Goal: Information Seeking & Learning: Learn about a topic

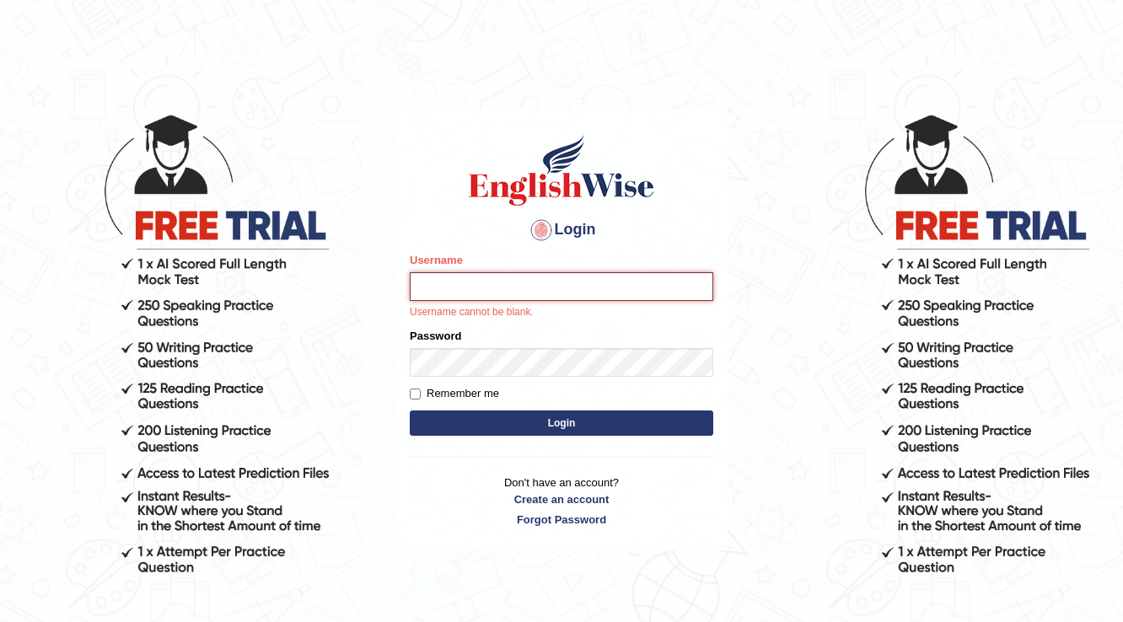
click at [544, 289] on input "Username" at bounding box center [562, 286] width 304 height 29
type input "Surbhi1315"
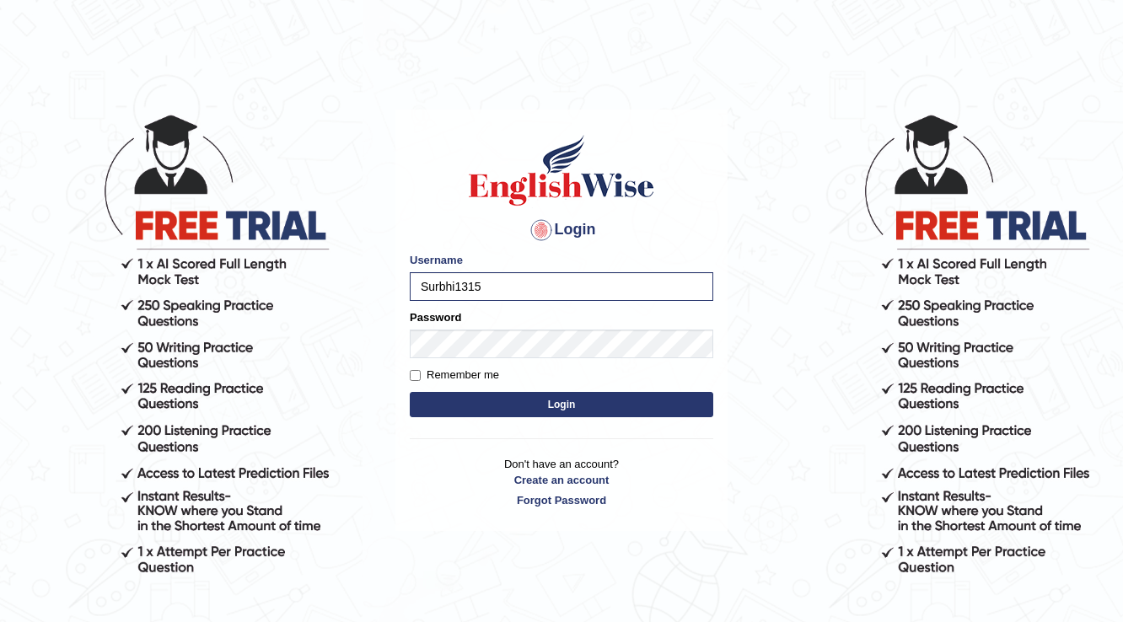
click at [501, 364] on form "Please fix the following errors: Username Surbhi1315 Password Remember me Login" at bounding box center [562, 336] width 304 height 169
click at [470, 410] on button "Login" at bounding box center [562, 404] width 304 height 25
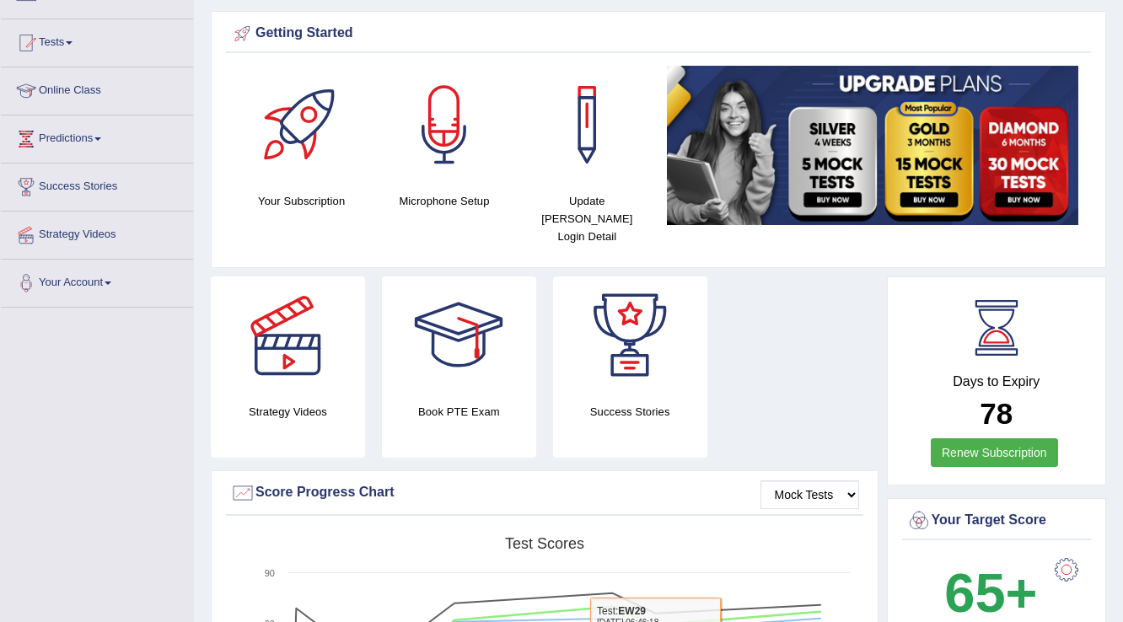
scroll to position [78, 0]
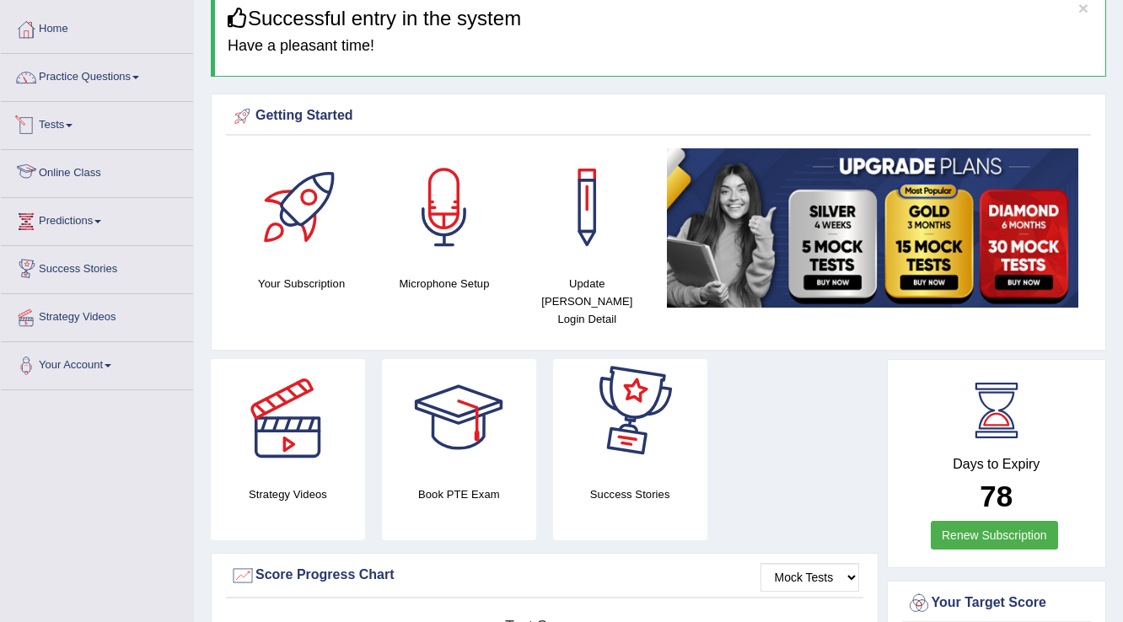
click at [51, 121] on link "Tests" at bounding box center [97, 123] width 192 height 42
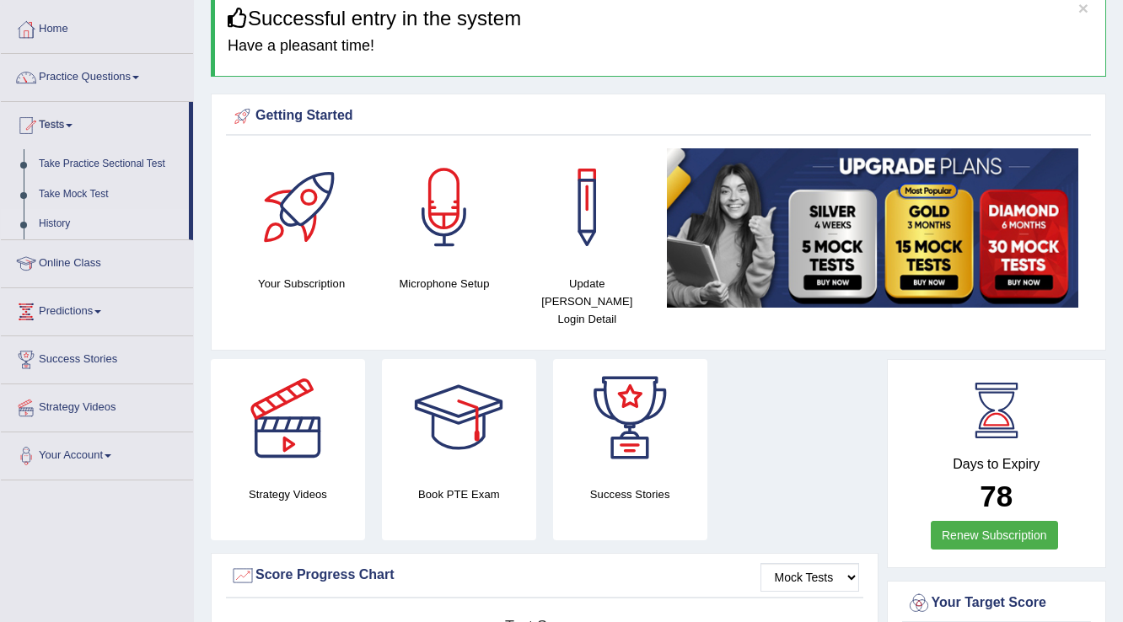
click at [47, 226] on link "History" at bounding box center [110, 224] width 158 height 30
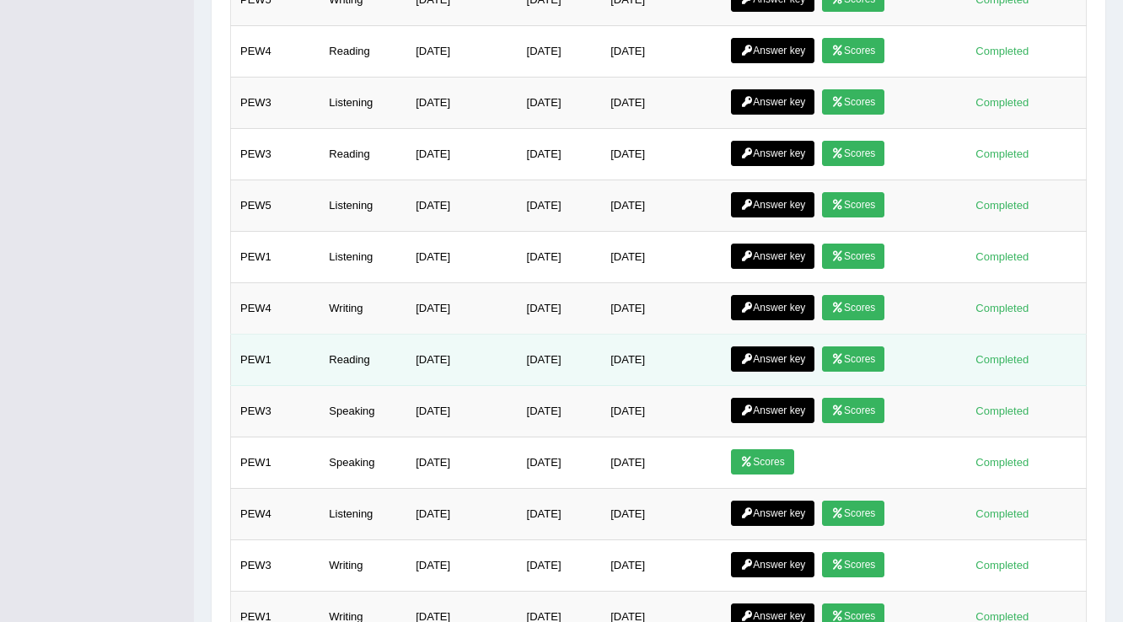
scroll to position [683, 0]
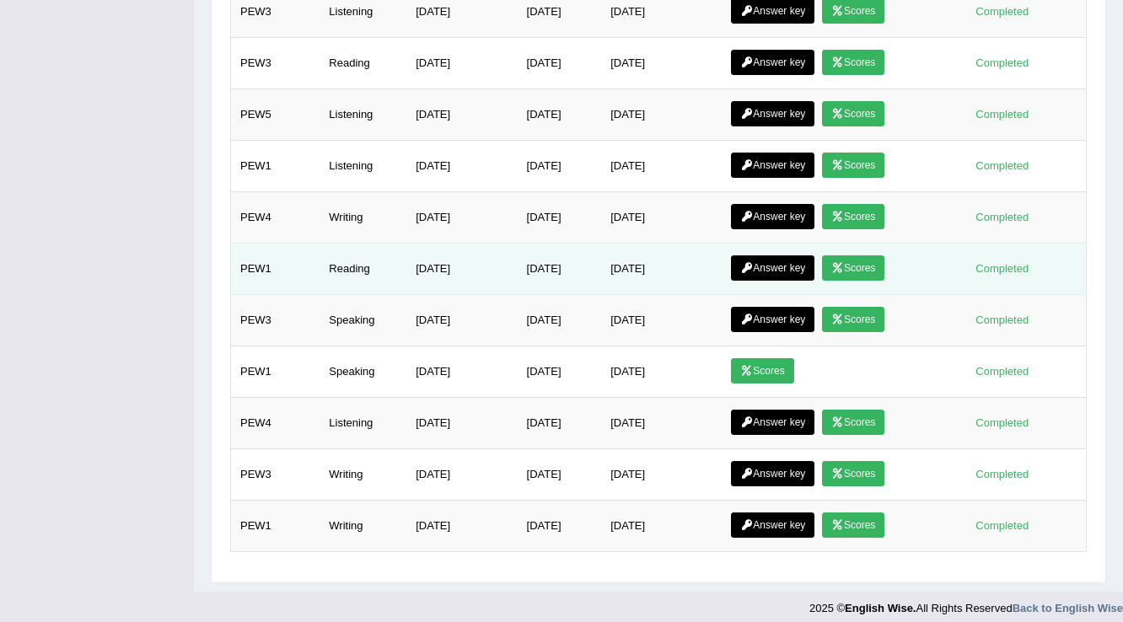
click at [854, 255] on link "Scores" at bounding box center [853, 267] width 62 height 25
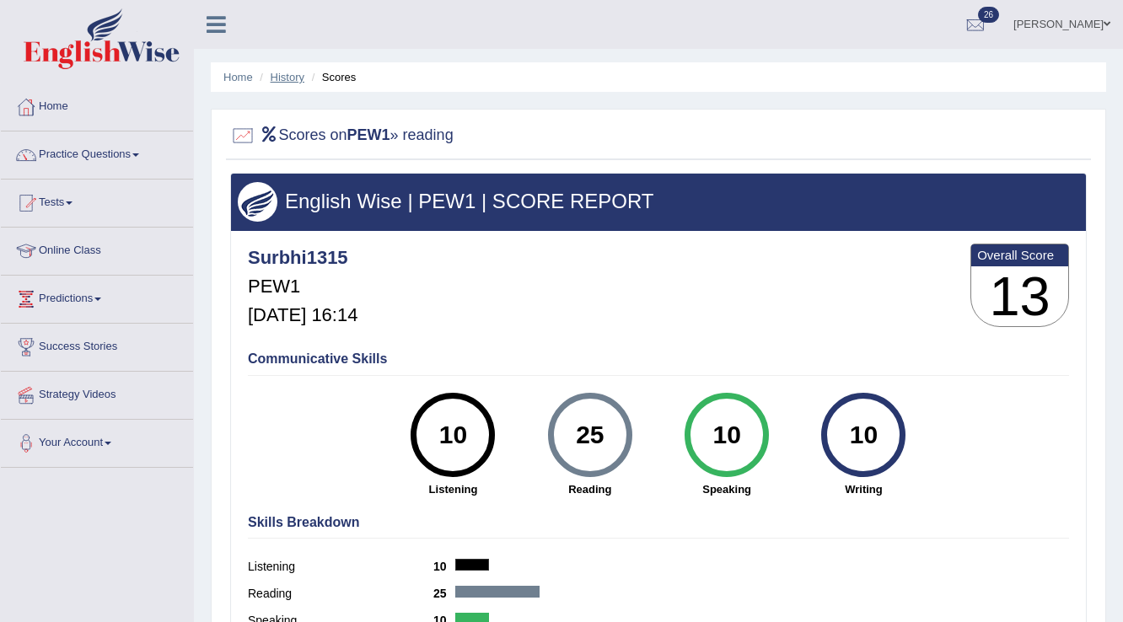
click at [283, 81] on link "History" at bounding box center [288, 77] width 34 height 13
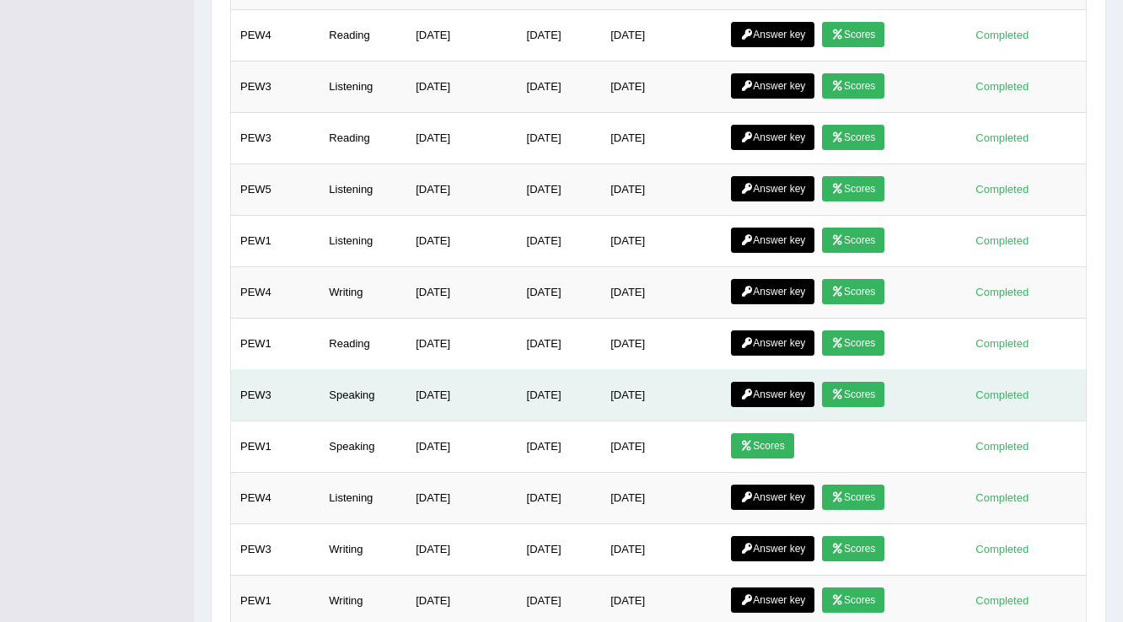
scroll to position [683, 0]
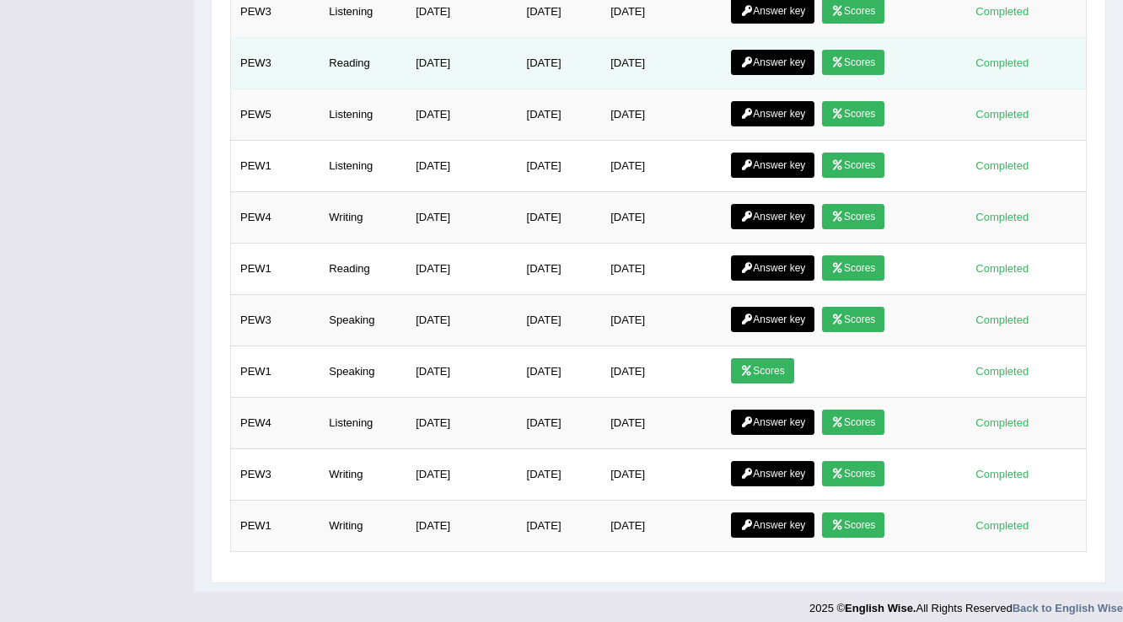
click at [844, 57] on icon at bounding box center [837, 62] width 13 height 10
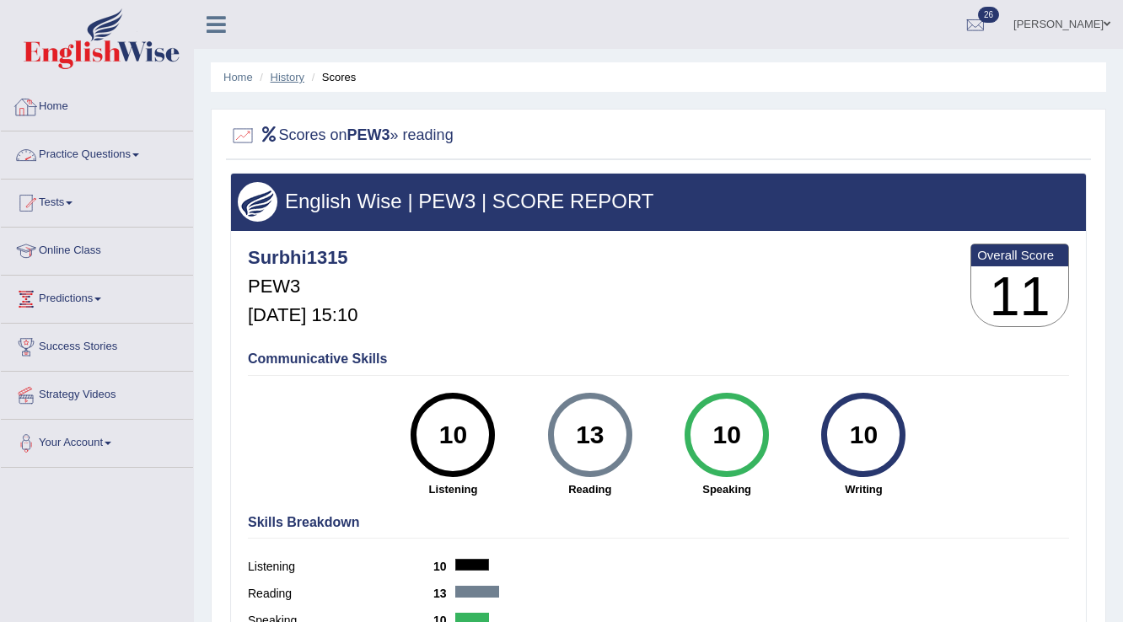
click at [298, 76] on link "History" at bounding box center [288, 77] width 34 height 13
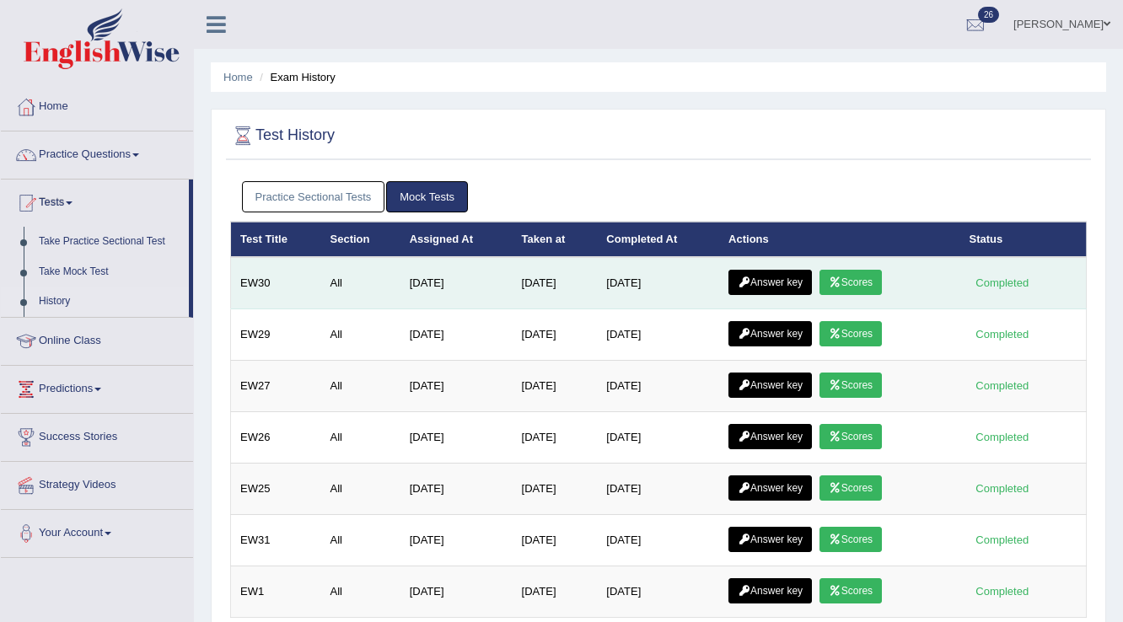
click at [858, 277] on link "Scores" at bounding box center [850, 282] width 62 height 25
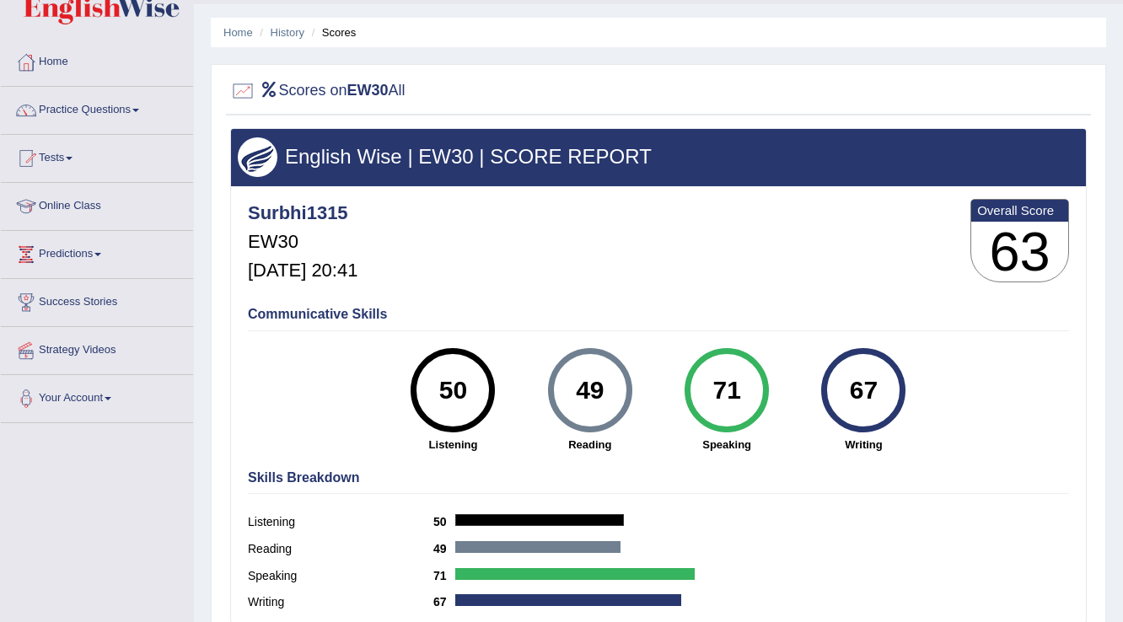
scroll to position [67, 0]
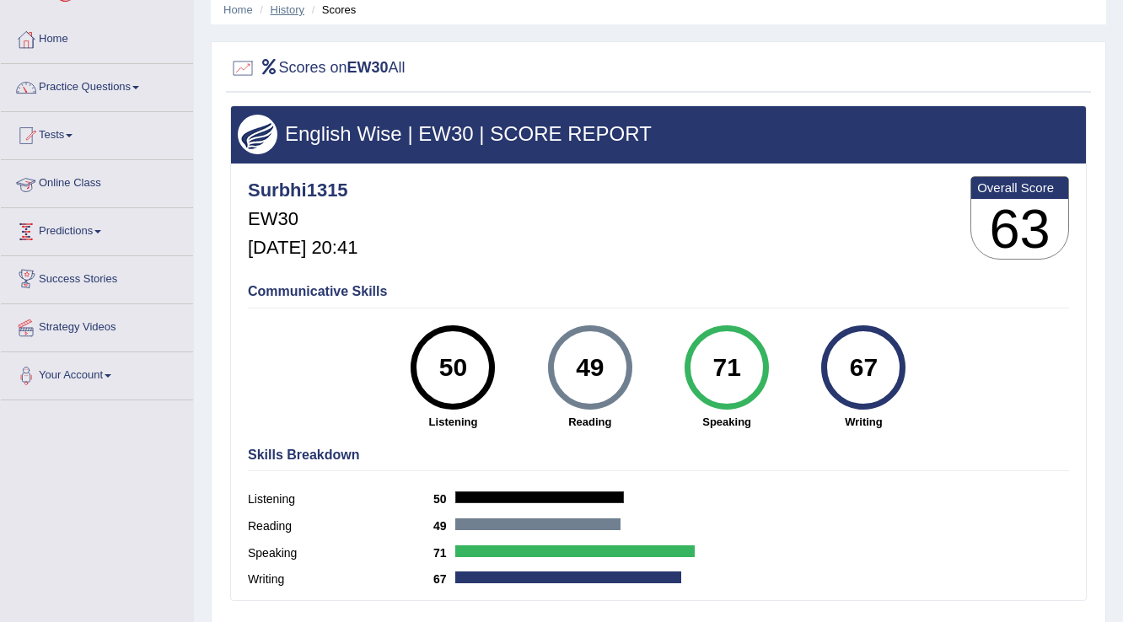
click at [283, 10] on link "History" at bounding box center [288, 9] width 34 height 13
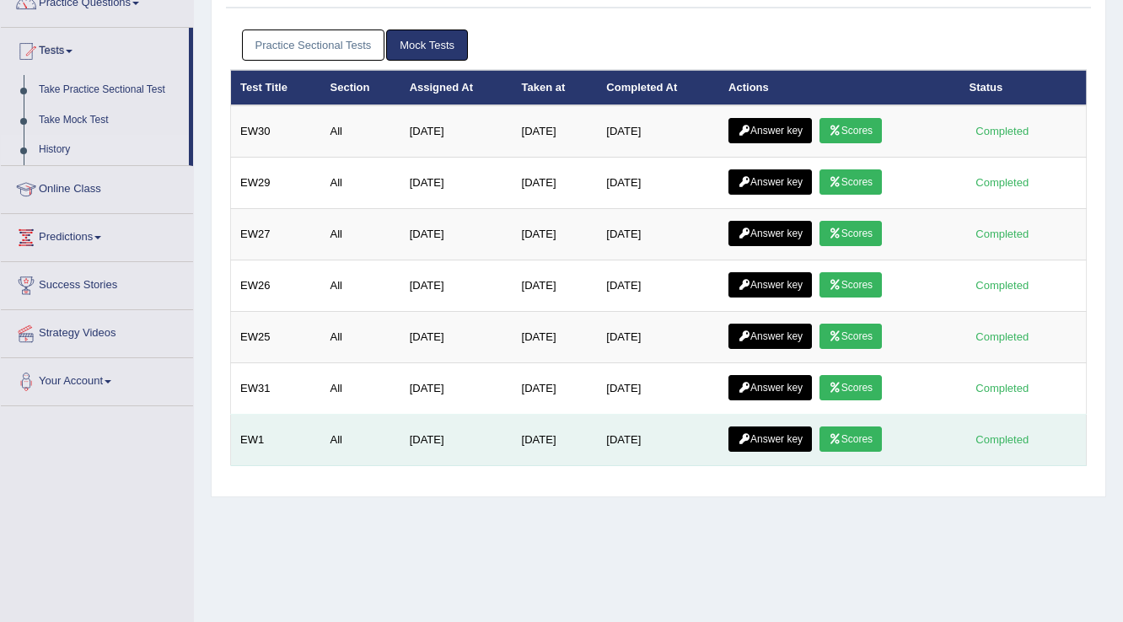
scroll to position [128, 0]
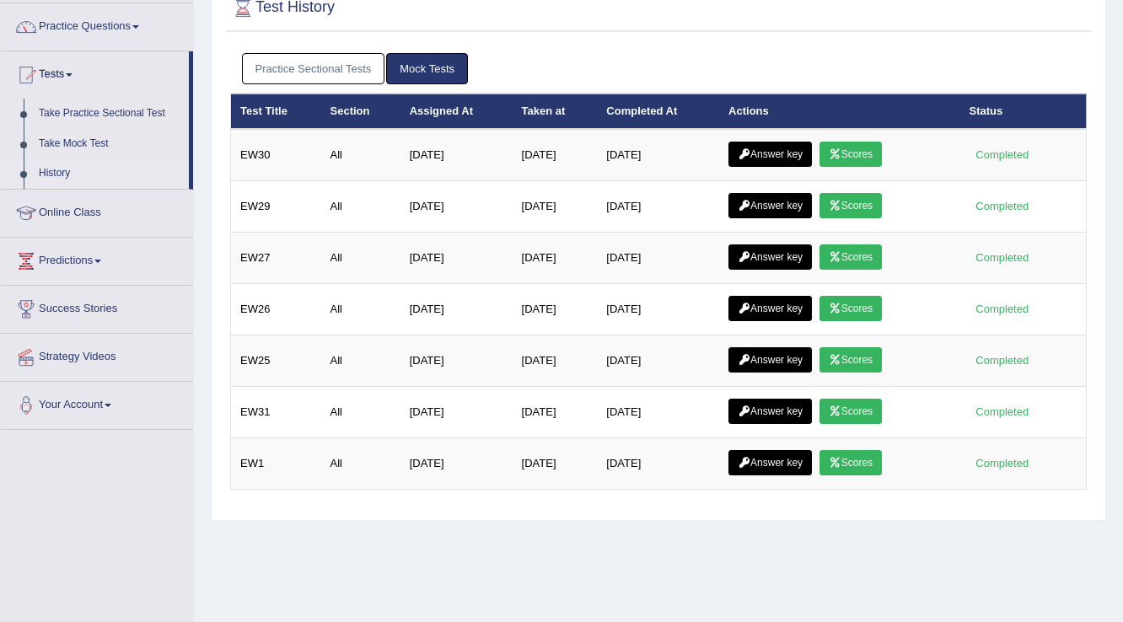
click at [283, 64] on link "Practice Sectional Tests" at bounding box center [313, 68] width 143 height 31
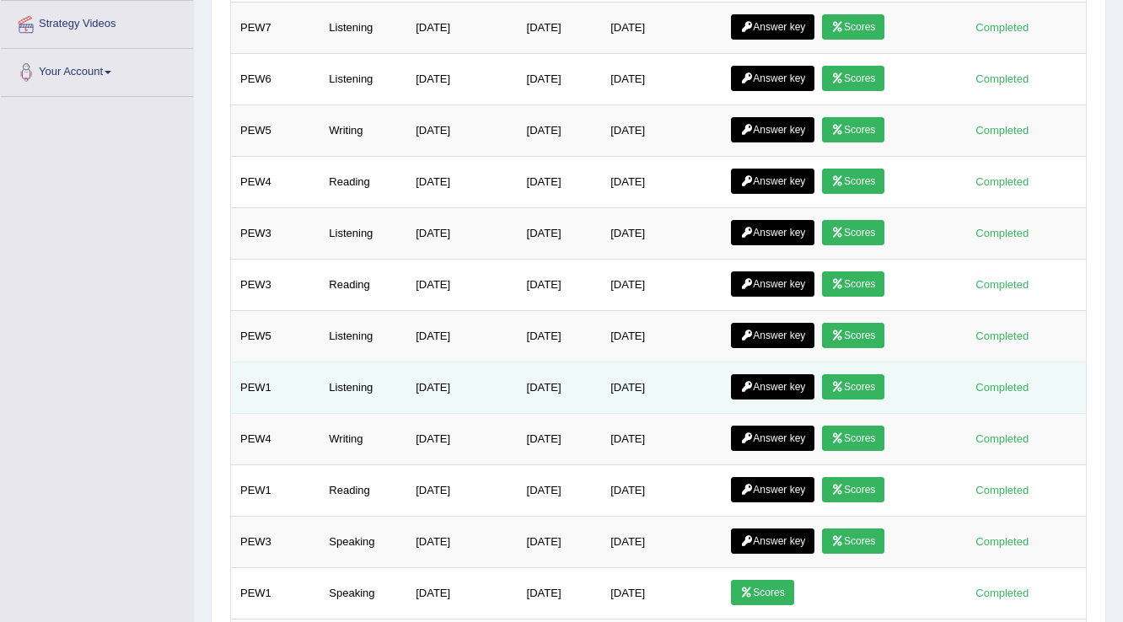
scroll to position [465, 0]
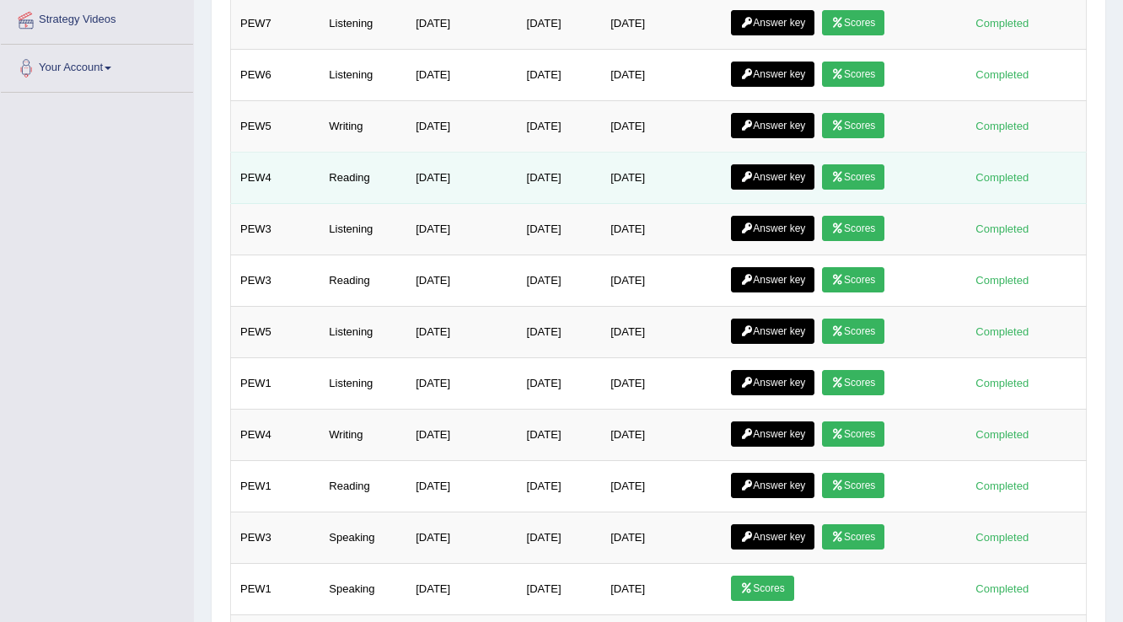
click at [879, 165] on link "Scores" at bounding box center [853, 176] width 62 height 25
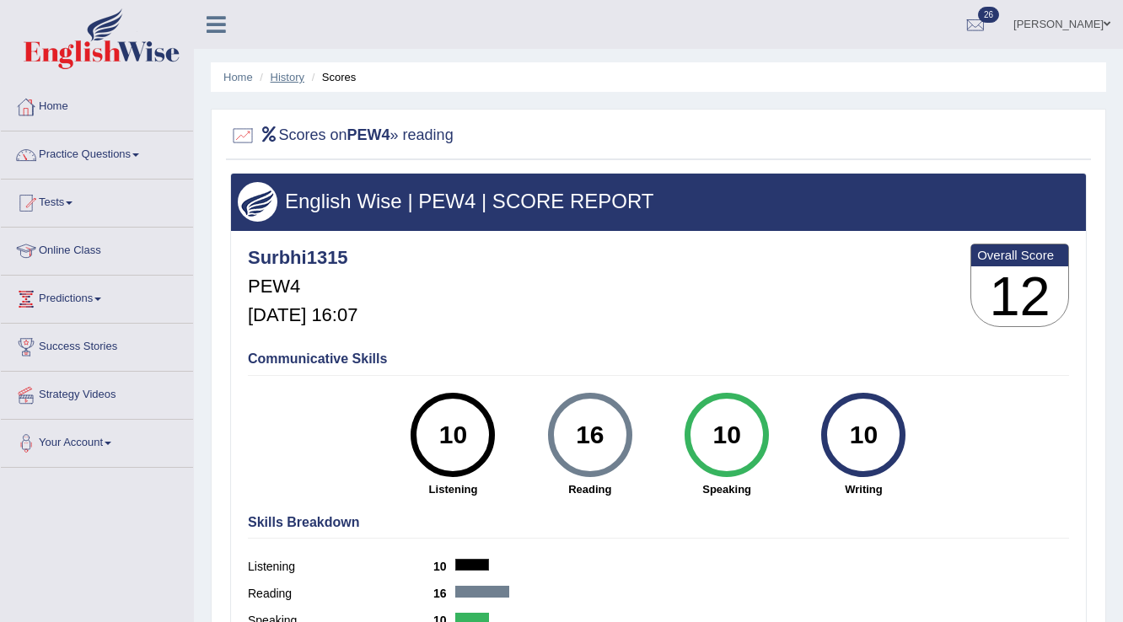
click at [300, 80] on link "History" at bounding box center [288, 77] width 34 height 13
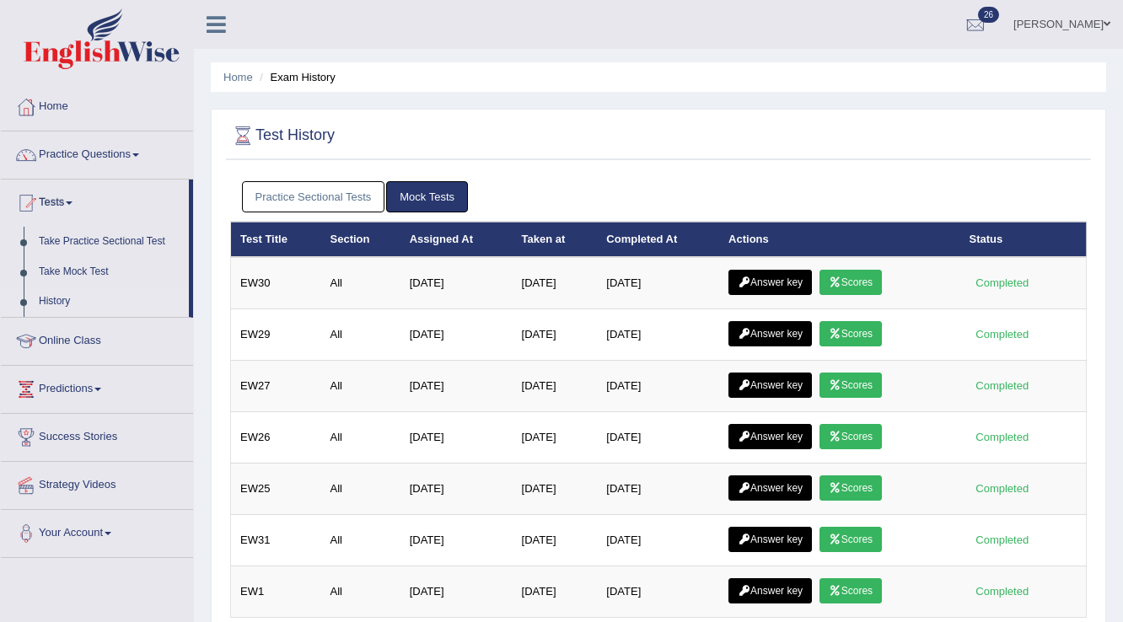
click at [307, 196] on link "Practice Sectional Tests" at bounding box center [313, 196] width 143 height 31
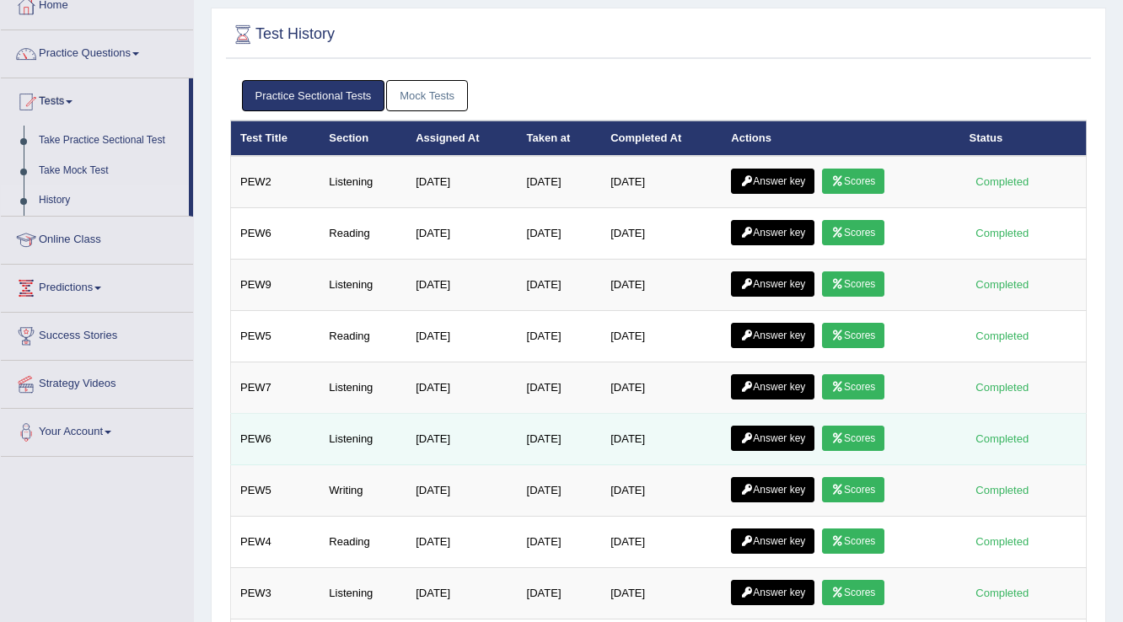
scroll to position [202, 0]
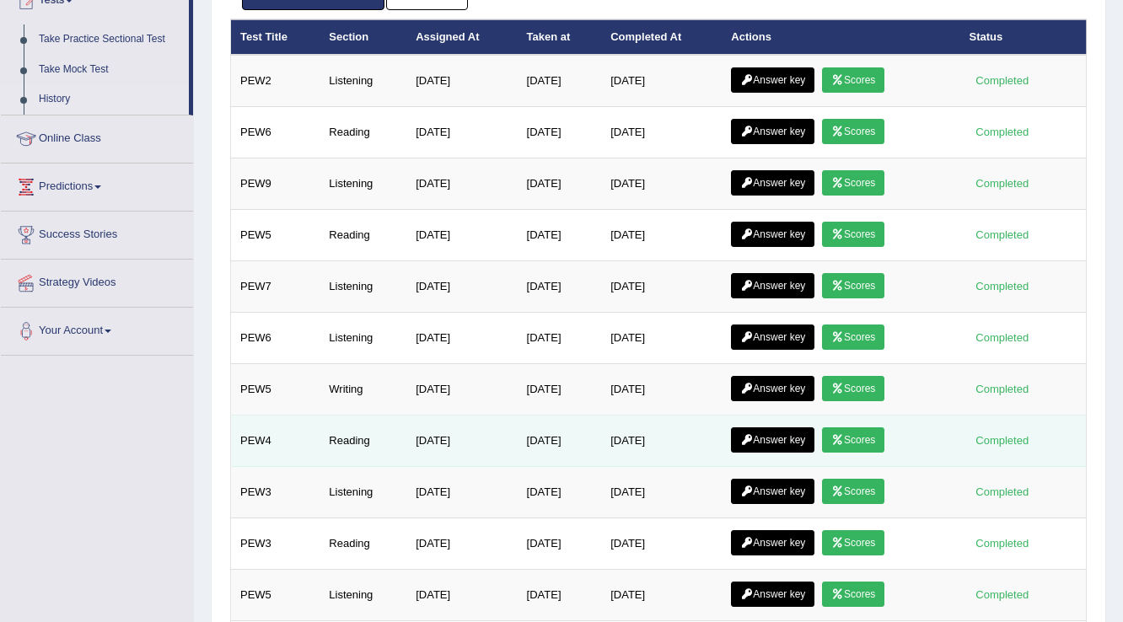
click at [863, 430] on link "Scores" at bounding box center [853, 439] width 62 height 25
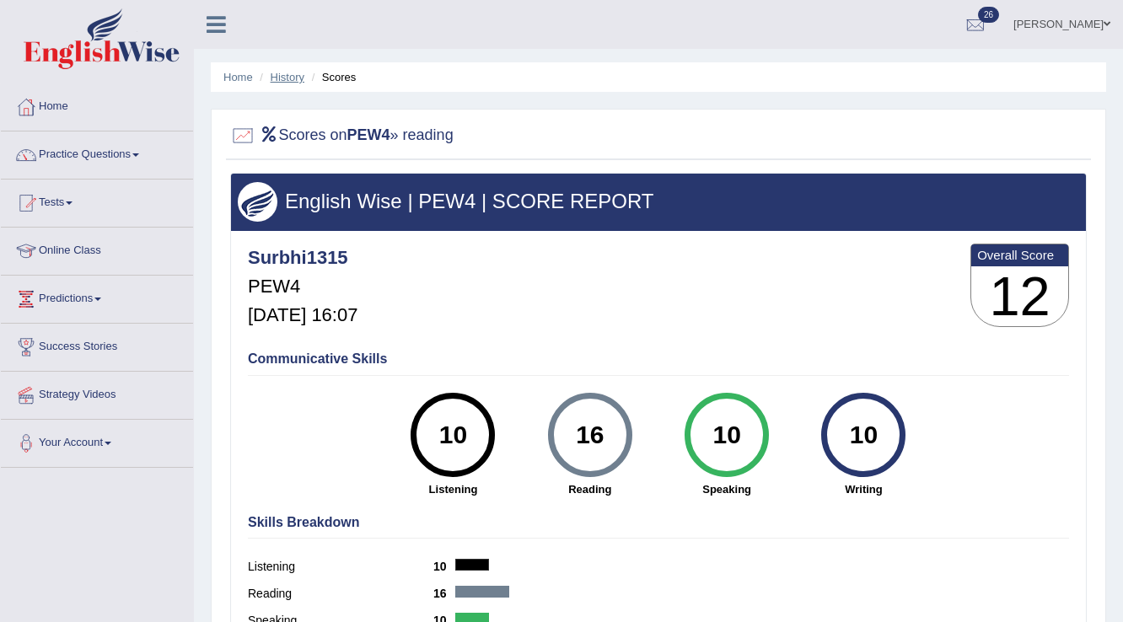
click at [284, 73] on link "History" at bounding box center [288, 77] width 34 height 13
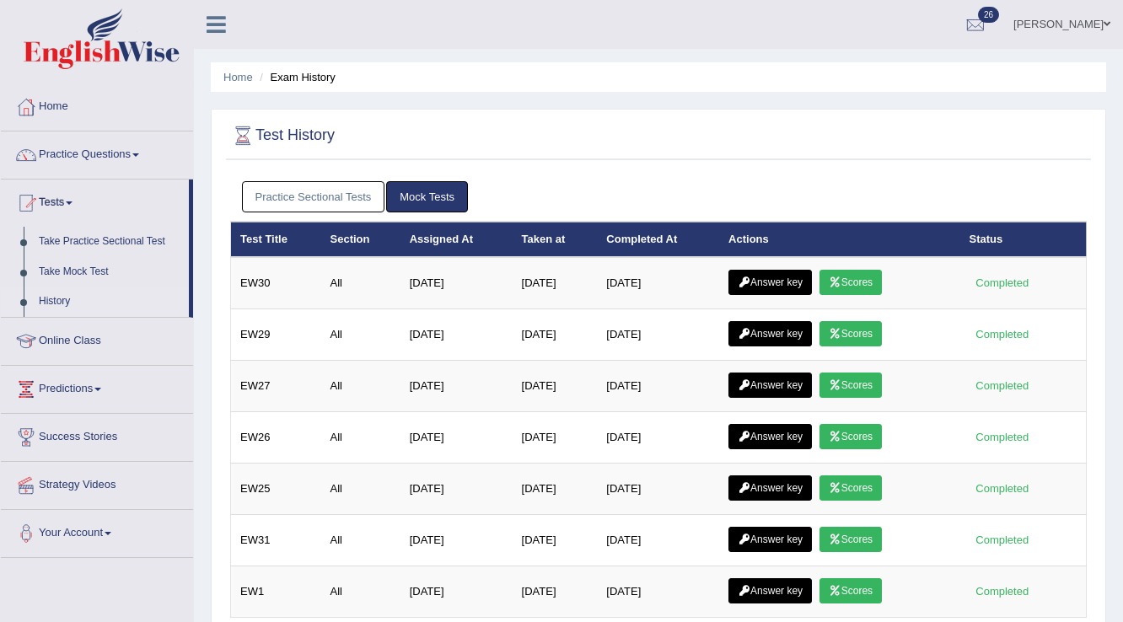
click at [336, 202] on link "Practice Sectional Tests" at bounding box center [313, 196] width 143 height 31
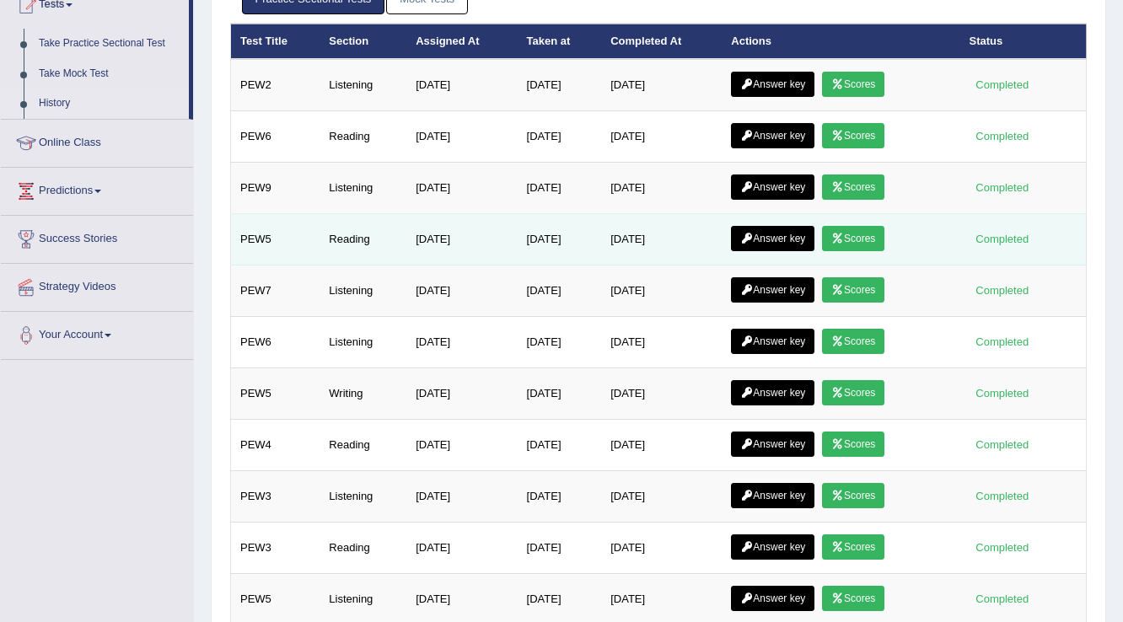
scroll to position [202, 0]
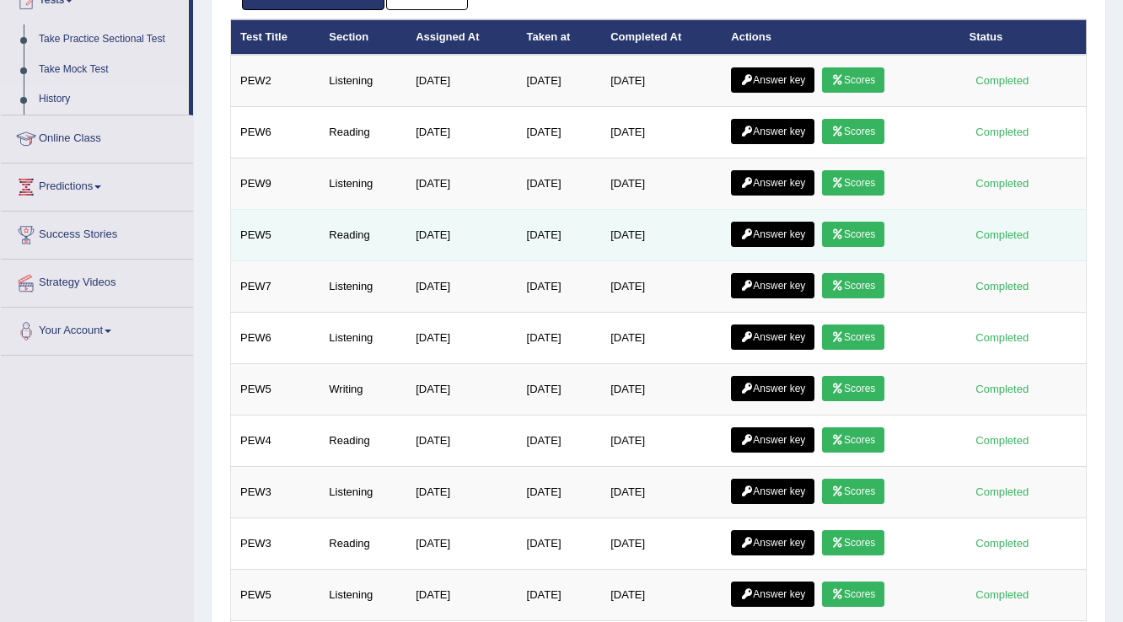
click at [882, 222] on link "Scores" at bounding box center [853, 234] width 62 height 25
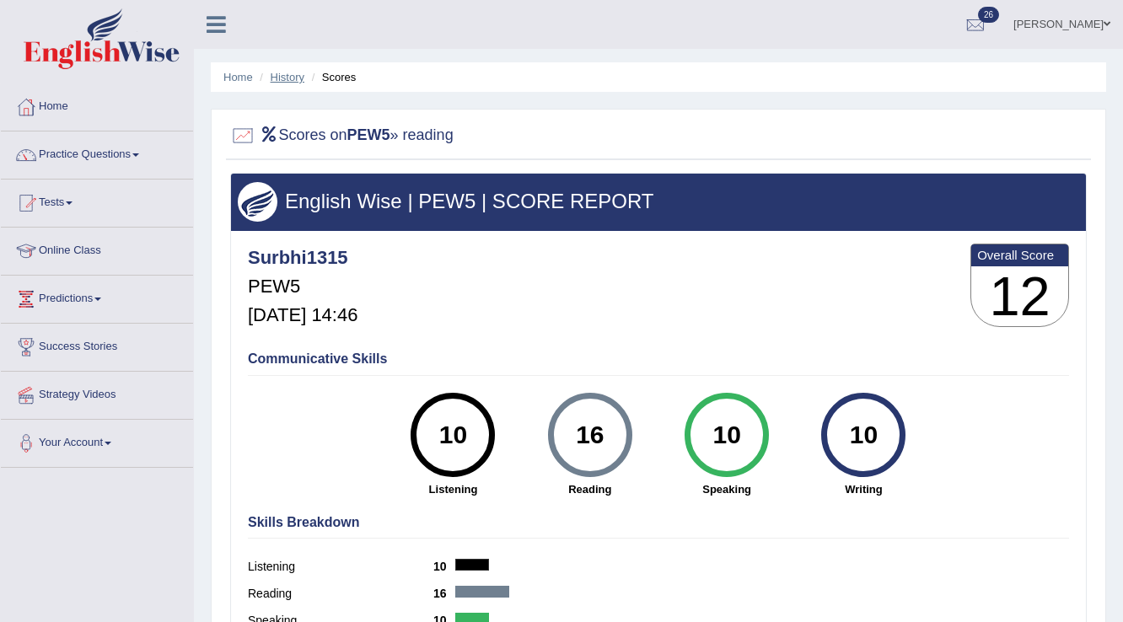
click at [279, 73] on link "History" at bounding box center [288, 77] width 34 height 13
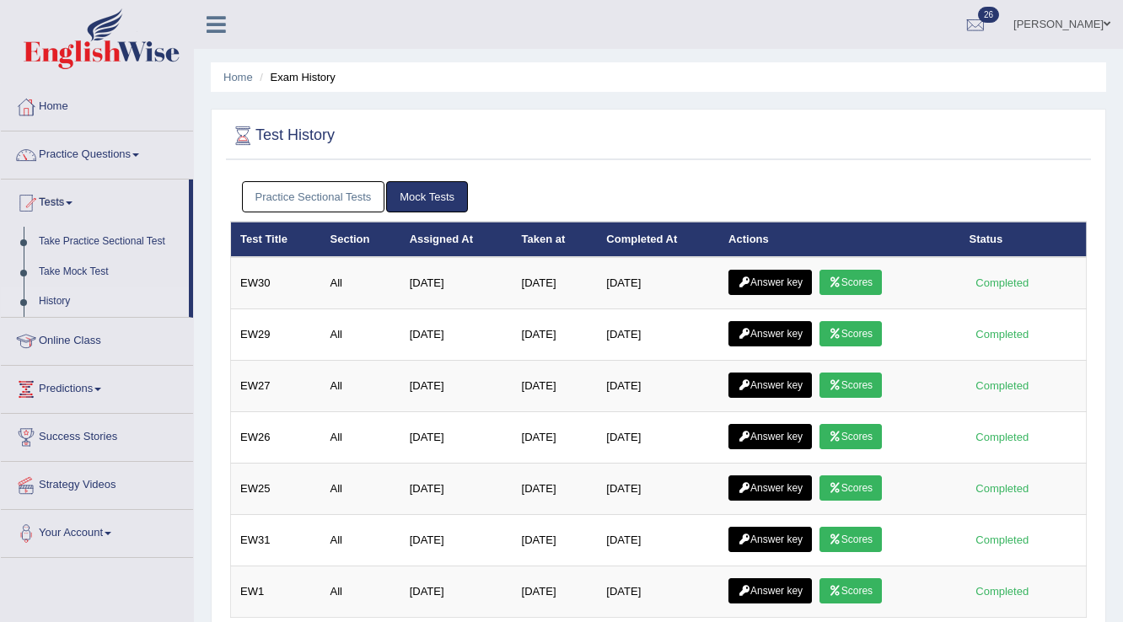
click at [331, 188] on link "Practice Sectional Tests" at bounding box center [313, 196] width 143 height 31
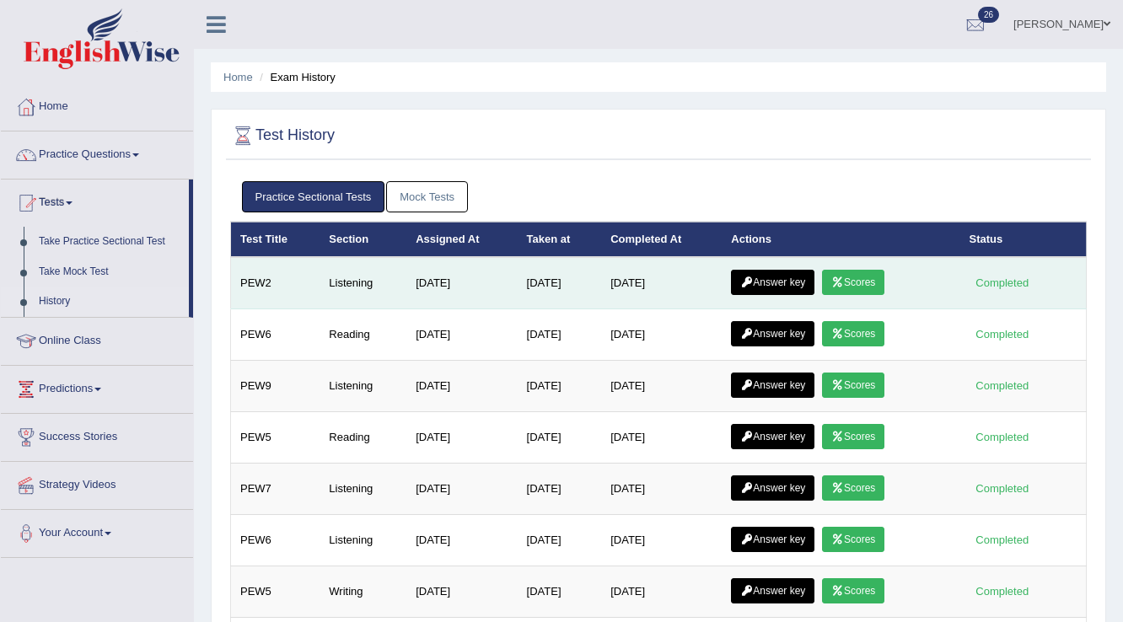
click at [877, 284] on link "Scores" at bounding box center [853, 282] width 62 height 25
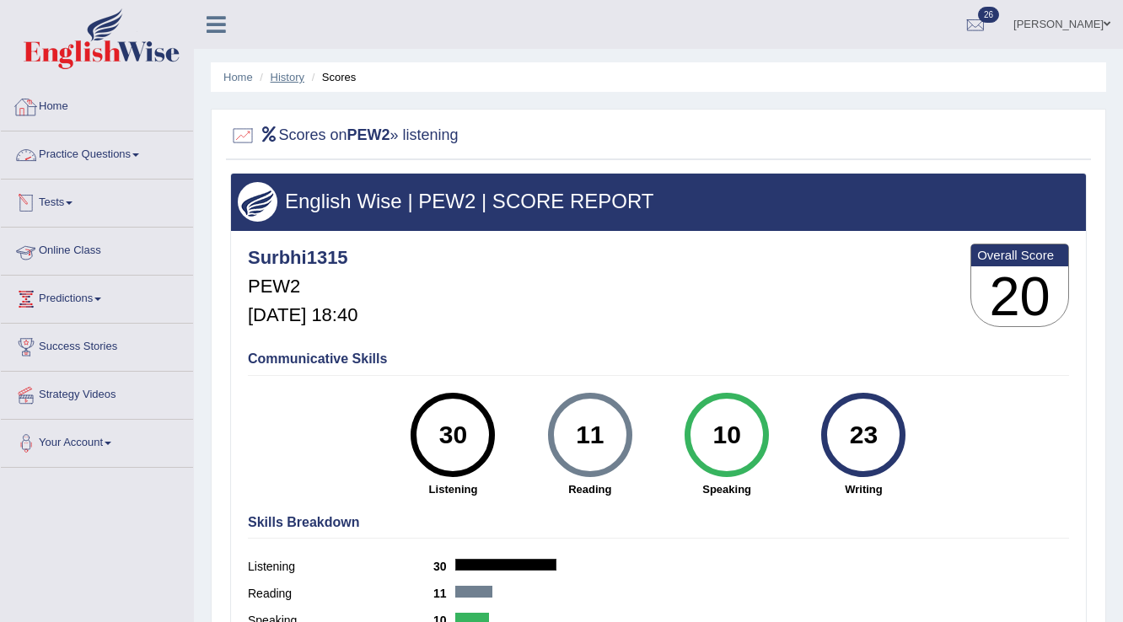
click at [301, 79] on link "History" at bounding box center [288, 77] width 34 height 13
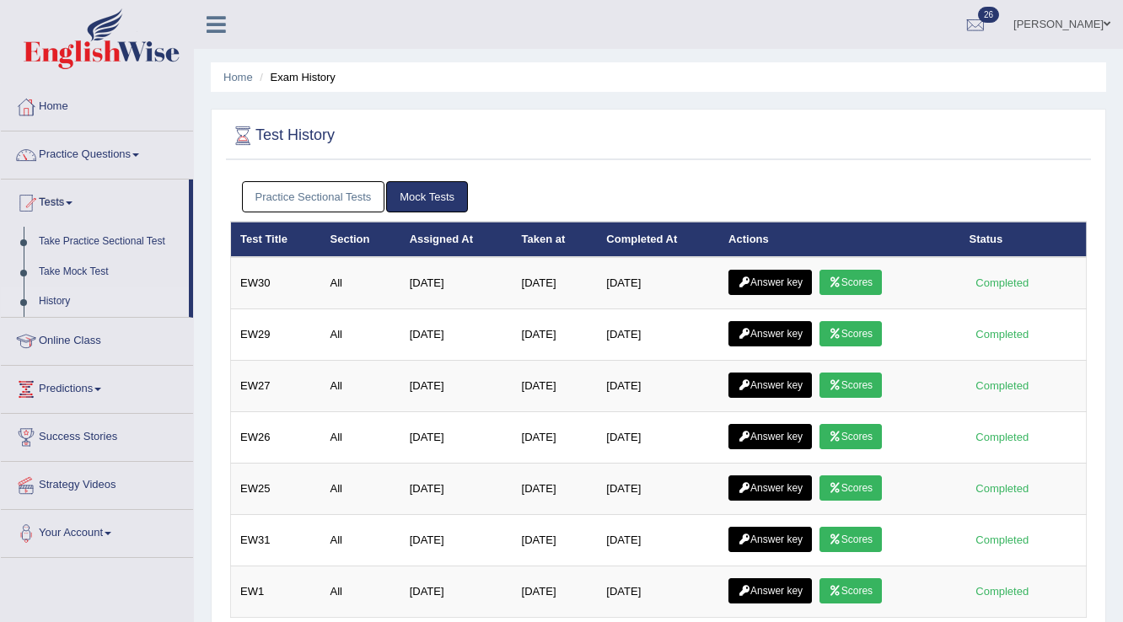
click at [364, 190] on link "Practice Sectional Tests" at bounding box center [313, 196] width 143 height 31
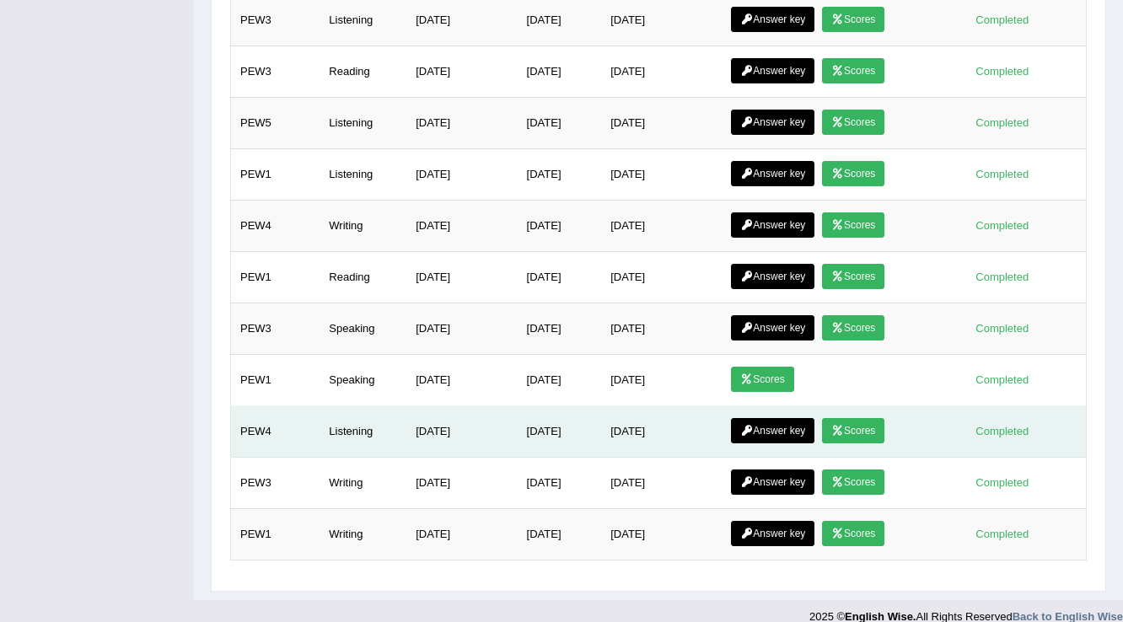
scroll to position [683, 0]
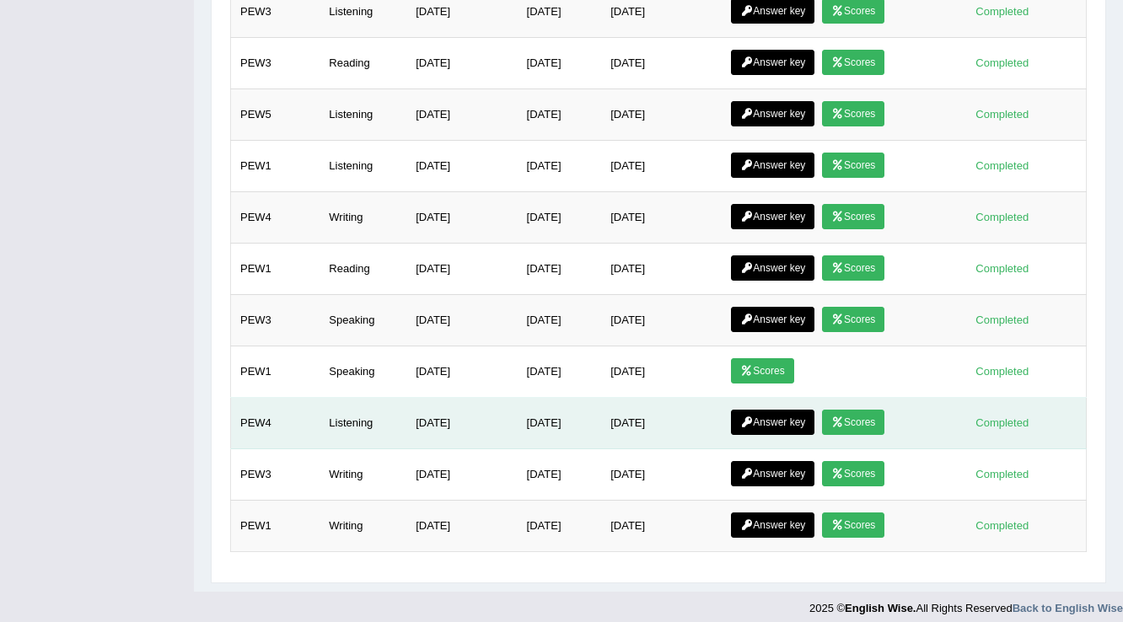
click at [862, 416] on link "Scores" at bounding box center [853, 422] width 62 height 25
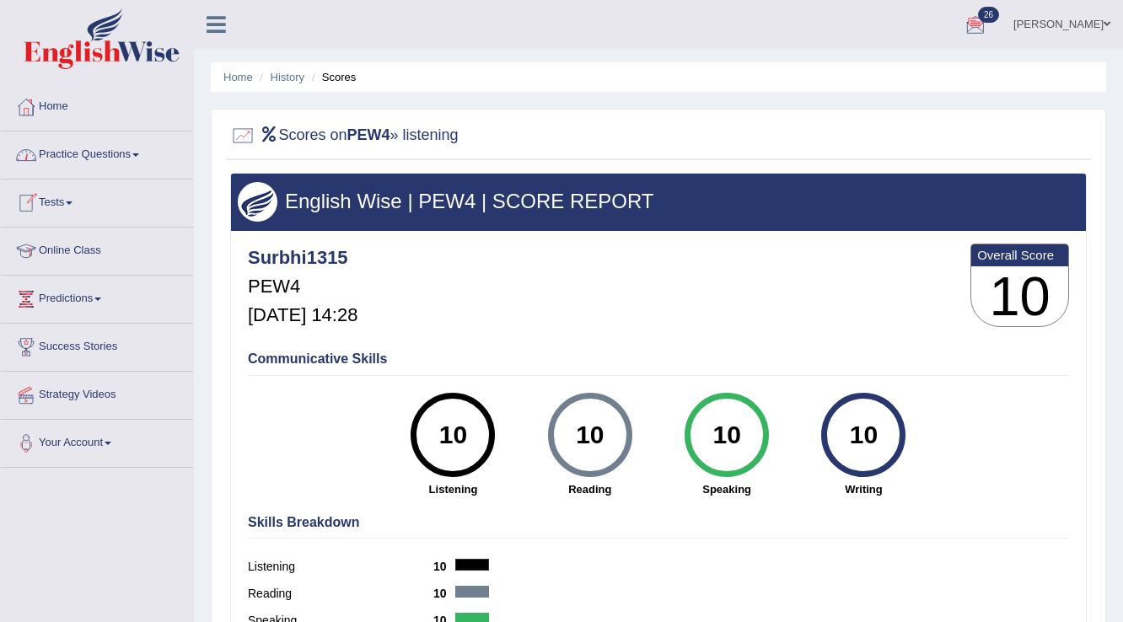
click at [89, 149] on link "Practice Questions" at bounding box center [97, 153] width 192 height 42
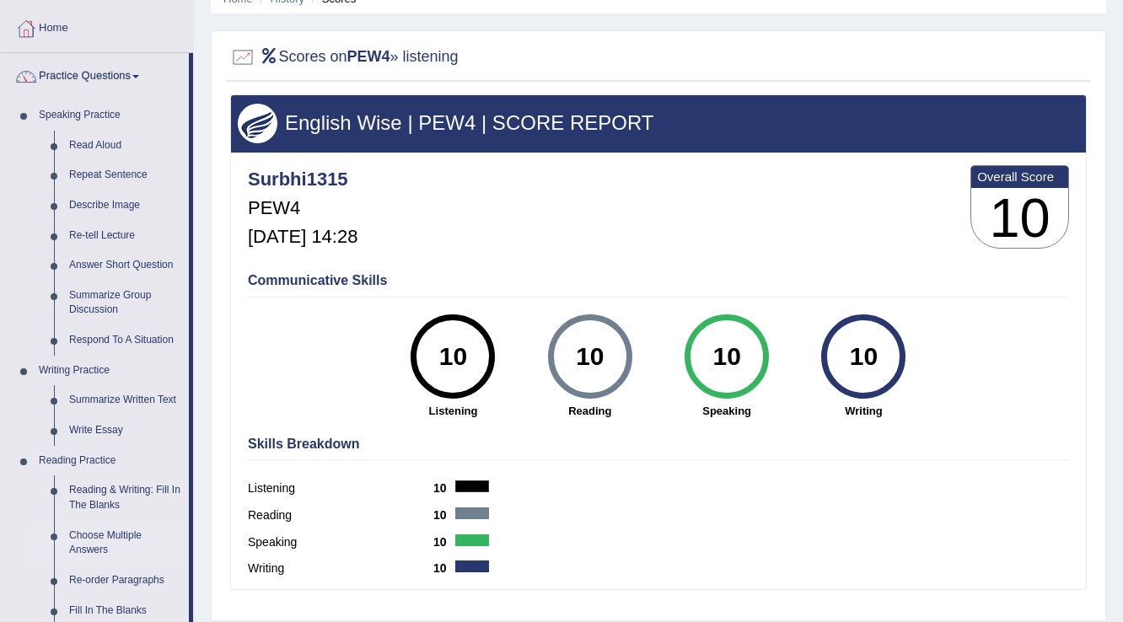
scroll to position [202, 0]
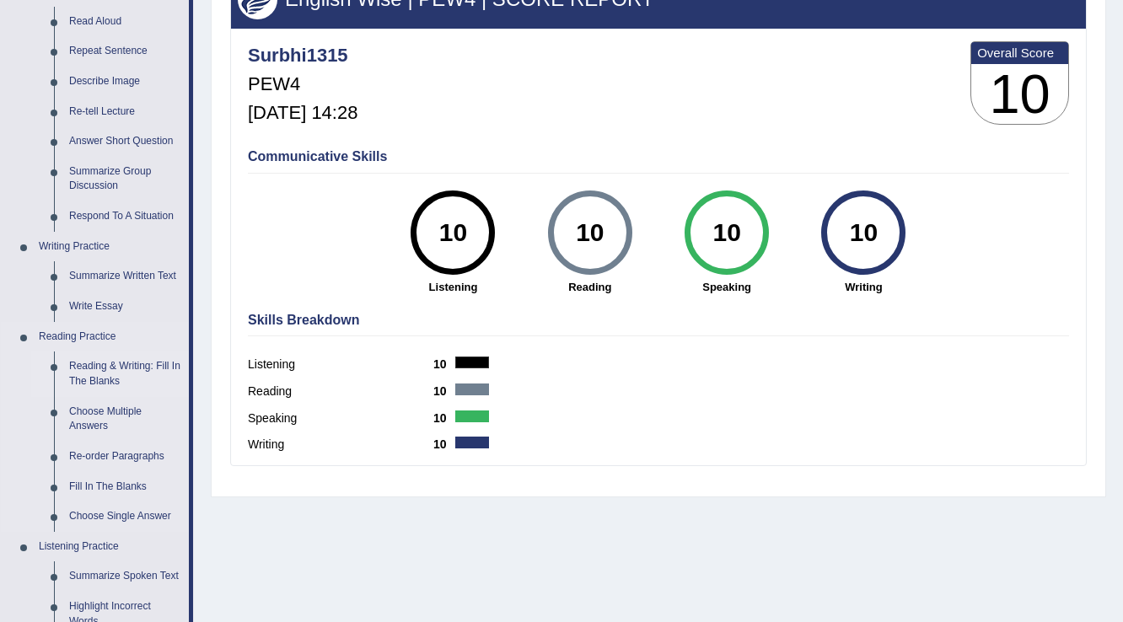
click at [142, 366] on link "Reading & Writing: Fill In The Blanks" at bounding box center [125, 374] width 127 height 45
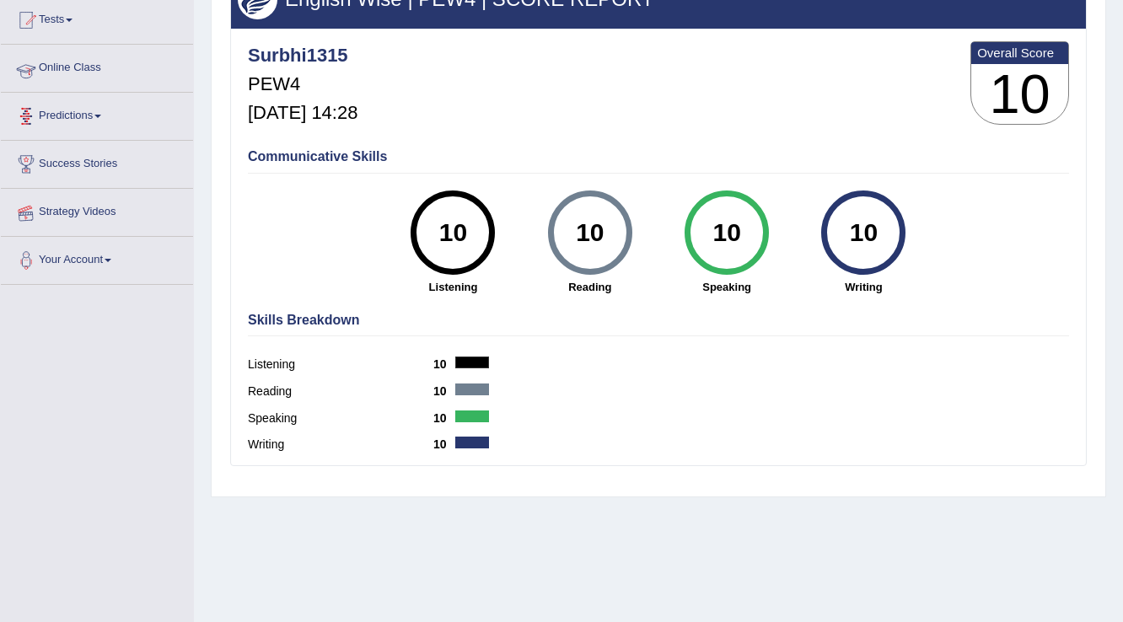
scroll to position [263, 0]
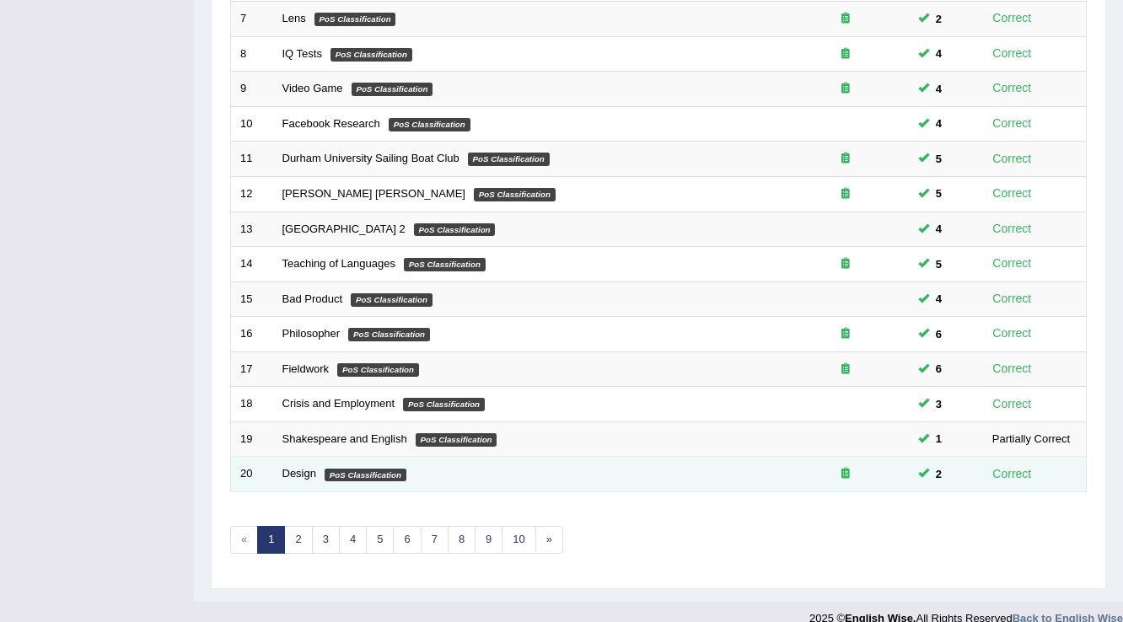
scroll to position [489, 0]
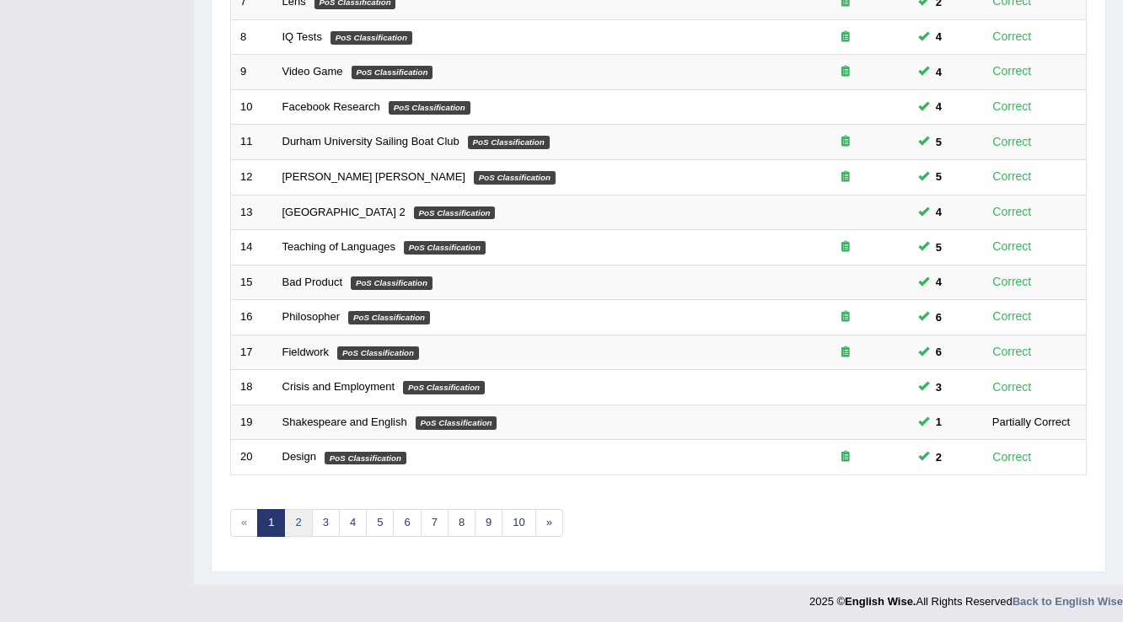
click at [294, 517] on link "2" at bounding box center [298, 523] width 28 height 28
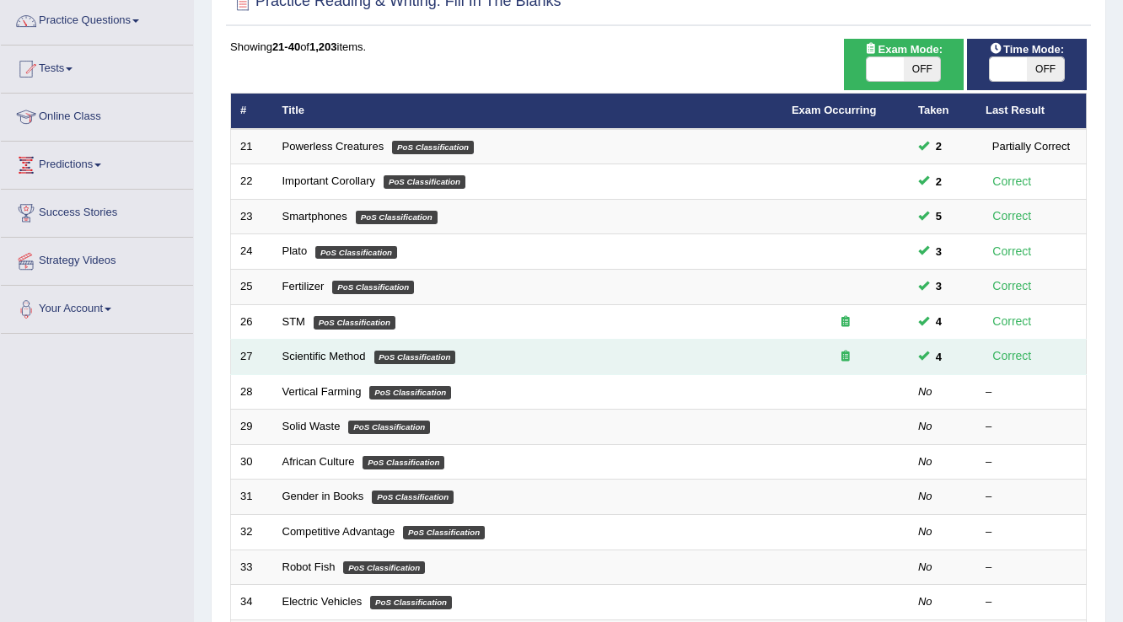
scroll to position [135, 0]
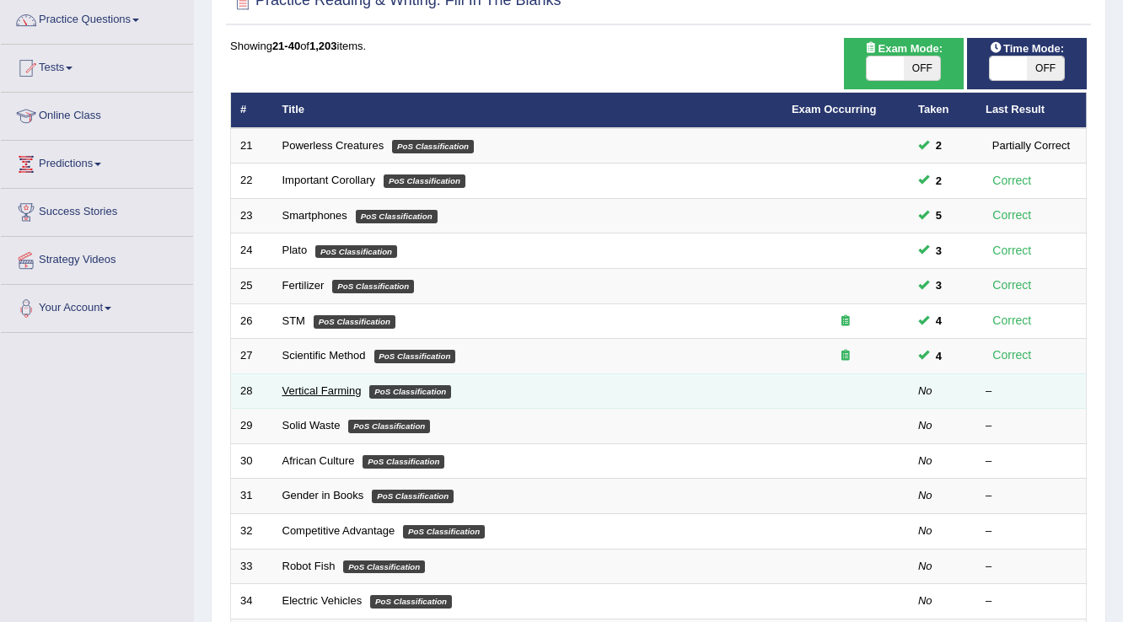
click at [320, 385] on link "Vertical Farming" at bounding box center [321, 390] width 79 height 13
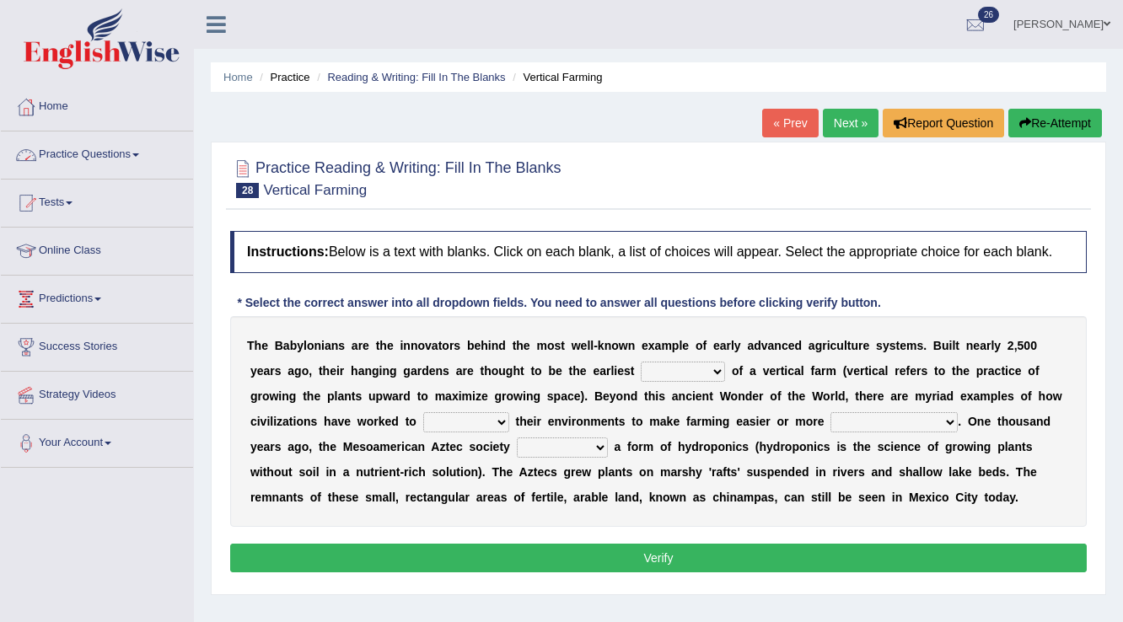
click at [121, 147] on link "Practice Questions" at bounding box center [97, 153] width 192 height 42
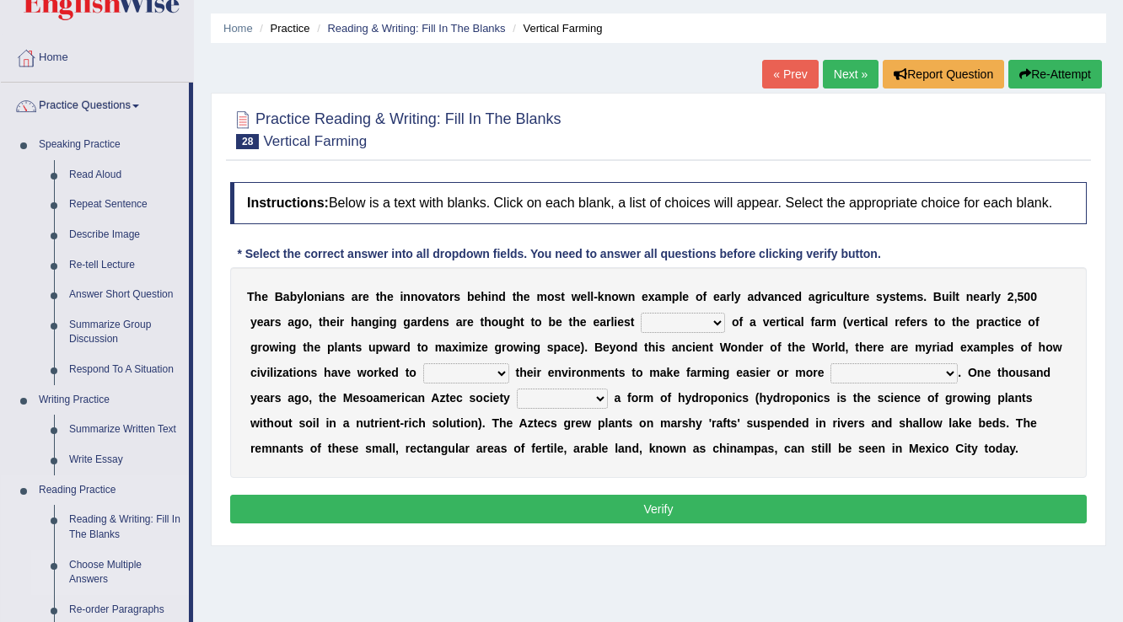
scroll to position [135, 0]
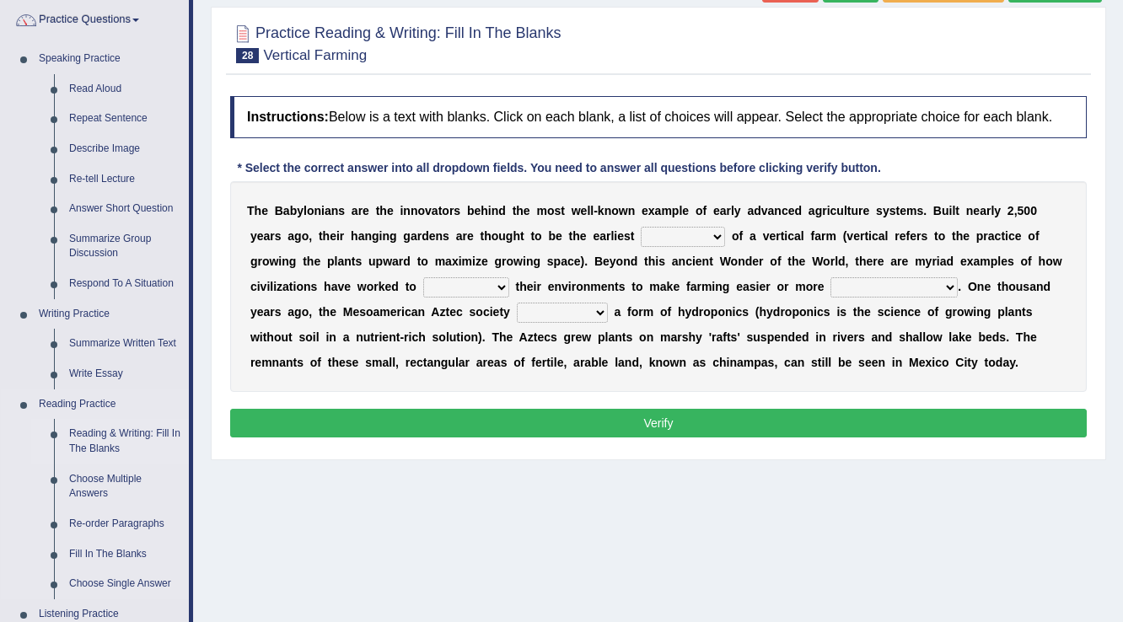
click at [74, 428] on link "Reading & Writing: Fill In The Blanks" at bounding box center [125, 441] width 127 height 45
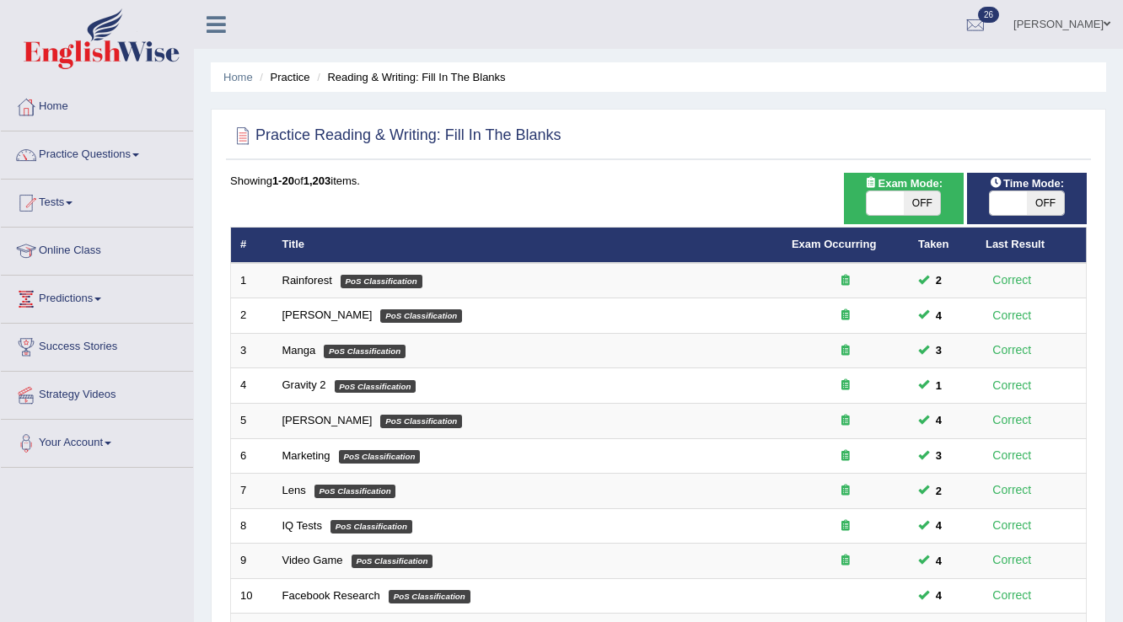
click at [886, 202] on span at bounding box center [885, 203] width 37 height 24
checkbox input "true"
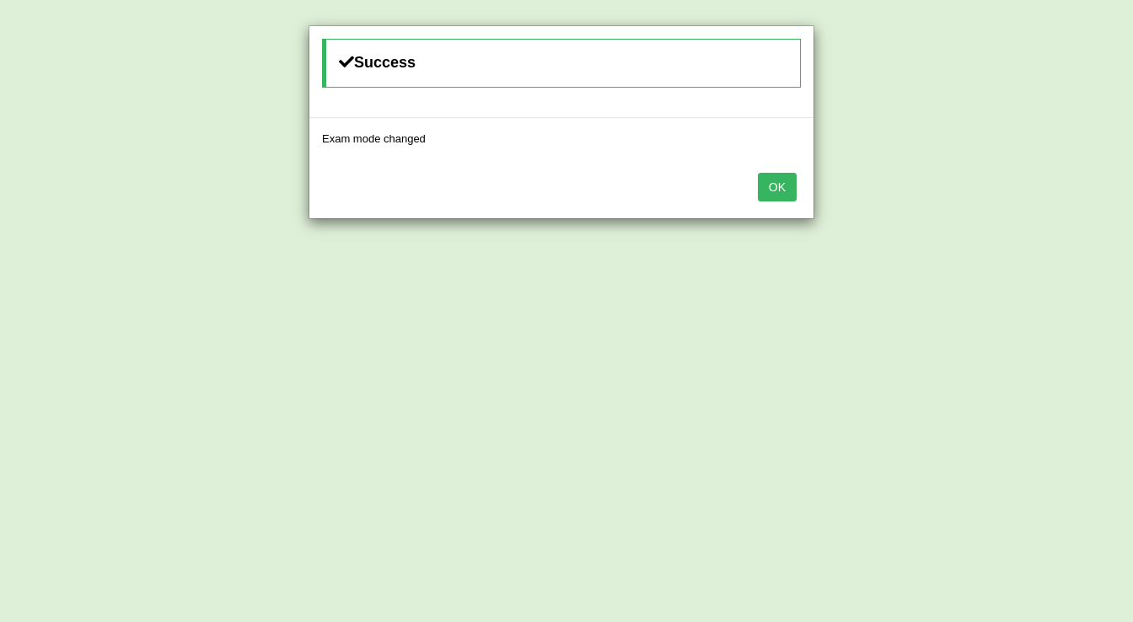
click at [782, 186] on button "OK" at bounding box center [777, 187] width 39 height 29
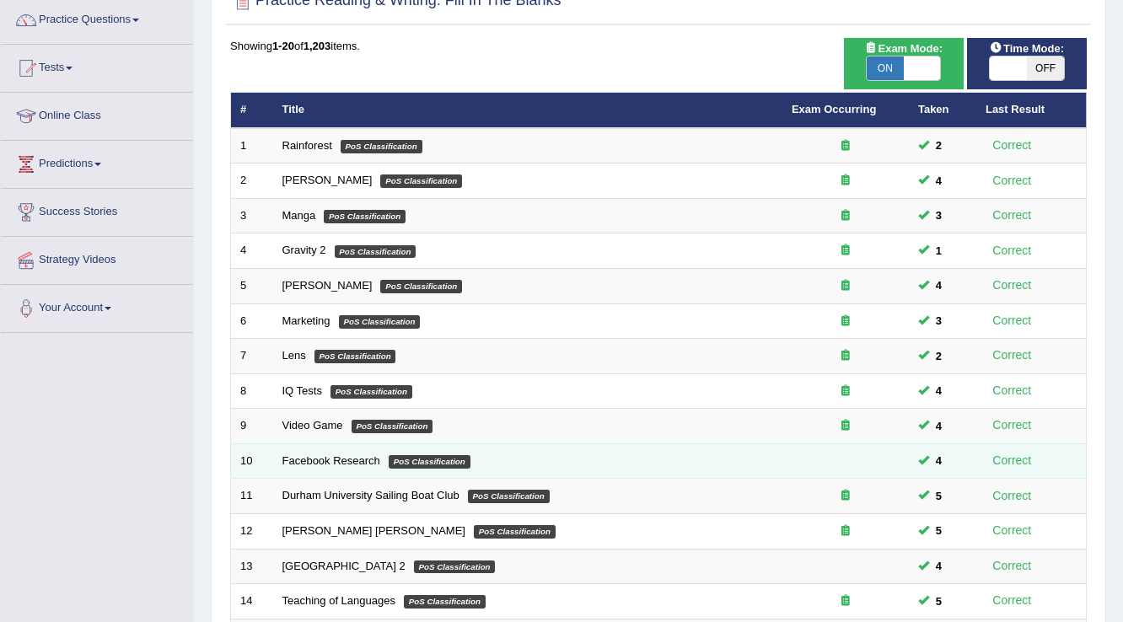
scroll to position [270, 0]
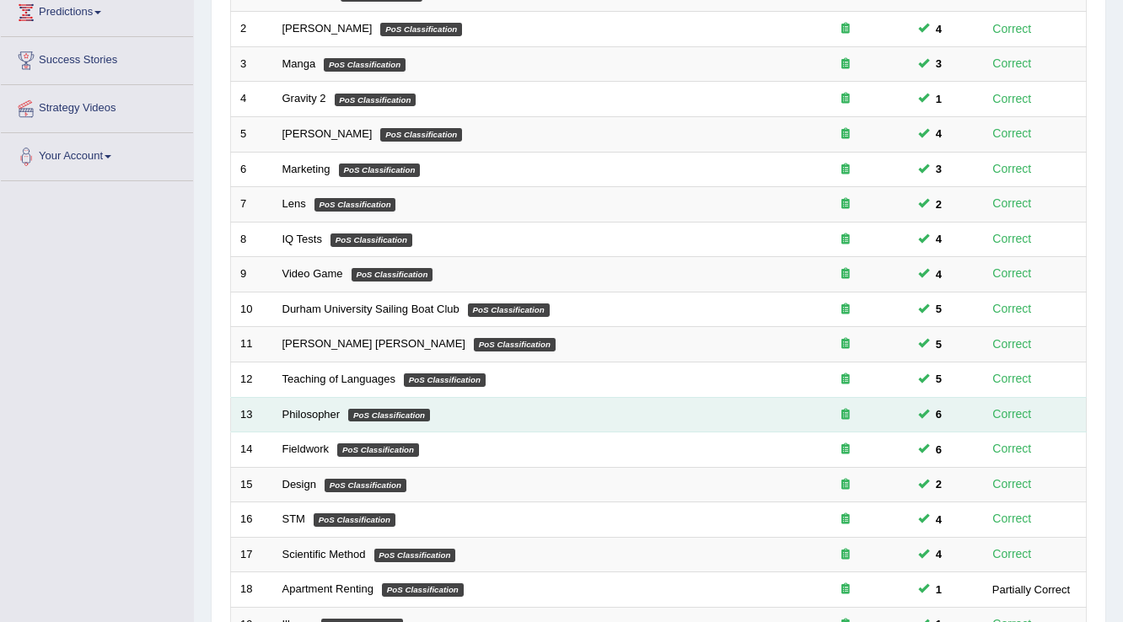
scroll to position [489, 0]
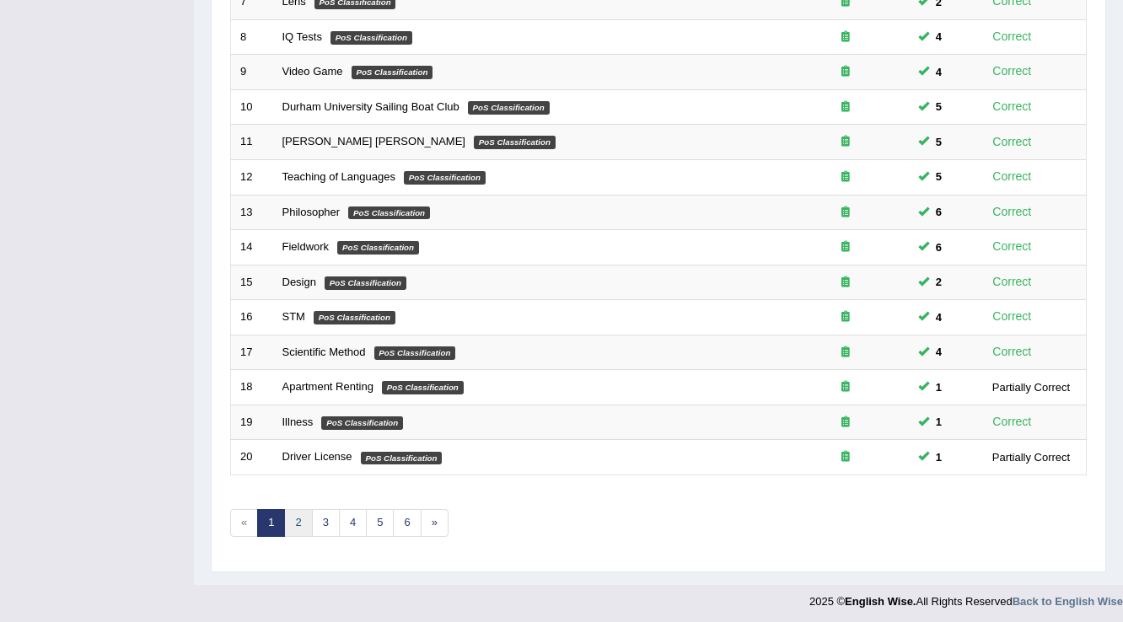
click at [292, 521] on link "2" at bounding box center [298, 523] width 28 height 28
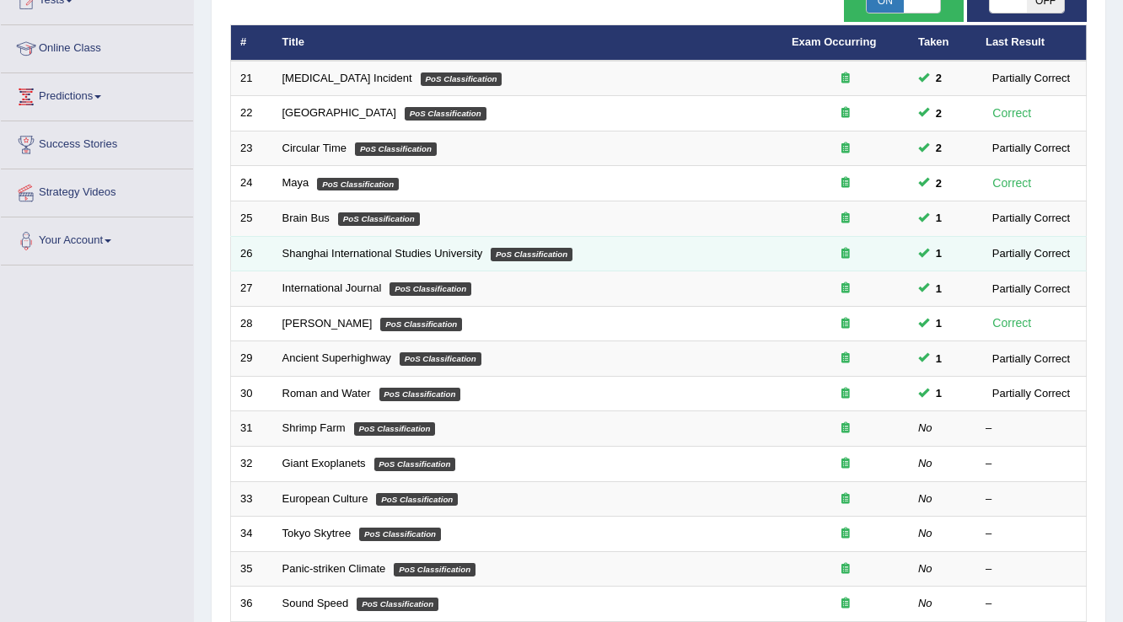
scroll to position [270, 0]
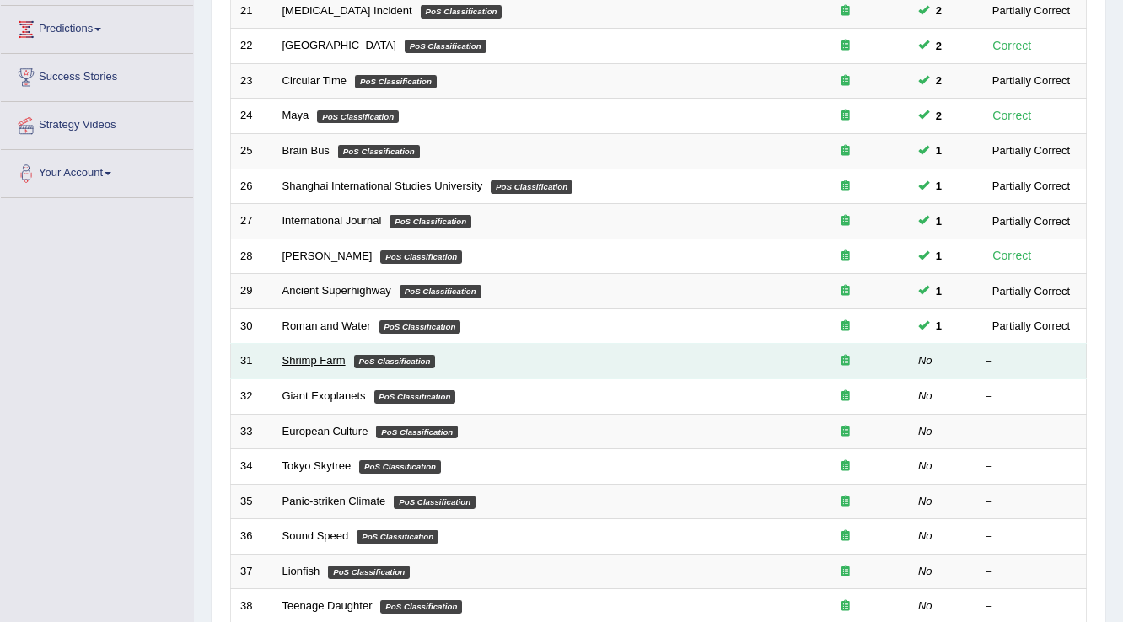
click at [327, 361] on link "Shrimp Farm" at bounding box center [313, 360] width 63 height 13
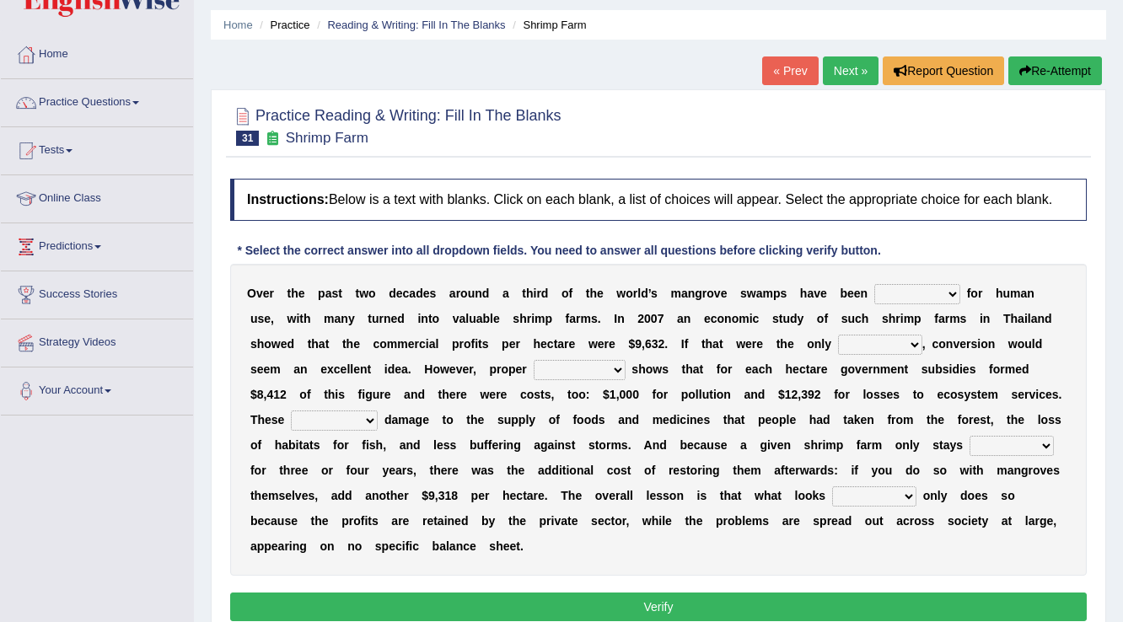
scroll to position [67, 0]
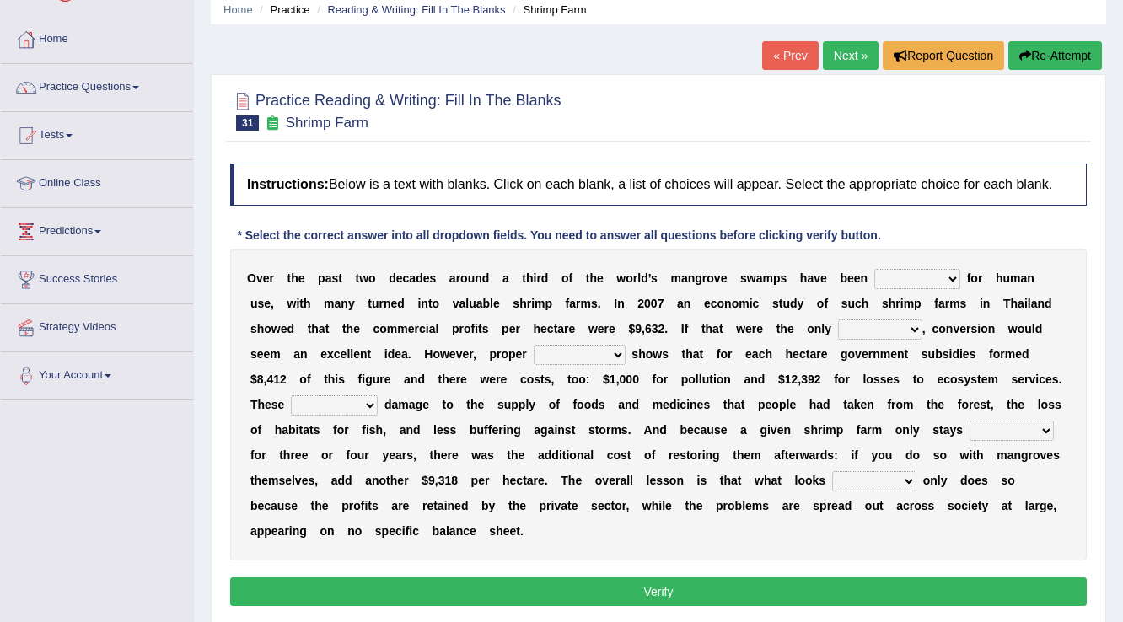
click at [930, 277] on select "rearranged exchanged conserved converted" at bounding box center [917, 279] width 86 height 20
select select "conserved"
click at [874, 269] on select "rearranged exchanged conserved converted" at bounding box center [917, 279] width 86 height 20
click at [932, 283] on select "rearranged exchanged conserved converted" at bounding box center [917, 279] width 86 height 20
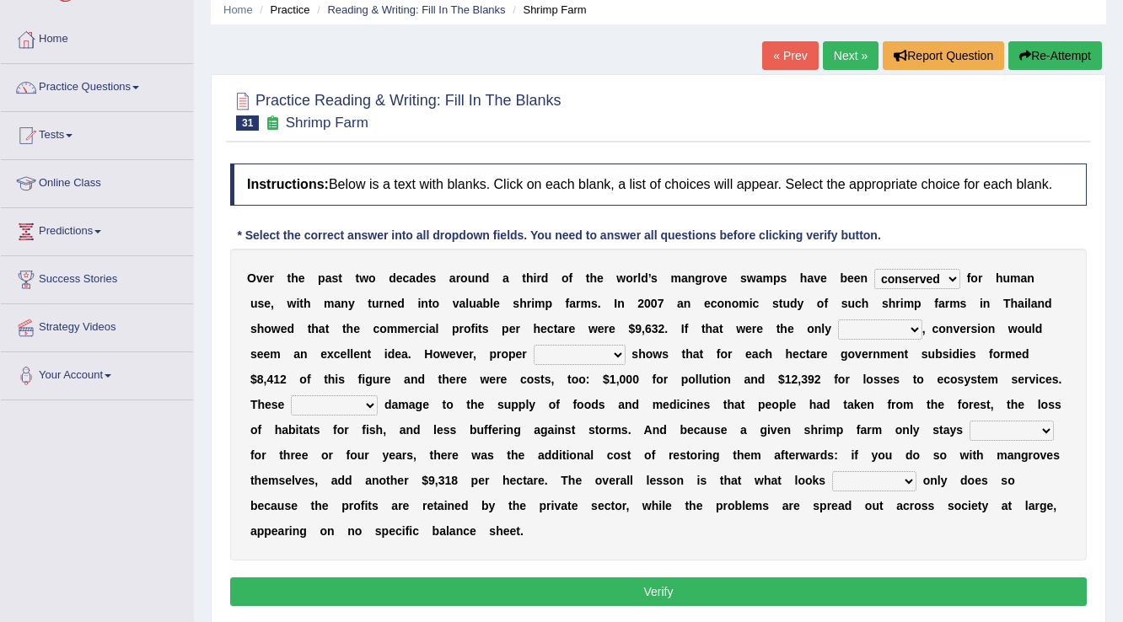
click at [876, 330] on select "index eliment choice factor" at bounding box center [880, 330] width 84 height 20
select select "choice"
click at [838, 320] on select "index eliment choice factor" at bounding box center [880, 330] width 84 height 20
click at [580, 349] on select "accounting percentage aggregation division" at bounding box center [580, 355] width 92 height 20
select select "division"
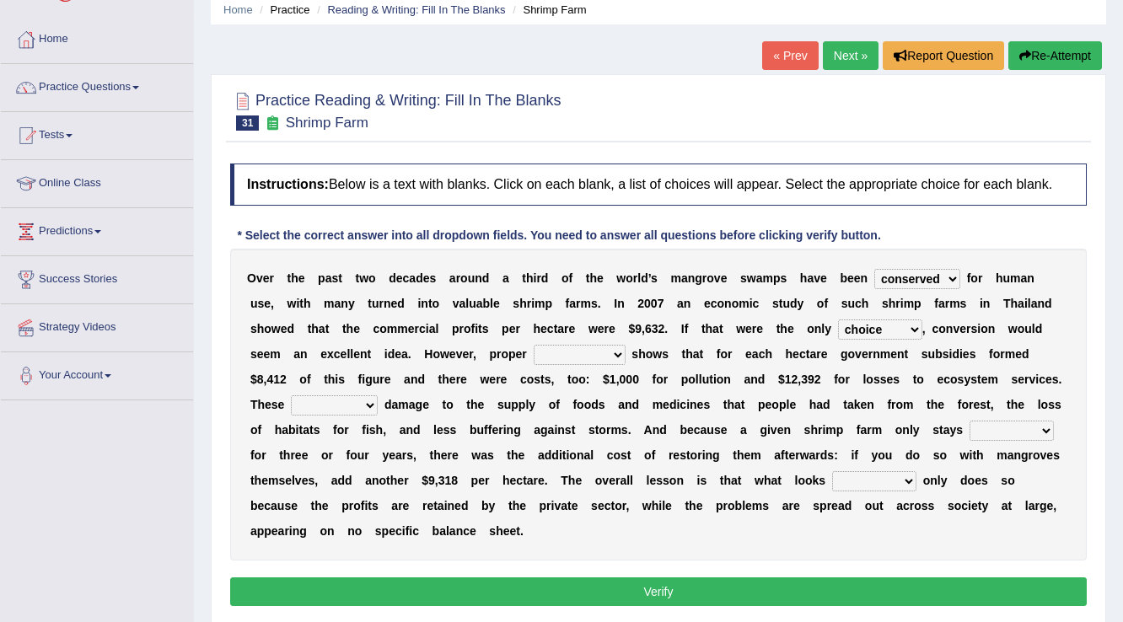
click at [534, 345] on select "accounting percentage aggregation division" at bounding box center [580, 355] width 92 height 20
click at [364, 403] on select "comprised uneven neglected augmented" at bounding box center [334, 405] width 87 height 20
select select "uneven"
click at [291, 395] on select "comprised uneven neglected augmented" at bounding box center [334, 405] width 87 height 20
click at [328, 402] on select "comprised uneven neglected augmented" at bounding box center [334, 405] width 87 height 20
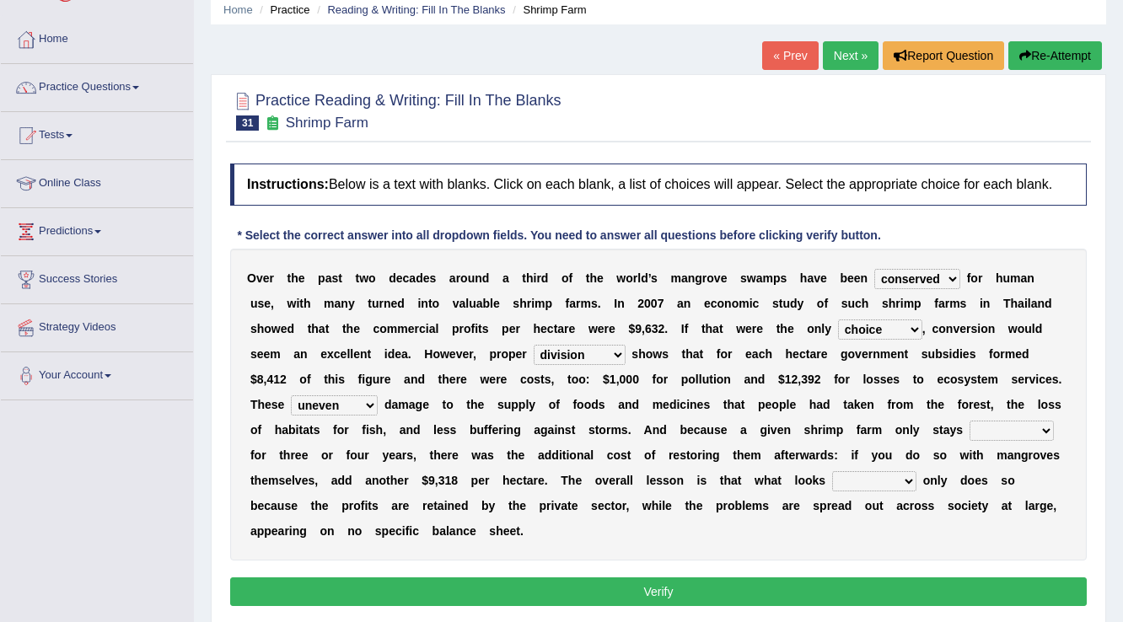
click at [291, 395] on select "comprised uneven neglected augmented" at bounding box center [334, 405] width 87 height 20
click at [1011, 432] on select "interactive distinctive productive collective" at bounding box center [1012, 431] width 84 height 20
select select "productive"
click at [970, 421] on select "interactive distinctive productive collective" at bounding box center [1012, 431] width 84 height 20
click at [905, 479] on select "beneficial immediate modest moderate" at bounding box center [874, 481] width 84 height 20
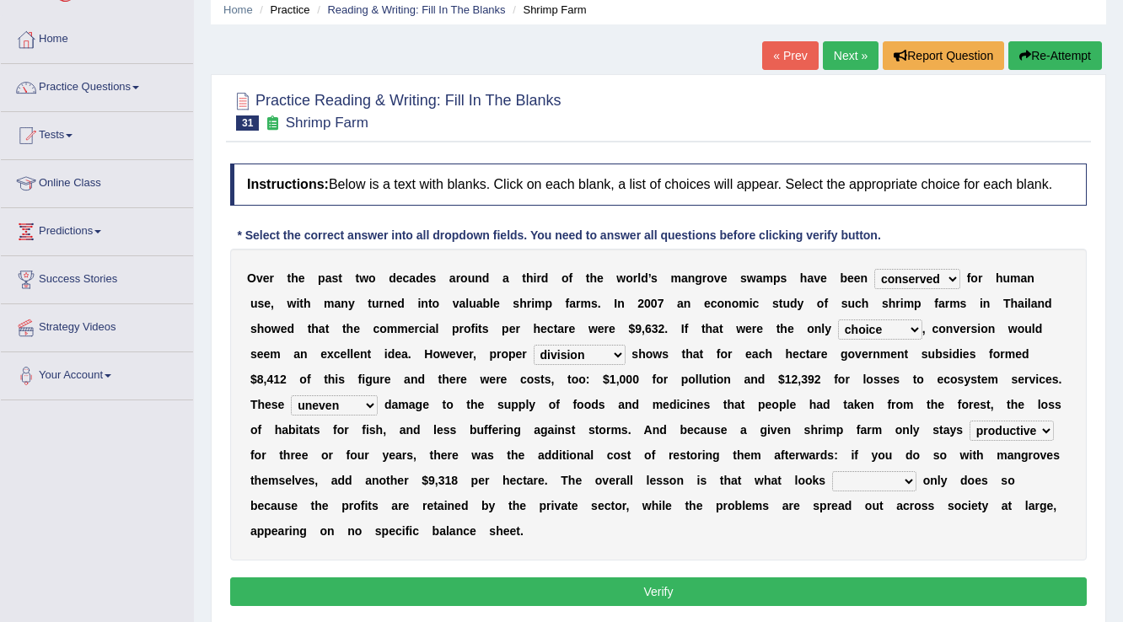
select select "beneficial"
click at [832, 471] on select "beneficial immediate modest moderate" at bounding box center [874, 481] width 84 height 20
click at [883, 478] on select "beneficial immediate modest moderate" at bounding box center [874, 481] width 84 height 20
click at [886, 479] on select "beneficial immediate modest moderate" at bounding box center [874, 481] width 84 height 20
click at [640, 588] on button "Verify" at bounding box center [658, 592] width 857 height 29
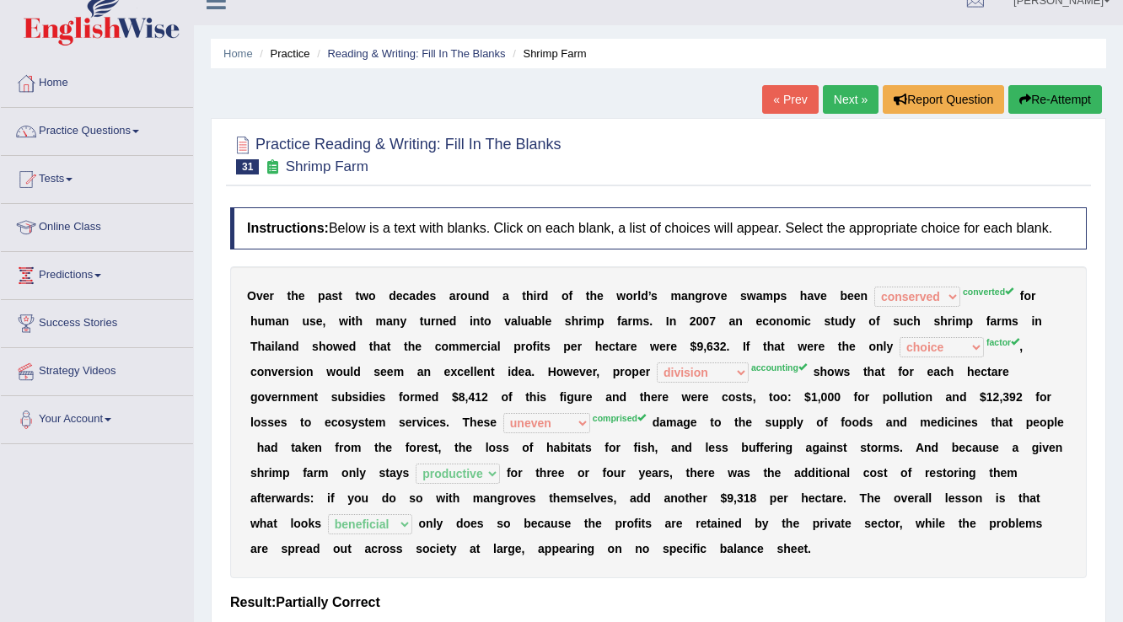
scroll to position [0, 0]
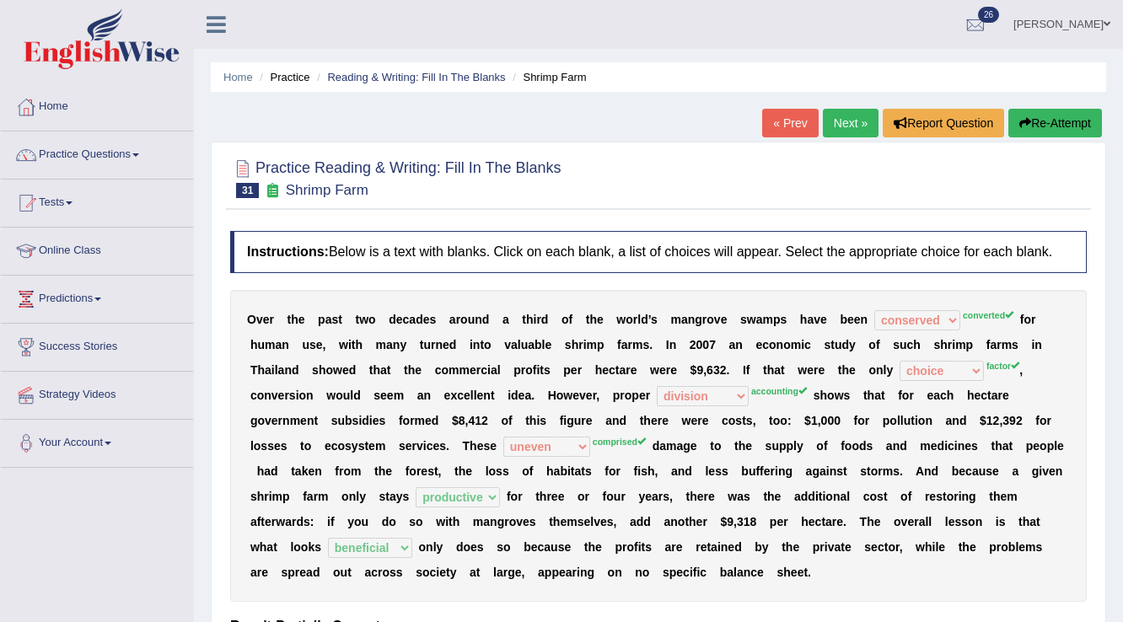
click at [842, 128] on link "Next »" at bounding box center [851, 123] width 56 height 29
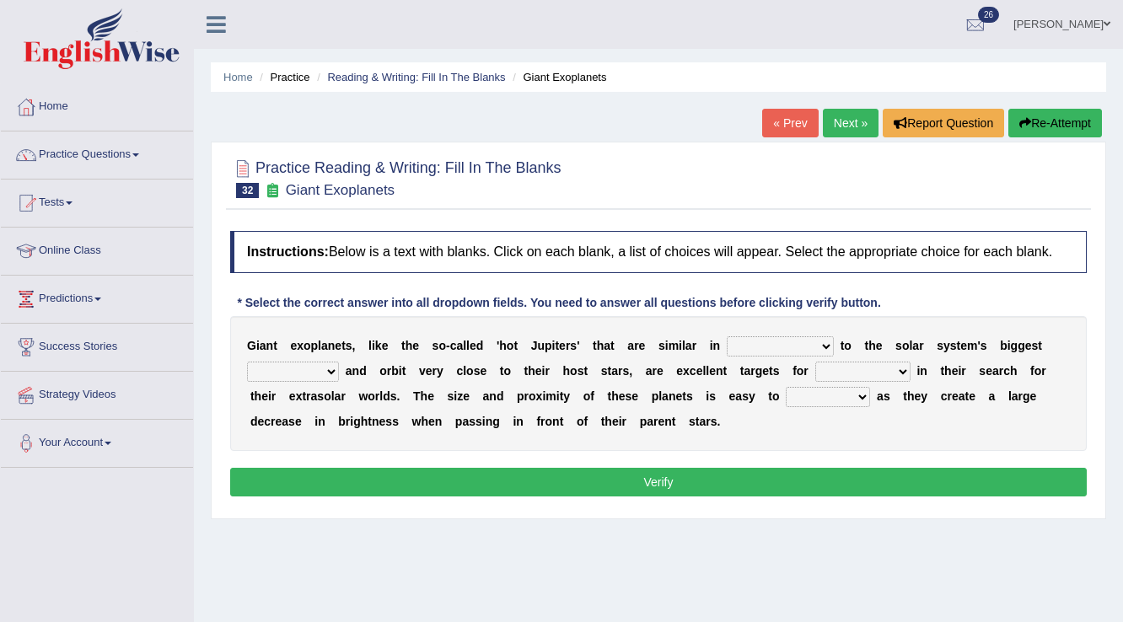
click at [755, 341] on select "borders expressions shapes characteristics" at bounding box center [780, 346] width 107 height 20
select select "shapes"
click at [727, 336] on select "borders expressions shapes characteristics" at bounding box center [780, 346] width 107 height 20
click at [314, 368] on select "frame subordinate planet comet" at bounding box center [293, 372] width 92 height 20
select select "planet"
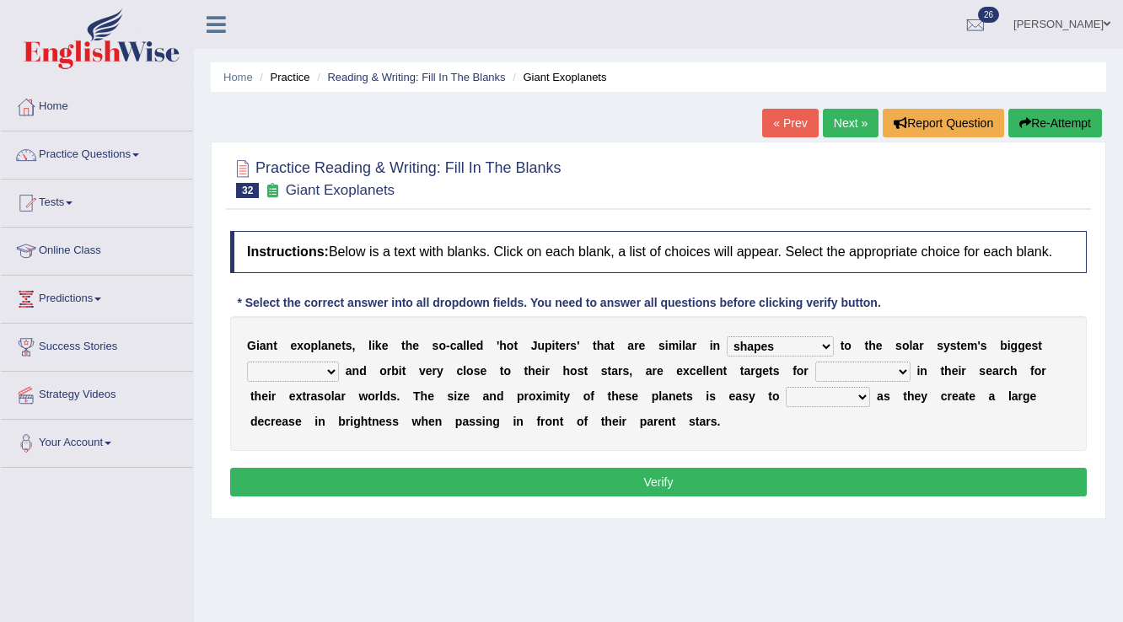
click at [247, 362] on select "frame subordinate planet comet" at bounding box center [293, 372] width 92 height 20
click at [902, 368] on select "members astronomers parties makers" at bounding box center [862, 372] width 95 height 20
select select "astronomers"
click at [815, 362] on select "members astronomers parties makers" at bounding box center [862, 372] width 95 height 20
click at [846, 395] on select "detect denounce deflect direct" at bounding box center [828, 397] width 84 height 20
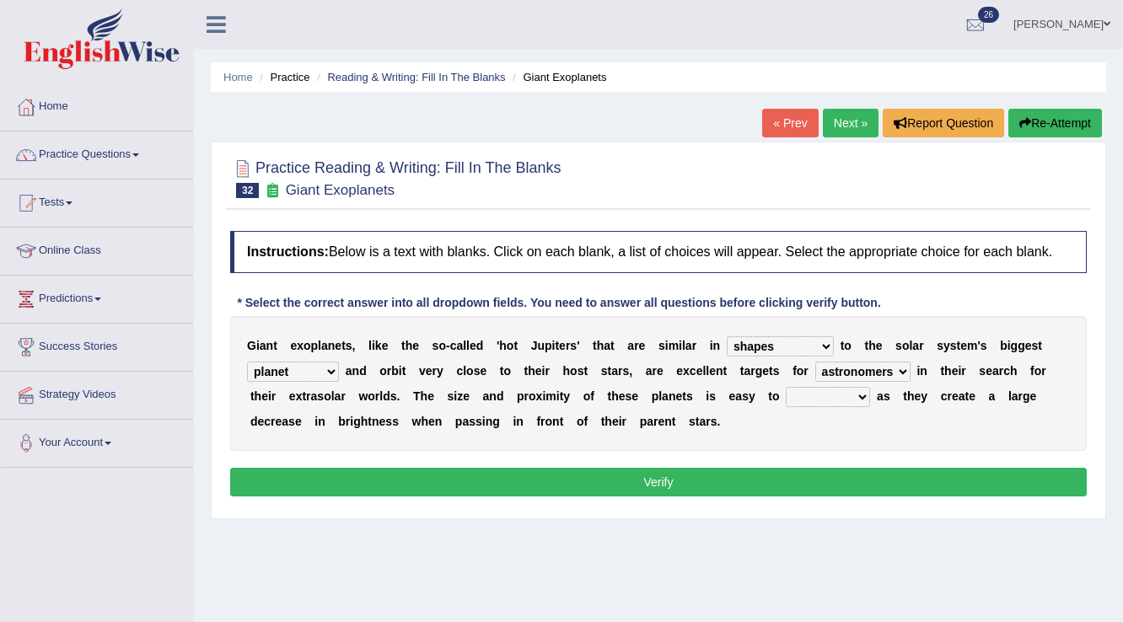
select select "detect"
click at [786, 387] on select "detect denounce deflect direct" at bounding box center [828, 397] width 84 height 20
click at [746, 479] on button "Verify" at bounding box center [658, 482] width 857 height 29
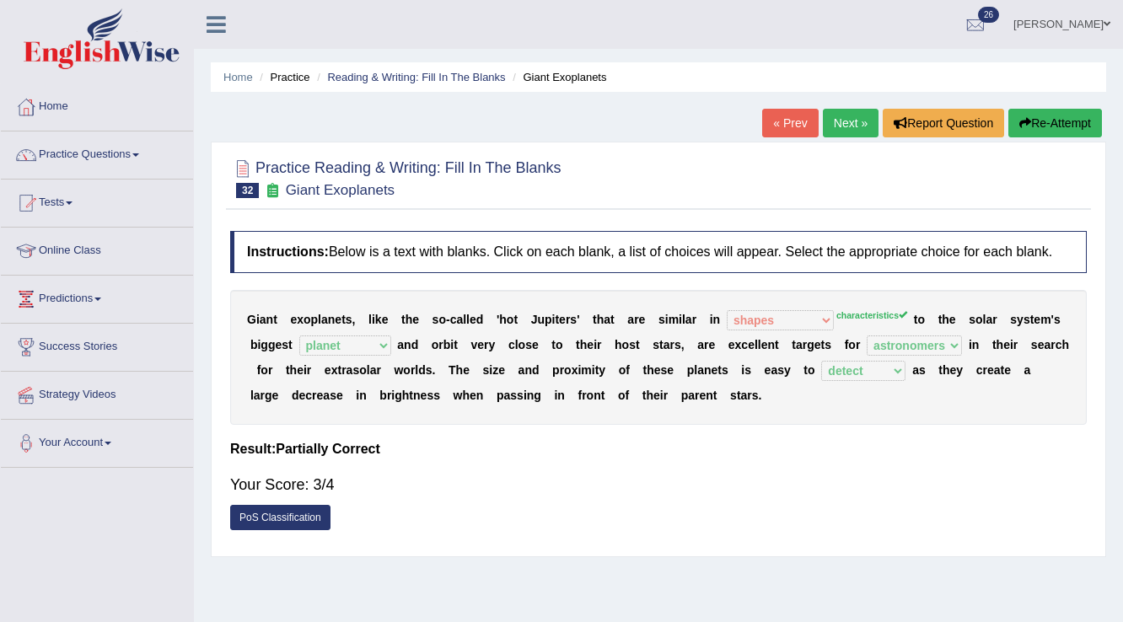
click at [850, 130] on link "Next »" at bounding box center [851, 123] width 56 height 29
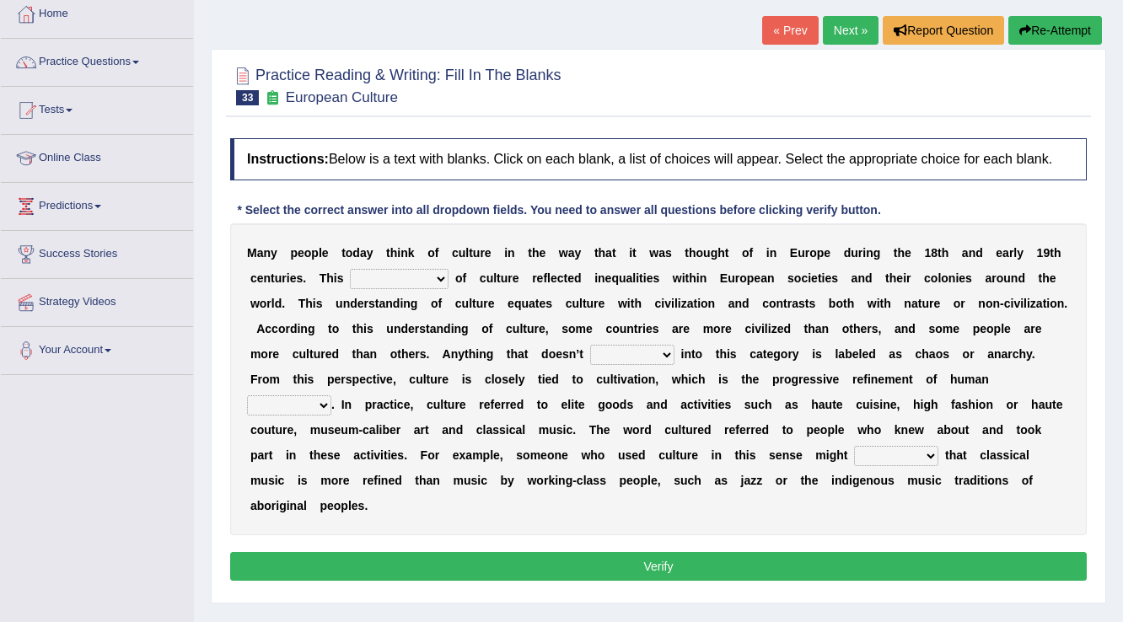
scroll to position [135, 0]
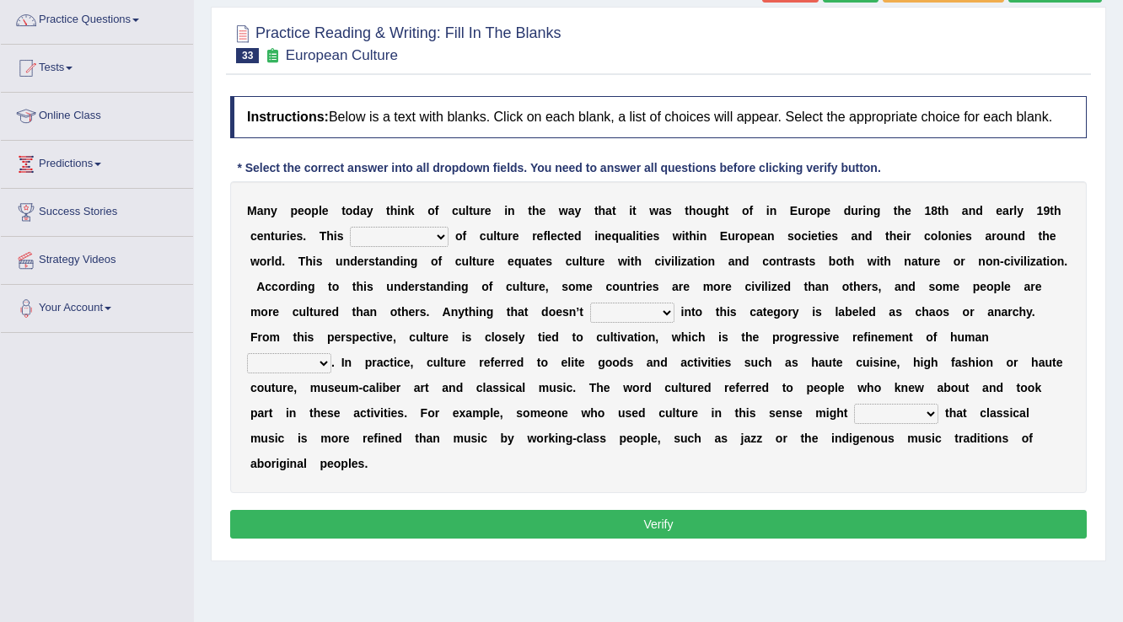
click at [435, 232] on select "classification concept renovation identity" at bounding box center [399, 237] width 99 height 20
select select "concept"
click at [350, 227] on select "classification concept renovation identity" at bounding box center [399, 237] width 99 height 20
click at [438, 239] on select "classification concept renovation identity" at bounding box center [399, 237] width 99 height 20
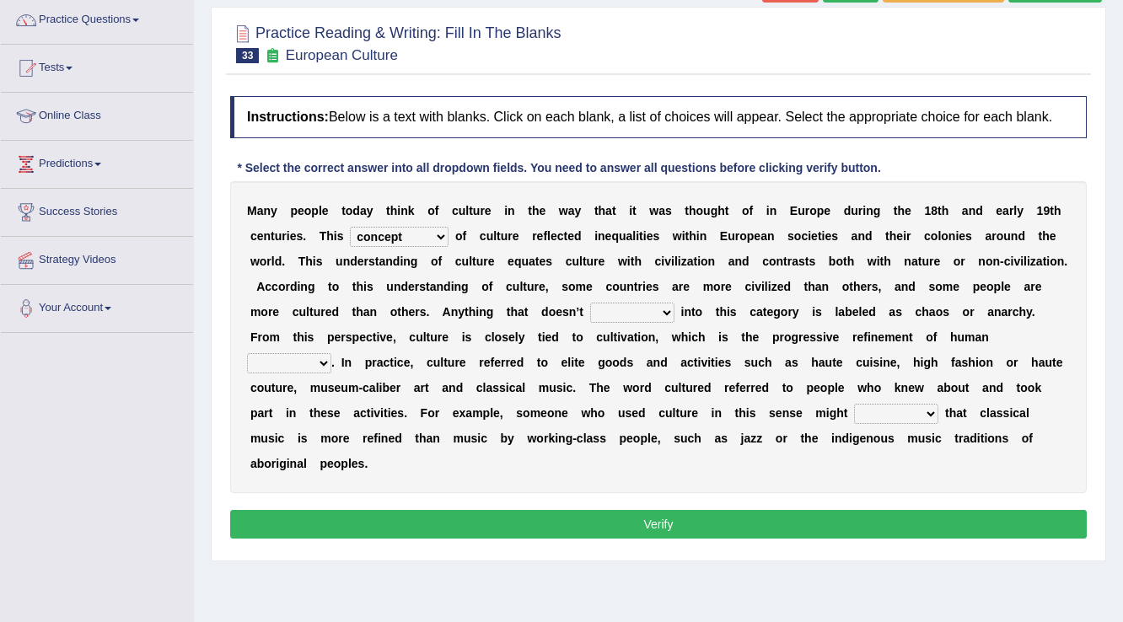
click at [655, 307] on select "cut dismiss fit solve" at bounding box center [632, 313] width 84 height 20
select select "fit"
click at [590, 303] on select "cut dismiss fit solve" at bounding box center [632, 313] width 84 height 20
click at [307, 361] on select "blessing curse habit behaviour" at bounding box center [289, 363] width 84 height 20
select select "behaviour"
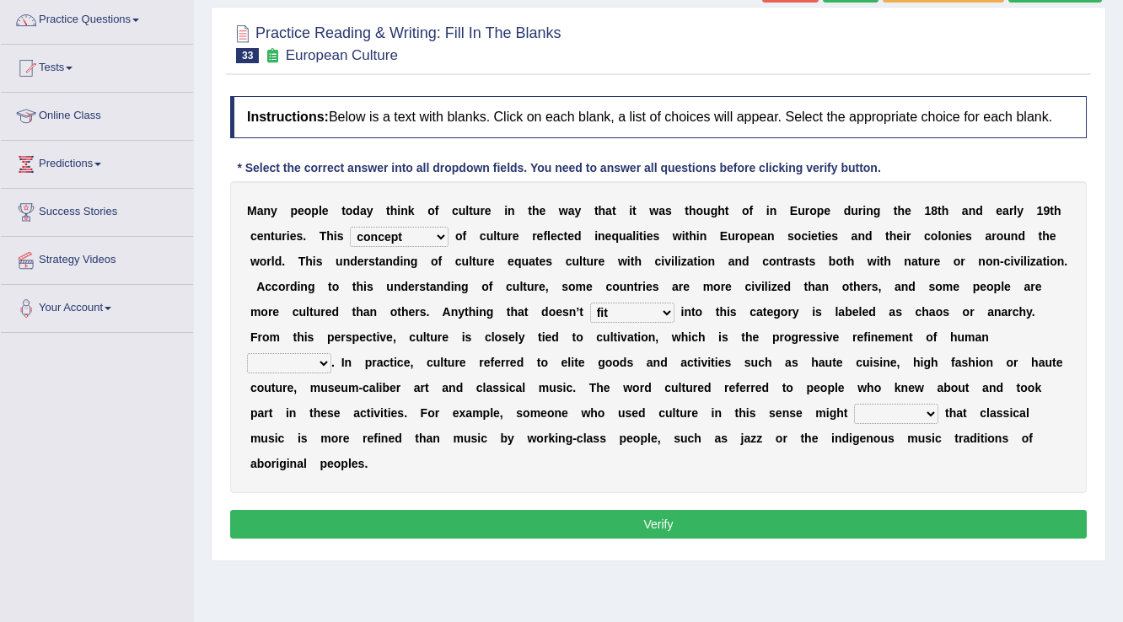
click at [247, 353] on select "blessing curse habit behaviour" at bounding box center [289, 363] width 84 height 20
click at [911, 414] on select "argue pretend doubt reveal" at bounding box center [896, 414] width 84 height 20
select select "pretend"
click at [854, 404] on select "argue pretend doubt reveal" at bounding box center [896, 414] width 84 height 20
click at [665, 513] on button "Verify" at bounding box center [658, 524] width 857 height 29
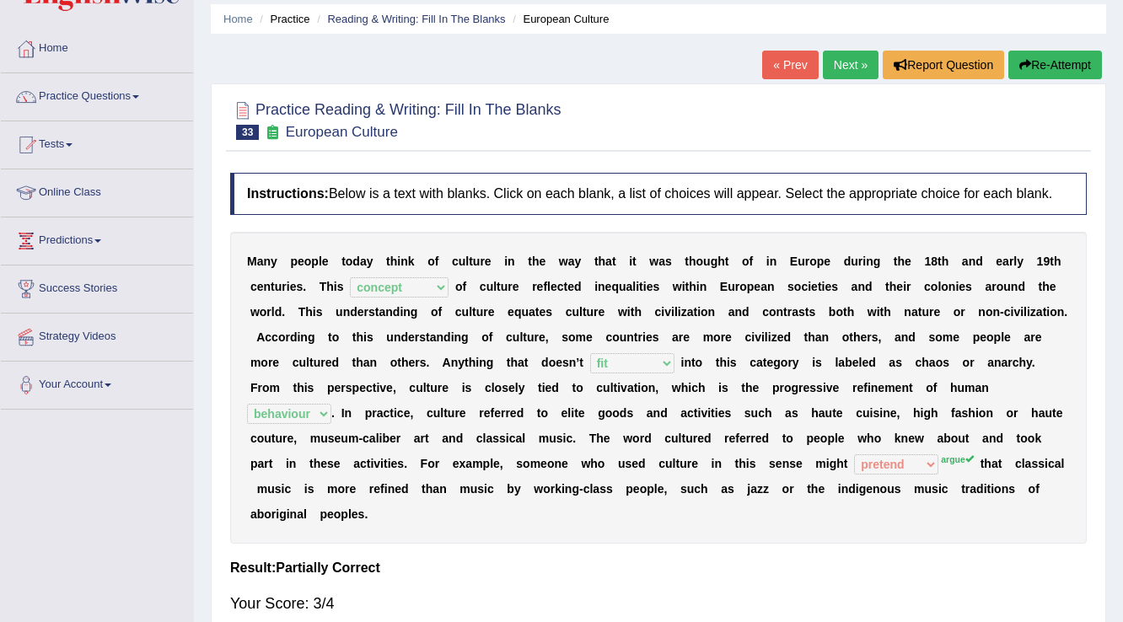
scroll to position [0, 0]
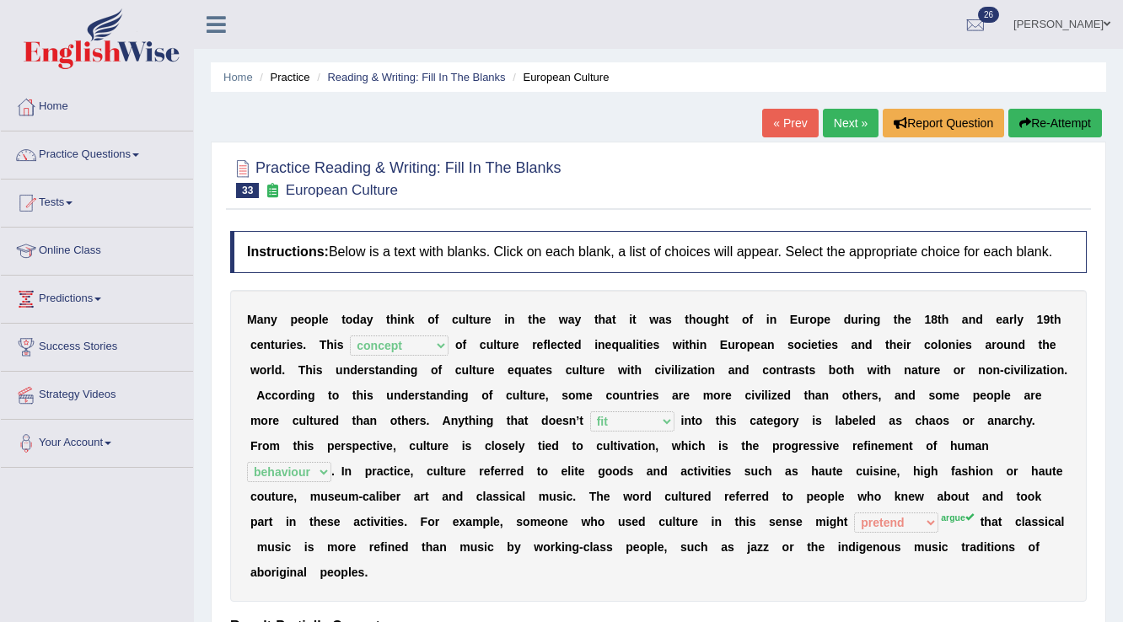
click at [846, 126] on link "Next »" at bounding box center [851, 123] width 56 height 29
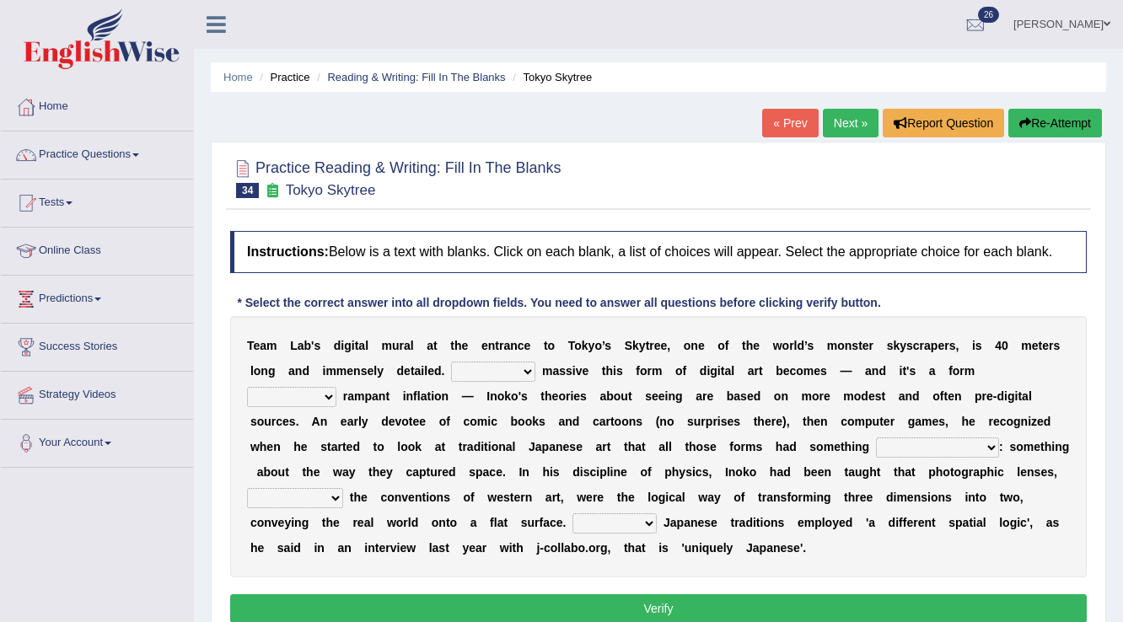
click at [525, 367] on select "However Whereas Whichever Wherever" at bounding box center [493, 372] width 84 height 20
select select "However"
click at [451, 362] on select "However Whereas Whichever Wherever" at bounding box center [493, 372] width 84 height 20
click at [309, 390] on select "subject to related with apart from based on" at bounding box center [291, 397] width 89 height 20
select select "related with"
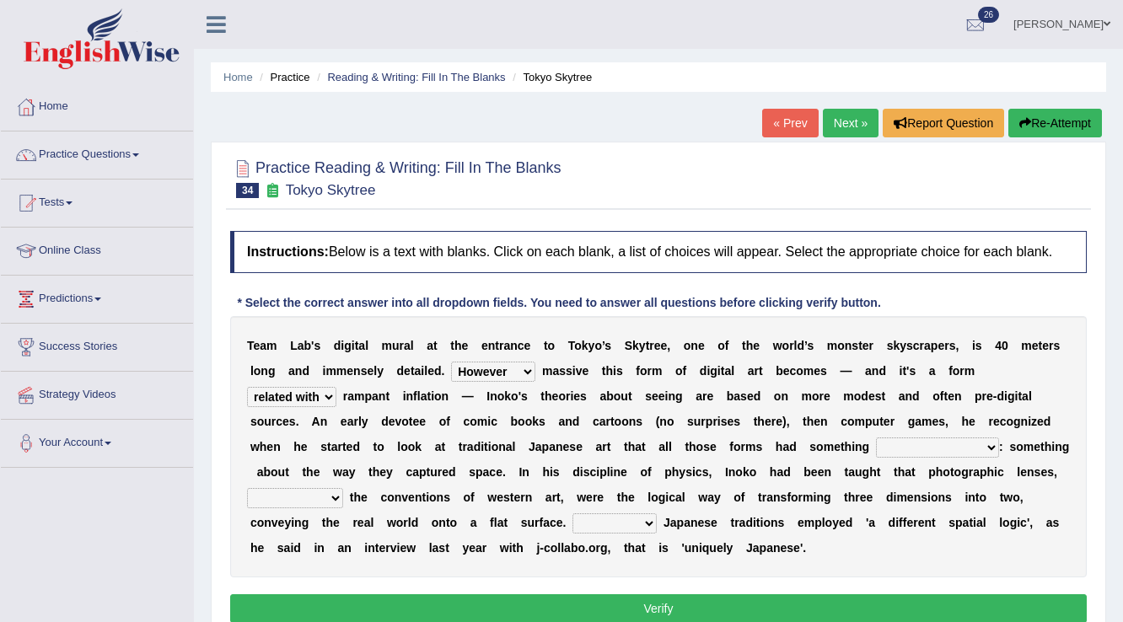
click at [247, 387] on select "subject to related with apart from based on" at bounding box center [291, 397] width 89 height 20
click at [985, 447] on select "in fact as whole in common in the same times" at bounding box center [937, 448] width 123 height 20
select select "in common"
click at [876, 438] on select "in fact as whole in common in the same times" at bounding box center [937, 448] width 123 height 20
click at [297, 492] on select "along with out of apart with furhter afield" at bounding box center [295, 498] width 96 height 20
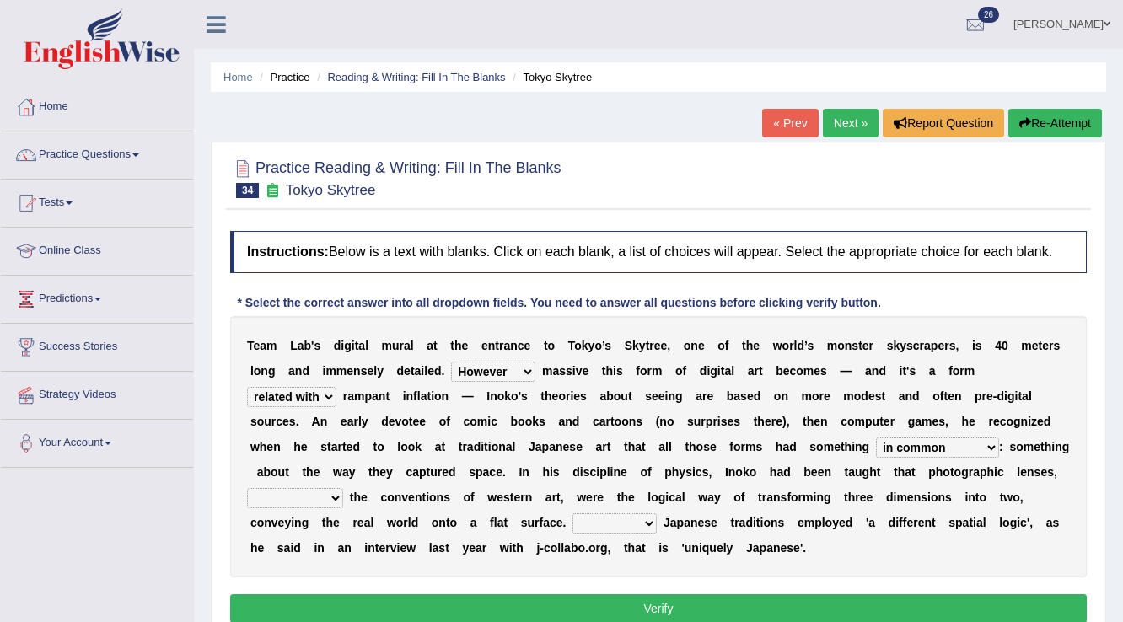
select select "out of"
click at [247, 488] on select "along with out of apart with furhter afield" at bounding box center [295, 498] width 96 height 20
click at [621, 523] on select "Thus But So Therefore" at bounding box center [614, 523] width 84 height 20
select select "So"
click at [572, 513] on select "Thus But So Therefore" at bounding box center [614, 523] width 84 height 20
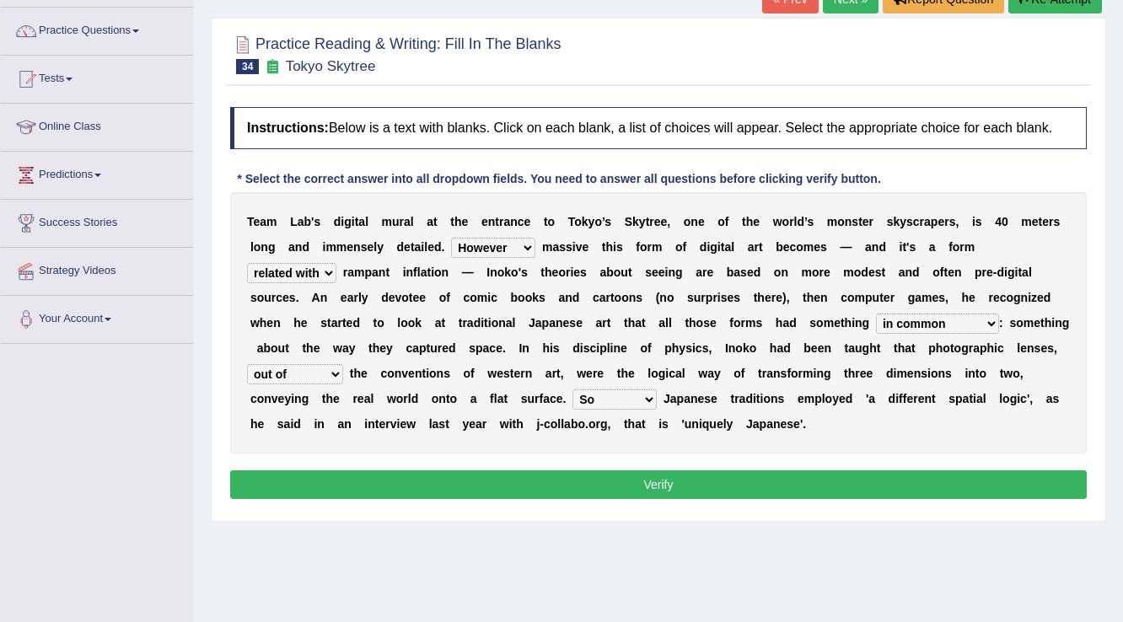
scroll to position [135, 0]
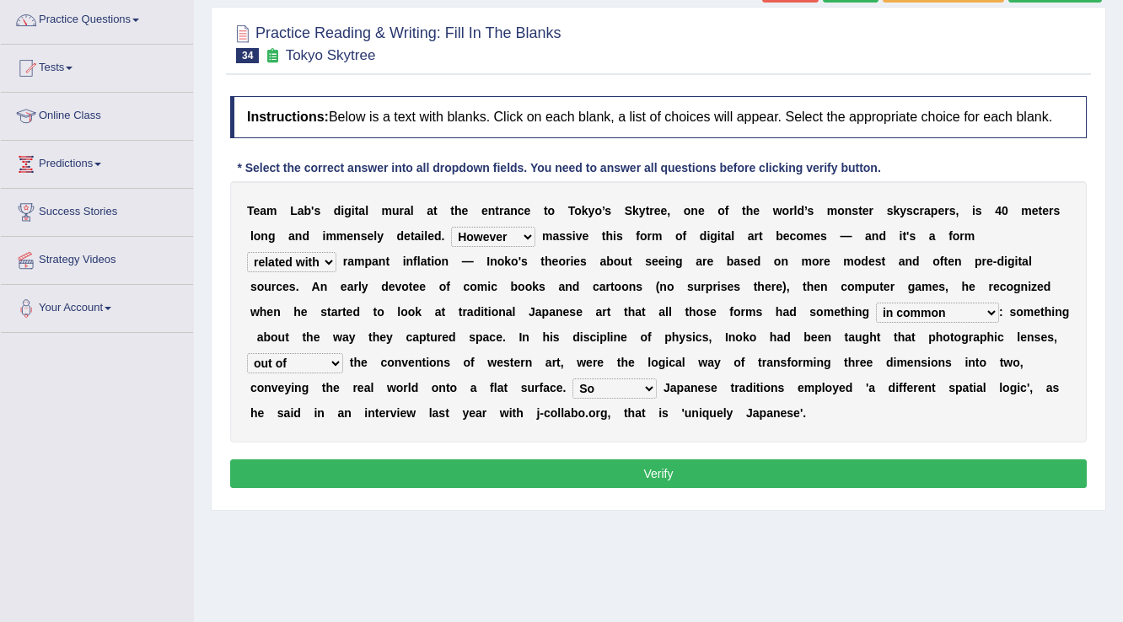
click at [622, 475] on button "Verify" at bounding box center [658, 473] width 857 height 29
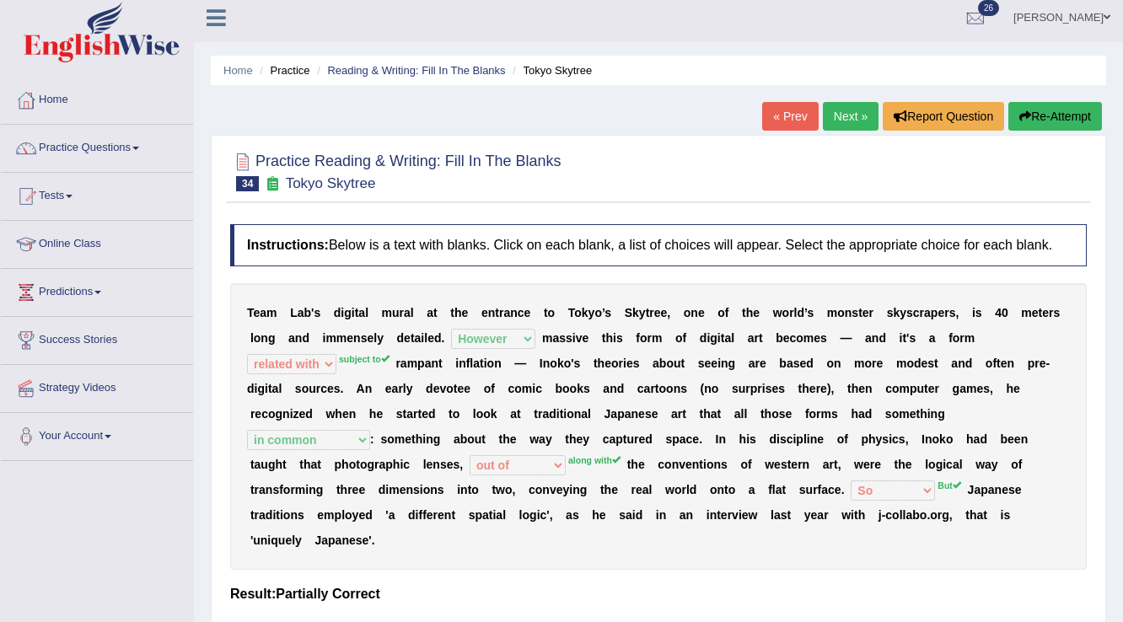
scroll to position [0, 0]
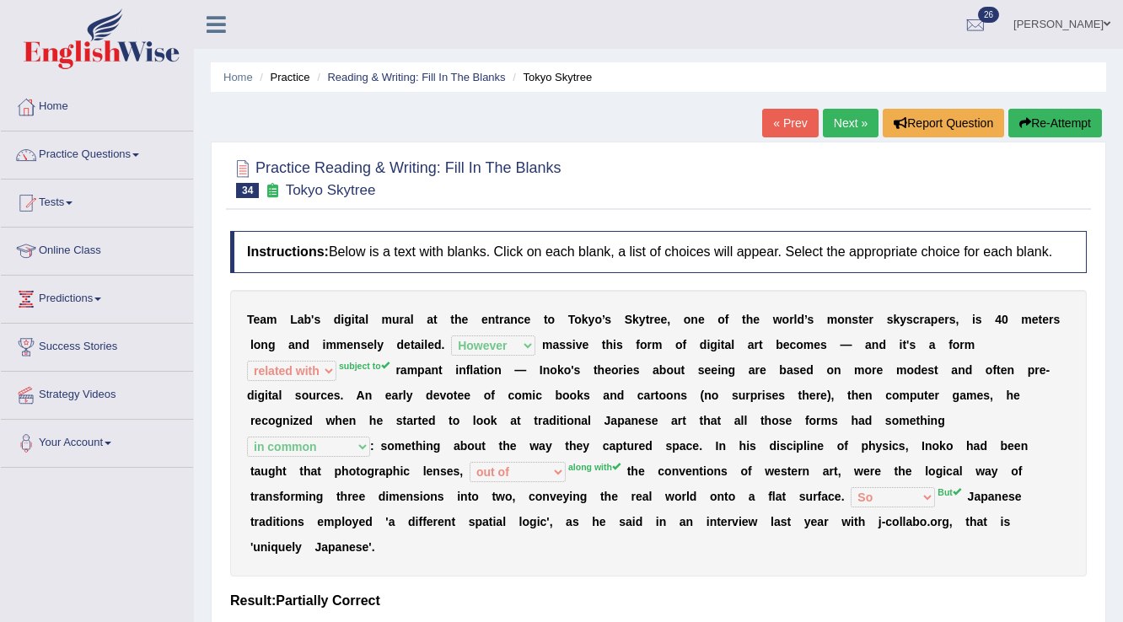
click at [846, 128] on link "Next »" at bounding box center [851, 123] width 56 height 29
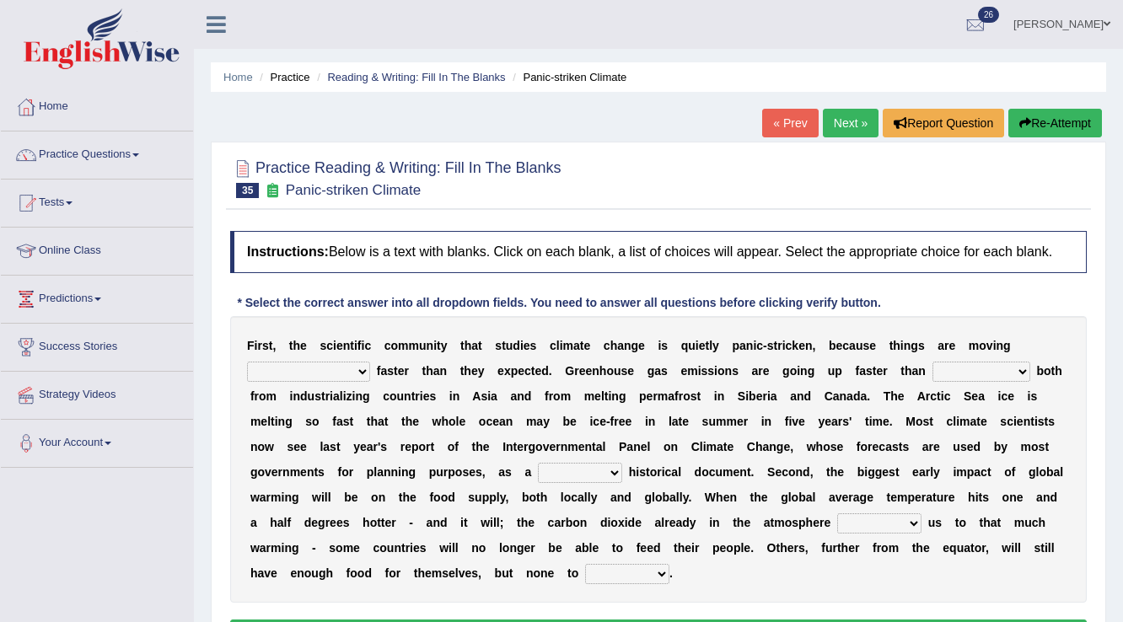
click at [303, 371] on select "few same [PERSON_NAME] most" at bounding box center [308, 372] width 123 height 20
select select "most"
click at [247, 362] on select "few same musch most" at bounding box center [308, 372] width 123 height 20
click at [932, 370] on select "anticipation predictability ptredicts predicted" at bounding box center [981, 372] width 98 height 20
select select "ptredicts"
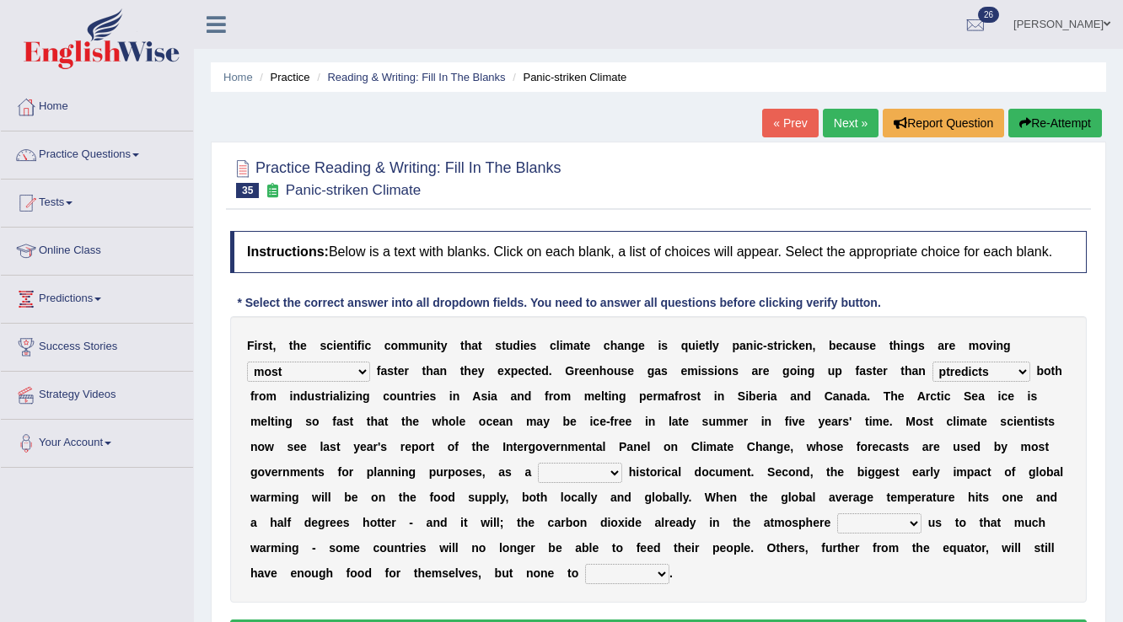
click at [932, 362] on select "anticipation predictability ptredicts predicted" at bounding box center [981, 372] width 98 height 20
click at [589, 469] on select "purely evenly firmly actively" at bounding box center [580, 473] width 84 height 20
select select "purely"
click at [538, 463] on select "purely evenly firmly actively" at bounding box center [580, 473] width 84 height 20
click at [907, 519] on select "commits directs allows addresses" at bounding box center [879, 523] width 84 height 20
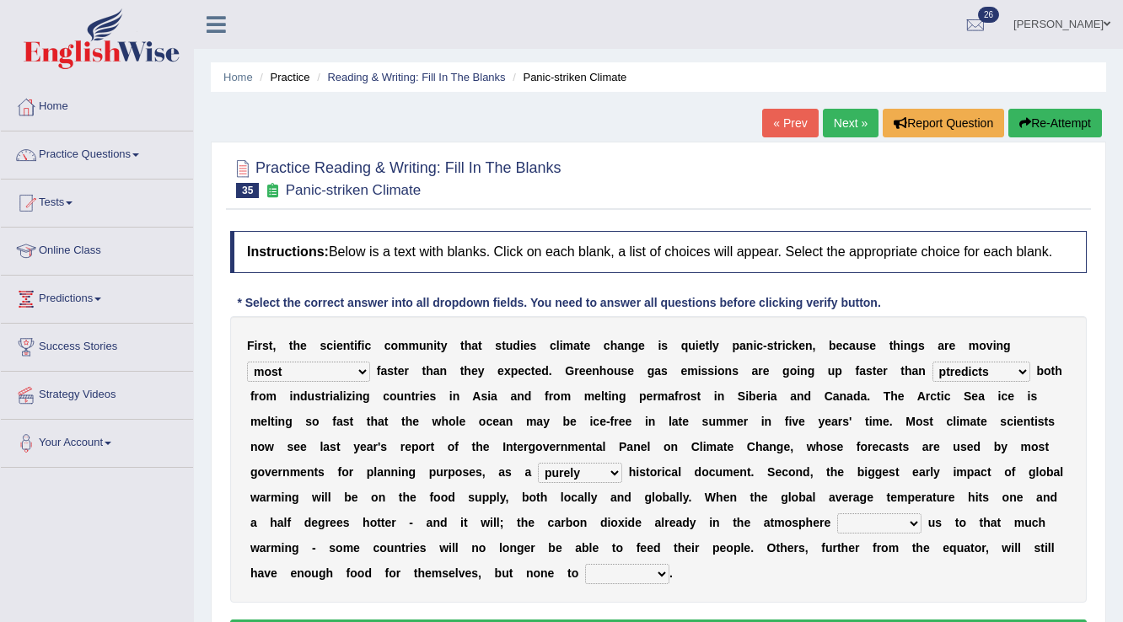
select select "addresses"
click at [837, 513] on select "commits directs allows addresses" at bounding box center [879, 523] width 84 height 20
click at [619, 572] on select "spare apply dispense consume" at bounding box center [627, 574] width 84 height 20
select select "consume"
click at [585, 564] on select "spare apply dispense consume" at bounding box center [627, 574] width 84 height 20
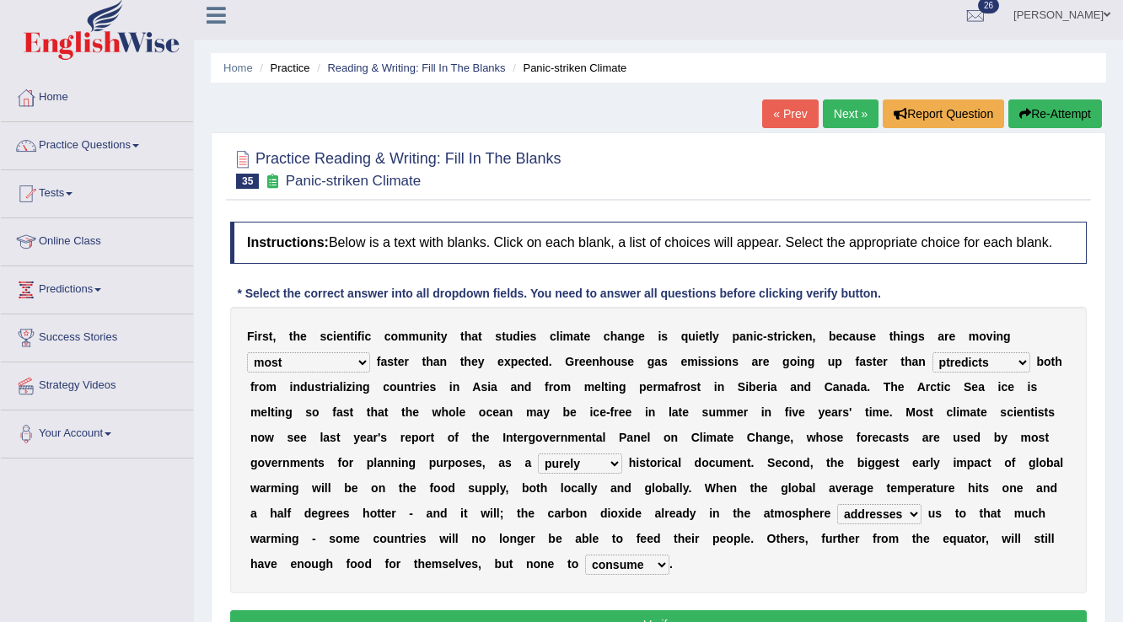
scroll to position [135, 0]
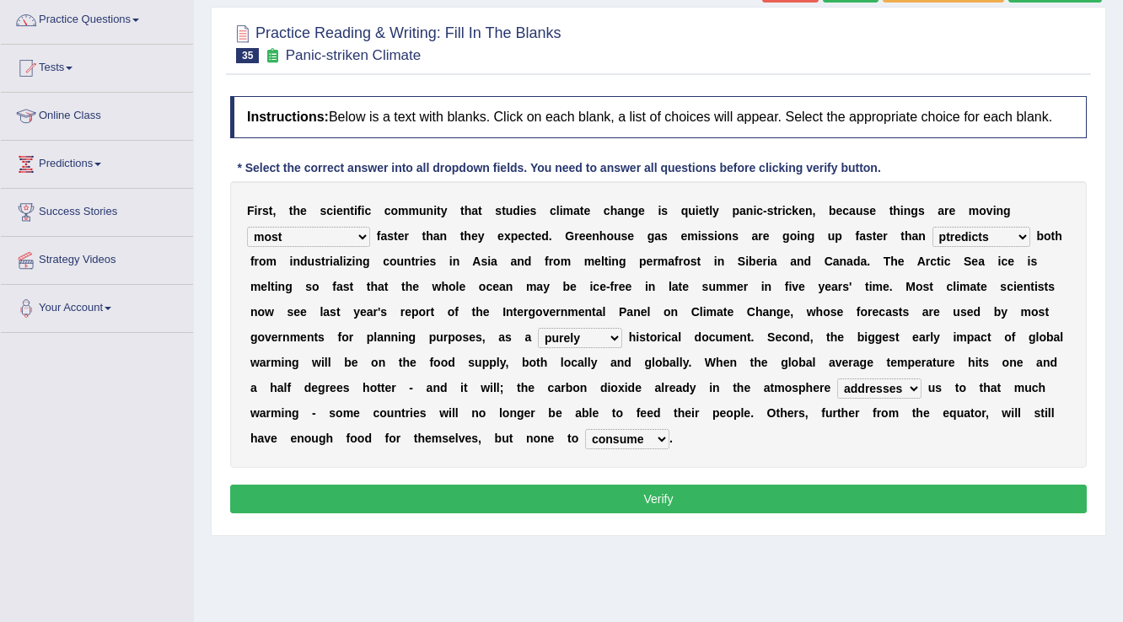
click at [604, 481] on div "Instructions: Below is a text with blanks. Click on each blank, a list of choic…" at bounding box center [658, 307] width 865 height 439
click at [606, 492] on button "Verify" at bounding box center [658, 499] width 857 height 29
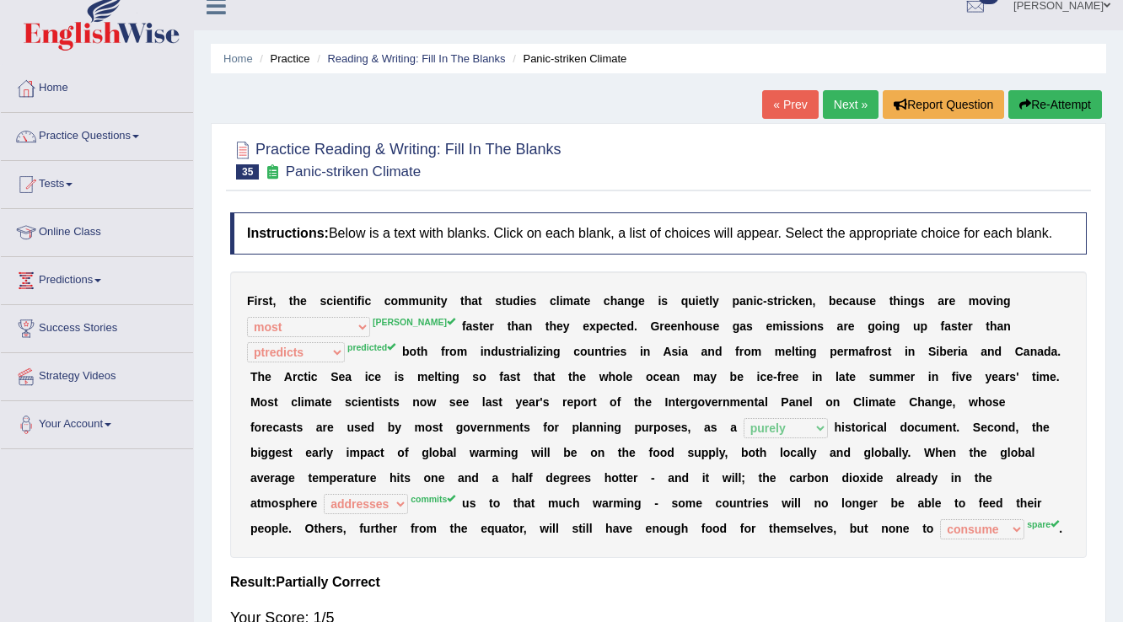
scroll to position [0, 0]
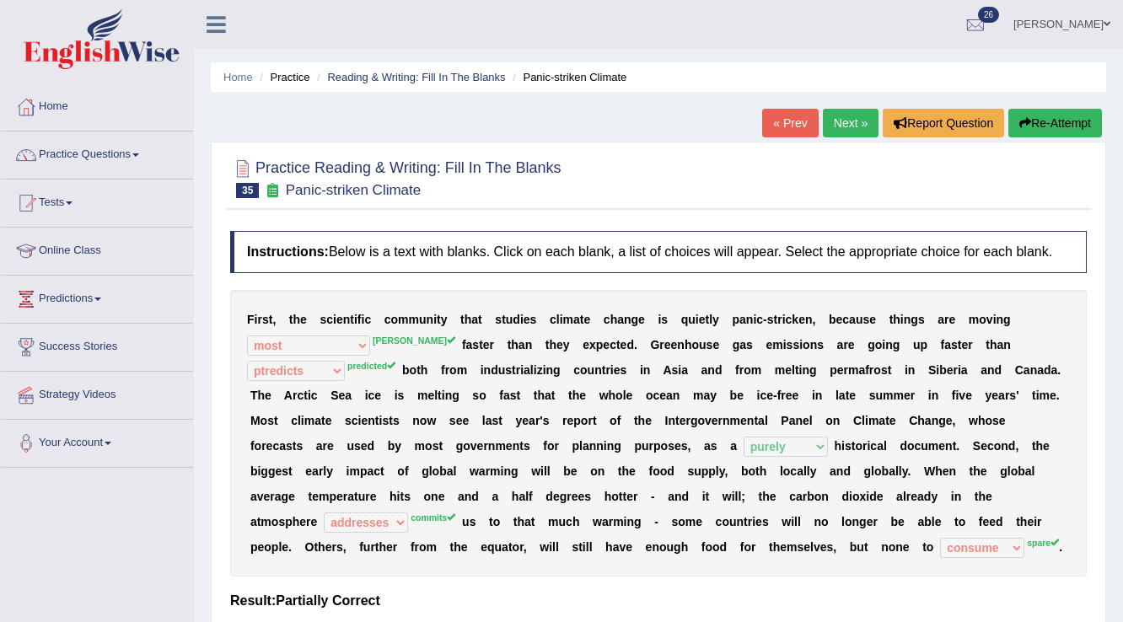
click at [841, 123] on link "Next »" at bounding box center [851, 123] width 56 height 29
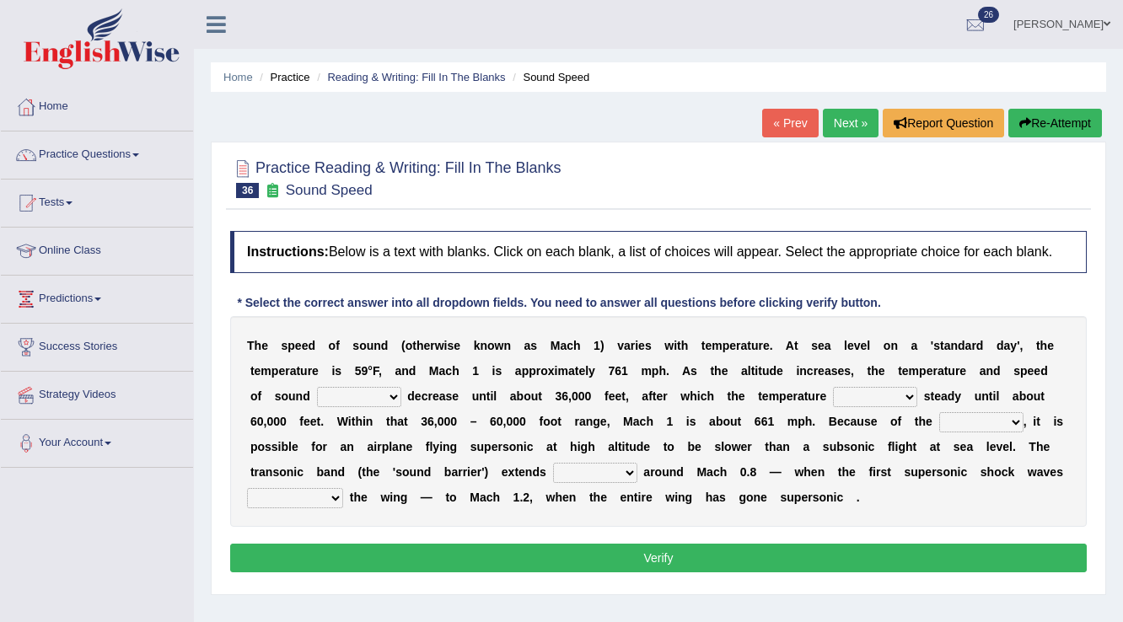
click at [796, 112] on link "« Prev" at bounding box center [790, 123] width 56 height 29
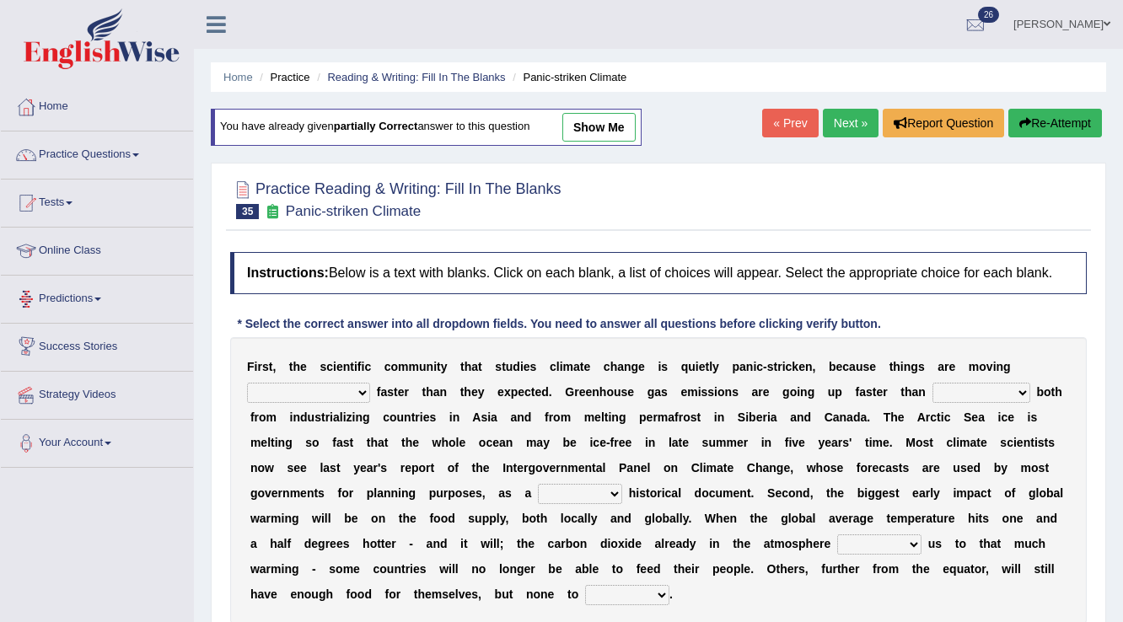
click at [266, 388] on select "few same [PERSON_NAME] most" at bounding box center [308, 393] width 123 height 20
select select "[PERSON_NAME]"
click at [247, 383] on select "few same [PERSON_NAME] most" at bounding box center [308, 393] width 123 height 20
click at [960, 388] on select "anticipation predictability ptredicts predicted" at bounding box center [981, 393] width 98 height 20
select select "predicted"
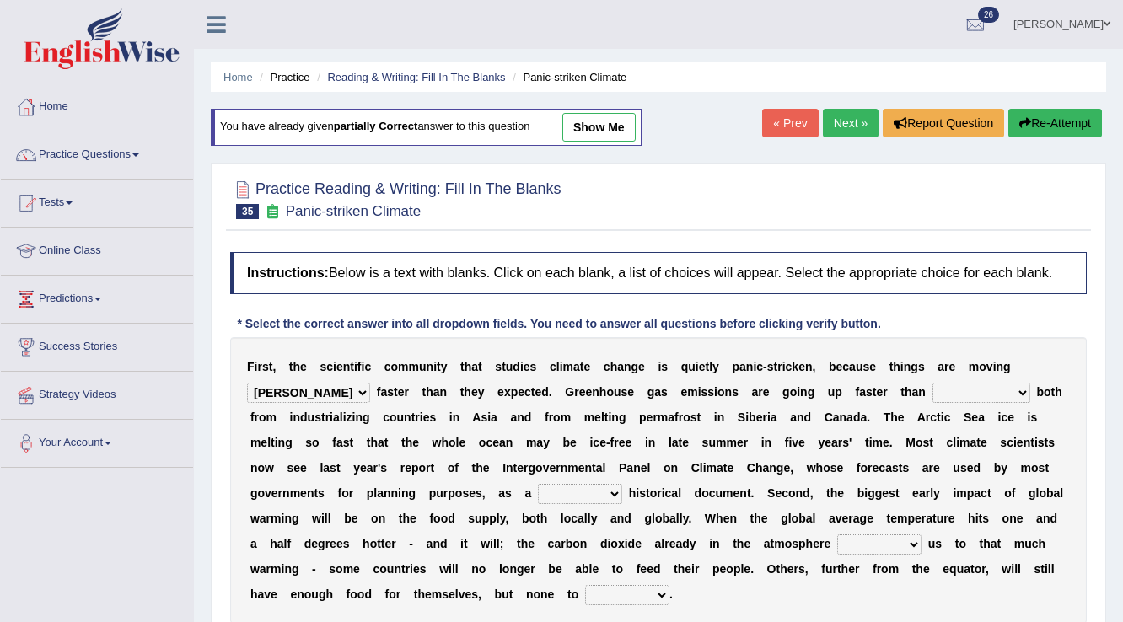
click at [932, 383] on select "anticipation predictability ptredicts predicted" at bounding box center [981, 393] width 98 height 20
click at [591, 496] on select "purely evenly firmly actively" at bounding box center [580, 494] width 84 height 20
select select "purely"
click at [538, 484] on select "purely evenly firmly actively" at bounding box center [580, 494] width 84 height 20
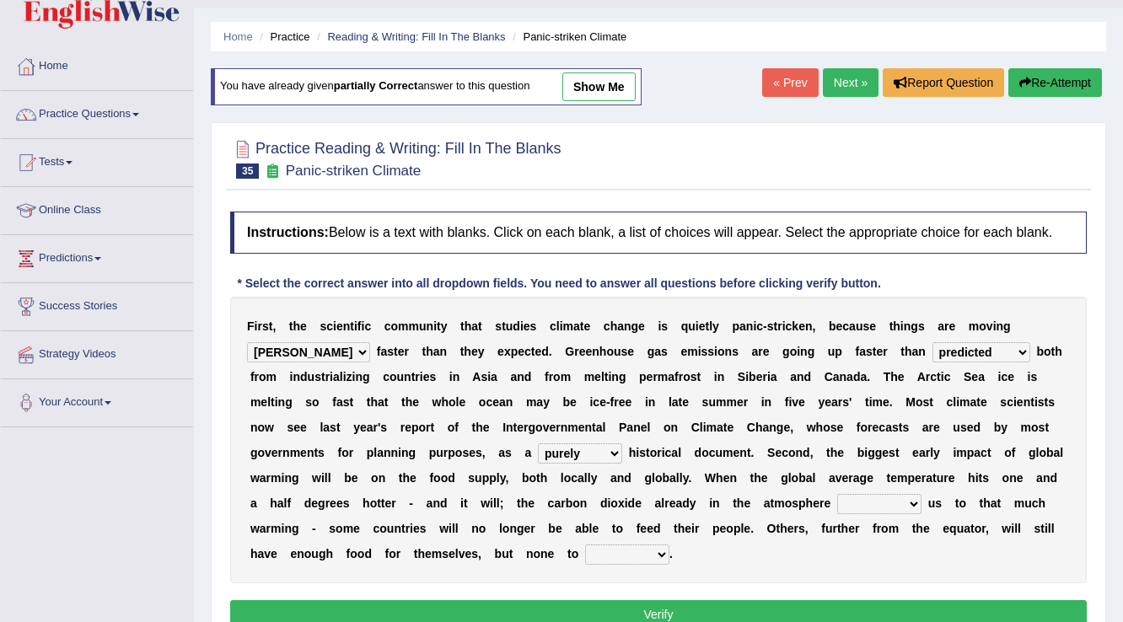
scroll to position [135, 0]
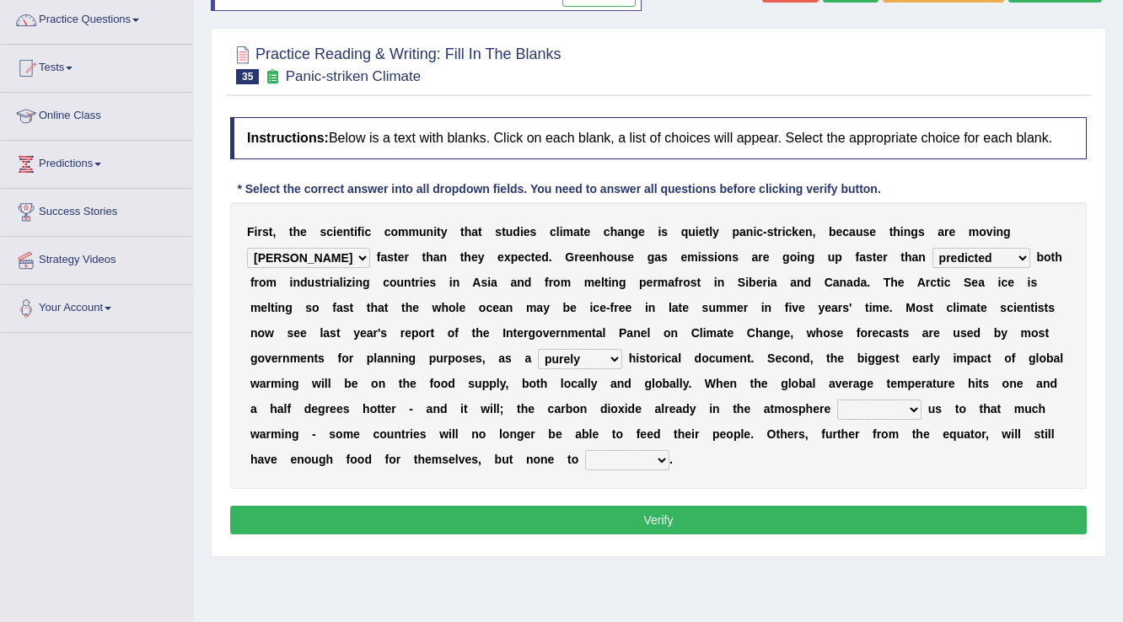
click at [886, 407] on select "commits directs allows addresses" at bounding box center [879, 410] width 84 height 20
select select "commits"
click at [837, 400] on select "commits directs allows addresses" at bounding box center [879, 410] width 84 height 20
click at [615, 456] on select "spare apply dispense consume" at bounding box center [627, 460] width 84 height 20
select select "spare"
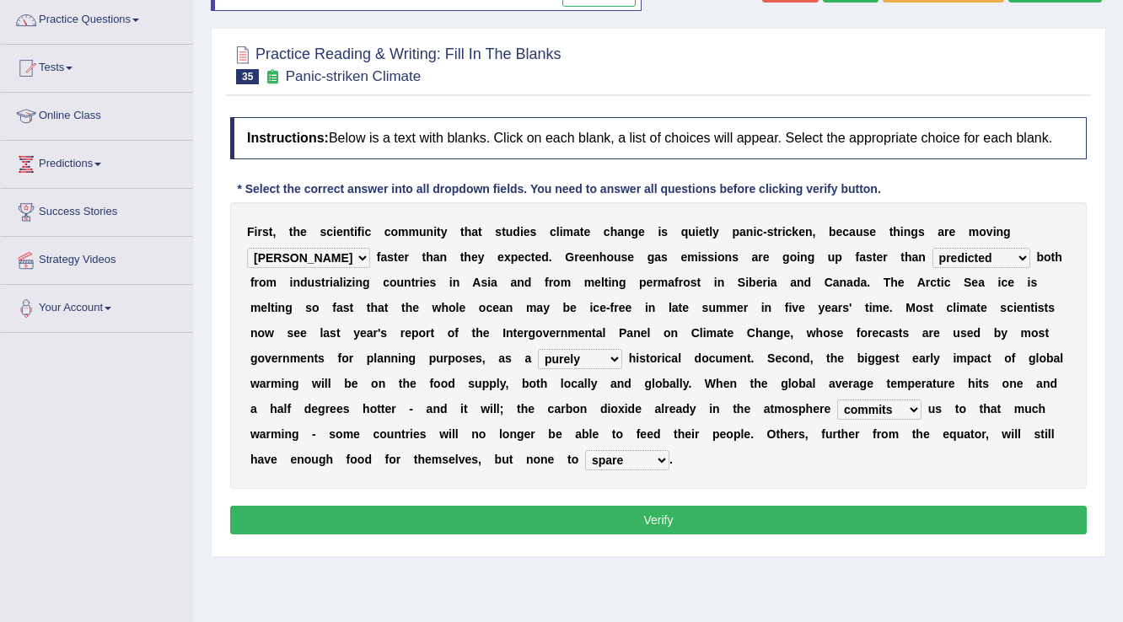
click at [585, 450] on select "spare apply dispense consume" at bounding box center [627, 460] width 84 height 20
click at [657, 516] on button "Verify" at bounding box center [658, 520] width 857 height 29
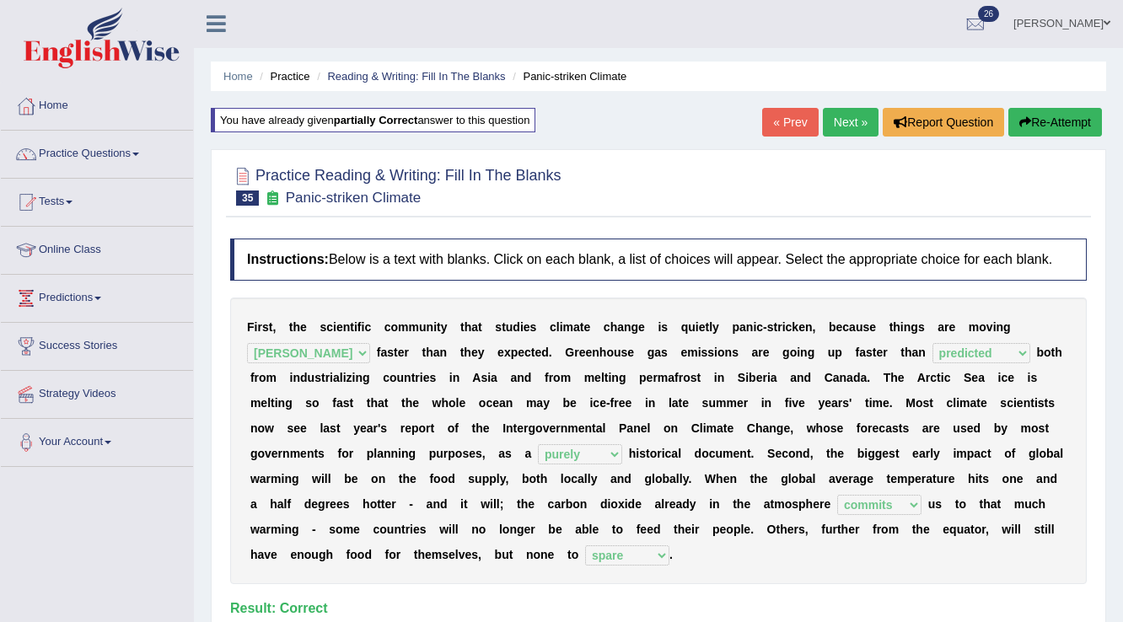
scroll to position [0, 0]
click at [839, 119] on link "Next »" at bounding box center [851, 123] width 56 height 29
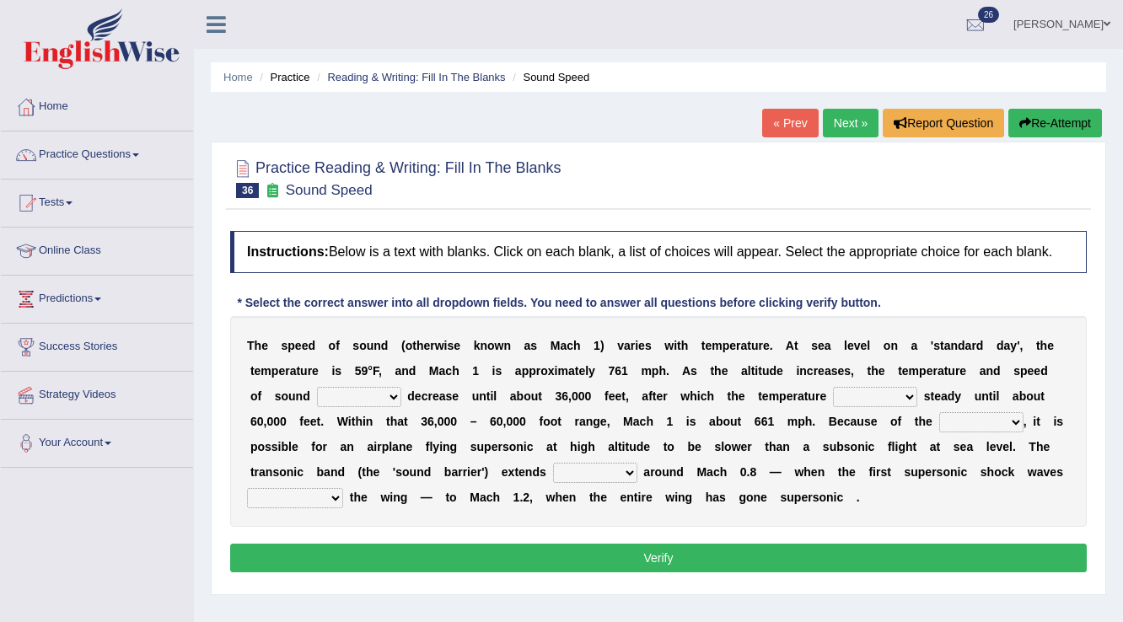
click at [383, 395] on select "not yet none both" at bounding box center [359, 397] width 84 height 20
click at [317, 387] on select "not yet none both" at bounding box center [359, 397] width 84 height 20
click at [378, 391] on select "not yet none both" at bounding box center [359, 397] width 84 height 20
select select "not"
click at [317, 387] on select "not yet none both" at bounding box center [359, 397] width 84 height 20
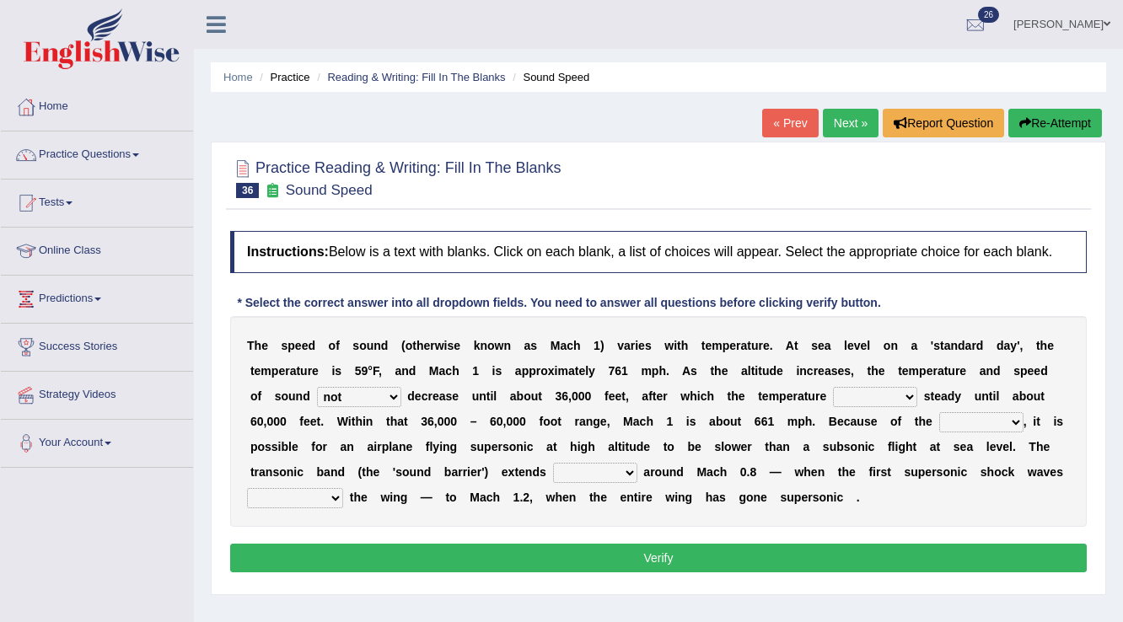
click at [866, 391] on select "opposes remains plots mutates" at bounding box center [875, 397] width 84 height 20
select select "remains"
click at [833, 387] on select "opposes remains plots mutates" at bounding box center [875, 397] width 84 height 20
click at [1012, 416] on select "veriety variation ventilation similarity" at bounding box center [981, 422] width 84 height 20
select select "variation"
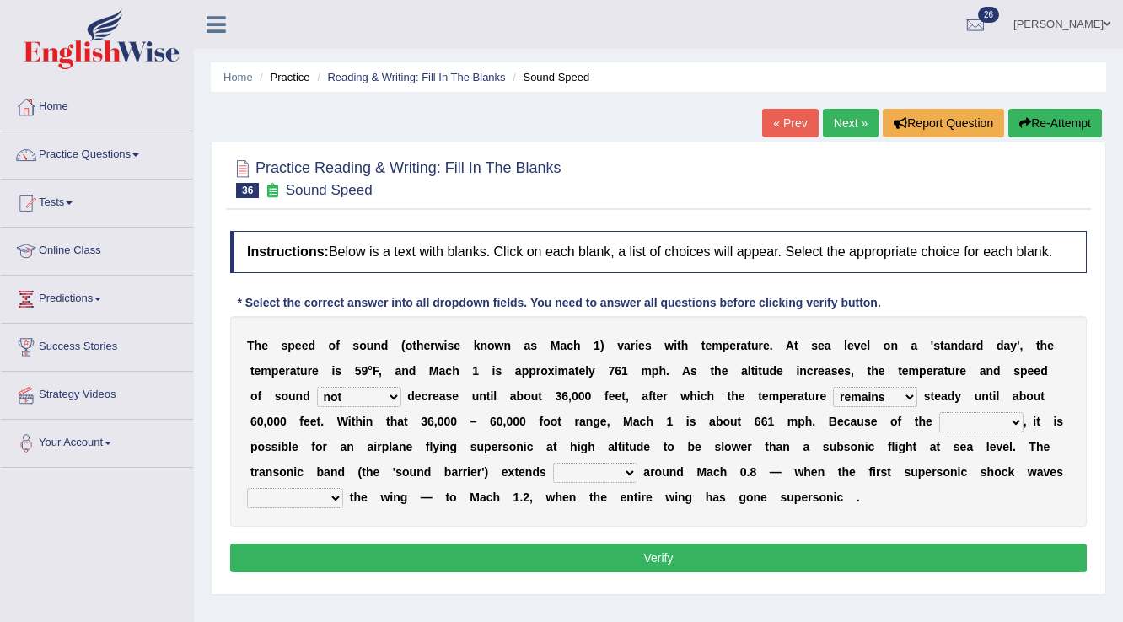
click at [939, 412] on select "veriety variation ventilation similarity" at bounding box center [981, 422] width 84 height 20
click at [610, 470] on select "near from with in" at bounding box center [595, 473] width 84 height 20
select select "from"
click at [553, 463] on select "near from with in" at bounding box center [595, 473] width 84 height 20
click at [327, 497] on select "diverge from form on add to prevent from" at bounding box center [295, 498] width 96 height 20
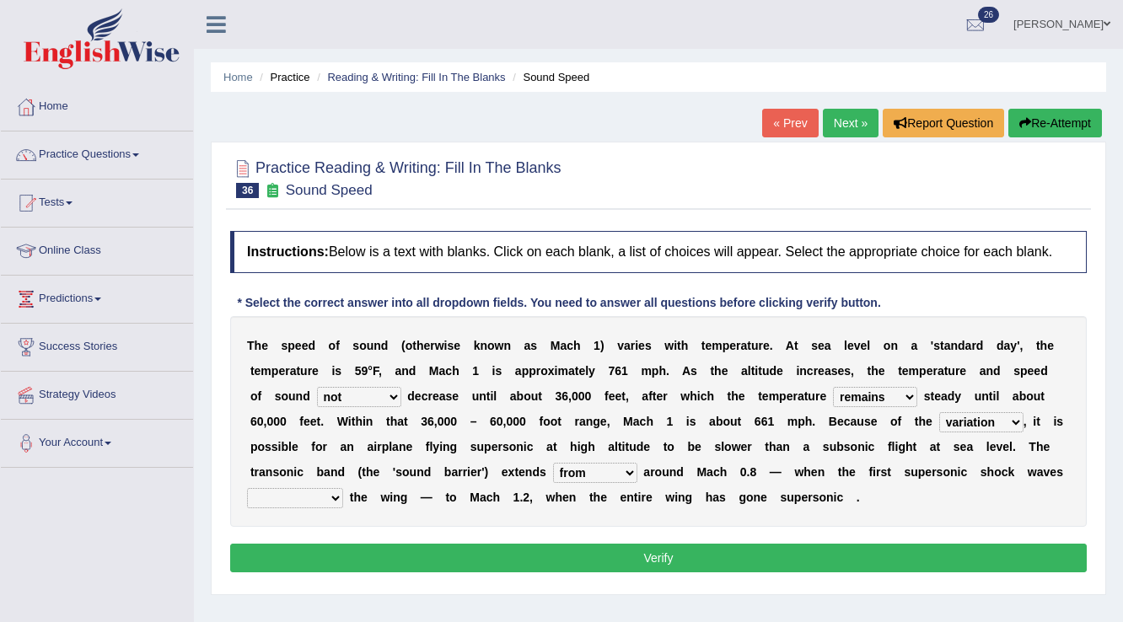
click at [247, 488] on select "diverge from form on add to prevent from" at bounding box center [295, 498] width 96 height 20
click at [320, 493] on select "diverge from form on add to prevent from" at bounding box center [295, 498] width 96 height 20
select select "prevent from"
click at [247, 488] on select "diverge from form on add to prevent from" at bounding box center [295, 498] width 96 height 20
click at [684, 550] on button "Verify" at bounding box center [658, 558] width 857 height 29
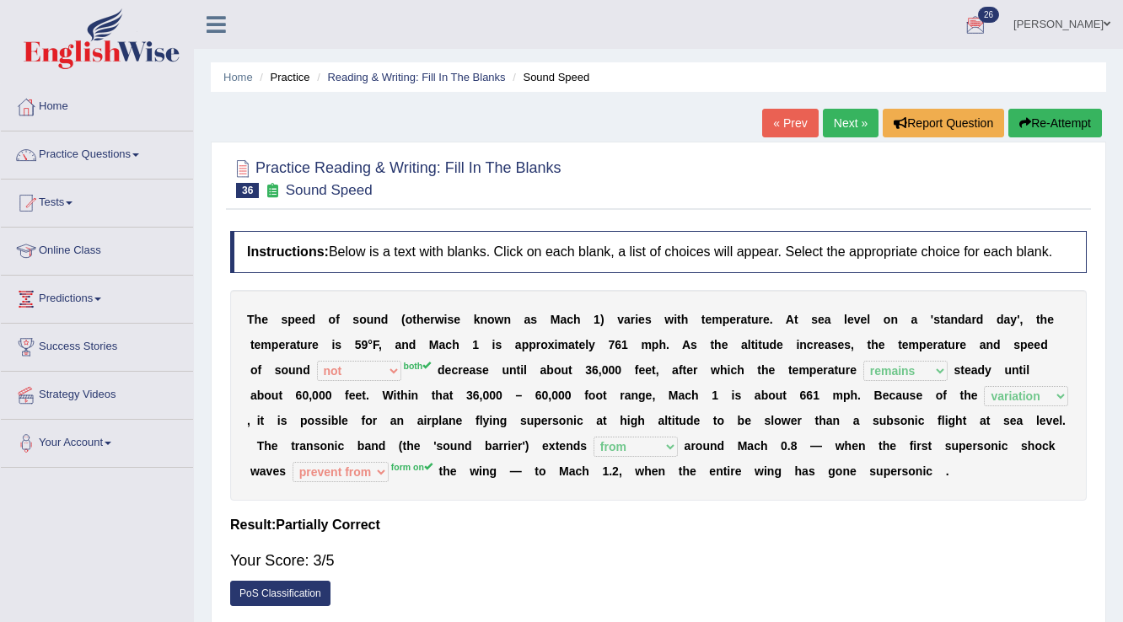
click at [841, 128] on link "Next »" at bounding box center [851, 123] width 56 height 29
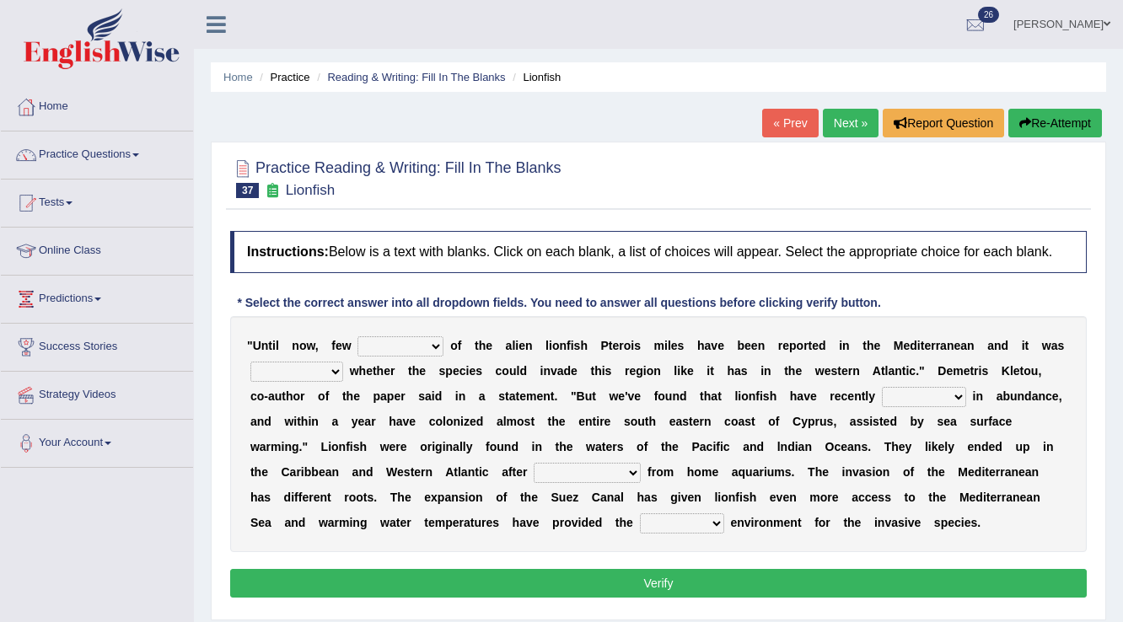
click at [416, 344] on select "collections sights views sightings" at bounding box center [400, 346] width 86 height 20
select select "sightings"
click at [357, 336] on select "collections sights views sightings" at bounding box center [400, 346] width 86 height 20
click at [304, 367] on select "somehow although that quesionable" at bounding box center [296, 372] width 93 height 20
select select "quesionable"
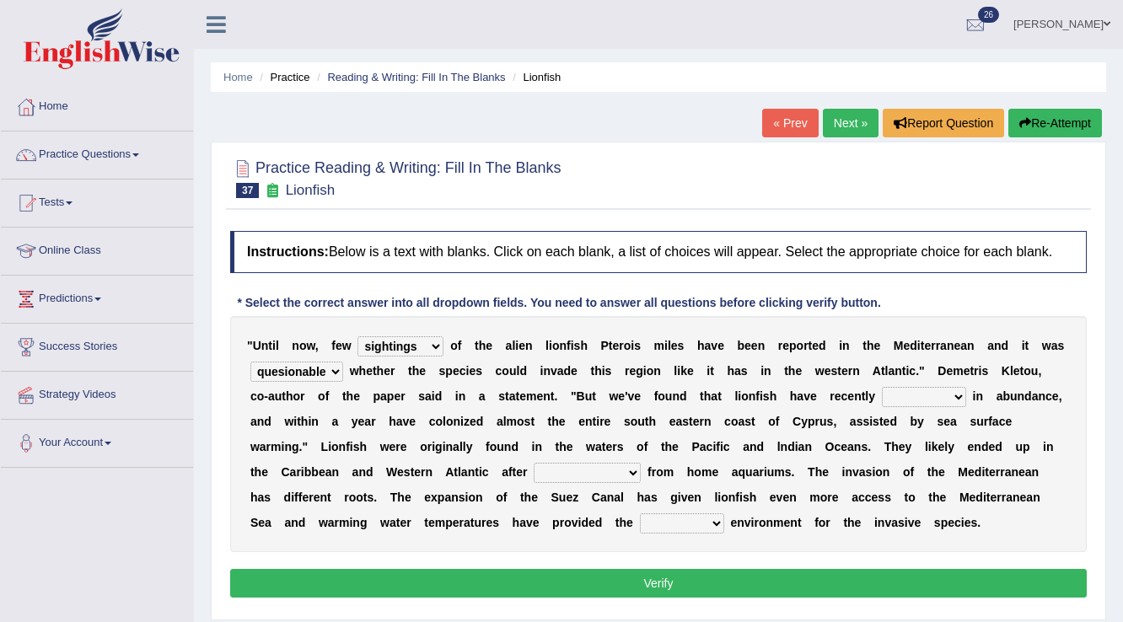
click at [250, 362] on select "somehow although that quesionable" at bounding box center [296, 372] width 93 height 20
click at [908, 395] on select "shown flatted stabled increased" at bounding box center [924, 397] width 84 height 20
select select "shown"
click at [882, 387] on select "shown flatted stabled increased" at bounding box center [924, 397] width 84 height 20
click at [590, 470] on select "release being released released releasing" at bounding box center [587, 473] width 107 height 20
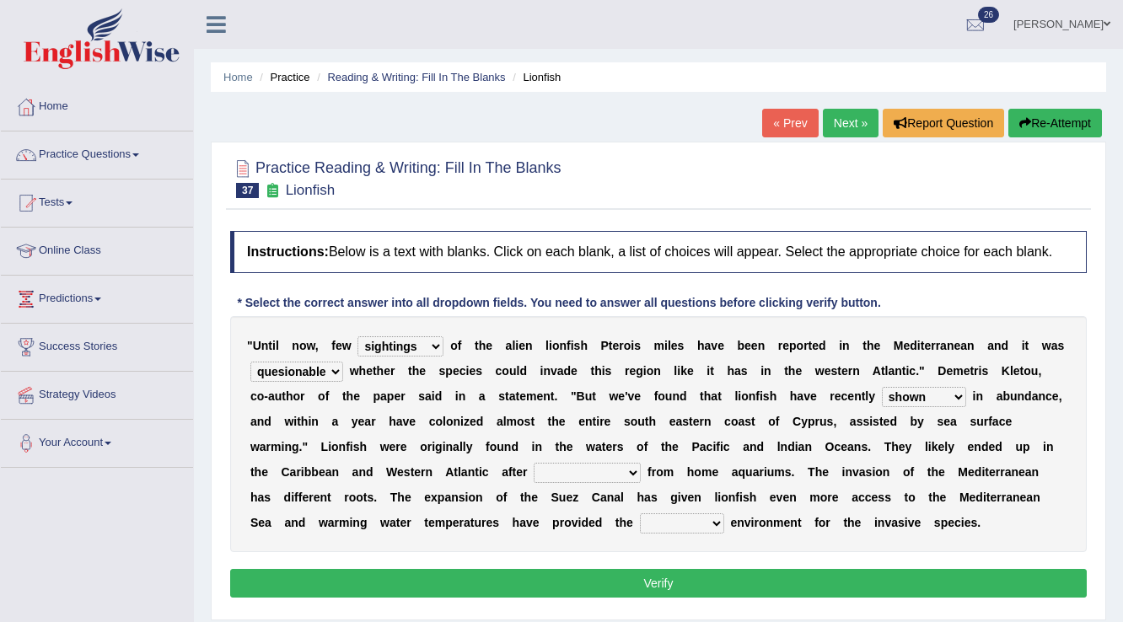
select select "releasing"
click at [534, 463] on select "release being released released releasing" at bounding box center [587, 473] width 107 height 20
click at [693, 522] on select "whole overall partial perfect" at bounding box center [682, 523] width 84 height 20
select select "overall"
click at [640, 513] on select "whole overall partial perfect" at bounding box center [682, 523] width 84 height 20
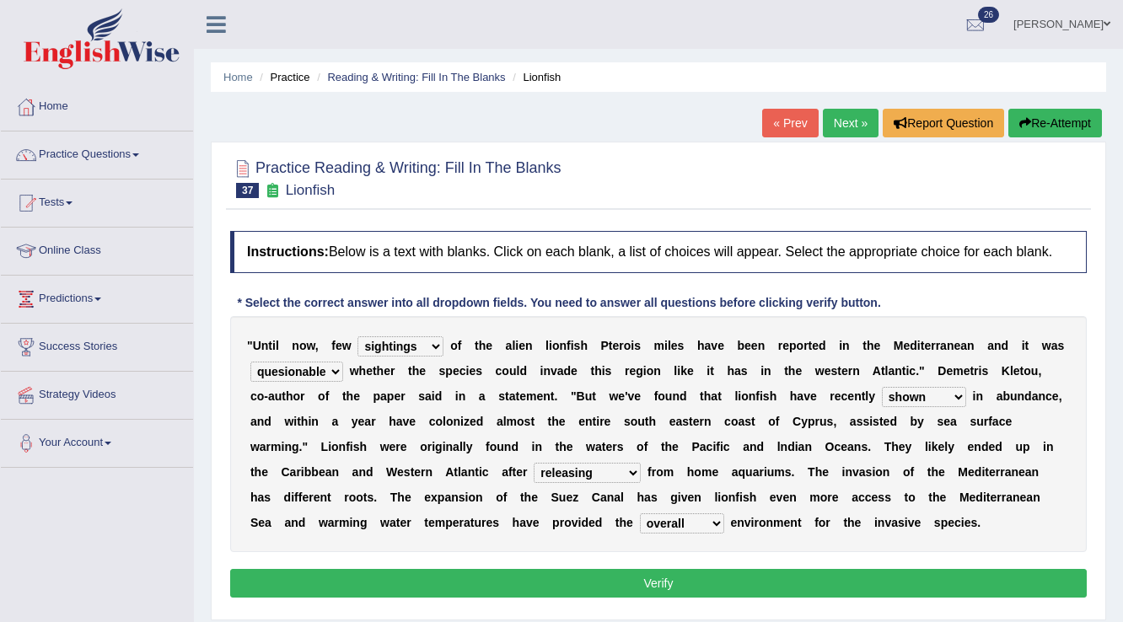
click at [410, 344] on select "collections sights views sightings" at bounding box center [400, 346] width 86 height 20
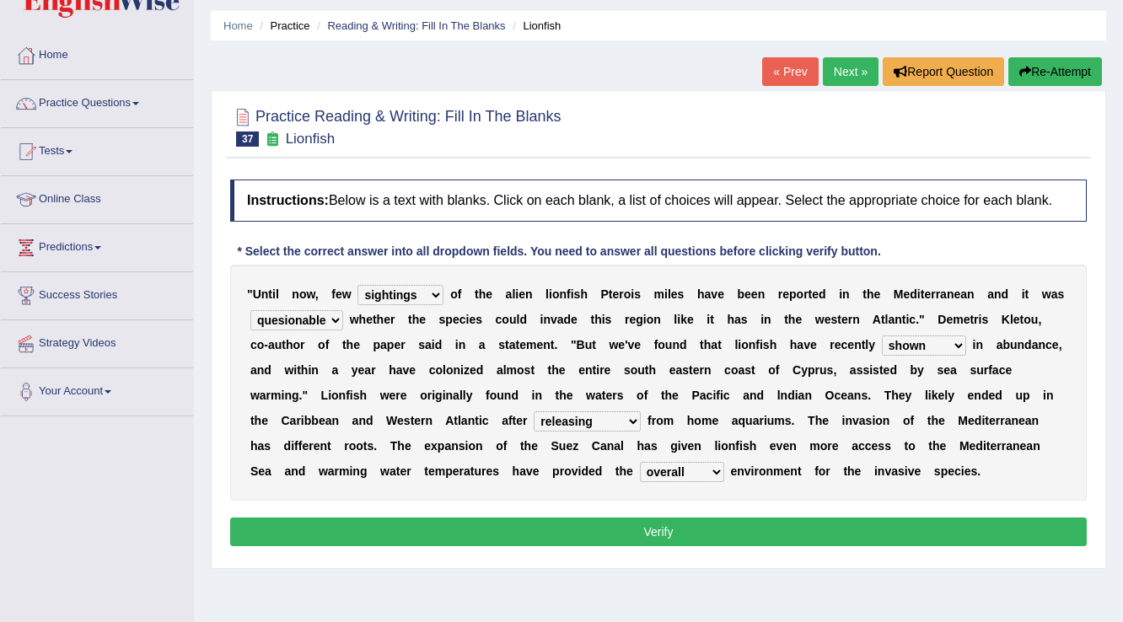
scroll to position [67, 0]
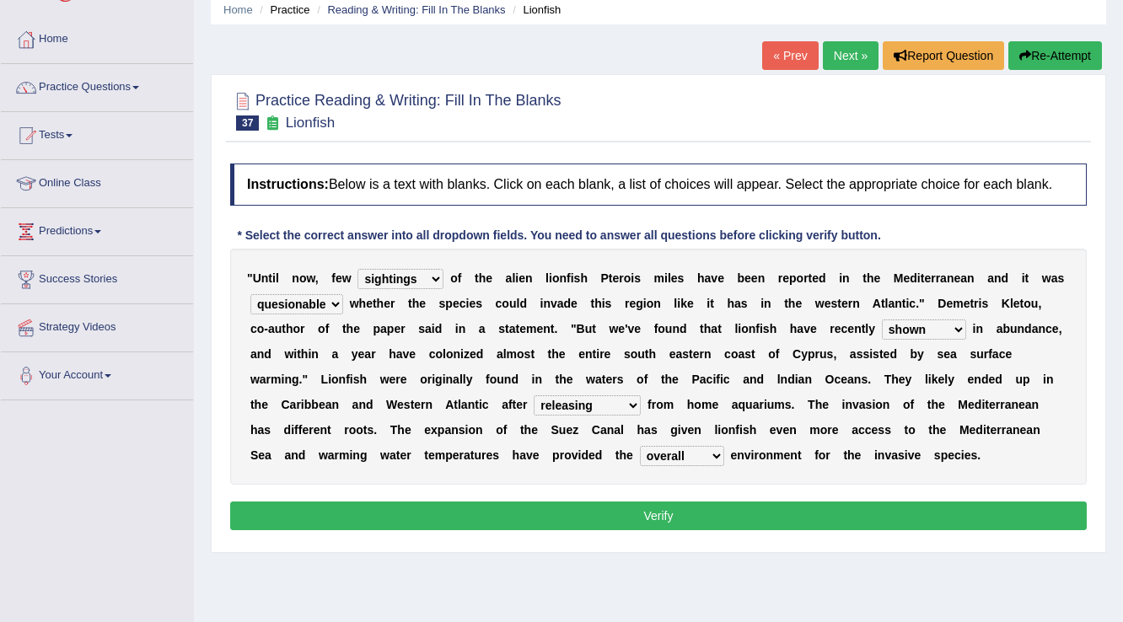
click at [641, 509] on button "Verify" at bounding box center [658, 516] width 857 height 29
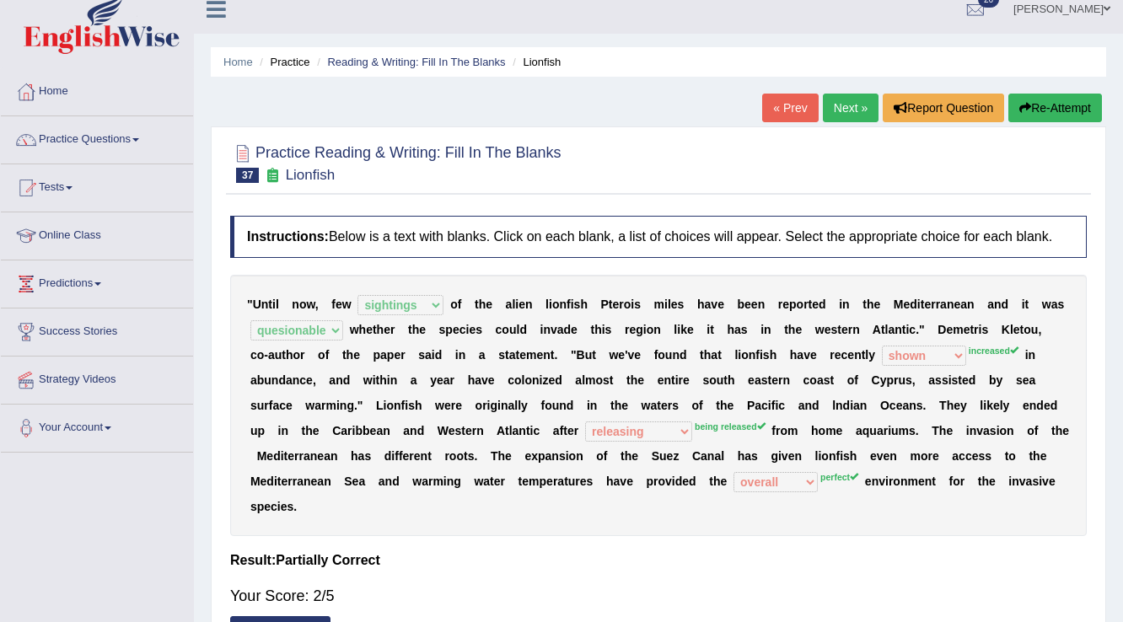
scroll to position [0, 0]
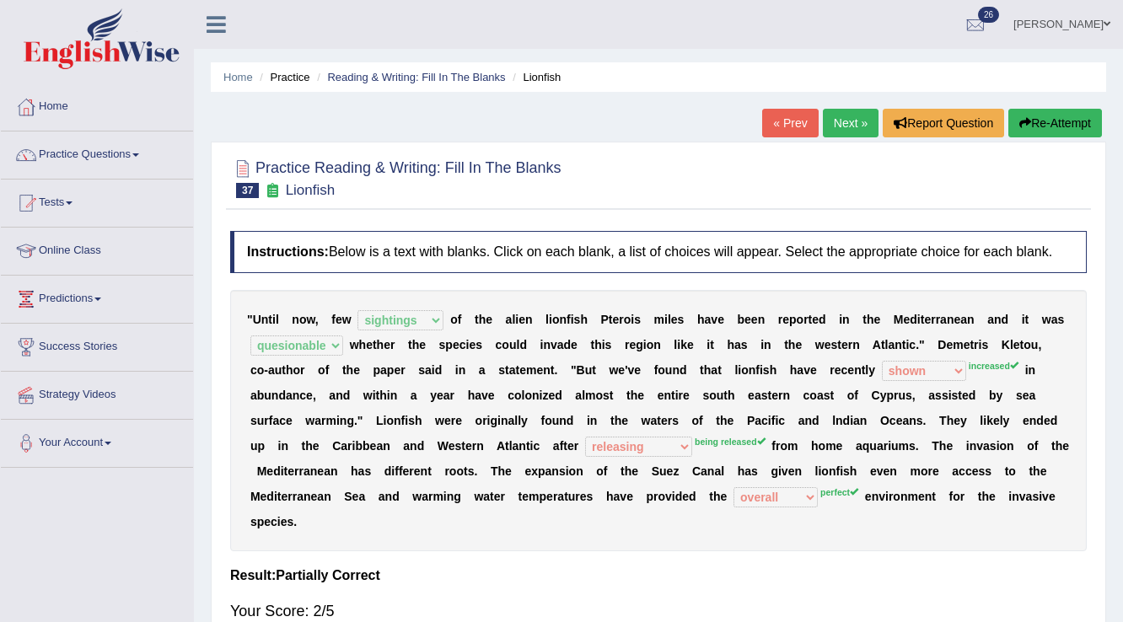
click at [831, 121] on link "Next »" at bounding box center [851, 123] width 56 height 29
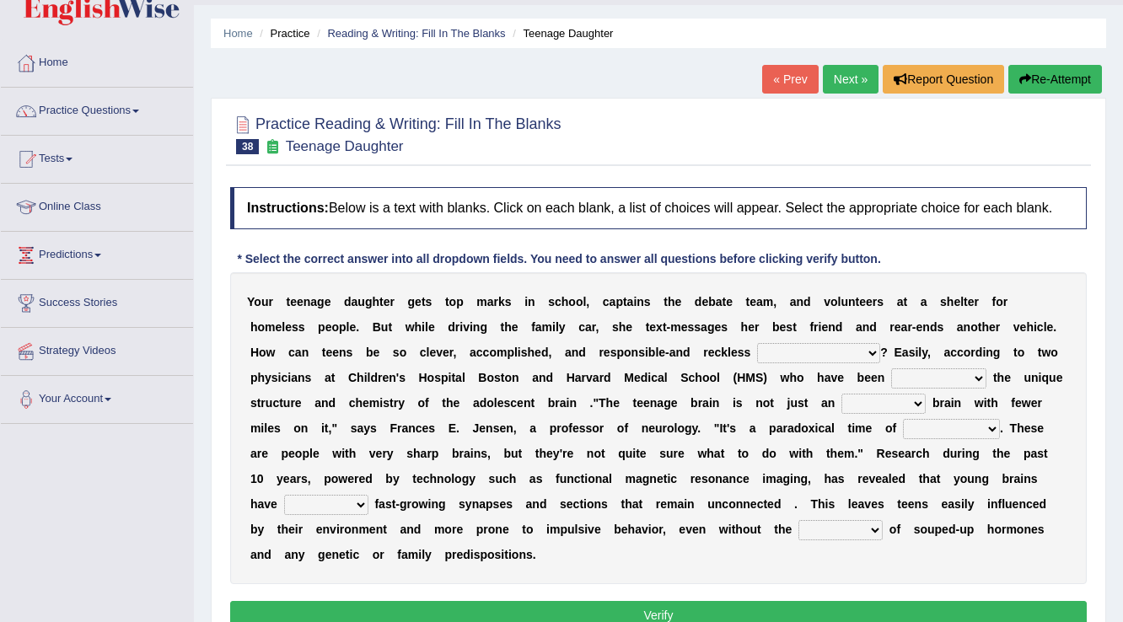
scroll to position [67, 0]
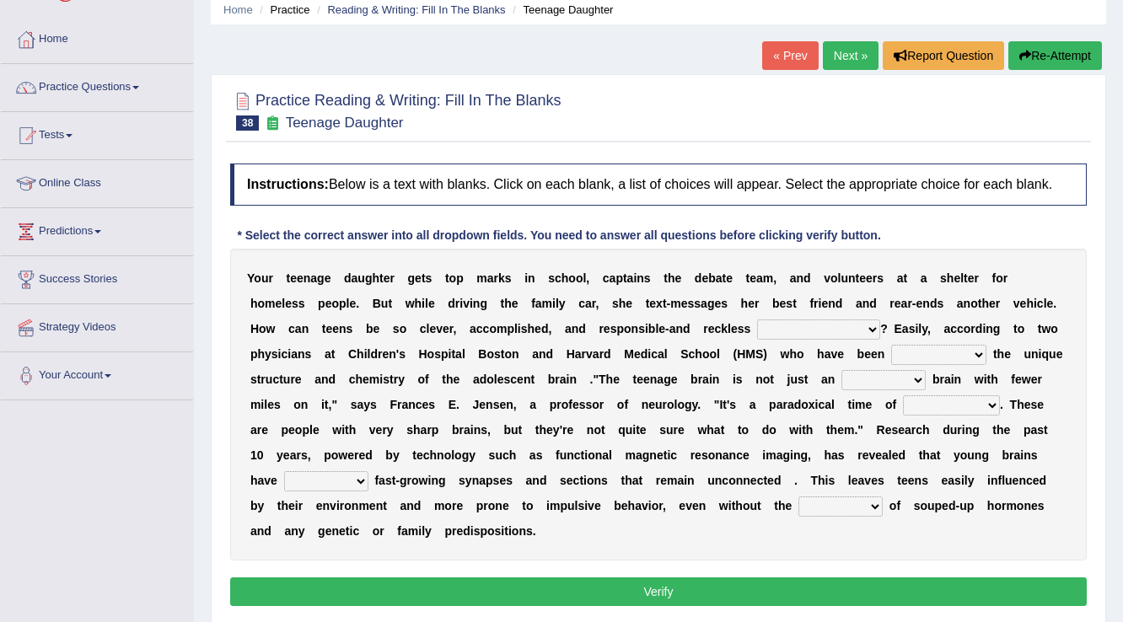
click at [822, 330] on select "for the time being at the same time as ever ingood time" at bounding box center [818, 330] width 123 height 20
select select "at the same time"
click at [757, 320] on select "for the time being at the same time as ever ingood time" at bounding box center [818, 330] width 123 height 20
click at [947, 353] on select "explaining exploring exposing enumerating" at bounding box center [938, 355] width 95 height 20
select select "enumerating"
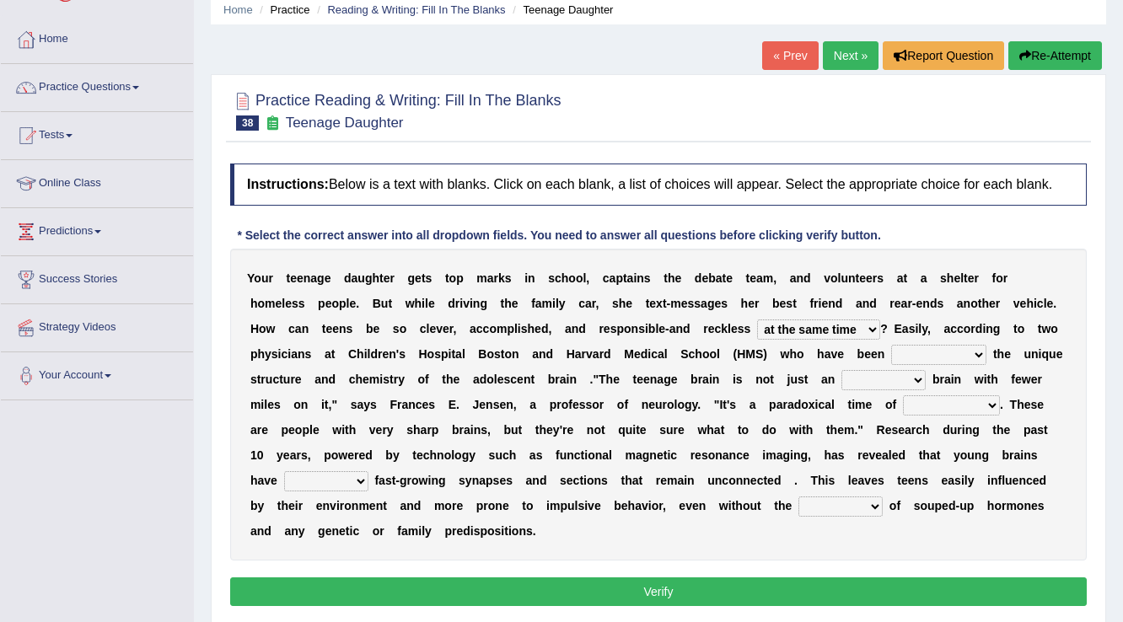
click at [891, 345] on select "explaining exploring exposing enumerating" at bounding box center [938, 355] width 95 height 20
click at [886, 378] on select "ample adult adulthood abundant" at bounding box center [883, 380] width 84 height 20
click at [841, 370] on select "ample adult adulthood abundant" at bounding box center [883, 380] width 84 height 20
click at [896, 374] on select "ample adult adulthood abundant" at bounding box center [883, 380] width 84 height 20
select select "abundant"
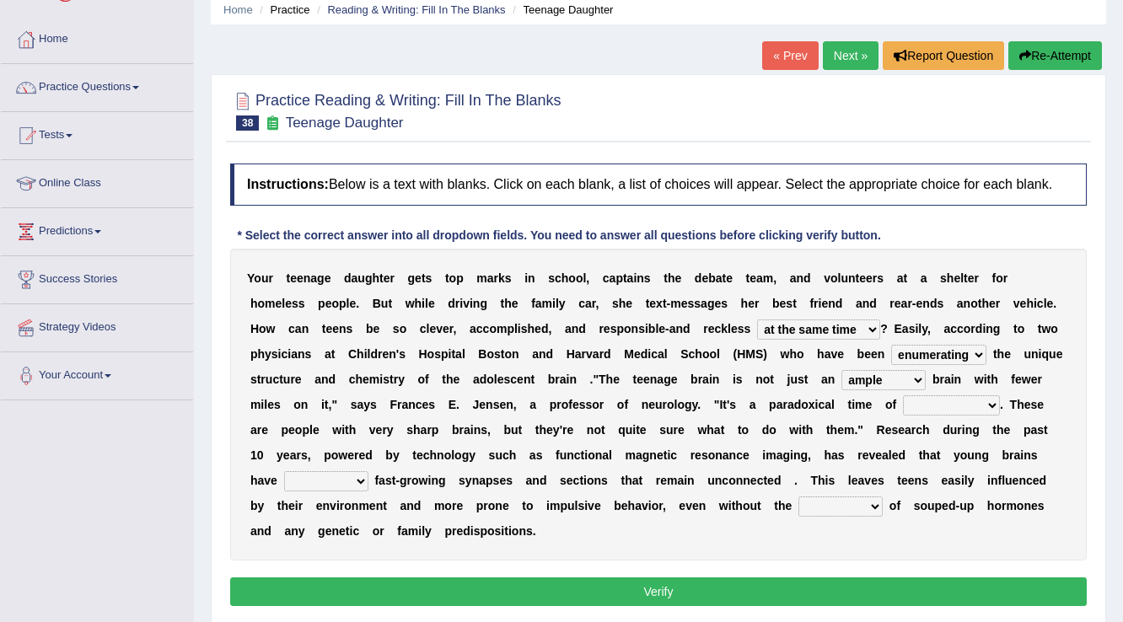
click at [841, 370] on select "ample adult adulthood abundant" at bounding box center [883, 380] width 84 height 20
click at [948, 403] on select "enrichment development adornment adoration" at bounding box center [951, 405] width 97 height 20
select select "development"
click at [903, 395] on select "enrichment development adornment adoration" at bounding box center [951, 405] width 97 height 20
click at [352, 482] on select "both either whole few" at bounding box center [326, 481] width 84 height 20
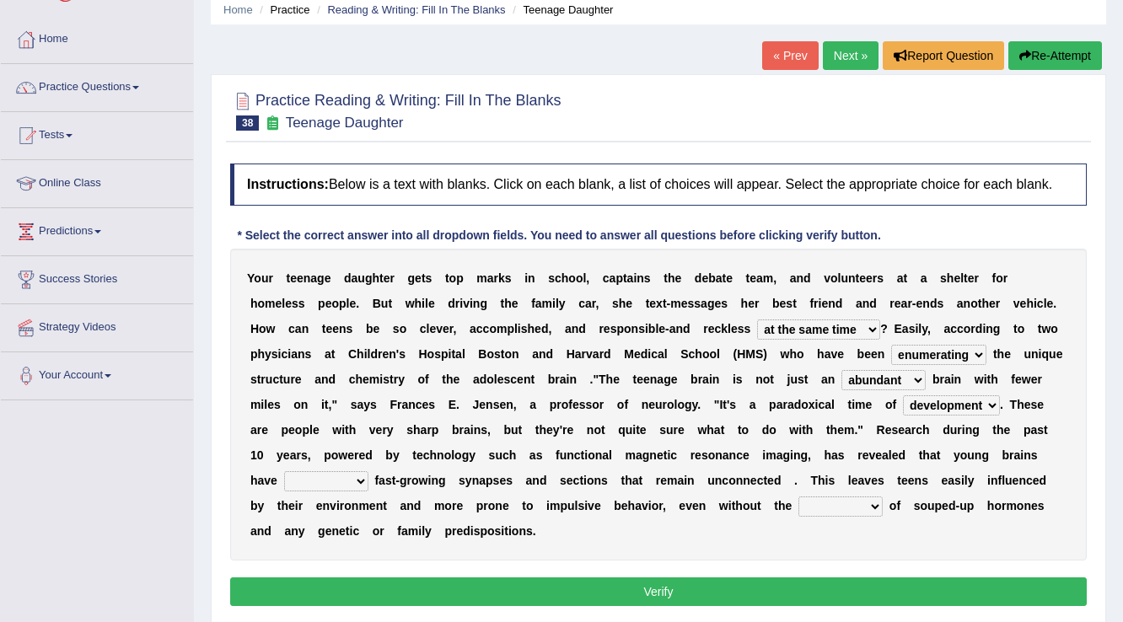
select select "either"
click at [284, 471] on select "both either whole few" at bounding box center [326, 481] width 84 height 20
click at [852, 498] on select "impact impress impair impose" at bounding box center [840, 507] width 84 height 20
select select "impose"
click at [798, 497] on select "impact impress impair impose" at bounding box center [840, 507] width 84 height 20
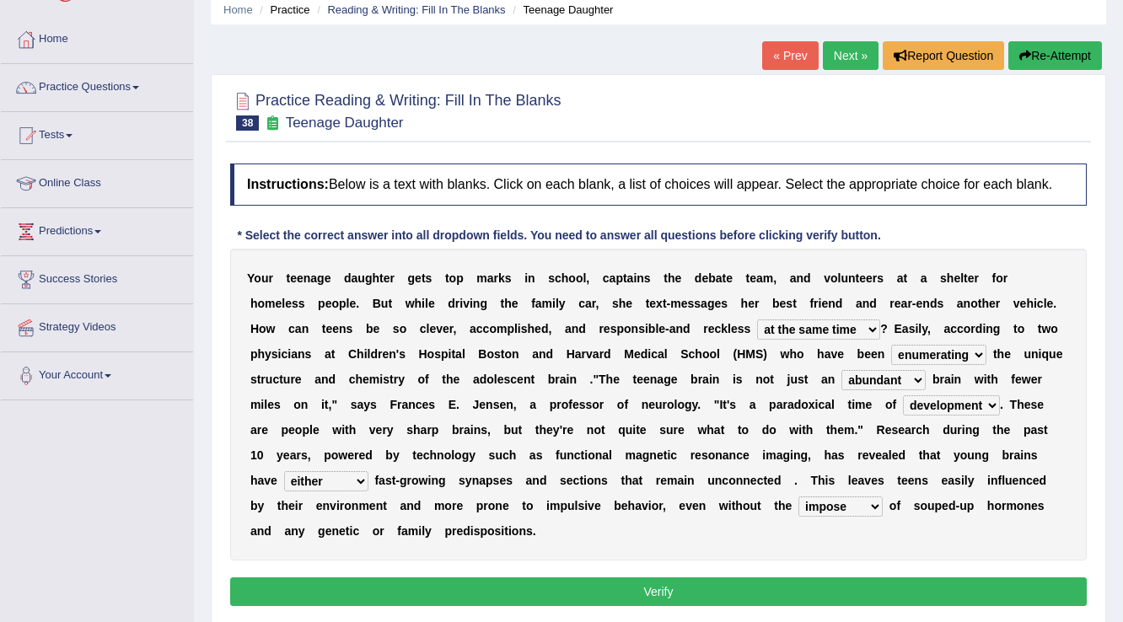
click at [809, 597] on button "Verify" at bounding box center [658, 592] width 857 height 29
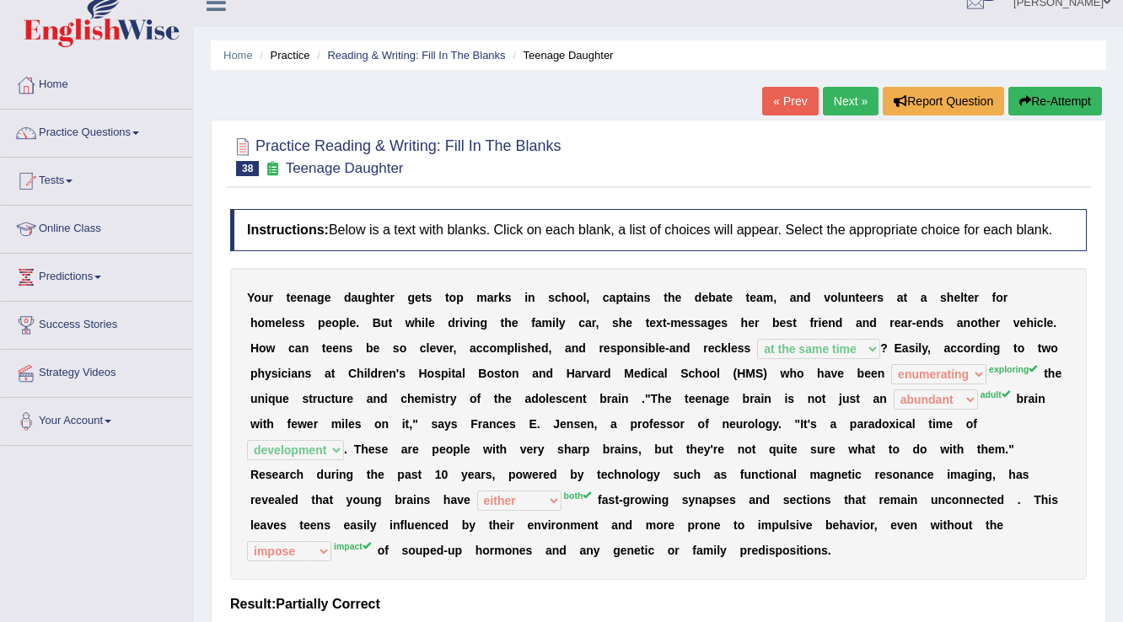
scroll to position [0, 0]
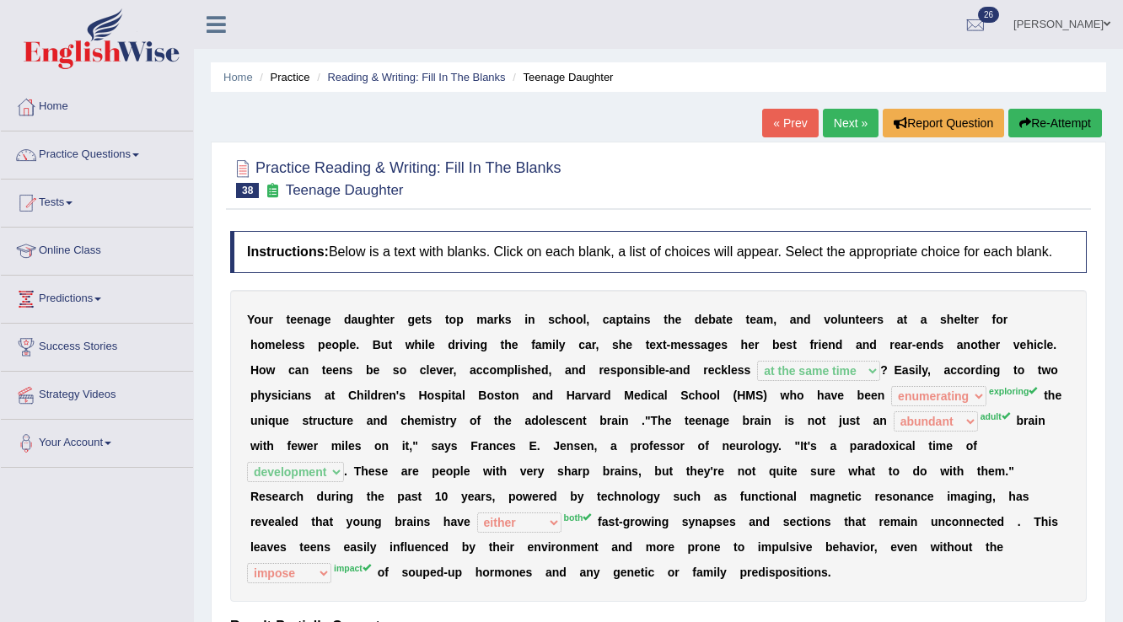
click at [840, 126] on link "Next »" at bounding box center [851, 123] width 56 height 29
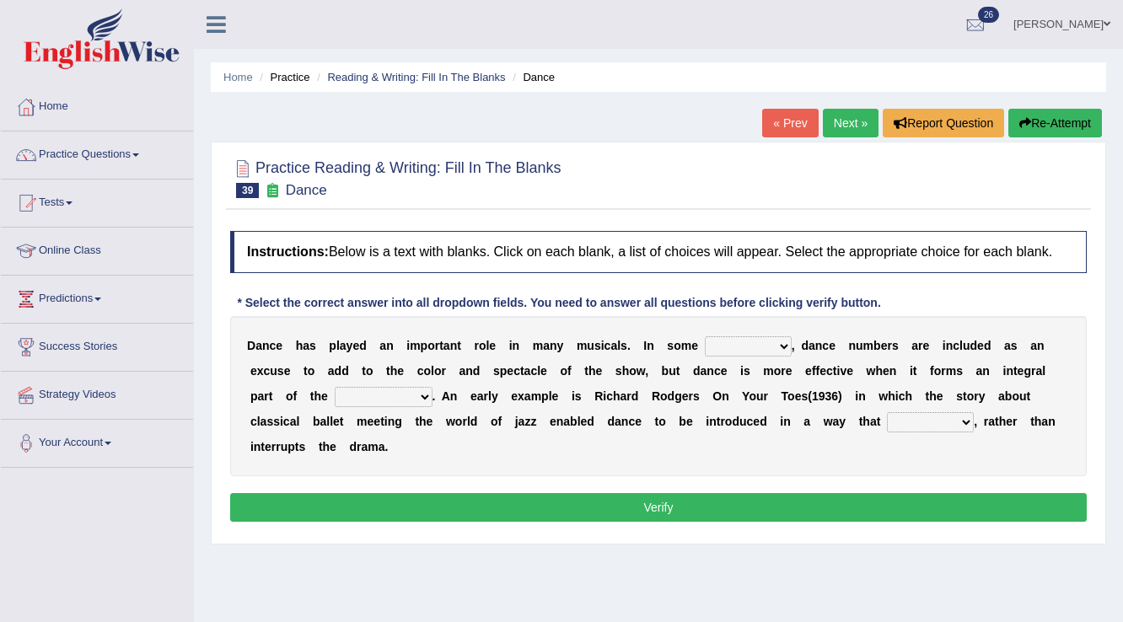
click at [779, 352] on select "dimentions cases brief extent" at bounding box center [748, 346] width 87 height 20
select select "cases"
click at [705, 336] on select "dimentions cases brief extent" at bounding box center [748, 346] width 87 height 20
click at [758, 344] on select "dimentions cases brief extent" at bounding box center [748, 346] width 87 height 20
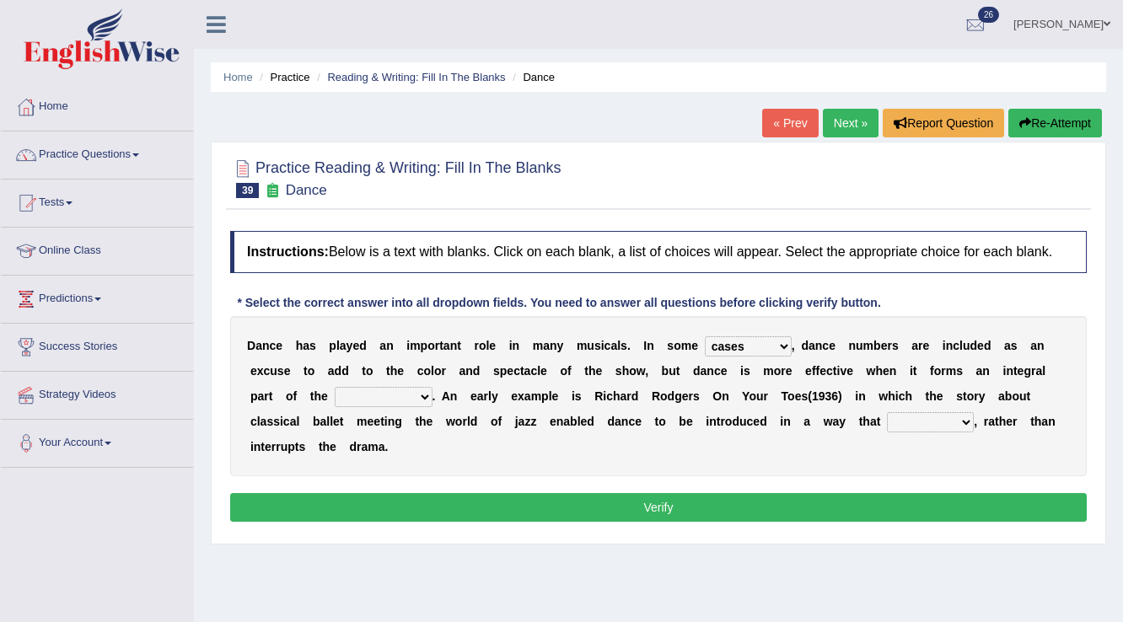
click at [379, 394] on select "prowess plot phenomenon round about" at bounding box center [384, 397] width 98 height 20
select select "phenomenon"
click at [335, 387] on select "prowess plot phenomenon round about" at bounding box center [384, 397] width 98 height 20
click at [932, 422] on select "crumples enhances encumbers levels" at bounding box center [930, 422] width 87 height 20
select select "enhances"
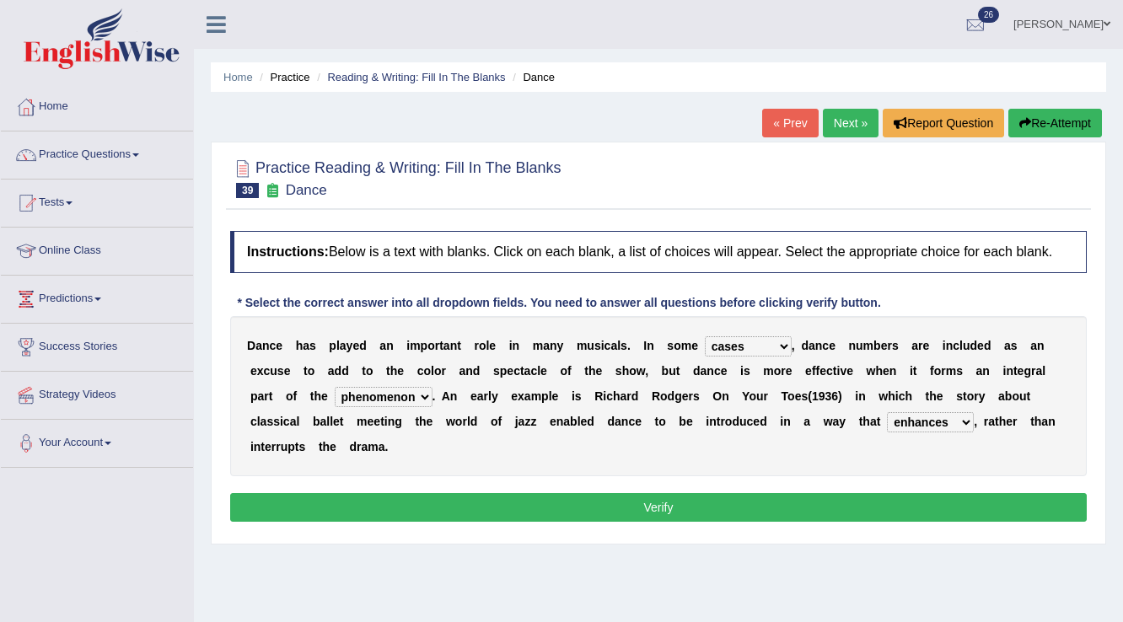
click at [887, 412] on select "crumples enhances encumbers levels" at bounding box center [930, 422] width 87 height 20
click at [728, 509] on button "Verify" at bounding box center [658, 507] width 857 height 29
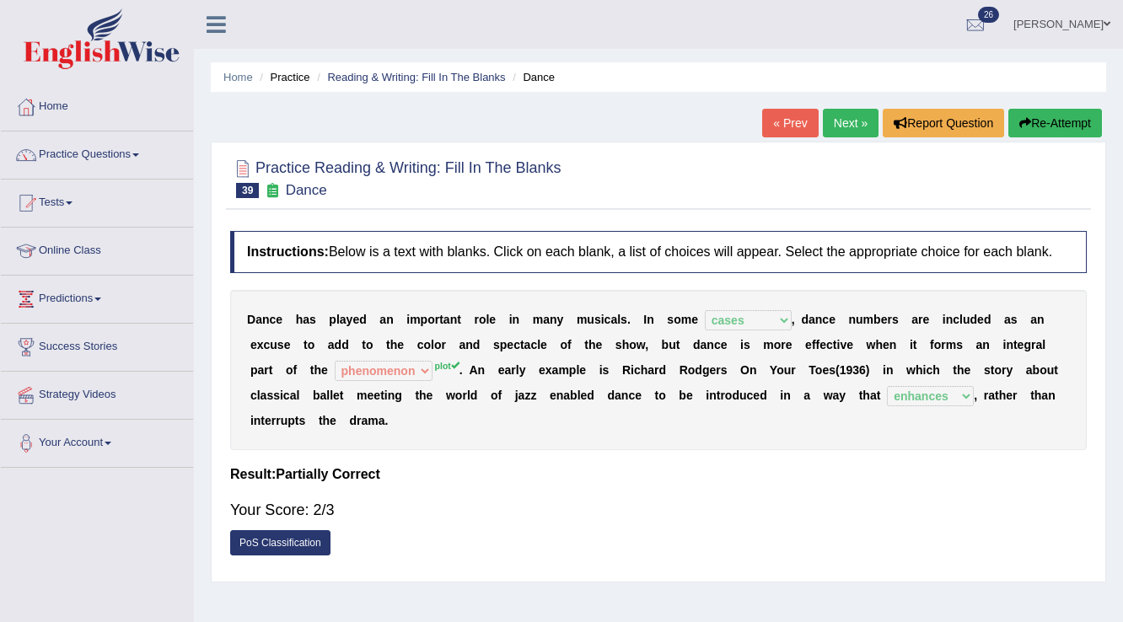
click at [827, 122] on link "Next »" at bounding box center [851, 123] width 56 height 29
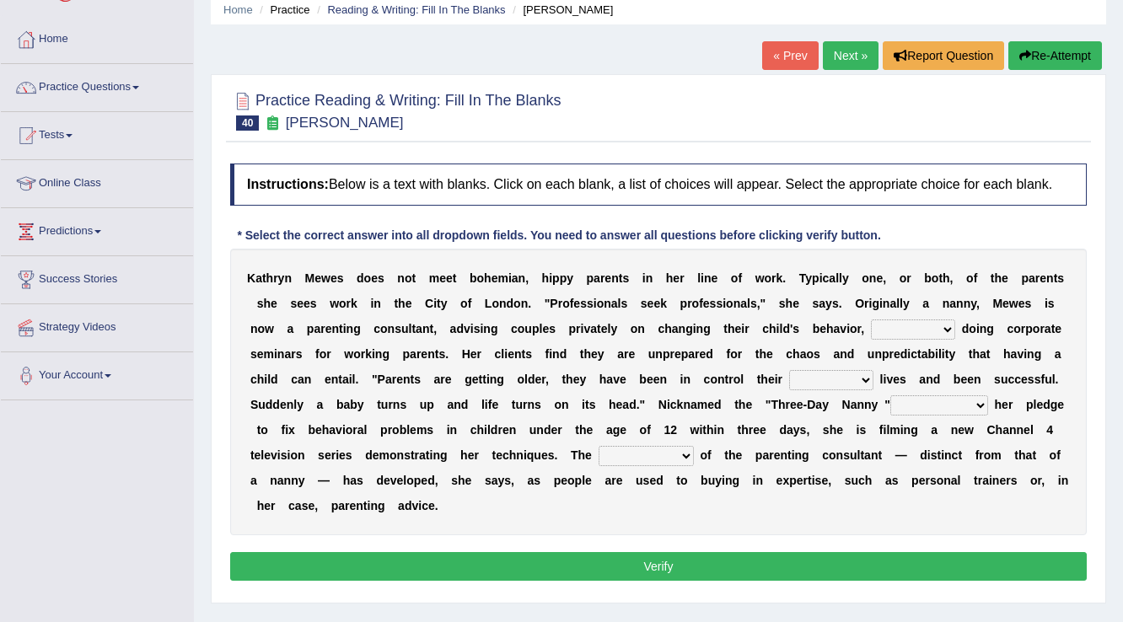
click at [905, 325] on select "as long as in order to in spite of as well as" at bounding box center [913, 330] width 84 height 20
select select "in spite of"
click at [871, 320] on select "as long as in order to in spite of as well as" at bounding box center [913, 330] width 84 height 20
click at [817, 377] on select "whole all full every" at bounding box center [831, 380] width 84 height 20
select select "whole"
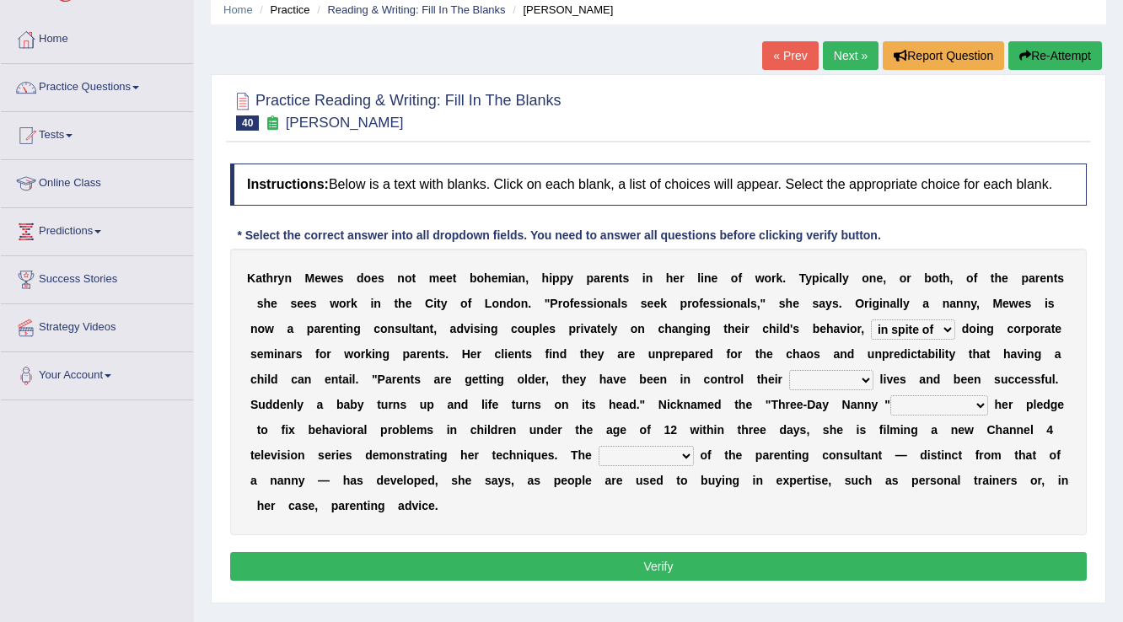
click at [789, 370] on select "whole all full every" at bounding box center [831, 380] width 84 height 20
click at [948, 405] on select "related with together with because of according to" at bounding box center [939, 405] width 98 height 20
select select "because of"
click at [890, 395] on select "related with together with because of according to" at bounding box center [939, 405] width 98 height 20
click at [648, 453] on select "percentage performance role belief" at bounding box center [646, 456] width 95 height 20
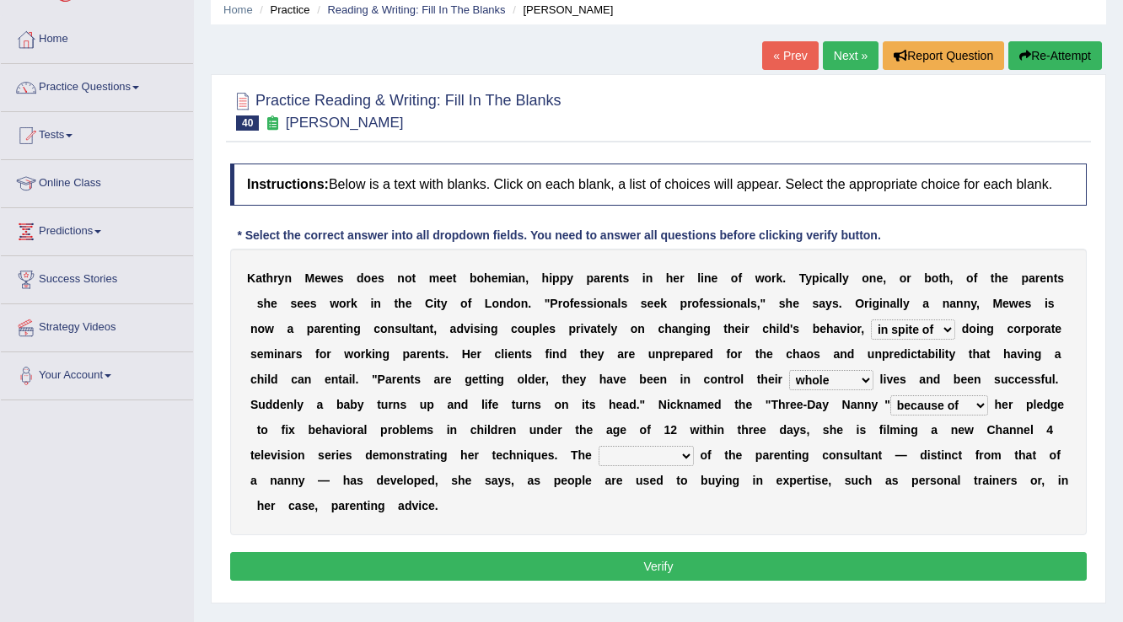
select select "role"
click at [599, 446] on select "percentage performance role belief" at bounding box center [646, 456] width 95 height 20
click at [619, 564] on button "Verify" at bounding box center [658, 566] width 857 height 29
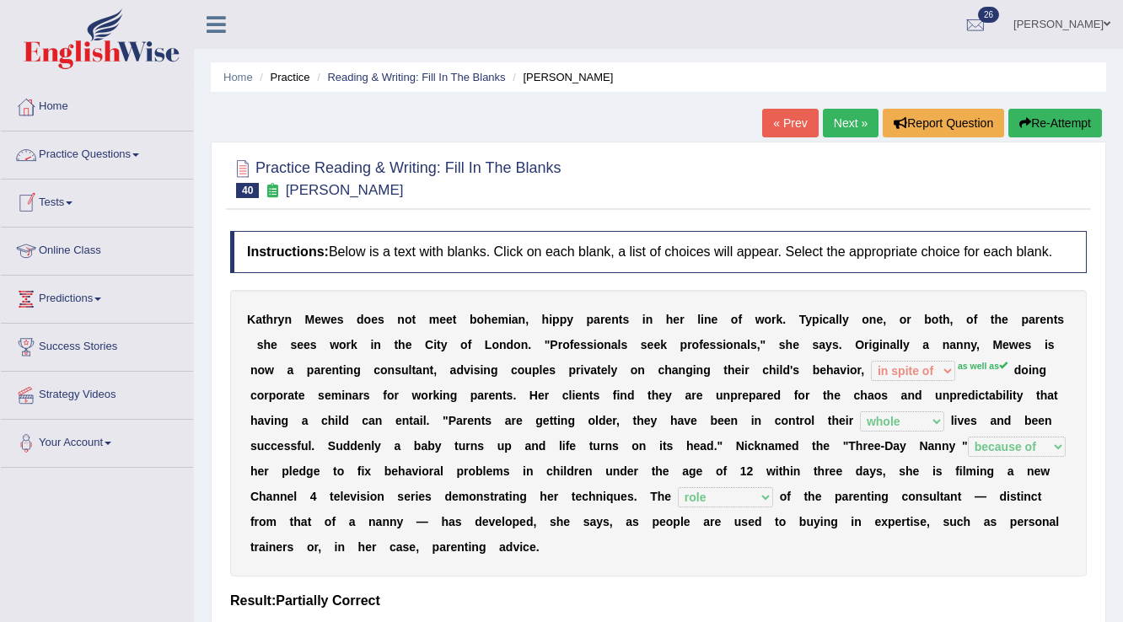
click at [126, 149] on link "Practice Questions" at bounding box center [97, 153] width 192 height 42
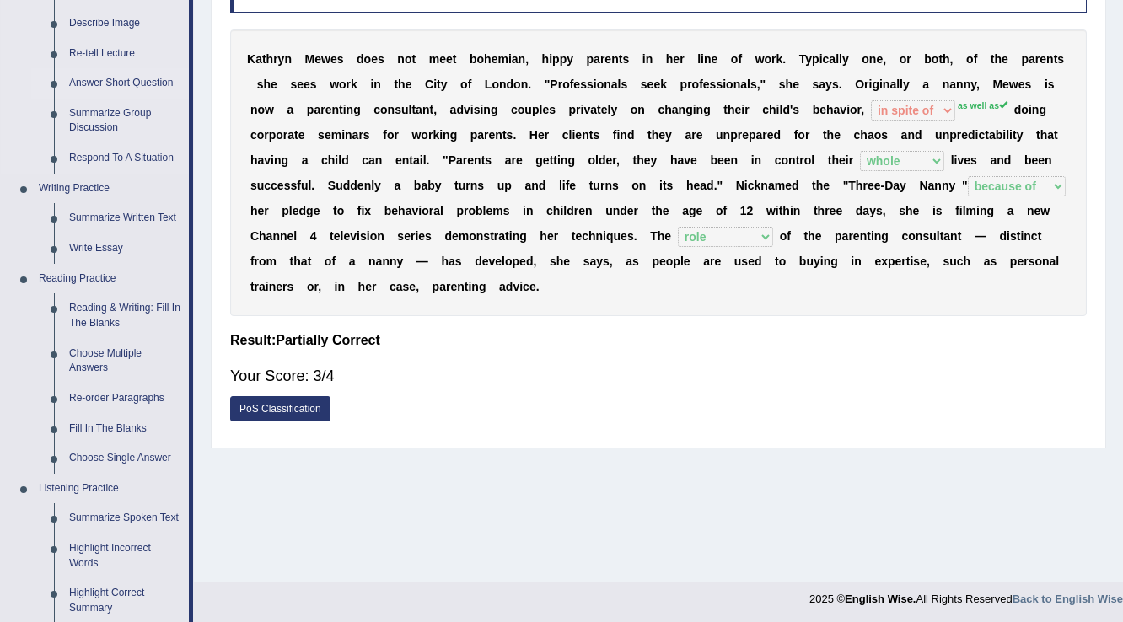
scroll to position [270, 0]
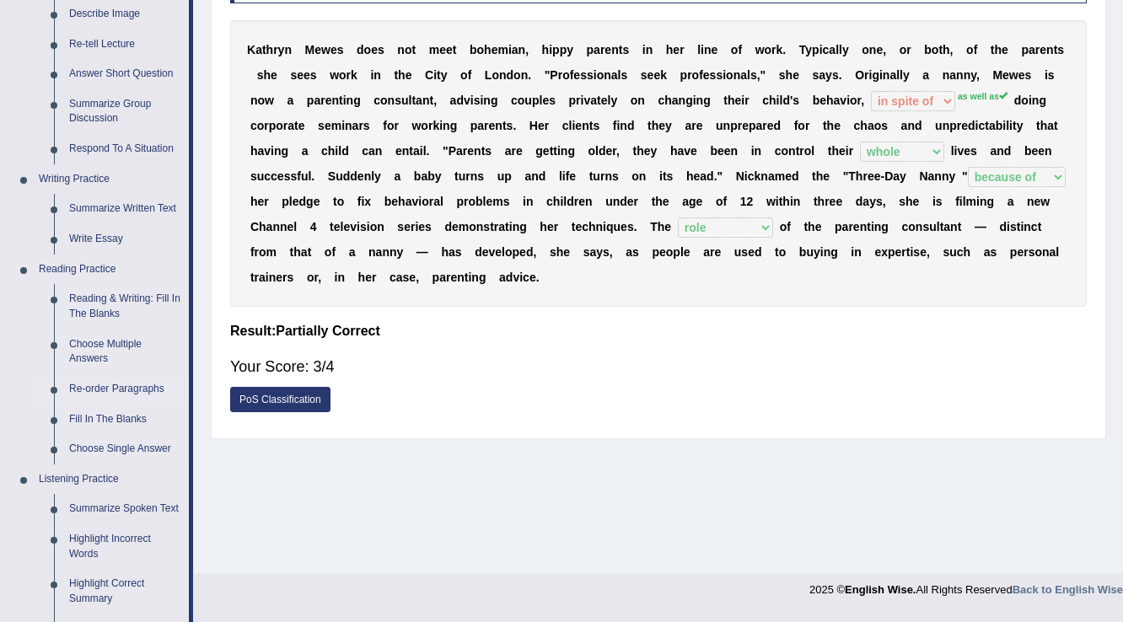
click at [121, 386] on link "Re-order Paragraphs" at bounding box center [125, 389] width 127 height 30
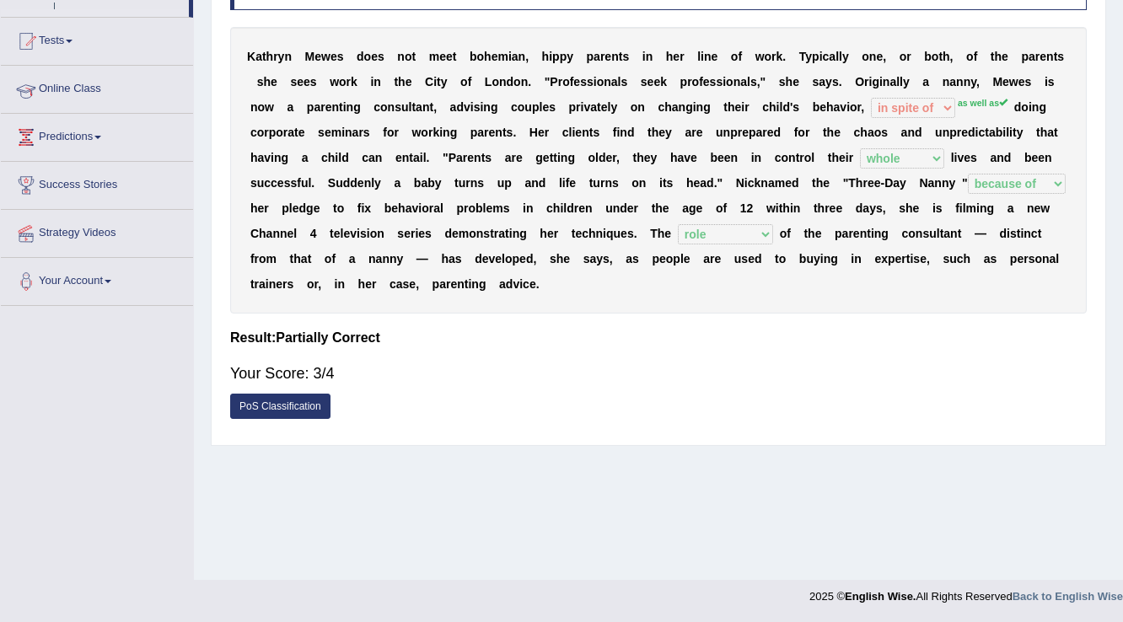
scroll to position [263, 0]
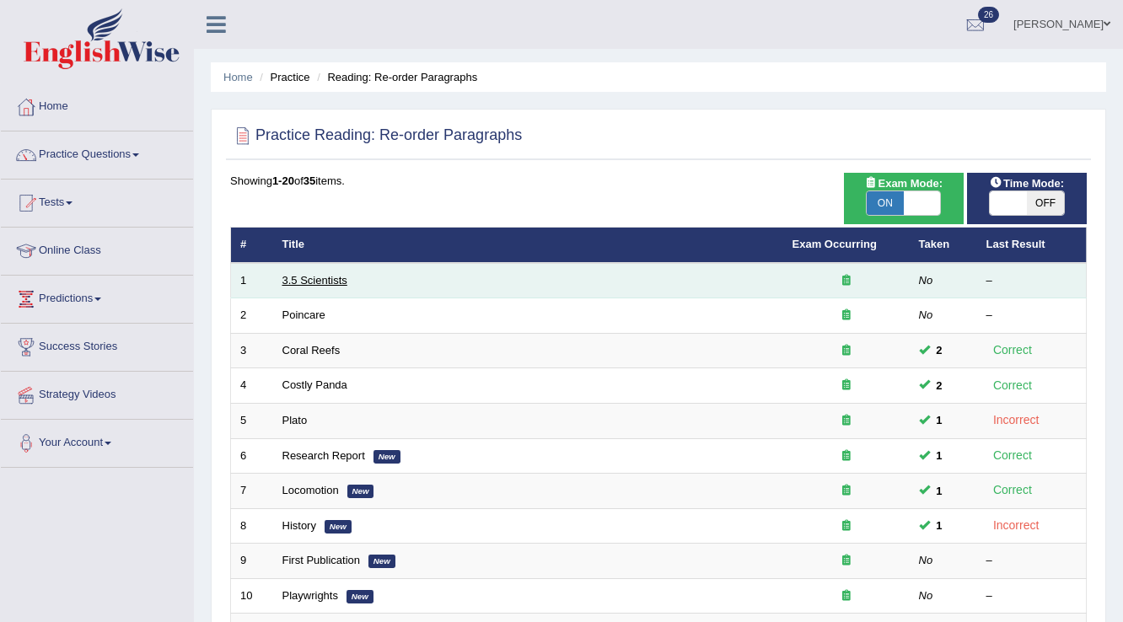
click at [341, 274] on link "3.5 Scientists" at bounding box center [314, 280] width 65 height 13
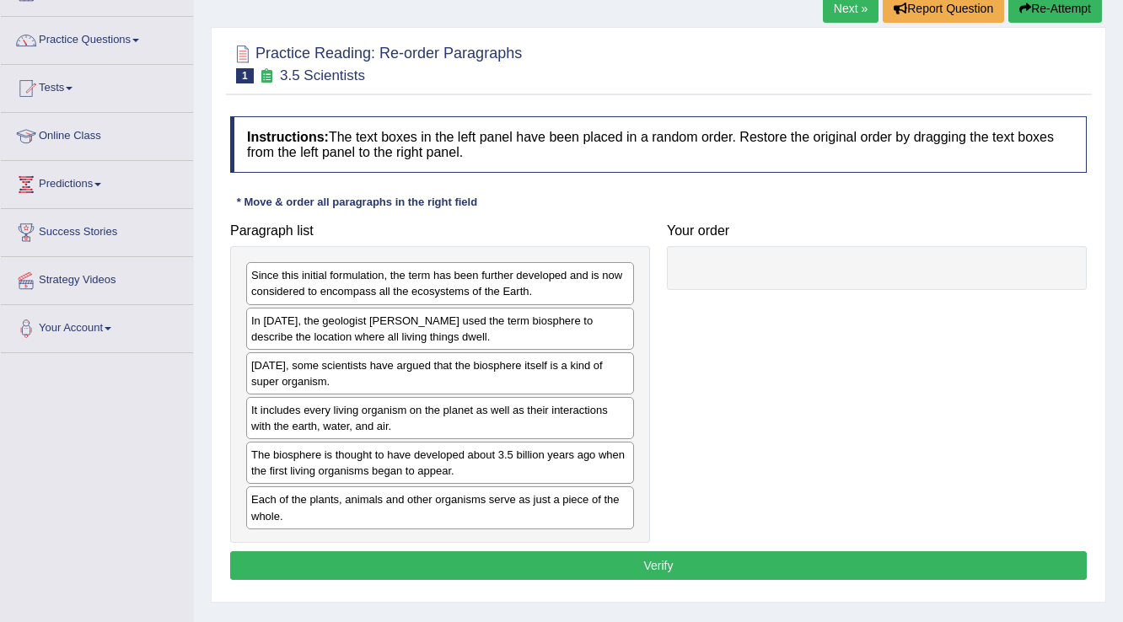
scroll to position [135, 0]
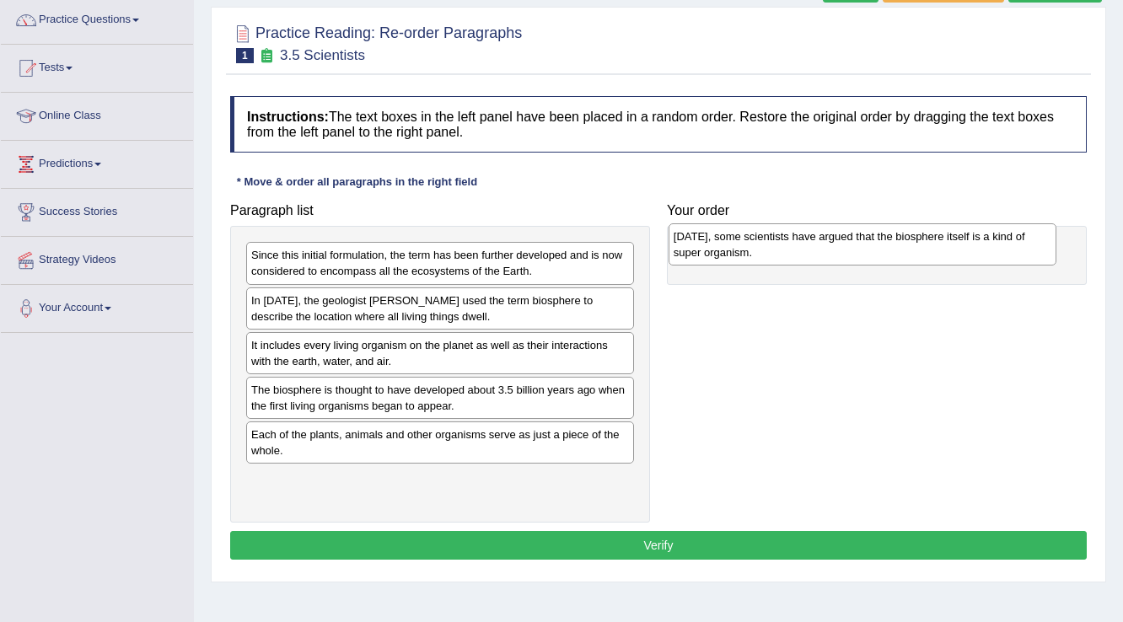
drag, startPoint x: 422, startPoint y: 344, endPoint x: 844, endPoint y: 236, distance: 436.0
click at [844, 236] on div "[DATE], some scientists have argued that the biosphere itself is a kind of supe…" at bounding box center [863, 244] width 389 height 42
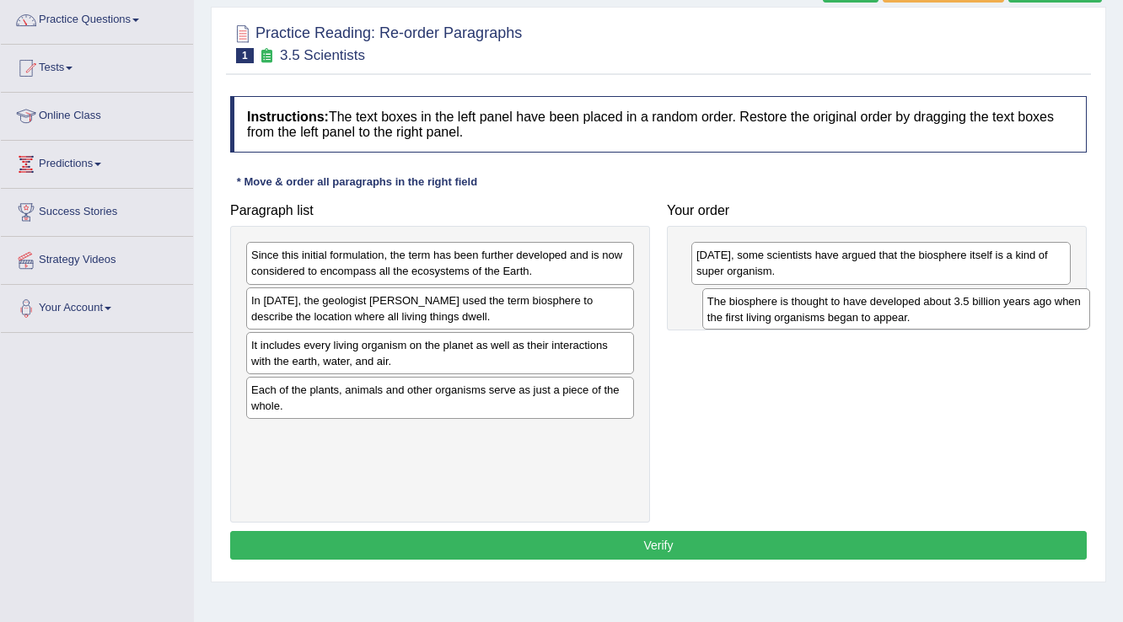
drag, startPoint x: 357, startPoint y: 391, endPoint x: 813, endPoint y: 304, distance: 464.5
click at [813, 304] on div "The biosphere is thought to have developed about 3.5 billion years ago when the…" at bounding box center [896, 309] width 389 height 42
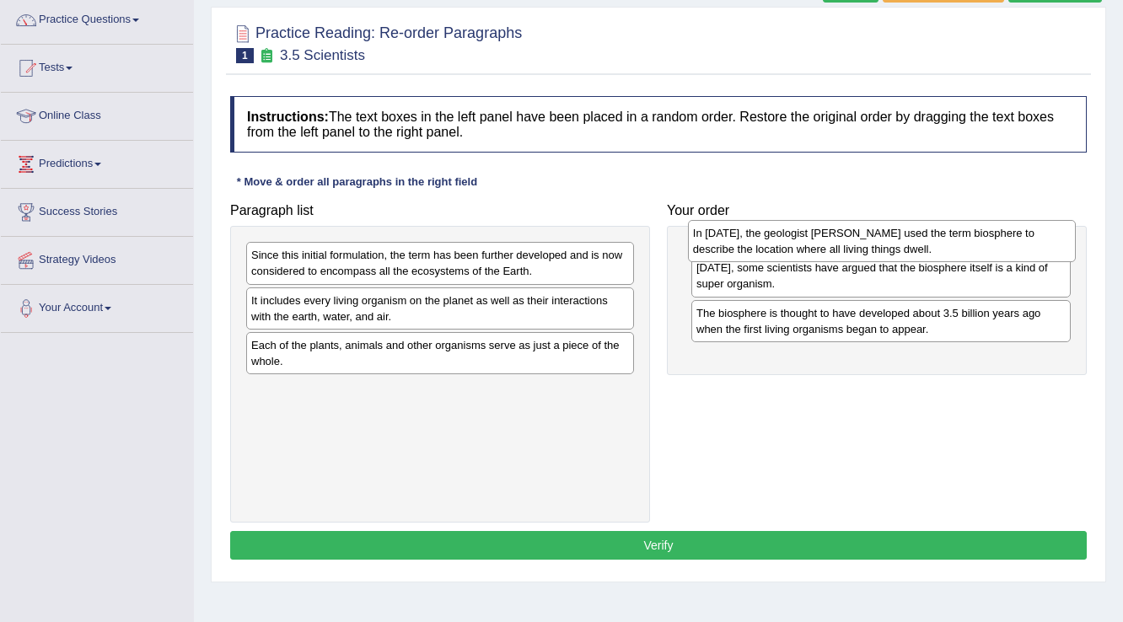
drag, startPoint x: 476, startPoint y: 308, endPoint x: 918, endPoint y: 239, distance: 447.0
click at [918, 239] on div "In [DATE], the geologist [PERSON_NAME] used the term biosphere to describe the …" at bounding box center [882, 241] width 389 height 42
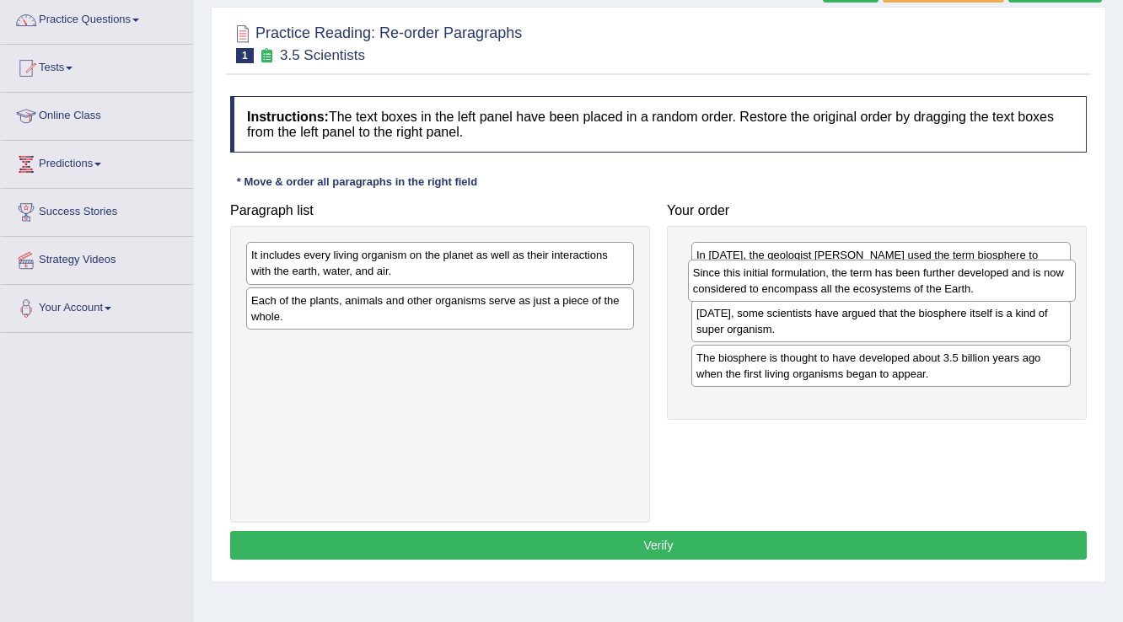
drag, startPoint x: 486, startPoint y: 269, endPoint x: 928, endPoint y: 287, distance: 442.1
click at [928, 287] on div "Since this initial formulation, the term has been further developed and is now …" at bounding box center [882, 281] width 389 height 42
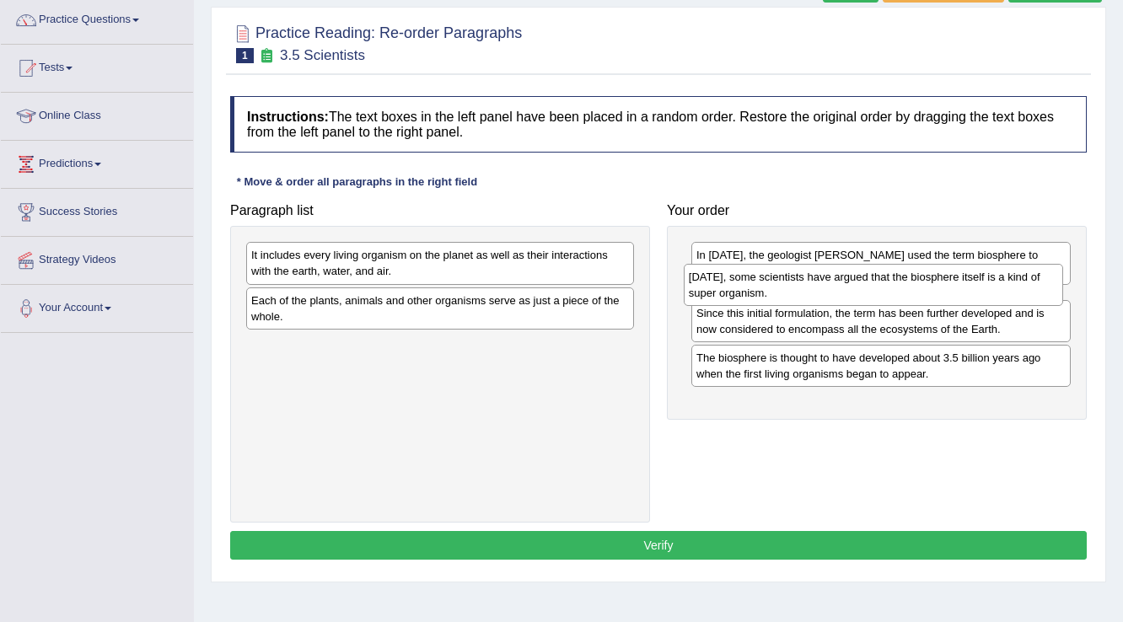
drag, startPoint x: 822, startPoint y: 361, endPoint x: 814, endPoint y: 293, distance: 67.9
click at [814, 293] on div "[DATE], some scientists have argued that the biosphere itself is a kind of supe…" at bounding box center [874, 285] width 380 height 42
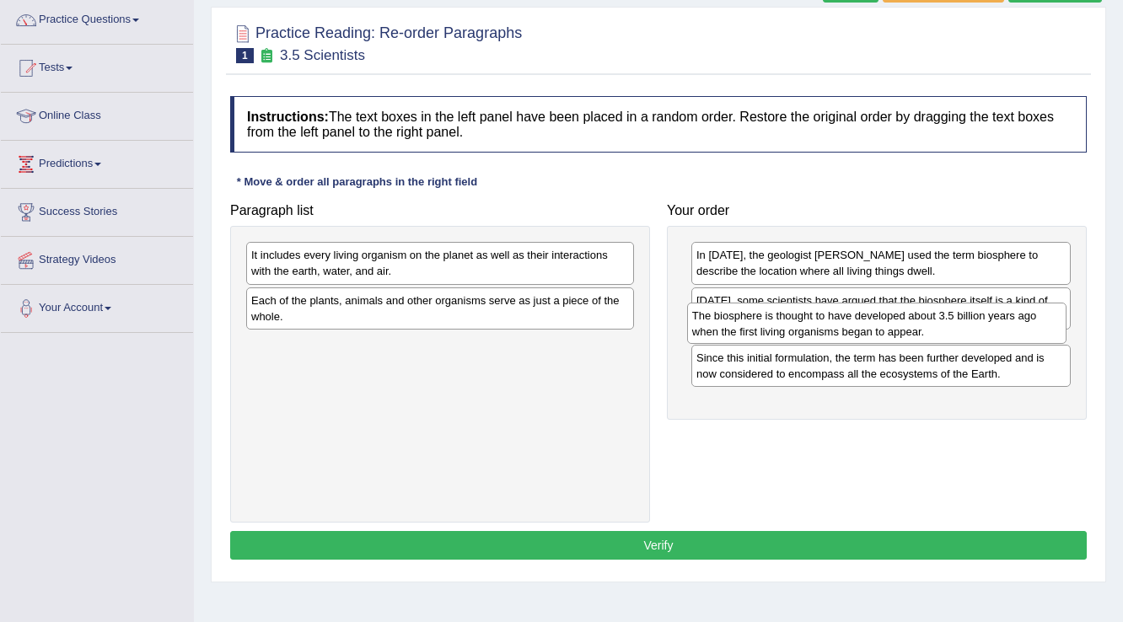
drag, startPoint x: 784, startPoint y: 402, endPoint x: 780, endPoint y: 329, distance: 73.5
click at [780, 329] on div "The biosphere is thought to have developed about 3.5 billion years ago when the…" at bounding box center [877, 324] width 380 height 42
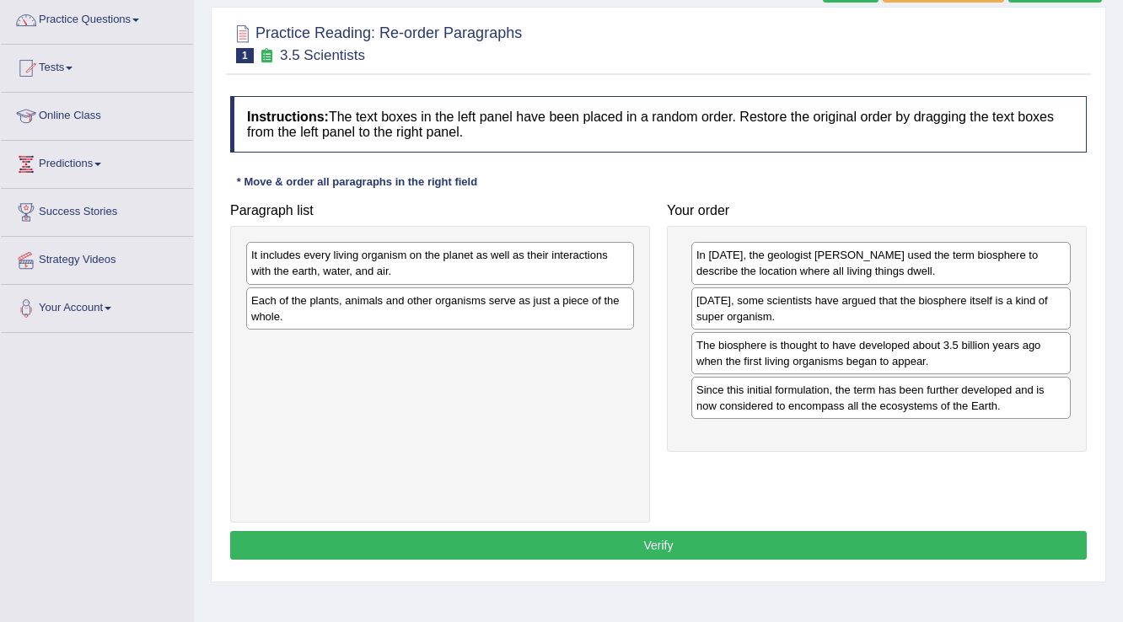
click at [864, 357] on div "The biosphere is thought to have developed about 3.5 billion years ago when the…" at bounding box center [880, 353] width 379 height 42
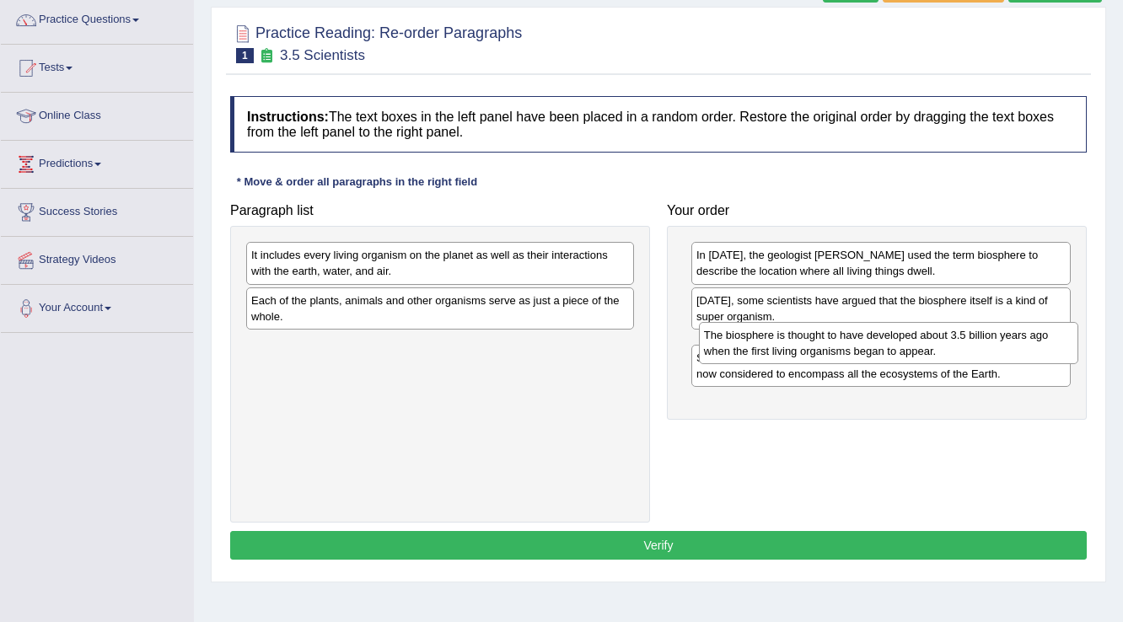
drag, startPoint x: 864, startPoint y: 357, endPoint x: 872, endPoint y: 348, distance: 12.0
click at [872, 348] on div "The biosphere is thought to have developed about 3.5 billion years ago when the…" at bounding box center [889, 343] width 380 height 42
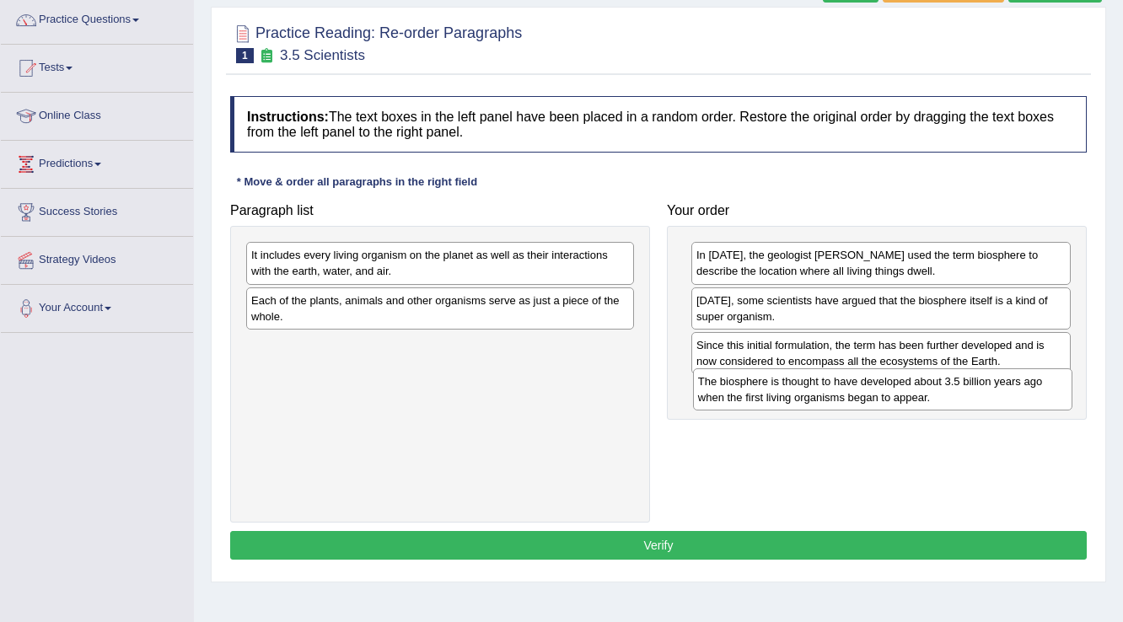
drag, startPoint x: 815, startPoint y: 347, endPoint x: 817, endPoint y: 384, distance: 37.1
click at [817, 384] on div "The biosphere is thought to have developed about 3.5 billion years ago when the…" at bounding box center [883, 389] width 380 height 42
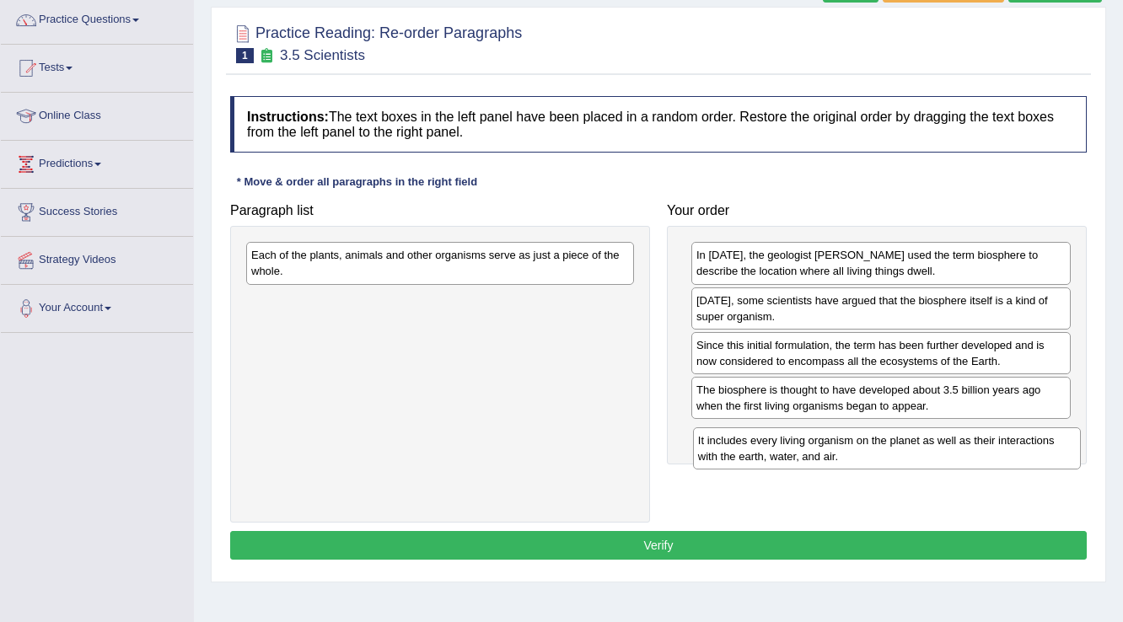
drag, startPoint x: 427, startPoint y: 256, endPoint x: 873, endPoint y: 442, distance: 483.8
click at [873, 442] on div "It includes every living organism on the planet as well as their interactions w…" at bounding box center [887, 448] width 389 height 42
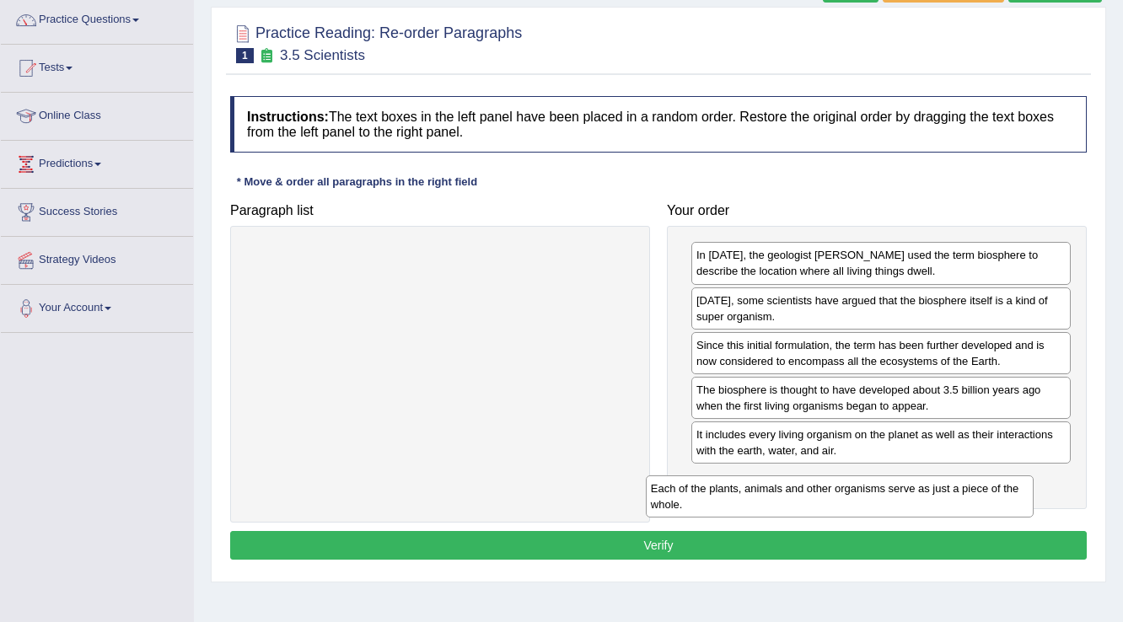
drag, startPoint x: 578, startPoint y: 263, endPoint x: 987, endPoint y: 492, distance: 469.6
click at [987, 492] on div "Each of the plants, animals and other organisms serve as just a piece of the wh…" at bounding box center [840, 497] width 389 height 42
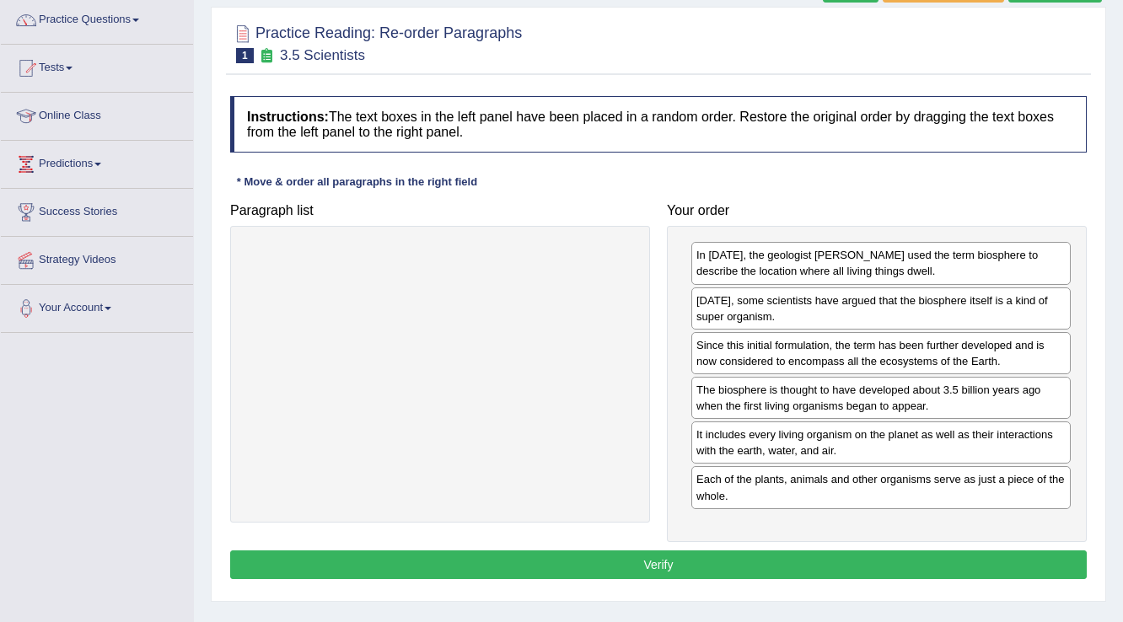
click at [664, 553] on button "Verify" at bounding box center [658, 565] width 857 height 29
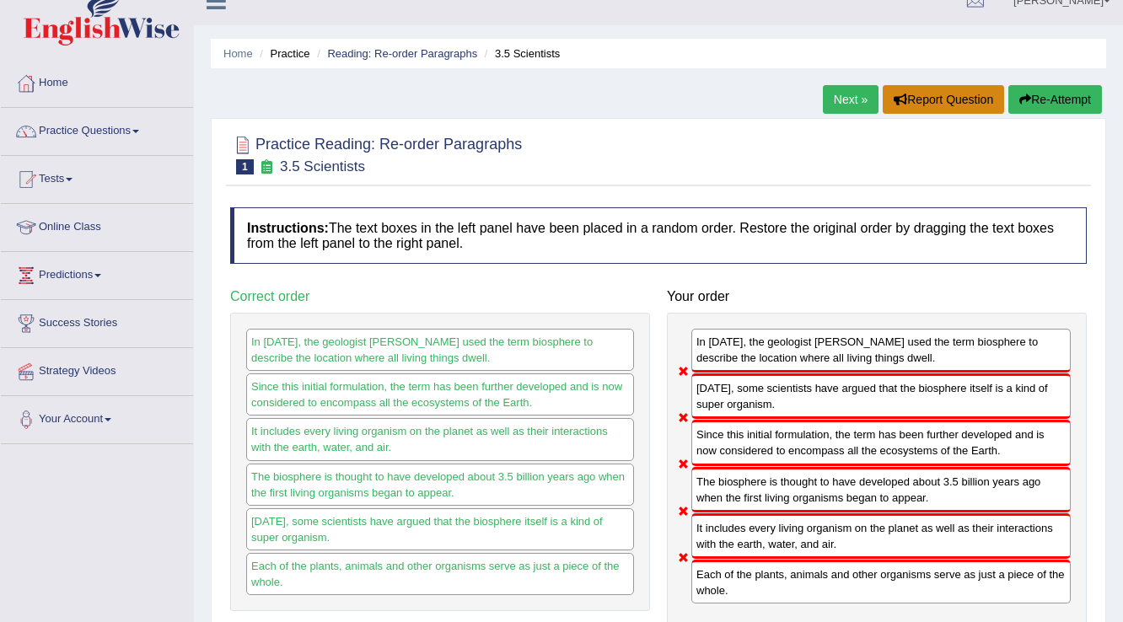
scroll to position [0, 0]
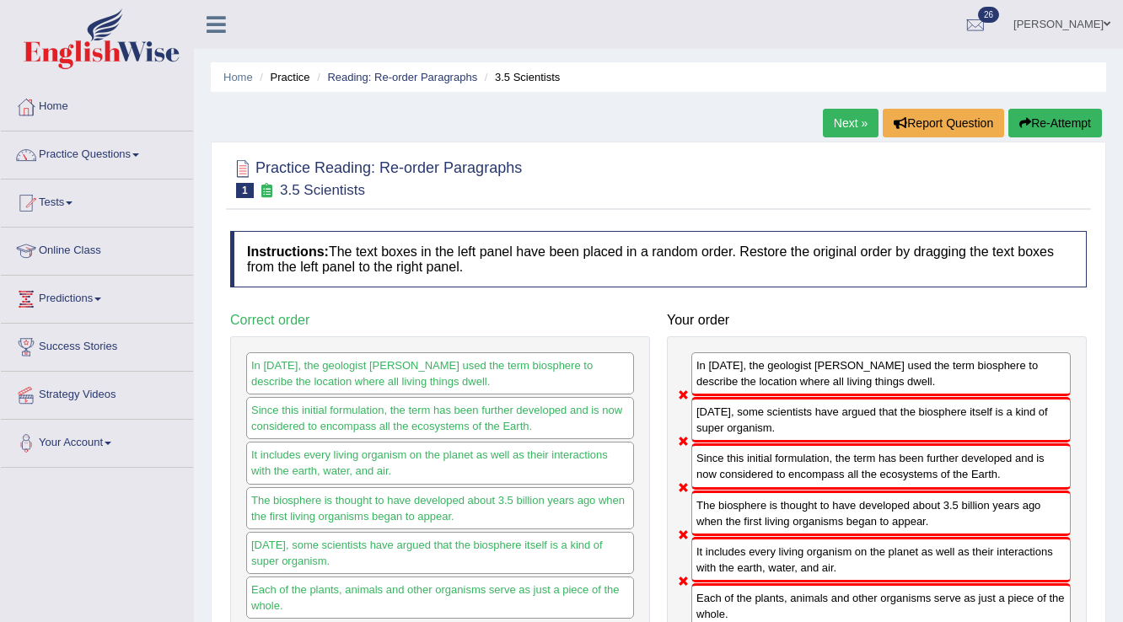
click at [1068, 111] on button "Re-Attempt" at bounding box center [1055, 123] width 94 height 29
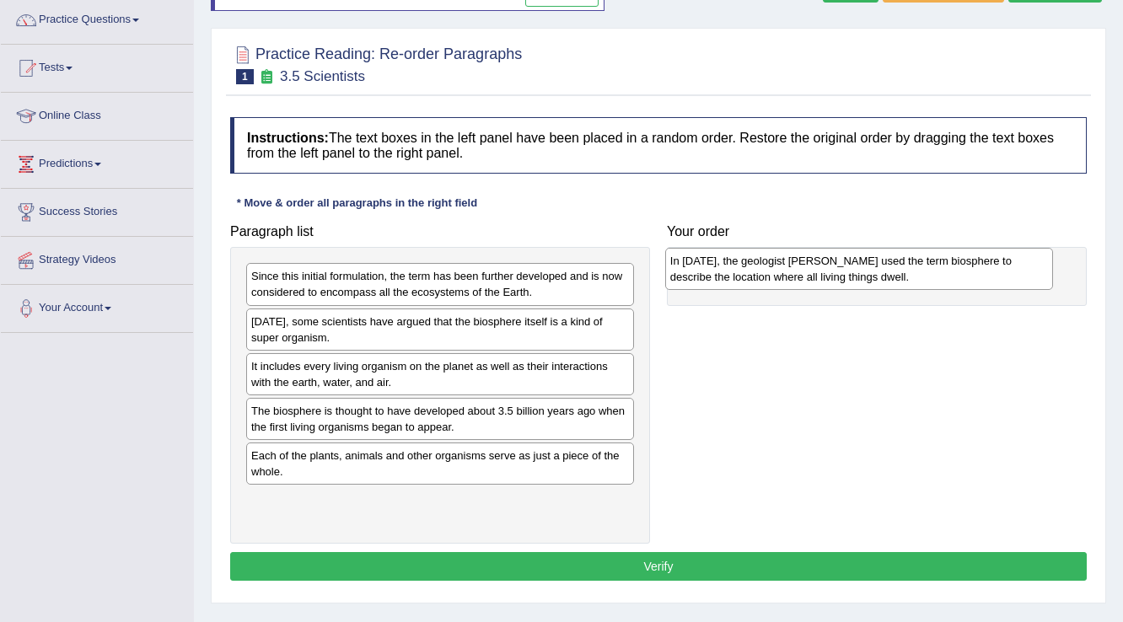
drag, startPoint x: 496, startPoint y: 327, endPoint x: 915, endPoint y: 267, distance: 423.3
click at [915, 267] on div "In 1875, the geologist Eduard Suess used the term biosphere to describe the loc…" at bounding box center [859, 269] width 389 height 42
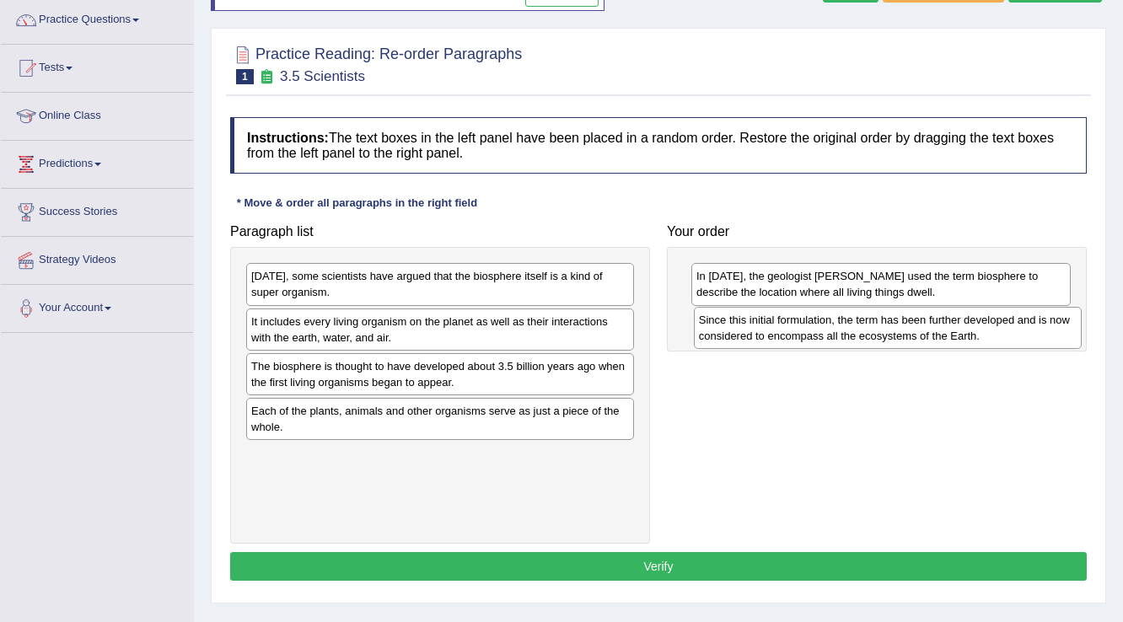
drag, startPoint x: 466, startPoint y: 273, endPoint x: 914, endPoint y: 317, distance: 449.8
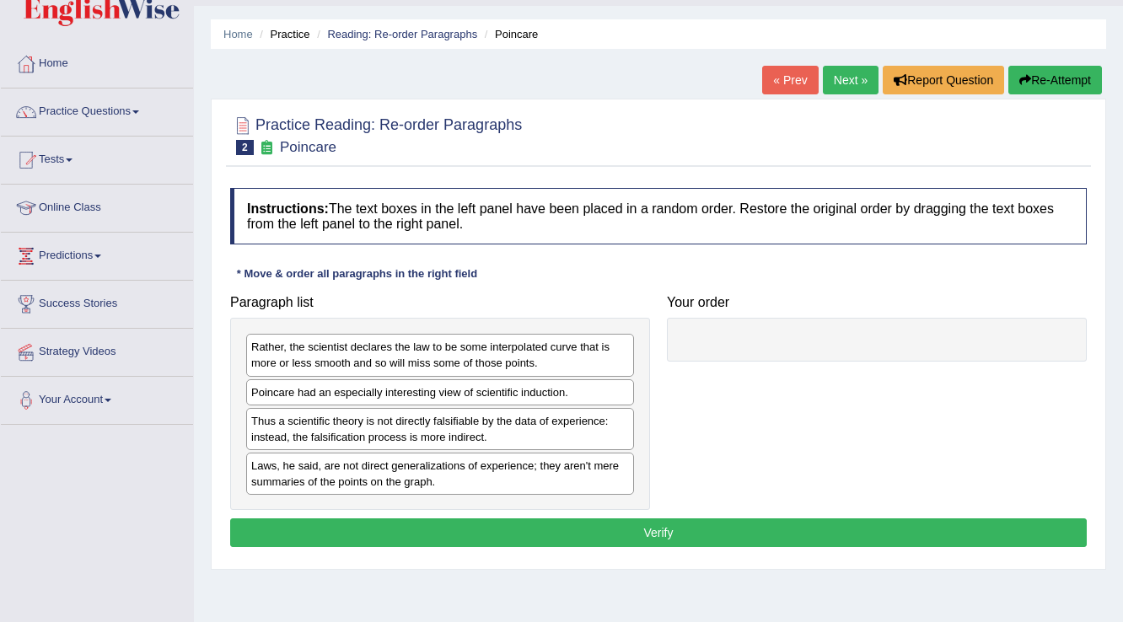
scroll to position [67, 0]
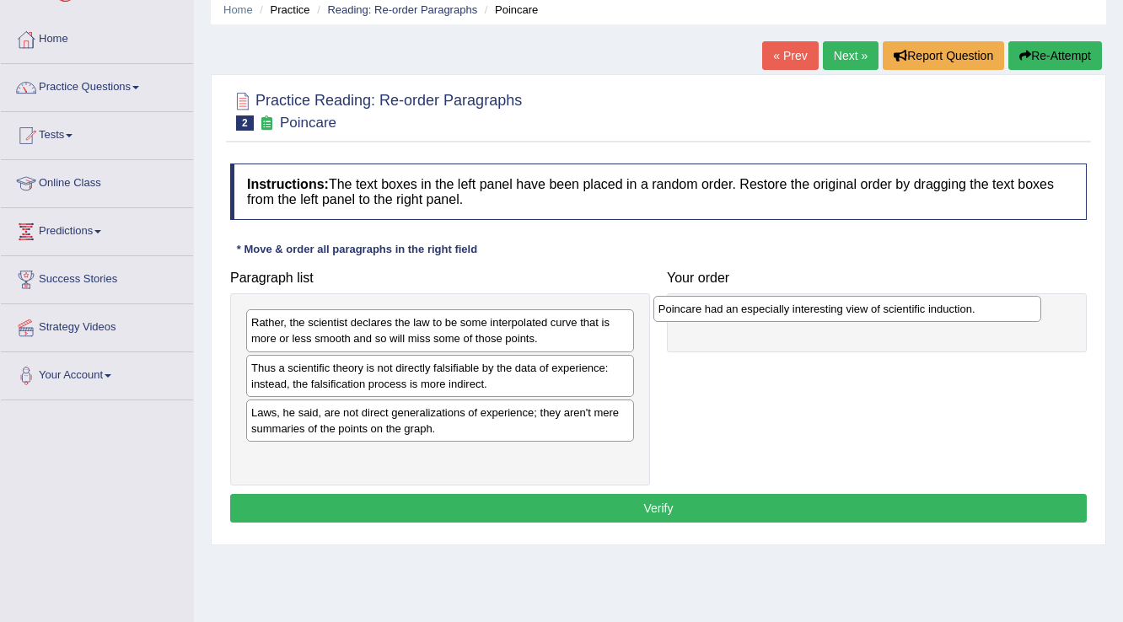
drag, startPoint x: 348, startPoint y: 368, endPoint x: 755, endPoint y: 309, distance: 411.3
click at [755, 309] on div "Poincare had an especially interesting view of scientific induction." at bounding box center [847, 309] width 389 height 26
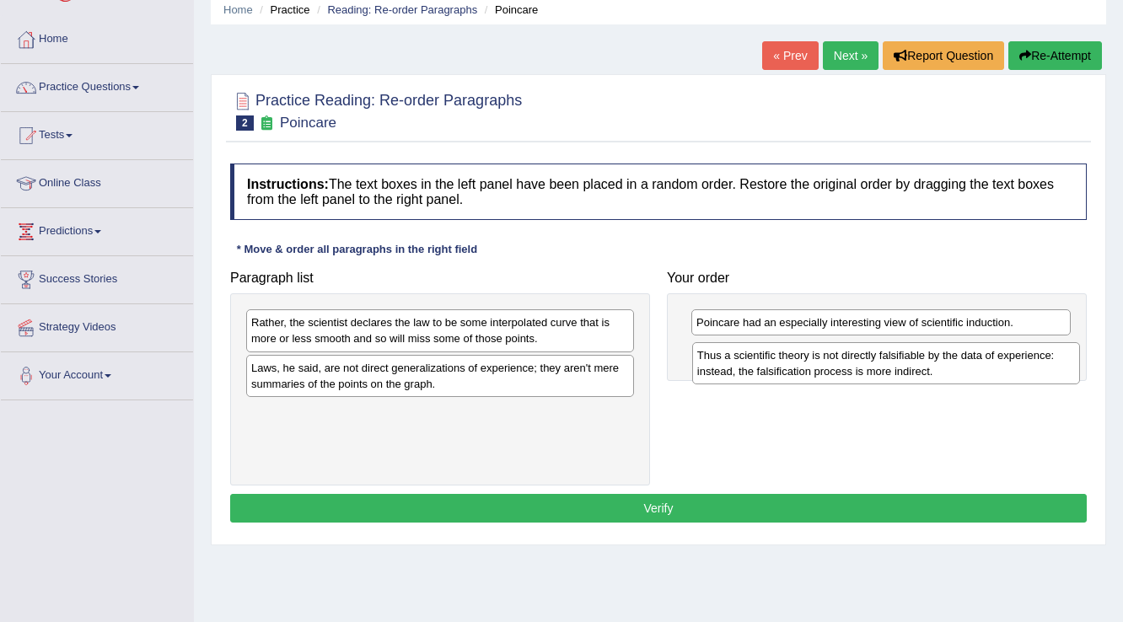
drag, startPoint x: 313, startPoint y: 374, endPoint x: 759, endPoint y: 363, distance: 446.2
click at [759, 363] on div "Thus a scientific theory is not directly falsifiable by the data of experience:…" at bounding box center [886, 363] width 389 height 42
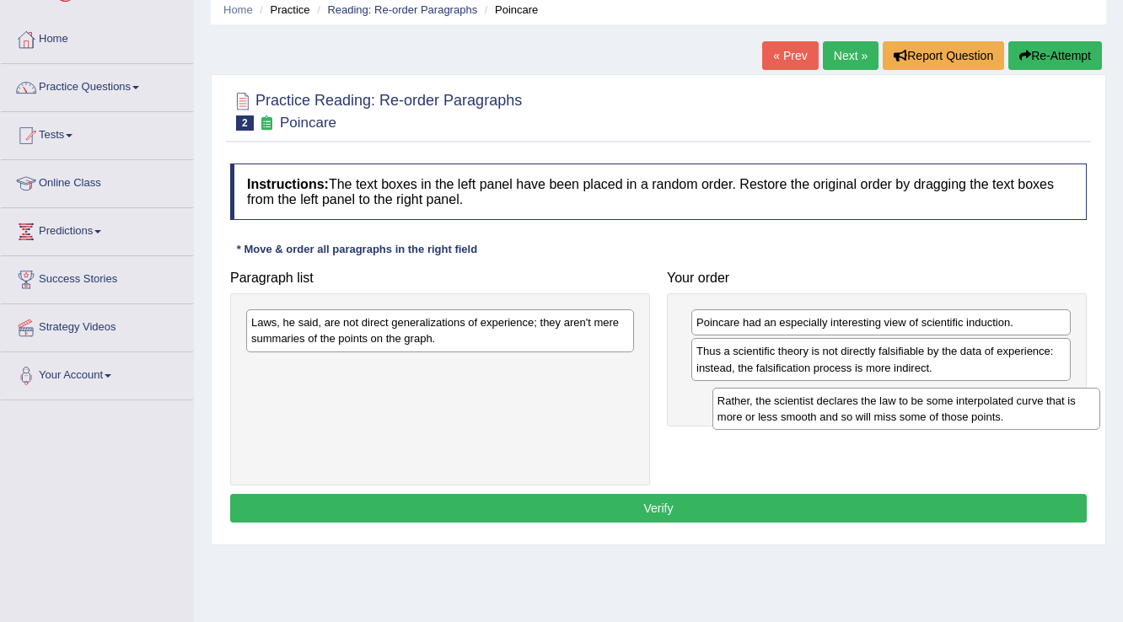
drag, startPoint x: 423, startPoint y: 330, endPoint x: 889, endPoint y: 408, distance: 472.8
click at [889, 408] on div "Rather, the scientist declares the law to be some interpolated curve that is mo…" at bounding box center [906, 409] width 389 height 42
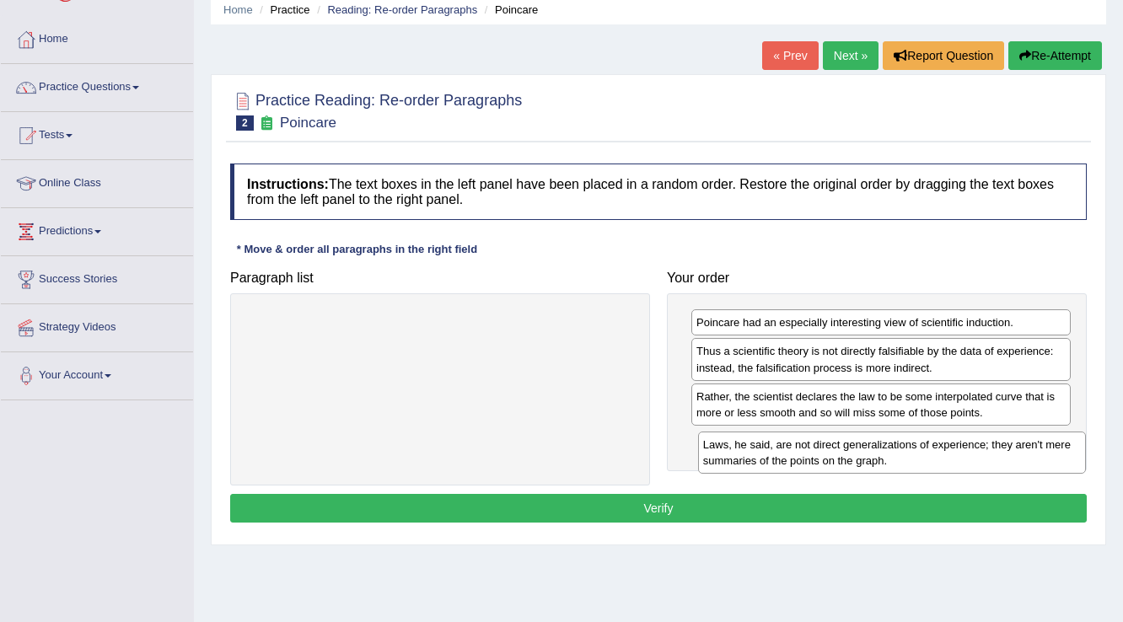
drag, startPoint x: 459, startPoint y: 326, endPoint x: 911, endPoint y: 449, distance: 468.1
click at [911, 449] on div "Laws, he said, are not direct generalizations of experience; they aren't mere s…" at bounding box center [892, 453] width 389 height 42
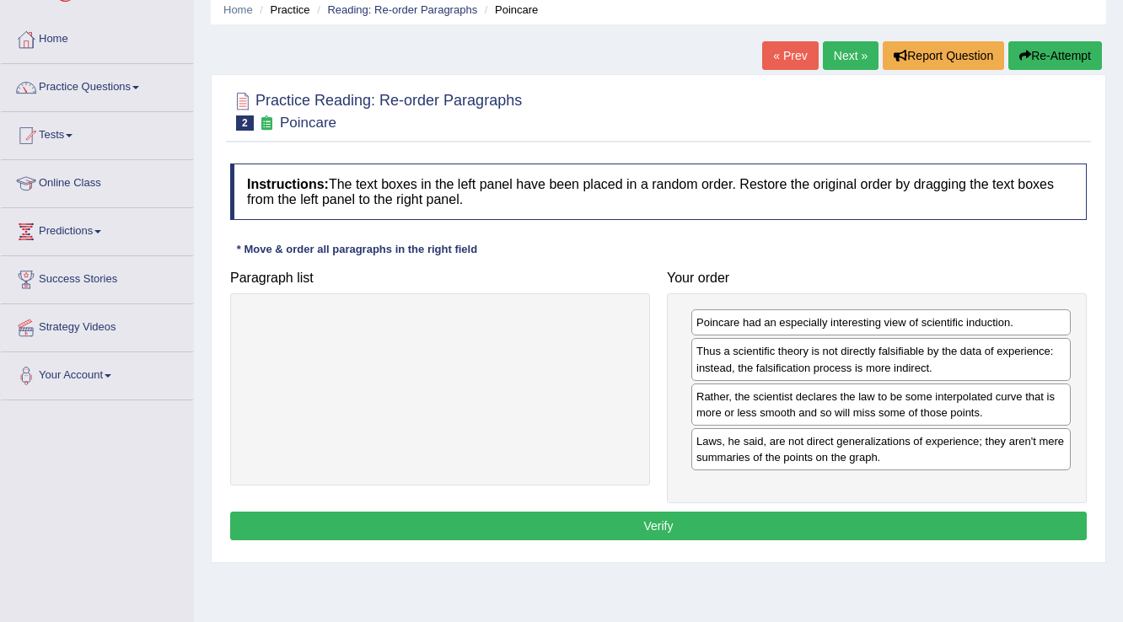
click at [717, 515] on button "Verify" at bounding box center [658, 526] width 857 height 29
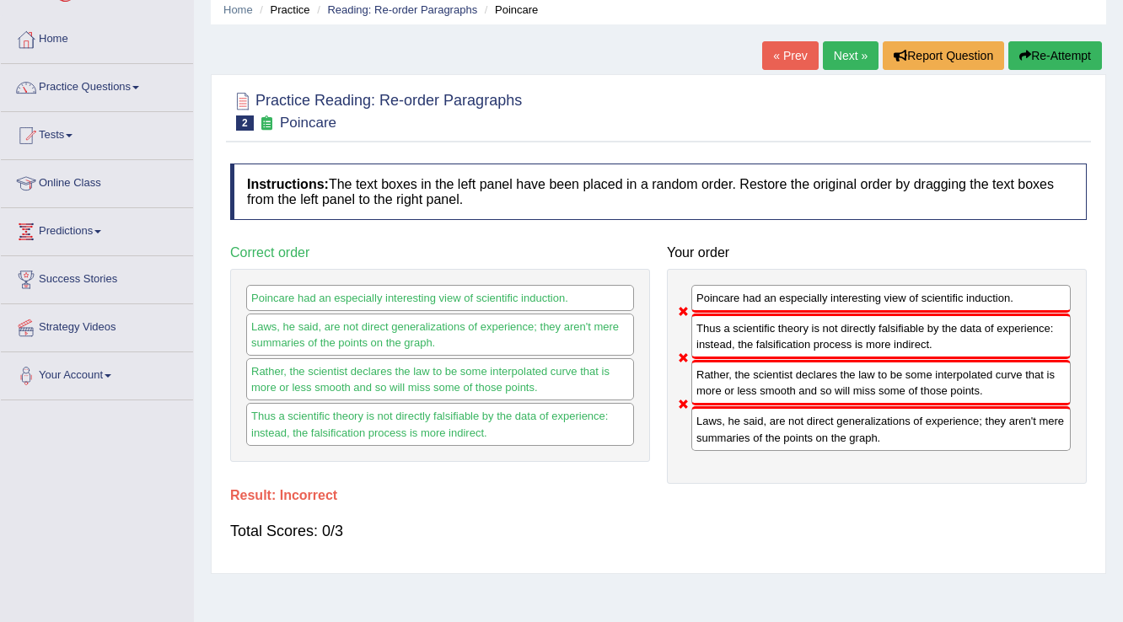
click at [1064, 57] on button "Re-Attempt" at bounding box center [1055, 55] width 94 height 29
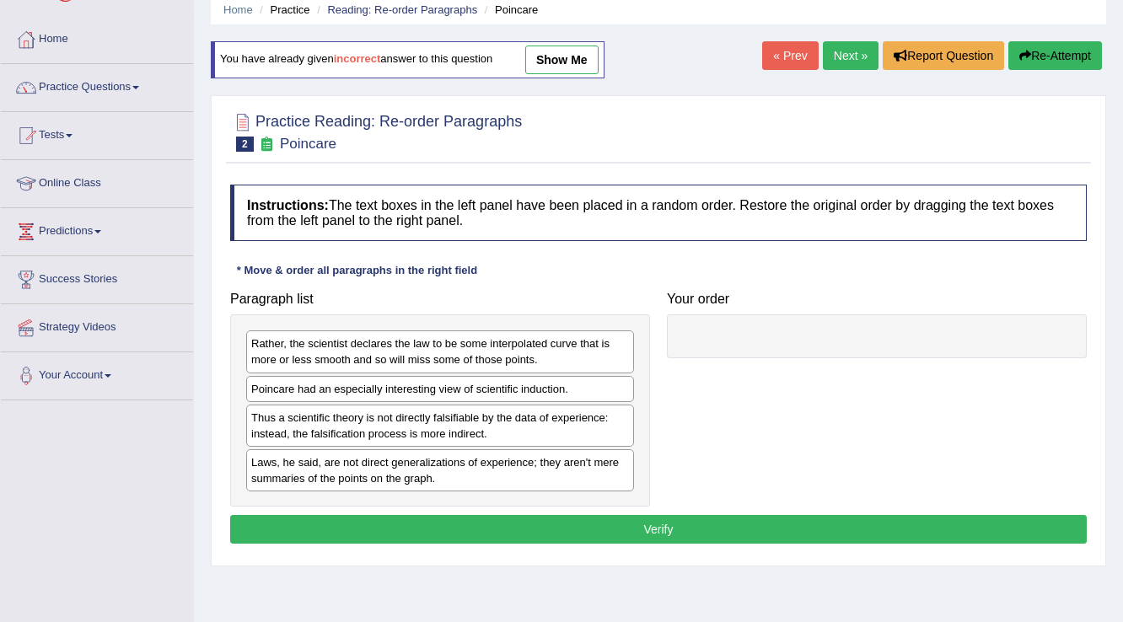
scroll to position [67, 0]
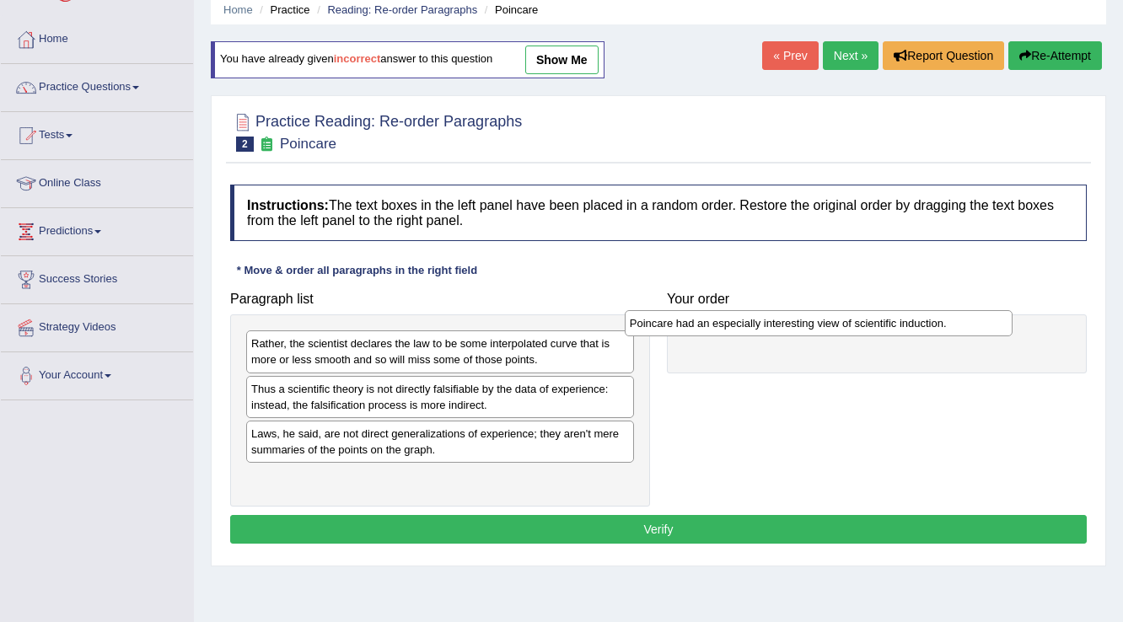
drag, startPoint x: 355, startPoint y: 388, endPoint x: 733, endPoint y: 323, distance: 384.1
click at [733, 323] on div "Poincare had an especially interesting view of scientific induction." at bounding box center [819, 323] width 389 height 26
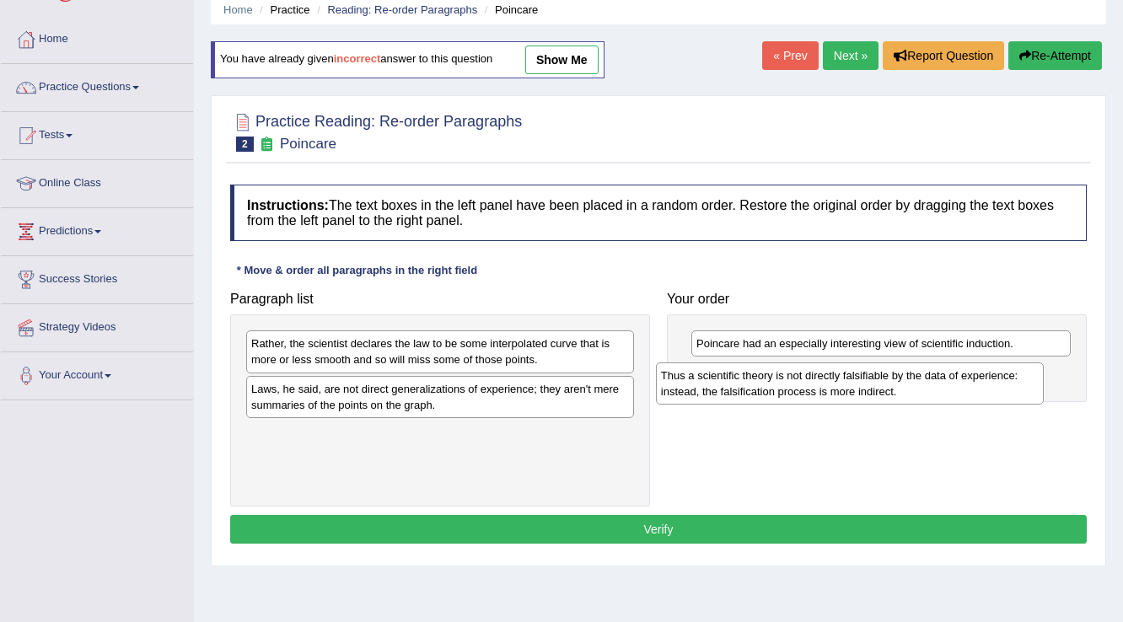
drag, startPoint x: 406, startPoint y: 387, endPoint x: 827, endPoint y: 379, distance: 420.8
click at [826, 379] on div "Thus a scientific theory is not directly falsifiable by the data of experience:…" at bounding box center [850, 384] width 389 height 42
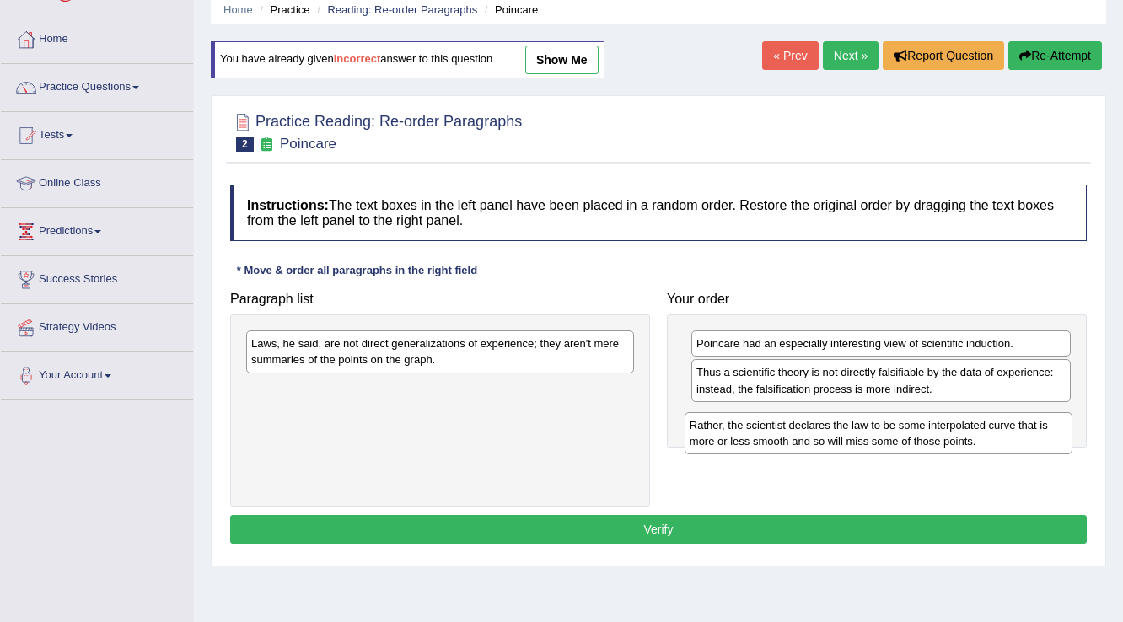
drag, startPoint x: 576, startPoint y: 337, endPoint x: 1032, endPoint y: 416, distance: 462.8
click at [1032, 416] on div "Rather, the scientist declares the law to be some interpolated curve that is mo…" at bounding box center [879, 433] width 389 height 42
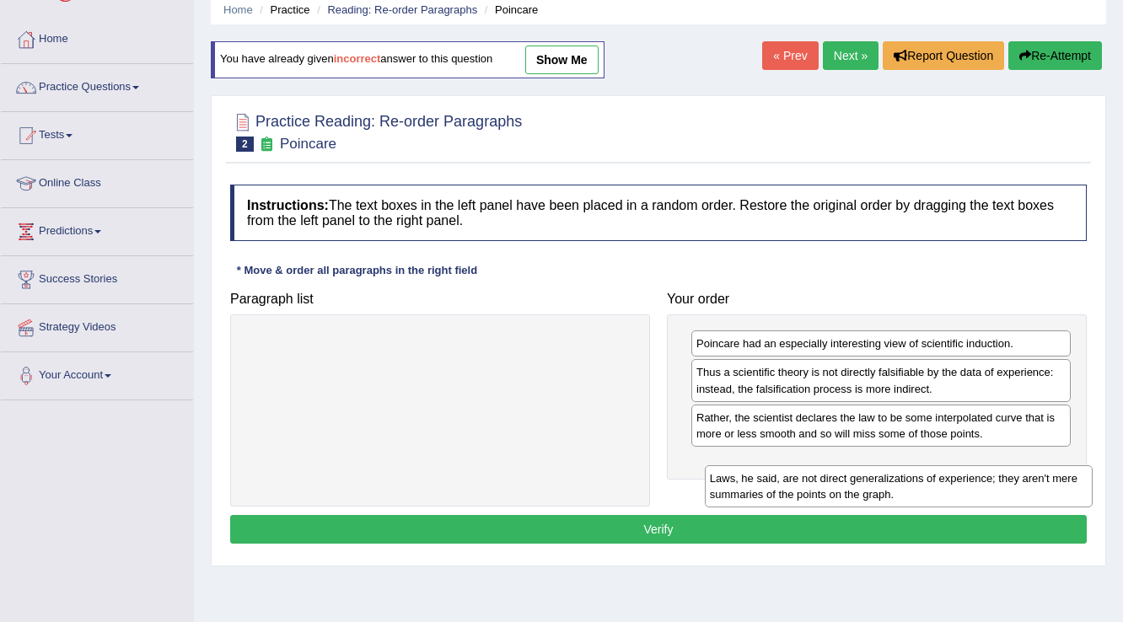
drag, startPoint x: 610, startPoint y: 352, endPoint x: 1062, endPoint y: 461, distance: 464.8
click at [1062, 465] on div "Laws, he said, are not direct generalizations of experience; they aren't mere s…" at bounding box center [899, 486] width 389 height 42
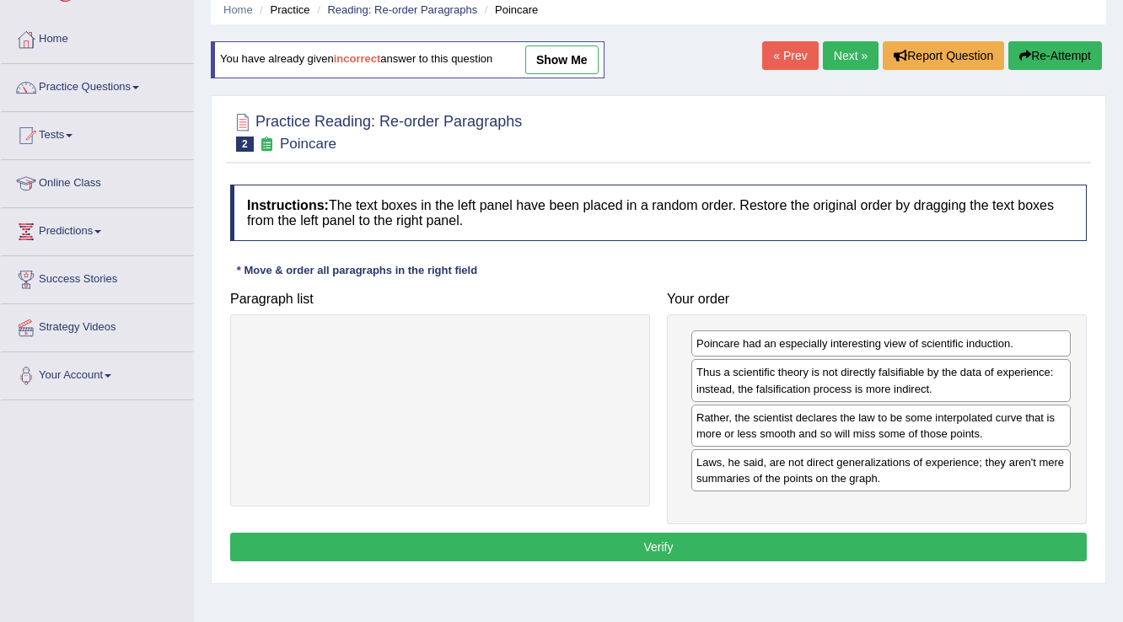
click at [732, 548] on button "Verify" at bounding box center [658, 547] width 857 height 29
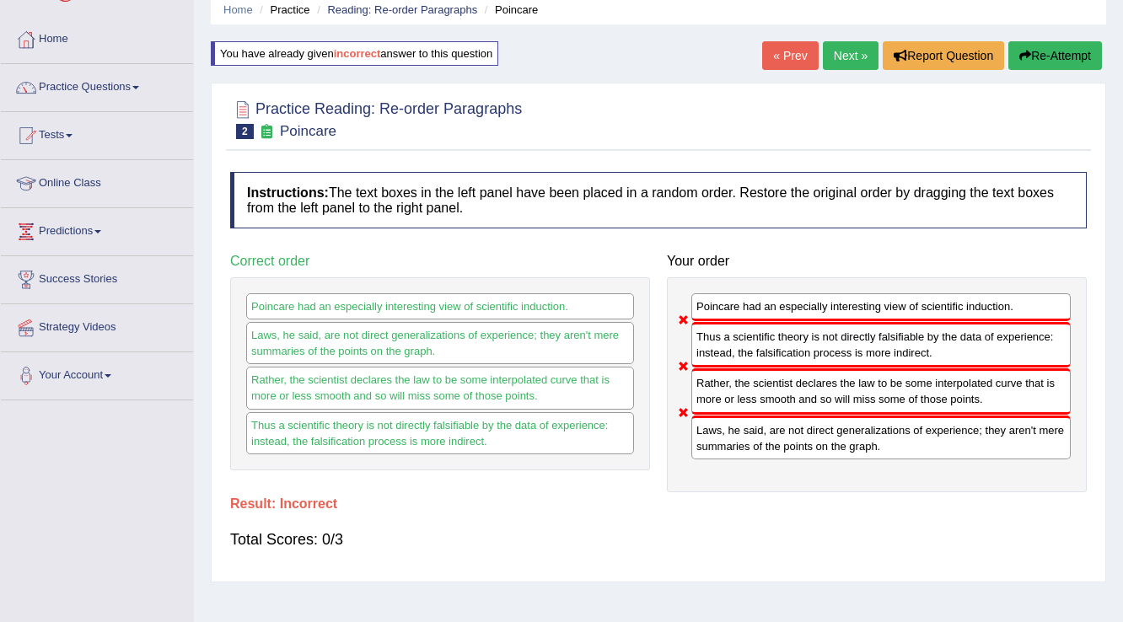
click at [1062, 61] on button "Re-Attempt" at bounding box center [1055, 55] width 94 height 29
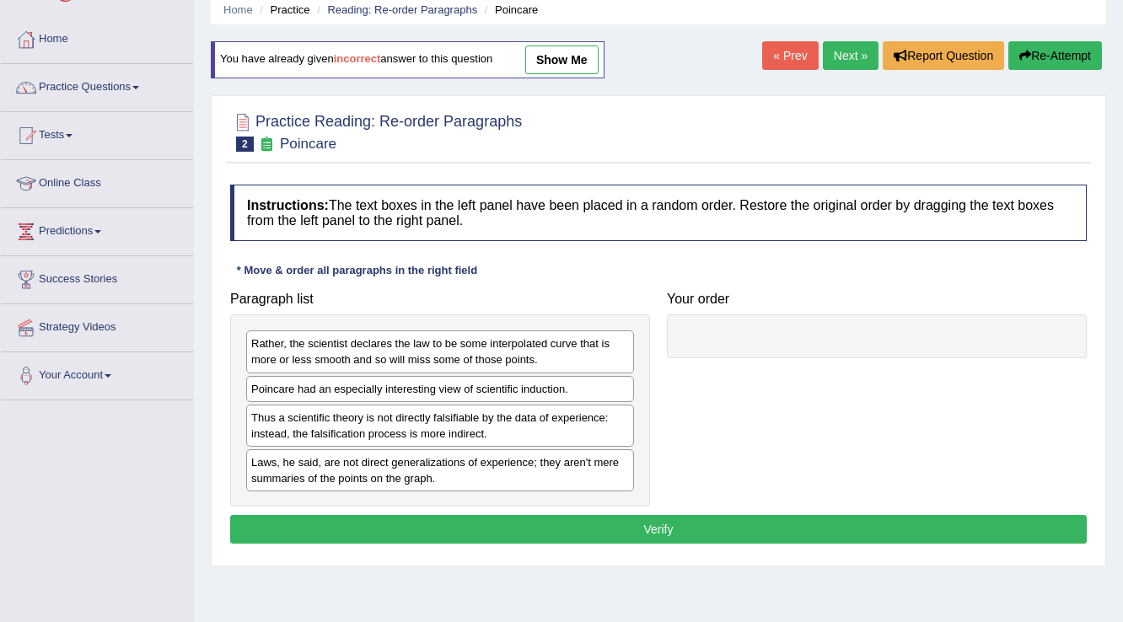
scroll to position [67, 0]
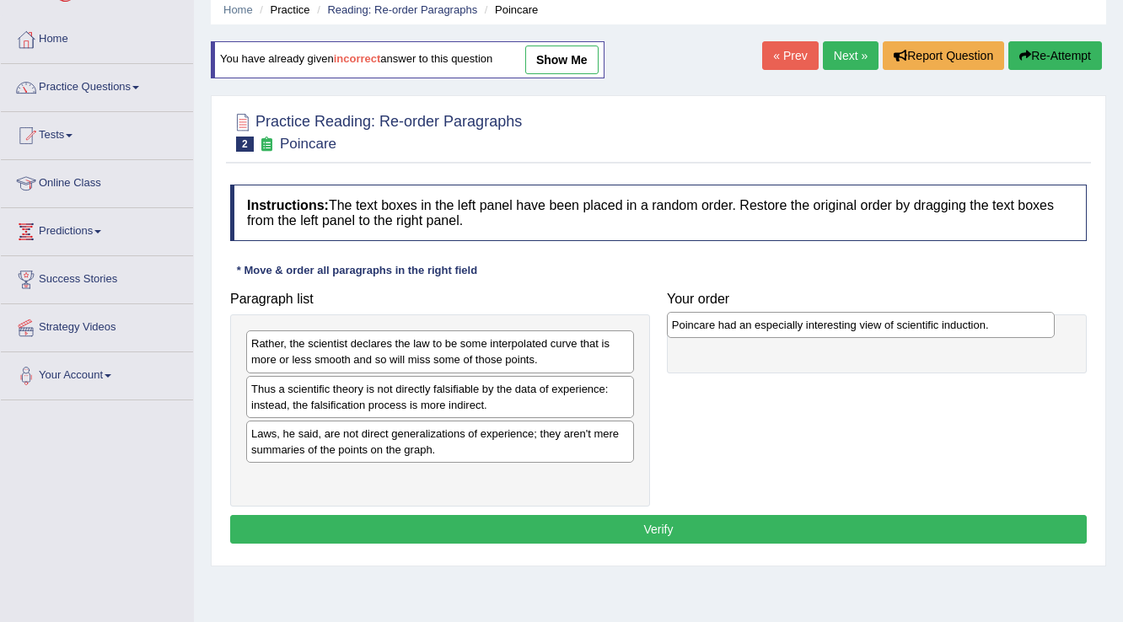
drag, startPoint x: 410, startPoint y: 395, endPoint x: 830, endPoint y: 331, distance: 425.4
click at [830, 331] on div "Poincare had an especially interesting view of scientific induction." at bounding box center [861, 325] width 389 height 26
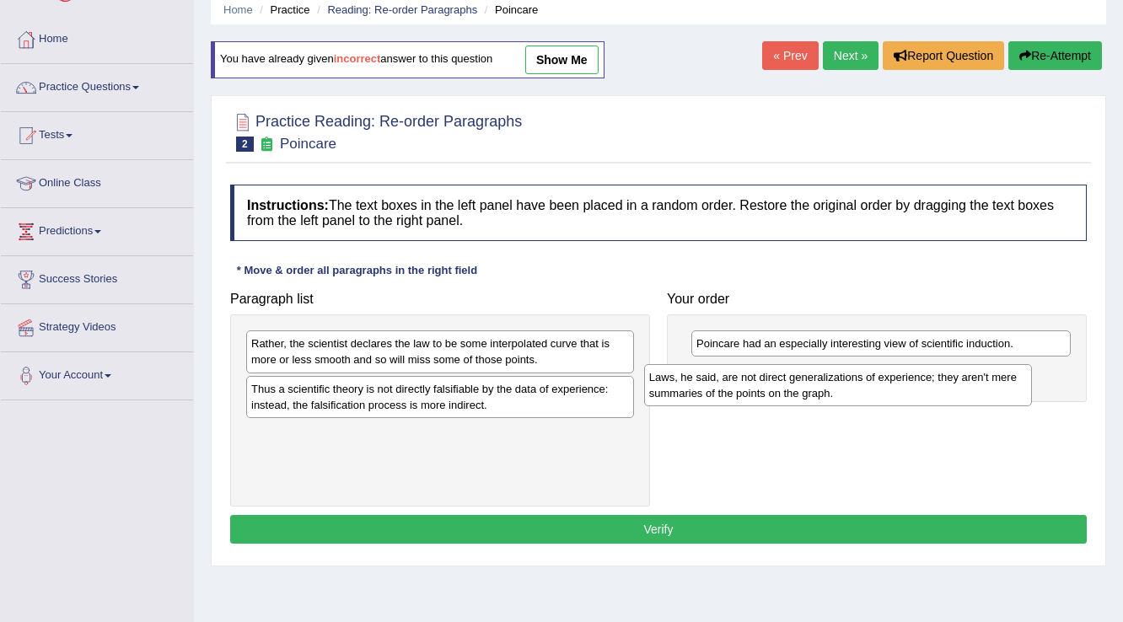
drag, startPoint x: 341, startPoint y: 440, endPoint x: 739, endPoint y: 384, distance: 401.8
click at [739, 384] on div "Laws, he said, are not direct generalizations of experience; they aren't mere s…" at bounding box center [838, 385] width 389 height 42
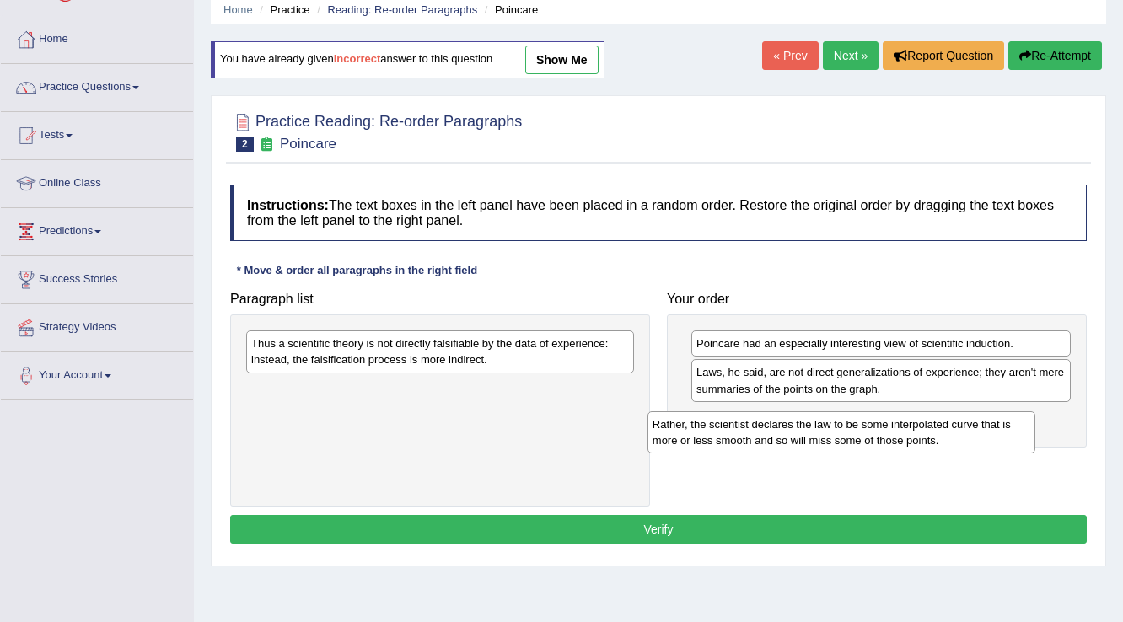
drag, startPoint x: 344, startPoint y: 349, endPoint x: 749, endPoint y: 428, distance: 412.4
click at [749, 428] on div "Rather, the scientist declares the law to be some interpolated curve that is mo…" at bounding box center [841, 432] width 389 height 42
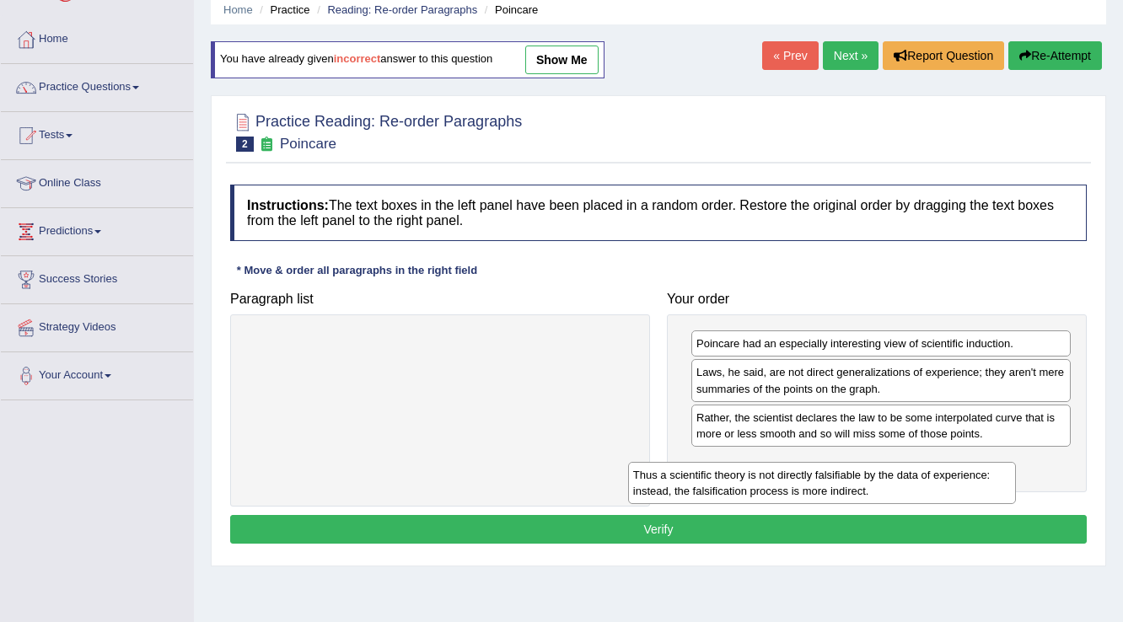
drag, startPoint x: 402, startPoint y: 341, endPoint x: 784, endPoint y: 472, distance: 403.9
click at [784, 472] on div "Thus a scientific theory is not directly falsifiable by the data of experience:…" at bounding box center [822, 483] width 389 height 42
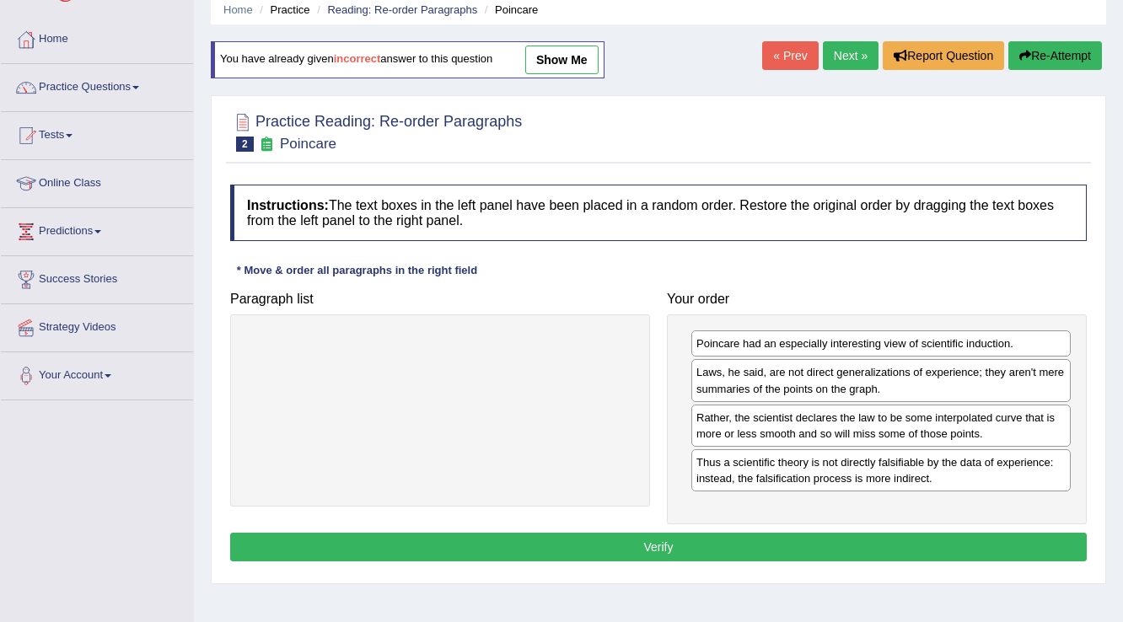
click at [643, 535] on button "Verify" at bounding box center [658, 547] width 857 height 29
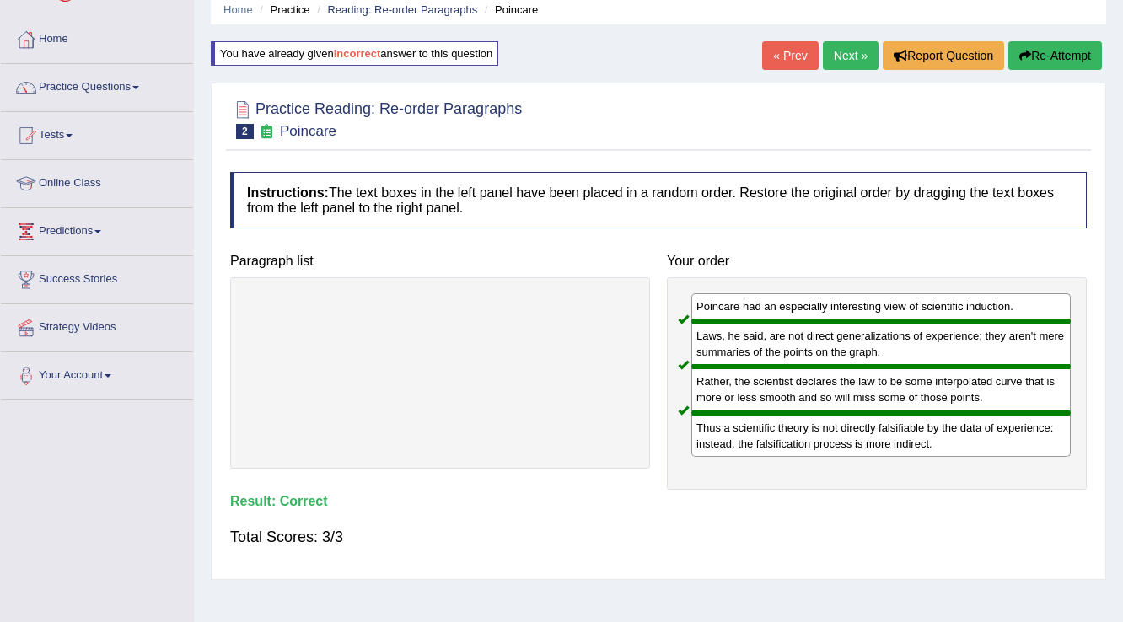
click at [857, 62] on link "Next »" at bounding box center [851, 55] width 56 height 29
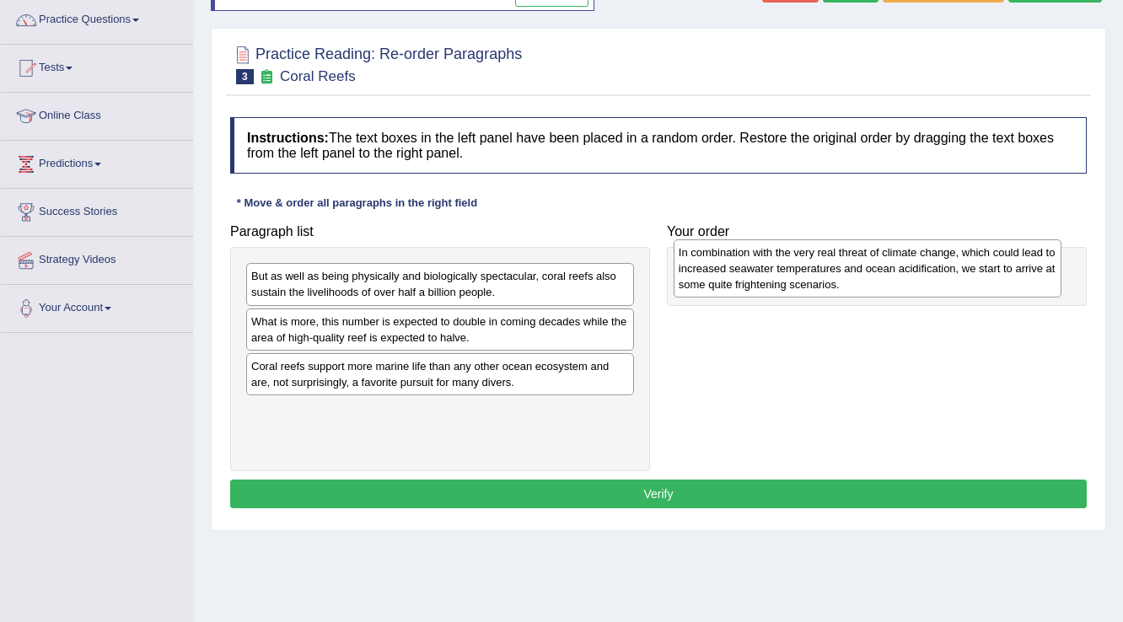
drag, startPoint x: 333, startPoint y: 438, endPoint x: 760, endPoint y: 280, distance: 455.6
click at [760, 280] on div "In combination with the very real threat of climate change, which could lead to…" at bounding box center [868, 268] width 389 height 58
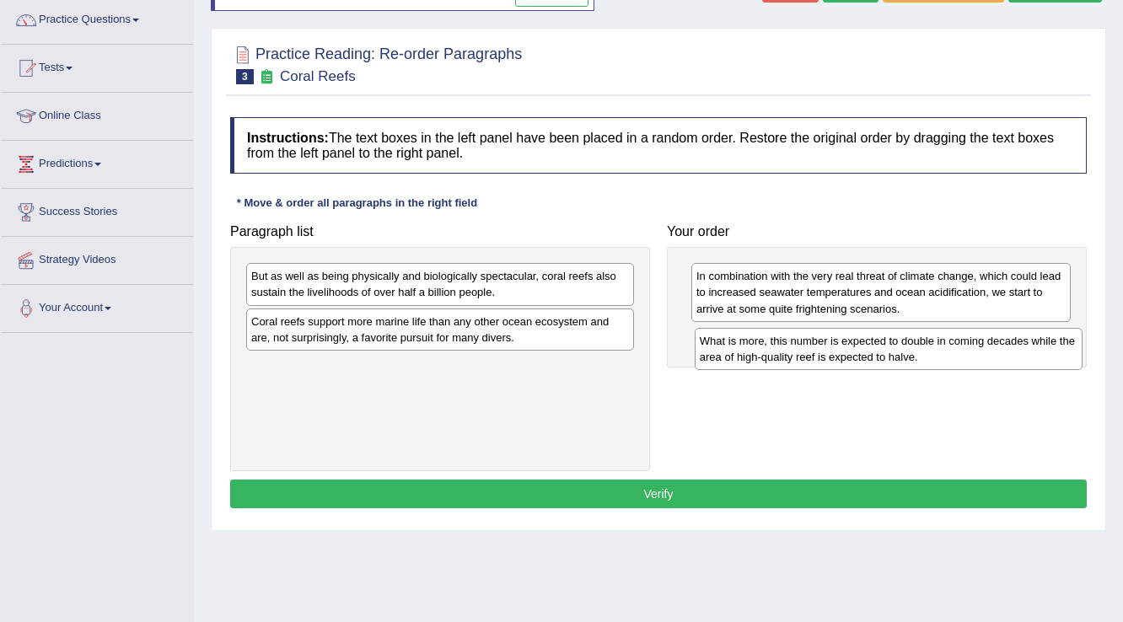
drag, startPoint x: 506, startPoint y: 320, endPoint x: 954, endPoint y: 341, distance: 449.0
click at [954, 341] on div "What is more, this number is expected to double in coming decades while the are…" at bounding box center [889, 349] width 389 height 42
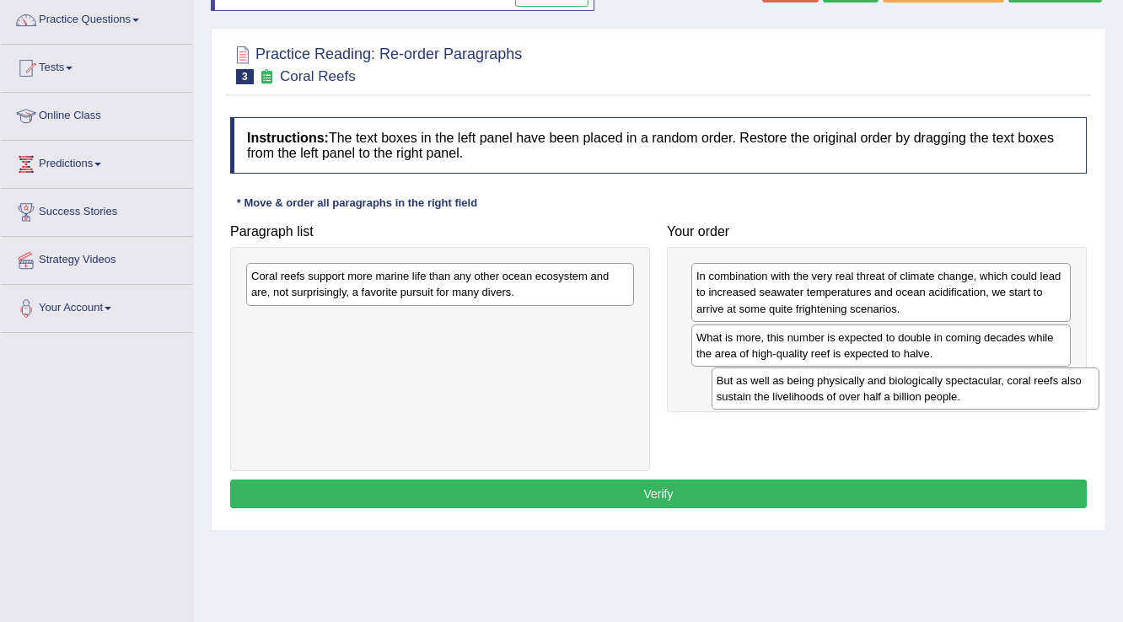
drag, startPoint x: 333, startPoint y: 282, endPoint x: 798, endPoint y: 387, distance: 477.0
click at [798, 387] on div "But as well as being physically and biologically spectacular, coral reefs also …" at bounding box center [906, 389] width 389 height 42
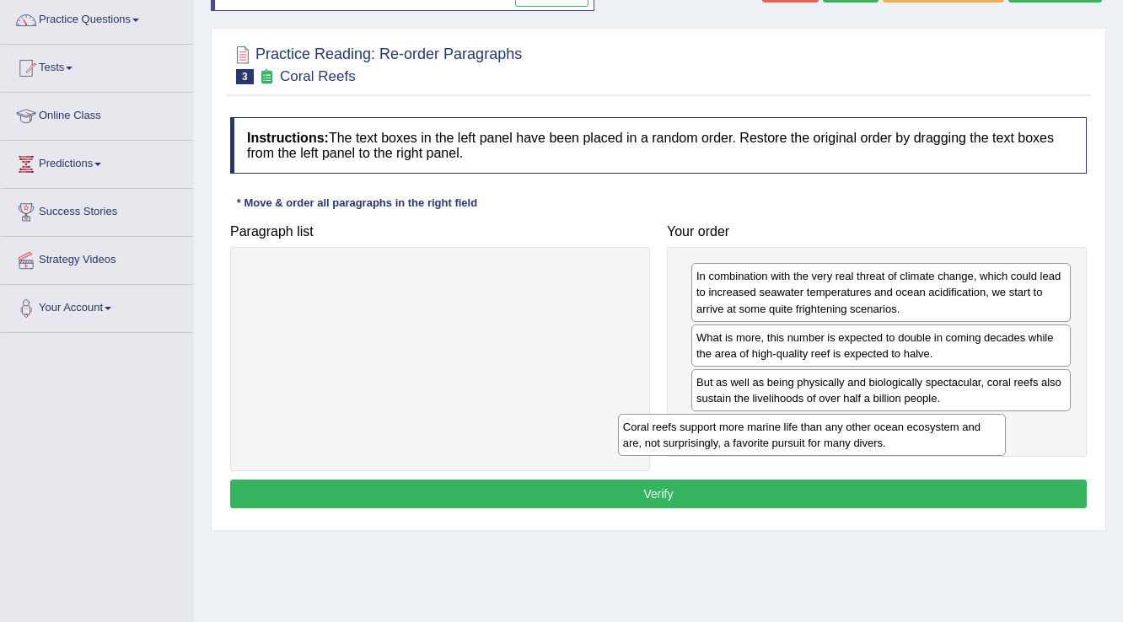
drag, startPoint x: 591, startPoint y: 283, endPoint x: 963, endPoint y: 434, distance: 401.3
click at [963, 434] on div "Coral reefs support more marine life than any other ocean ecosystem and are, no…" at bounding box center [812, 435] width 389 height 42
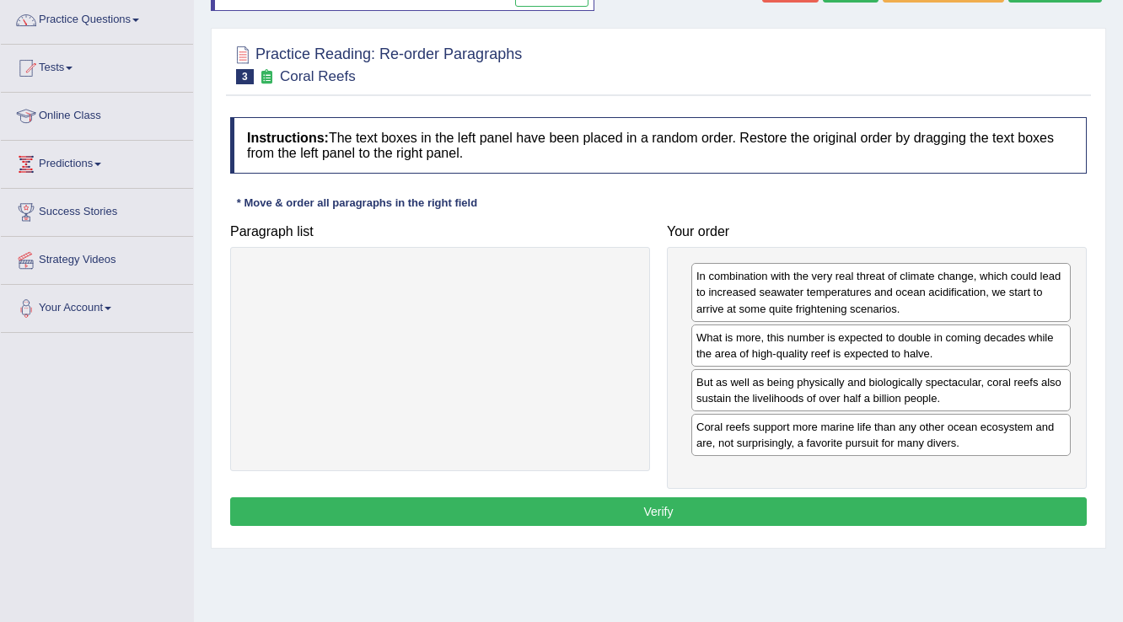
click at [629, 502] on button "Verify" at bounding box center [658, 511] width 857 height 29
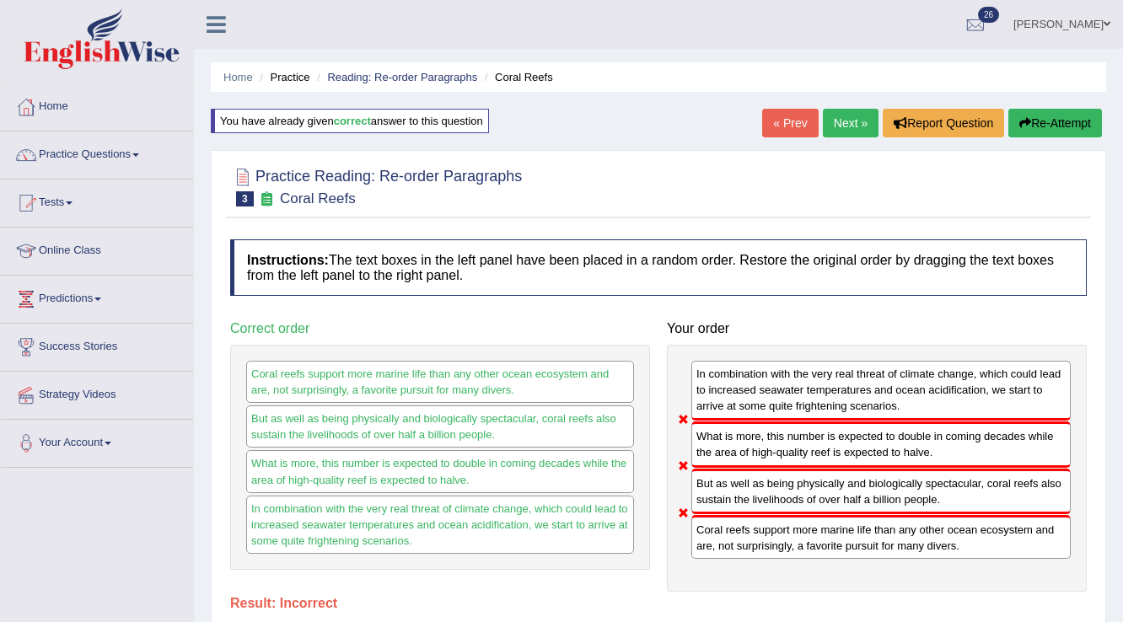
click at [1077, 111] on button "Re-Attempt" at bounding box center [1055, 123] width 94 height 29
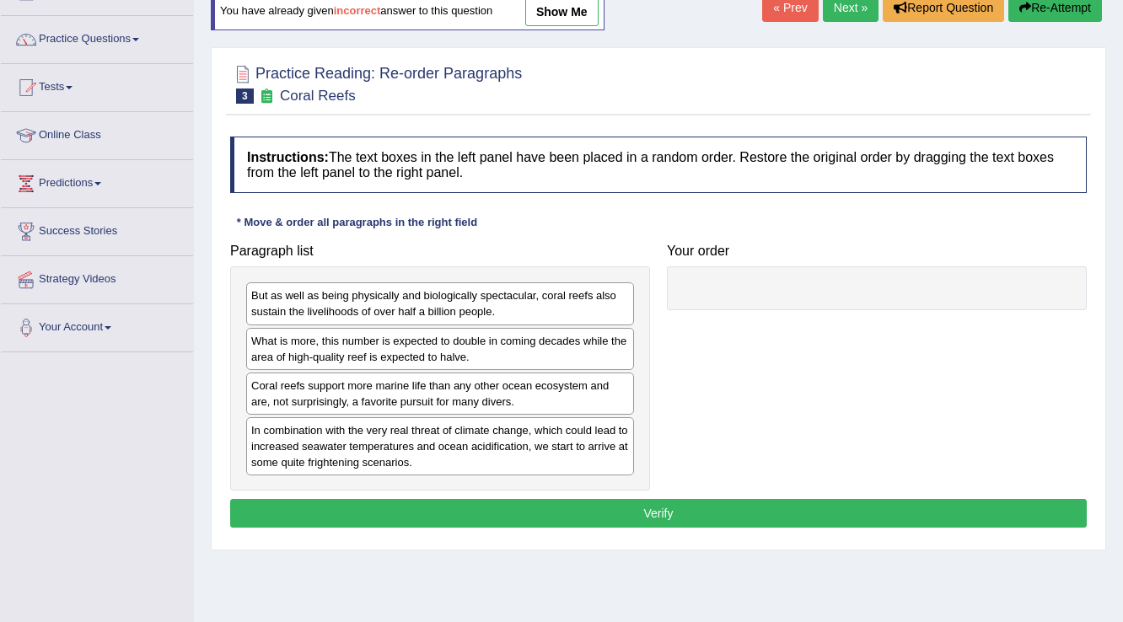
scroll to position [135, 0]
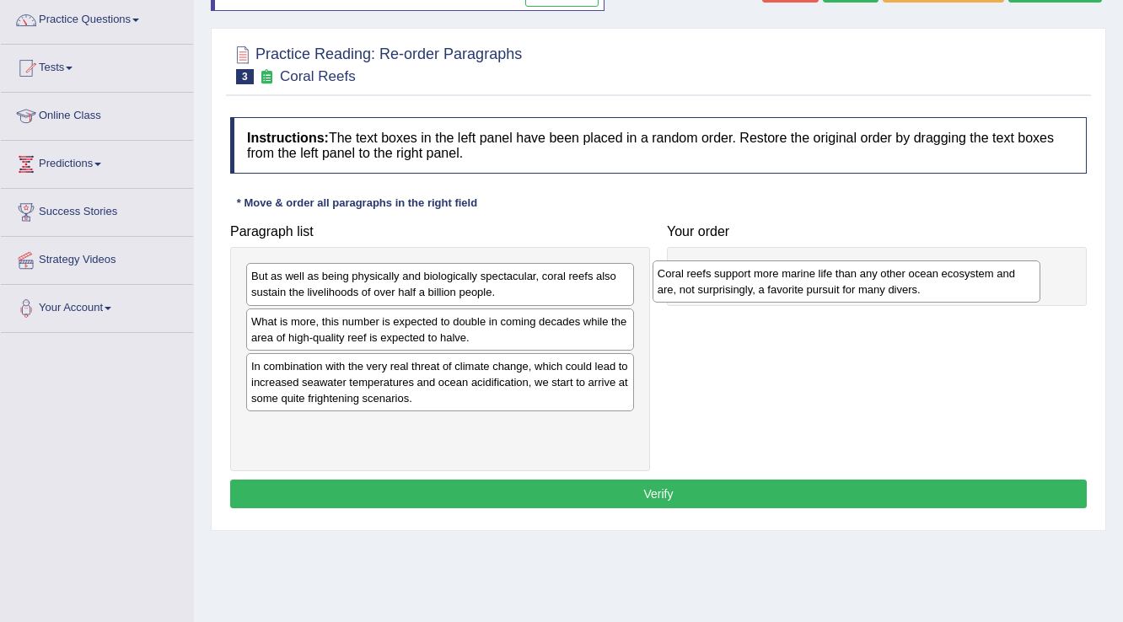
drag, startPoint x: 303, startPoint y: 373, endPoint x: 709, endPoint y: 281, distance: 416.6
click at [709, 281] on div "Coral reefs support more marine life than any other ocean ecosystem and are, no…" at bounding box center [847, 282] width 389 height 42
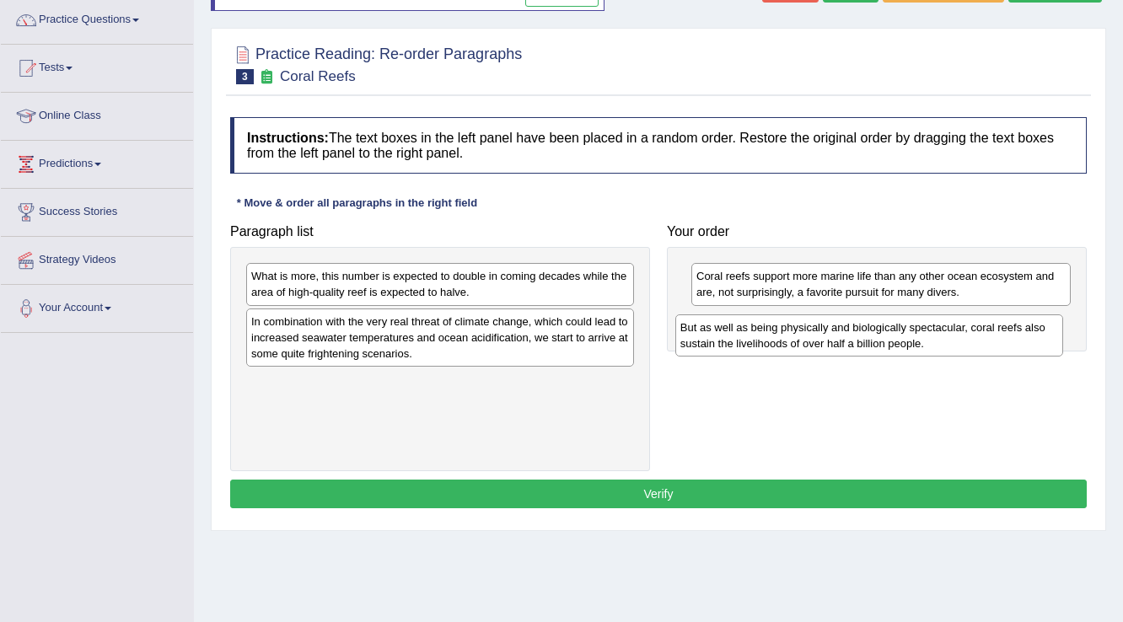
drag, startPoint x: 341, startPoint y: 275, endPoint x: 770, endPoint y: 326, distance: 432.2
click at [770, 326] on div "But as well as being physically and biologically spectacular, coral reefs also …" at bounding box center [869, 335] width 389 height 42
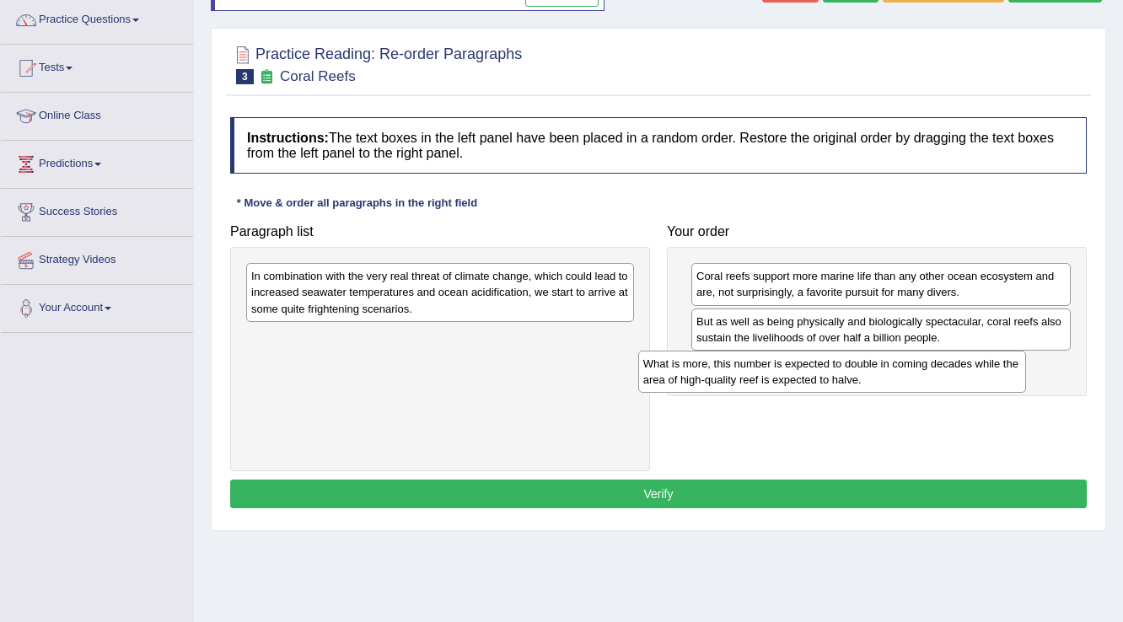
drag, startPoint x: 347, startPoint y: 273, endPoint x: 739, endPoint y: 361, distance: 401.7
click at [739, 361] on div "What is more, this number is expected to double in coming decades while the are…" at bounding box center [832, 372] width 389 height 42
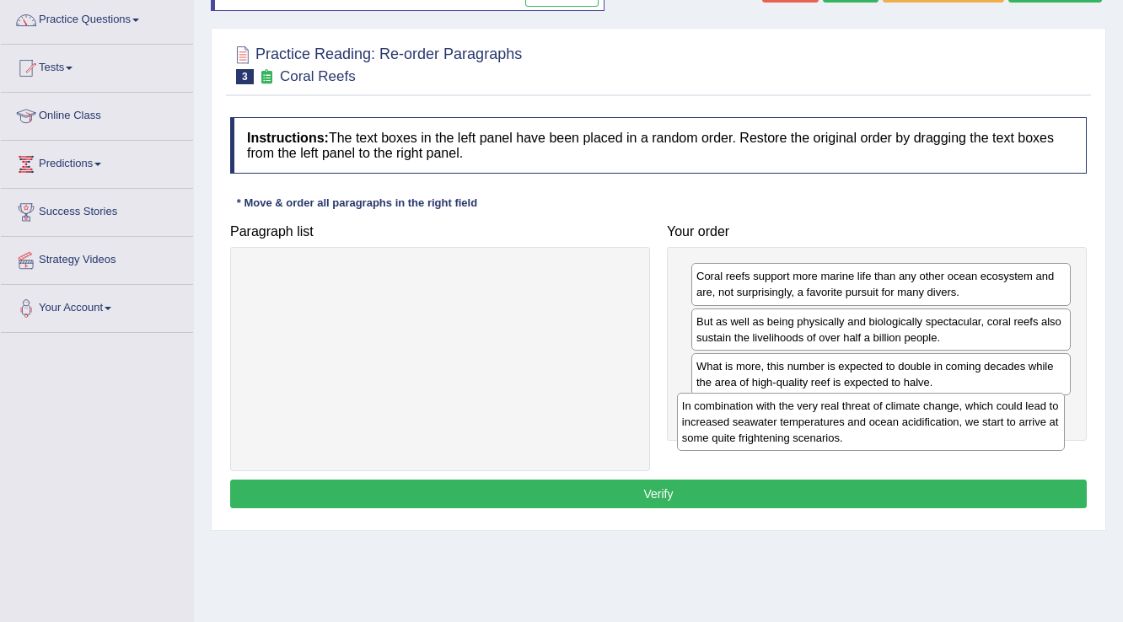
drag, startPoint x: 483, startPoint y: 283, endPoint x: 914, endPoint y: 413, distance: 450.0
click at [914, 413] on div "In combination with the very real threat of climate change, which could lead to…" at bounding box center [871, 422] width 389 height 58
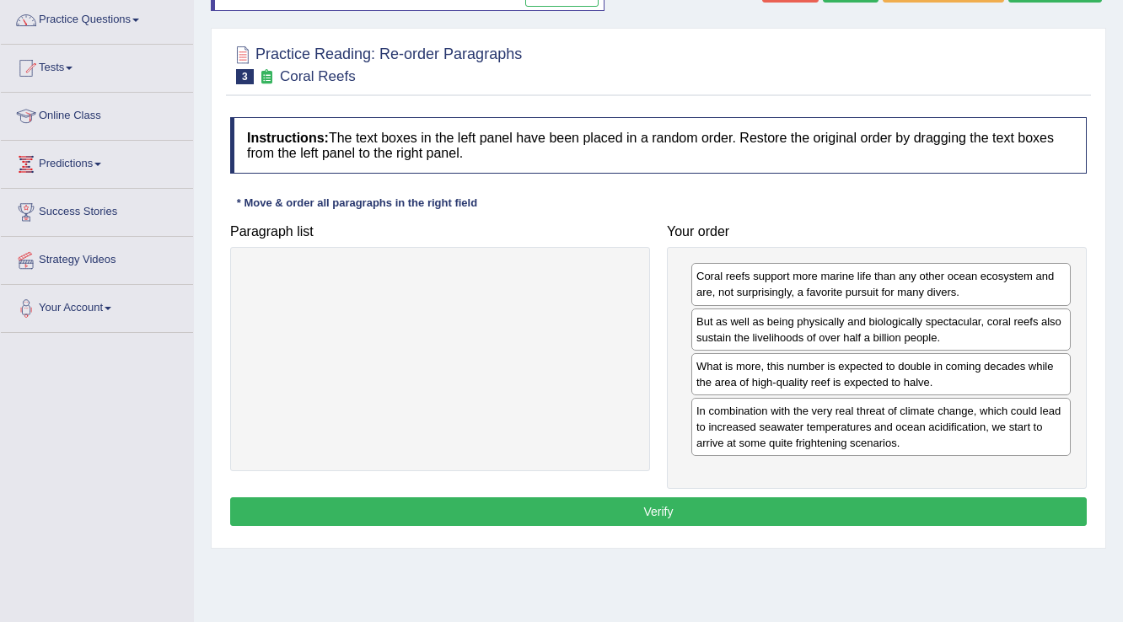
click at [707, 502] on button "Verify" at bounding box center [658, 511] width 857 height 29
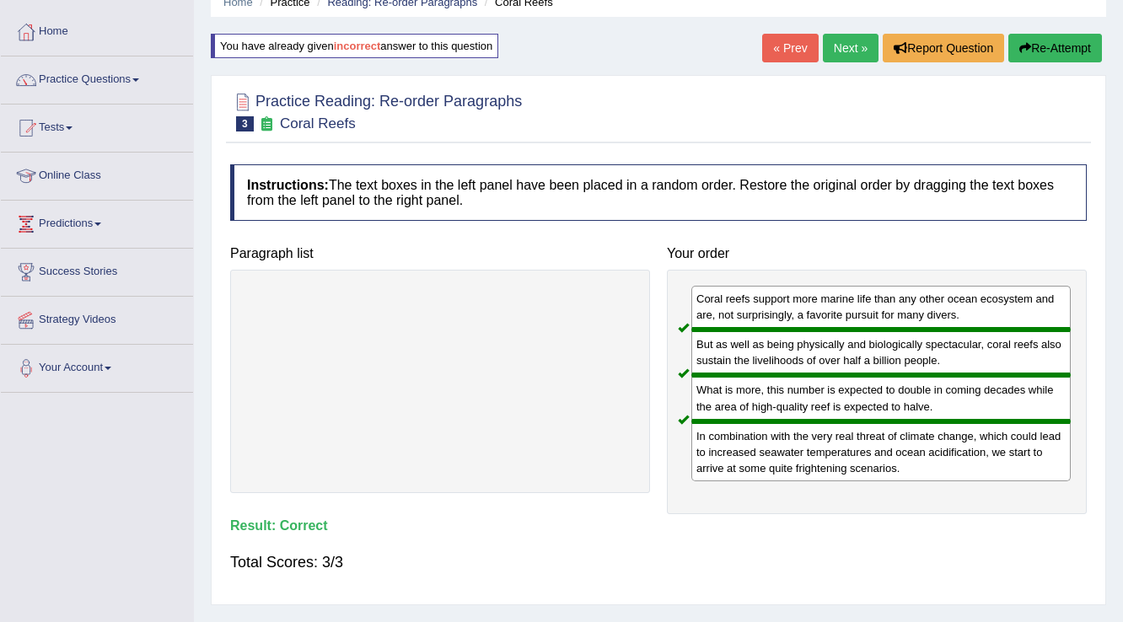
scroll to position [0, 0]
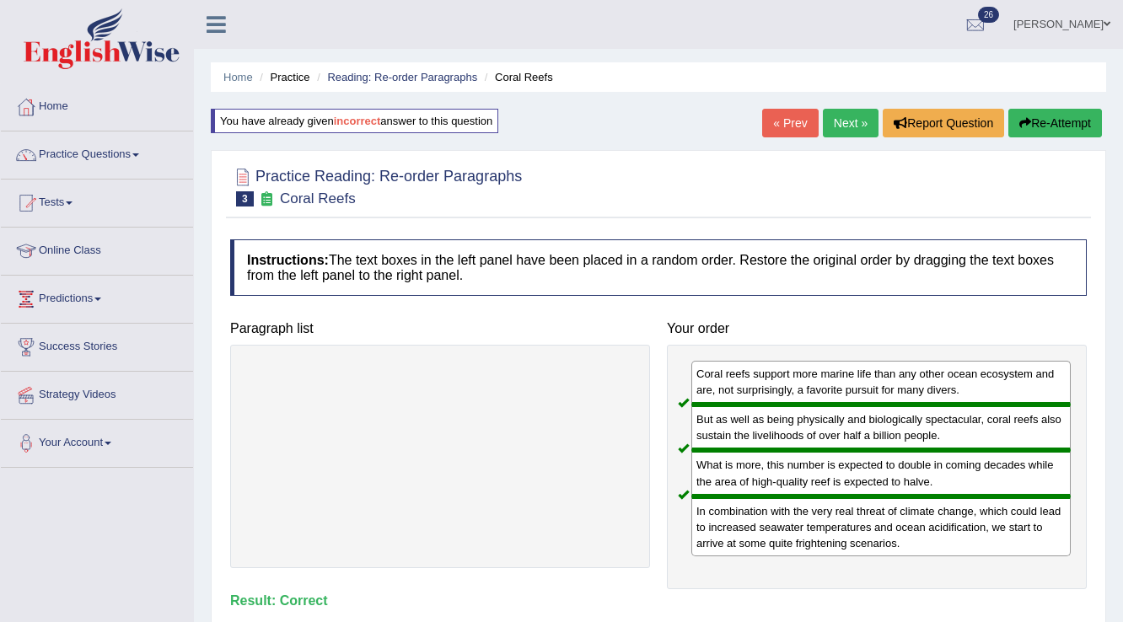
click at [846, 124] on link "Next »" at bounding box center [851, 123] width 56 height 29
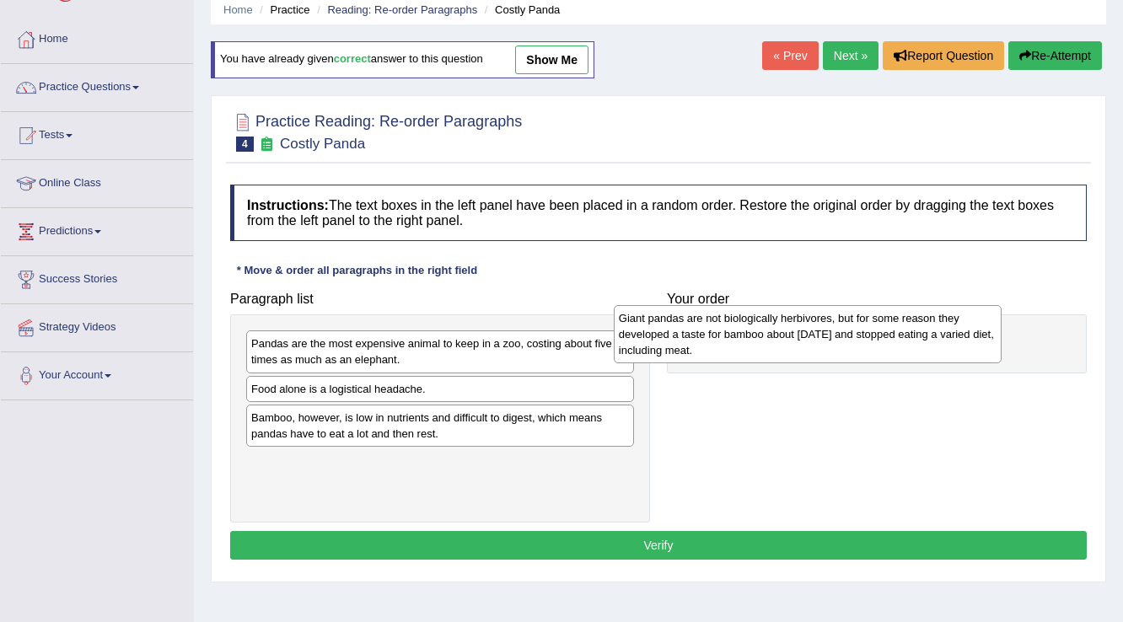
drag, startPoint x: 446, startPoint y: 357, endPoint x: 814, endPoint y: 332, distance: 368.5
click at [814, 332] on div "Giant pandas are not biologically herbivores, but for some reason they develope…" at bounding box center [808, 334] width 389 height 58
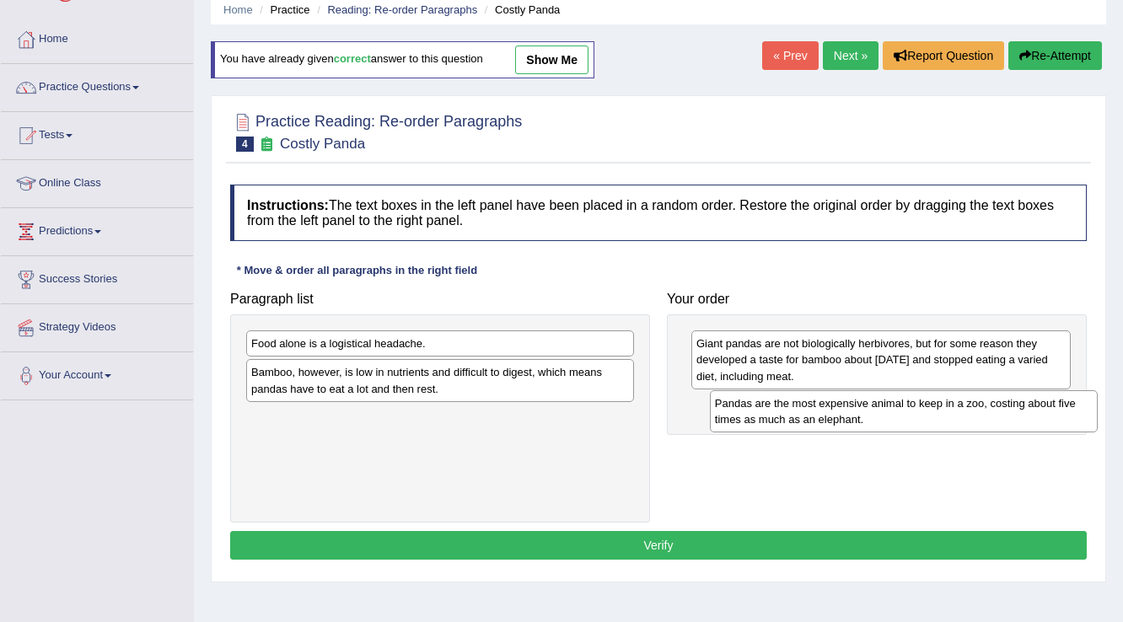
drag, startPoint x: 506, startPoint y: 345, endPoint x: 970, endPoint y: 405, distance: 467.5
click at [970, 405] on div "Pandas are the most expensive animal to keep in a zoo, costing about five times…" at bounding box center [904, 411] width 389 height 42
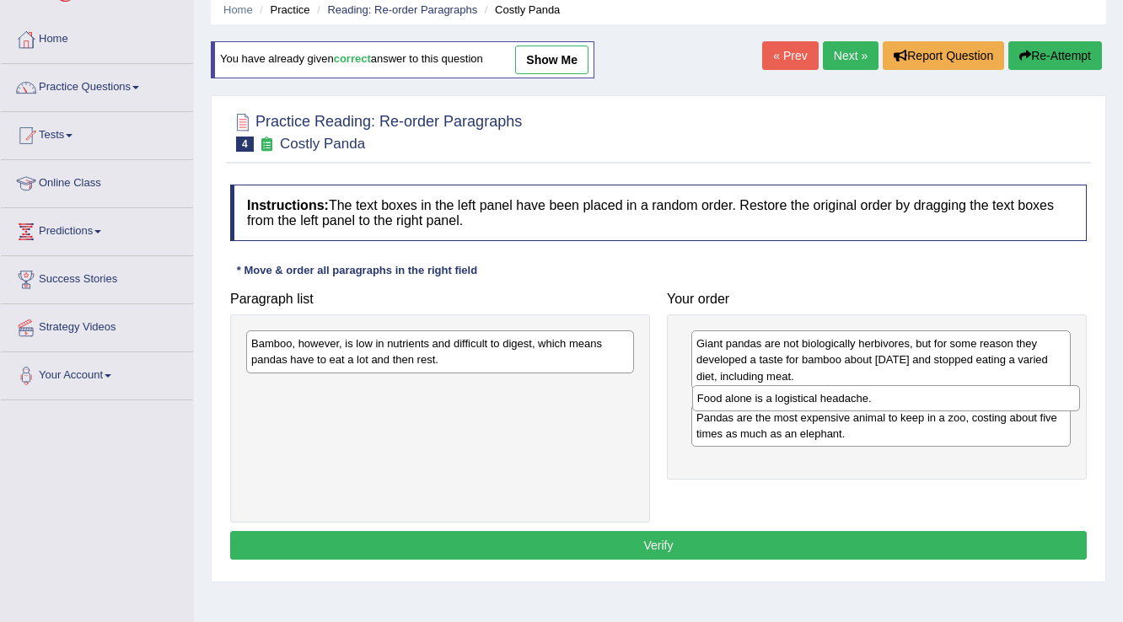
drag, startPoint x: 562, startPoint y: 345, endPoint x: 1008, endPoint y: 400, distance: 449.4
click at [1008, 400] on div "Food alone is a logistical headache." at bounding box center [886, 398] width 389 height 26
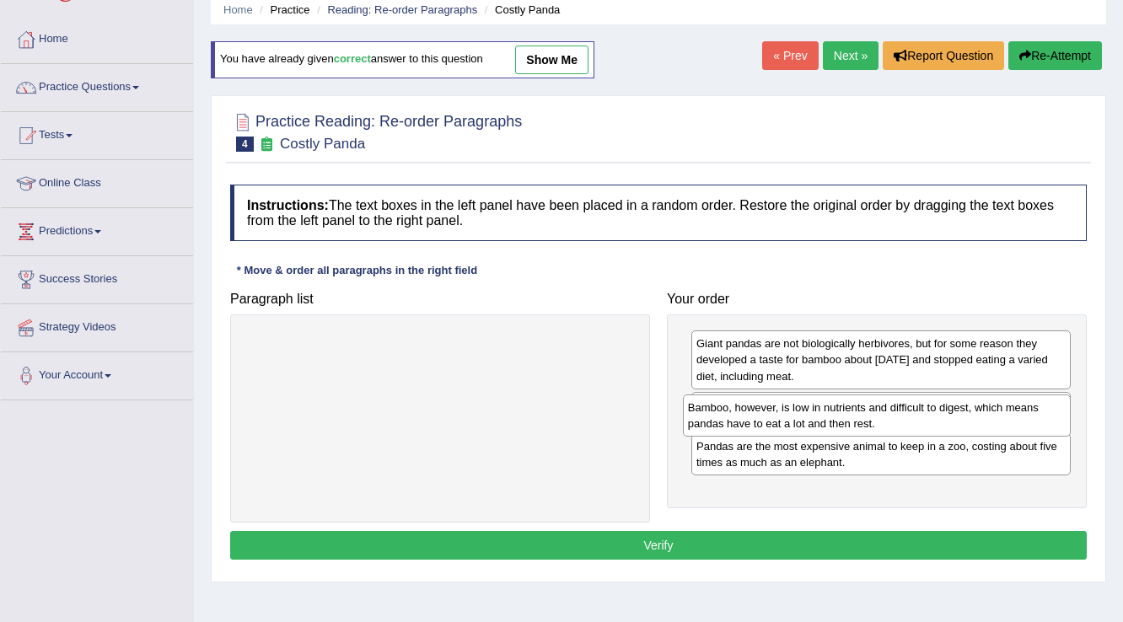
drag, startPoint x: 545, startPoint y: 353, endPoint x: 982, endPoint y: 416, distance: 442.0
click at [982, 416] on div "Bamboo, however, is low in nutrients and difficult to digest, which means panda…" at bounding box center [877, 416] width 389 height 42
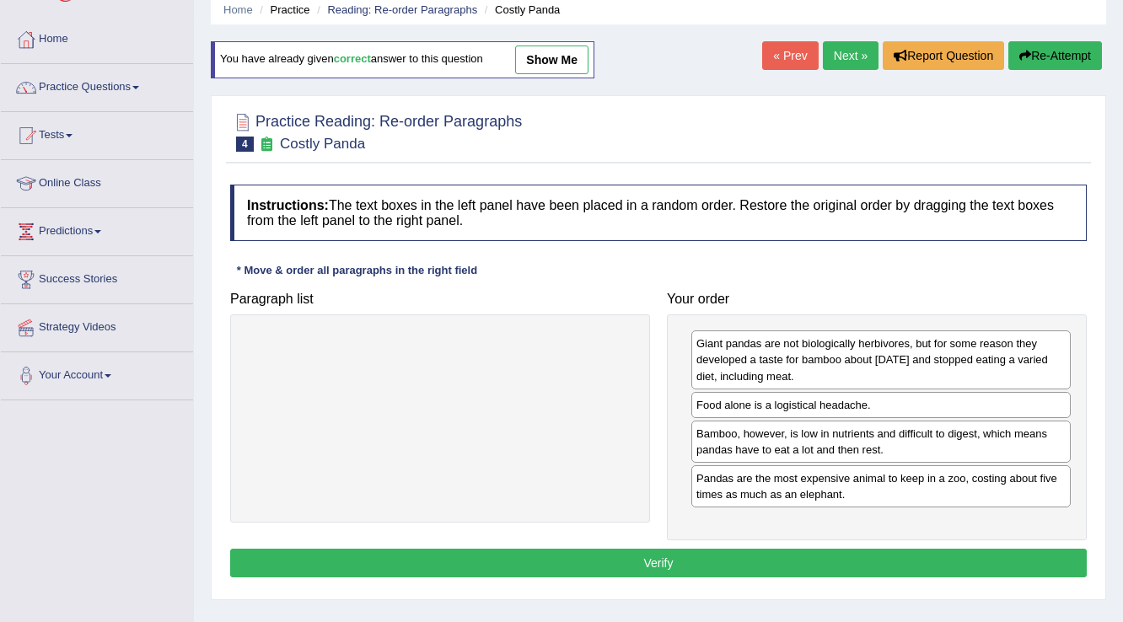
click at [660, 549] on button "Verify" at bounding box center [658, 563] width 857 height 29
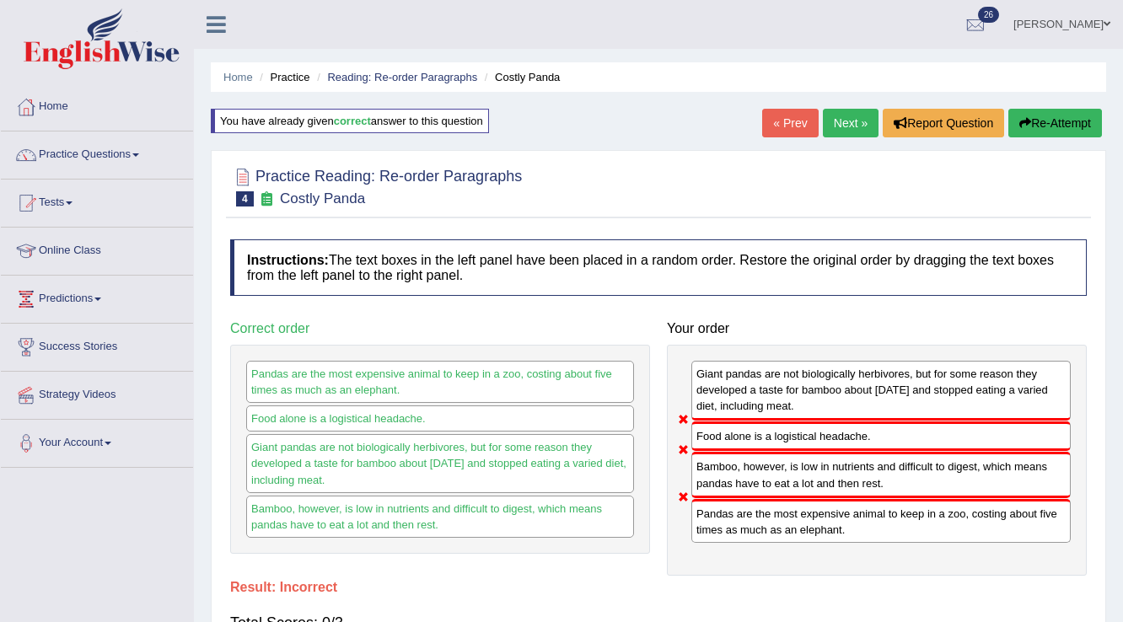
click at [1064, 119] on button "Re-Attempt" at bounding box center [1055, 123] width 94 height 29
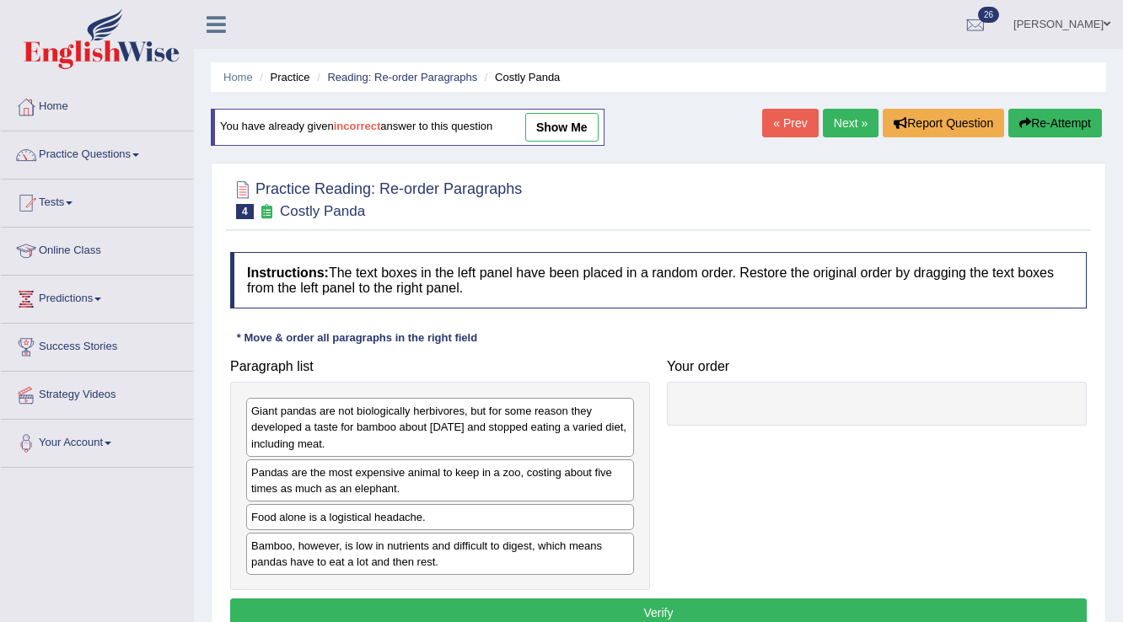
click at [795, 121] on link "« Prev" at bounding box center [790, 123] width 56 height 29
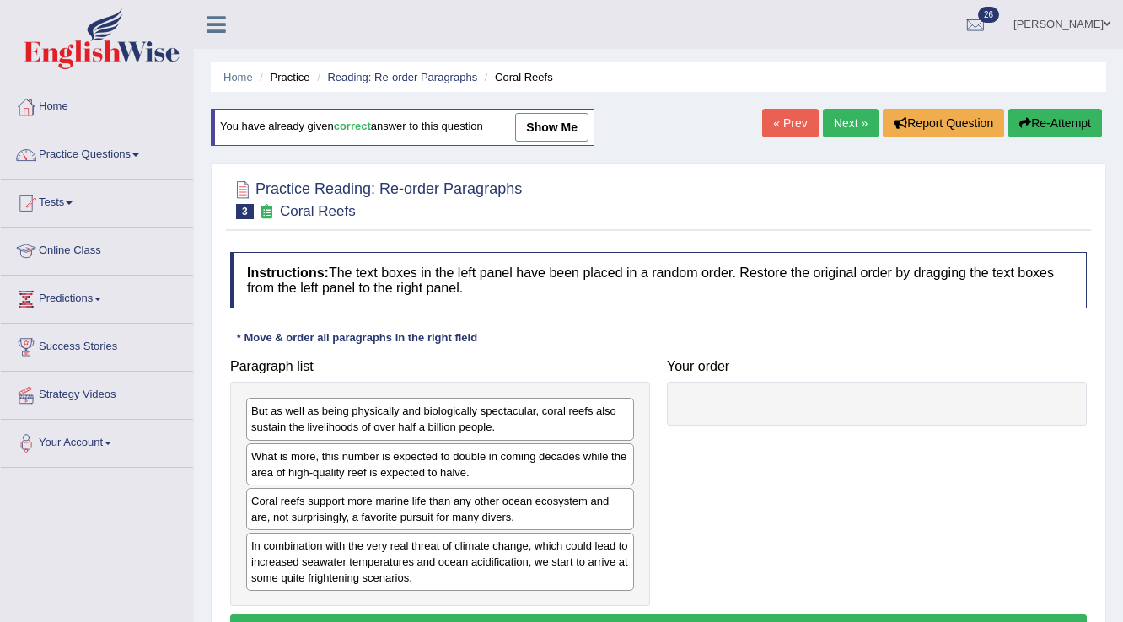
click at [853, 121] on link "Next »" at bounding box center [851, 123] width 56 height 29
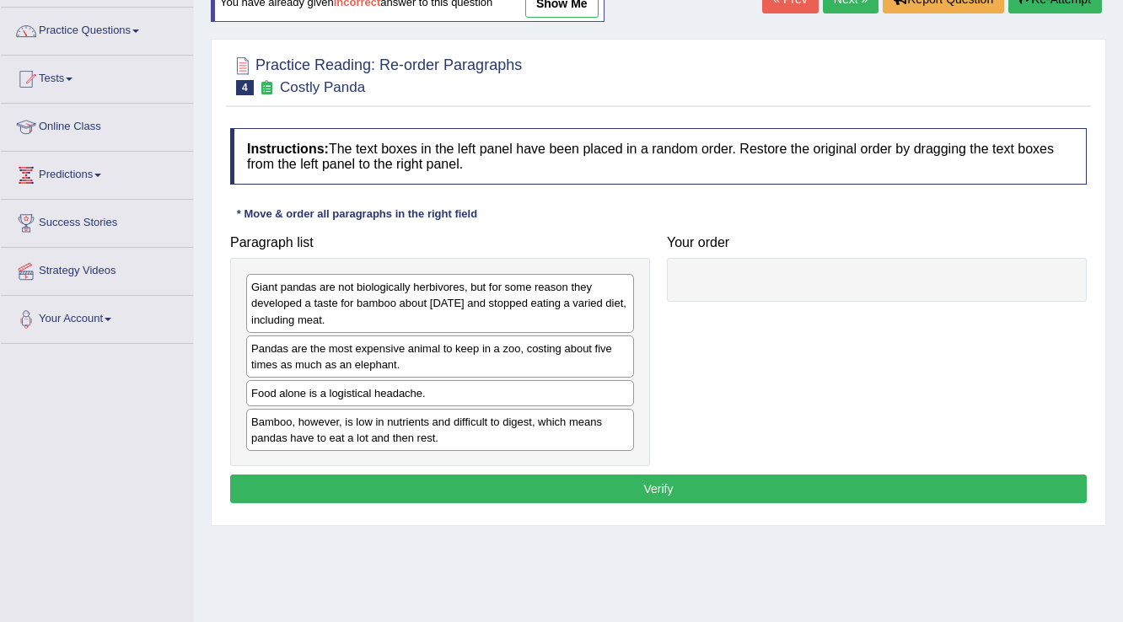
scroll to position [135, 0]
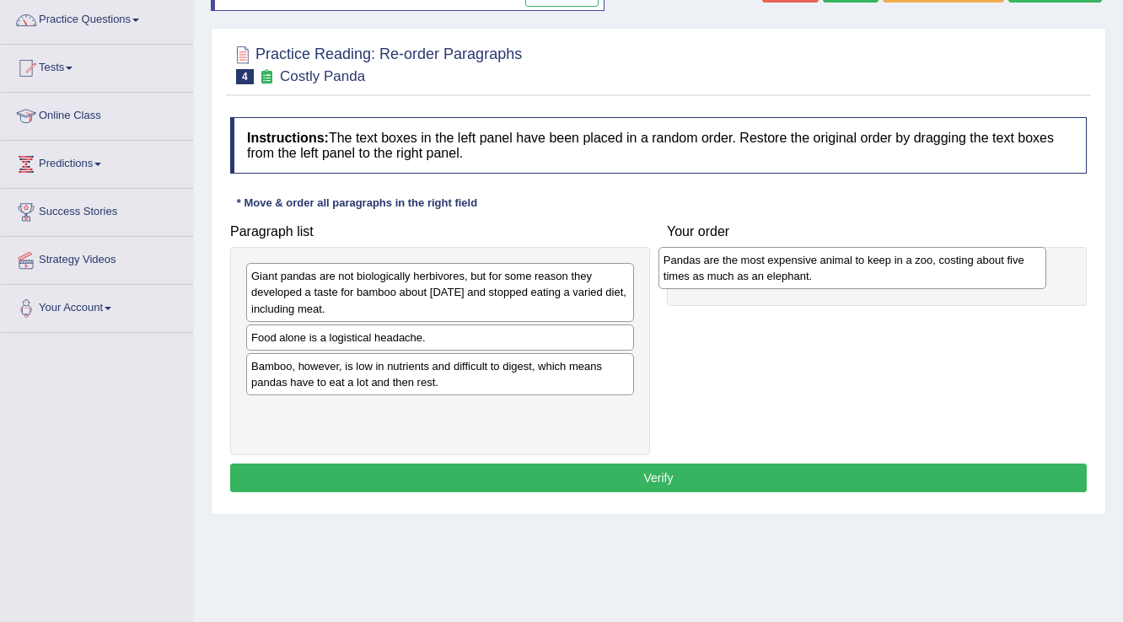
drag, startPoint x: 330, startPoint y: 340, endPoint x: 742, endPoint y: 263, distance: 419.4
click at [742, 263] on div "Pandas are the most expensive animal to keep in a zoo, costing about five times…" at bounding box center [852, 268] width 389 height 42
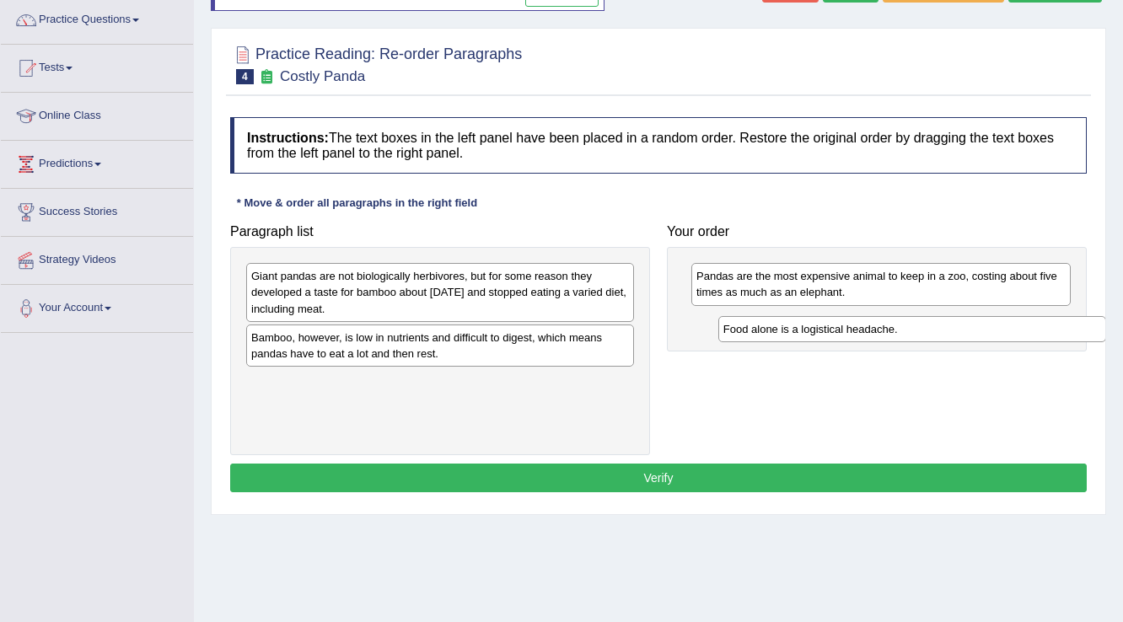
drag, startPoint x: 381, startPoint y: 338, endPoint x: 853, endPoint y: 330, distance: 472.2
click at [853, 330] on div "Food alone is a logistical headache." at bounding box center [912, 329] width 389 height 26
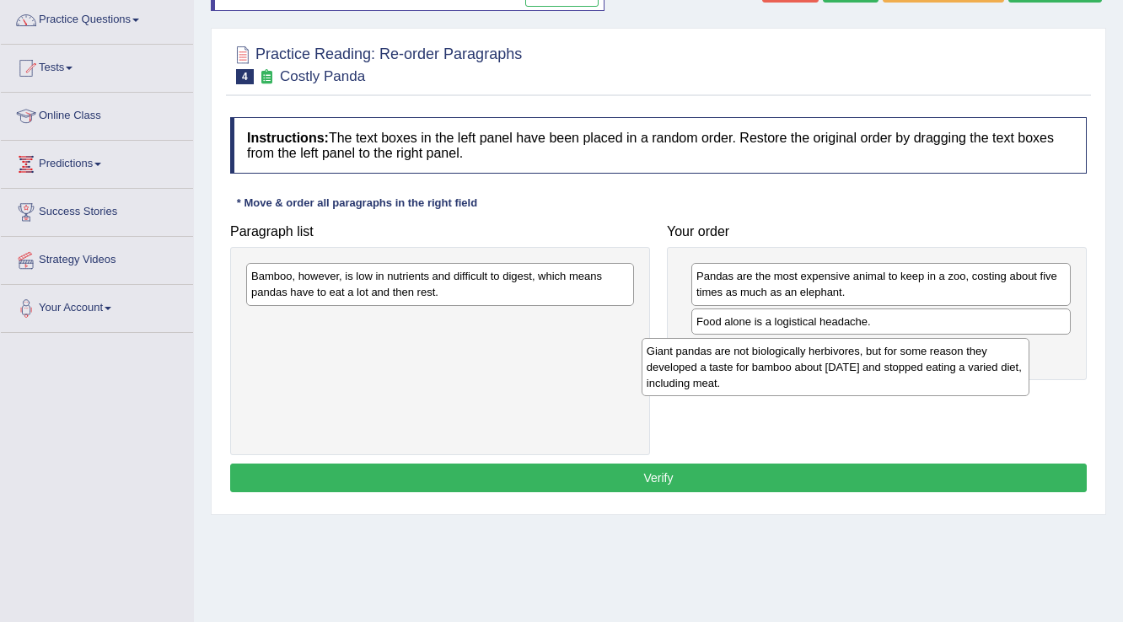
drag, startPoint x: 373, startPoint y: 269, endPoint x: 769, endPoint y: 344, distance: 402.5
click at [769, 344] on div "Giant pandas are not biologically herbivores, but for some reason they develope…" at bounding box center [836, 367] width 389 height 58
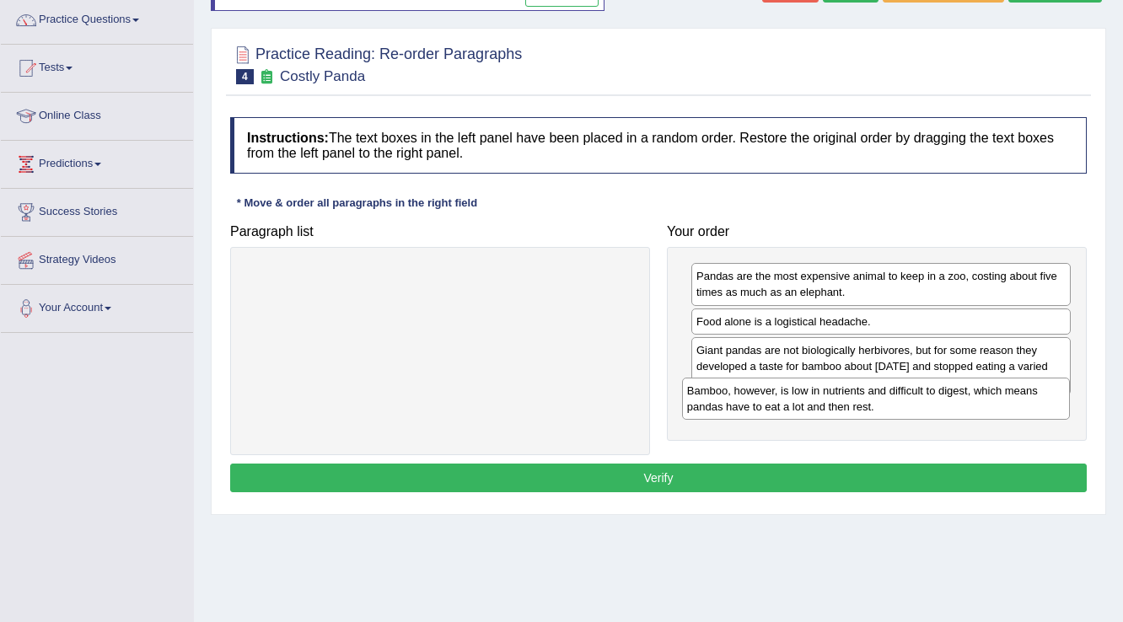
drag, startPoint x: 523, startPoint y: 268, endPoint x: 959, endPoint y: 383, distance: 450.7
click at [959, 383] on div "Bamboo, however, is low in nutrients and difficult to digest, which means panda…" at bounding box center [876, 399] width 389 height 42
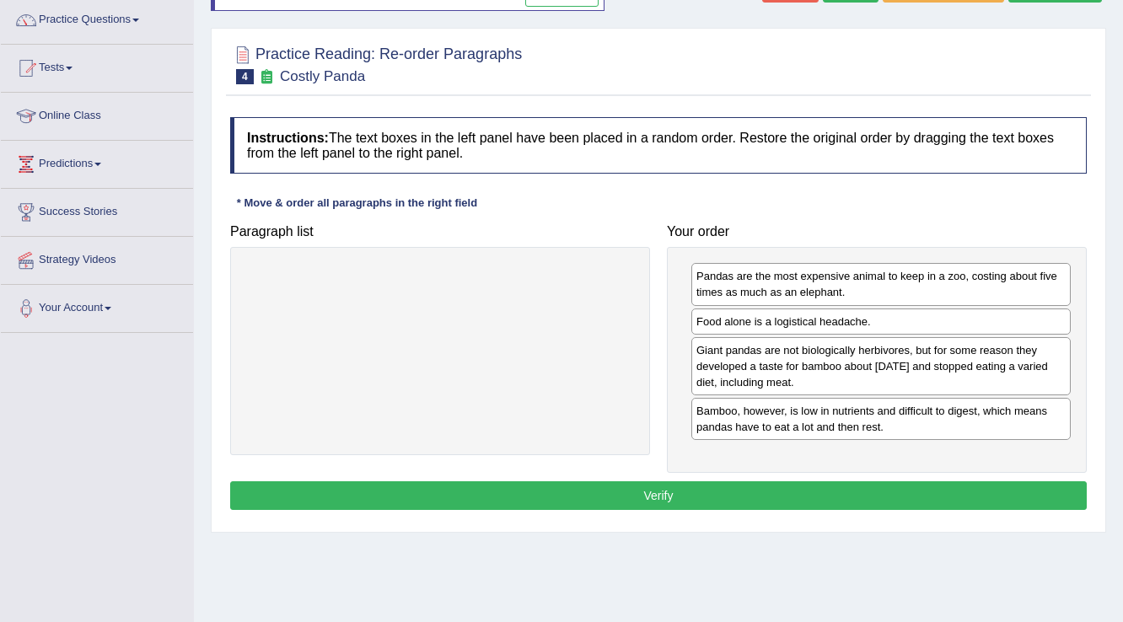
click at [715, 499] on button "Verify" at bounding box center [658, 495] width 857 height 29
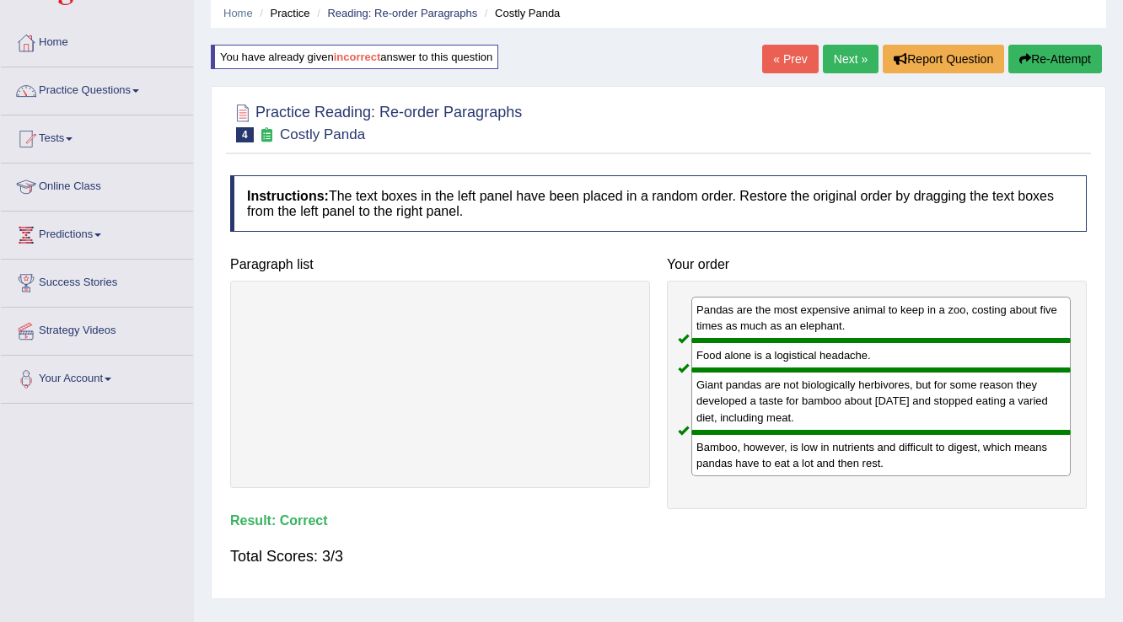
scroll to position [0, 0]
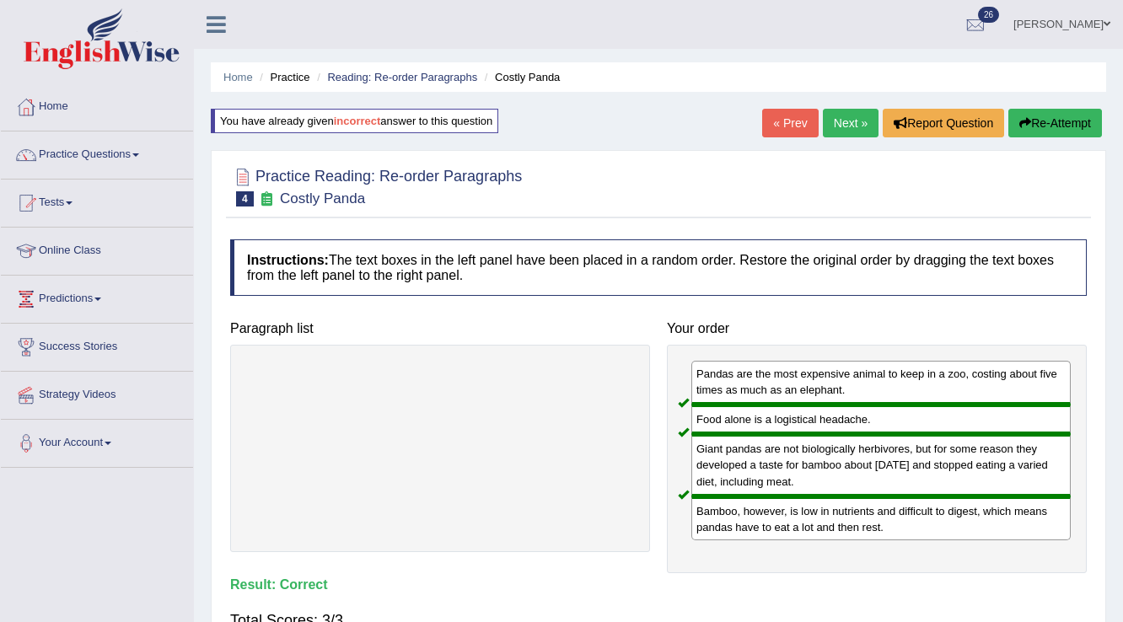
click at [836, 132] on link "Next »" at bounding box center [851, 123] width 56 height 29
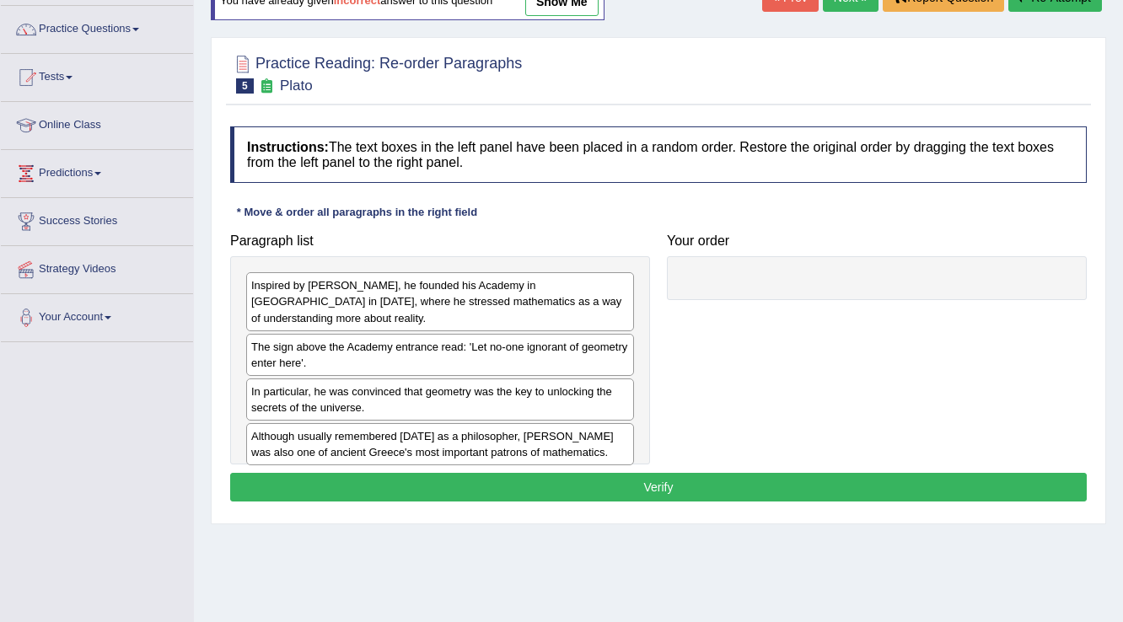
scroll to position [135, 0]
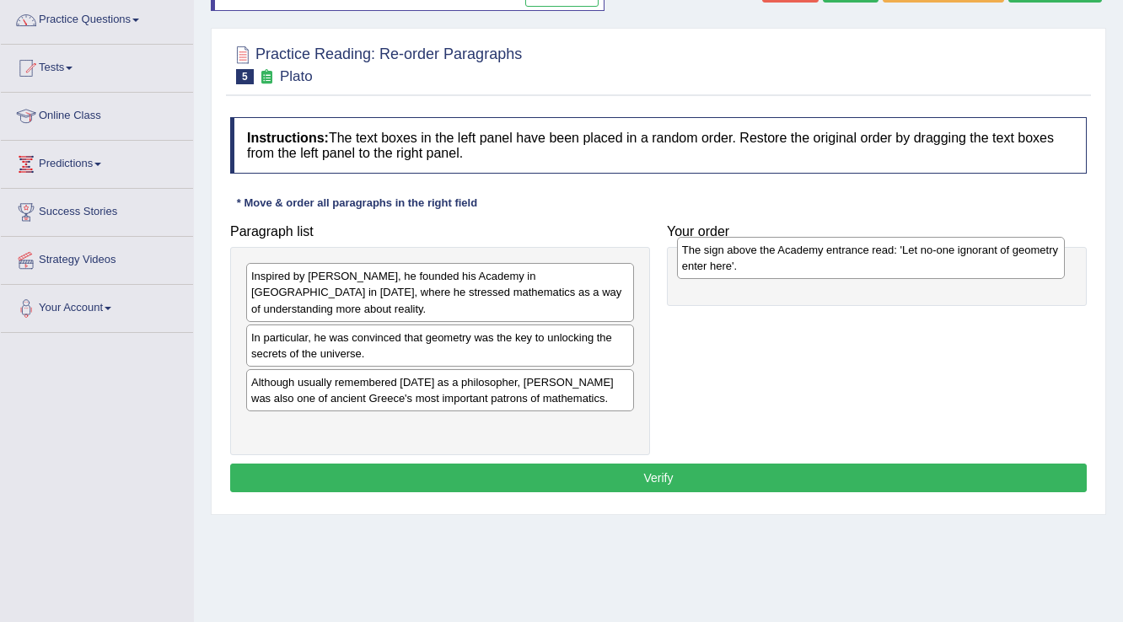
drag, startPoint x: 368, startPoint y: 333, endPoint x: 798, endPoint y: 262, distance: 436.6
click at [798, 262] on div "The sign above the Academy entrance read: 'Let no-one ignorant of geometry ente…" at bounding box center [871, 258] width 389 height 42
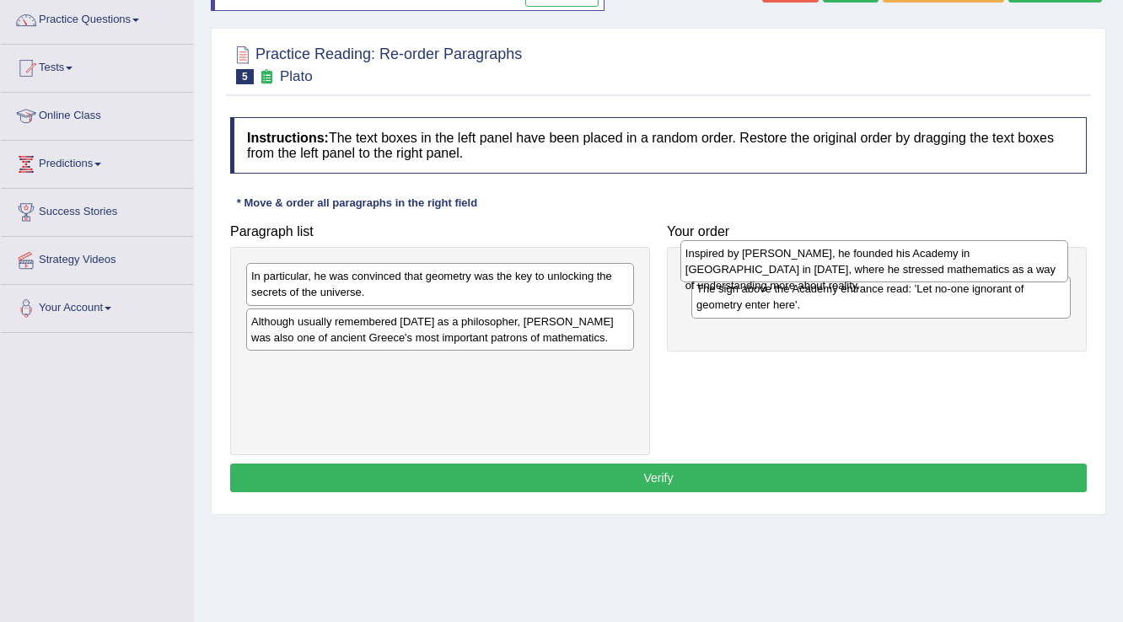
drag, startPoint x: 362, startPoint y: 285, endPoint x: 796, endPoint y: 262, distance: 434.8
click at [796, 262] on div "Inspired by [PERSON_NAME], he founded his Academy in [GEOGRAPHIC_DATA] in [DATE…" at bounding box center [874, 261] width 389 height 42
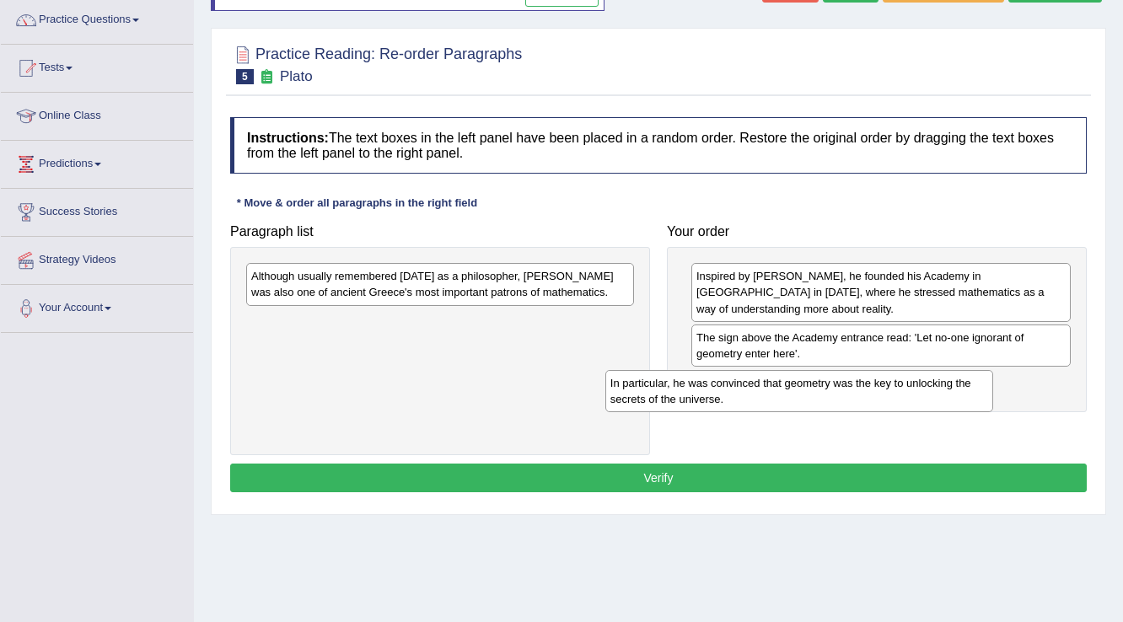
drag, startPoint x: 393, startPoint y: 279, endPoint x: 754, endPoint y: 386, distance: 376.4
click at [754, 386] on div "In particular, he was convinced that geometry was the key to unlocking the secr…" at bounding box center [799, 391] width 389 height 42
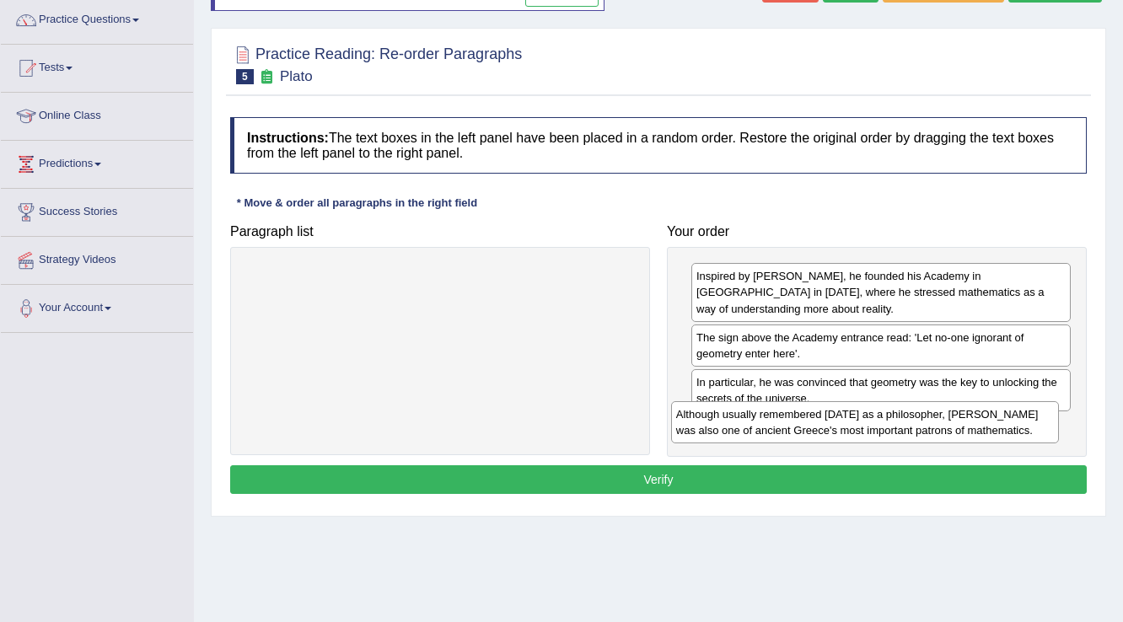
drag, startPoint x: 447, startPoint y: 277, endPoint x: 872, endPoint y: 415, distance: 446.8
click at [872, 415] on div "Although usually remembered [DATE] as a philosopher, [PERSON_NAME] was also one…" at bounding box center [865, 422] width 389 height 42
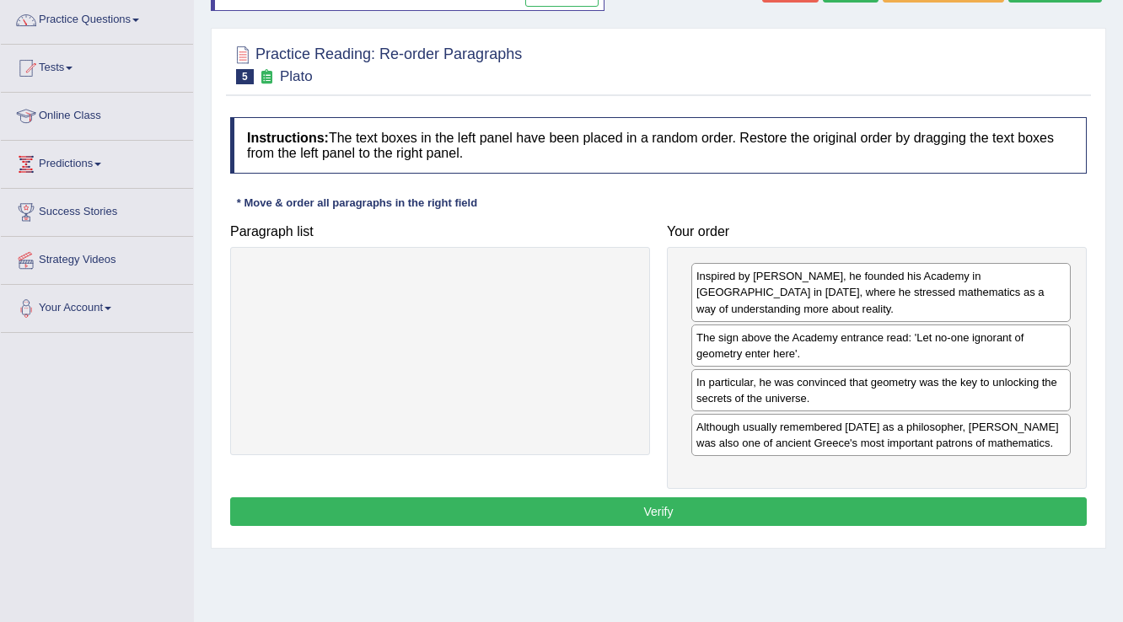
click at [644, 511] on button "Verify" at bounding box center [658, 511] width 857 height 29
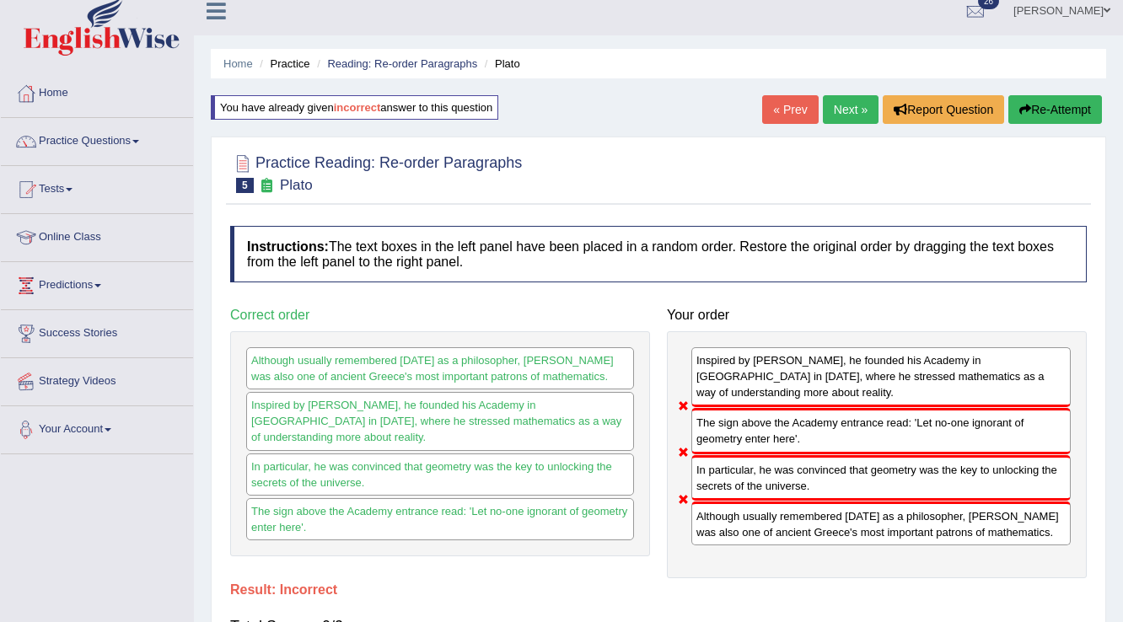
scroll to position [0, 0]
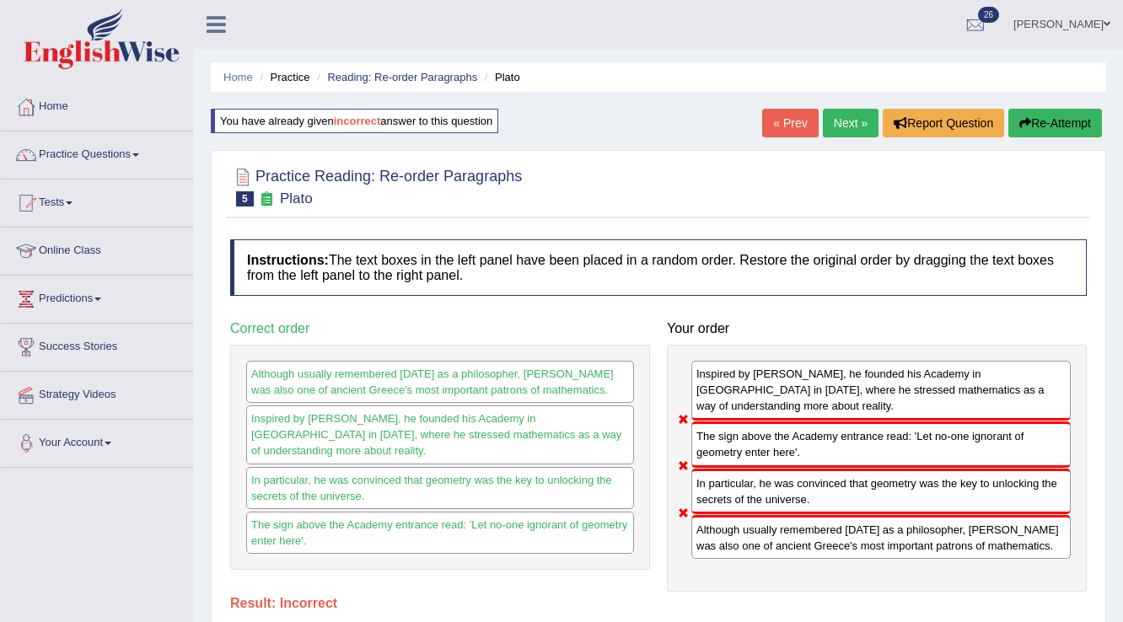
click at [1067, 114] on button "Re-Attempt" at bounding box center [1055, 123] width 94 height 29
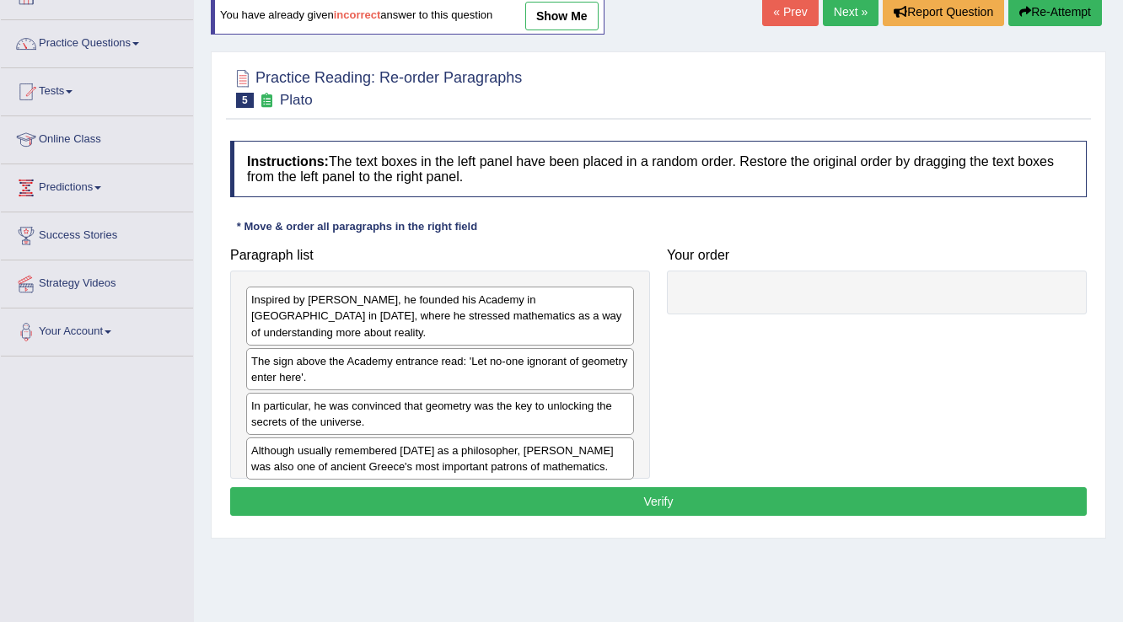
scroll to position [135, 0]
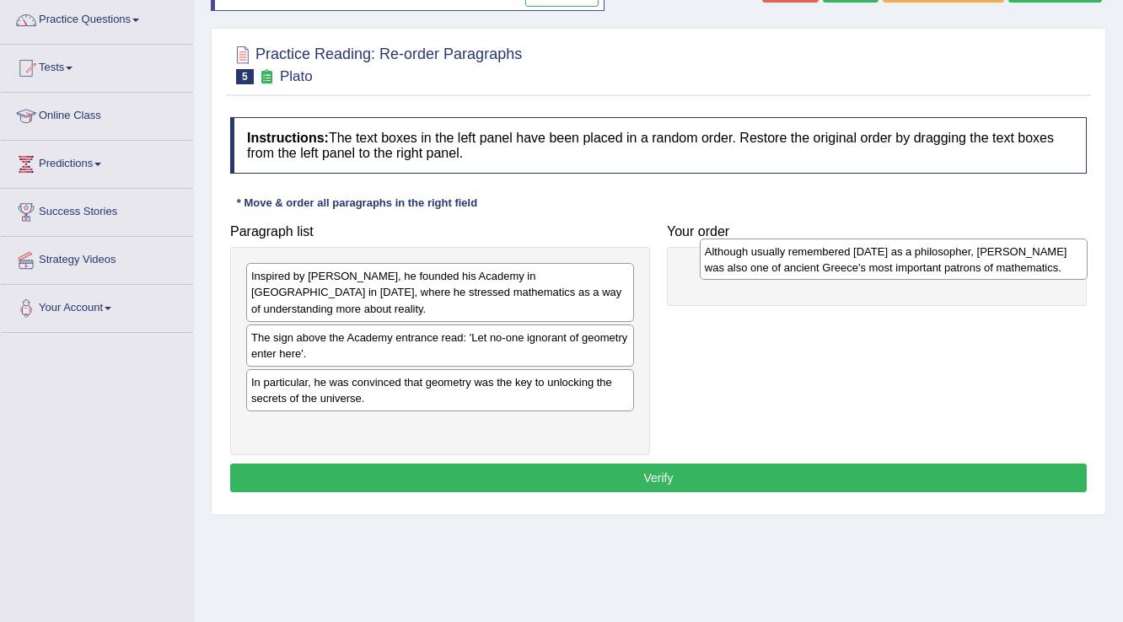
drag, startPoint x: 335, startPoint y: 413, endPoint x: 788, endPoint y: 255, distance: 480.5
click at [788, 255] on div "Although usually remembered [DATE] as a philosopher, [PERSON_NAME] was also one…" at bounding box center [894, 260] width 389 height 42
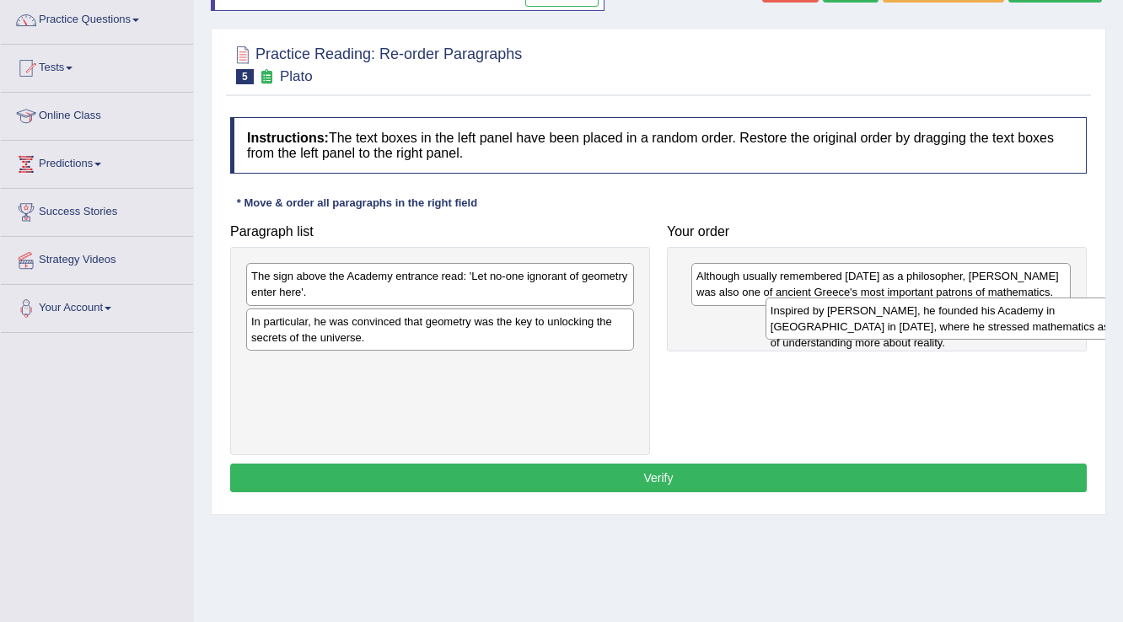
drag, startPoint x: 353, startPoint y: 273, endPoint x: 873, endPoint y: 308, distance: 520.5
click at [873, 308] on div "Inspired by [PERSON_NAME], he founded his Academy in [GEOGRAPHIC_DATA] in [DATE…" at bounding box center [960, 319] width 389 height 42
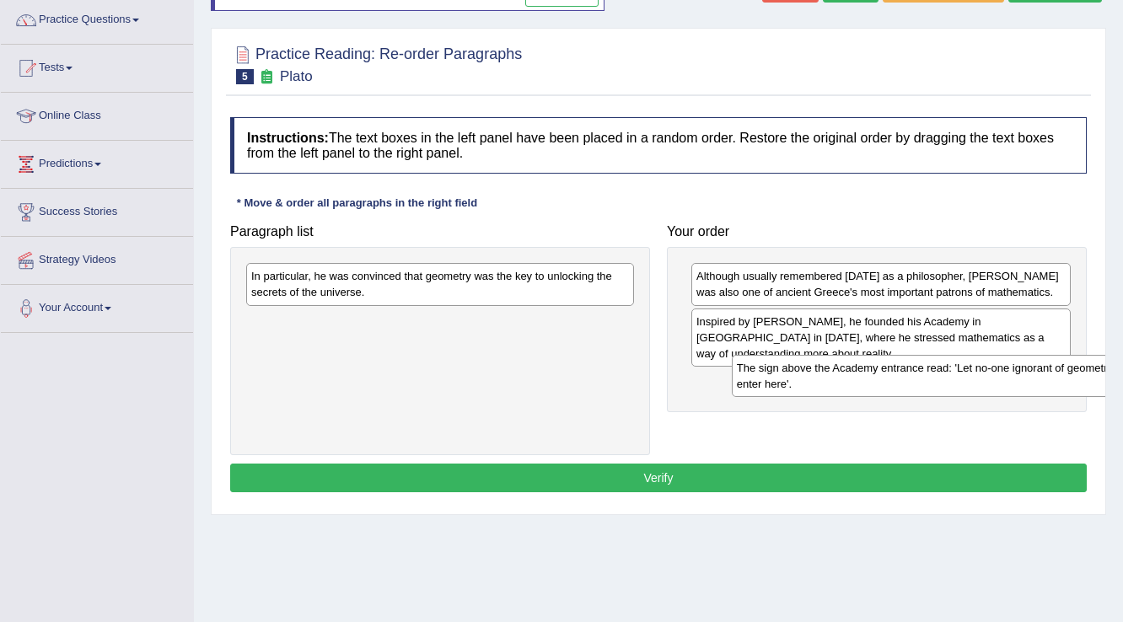
drag, startPoint x: 445, startPoint y: 273, endPoint x: 931, endPoint y: 365, distance: 494.2
click at [931, 365] on div "The sign above the Academy entrance read: 'Let no-one ignorant of geometry ente…" at bounding box center [926, 376] width 389 height 42
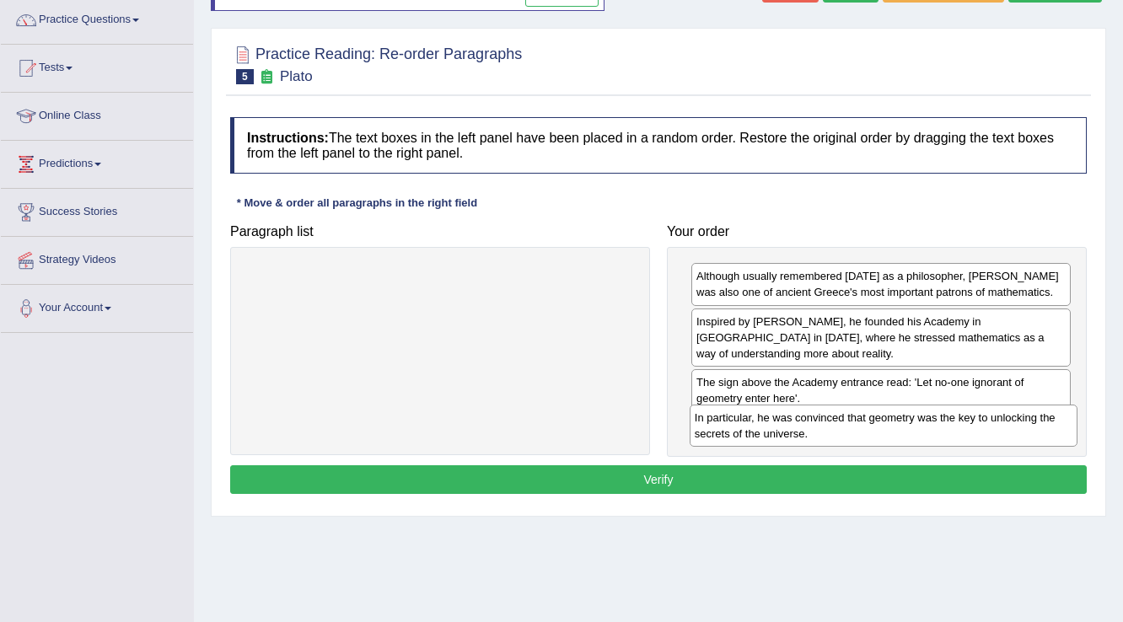
drag, startPoint x: 580, startPoint y: 266, endPoint x: 1056, endPoint y: 411, distance: 496.9
click at [1056, 411] on div "In particular, he was convinced that geometry was the key to unlocking the secr…" at bounding box center [884, 426] width 389 height 42
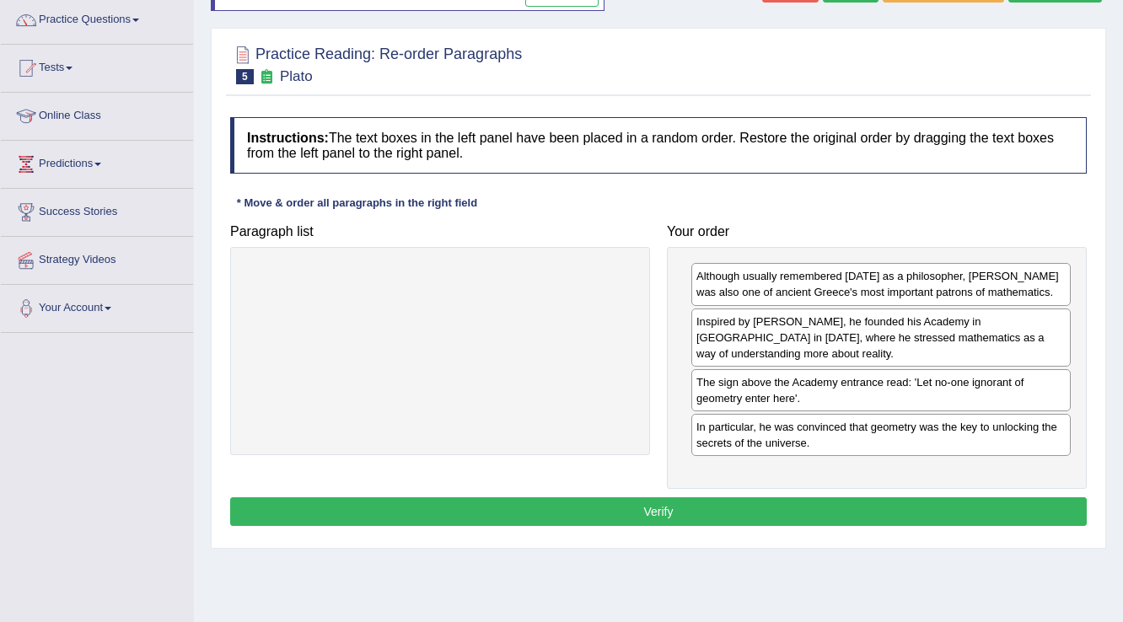
click at [733, 497] on button "Verify" at bounding box center [658, 511] width 857 height 29
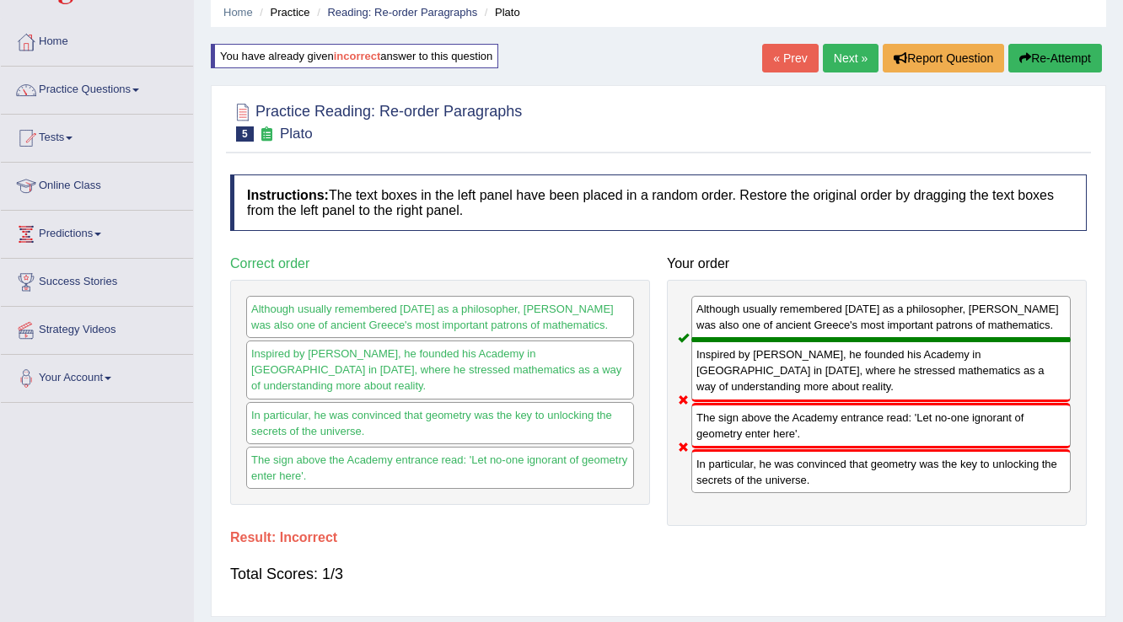
scroll to position [0, 0]
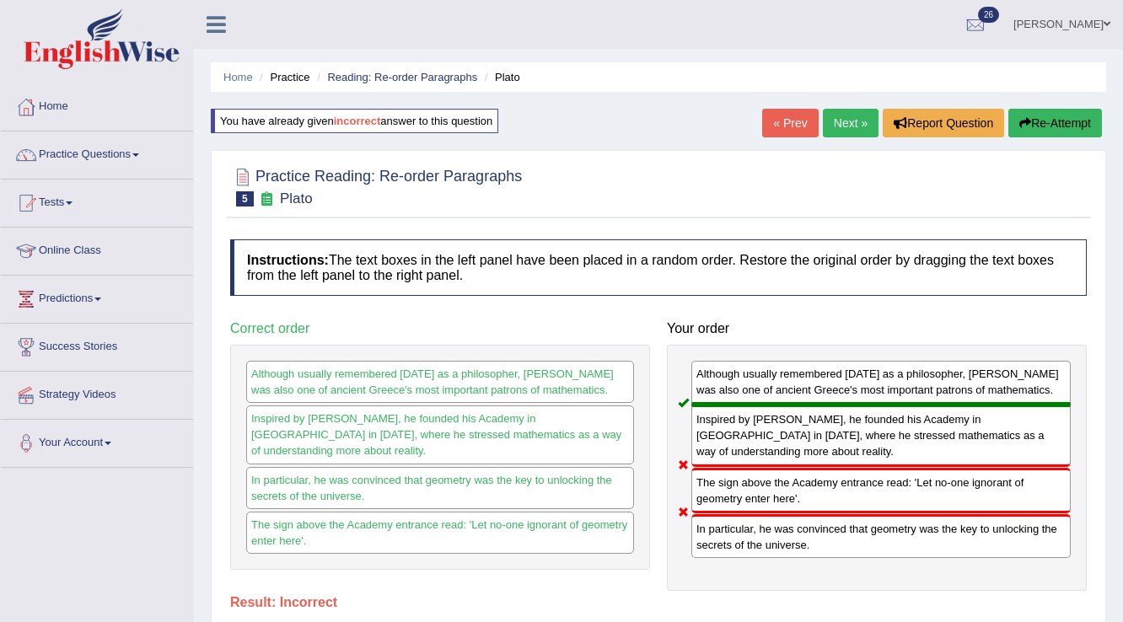
click at [1029, 126] on button "Re-Attempt" at bounding box center [1055, 123] width 94 height 29
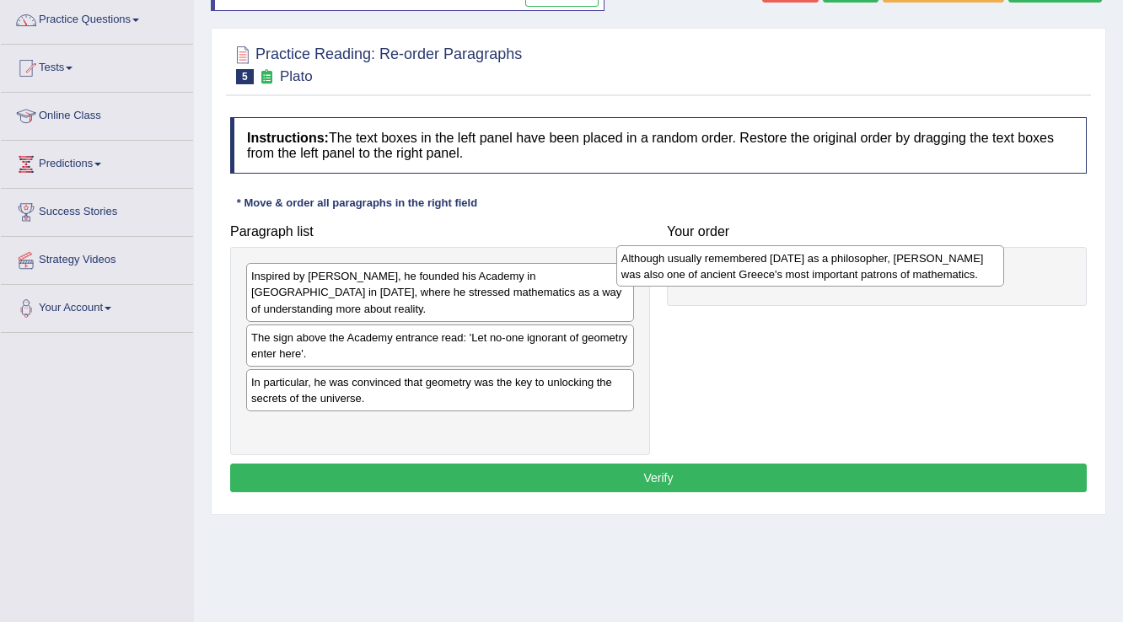
drag, startPoint x: 470, startPoint y: 427, endPoint x: 841, endPoint y: 276, distance: 401.6
click at [841, 276] on div "Although usually remembered today as a philosopher, Plato was also one of ancie…" at bounding box center [810, 266] width 389 height 42
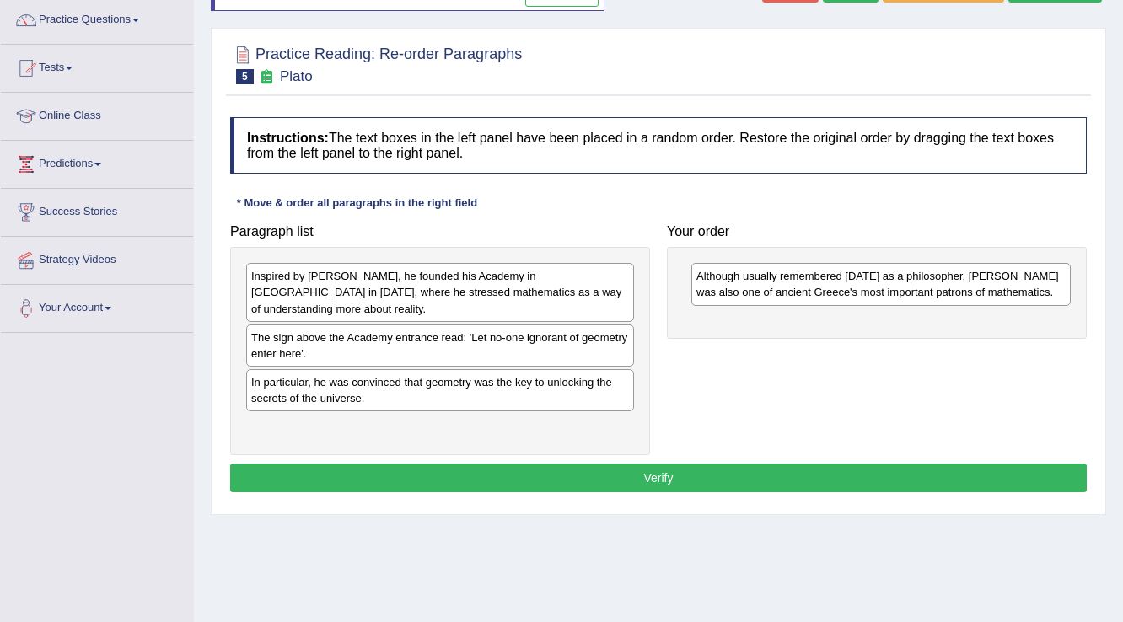
drag, startPoint x: 339, startPoint y: 258, endPoint x: 535, endPoint y: 310, distance: 203.3
click at [538, 315] on div "Inspired by Pythagoras, he founded his Academy in Athens in 387 BC, where he st…" at bounding box center [440, 350] width 420 height 207
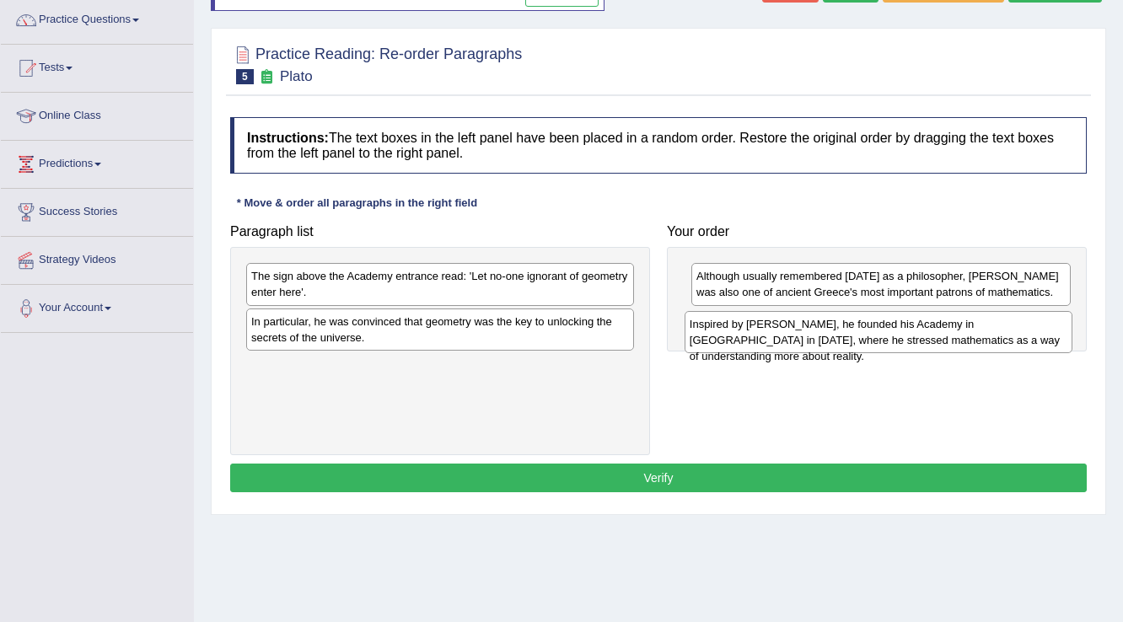
drag, startPoint x: 482, startPoint y: 283, endPoint x: 922, endPoint y: 330, distance: 441.8
click at [922, 330] on div "Inspired by Pythagoras, he founded his Academy in Athens in 387 BC, where he st…" at bounding box center [879, 332] width 389 height 42
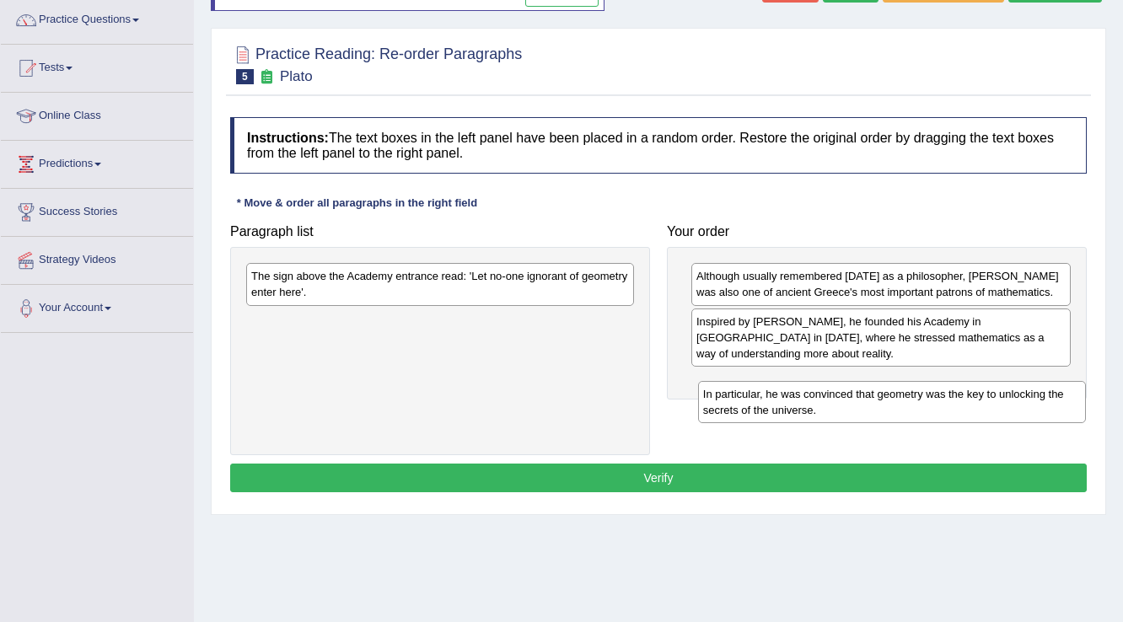
drag, startPoint x: 465, startPoint y: 330, endPoint x: 917, endPoint y: 403, distance: 457.8
click at [917, 403] on div "In particular, he was convinced that geometry was the key to unlocking the secr…" at bounding box center [892, 402] width 389 height 42
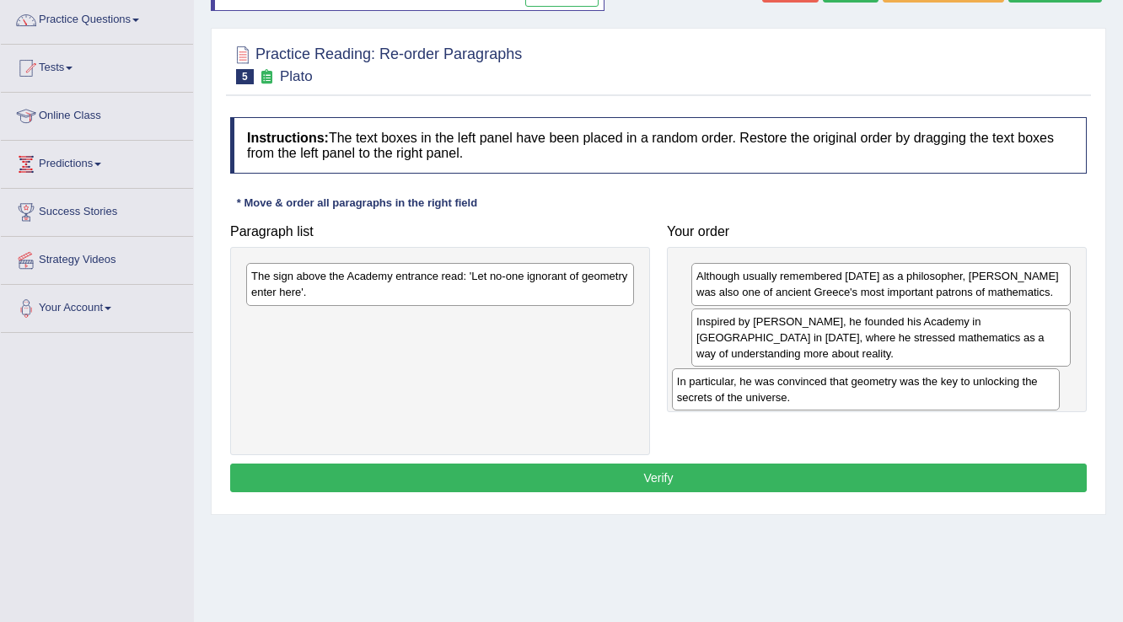
drag, startPoint x: 512, startPoint y: 320, endPoint x: 943, endPoint y: 381, distance: 435.1
click at [943, 381] on div "In particular, he was convinced that geometry was the key to unlocking the secr…" at bounding box center [866, 389] width 389 height 42
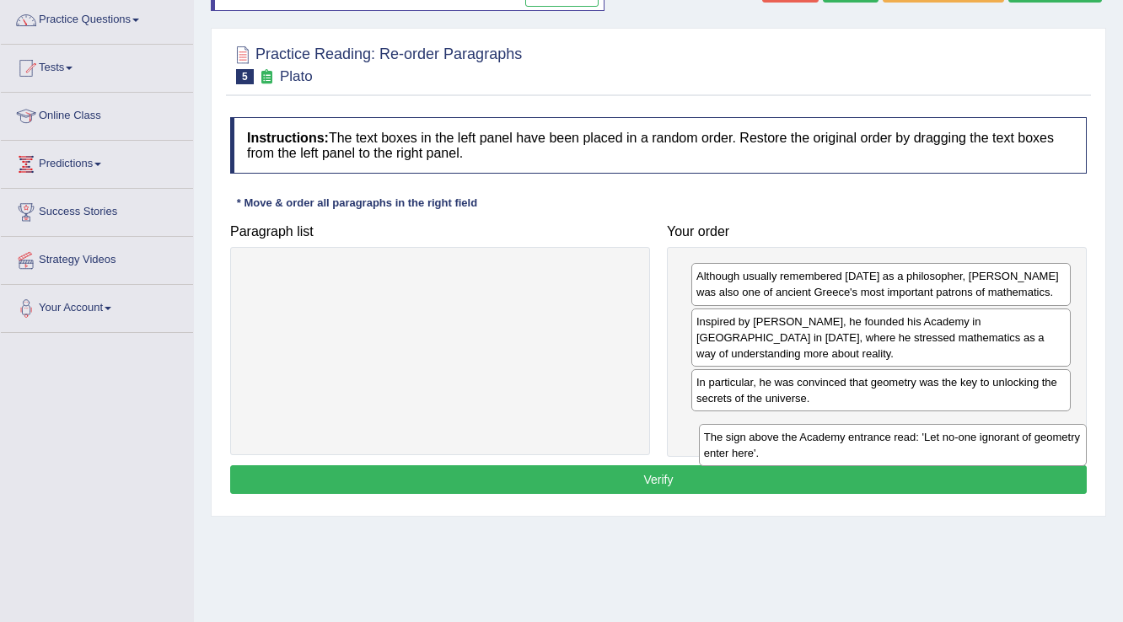
drag, startPoint x: 610, startPoint y: 295, endPoint x: 1053, endPoint y: 438, distance: 465.0
click at [1053, 438] on div "The sign above the Academy entrance read: 'Let no-one ignorant of geometry ente…" at bounding box center [893, 445] width 389 height 42
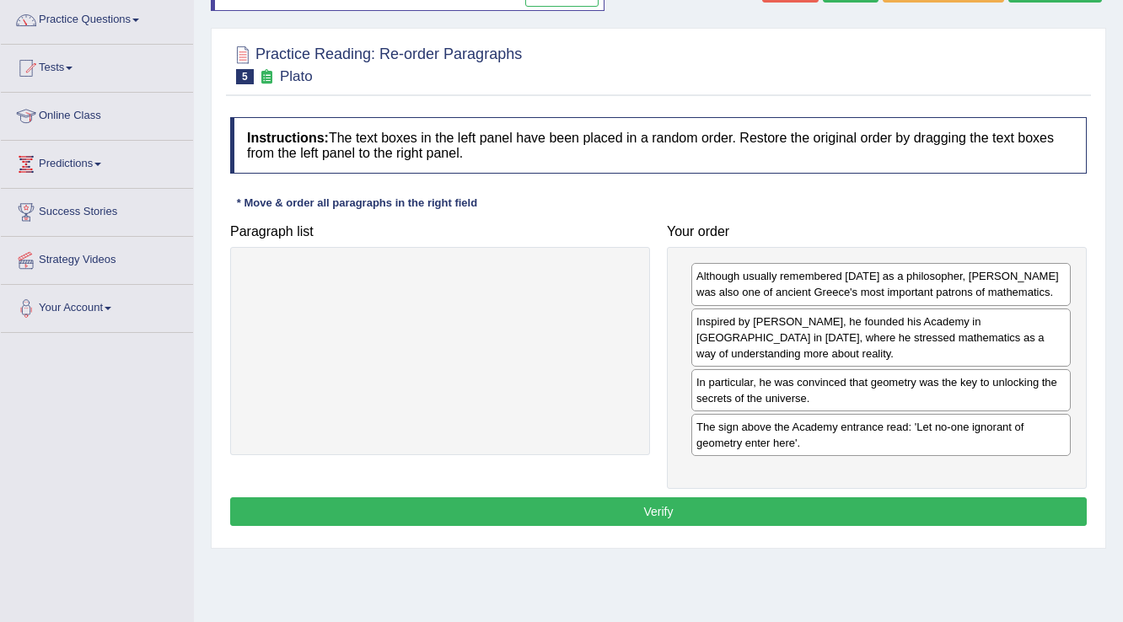
click at [707, 504] on button "Verify" at bounding box center [658, 511] width 857 height 29
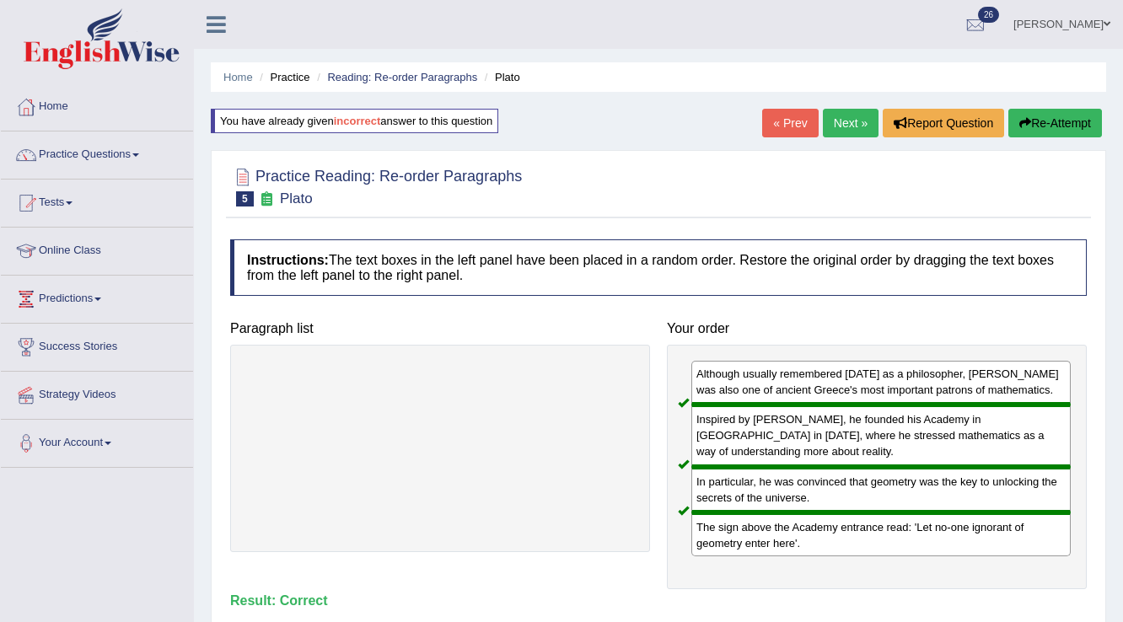
click at [846, 122] on link "Next »" at bounding box center [851, 123] width 56 height 29
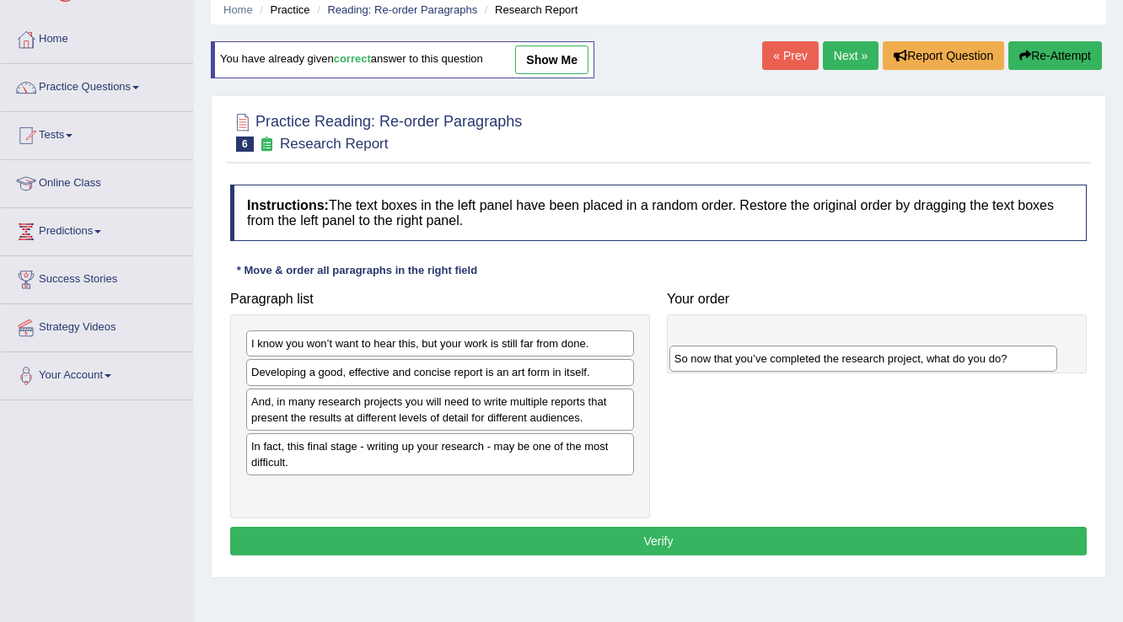
drag, startPoint x: 390, startPoint y: 368, endPoint x: 814, endPoint y: 354, distance: 423.4
click at [814, 354] on div "So now that you’ve completed the research project, what do you do?" at bounding box center [863, 359] width 389 height 26
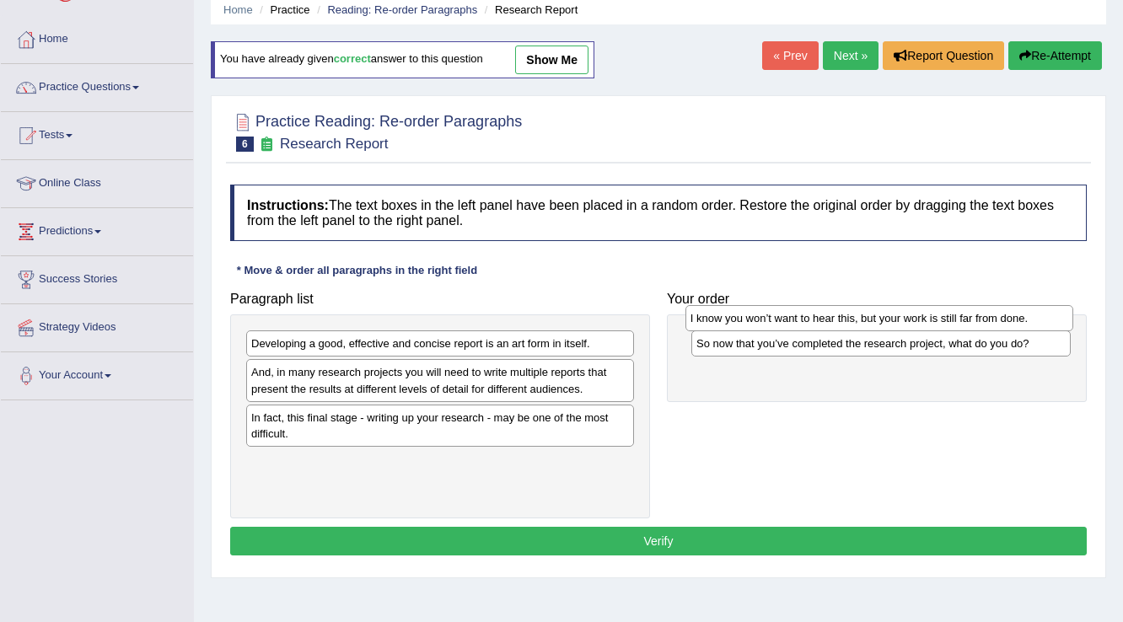
drag, startPoint x: 532, startPoint y: 337, endPoint x: 971, endPoint y: 314, distance: 439.9
click at [971, 314] on div "I know you won’t want to hear this, but your work is still far from done." at bounding box center [879, 318] width 389 height 26
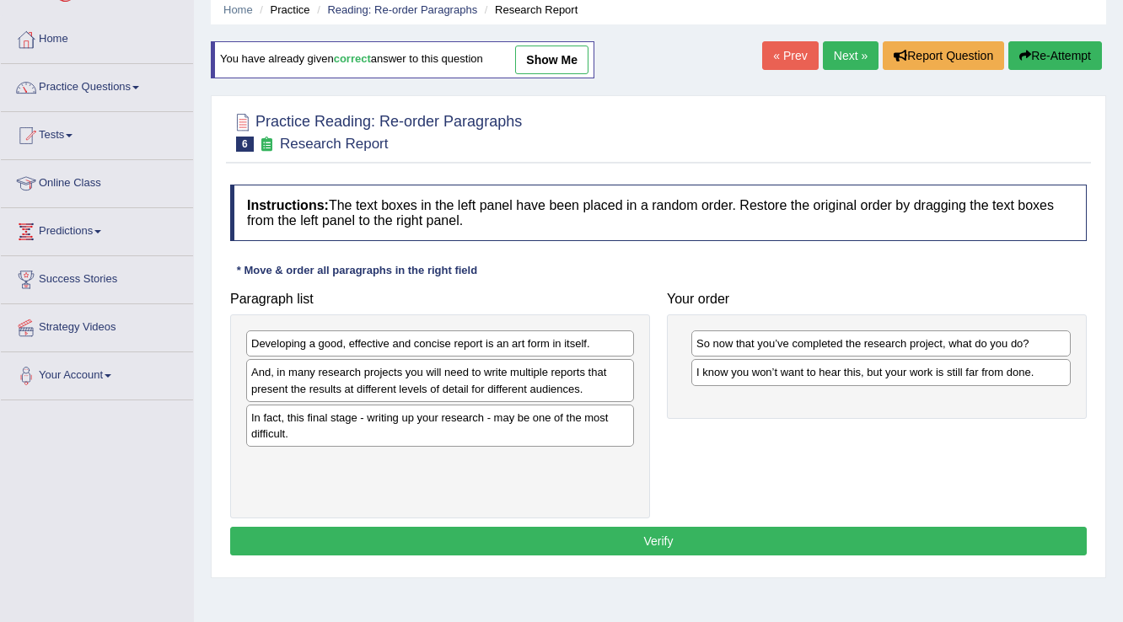
drag, startPoint x: 874, startPoint y: 381, endPoint x: 876, endPoint y: 350, distance: 31.2
click at [876, 350] on div "So now that you’ve completed the research project, what do you do? I know you w…" at bounding box center [877, 366] width 420 height 104
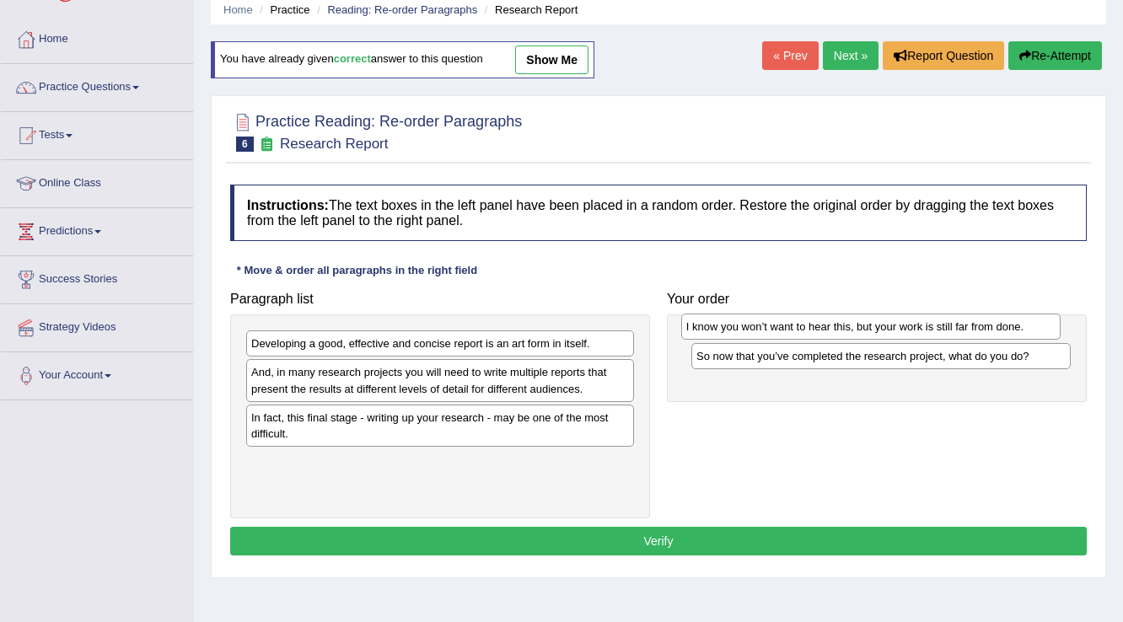
drag, startPoint x: 857, startPoint y: 373, endPoint x: 846, endPoint y: 327, distance: 46.6
click at [846, 327] on div "I know you won’t want to hear this, but your work is still far from done." at bounding box center [871, 327] width 380 height 26
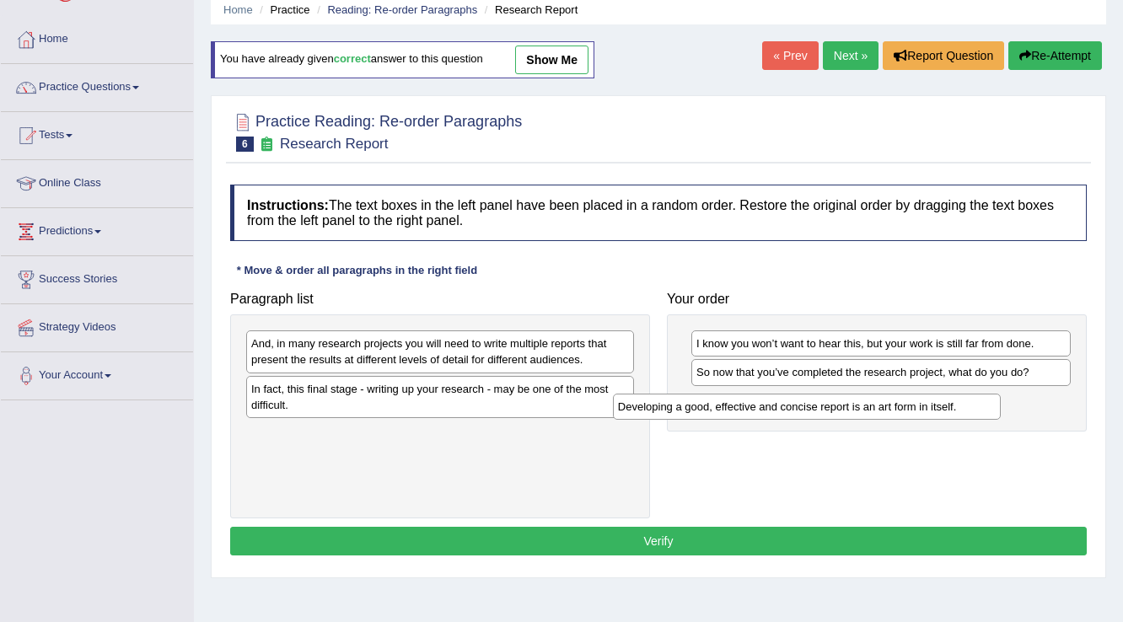
drag, startPoint x: 406, startPoint y: 340, endPoint x: 773, endPoint y: 403, distance: 372.2
click at [773, 403] on div "Developing a good, effective and concise report is an art form in itself." at bounding box center [807, 407] width 389 height 26
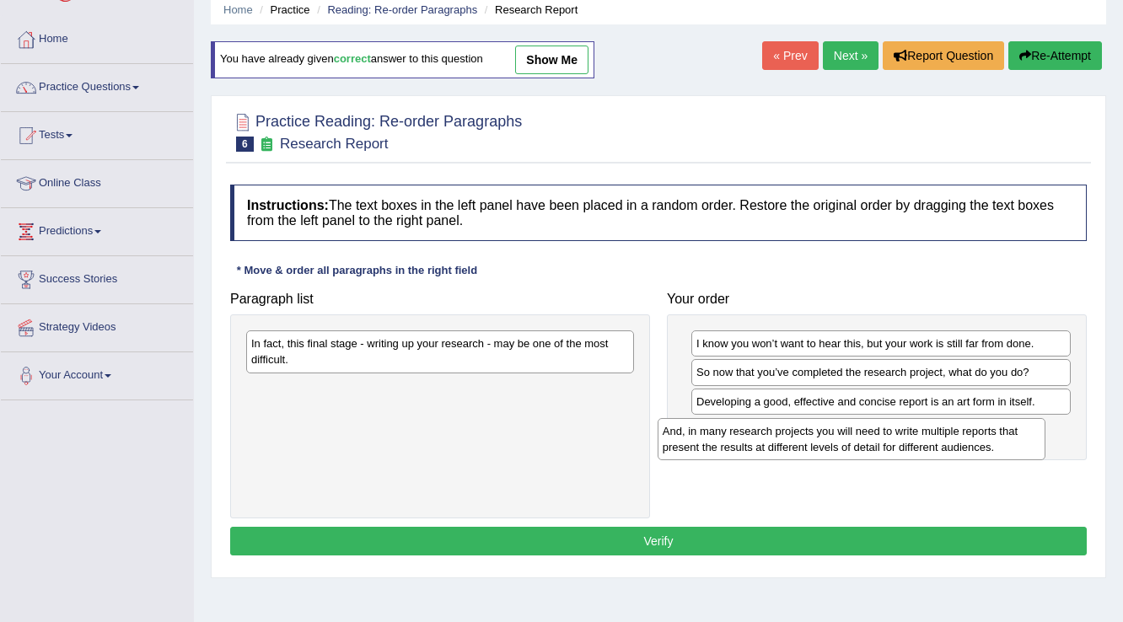
drag, startPoint x: 408, startPoint y: 352, endPoint x: 823, endPoint y: 437, distance: 423.5
click at [823, 438] on div "And, in many research projects you will need to write multiple reports that pre…" at bounding box center [852, 439] width 389 height 42
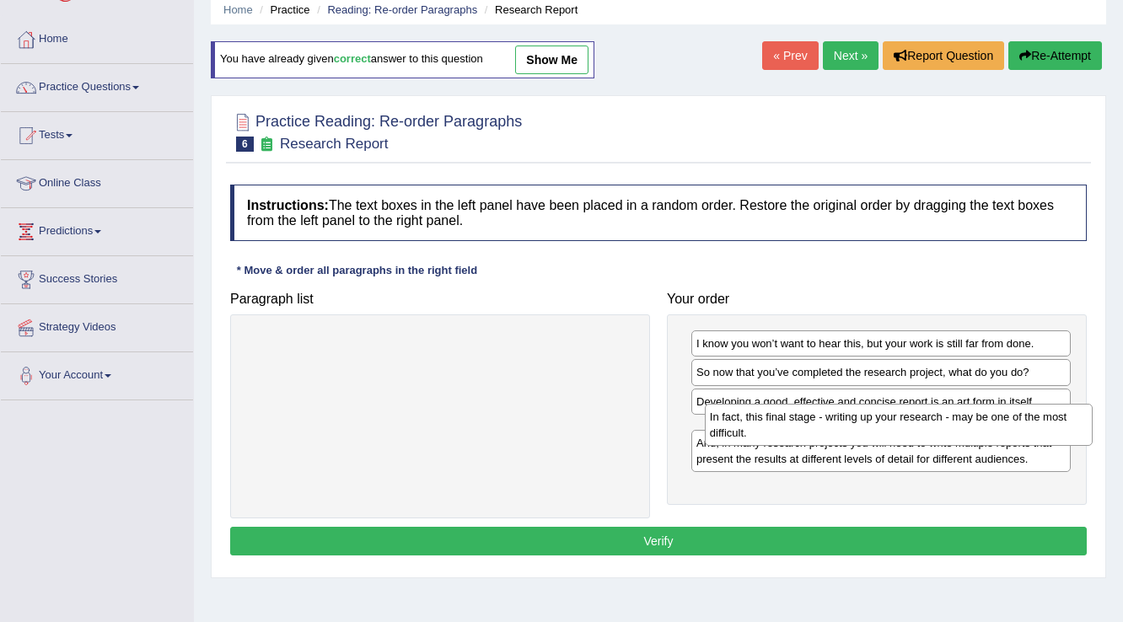
drag, startPoint x: 469, startPoint y: 352, endPoint x: 927, endPoint y: 424, distance: 464.3
click at [927, 424] on div "In fact, this final stage - writing up your research - may be one of the most d…" at bounding box center [899, 425] width 389 height 42
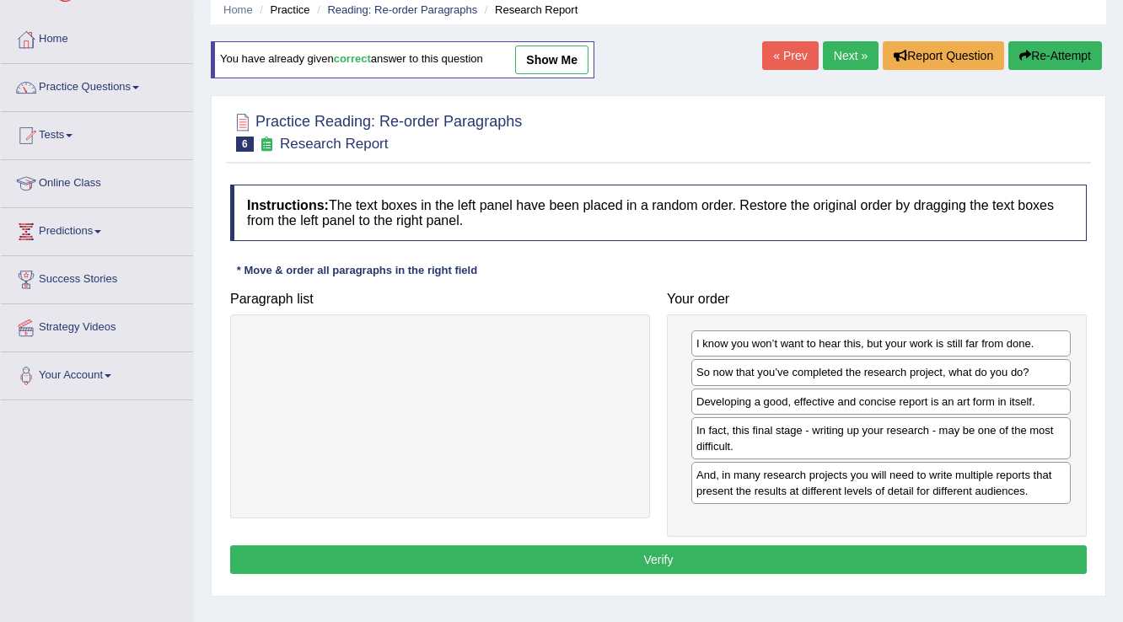
click at [650, 552] on button "Verify" at bounding box center [658, 559] width 857 height 29
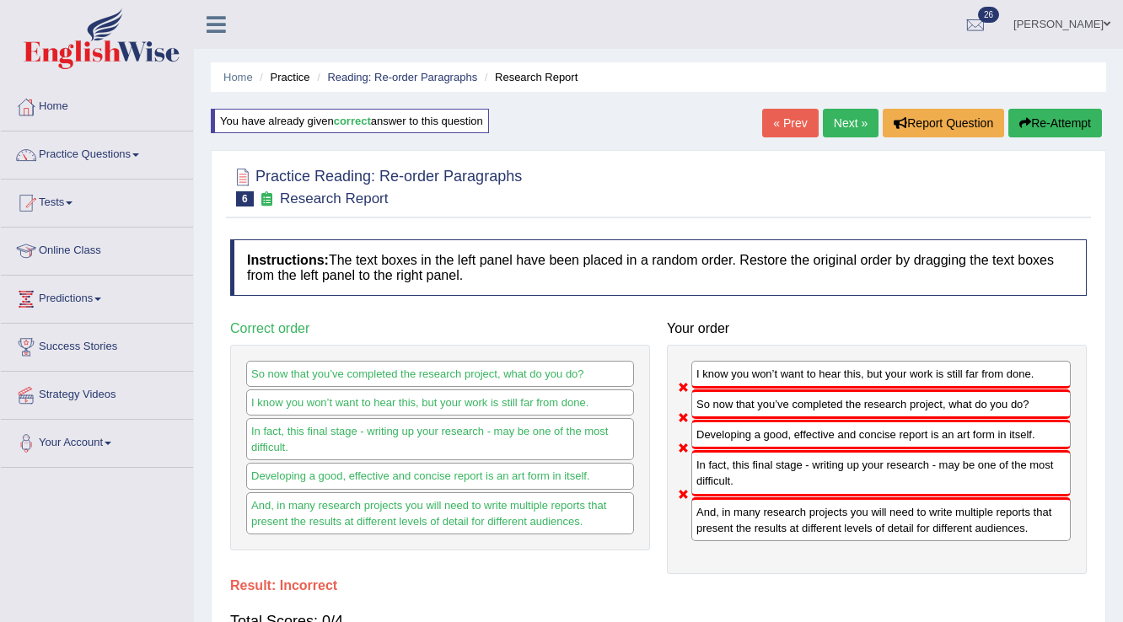
click at [1079, 111] on button "Re-Attempt" at bounding box center [1055, 123] width 94 height 29
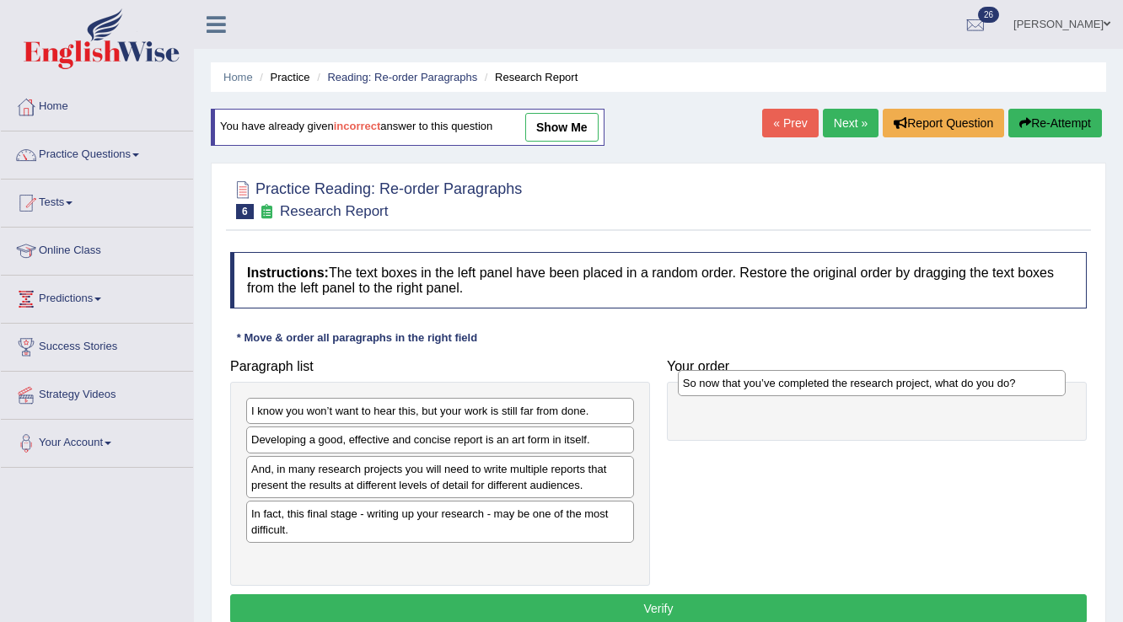
drag, startPoint x: 443, startPoint y: 439, endPoint x: 875, endPoint y: 383, distance: 435.3
click at [875, 383] on div "So now that you’ve completed the research project, what do you do?" at bounding box center [872, 383] width 389 height 26
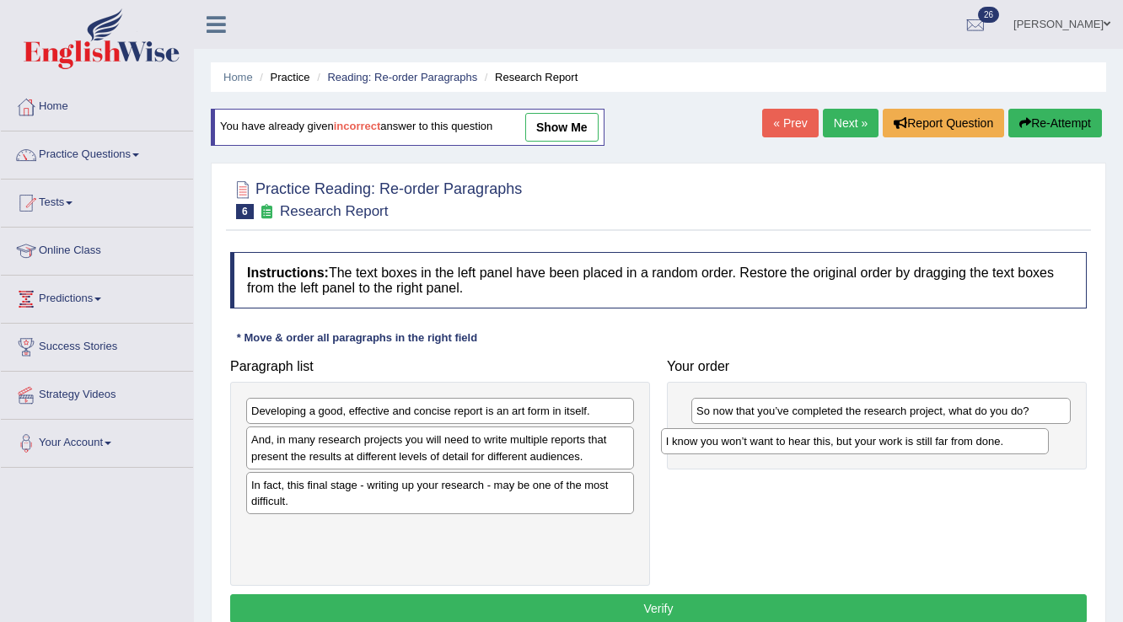
drag, startPoint x: 476, startPoint y: 405, endPoint x: 890, endPoint y: 435, distance: 415.9
click at [890, 435] on div "I know you won’t want to hear this, but your work is still far from done." at bounding box center [855, 441] width 389 height 26
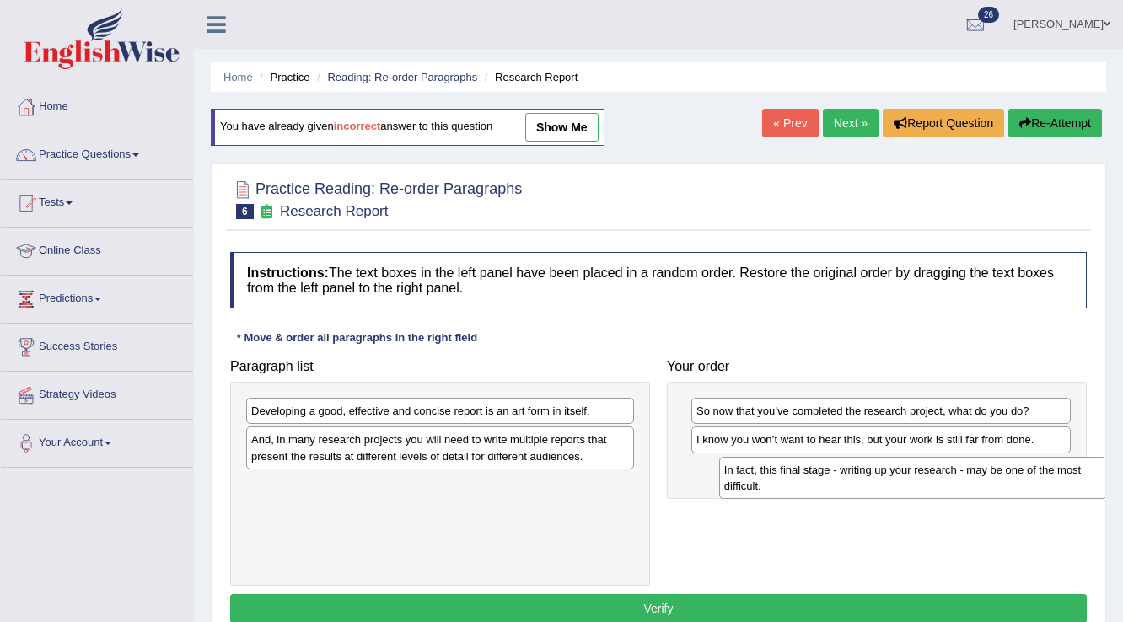
drag, startPoint x: 314, startPoint y: 496, endPoint x: 787, endPoint y: 481, distance: 473.2
click at [787, 481] on div "In fact, this final stage - writing up your research - may be one of the most d…" at bounding box center [913, 478] width 389 height 42
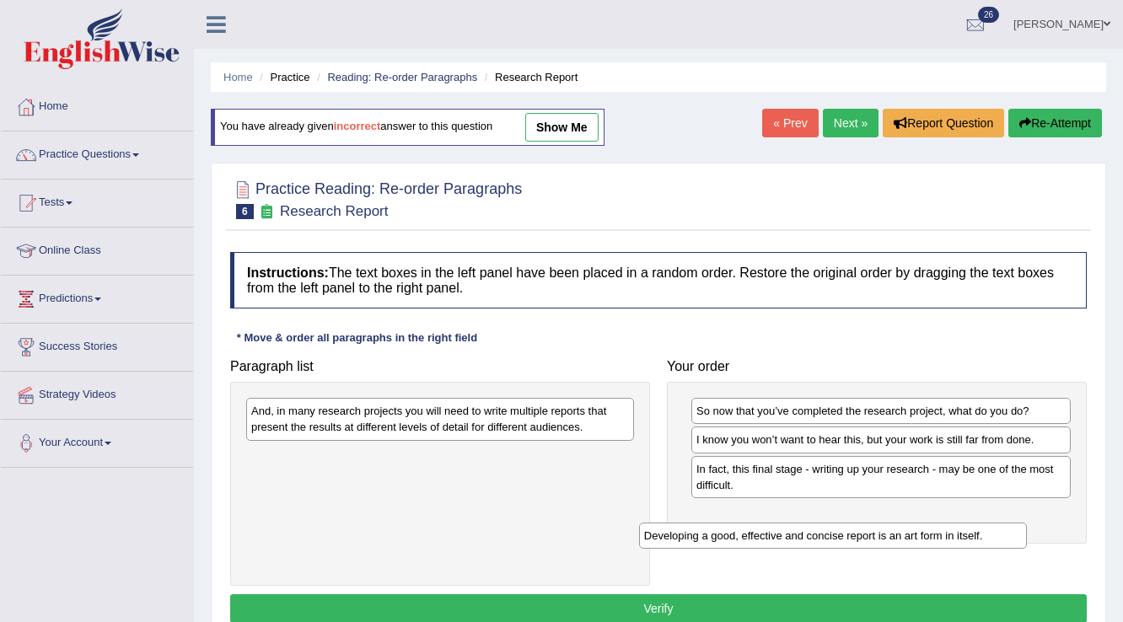
drag, startPoint x: 508, startPoint y: 411, endPoint x: 900, endPoint y: 536, distance: 412.2
click at [900, 536] on div "Developing a good, effective and concise report is an art form in itself." at bounding box center [833, 536] width 389 height 26
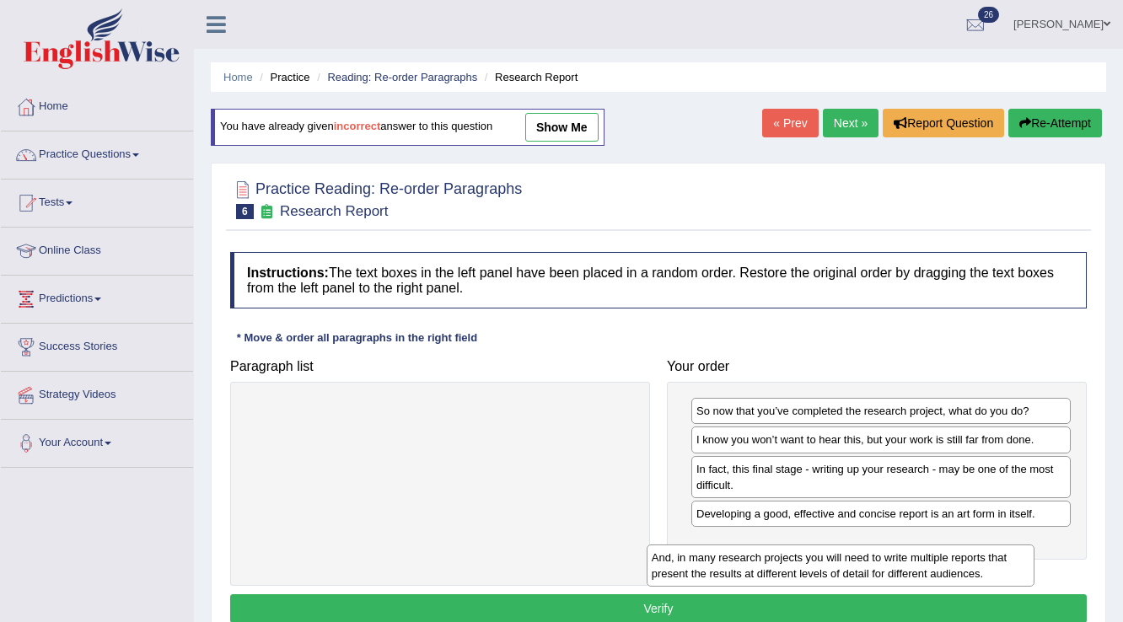
drag, startPoint x: 611, startPoint y: 437, endPoint x: 1034, endPoint y: 562, distance: 440.4
click at [1034, 562] on div "And, in many research projects you will need to write multiple reports that pre…" at bounding box center [841, 566] width 389 height 42
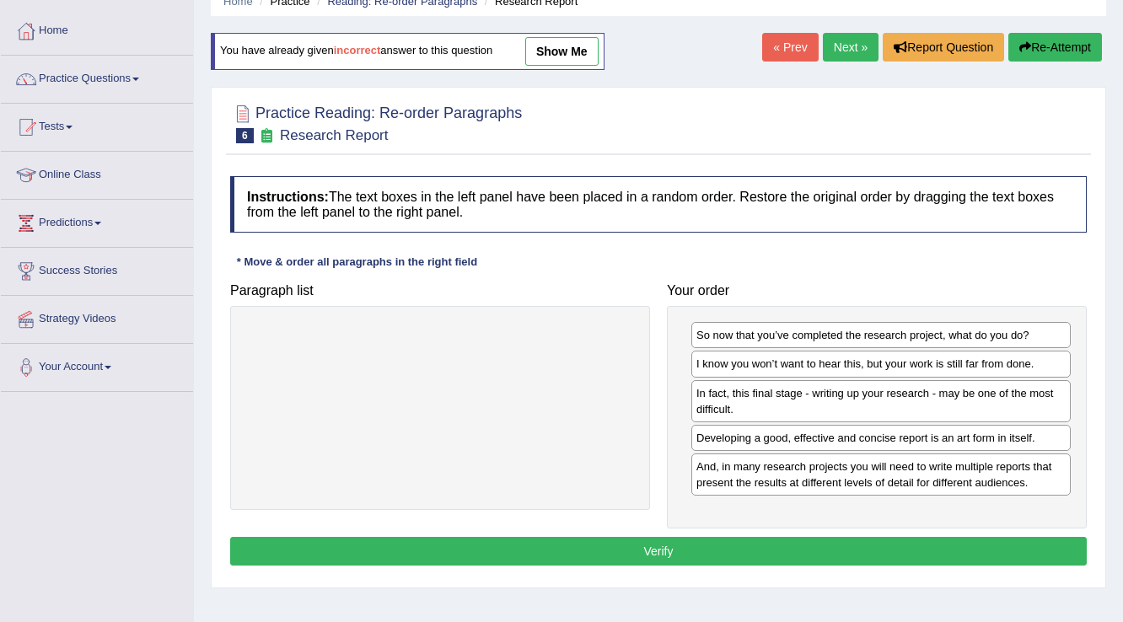
scroll to position [135, 0]
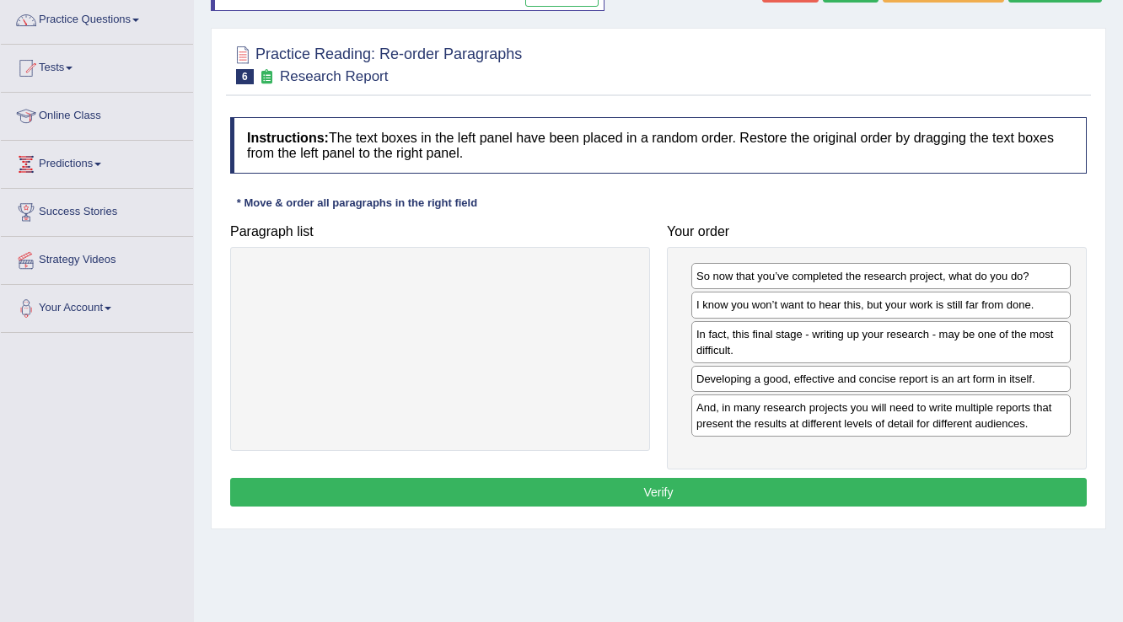
click at [658, 478] on button "Verify" at bounding box center [658, 492] width 857 height 29
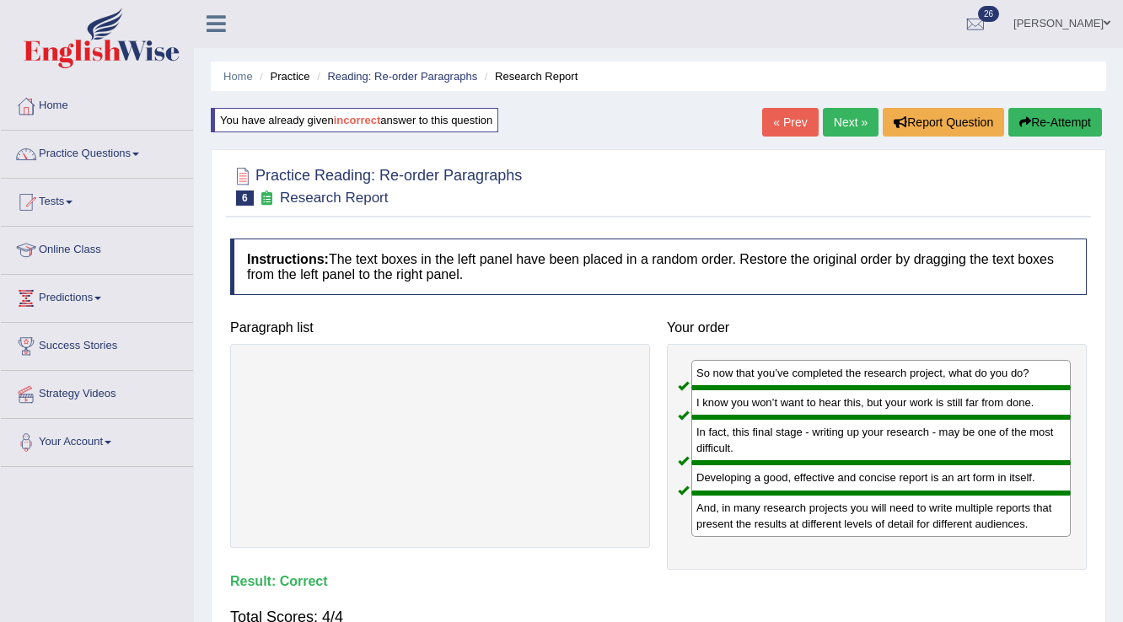
scroll to position [0, 0]
click at [1045, 124] on button "Re-Attempt" at bounding box center [1055, 123] width 94 height 29
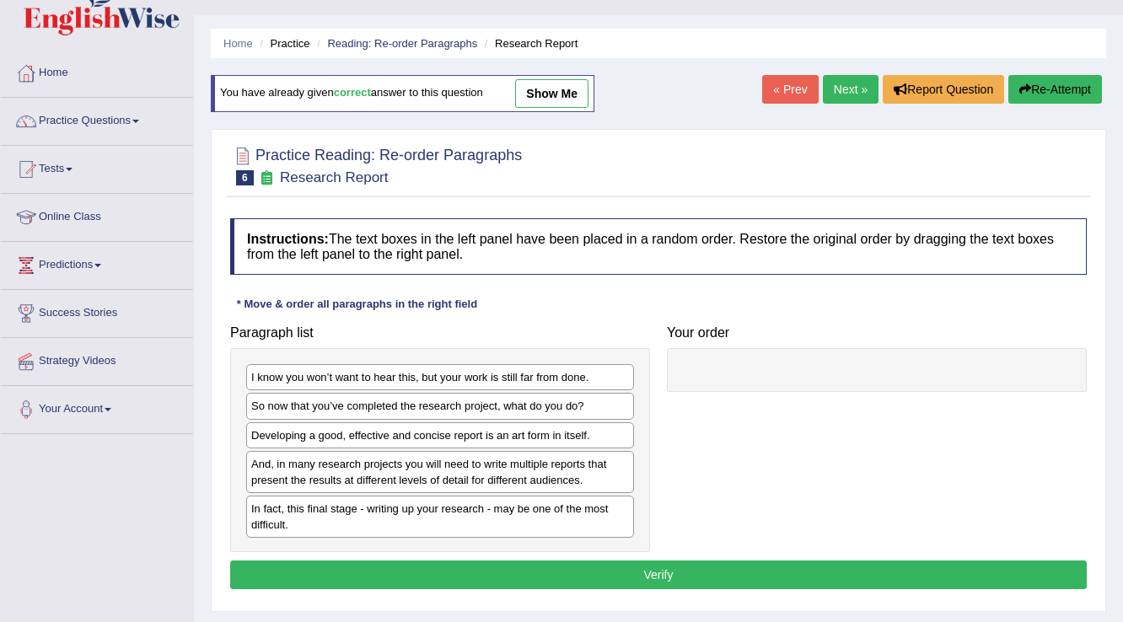
scroll to position [67, 0]
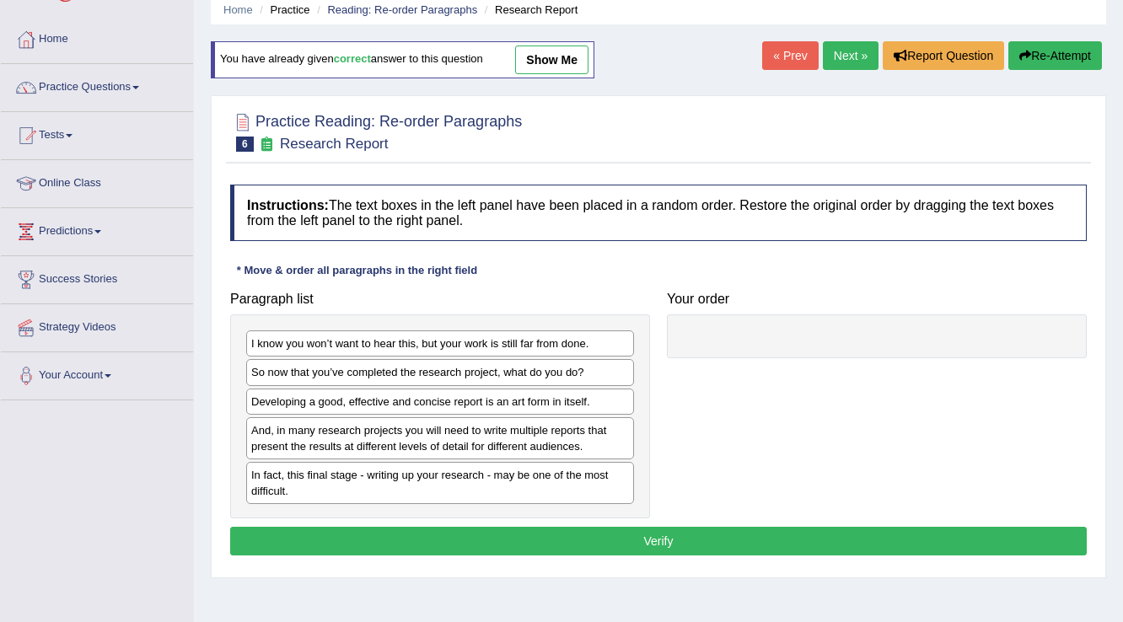
click at [545, 62] on link "show me" at bounding box center [551, 60] width 73 height 29
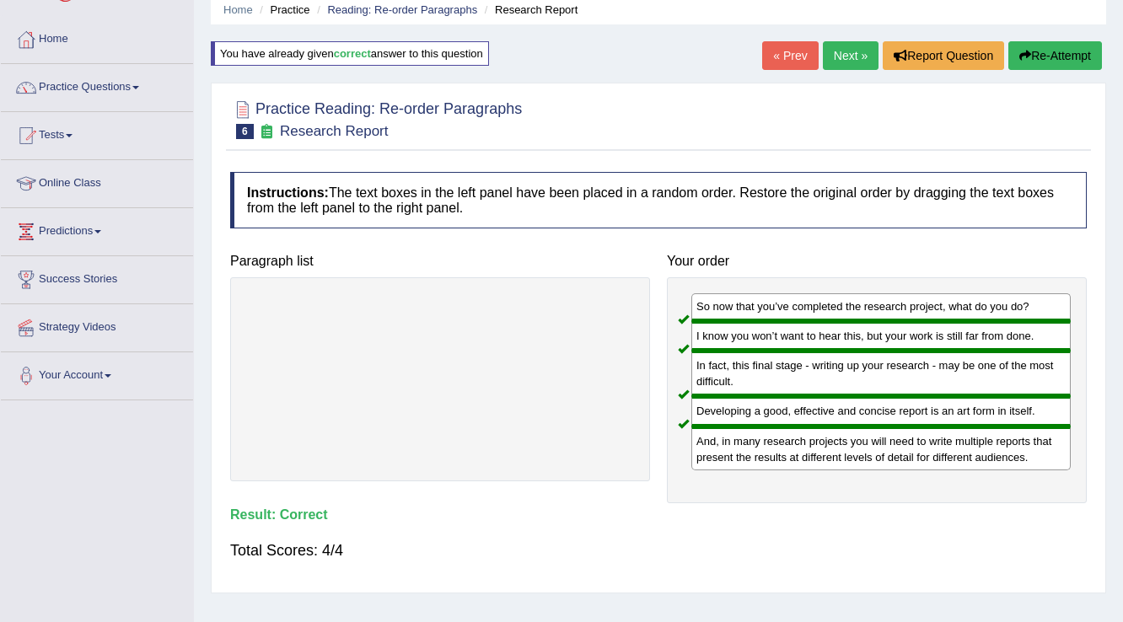
scroll to position [0, 0]
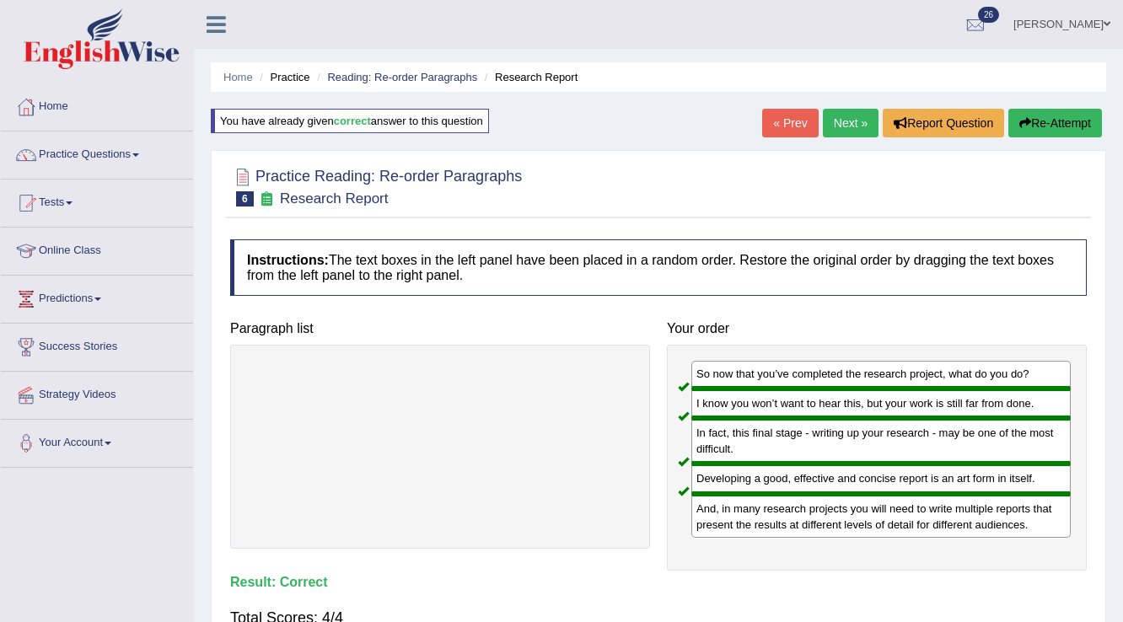
click at [845, 113] on link "Next »" at bounding box center [851, 123] width 56 height 29
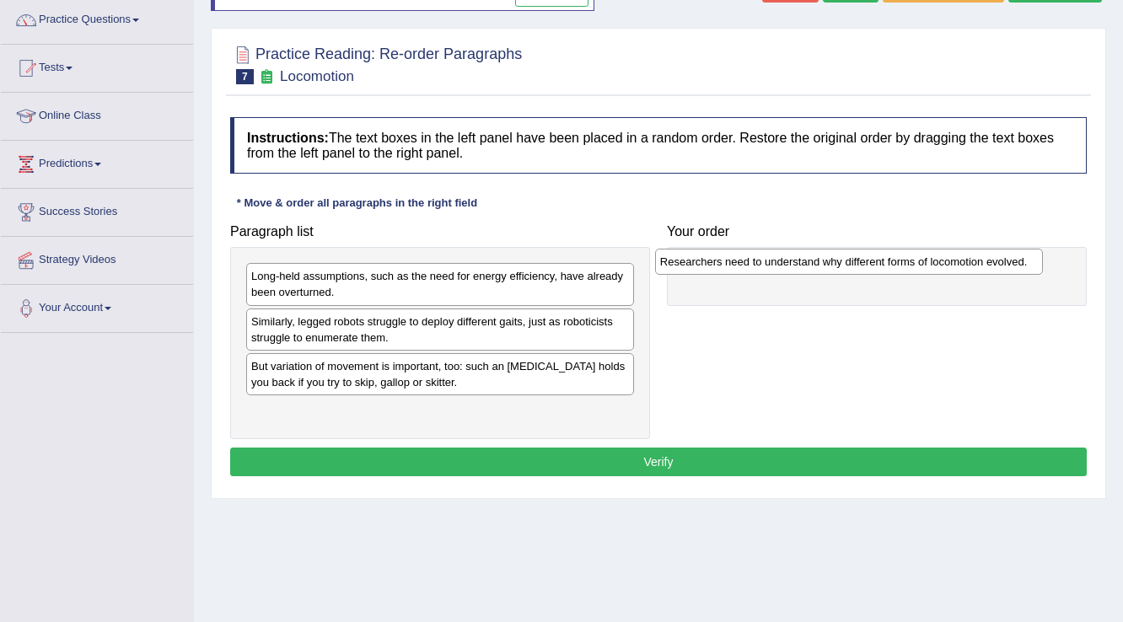
drag, startPoint x: 533, startPoint y: 371, endPoint x: 942, endPoint y: 267, distance: 421.8
click at [942, 267] on div "Researchers need to understand why different forms of locomotion evolved." at bounding box center [849, 262] width 389 height 26
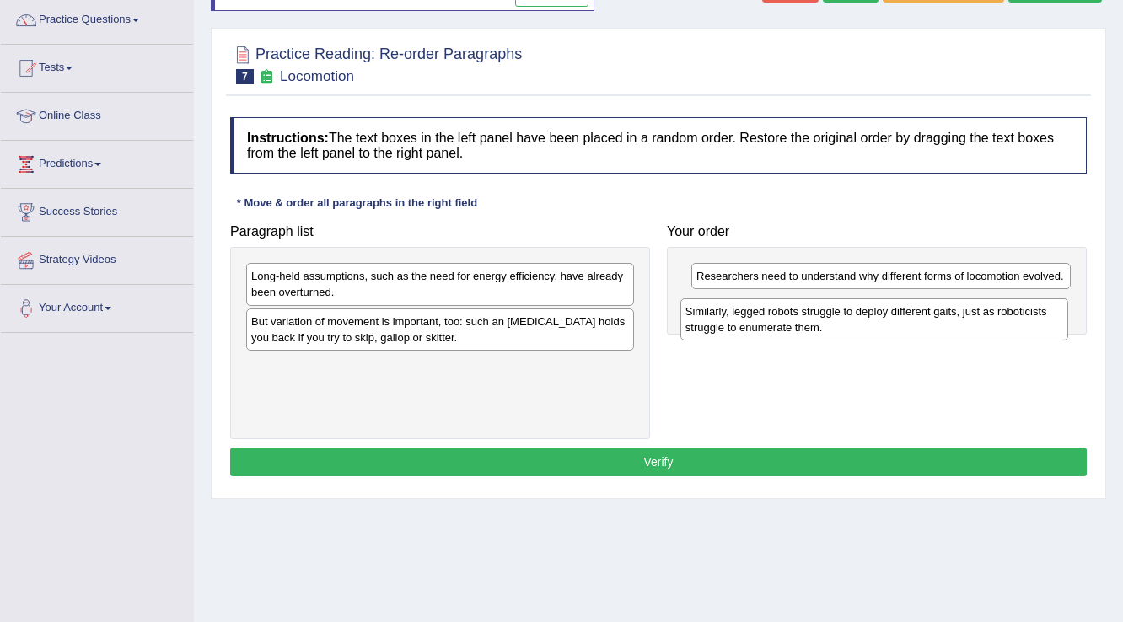
drag, startPoint x: 489, startPoint y: 334, endPoint x: 923, endPoint y: 325, distance: 434.3
click at [923, 325] on div "Similarly, legged robots struggle to deploy different gaits, just as roboticist…" at bounding box center [874, 319] width 389 height 42
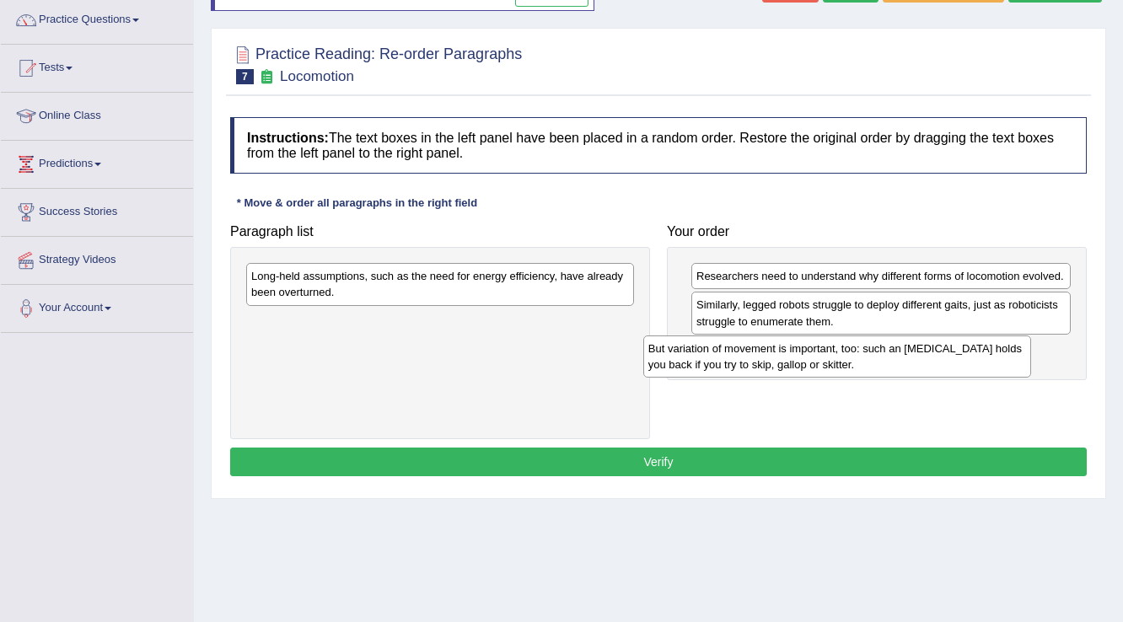
drag, startPoint x: 317, startPoint y: 328, endPoint x: 714, endPoint y: 356, distance: 398.1
click at [714, 356] on div "But variation of movement is important, too: such an ankle brace holds you back…" at bounding box center [837, 357] width 389 height 42
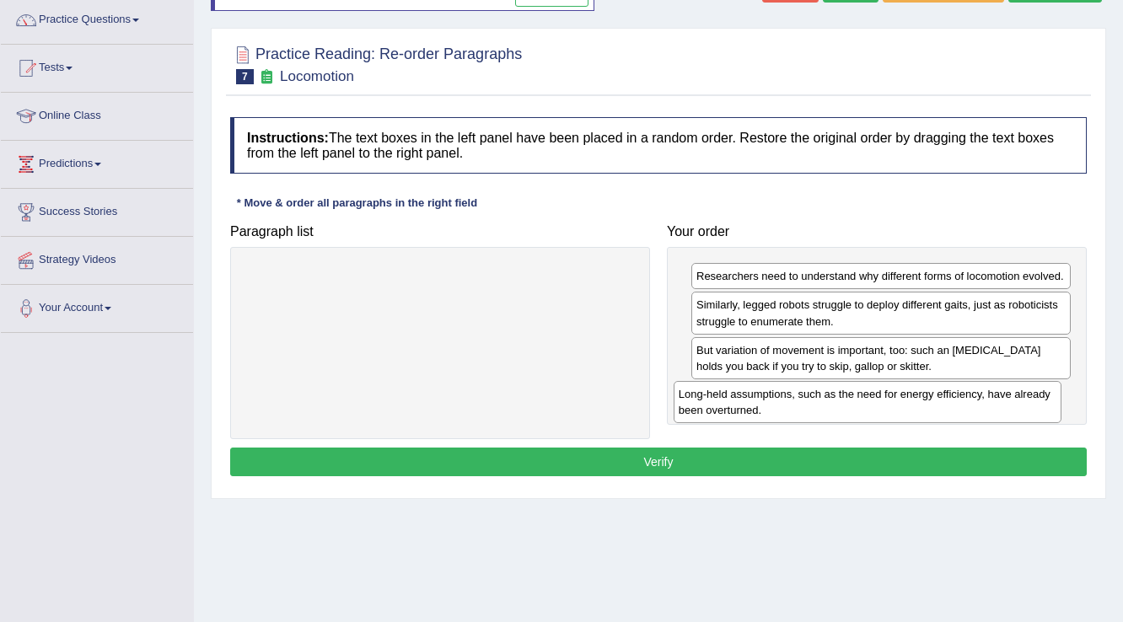
drag, startPoint x: 582, startPoint y: 283, endPoint x: 1009, endPoint y: 401, distance: 443.4
click at [1009, 401] on div "Long-held assumptions, such as the need for energy efficiency, have already bee…" at bounding box center [868, 402] width 389 height 42
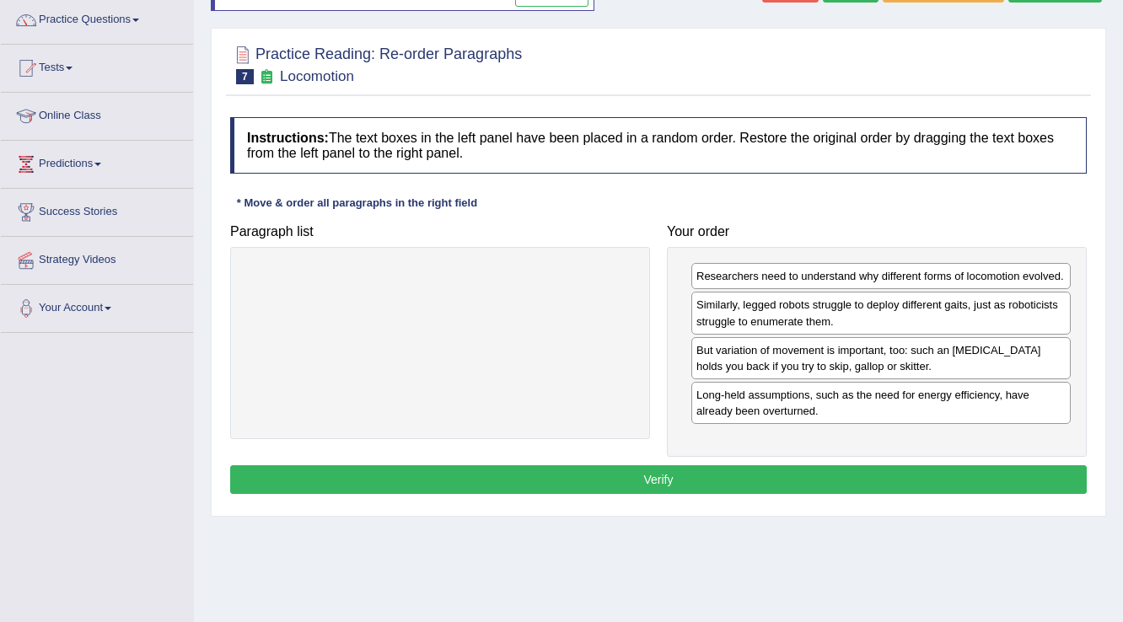
click at [713, 467] on button "Verify" at bounding box center [658, 479] width 857 height 29
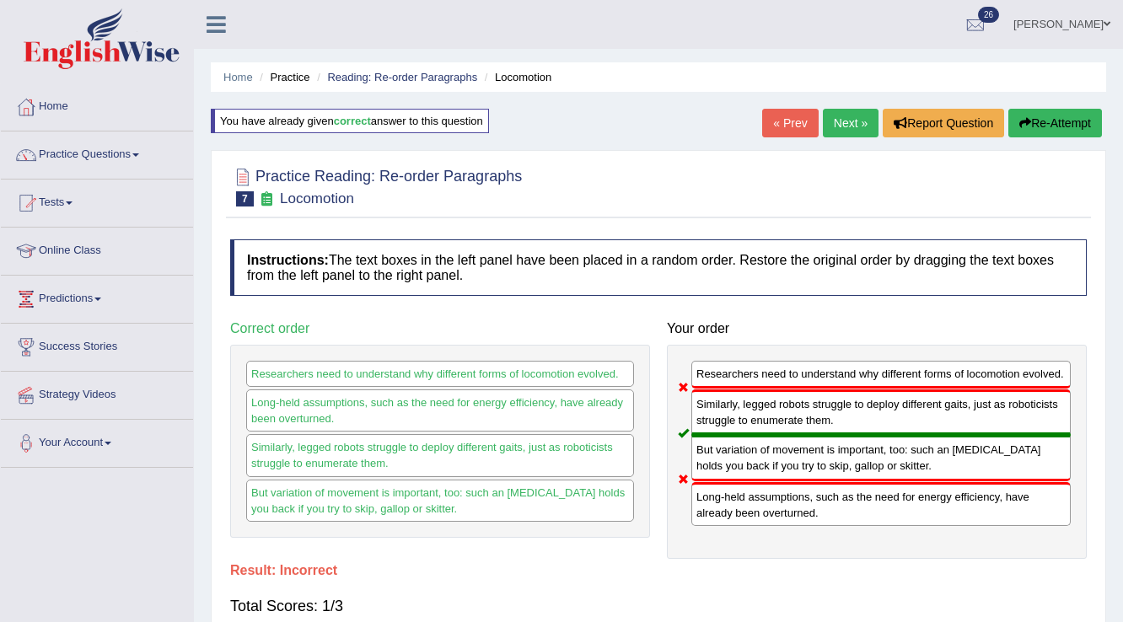
click at [823, 119] on link "Next »" at bounding box center [851, 123] width 56 height 29
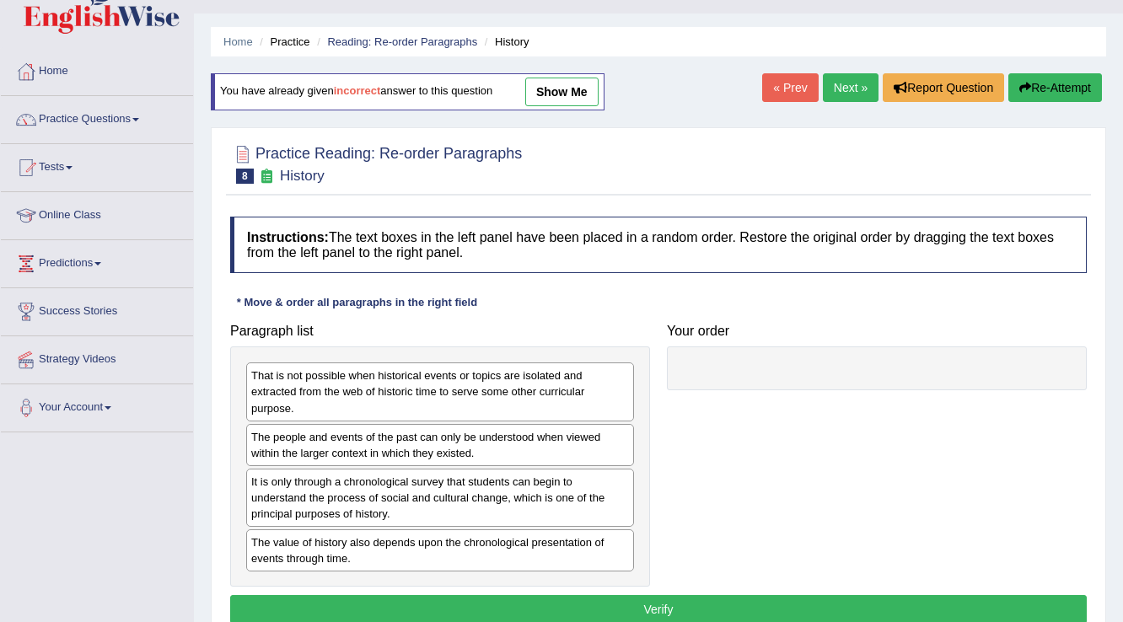
scroll to position [67, 0]
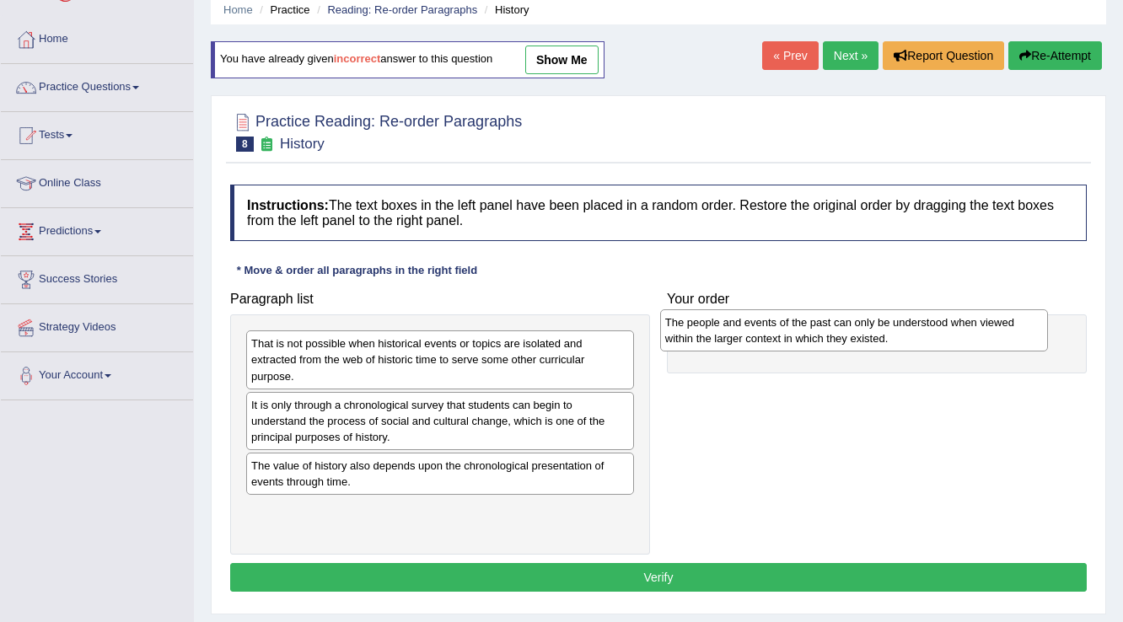
drag, startPoint x: 409, startPoint y: 405, endPoint x: 823, endPoint y: 323, distance: 422.0
click at [823, 323] on div "The people and events of the past can only be understood when viewed within the…" at bounding box center [854, 330] width 389 height 42
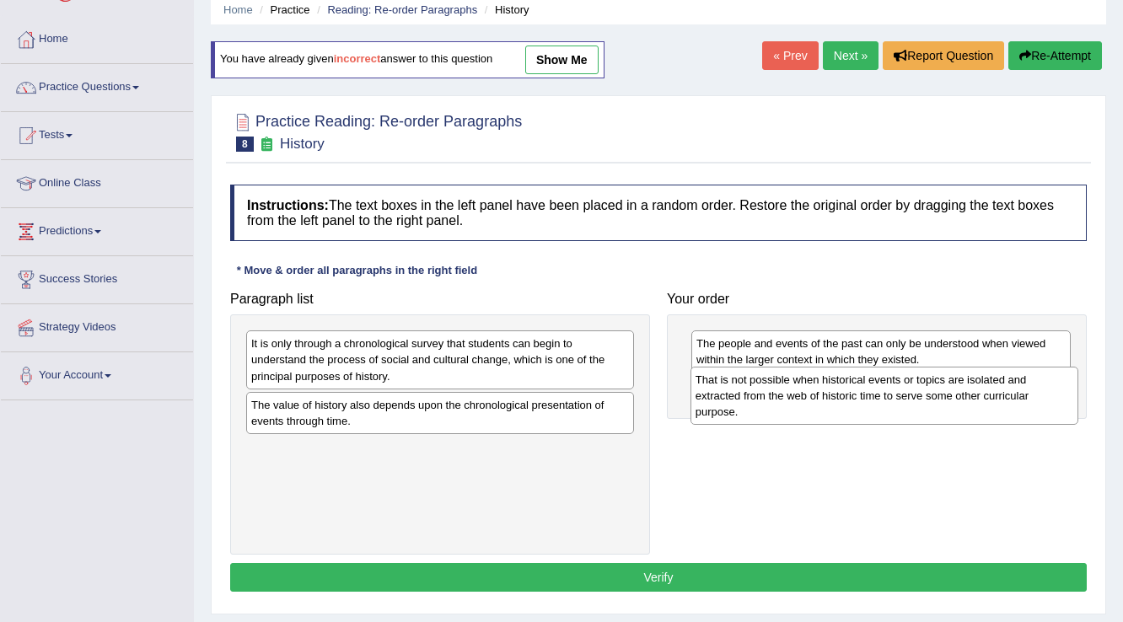
drag, startPoint x: 422, startPoint y: 354, endPoint x: 867, endPoint y: 390, distance: 445.8
click at [867, 390] on div "That is not possible when historical events or topics are isolated and extracte…" at bounding box center [884, 396] width 389 height 58
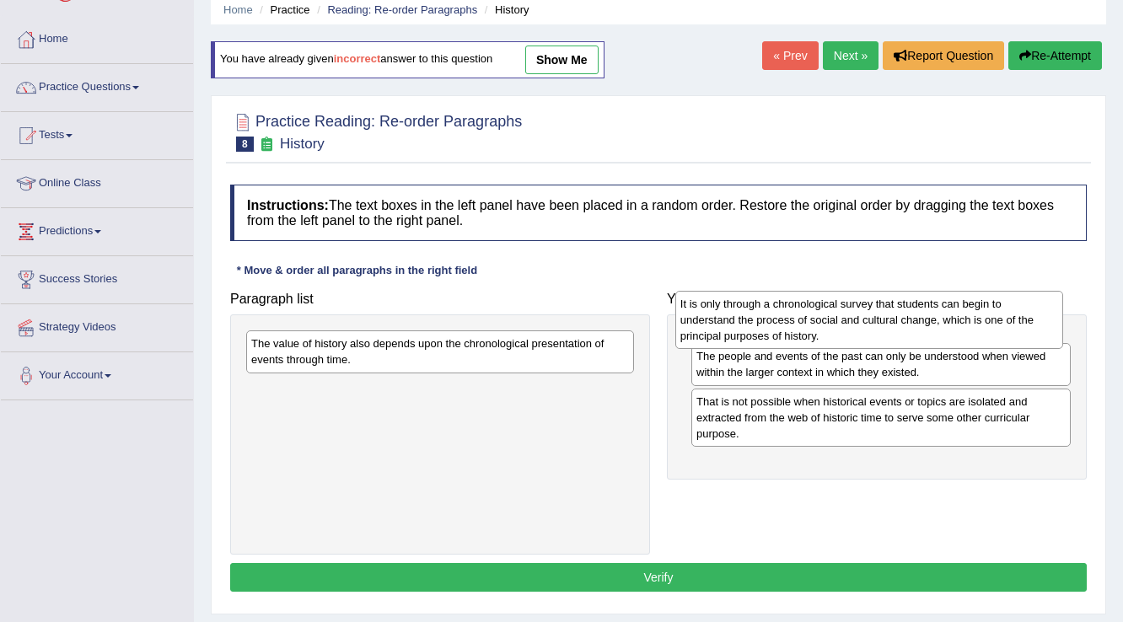
drag, startPoint x: 492, startPoint y: 347, endPoint x: 921, endPoint y: 308, distance: 431.0
click at [921, 308] on div "It is only through a chronological survey that students can begin to understand…" at bounding box center [869, 320] width 389 height 58
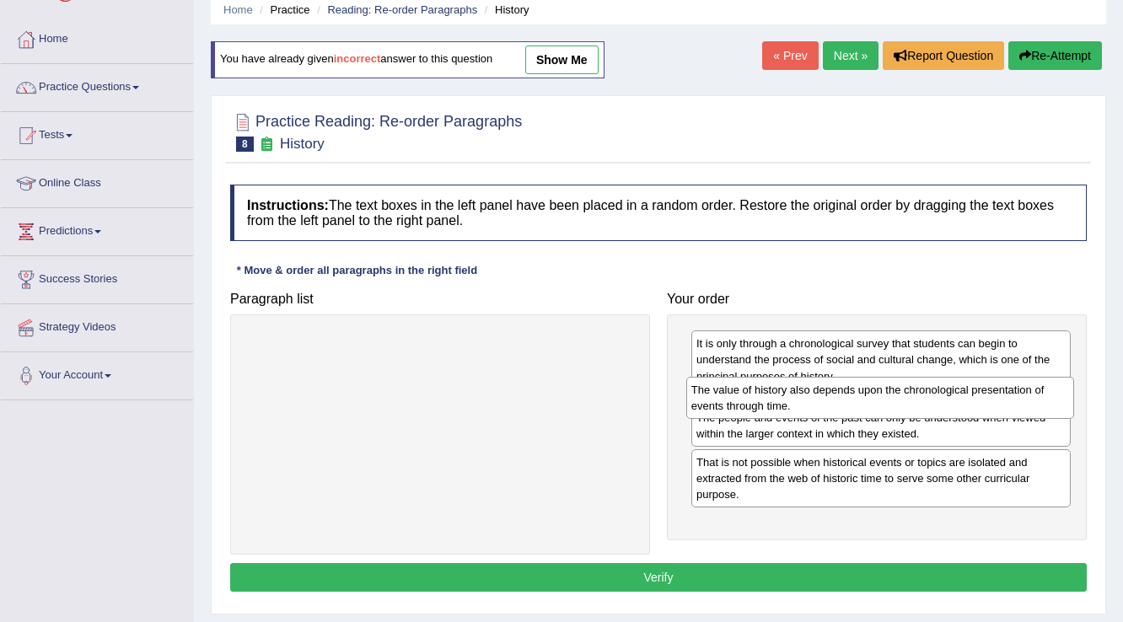
drag, startPoint x: 334, startPoint y: 355, endPoint x: 774, endPoint y: 401, distance: 442.5
click at [774, 401] on div "The value of history also depends upon the chronological presentation of events…" at bounding box center [880, 398] width 389 height 42
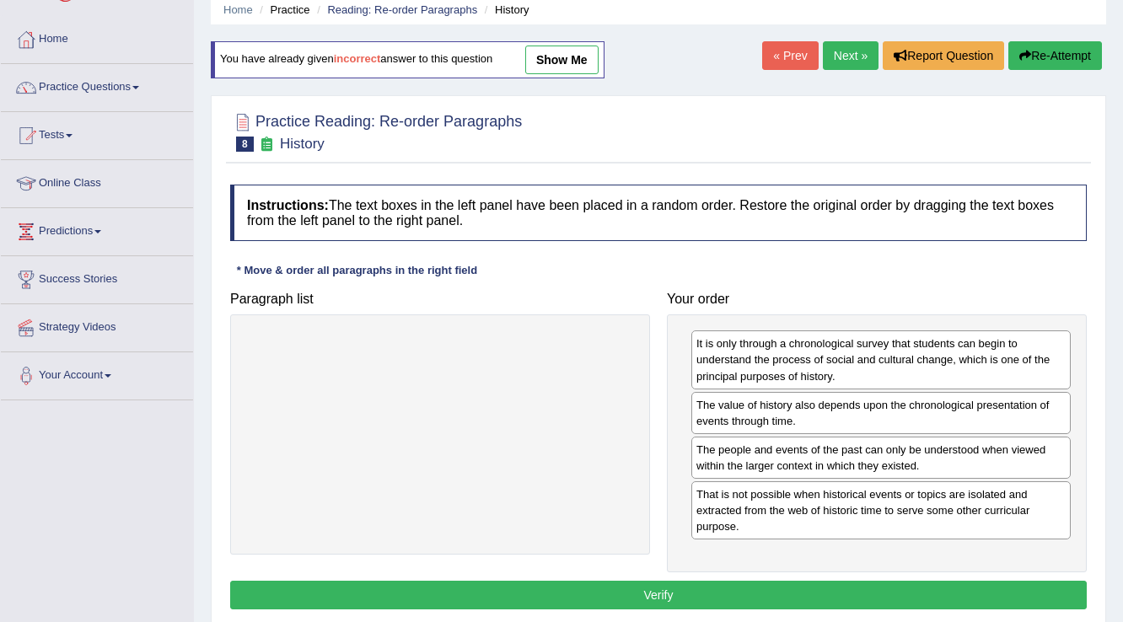
click at [644, 595] on button "Verify" at bounding box center [658, 595] width 857 height 29
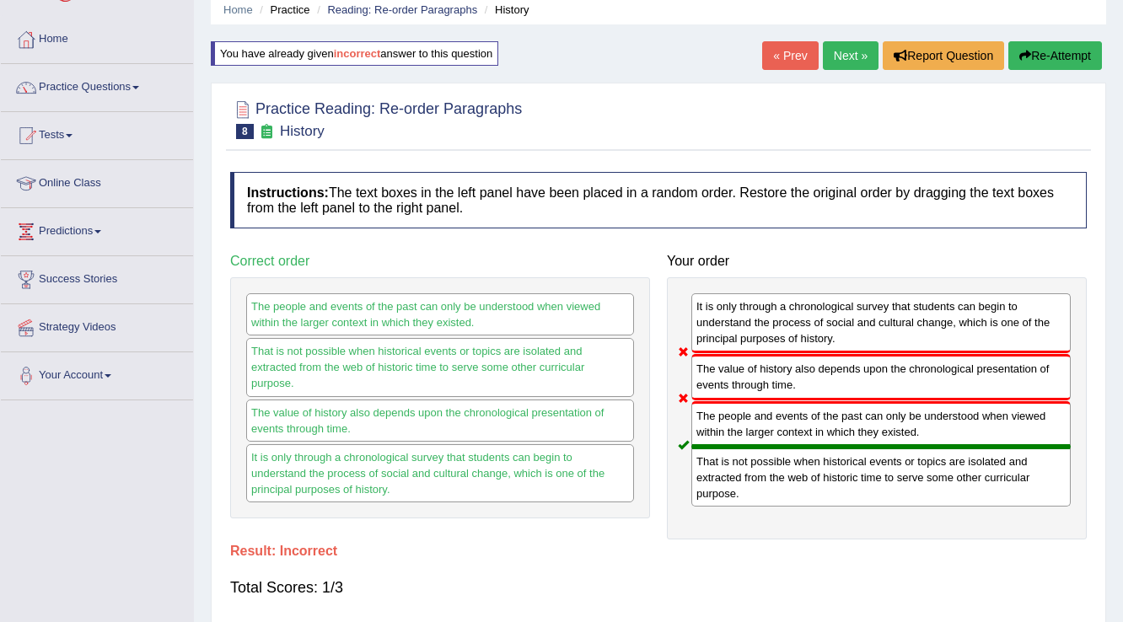
click at [863, 52] on link "Next »" at bounding box center [851, 55] width 56 height 29
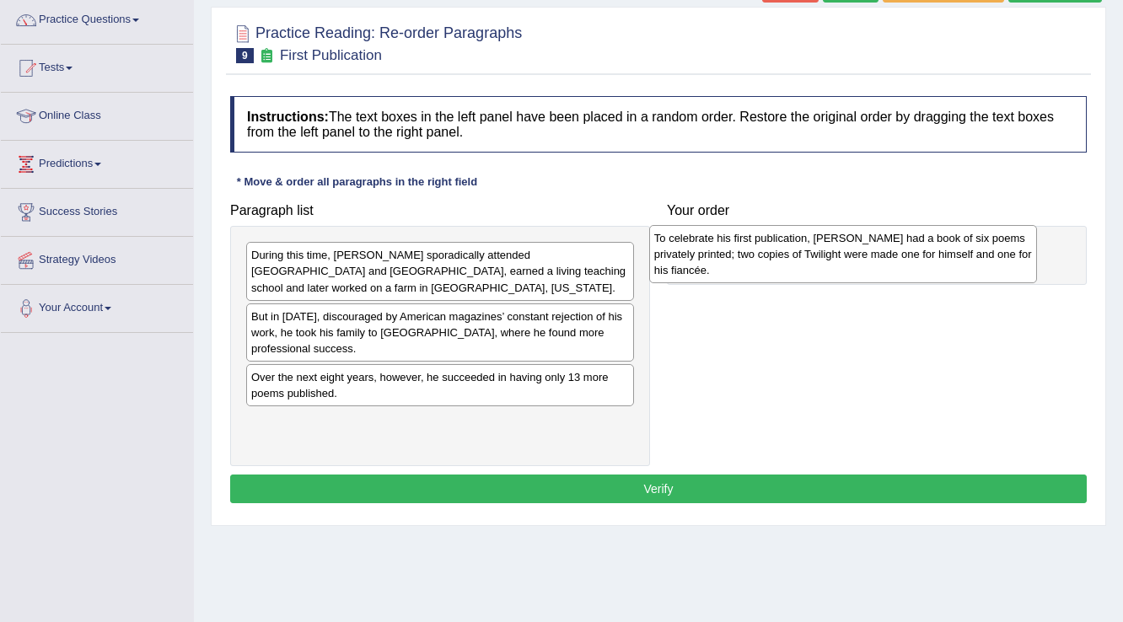
drag, startPoint x: 356, startPoint y: 314, endPoint x: 759, endPoint y: 252, distance: 407.7
click at [759, 252] on div "To celebrate his first publication, Frost had a book of six poems privately pri…" at bounding box center [843, 254] width 389 height 58
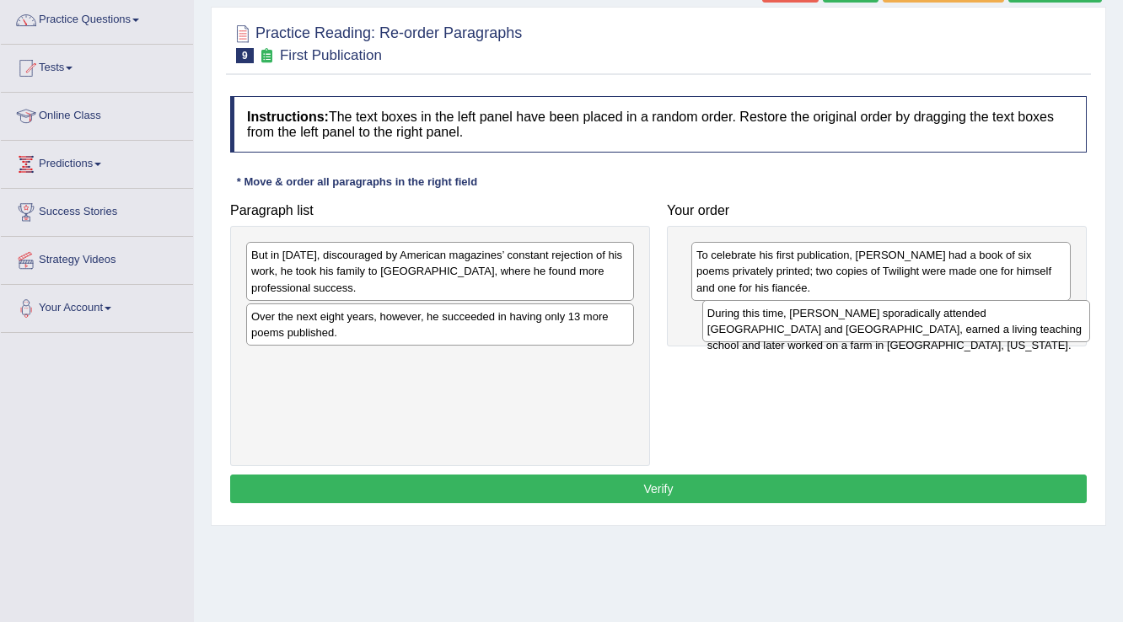
drag, startPoint x: 307, startPoint y: 255, endPoint x: 763, endPoint y: 314, distance: 459.8
click at [763, 314] on div "During this time, Frost sporadically attended Dartmouth and Harvard, earned a l…" at bounding box center [896, 321] width 389 height 42
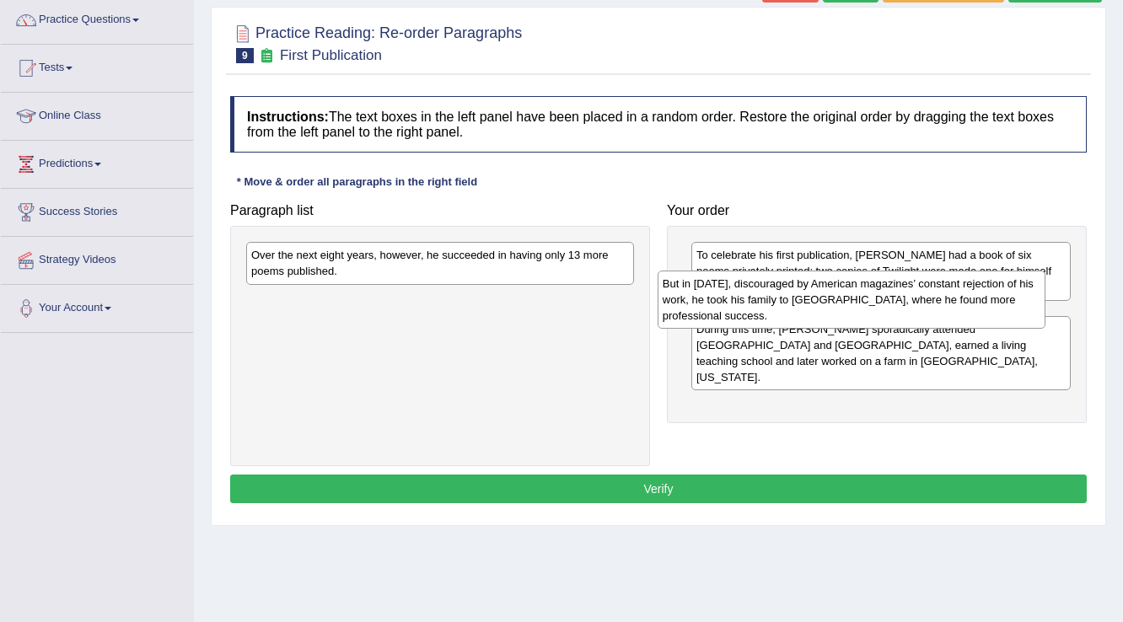
drag, startPoint x: 577, startPoint y: 276, endPoint x: 988, endPoint y: 304, distance: 412.4
click at [988, 304] on div "But in 1912, discouraged by American magazines’ constant rejection of his work,…" at bounding box center [852, 300] width 389 height 58
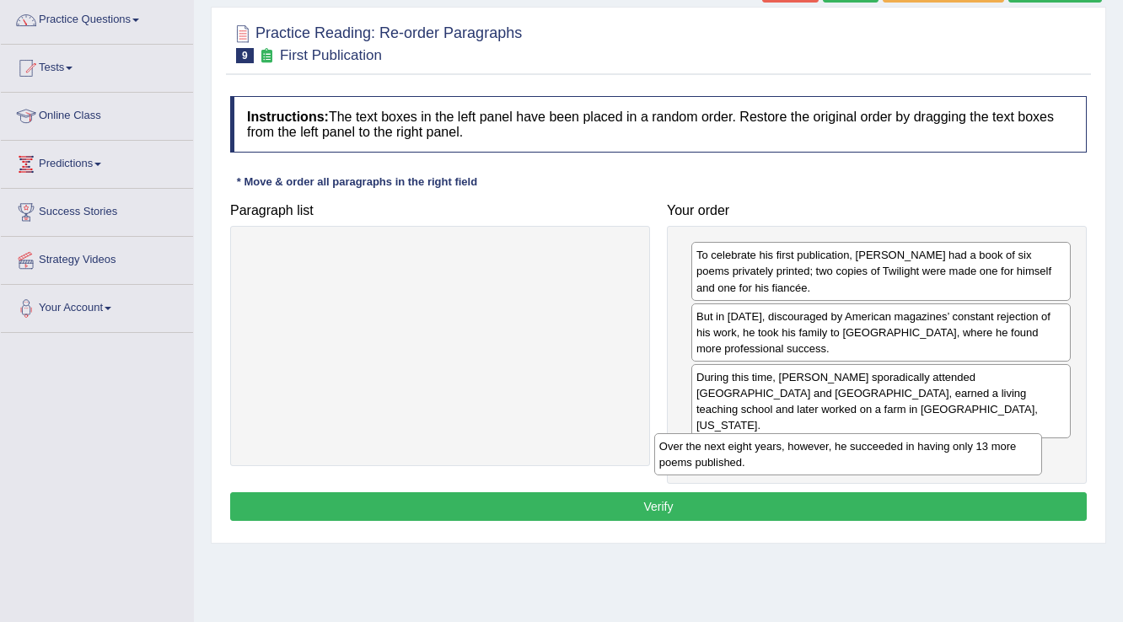
drag, startPoint x: 446, startPoint y: 256, endPoint x: 856, endPoint y: 444, distance: 450.8
click at [856, 446] on div "Over the next eight years, however, he succeeded in having only 13 more poems p…" at bounding box center [848, 454] width 389 height 42
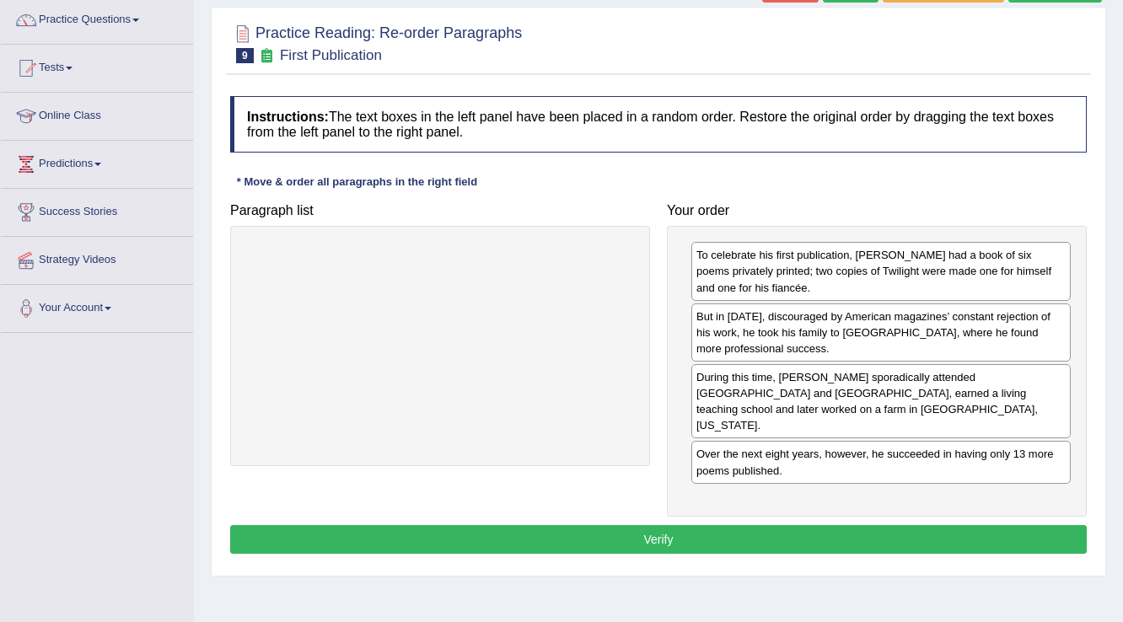
click at [678, 525] on button "Verify" at bounding box center [658, 539] width 857 height 29
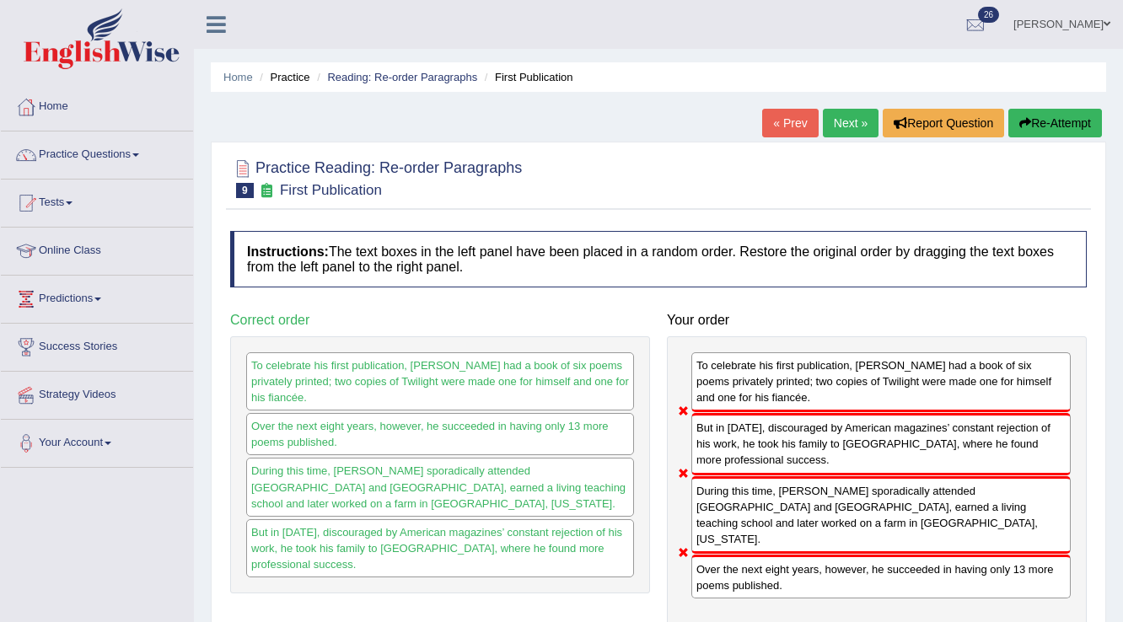
click at [852, 121] on link "Next »" at bounding box center [851, 123] width 56 height 29
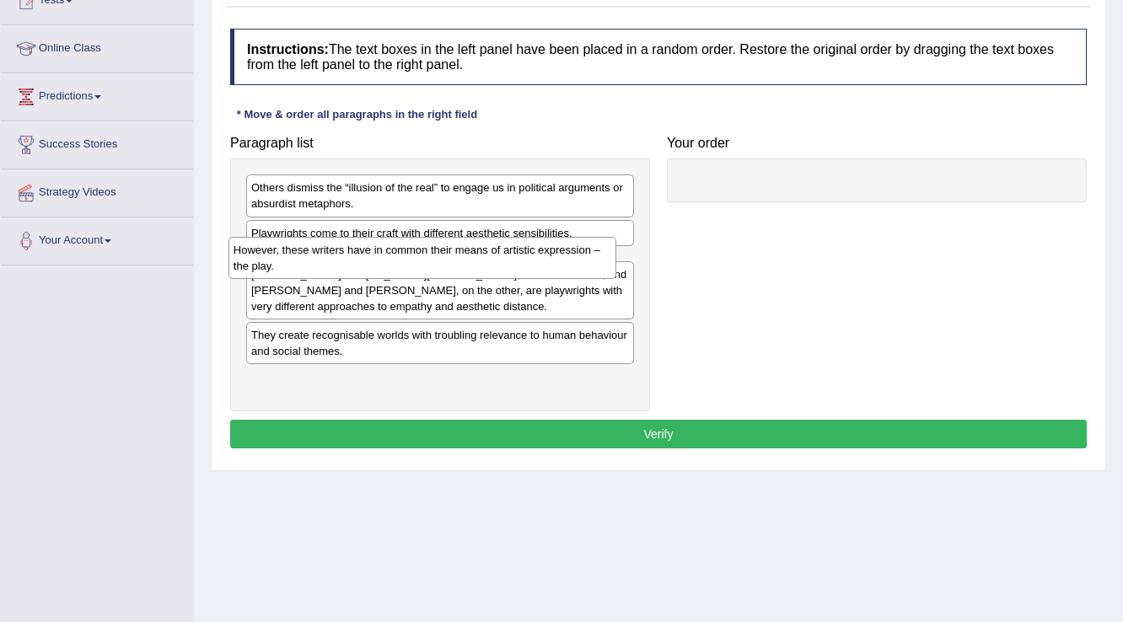
drag, startPoint x: 363, startPoint y: 271, endPoint x: 346, endPoint y: 260, distance: 20.8
click at [346, 260] on div "However, these writers have in common their means of artistic expression – the …" at bounding box center [422, 258] width 389 height 42
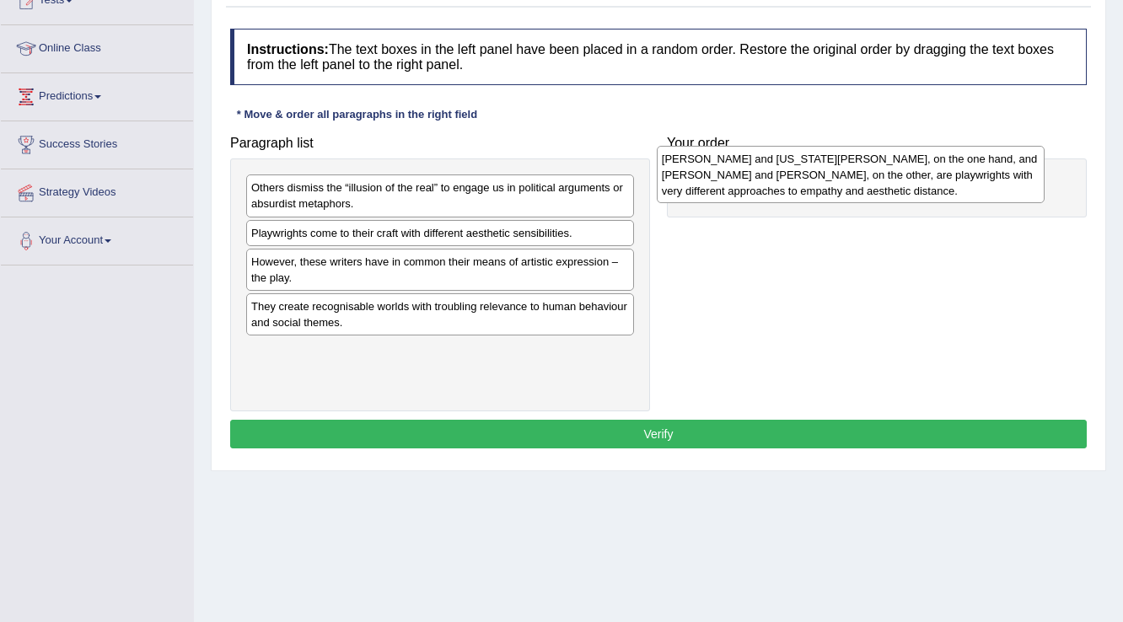
drag, startPoint x: 297, startPoint y: 317, endPoint x: 707, endPoint y: 170, distance: 436.0
click at [707, 170] on div "[PERSON_NAME] and [US_STATE][PERSON_NAME], on the one hand, and [PERSON_NAME] a…" at bounding box center [851, 175] width 389 height 58
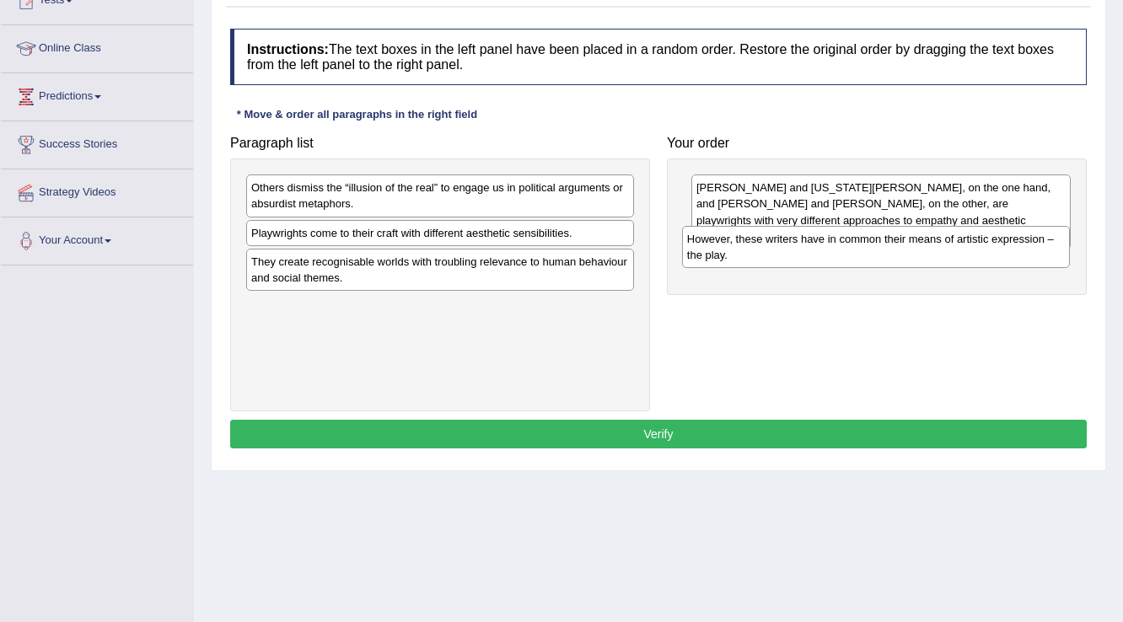
drag, startPoint x: 297, startPoint y: 262, endPoint x: 733, endPoint y: 240, distance: 436.4
click at [733, 240] on div "However, these writers have in common their means of artistic expression – the …" at bounding box center [876, 247] width 389 height 42
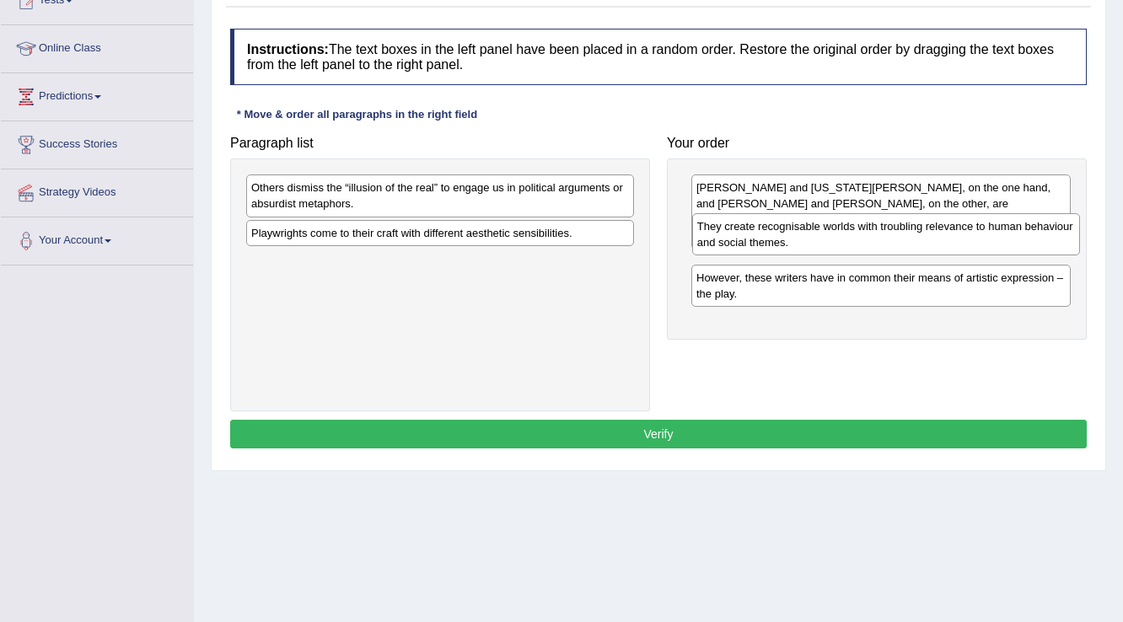
drag, startPoint x: 419, startPoint y: 272, endPoint x: 865, endPoint y: 238, distance: 447.3
click at [865, 238] on div "They create recognisable worlds with troubling relevance to human behaviour and…" at bounding box center [886, 234] width 389 height 42
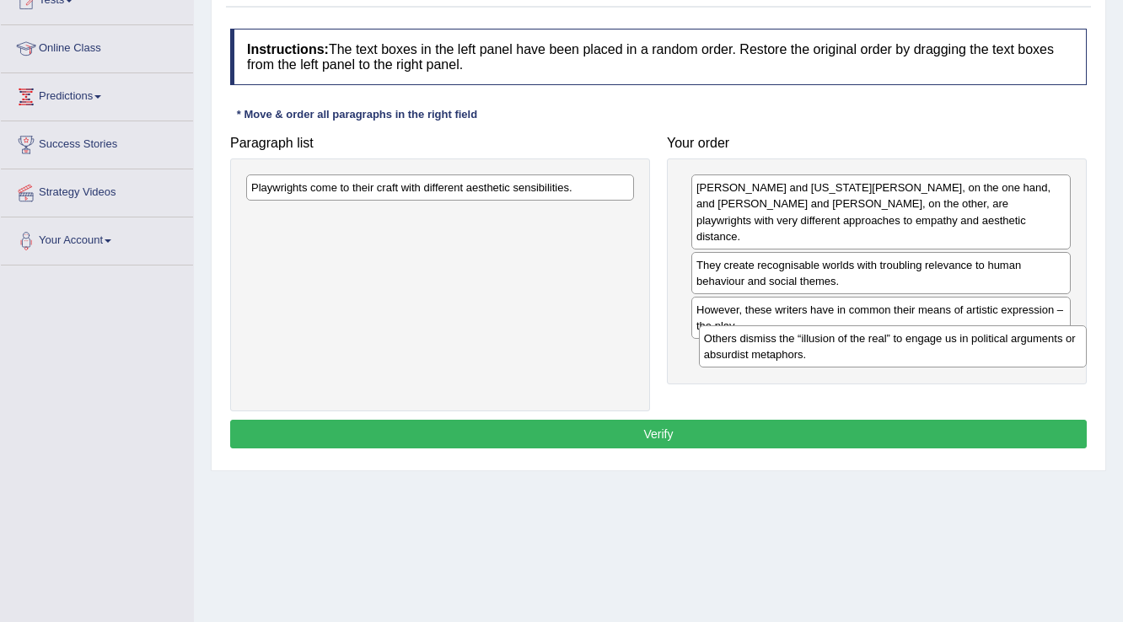
drag, startPoint x: 504, startPoint y: 190, endPoint x: 957, endPoint y: 341, distance: 477.2
click at [957, 341] on div "Others dismiss the “illusion of the real” to engage us in political arguments o…" at bounding box center [893, 346] width 389 height 42
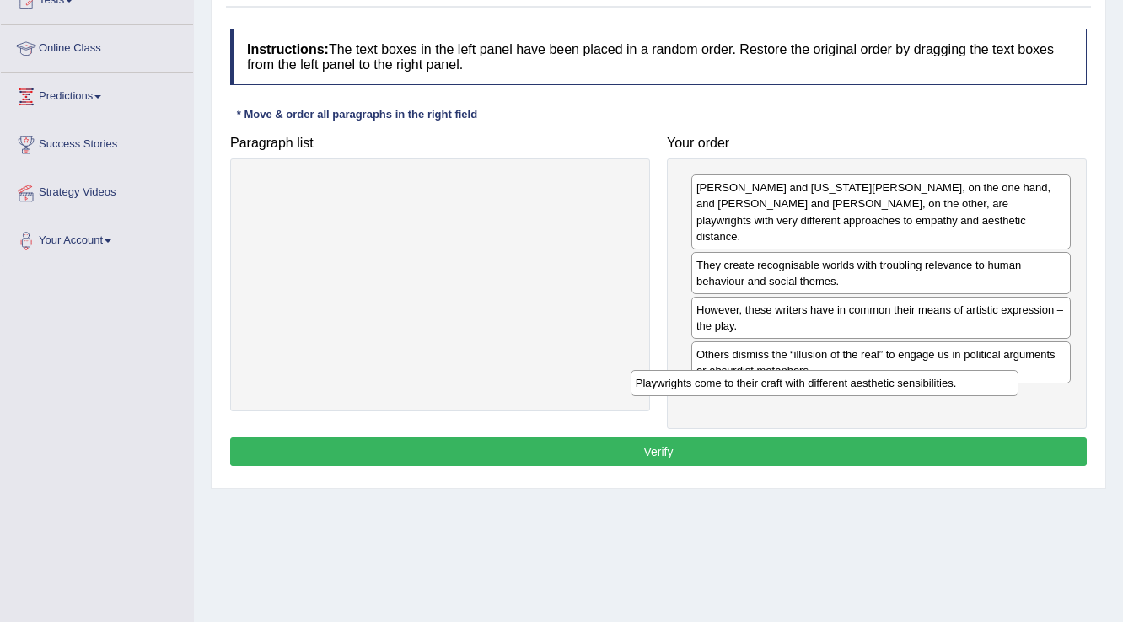
drag, startPoint x: 570, startPoint y: 178, endPoint x: 957, endPoint y: 373, distance: 433.6
click at [956, 373] on div "Playwrights come to their craft with different aesthetic sensibilities." at bounding box center [825, 383] width 389 height 26
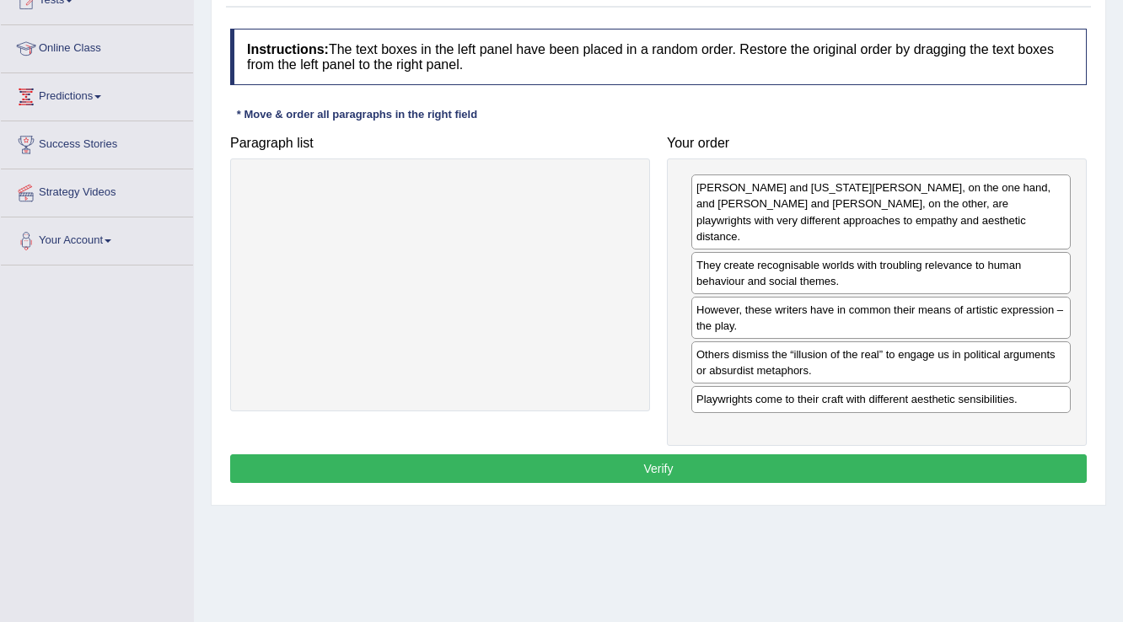
click at [660, 454] on button "Verify" at bounding box center [658, 468] width 857 height 29
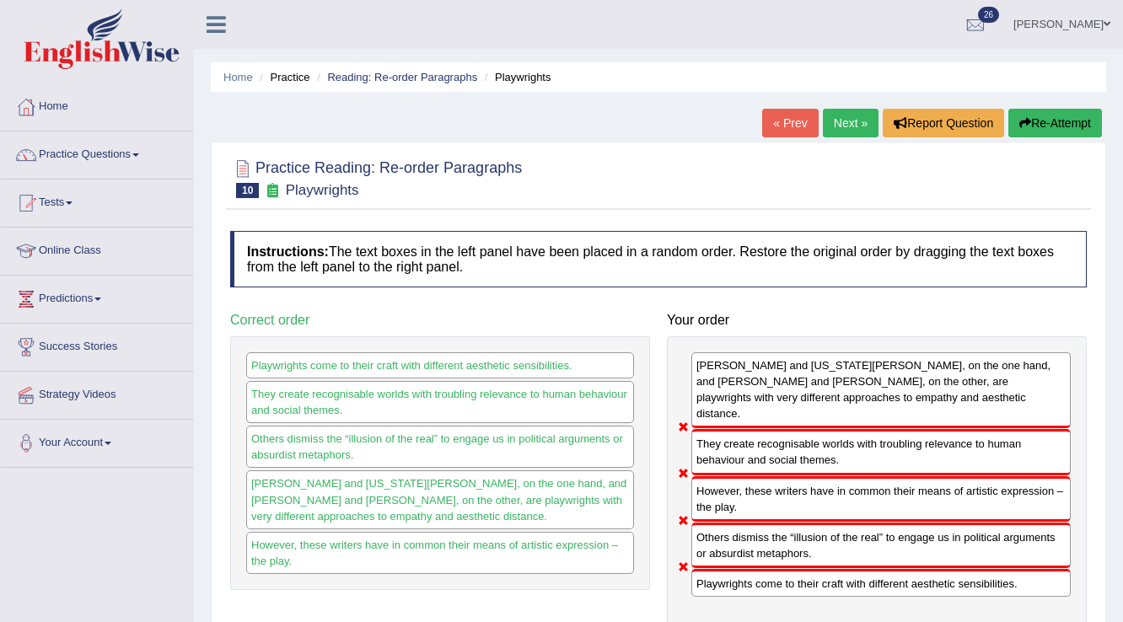
click at [1076, 126] on button "Re-Attempt" at bounding box center [1055, 123] width 94 height 29
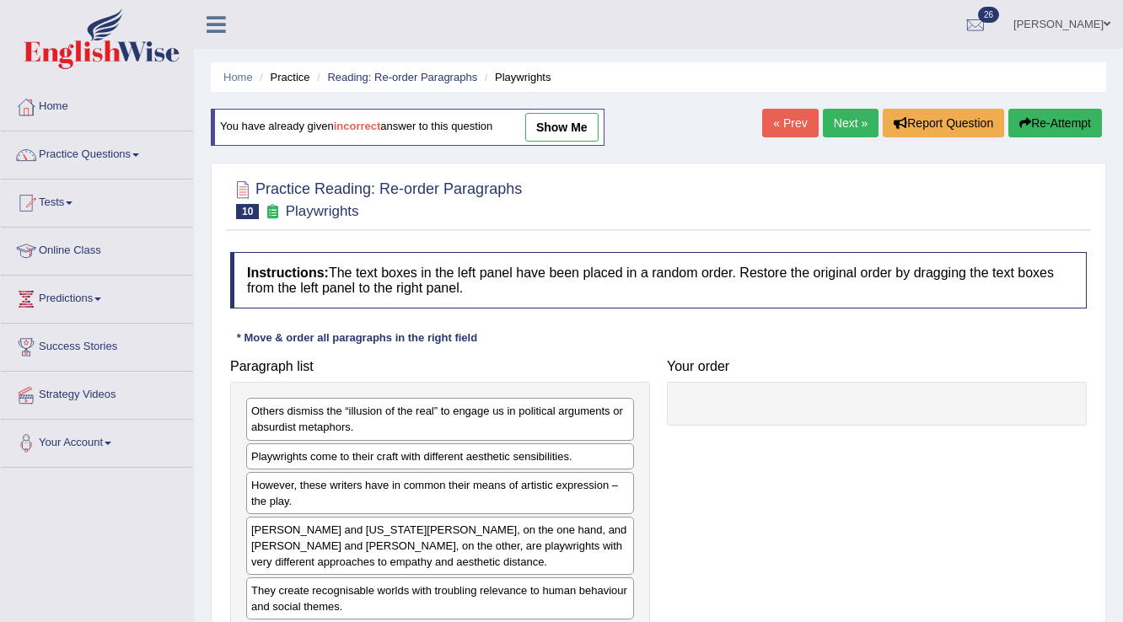
click at [854, 118] on link "Next »" at bounding box center [851, 123] width 56 height 29
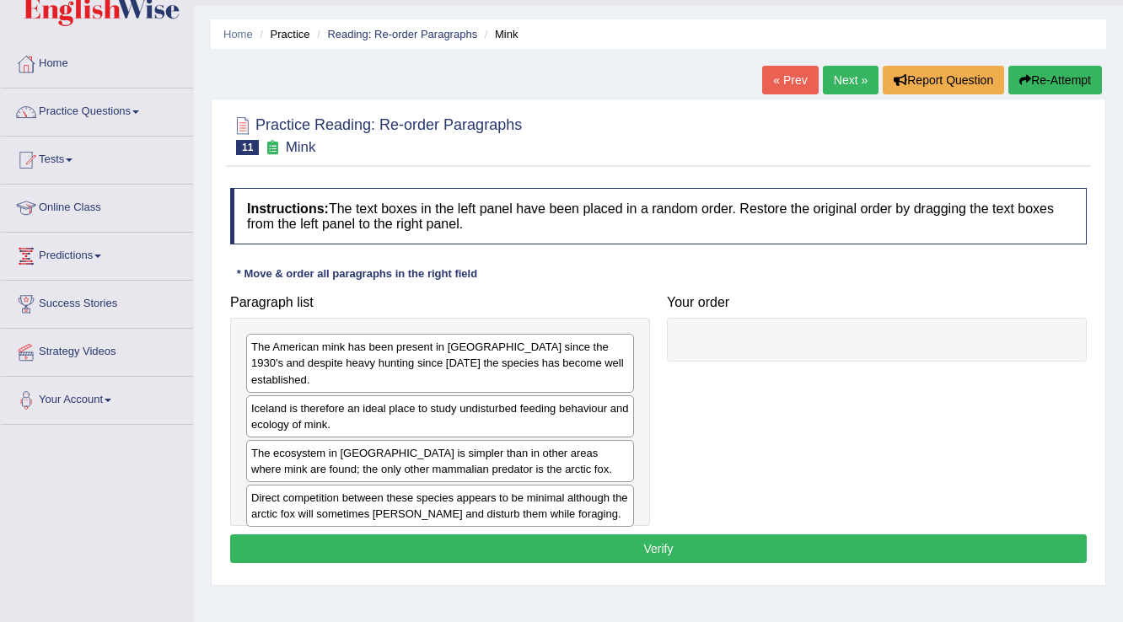
scroll to position [67, 0]
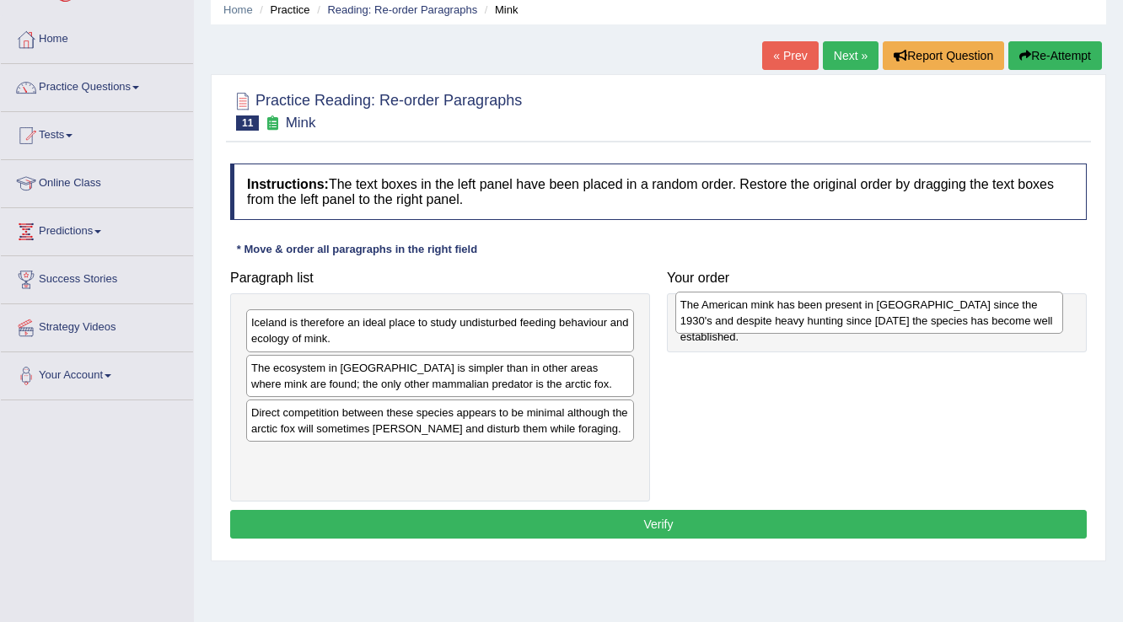
drag, startPoint x: 431, startPoint y: 328, endPoint x: 860, endPoint y: 310, distance: 429.5
click at [860, 310] on div "The American mink has been present in Iceland since the 1930's and despite heav…" at bounding box center [869, 313] width 389 height 42
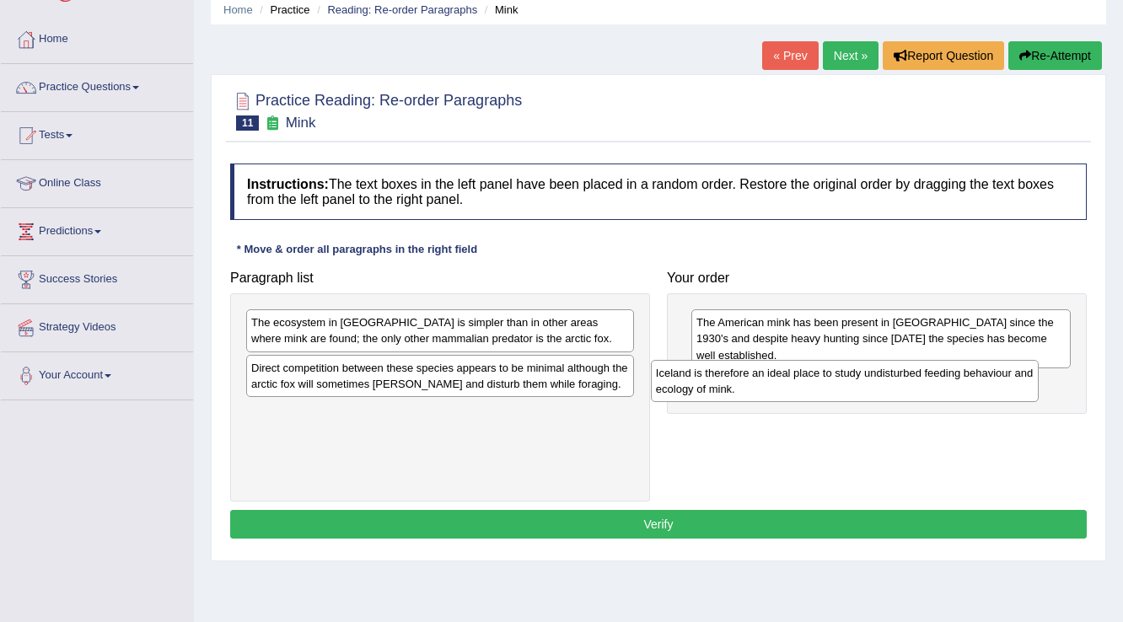
drag, startPoint x: 415, startPoint y: 320, endPoint x: 821, endPoint y: 368, distance: 409.2
click at [821, 368] on div "Iceland is therefore an ideal place to study undisturbed feeding behaviour and …" at bounding box center [845, 381] width 389 height 42
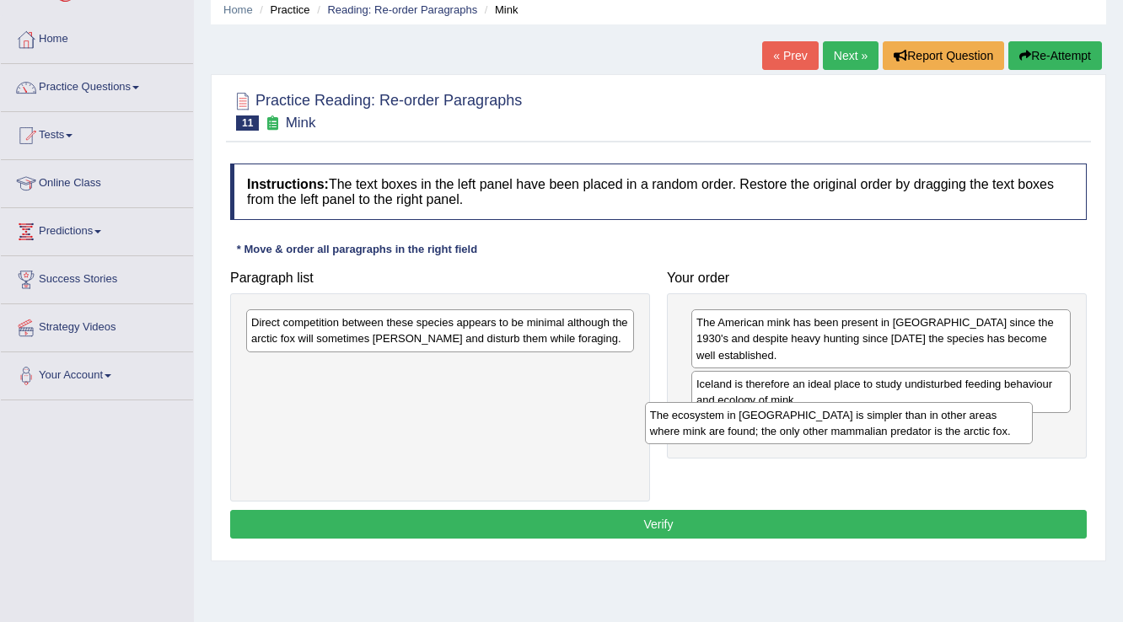
drag, startPoint x: 406, startPoint y: 320, endPoint x: 805, endPoint y: 413, distance: 409.4
click at [805, 413] on div "The ecosystem in Iceland is simpler than in other areas where mink are found; t…" at bounding box center [839, 423] width 389 height 42
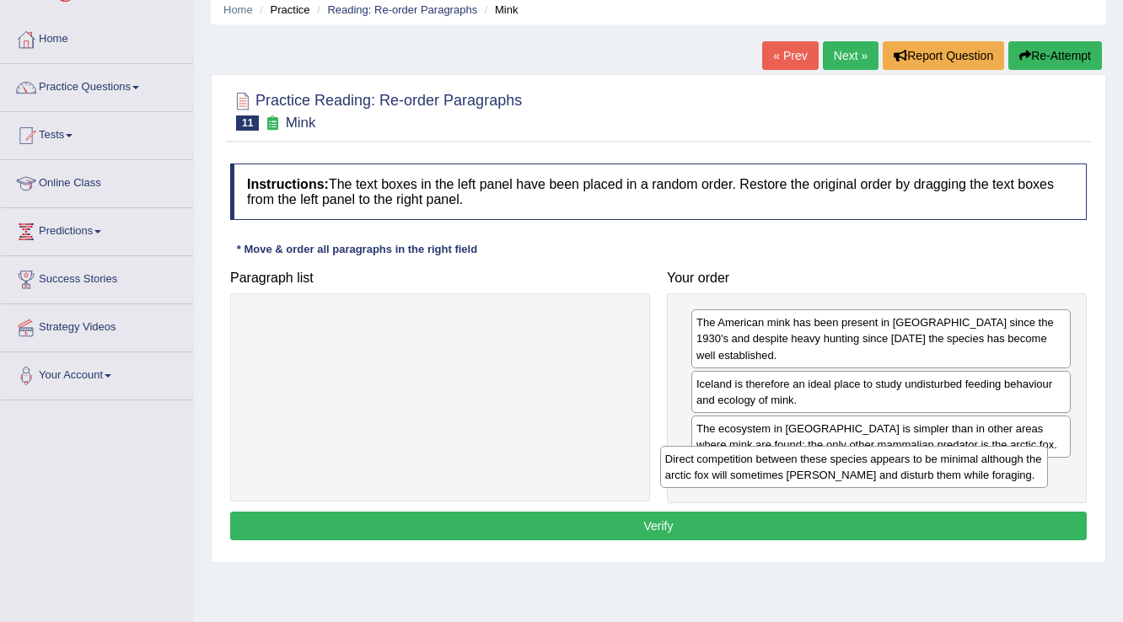
drag, startPoint x: 530, startPoint y: 378, endPoint x: 899, endPoint y: 465, distance: 378.5
click at [899, 465] on div "Direct competition between these species appears to be minimal although the arc…" at bounding box center [854, 467] width 389 height 42
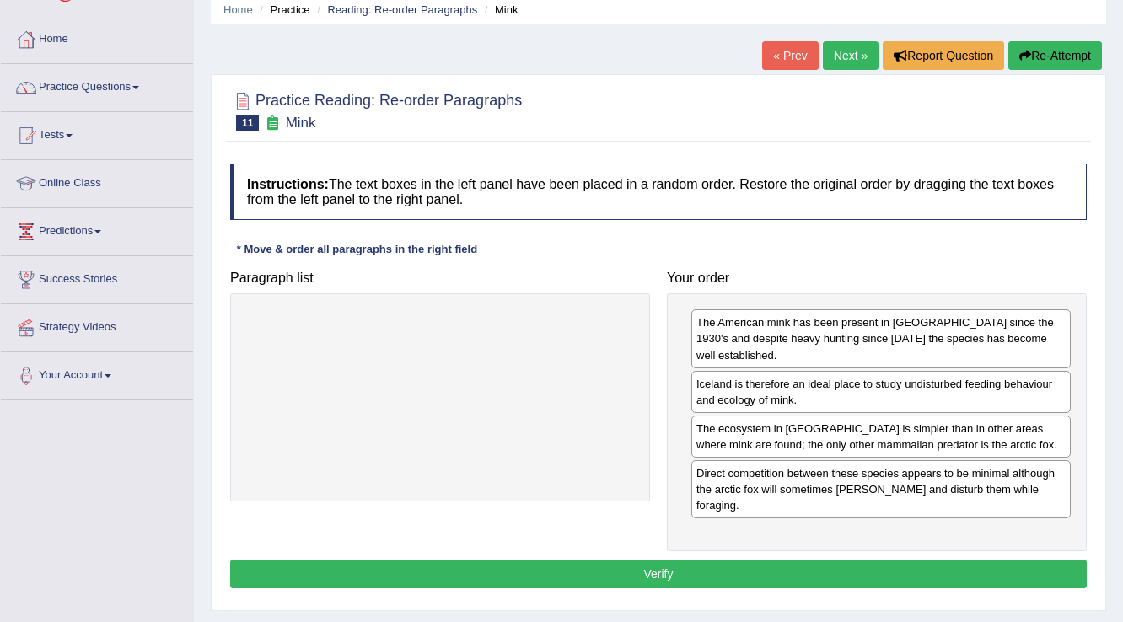
click at [653, 560] on button "Verify" at bounding box center [658, 574] width 857 height 29
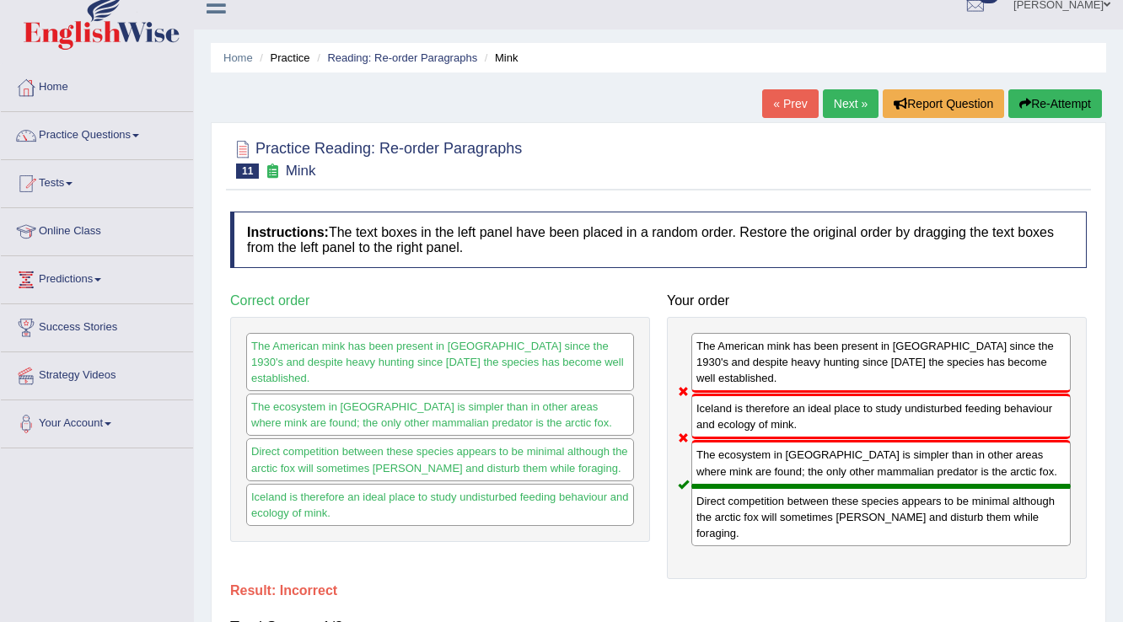
scroll to position [0, 0]
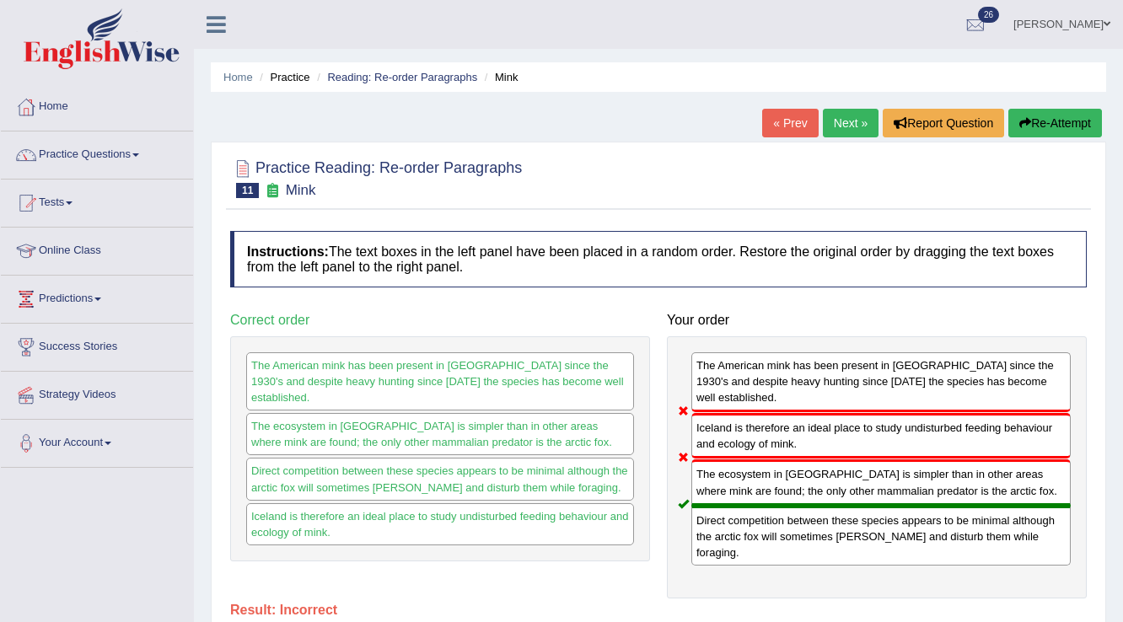
click at [61, 153] on link "Practice Questions" at bounding box center [97, 153] width 192 height 42
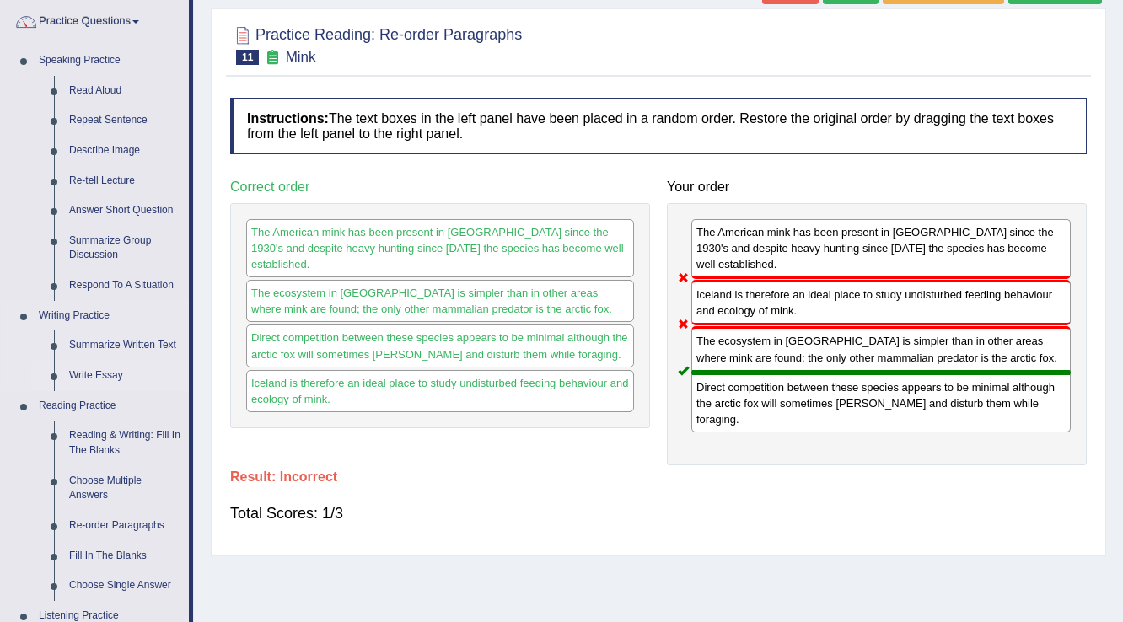
scroll to position [135, 0]
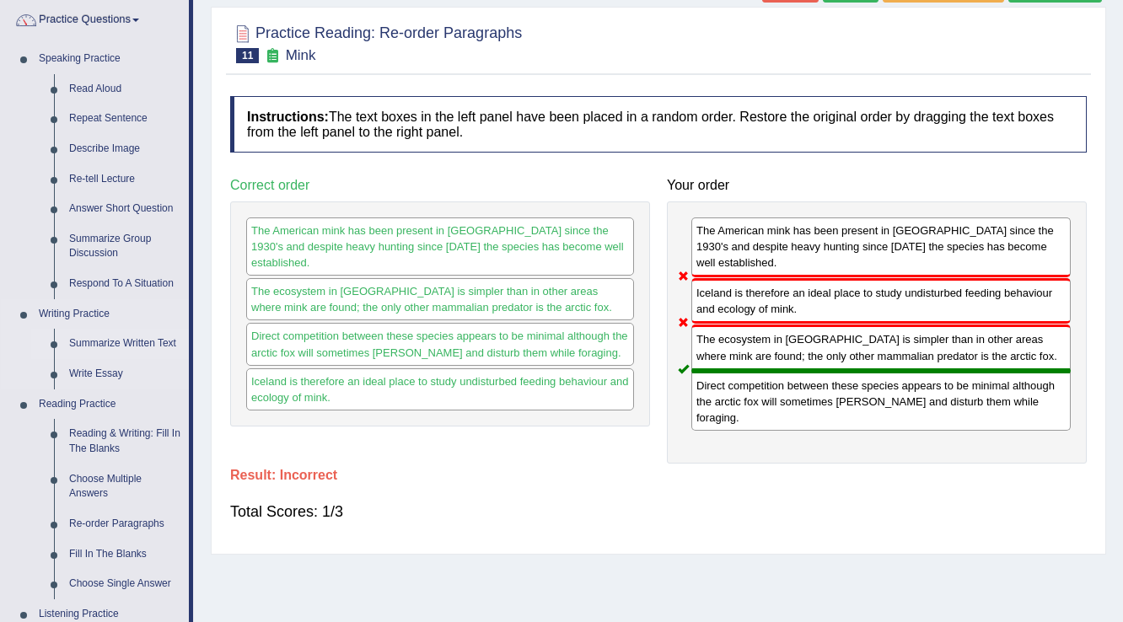
click at [160, 341] on link "Summarize Written Text" at bounding box center [125, 344] width 127 height 30
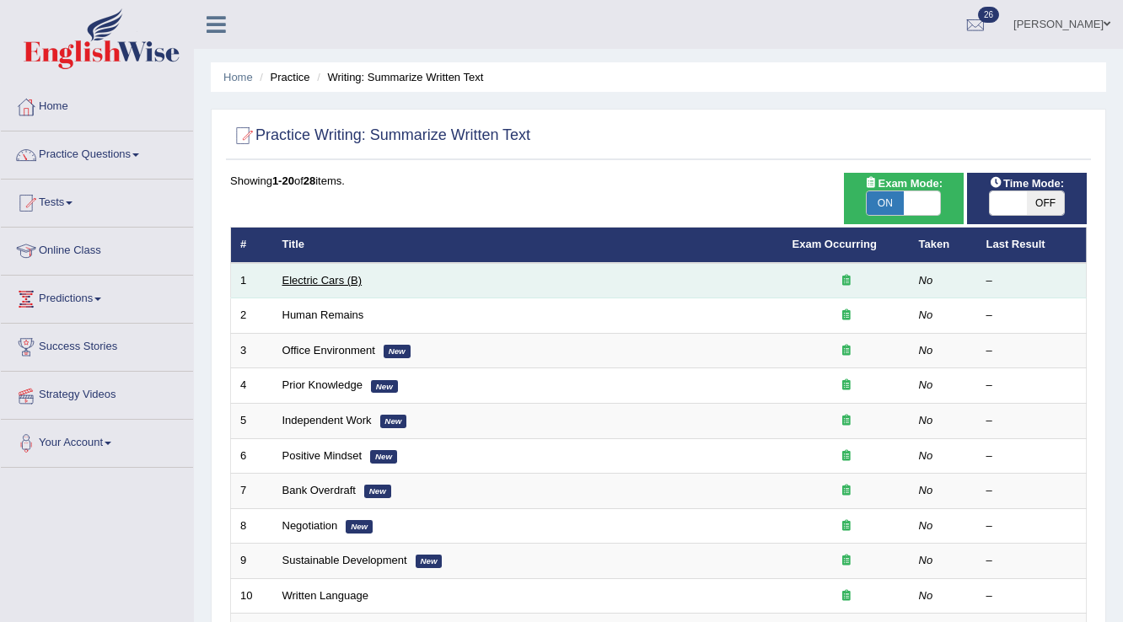
click at [317, 280] on link "Electric Cars (B)" at bounding box center [322, 280] width 80 height 13
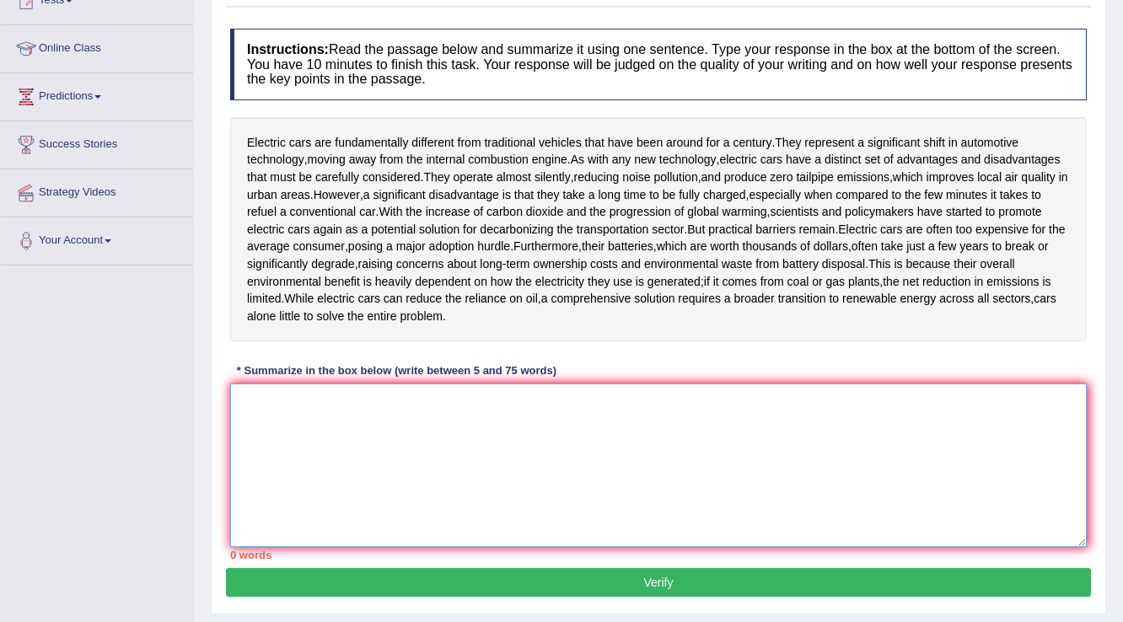
click at [580, 425] on textarea at bounding box center [658, 466] width 857 height 164
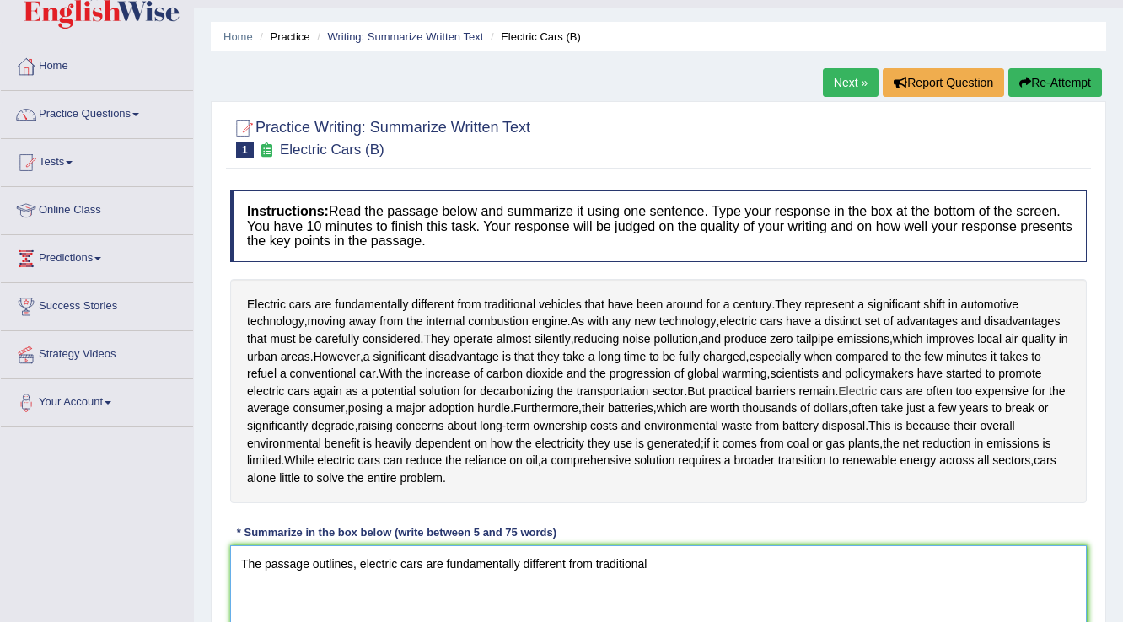
scroll to position [135, 0]
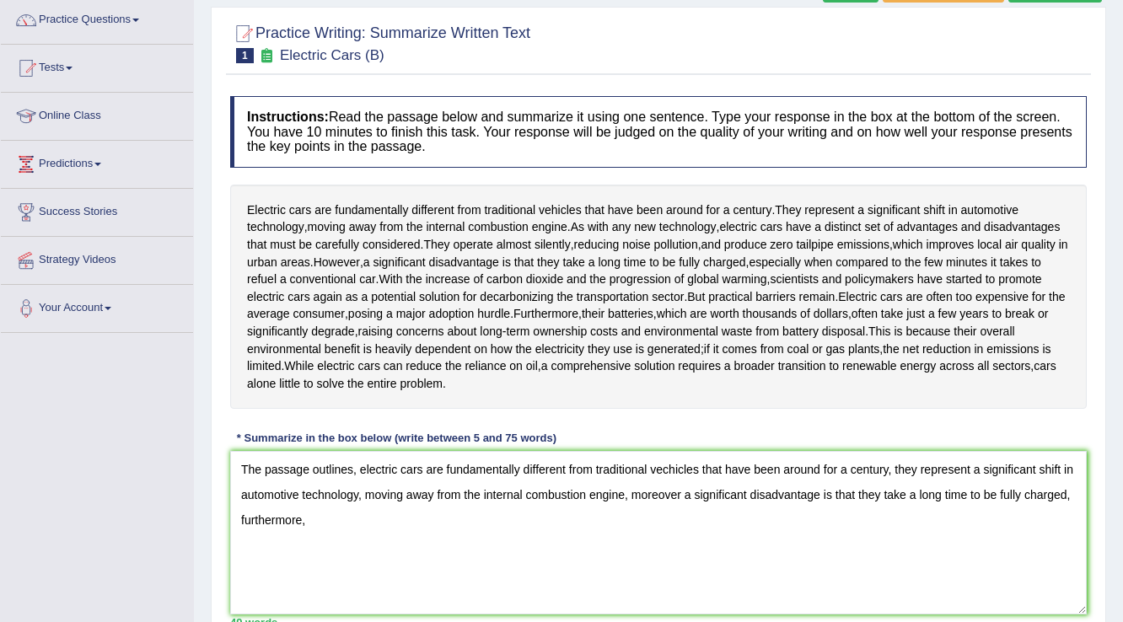
drag, startPoint x: 696, startPoint y: 313, endPoint x: 742, endPoint y: 311, distance: 46.4
click at [742, 311] on div "Electric cars are fundamentally different from traditional vehicles that have b…" at bounding box center [658, 297] width 857 height 225
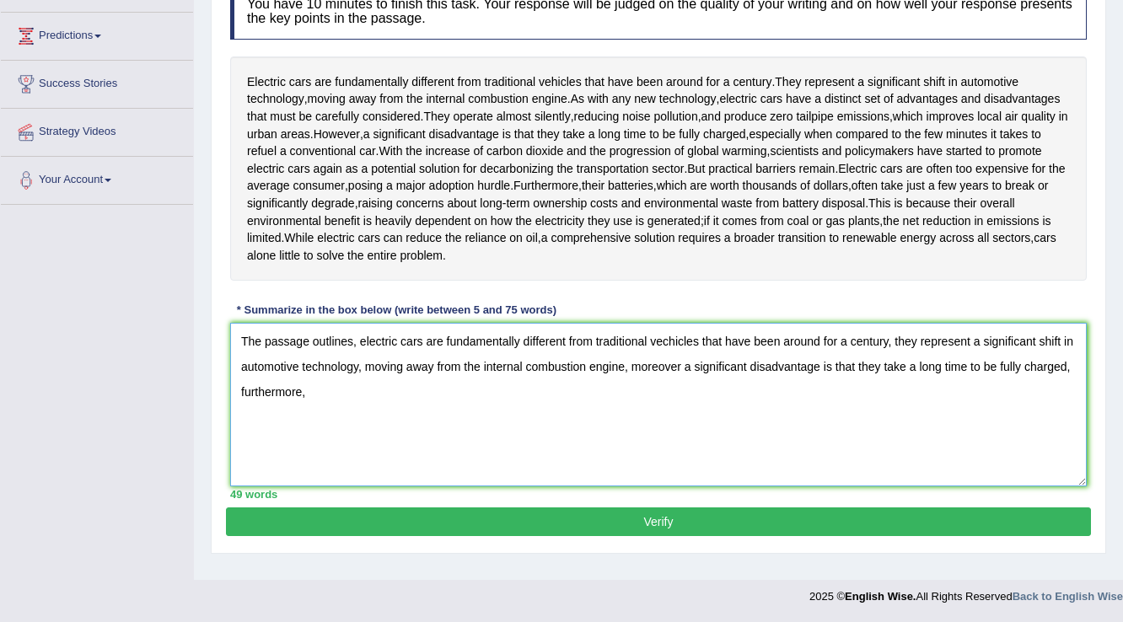
click at [363, 401] on textarea "The passage outlines, electric cars are fundamentally different from traditiona…" at bounding box center [658, 405] width 857 height 164
type textarea "The passage outlines, electric cars are fundamentally different from traditiona…"
click at [624, 516] on button "Verify" at bounding box center [658, 522] width 865 height 29
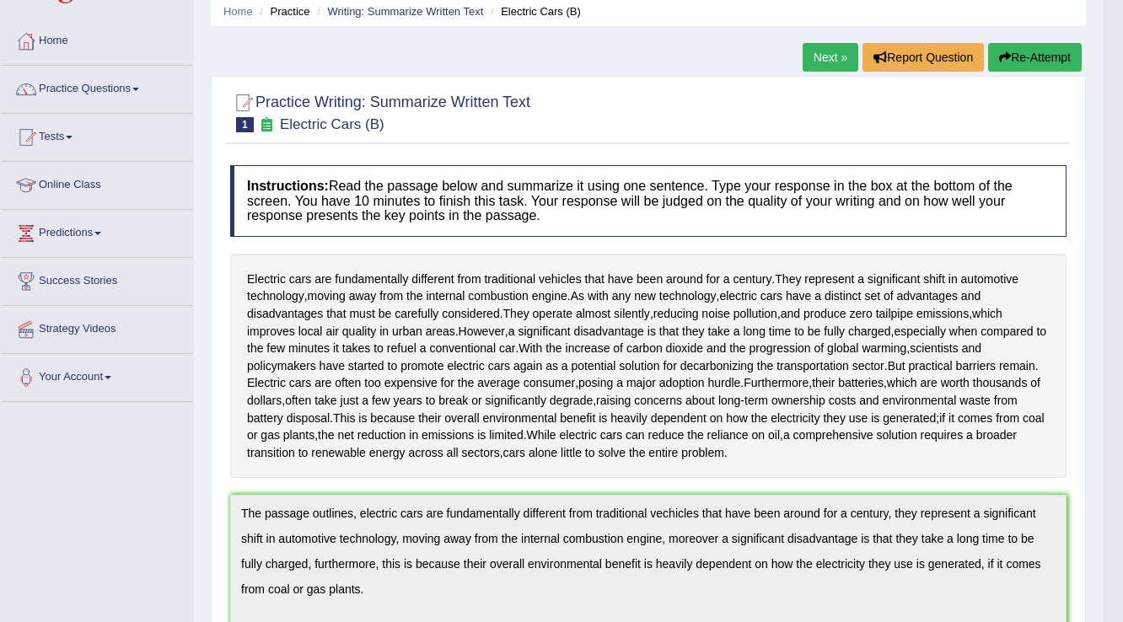
scroll to position [0, 0]
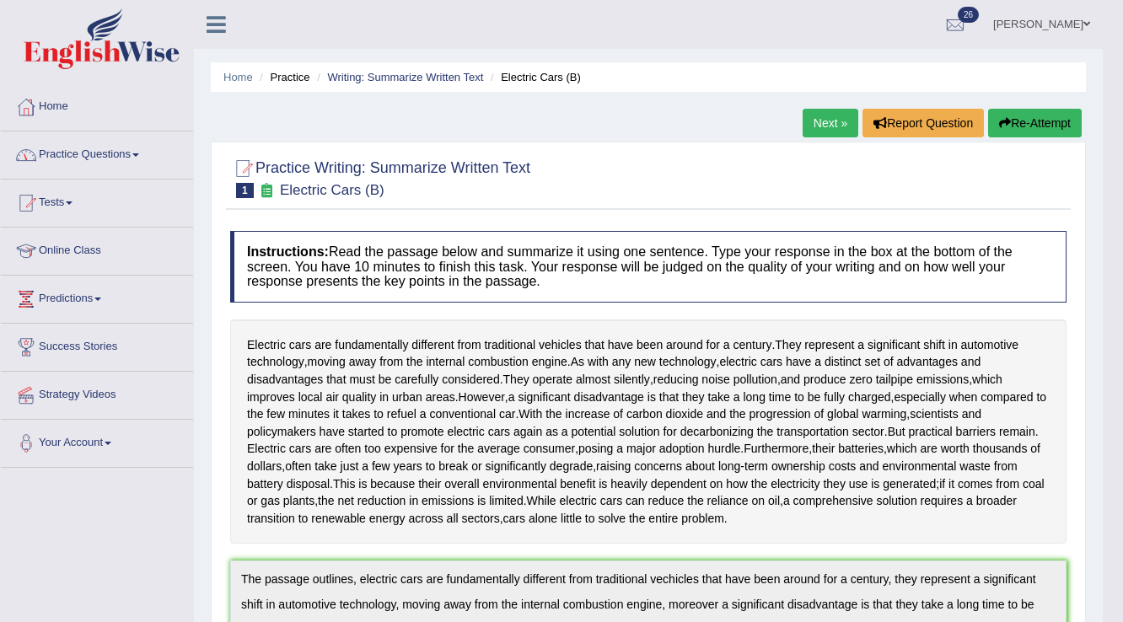
click at [123, 159] on link "Practice Questions" at bounding box center [97, 153] width 192 height 42
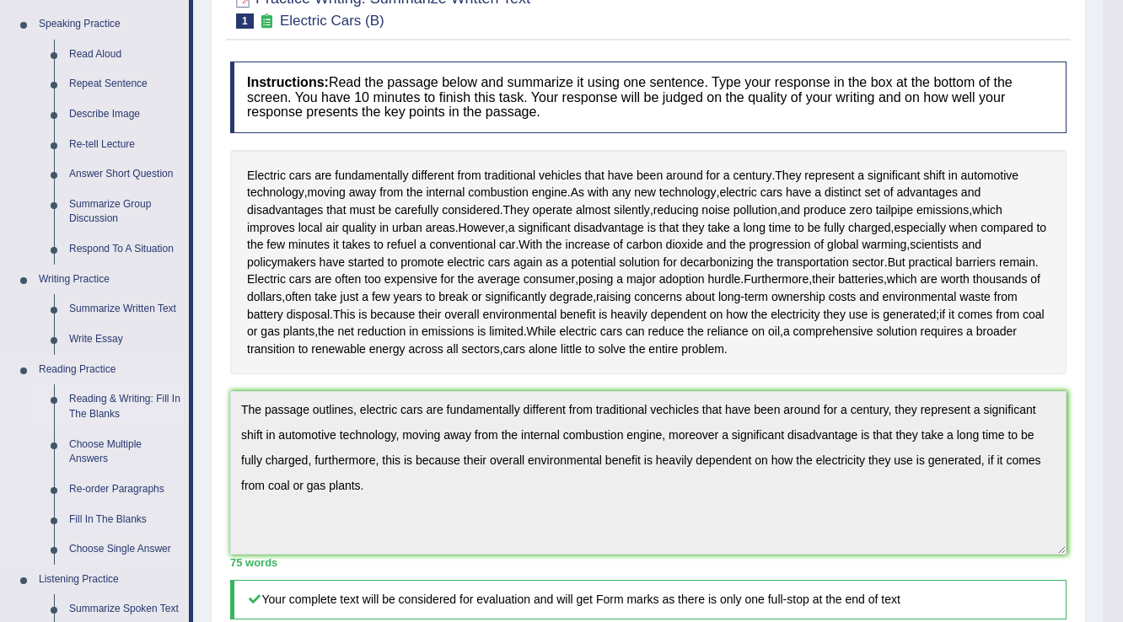
scroll to position [202, 0]
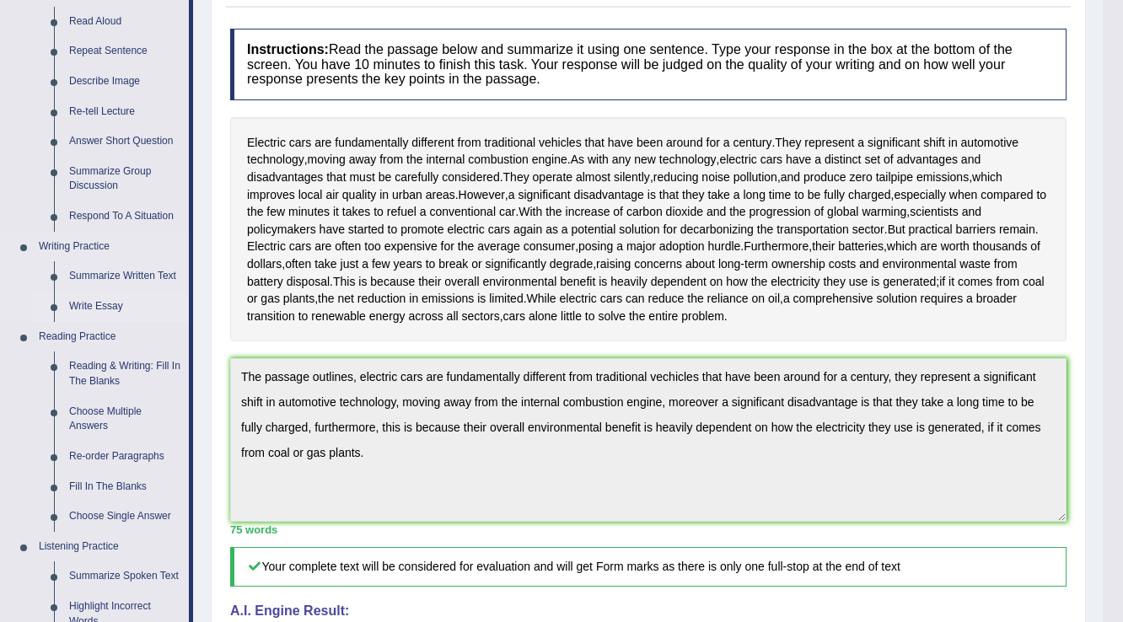
click at [105, 304] on link "Write Essay" at bounding box center [125, 307] width 127 height 30
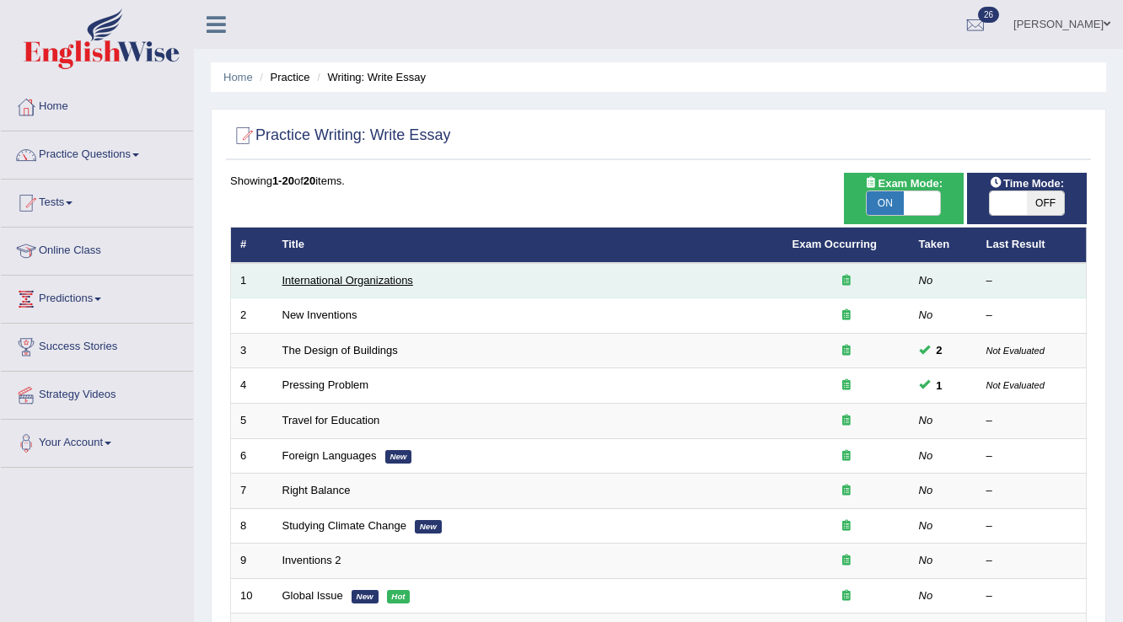
click at [332, 283] on link "International Organizations" at bounding box center [347, 280] width 131 height 13
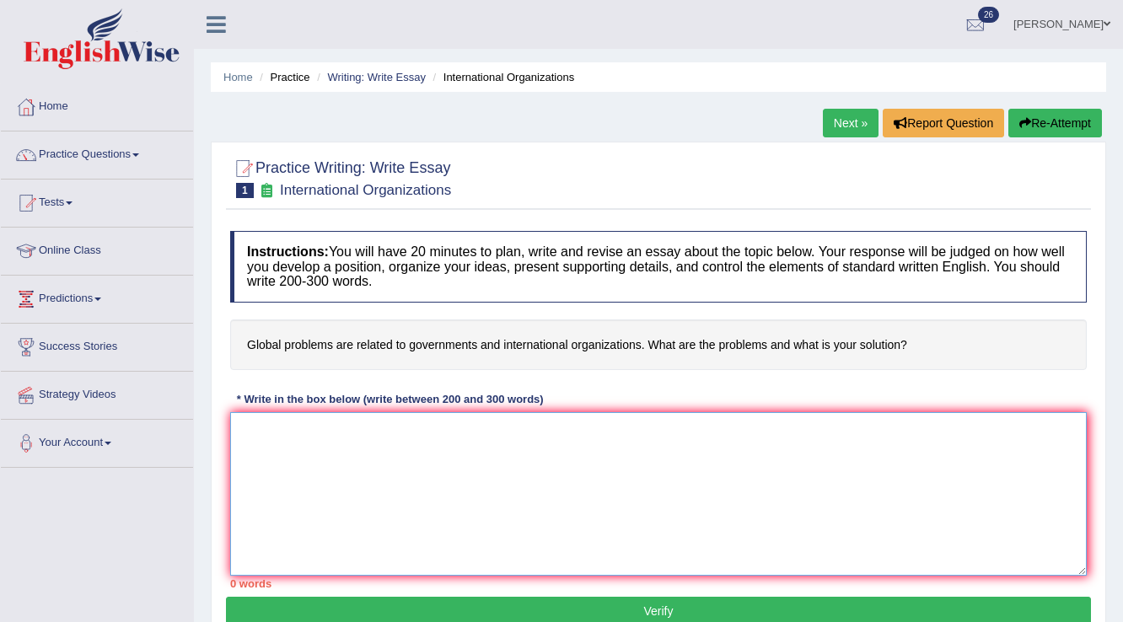
click at [495, 469] on textarea at bounding box center [658, 494] width 857 height 164
type textarea "T"
click at [101, 148] on link "Practice Questions" at bounding box center [97, 153] width 192 height 42
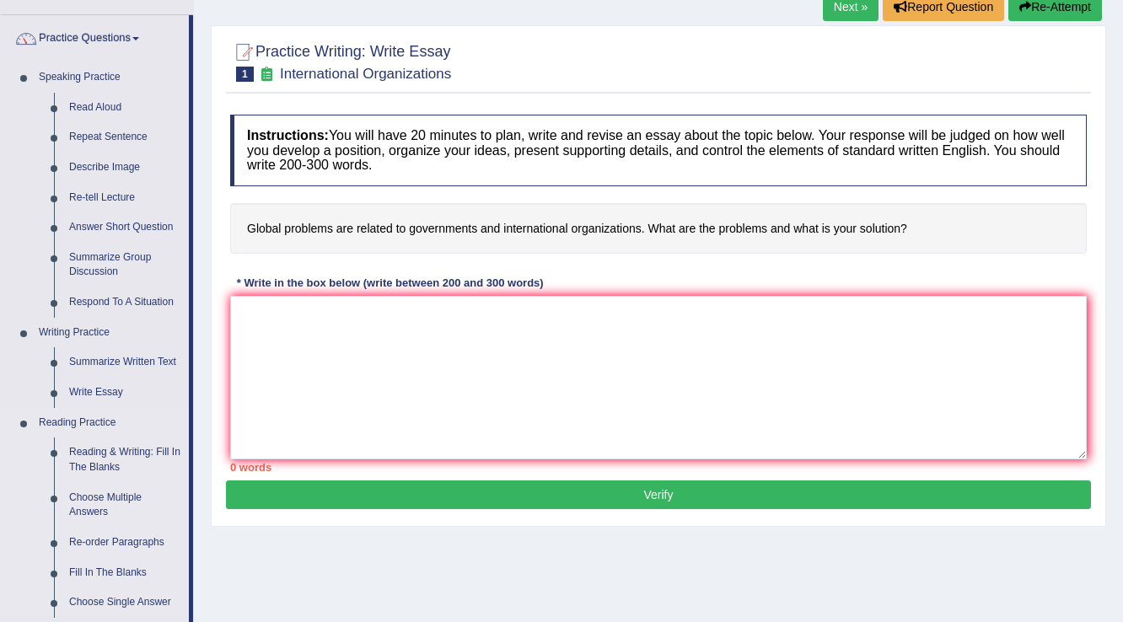
scroll to position [135, 0]
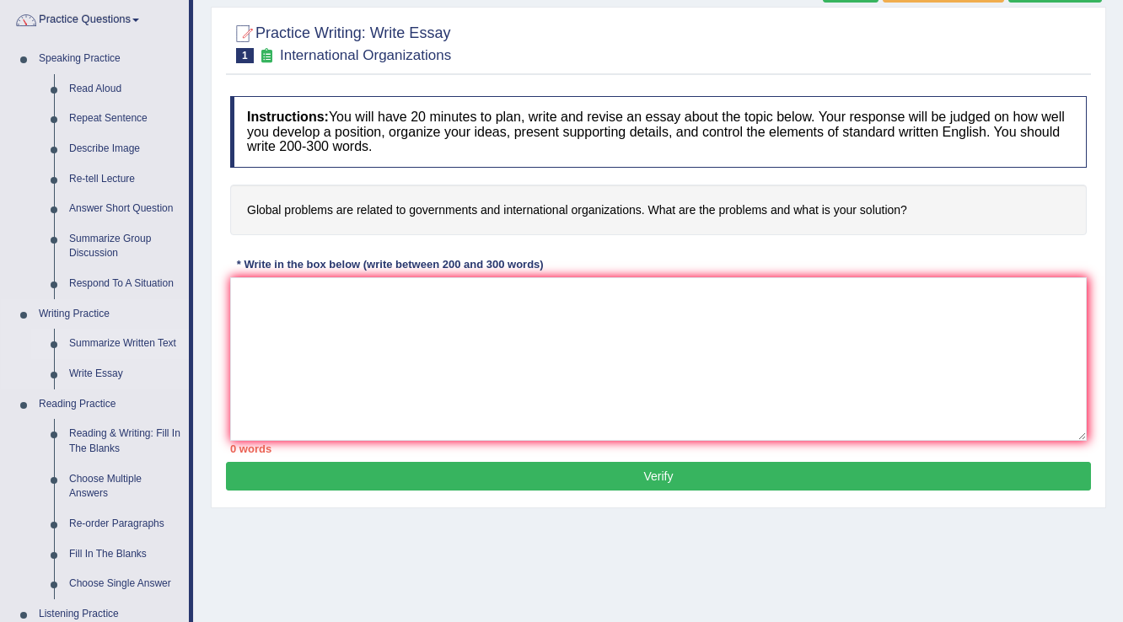
click at [130, 347] on link "Summarize Written Text" at bounding box center [125, 344] width 127 height 30
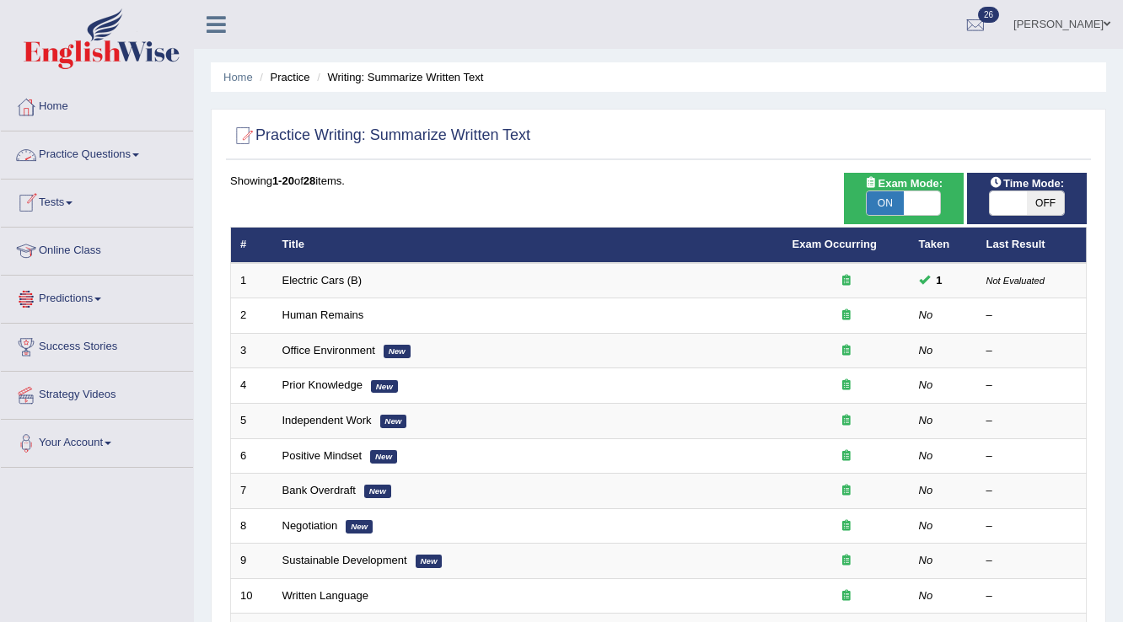
click at [81, 155] on link "Practice Questions" at bounding box center [97, 153] width 192 height 42
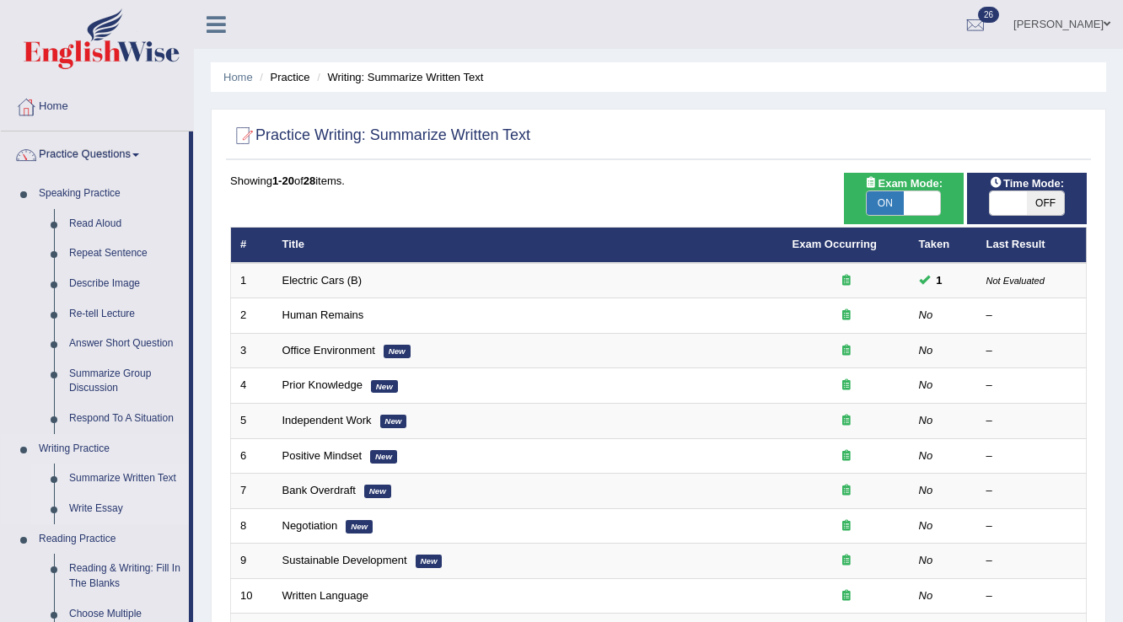
click at [88, 502] on link "Write Essay" at bounding box center [125, 509] width 127 height 30
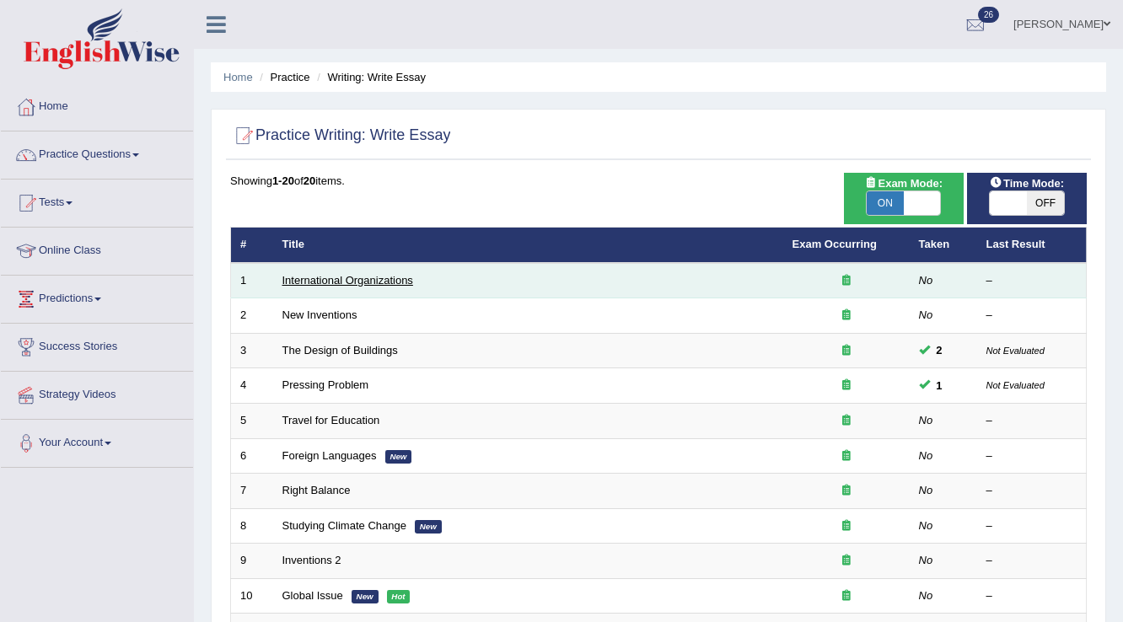
click at [361, 281] on link "International Organizations" at bounding box center [347, 280] width 131 height 13
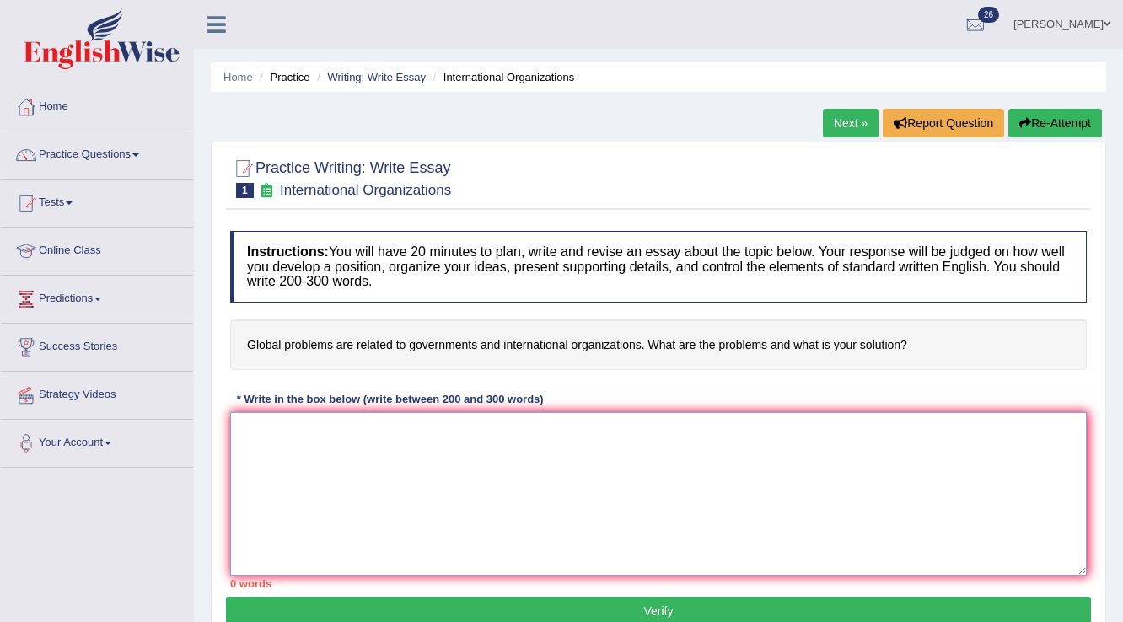
click at [788, 469] on textarea at bounding box center [658, 494] width 857 height 164
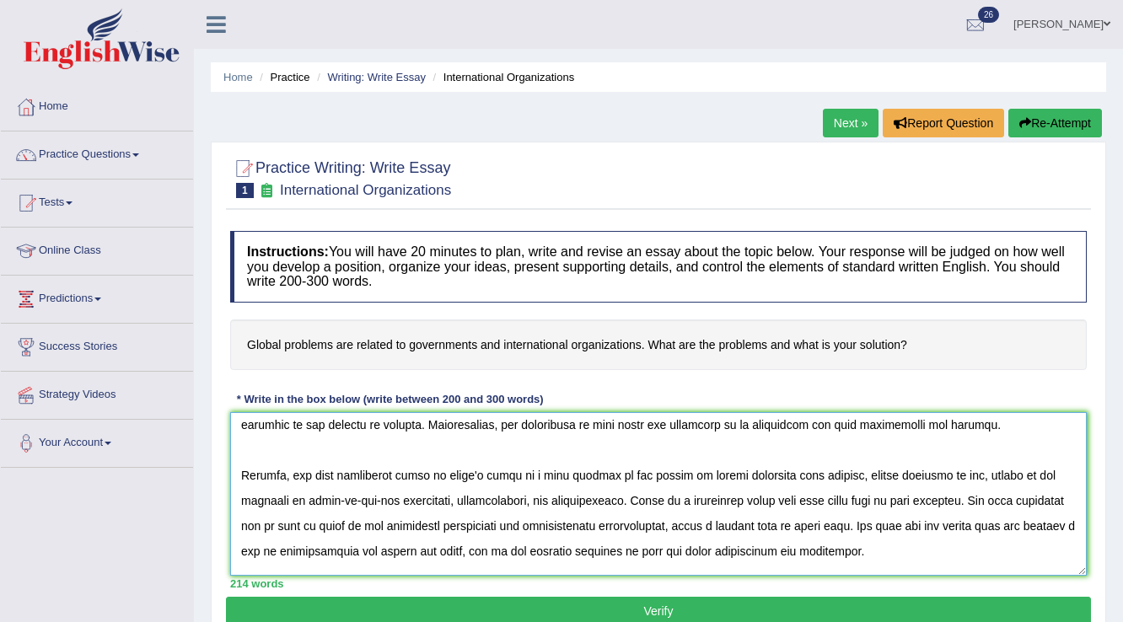
scroll to position [191, 0]
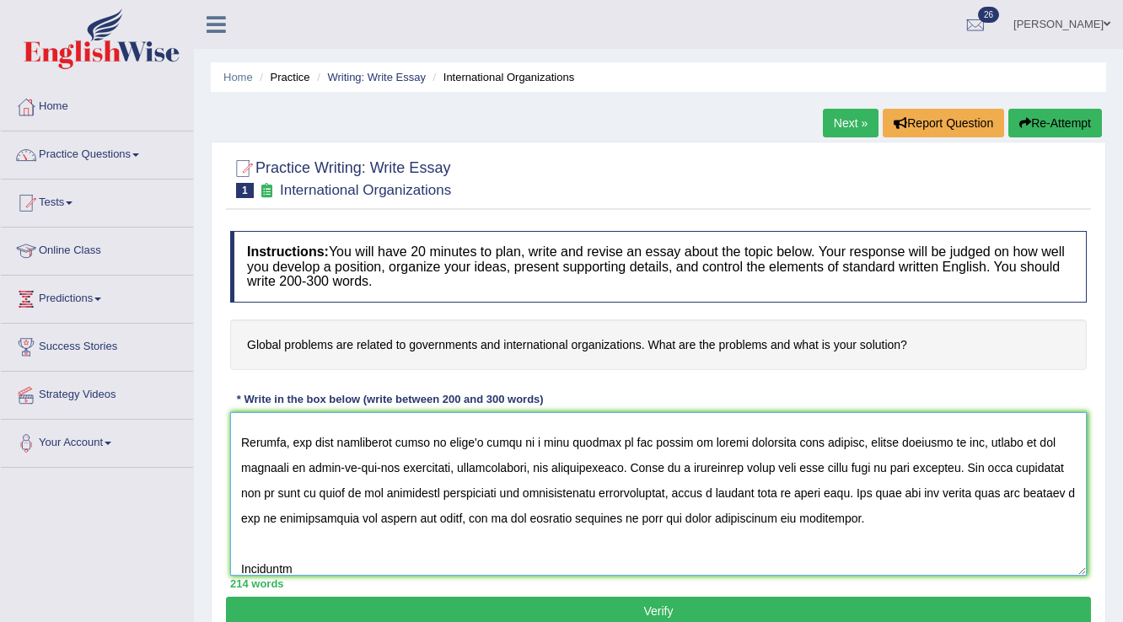
click at [971, 464] on textarea at bounding box center [658, 494] width 857 height 164
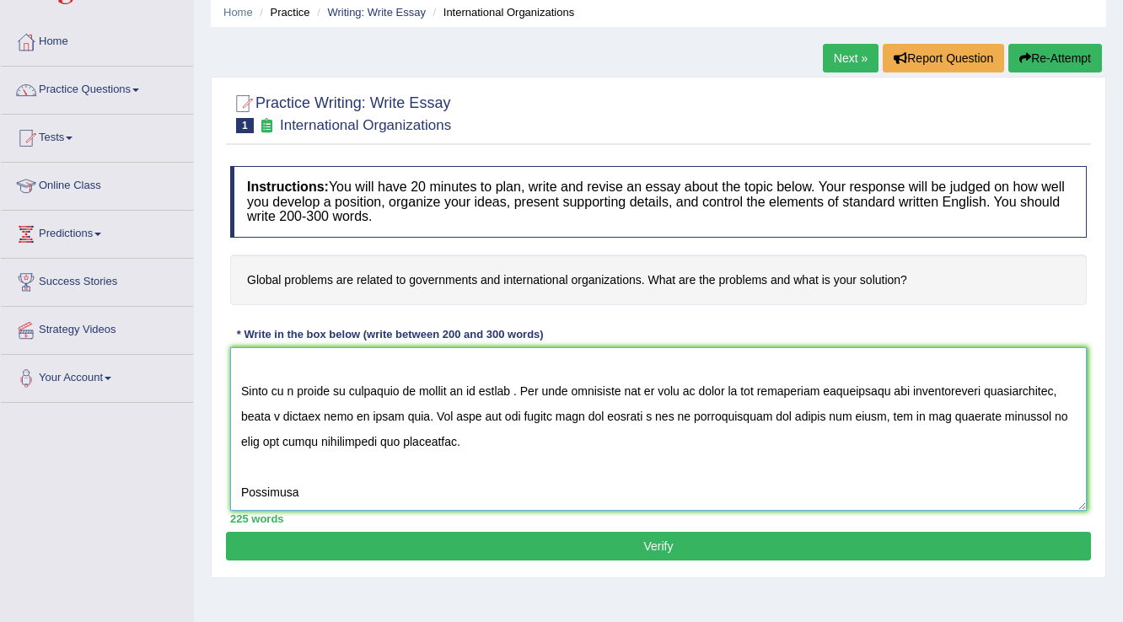
scroll to position [202, 0]
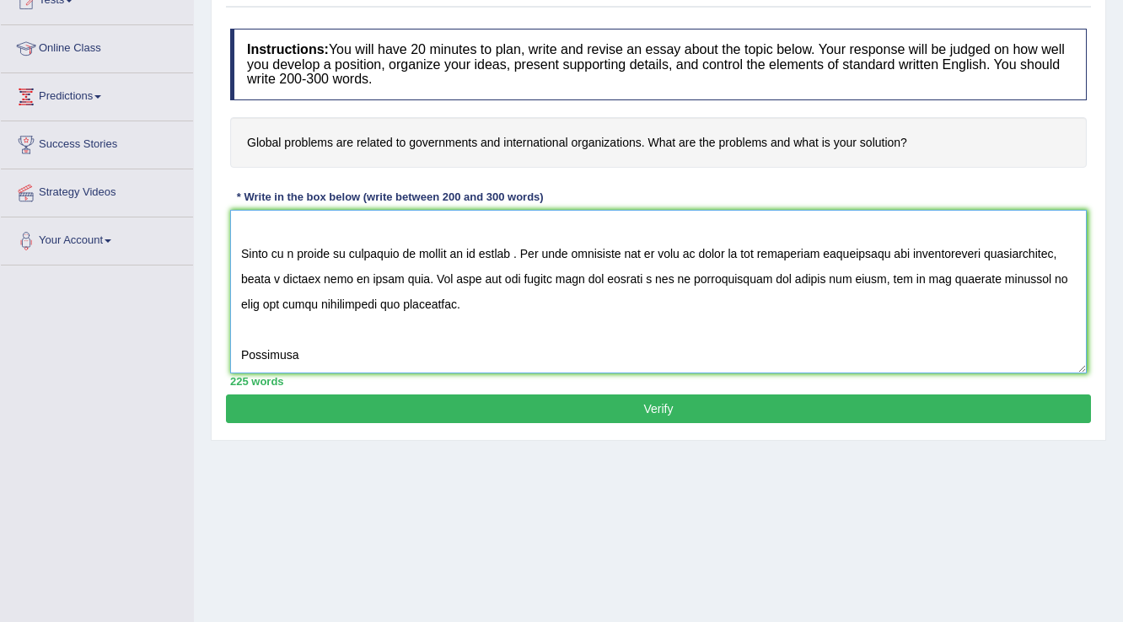
click at [352, 347] on textarea at bounding box center [658, 292] width 857 height 164
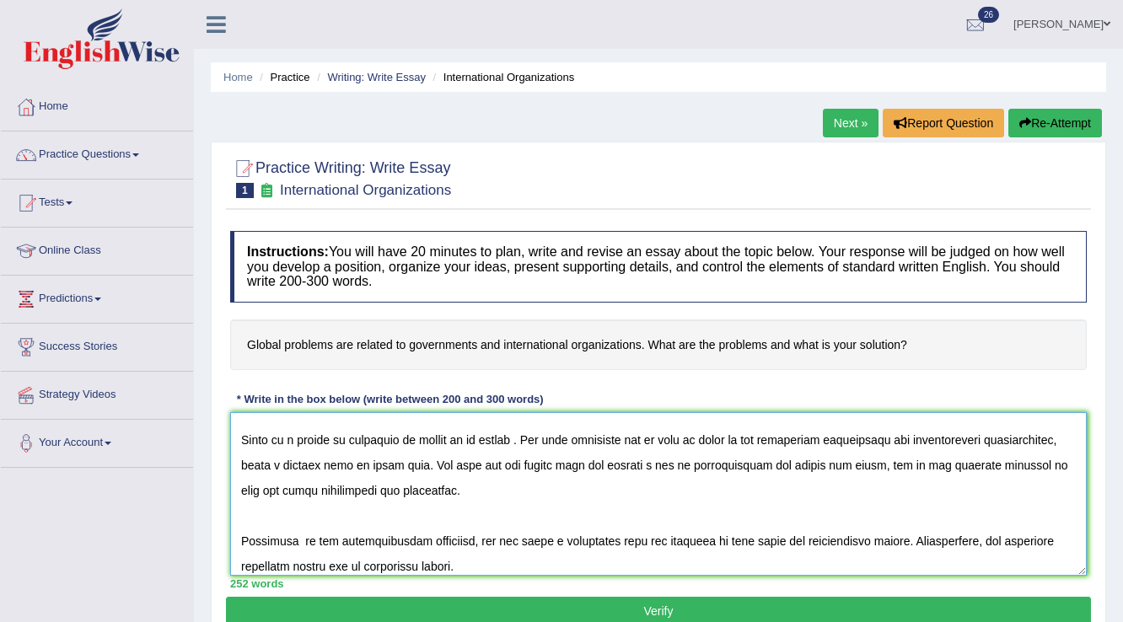
scroll to position [270, 0]
click at [903, 462] on textarea at bounding box center [658, 494] width 857 height 164
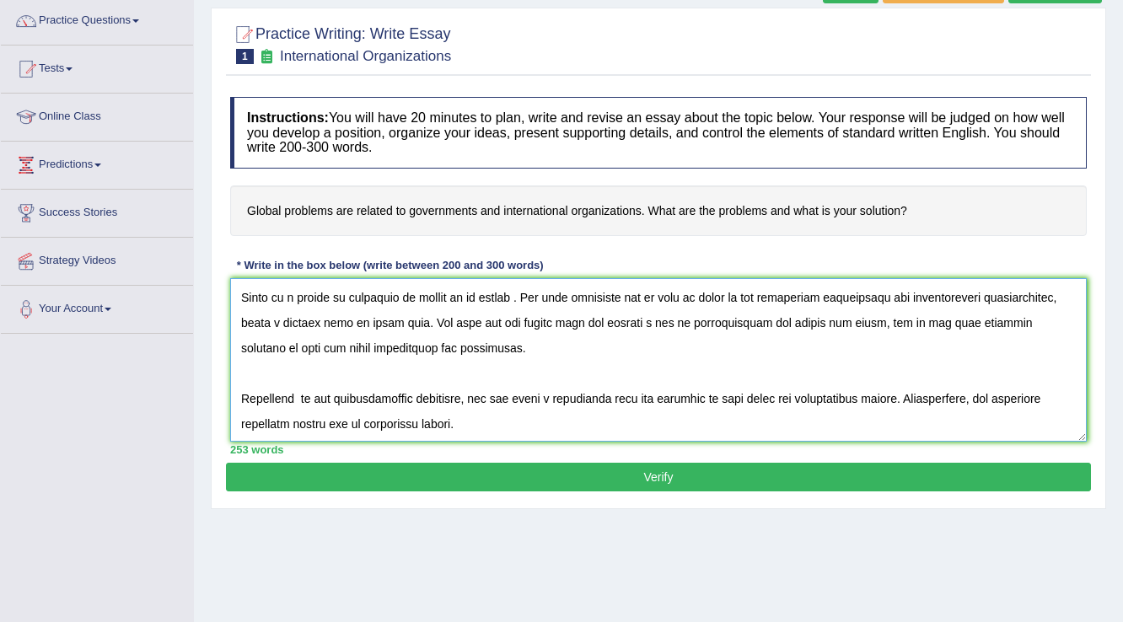
scroll to position [135, 0]
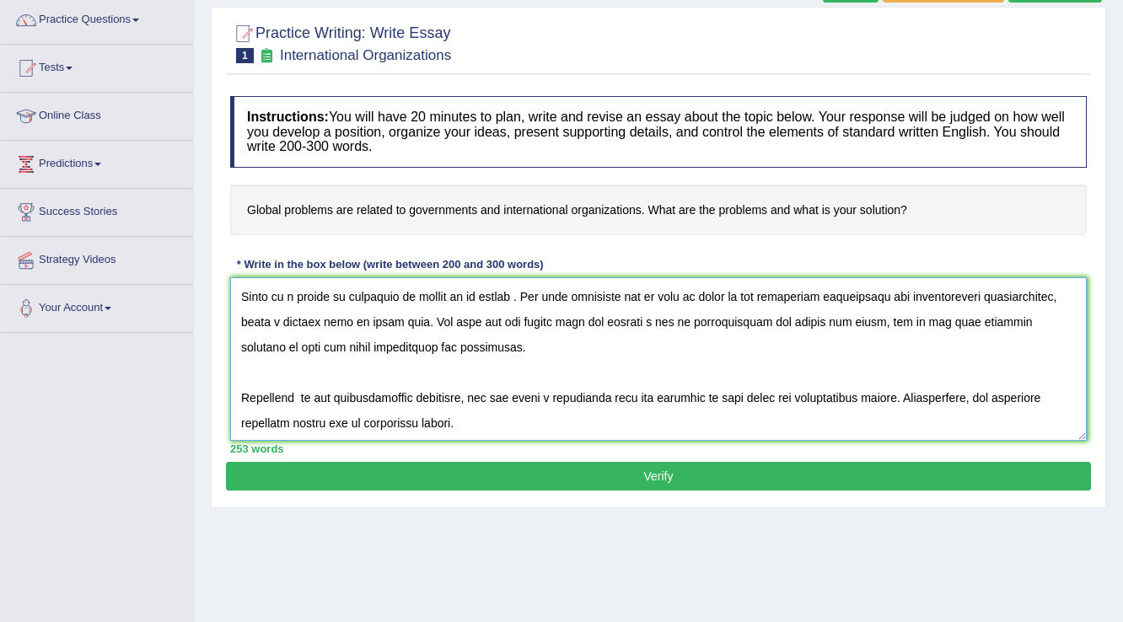
type textarea "The increasing influence of global problems are related to governments on our l…"
click at [630, 476] on button "Verify" at bounding box center [658, 476] width 865 height 29
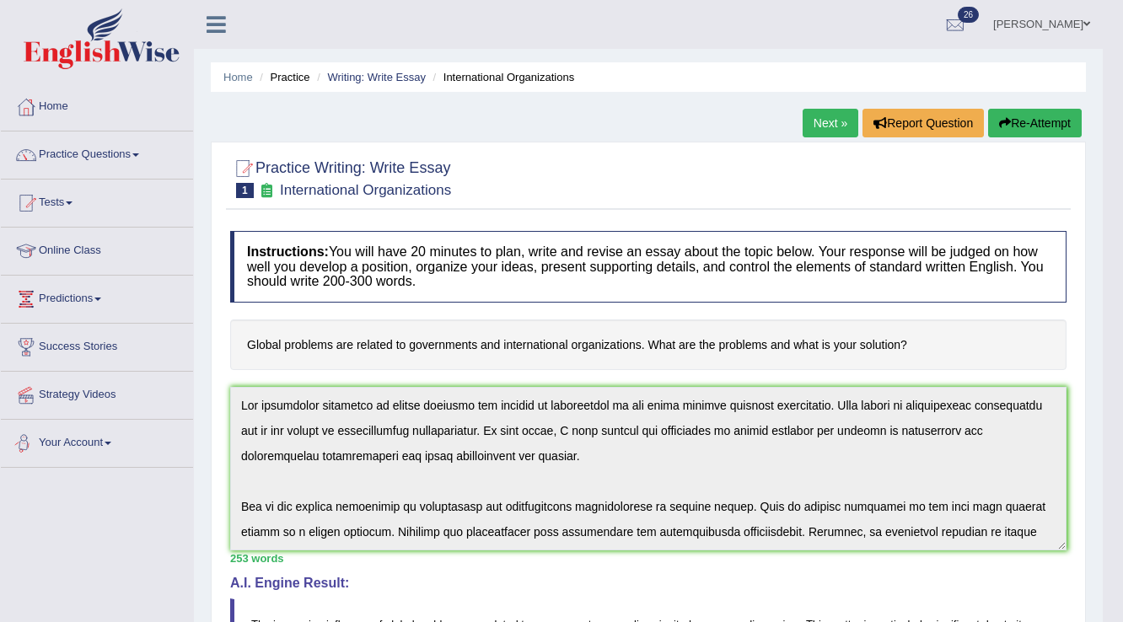
scroll to position [0, 0]
click at [118, 153] on link "Practice Questions" at bounding box center [97, 153] width 192 height 42
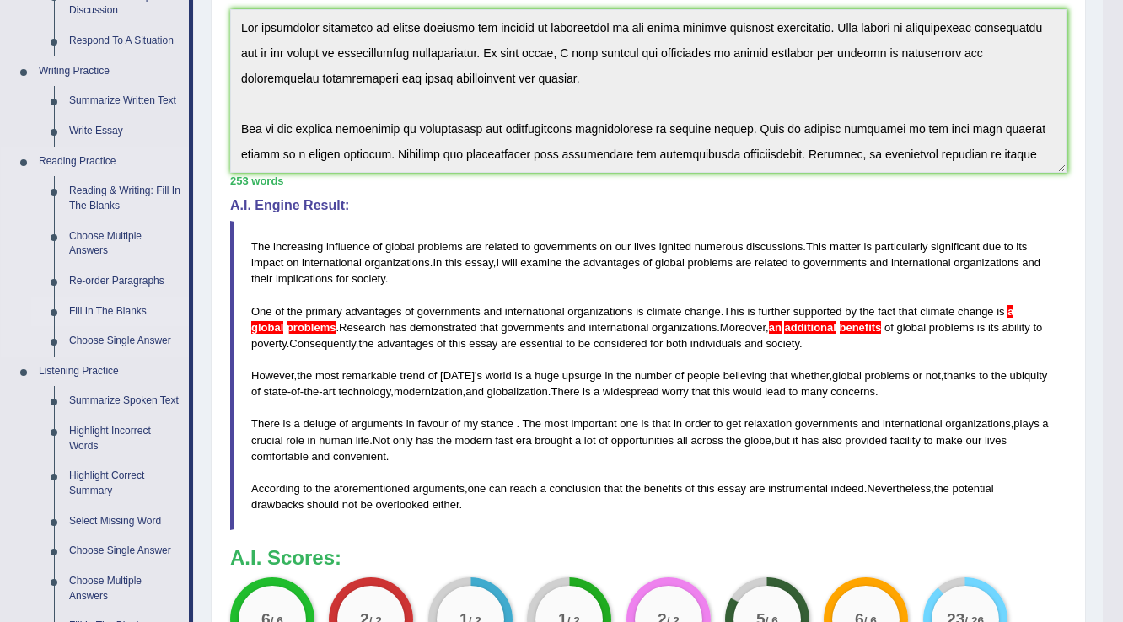
scroll to position [405, 0]
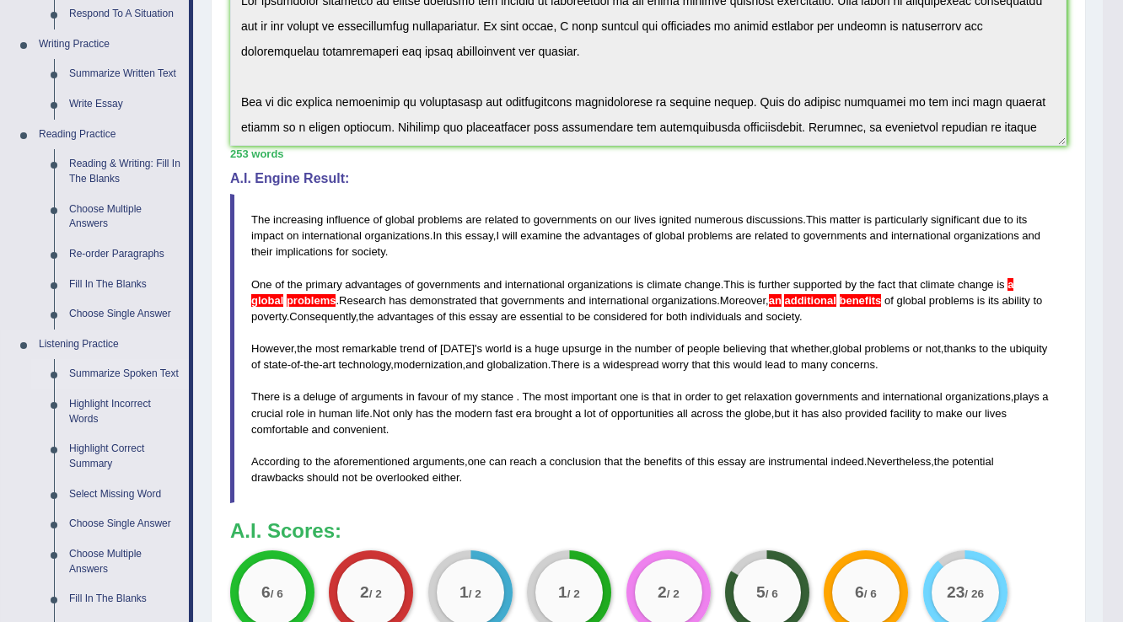
click at [144, 373] on link "Summarize Spoken Text" at bounding box center [125, 374] width 127 height 30
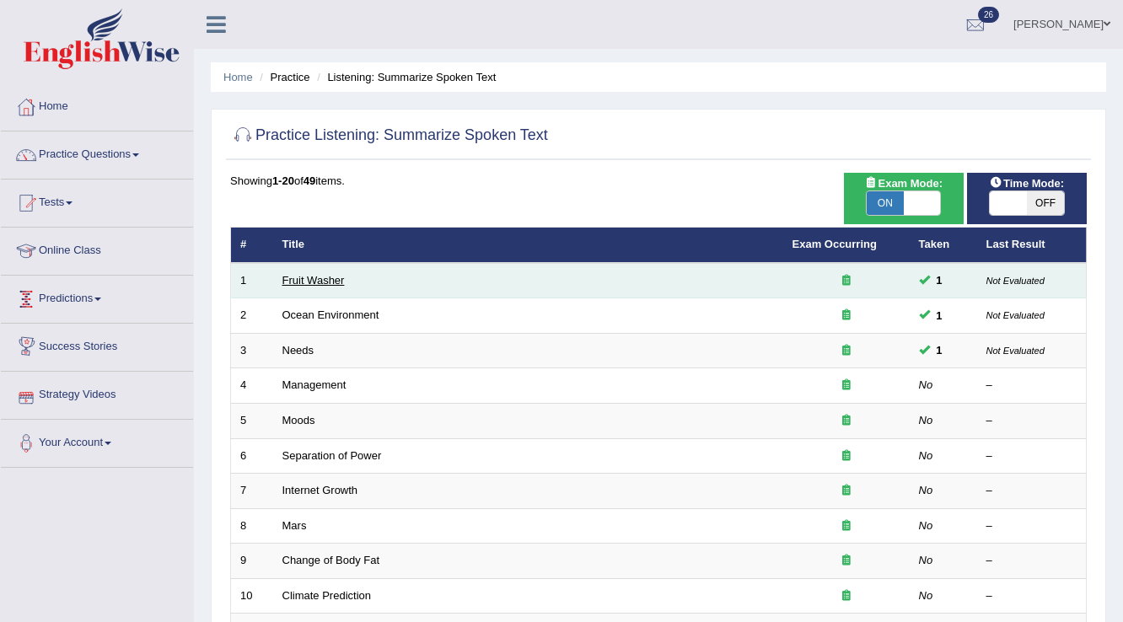
click at [310, 281] on link "Fruit Washer" at bounding box center [313, 280] width 62 height 13
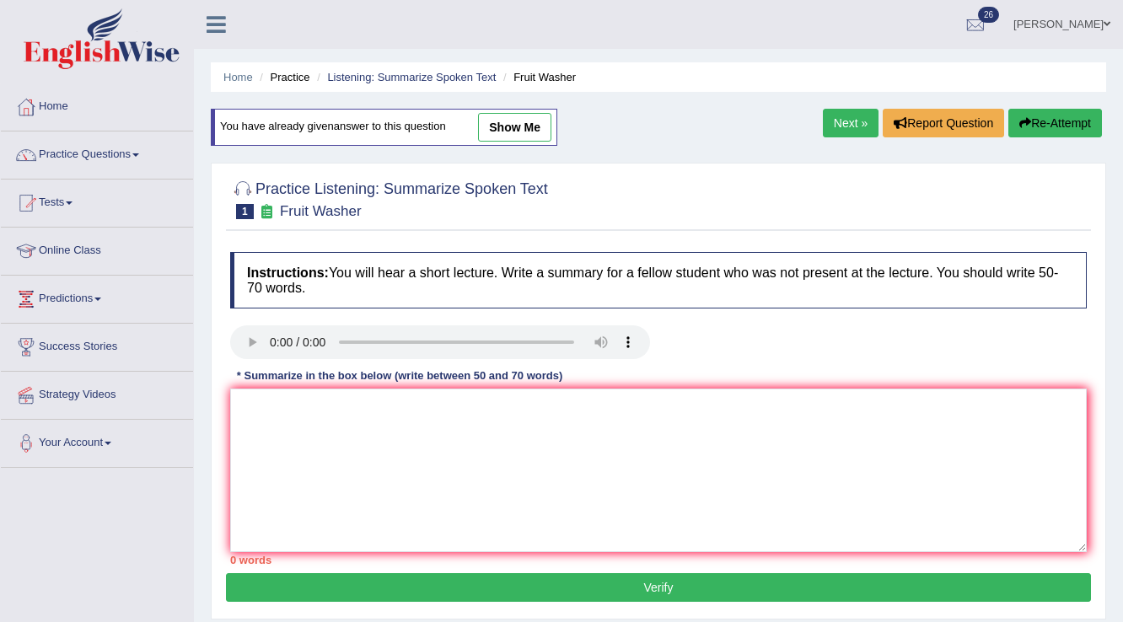
click at [545, 126] on link "show me" at bounding box center [514, 127] width 73 height 29
type textarea "The lecture provided vital information about fruits and vegetables. The speaker…"
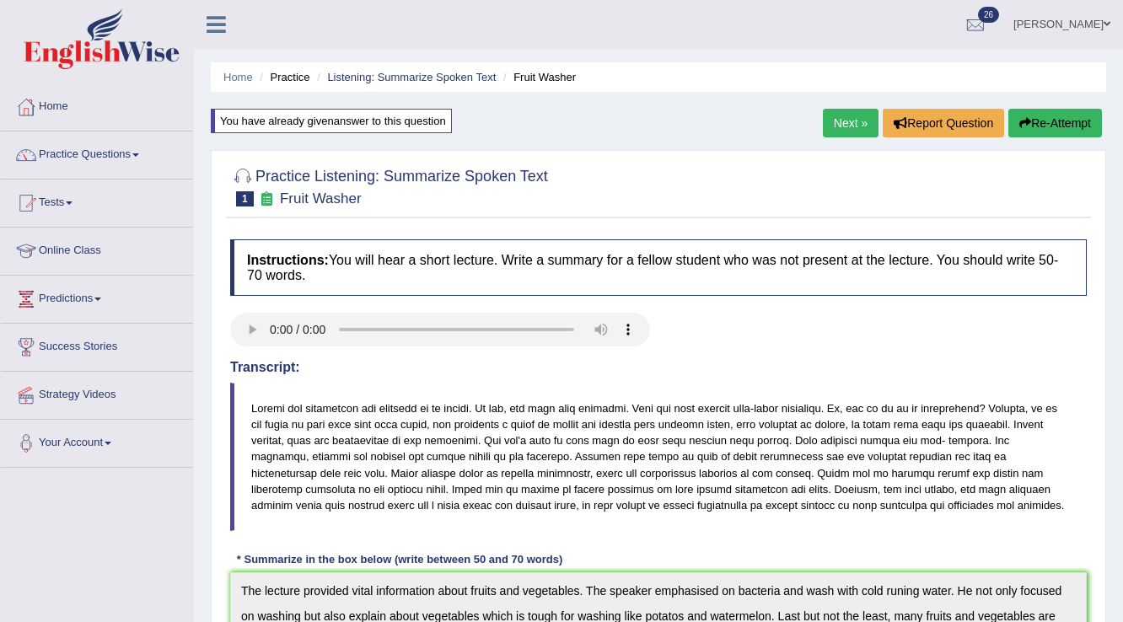
click at [855, 124] on link "Next »" at bounding box center [851, 123] width 56 height 29
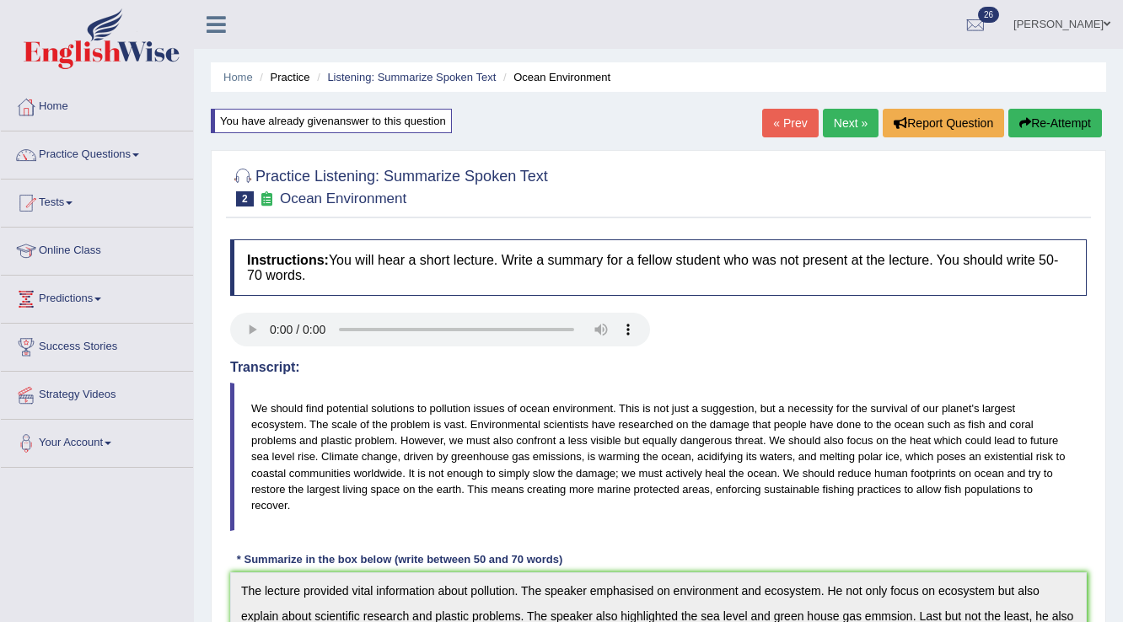
click at [836, 128] on link "Next »" at bounding box center [851, 123] width 56 height 29
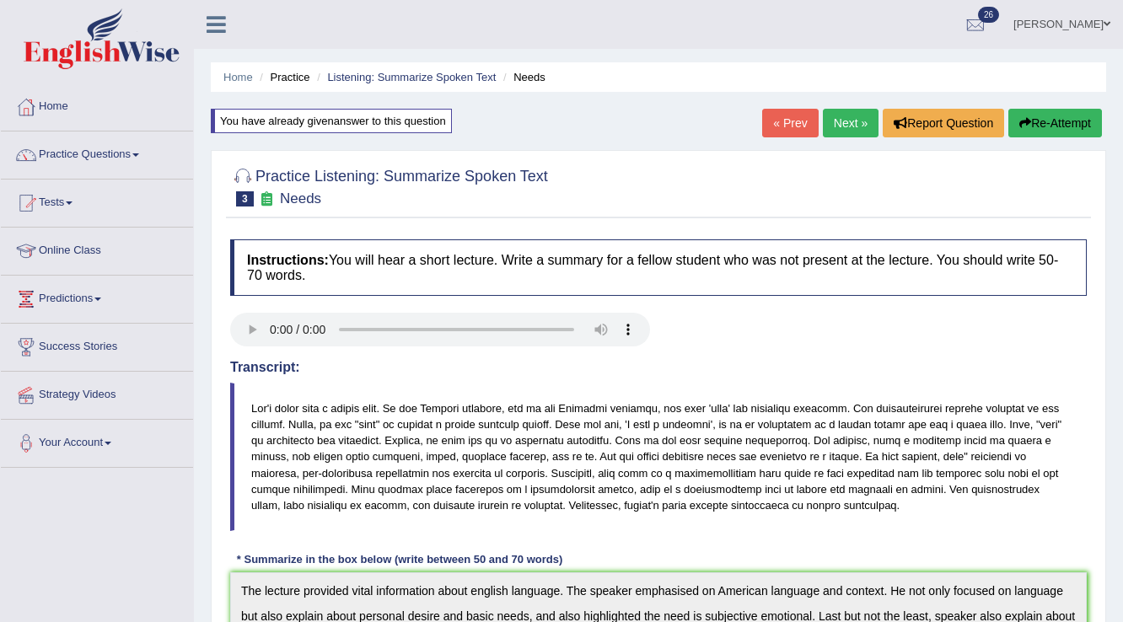
click at [831, 118] on link "Next »" at bounding box center [851, 123] width 56 height 29
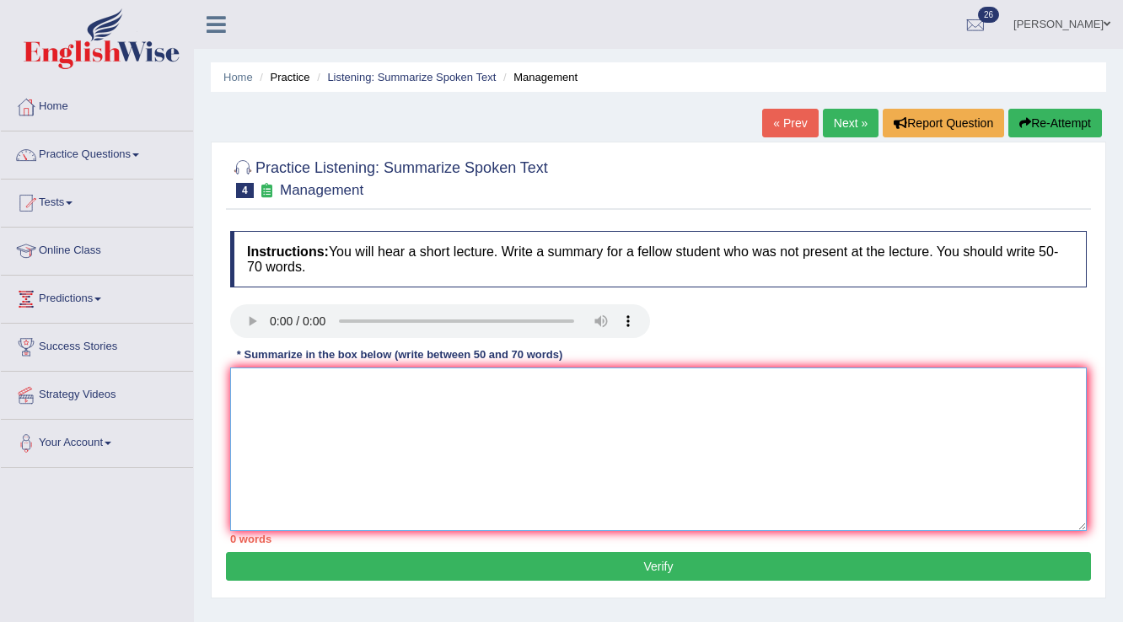
click at [416, 411] on textarea at bounding box center [658, 450] width 857 height 164
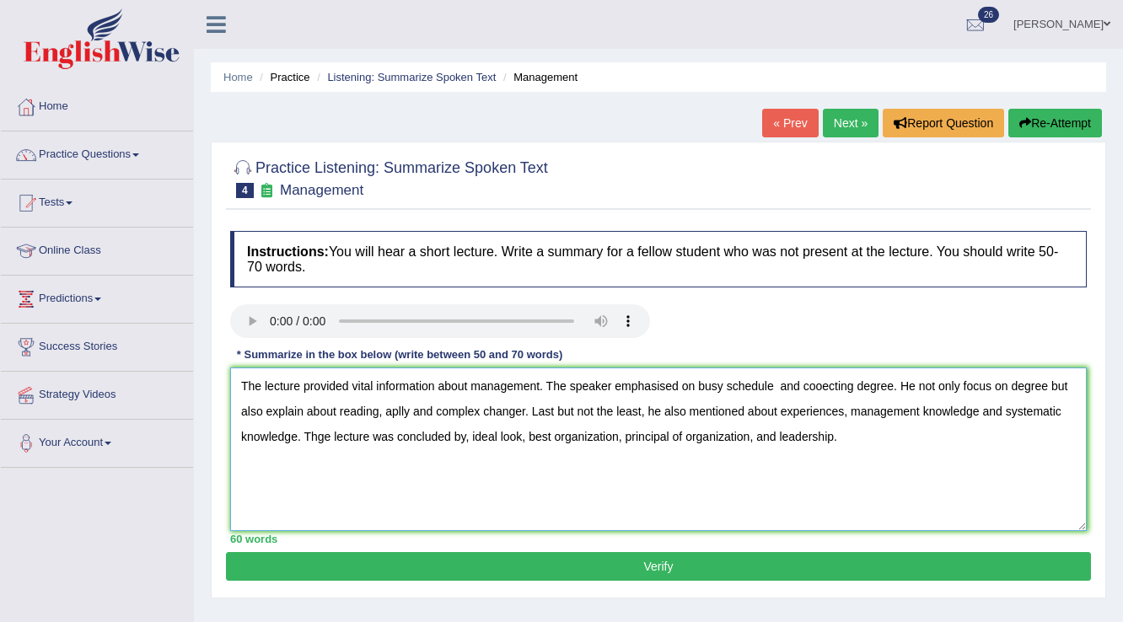
click at [828, 384] on textarea "The lecture provided vital information about management. The speaker emphasised…" at bounding box center [658, 450] width 857 height 164
type textarea "The lecture provided vital information about management. The speaker emphasised…"
click at [845, 570] on button "Verify" at bounding box center [658, 566] width 865 height 29
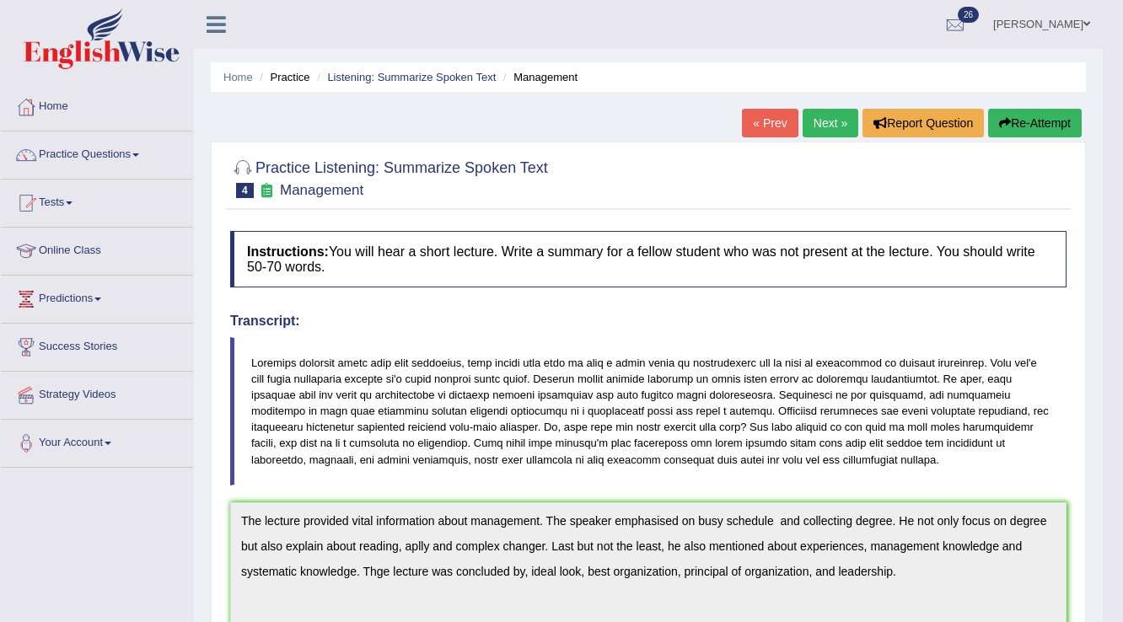
click at [836, 125] on link "Next »" at bounding box center [831, 123] width 56 height 29
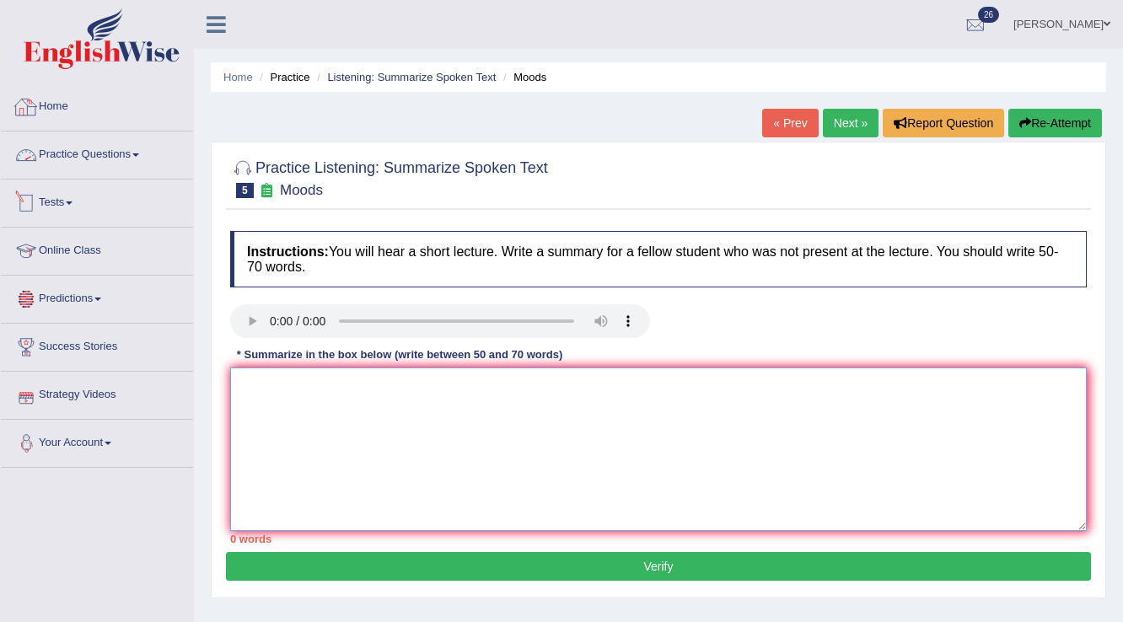
click at [425, 400] on textarea at bounding box center [658, 450] width 857 height 164
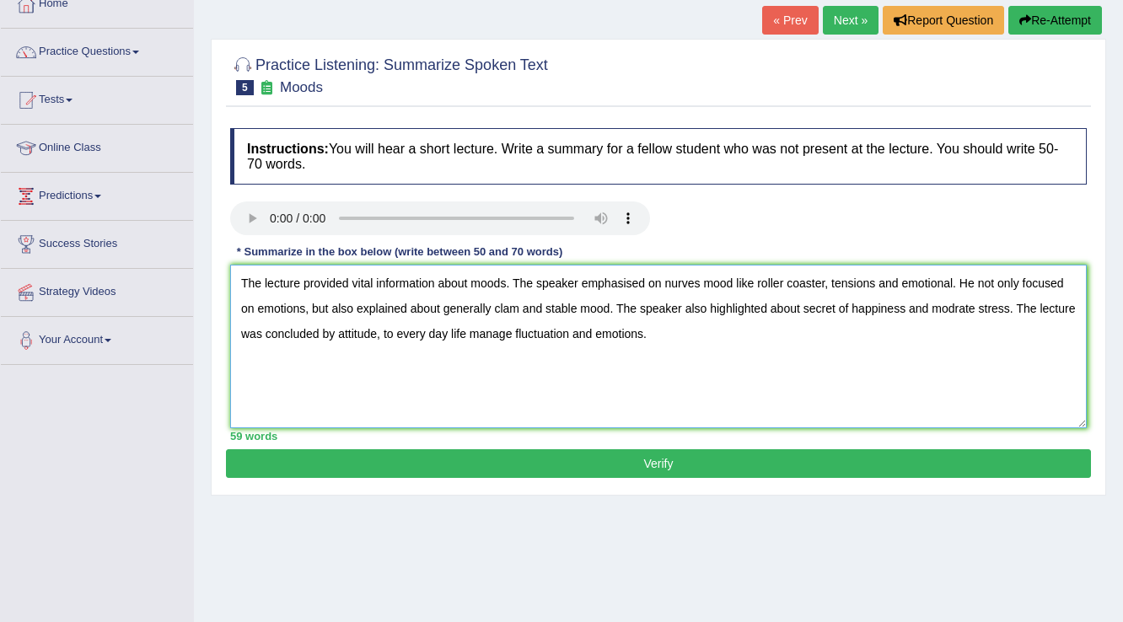
scroll to position [202, 0]
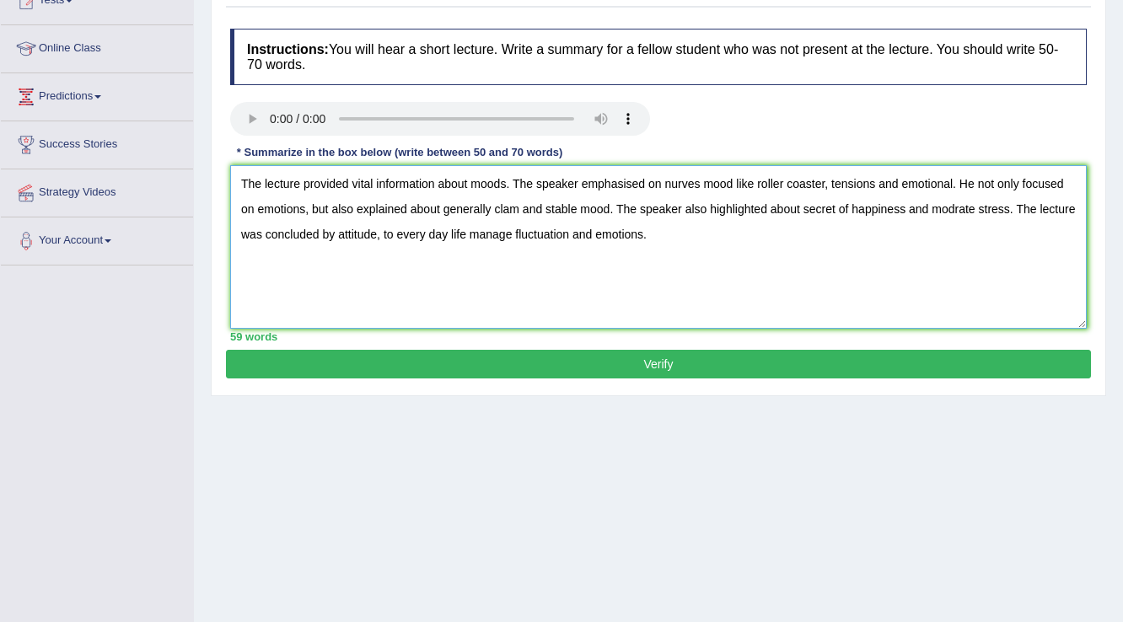
type textarea "The lecture provided vital information about moods. The speaker emphasised on n…"
click at [679, 373] on button "Verify" at bounding box center [658, 364] width 865 height 29
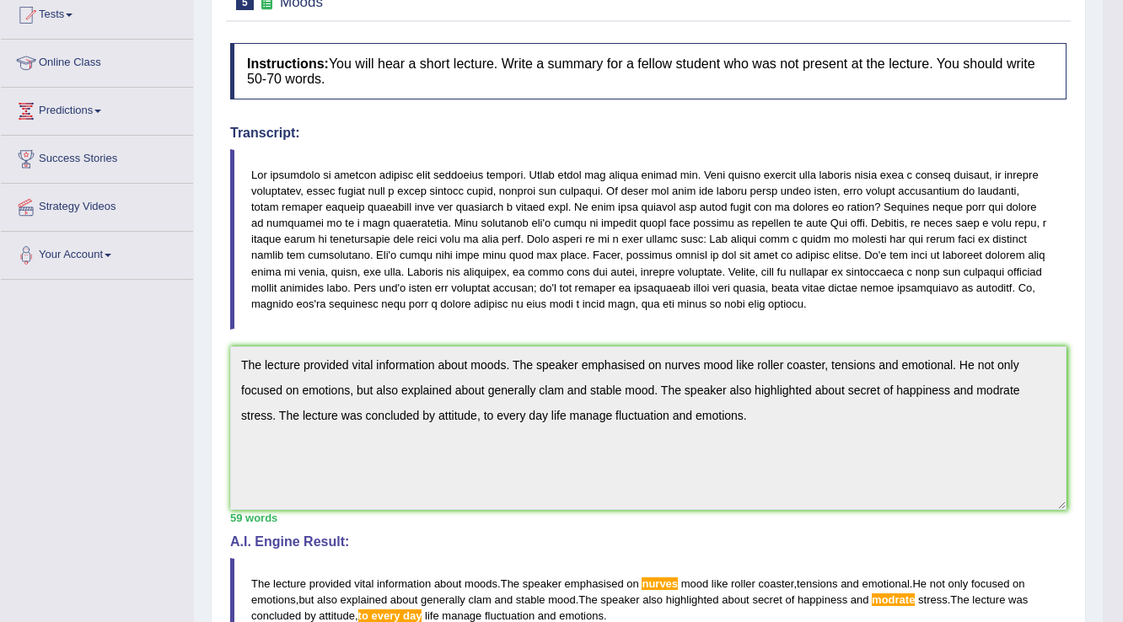
scroll to position [0, 0]
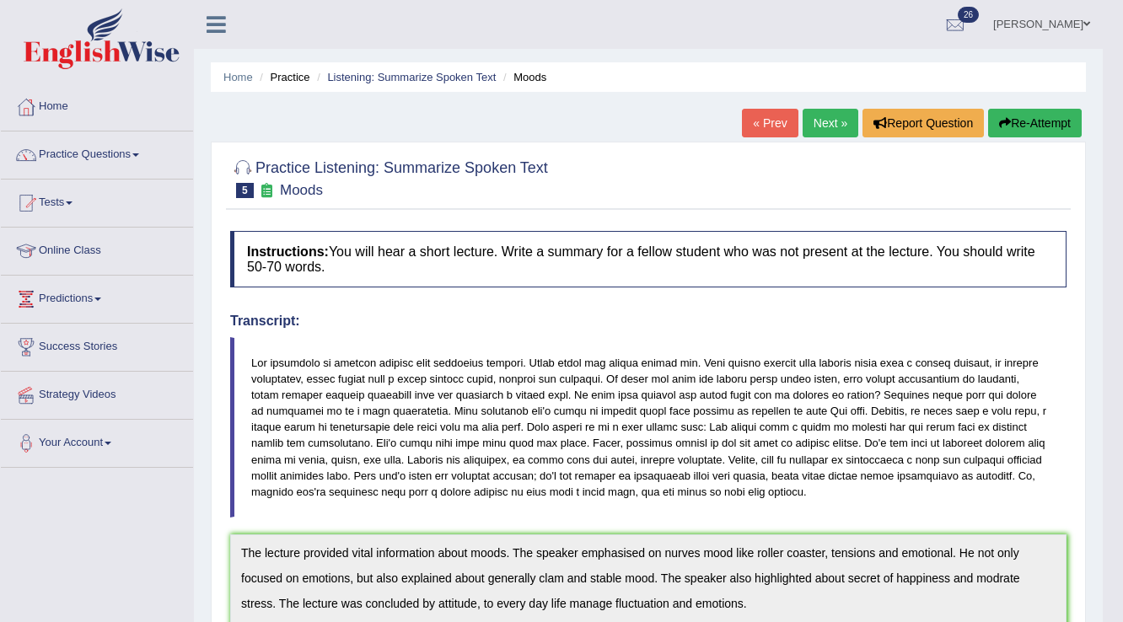
click at [809, 120] on link "Next »" at bounding box center [831, 123] width 56 height 29
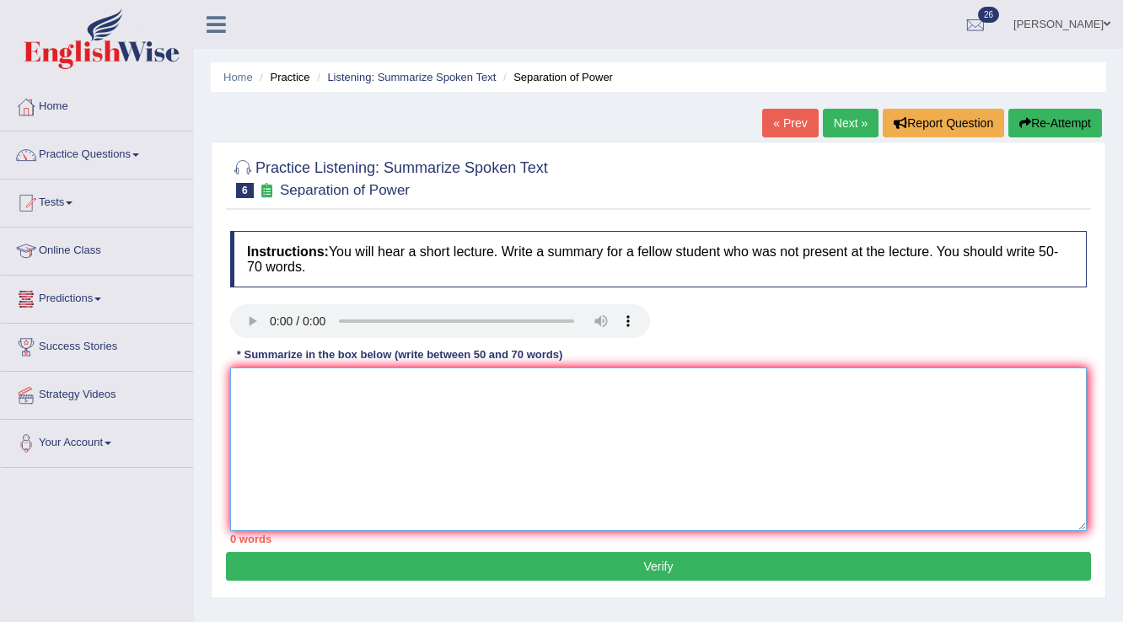
click at [443, 406] on textarea at bounding box center [658, 450] width 857 height 164
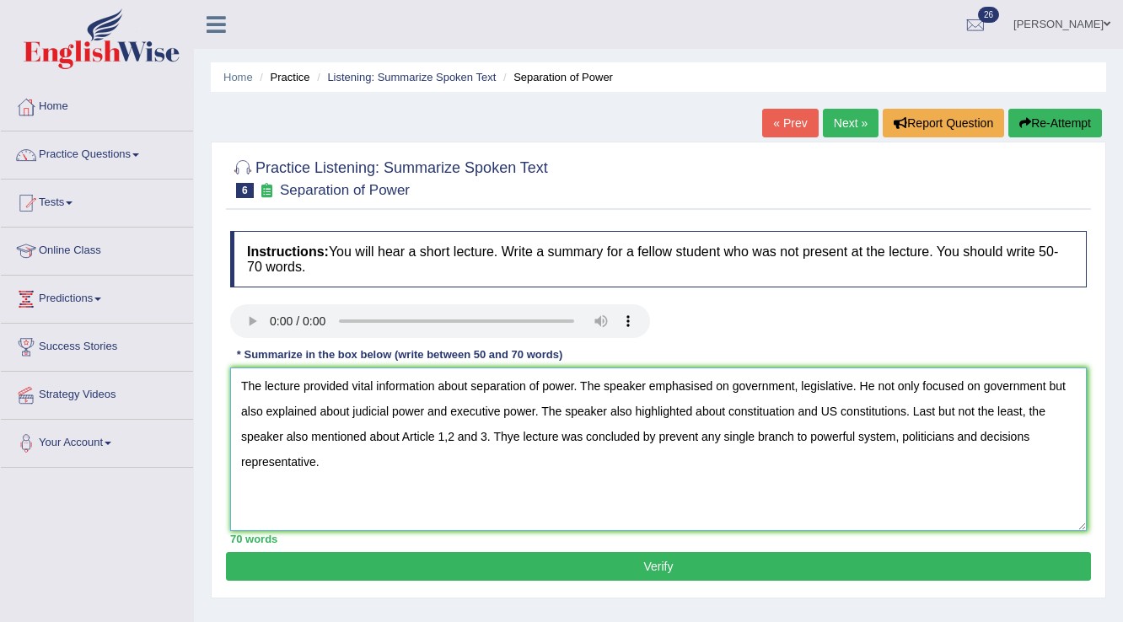
type textarea "The lecture provided vital information about separation of power. The speaker e…"
click at [689, 566] on button "Verify" at bounding box center [658, 566] width 865 height 29
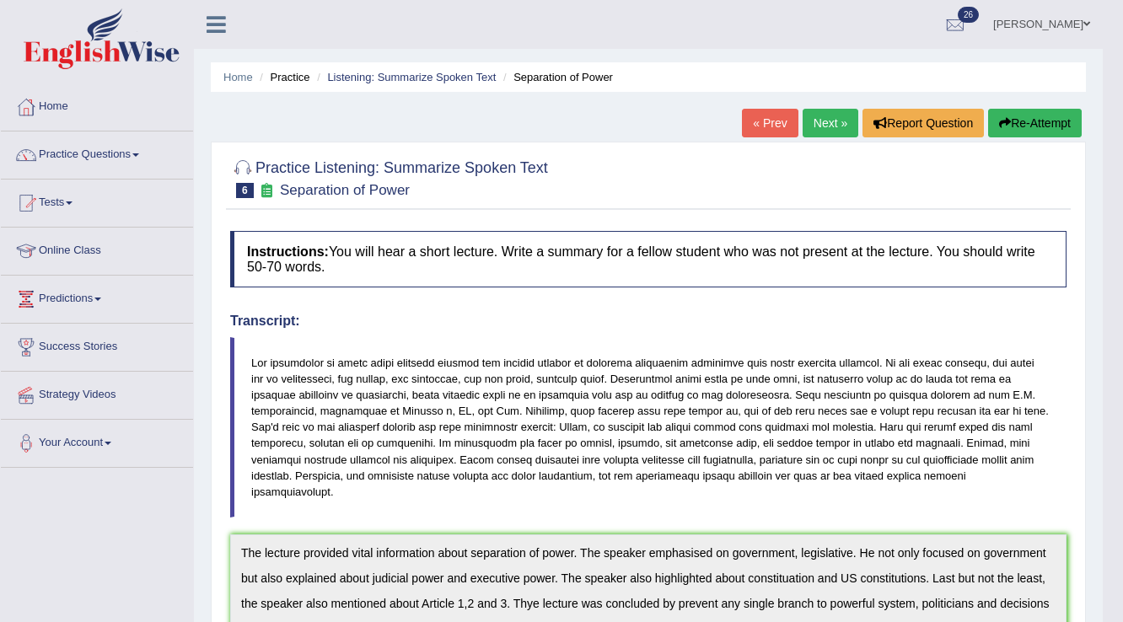
click at [74, 153] on link "Practice Questions" at bounding box center [97, 153] width 192 height 42
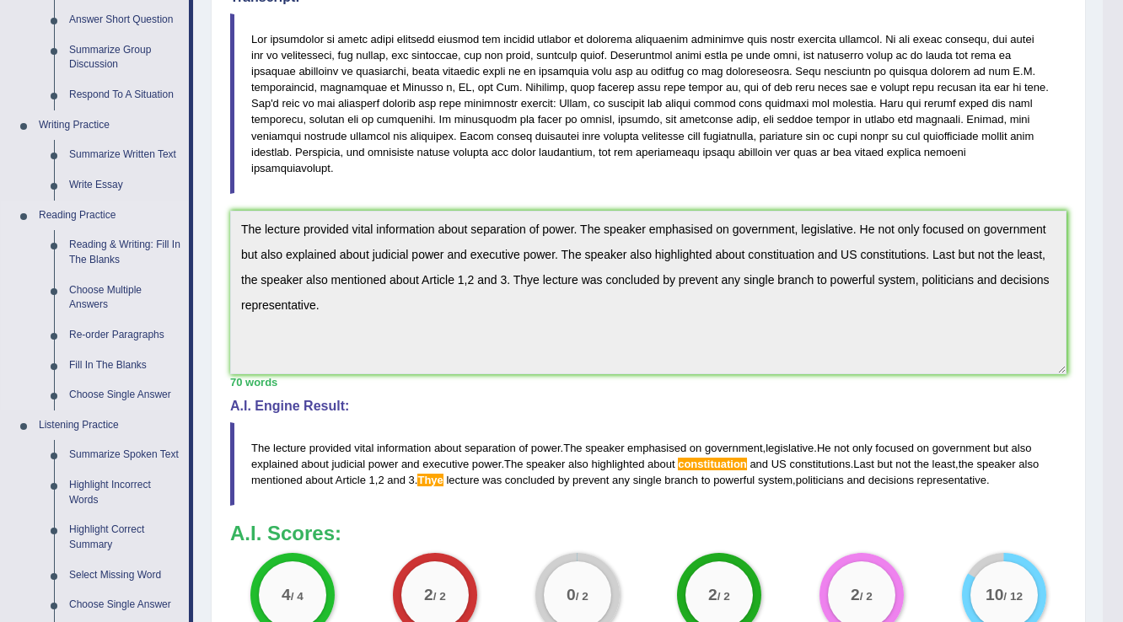
scroll to position [337, 0]
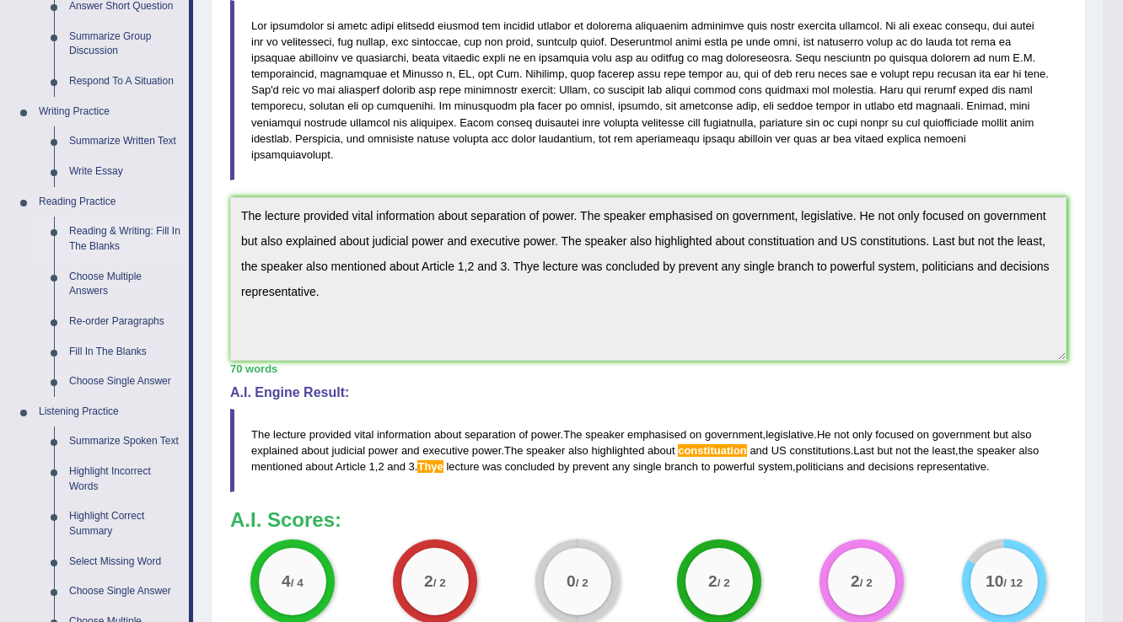
click at [126, 232] on link "Reading & Writing: Fill In The Blanks" at bounding box center [125, 239] width 127 height 45
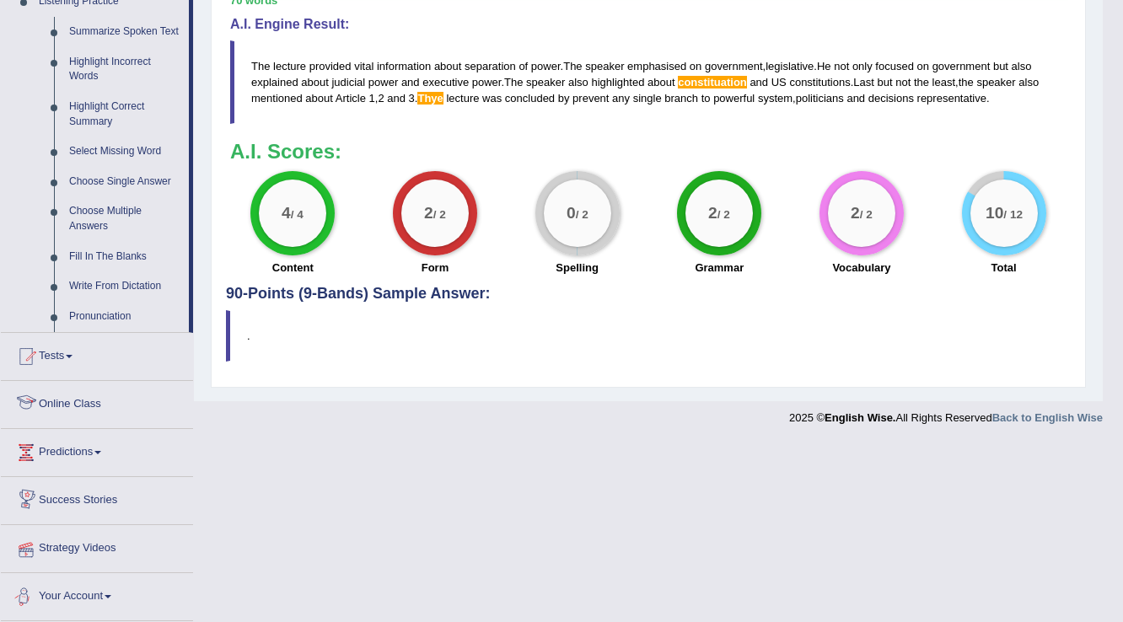
scroll to position [668, 0]
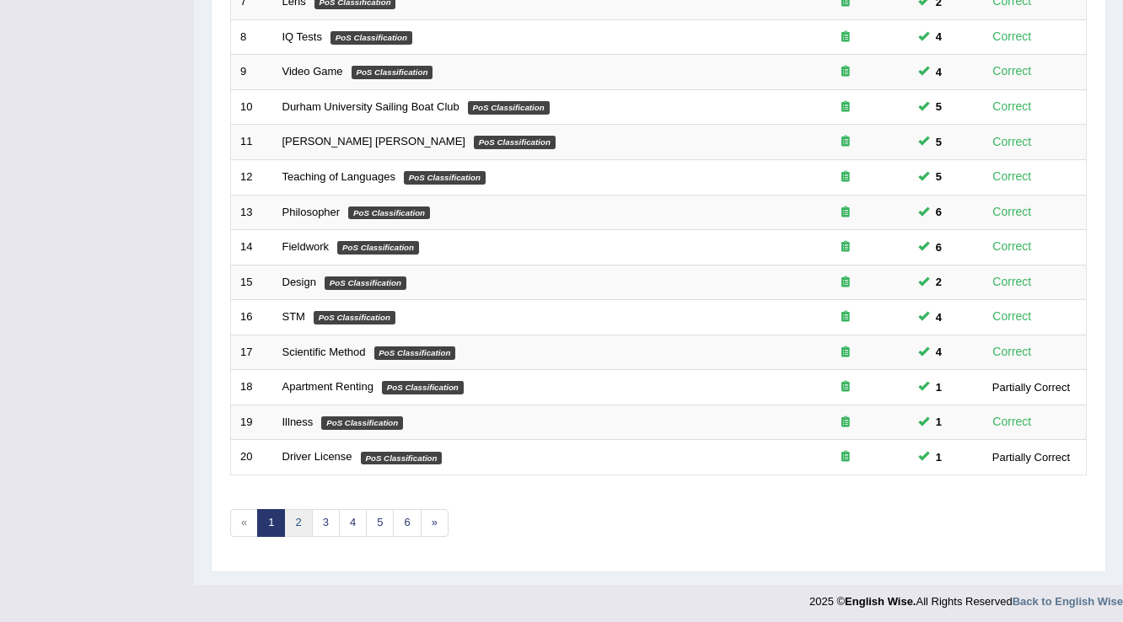
click at [296, 519] on link "2" at bounding box center [298, 523] width 28 height 28
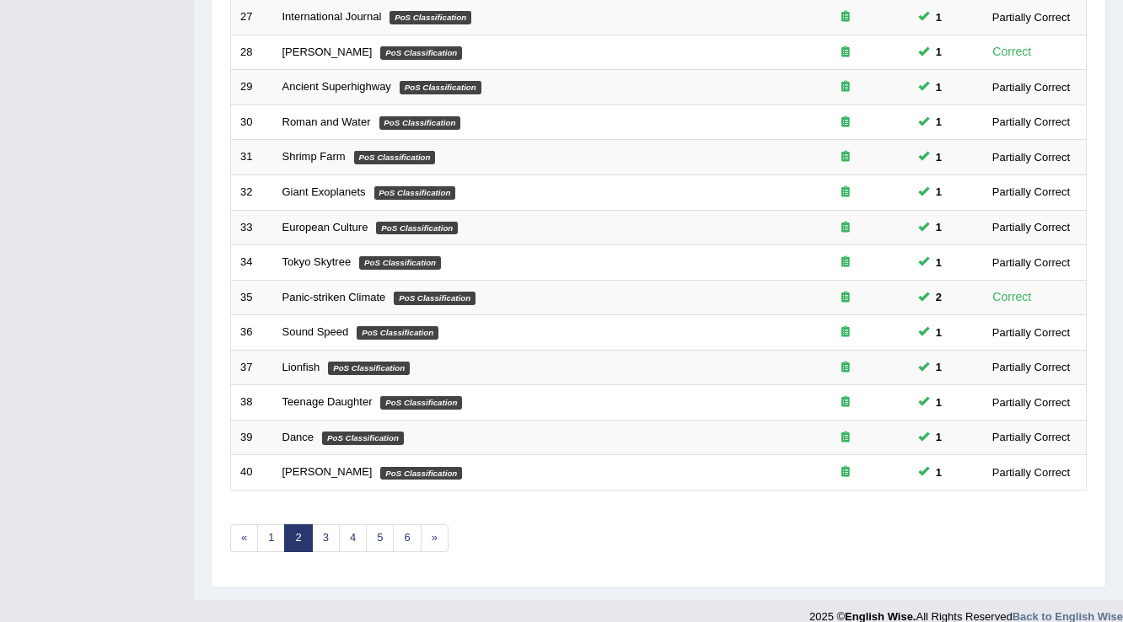
scroll to position [489, 0]
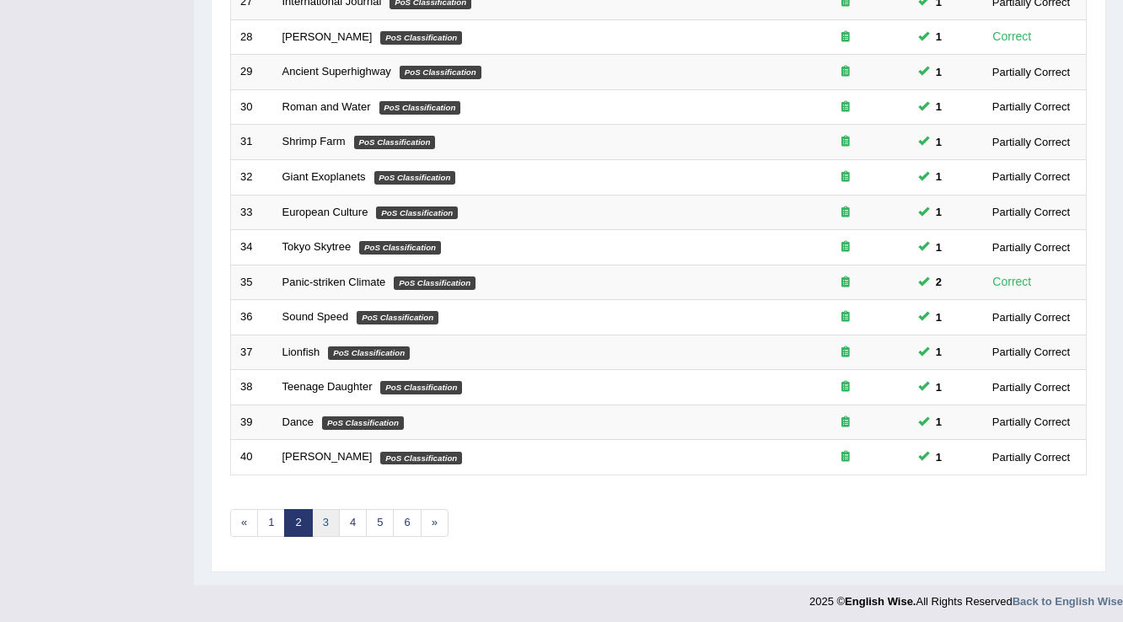
click at [330, 526] on link "3" at bounding box center [326, 523] width 28 height 28
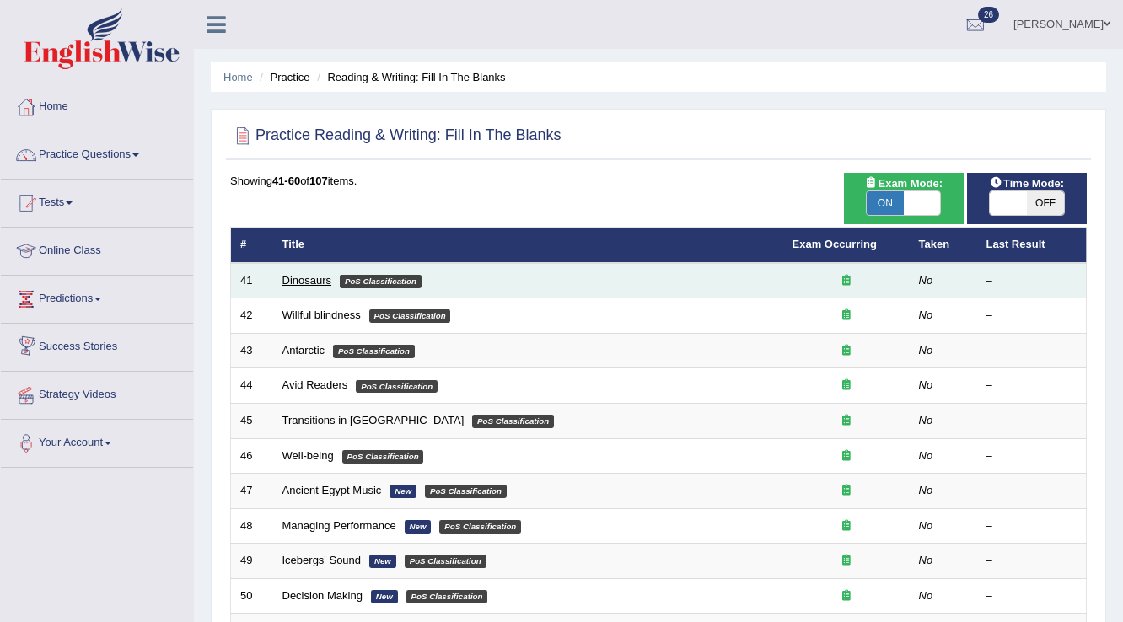
click at [282, 277] on link "Dinosaurs" at bounding box center [307, 280] width 50 height 13
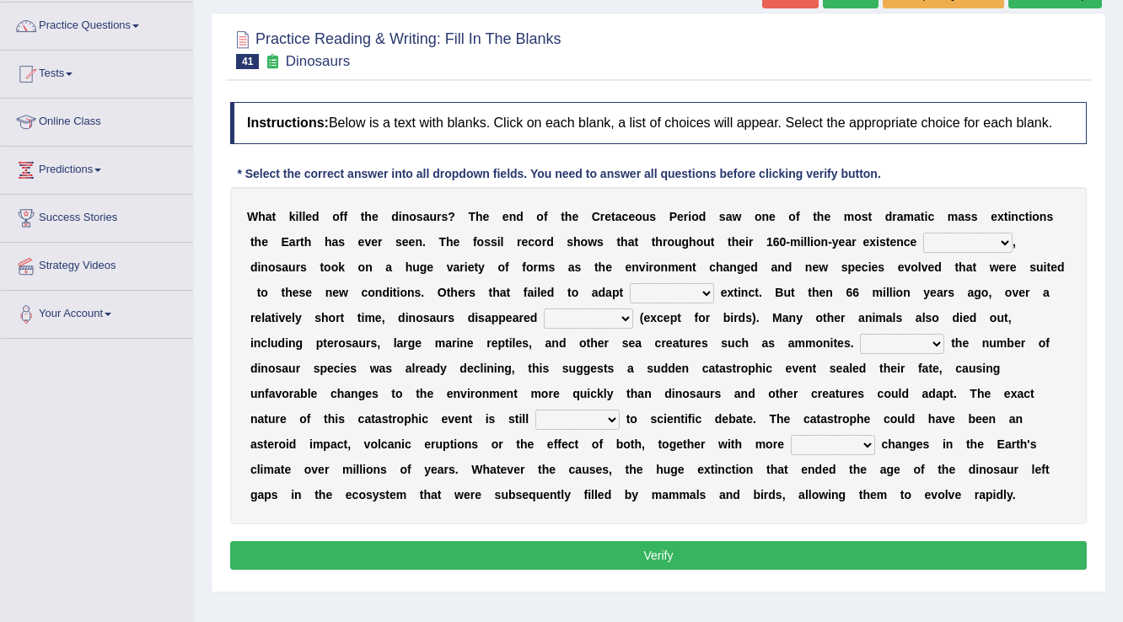
scroll to position [135, 0]
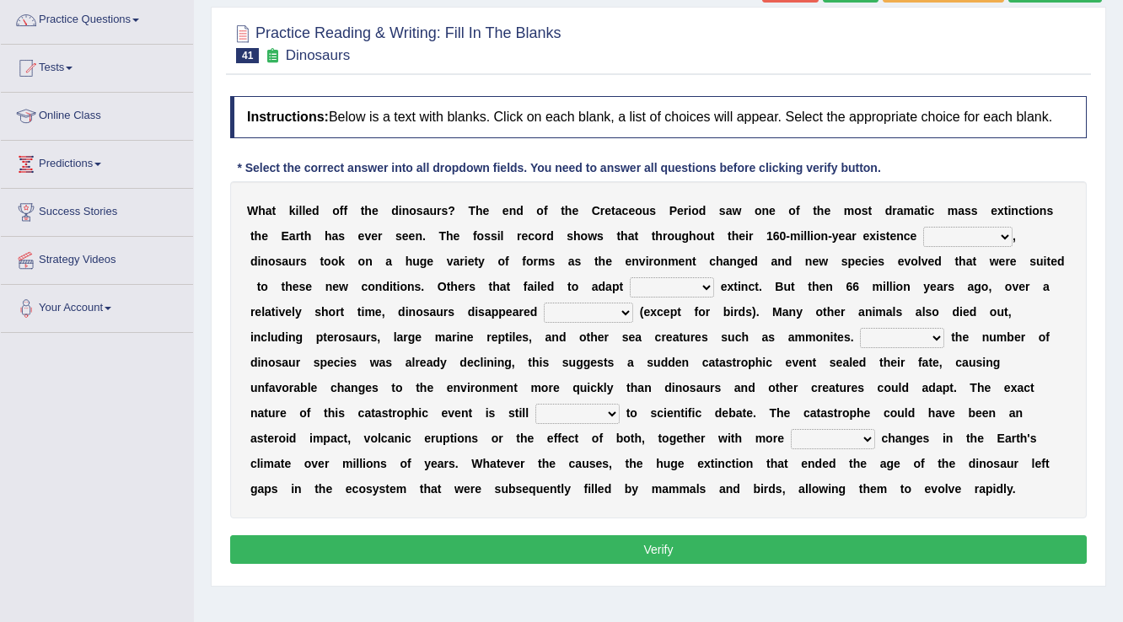
click at [968, 239] on select "existence continuous extent expectation" at bounding box center [967, 237] width 89 height 20
click at [923, 227] on select "existence continuous extent expectation" at bounding box center [967, 237] width 89 height 20
click at [1005, 234] on select "existence continuous extent expectation" at bounding box center [967, 237] width 89 height 20
select select "extent"
click at [923, 227] on select "existence continuous extent expectation" at bounding box center [967, 237] width 89 height 20
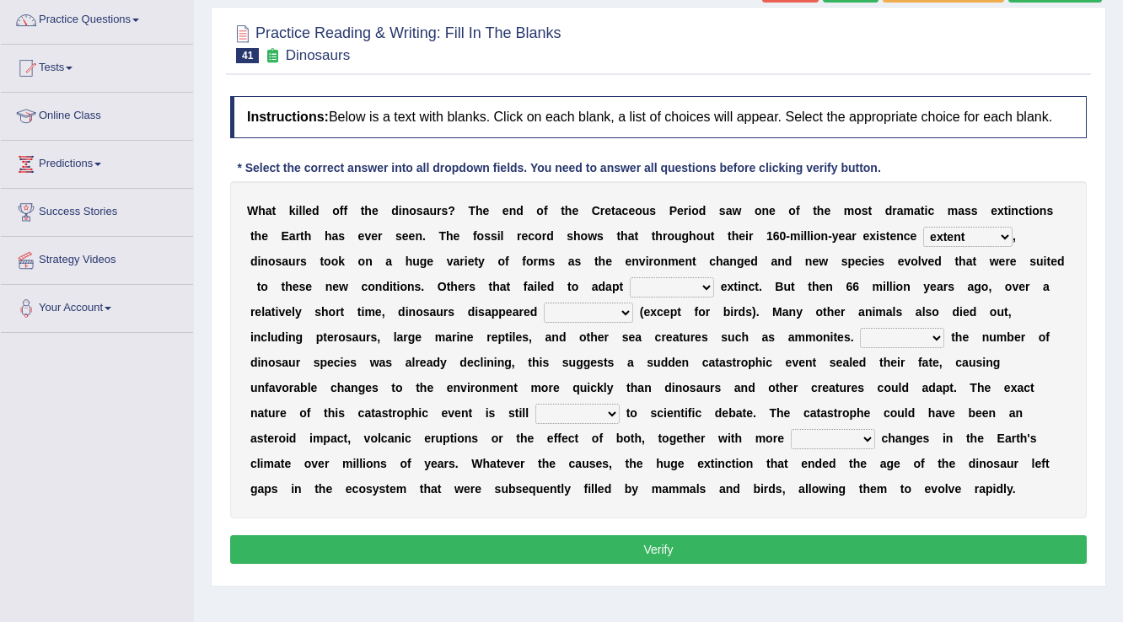
click at [678, 286] on select "went to go going go" at bounding box center [672, 287] width 84 height 20
select select "went"
click at [630, 277] on select "went to go going go" at bounding box center [672, 287] width 84 height 20
click at [622, 312] on select "partially gradually completely excessively" at bounding box center [588, 313] width 89 height 20
select select "completely"
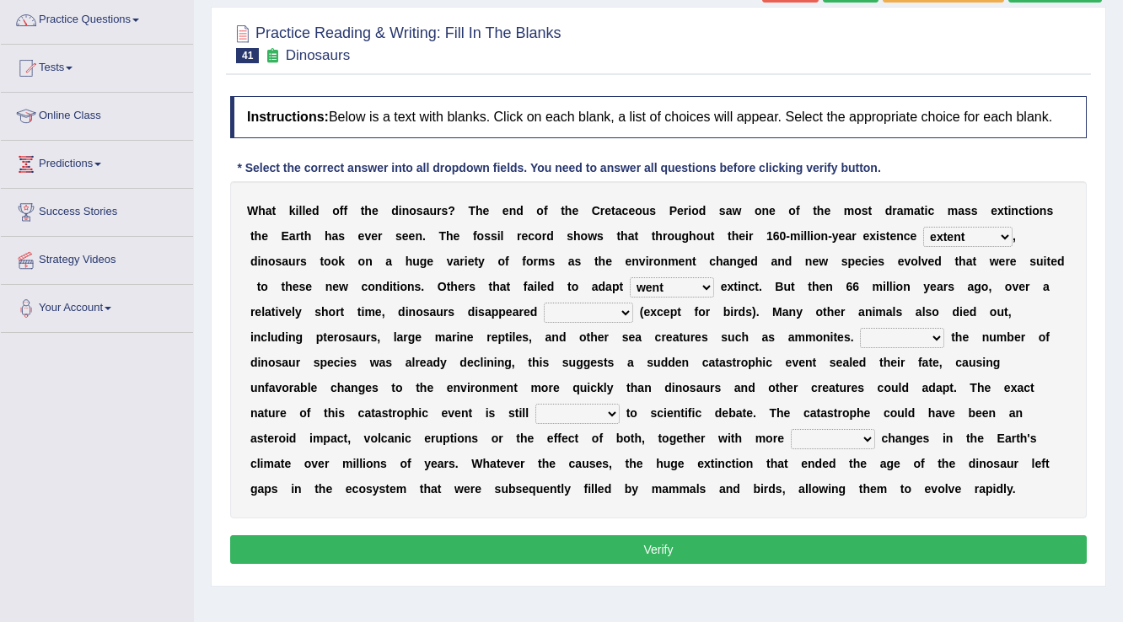
click at [544, 303] on select "partially gradually completely excessively" at bounding box center [588, 313] width 89 height 20
click at [584, 313] on select "partially gradually completely excessively" at bounding box center [588, 313] width 89 height 20
click at [544, 303] on select "partially gradually completely excessively" at bounding box center [588, 313] width 89 height 20
click at [917, 338] on select "However Because Although Unless" at bounding box center [902, 338] width 84 height 20
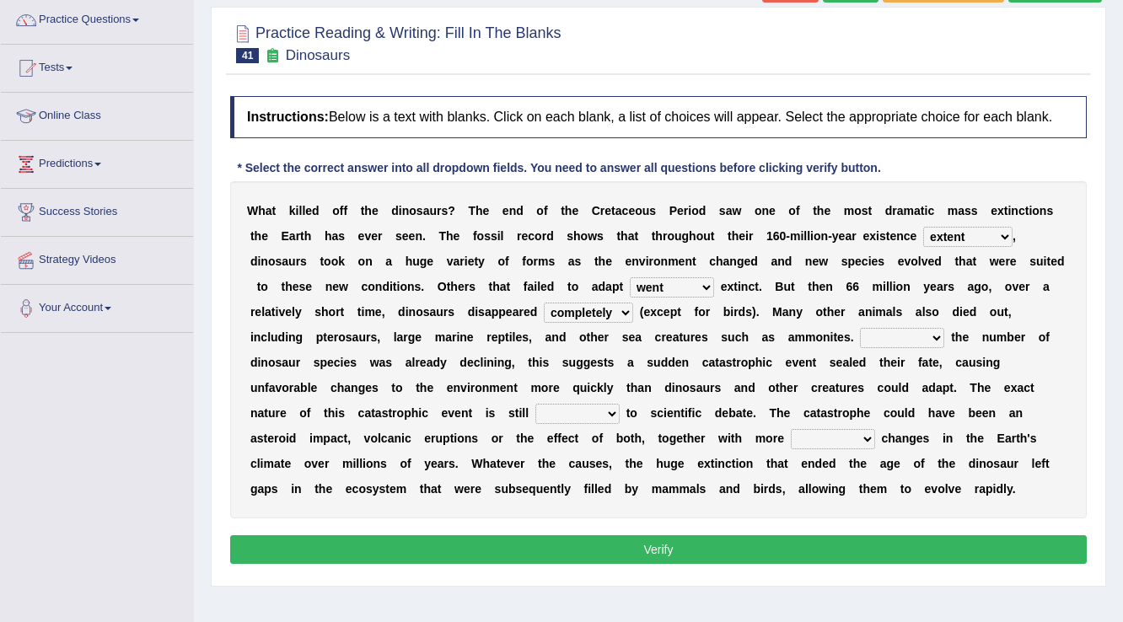
click at [916, 339] on select "However Because Although Unless" at bounding box center [902, 338] width 84 height 20
click at [440, 467] on b "a" at bounding box center [441, 463] width 7 height 13
click at [900, 334] on select "However Because Although Unless" at bounding box center [902, 338] width 84 height 20
select select "Because"
click at [860, 328] on select "However Because Although Unless" at bounding box center [902, 338] width 84 height 20
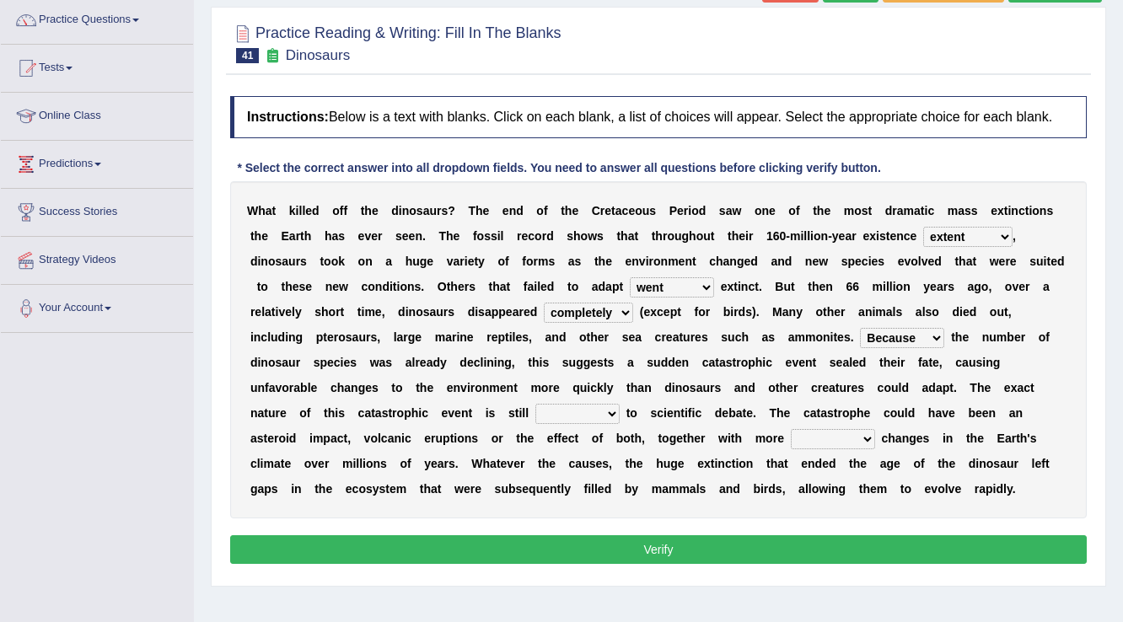
click at [894, 335] on select "However Because Although Unless" at bounding box center [902, 338] width 84 height 20
click at [921, 340] on select "However Because Although Unless" at bounding box center [902, 338] width 84 height 20
click at [722, 454] on div "W h a t k i l l e d o f f t h e d i n o s a u r s ? T h e e n d o f t h e C r e…" at bounding box center [658, 349] width 857 height 337
click at [569, 416] on select "relative open additional focused" at bounding box center [577, 414] width 84 height 20
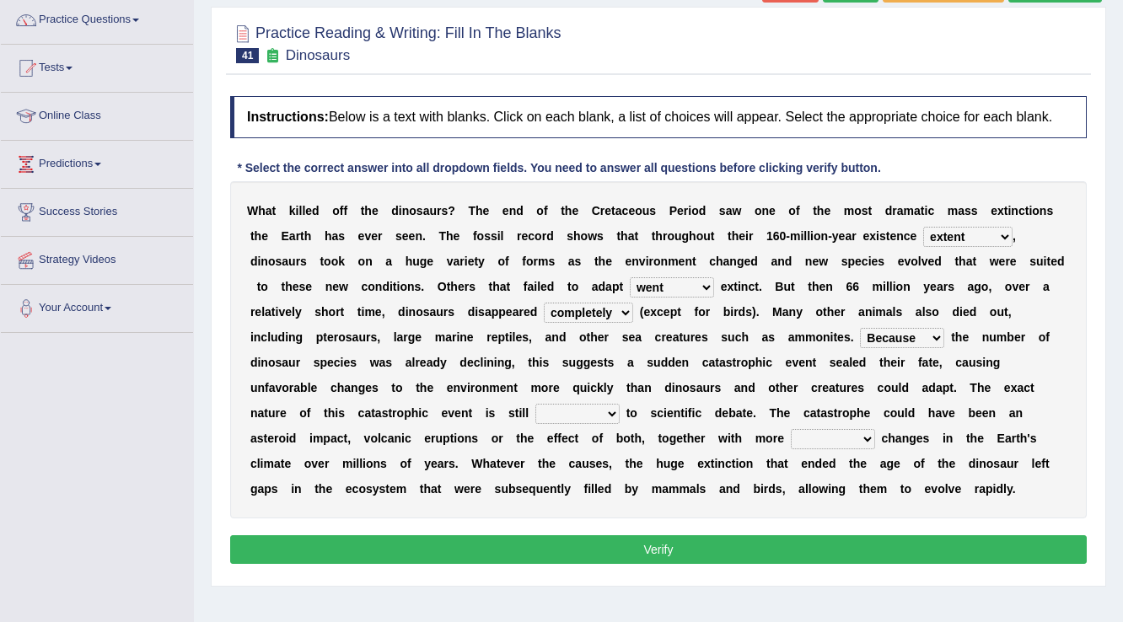
select select "open"
click at [535, 404] on select "relative open additional focused" at bounding box center [577, 414] width 84 height 20
click at [604, 412] on select "relative open additional focused" at bounding box center [577, 414] width 84 height 20
click at [599, 411] on select "relative open additional focused" at bounding box center [577, 414] width 84 height 20
click at [839, 431] on select "irregular gradual spiritual positive" at bounding box center [833, 439] width 84 height 20
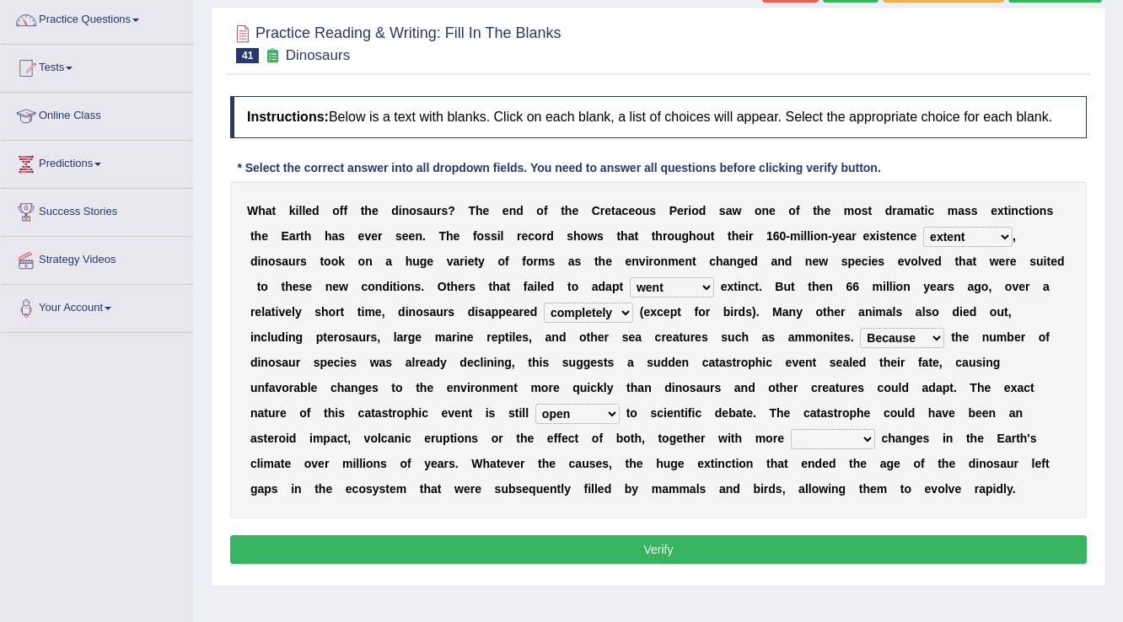
select select "irregular"
click at [791, 429] on select "irregular gradual spiritual positive" at bounding box center [833, 439] width 84 height 20
click at [857, 442] on select "irregular gradual spiritual positive" at bounding box center [833, 439] width 84 height 20
click at [791, 429] on select "irregular gradual spiritual positive" at bounding box center [833, 439] width 84 height 20
click at [656, 544] on button "Verify" at bounding box center [658, 549] width 857 height 29
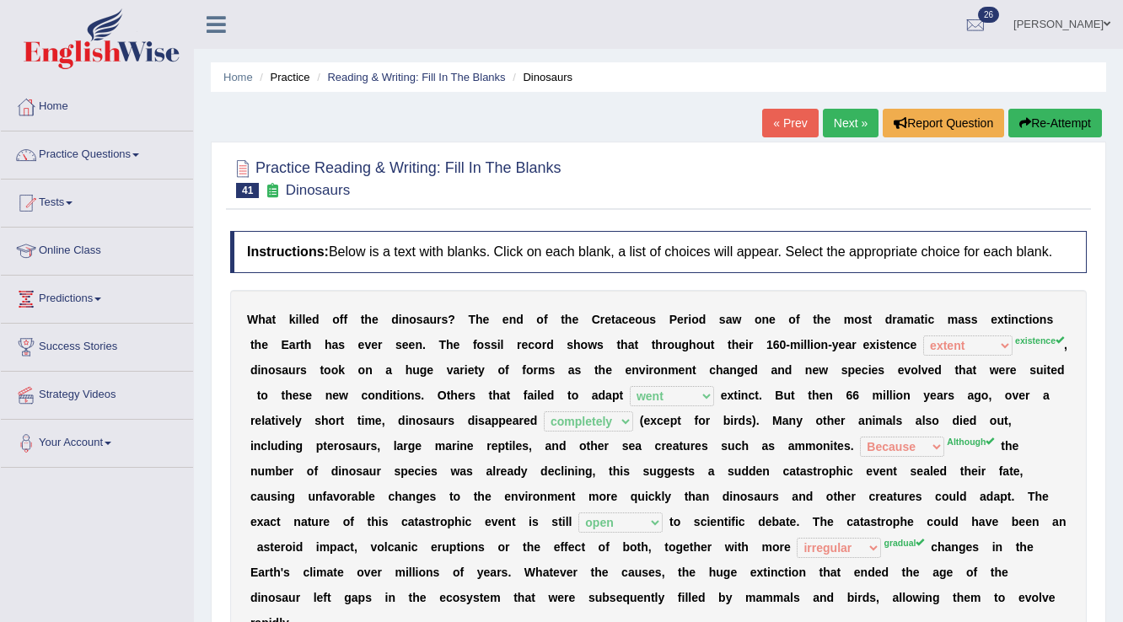
scroll to position [0, 0]
click at [837, 115] on link "Next »" at bounding box center [851, 123] width 56 height 29
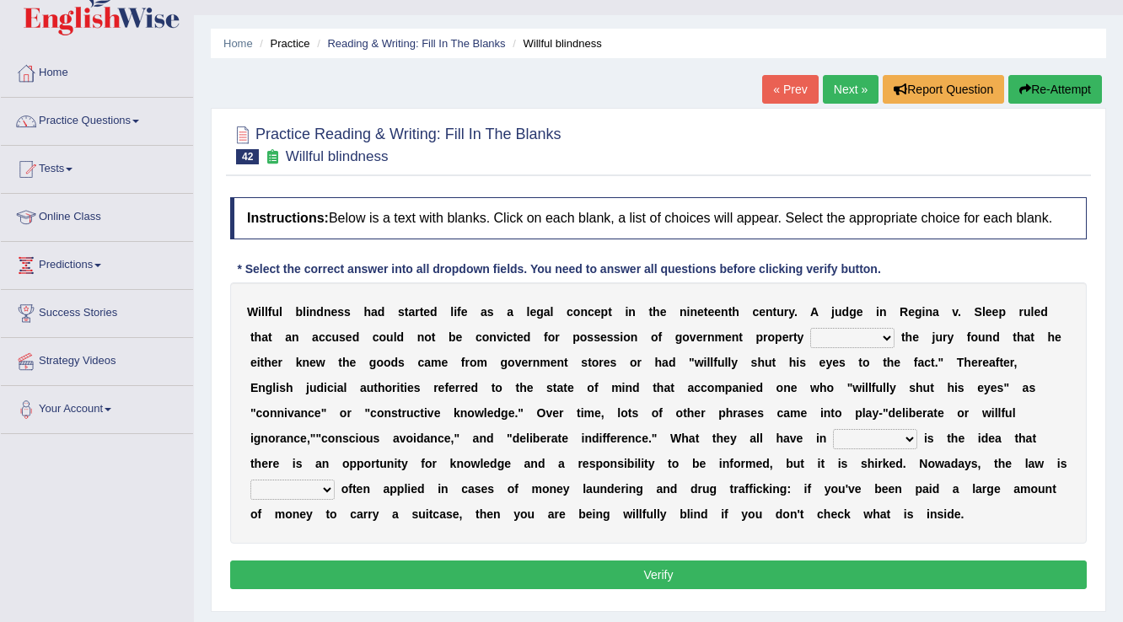
scroll to position [67, 0]
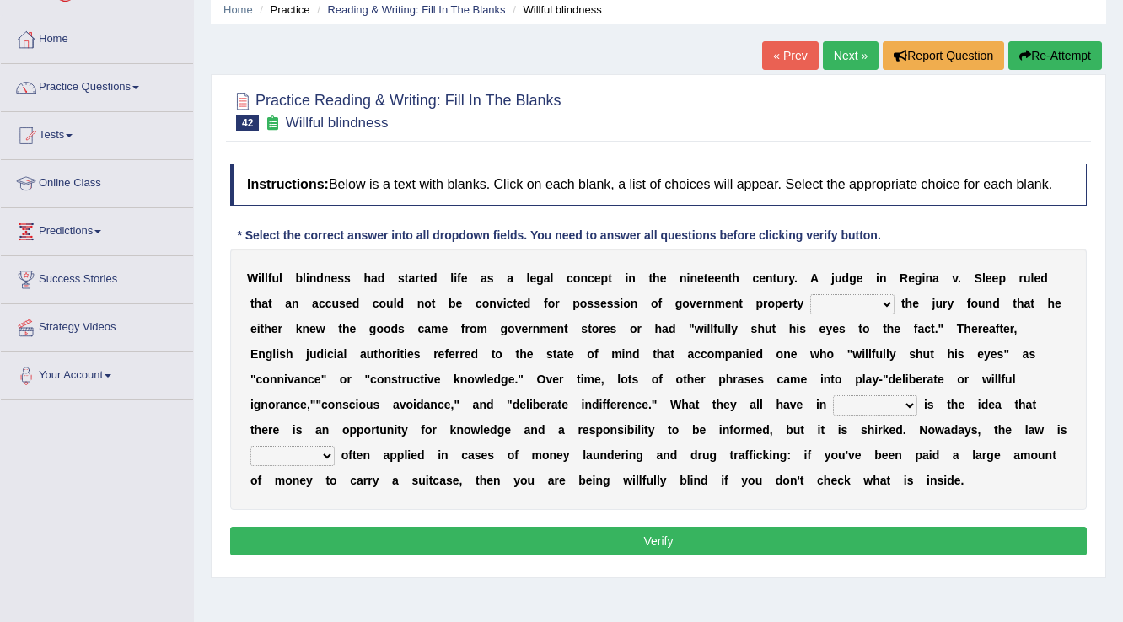
click at [852, 297] on select "since unless although thereby" at bounding box center [852, 304] width 84 height 20
click at [787, 336] on div "W i l l f u l b l i n d n e s s h a d s t a r t e d l i f e a s a l e g a l c o…" at bounding box center [658, 379] width 857 height 261
click at [861, 302] on select "since unless although thereby" at bounding box center [852, 304] width 84 height 20
select select "unless"
click at [810, 294] on select "since unless although thereby" at bounding box center [852, 304] width 84 height 20
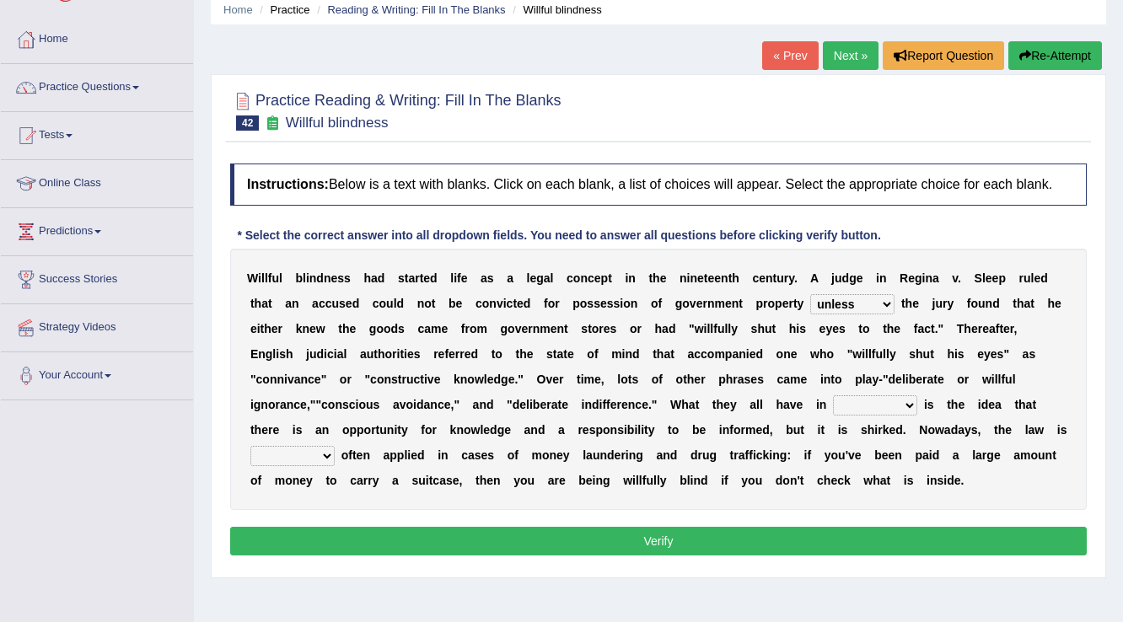
click at [911, 405] on select "contrast total relation common" at bounding box center [875, 405] width 84 height 20
click at [833, 395] on select "contrast total relation common" at bounding box center [875, 405] width 84 height 20
click at [906, 397] on select "contrast total relation common" at bounding box center [875, 405] width 84 height 20
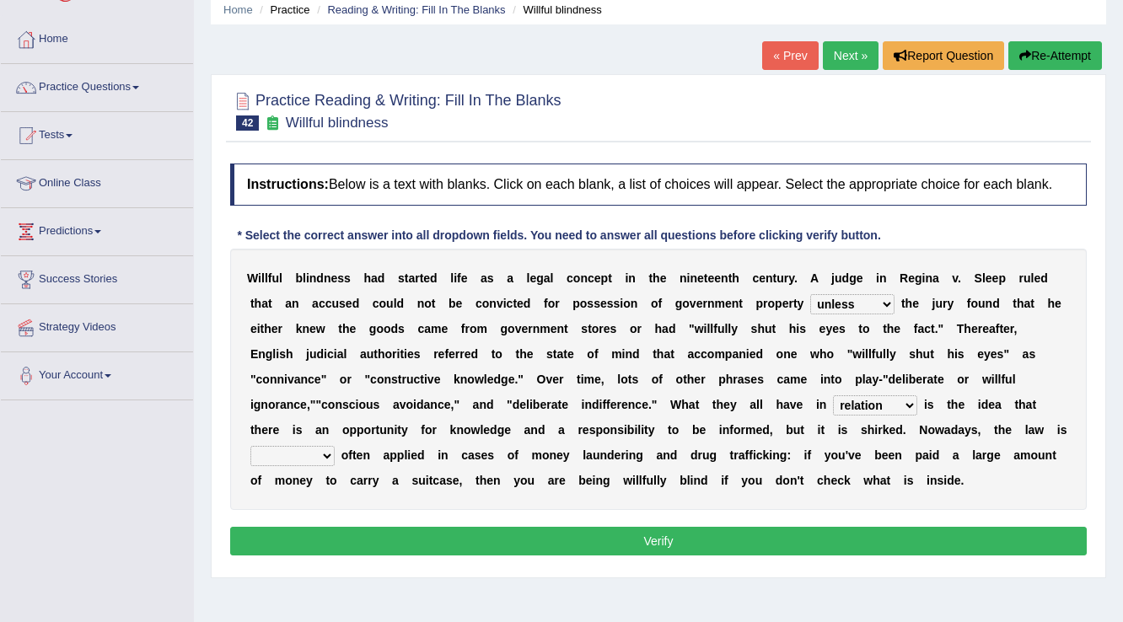
select select "common"
click at [833, 395] on select "contrast total relation common" at bounding box center [875, 405] width 84 height 20
click at [299, 449] on select "little few most less" at bounding box center [292, 456] width 84 height 20
select select "less"
click at [250, 446] on select "little few most less" at bounding box center [292, 456] width 84 height 20
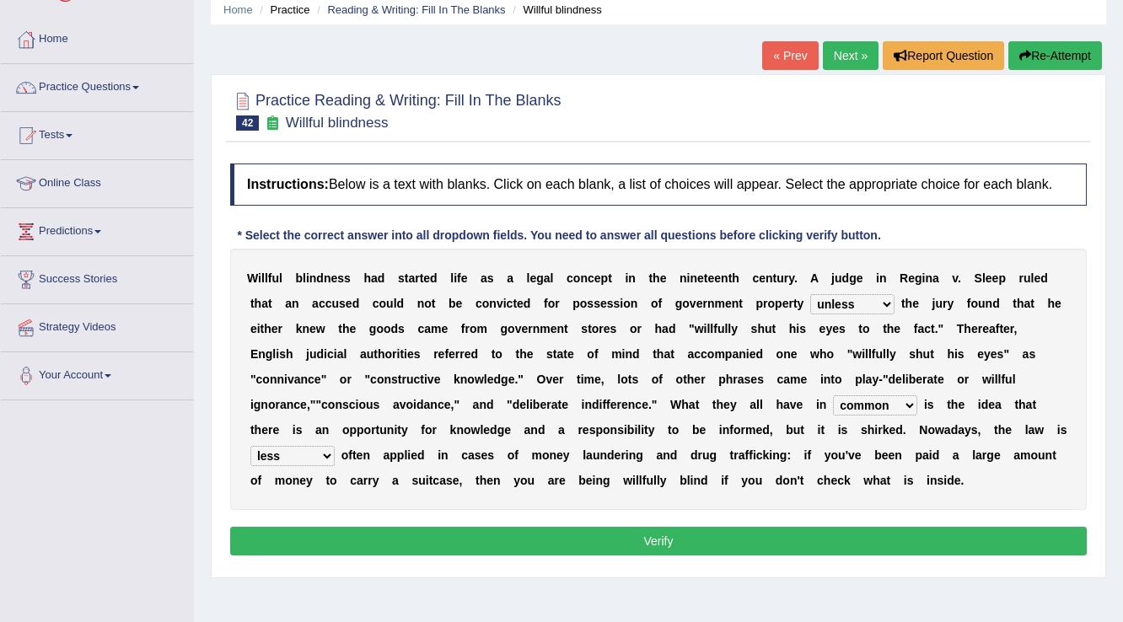
click at [695, 544] on button "Verify" at bounding box center [658, 541] width 857 height 29
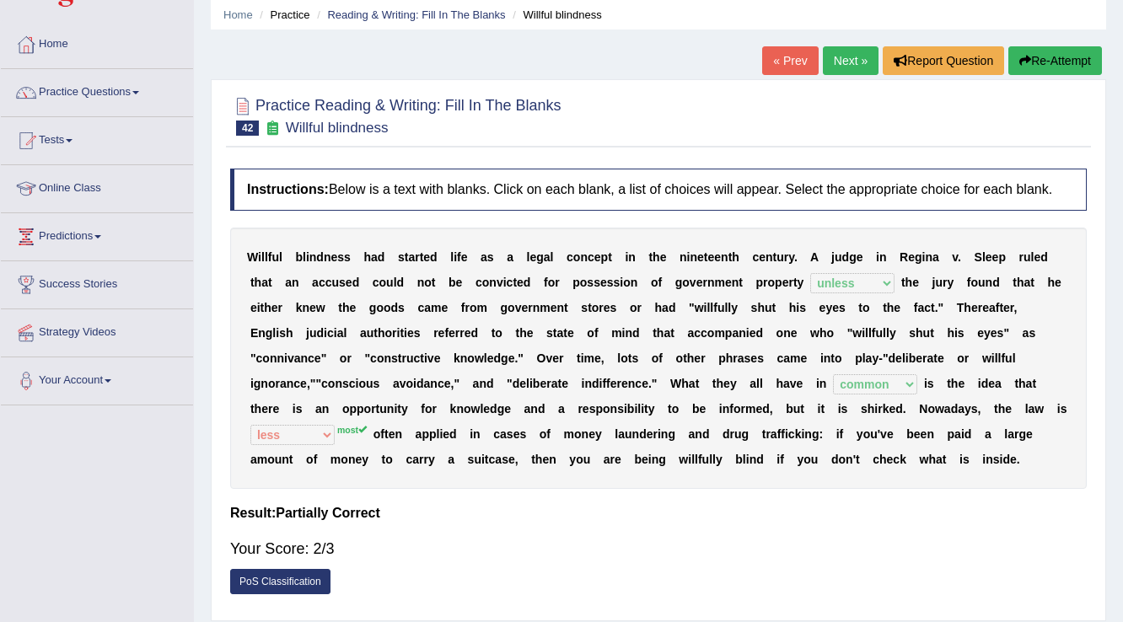
scroll to position [61, 0]
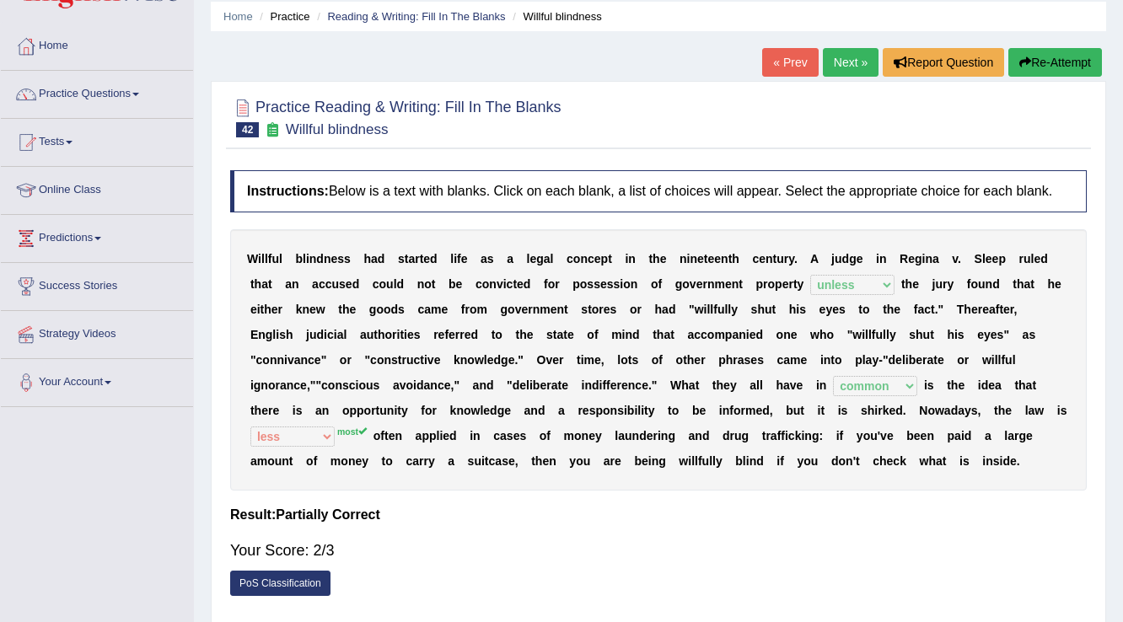
click at [842, 56] on link "Next »" at bounding box center [851, 62] width 56 height 29
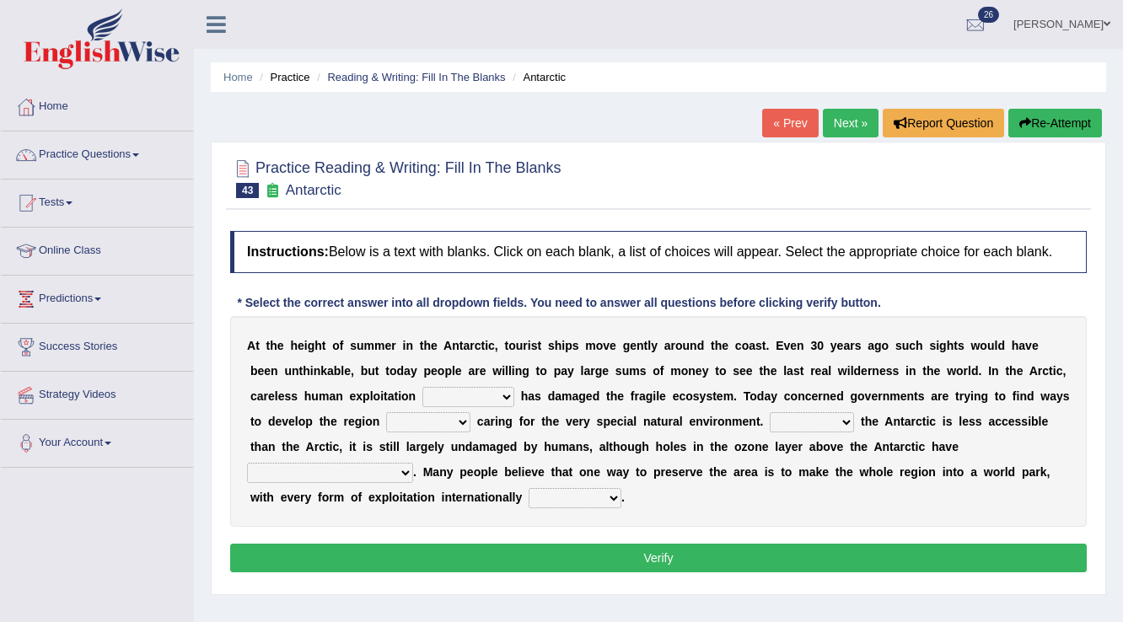
click at [488, 396] on select "in the future ever before on one side in the past" at bounding box center [468, 397] width 92 height 20
select select "in the past"
click at [422, 387] on select "in the future ever before on one side in the past" at bounding box center [468, 397] width 92 height 20
click at [448, 417] on select "while whereas even though" at bounding box center [428, 422] width 84 height 20
select select "while"
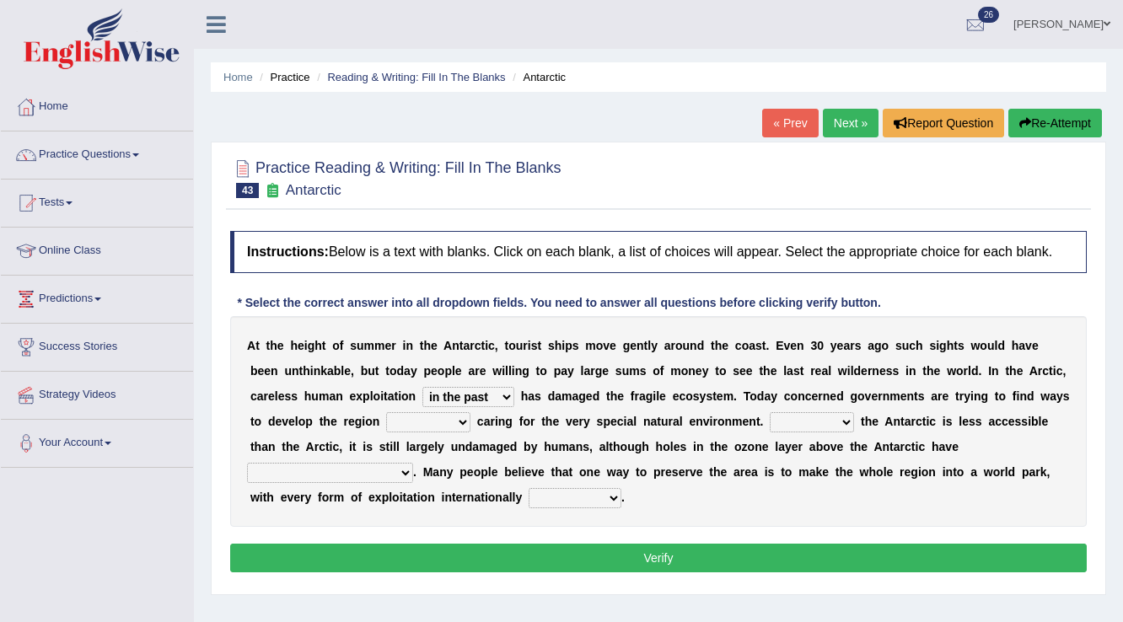
click at [386, 412] on select "while whereas even though" at bounding box center [428, 422] width 84 height 20
click at [813, 426] on select "Because Whether Unless Besides" at bounding box center [812, 422] width 84 height 20
click at [770, 412] on select "Because Whether Unless Besides" at bounding box center [812, 422] width 84 height 20
click at [775, 418] on select "Because Whether Unless Besides" at bounding box center [812, 422] width 84 height 20
click at [770, 412] on select "Because Whether Unless Besides" at bounding box center [812, 422] width 84 height 20
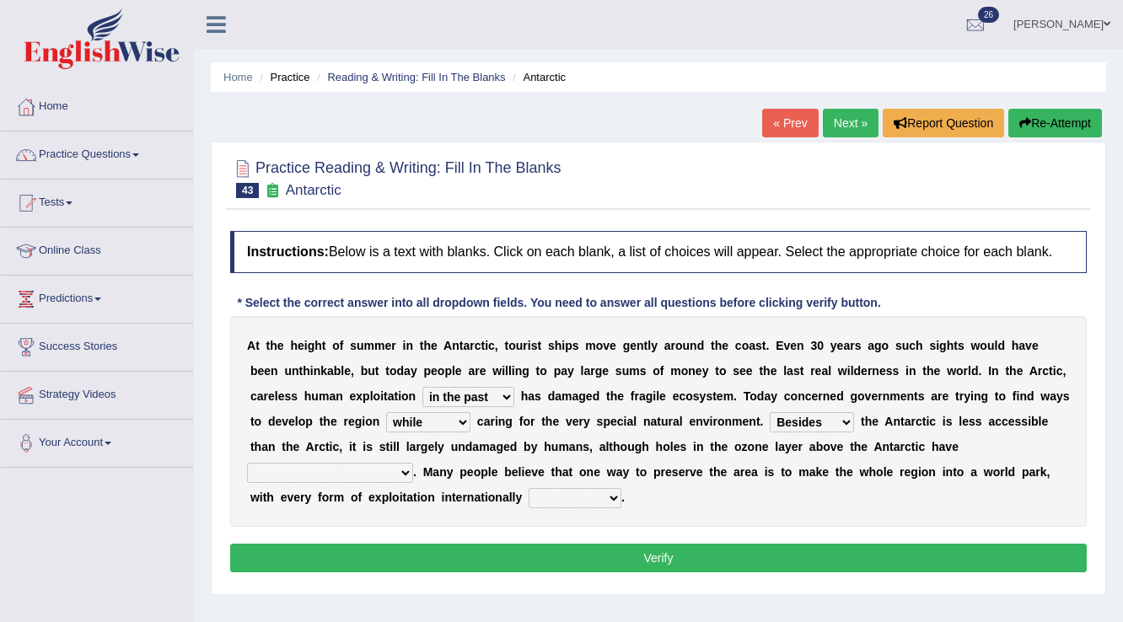
click at [819, 412] on select "Because Whether Unless Besides" at bounding box center [812, 422] width 84 height 20
select select "Unless"
click at [770, 412] on select "Because Whether Unless Besides" at bounding box center [812, 422] width 84 height 20
click at [341, 469] on select "yet discovered ever discovered already been discovered already been discovering" at bounding box center [330, 473] width 166 height 20
select select "already been discovered"
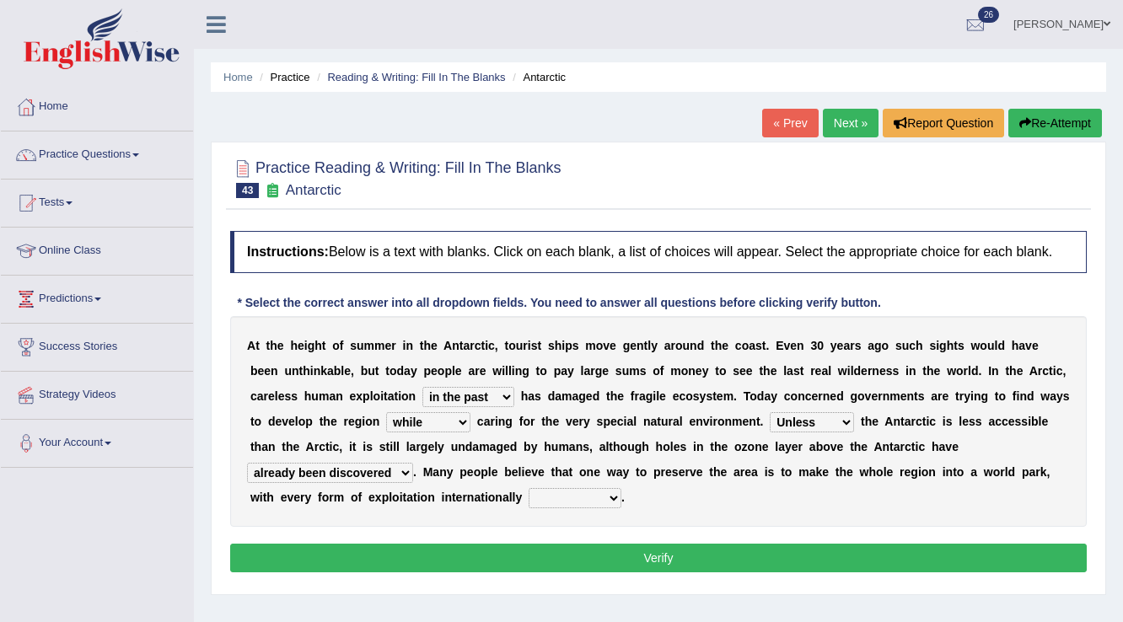
click at [247, 463] on select "yet discovered ever discovered already been discovered already been discovering" at bounding box center [330, 473] width 166 height 20
click at [564, 497] on select "expanded spanned banned transformed" at bounding box center [575, 498] width 93 height 20
select select "banned"
click at [529, 488] on select "expanded spanned banned transformed" at bounding box center [575, 498] width 93 height 20
click at [584, 557] on button "Verify" at bounding box center [658, 558] width 857 height 29
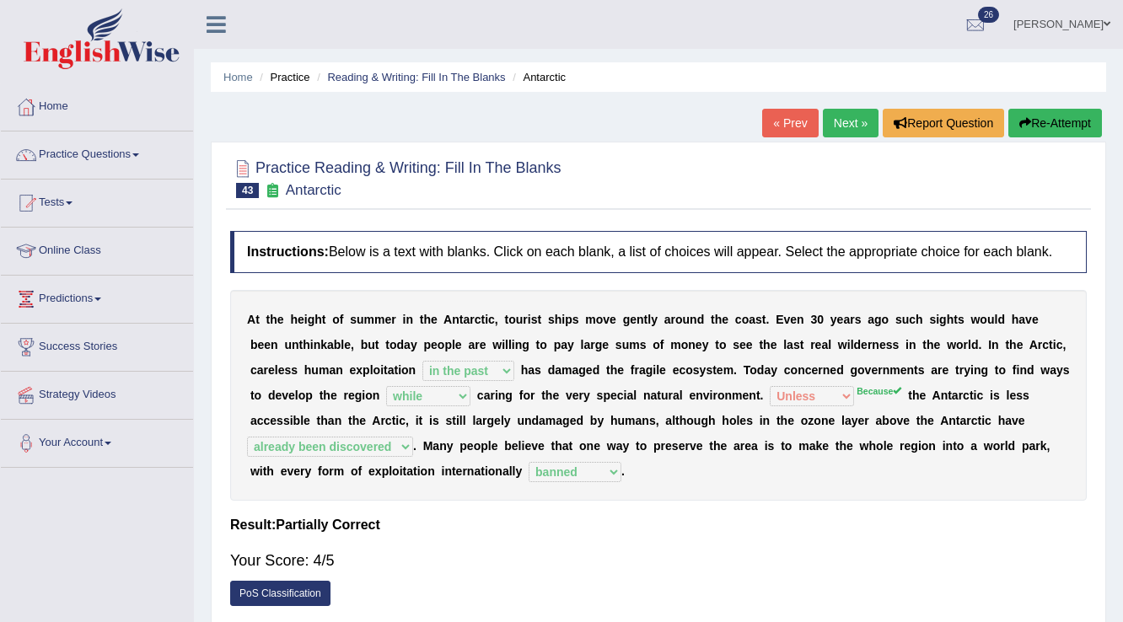
click at [825, 116] on link "Next »" at bounding box center [851, 123] width 56 height 29
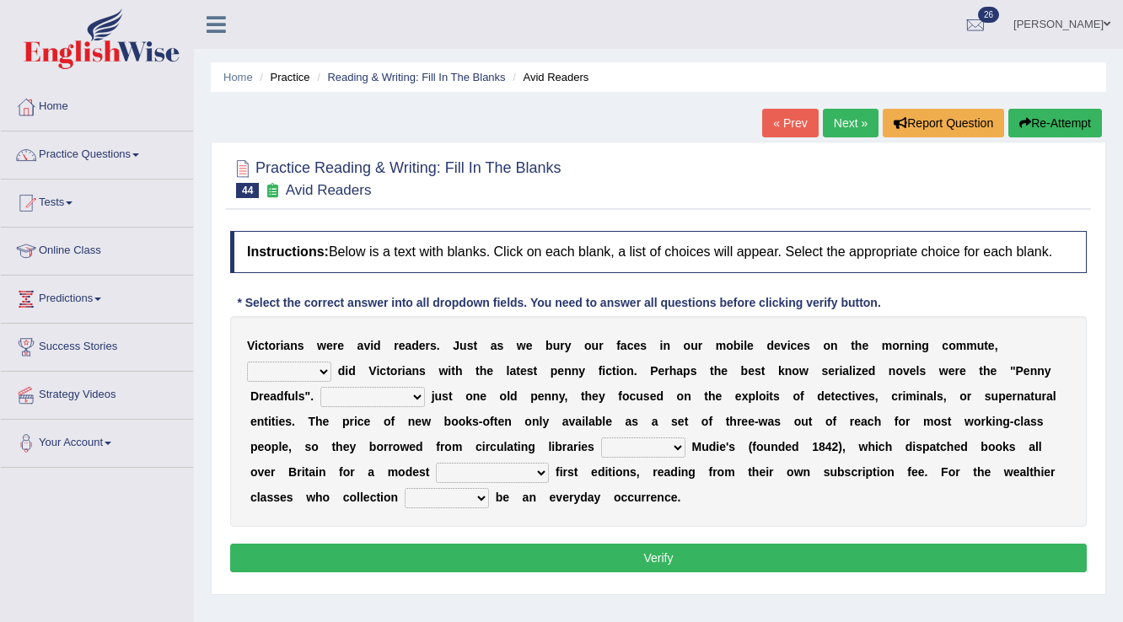
click at [325, 368] on select "either so too neither whether" at bounding box center [289, 372] width 84 height 20
select select "so too"
click at [247, 362] on select "either so too neither whether" at bounding box center [289, 372] width 84 height 20
click at [395, 394] on select "Costed Having costed Costing Cost" at bounding box center [372, 397] width 105 height 20
click at [320, 387] on select "Costed Having costed Costing Cost" at bounding box center [372, 397] width 105 height 20
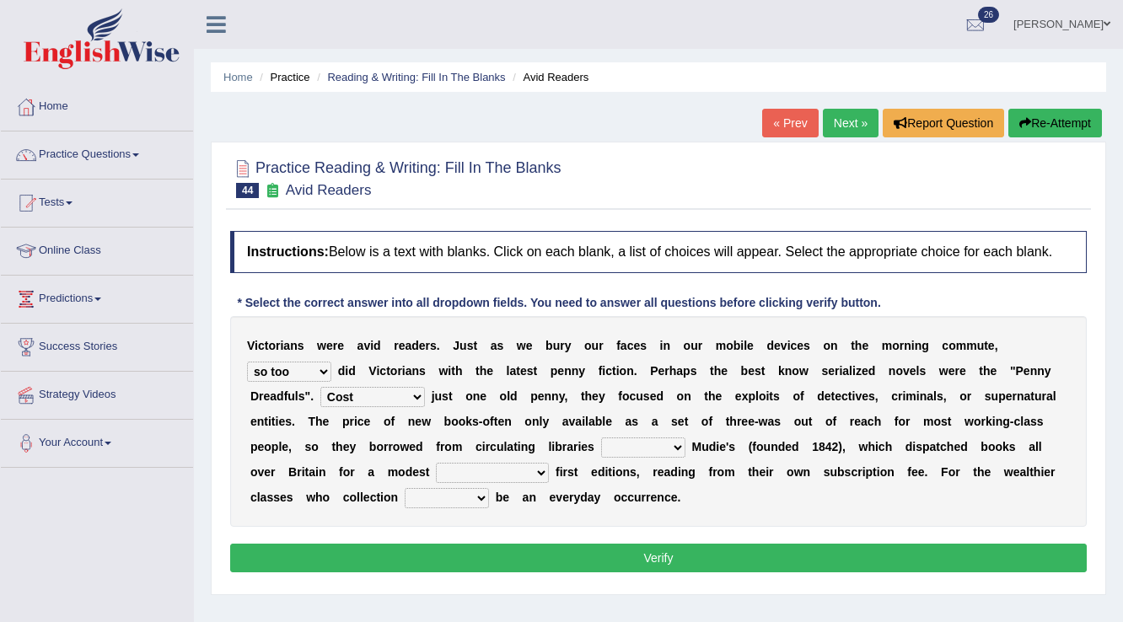
click at [398, 395] on select "Costed Having costed Costing Cost" at bounding box center [372, 397] width 105 height 20
select select "Costing"
click at [320, 387] on select "Costed Having costed Costing Cost" at bounding box center [372, 397] width 105 height 20
click at [666, 447] on select "such as other than that is as to" at bounding box center [643, 448] width 84 height 20
select select "as to"
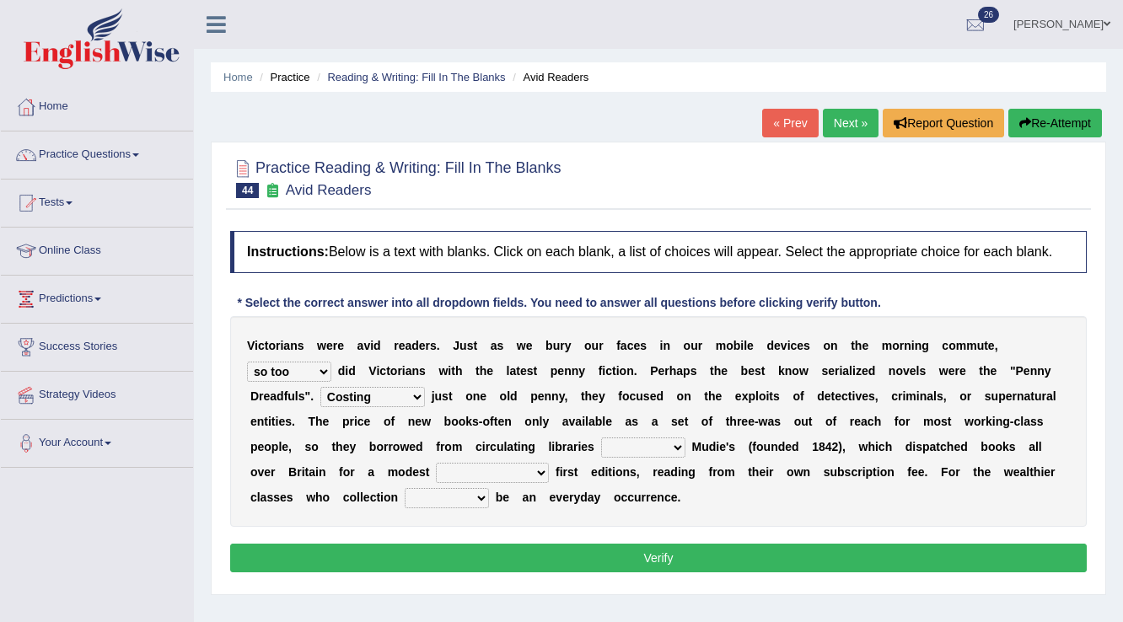
click at [601, 438] on select "such as other than that is as to" at bounding box center [643, 448] width 84 height 20
click at [499, 470] on select "could afford afford having afforded affording" at bounding box center [492, 473] width 113 height 20
select select "afford"
click at [436, 463] on select "could afford afford having afforded affording" at bounding box center [492, 473] width 113 height 20
click at [476, 500] on select "would could should did" at bounding box center [447, 498] width 84 height 20
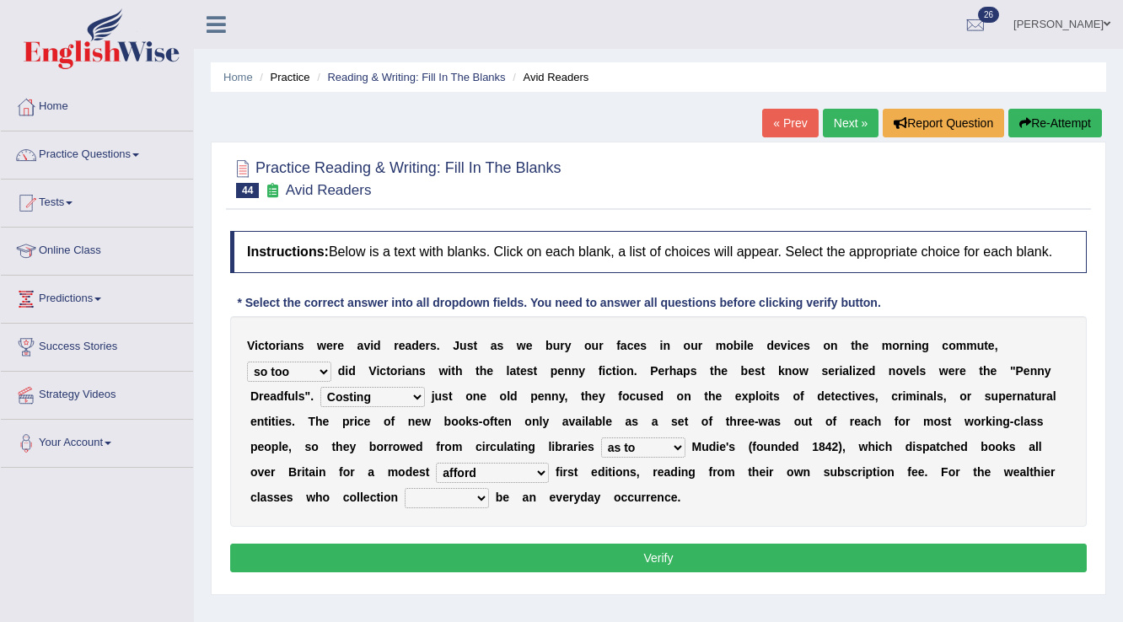
select select "could"
click at [405, 488] on select "would could should did" at bounding box center [447, 498] width 84 height 20
click at [300, 366] on select "either so too neither whether" at bounding box center [289, 372] width 84 height 20
select select "whether"
click at [247, 362] on select "either so too neither whether" at bounding box center [289, 372] width 84 height 20
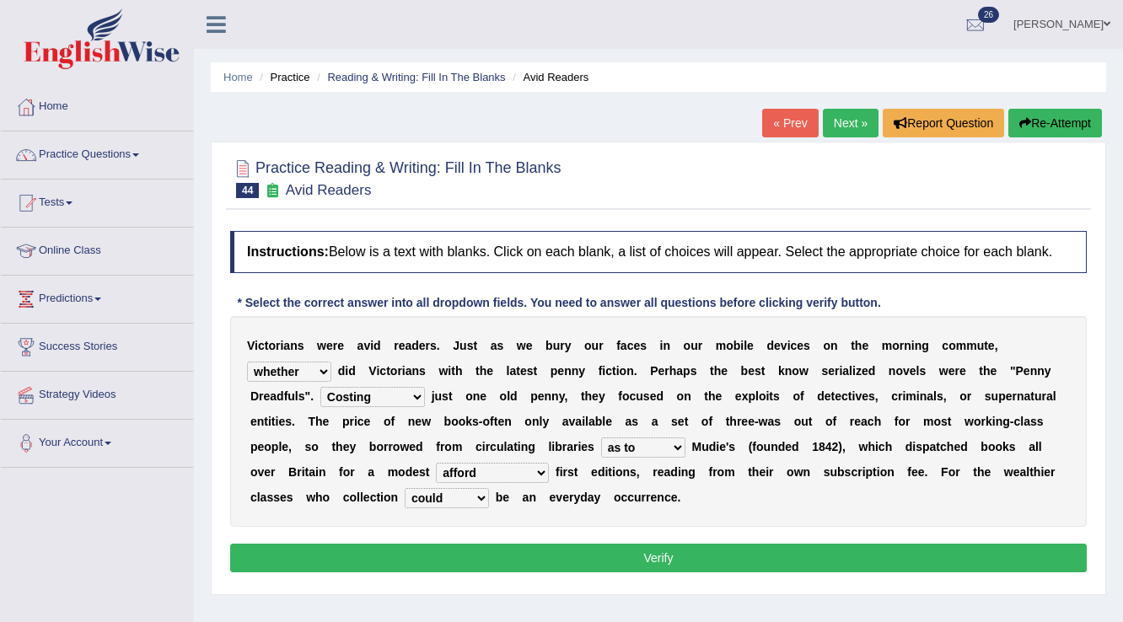
click at [381, 390] on select "Costed Having costed Costing Cost" at bounding box center [372, 397] width 105 height 20
click at [390, 390] on select "Costed Having costed Costing Cost" at bounding box center [372, 397] width 105 height 20
click at [674, 444] on select "such as other than that is as to" at bounding box center [643, 448] width 84 height 20
select select "such as"
click at [601, 438] on select "such as other than that is as to" at bounding box center [643, 448] width 84 height 20
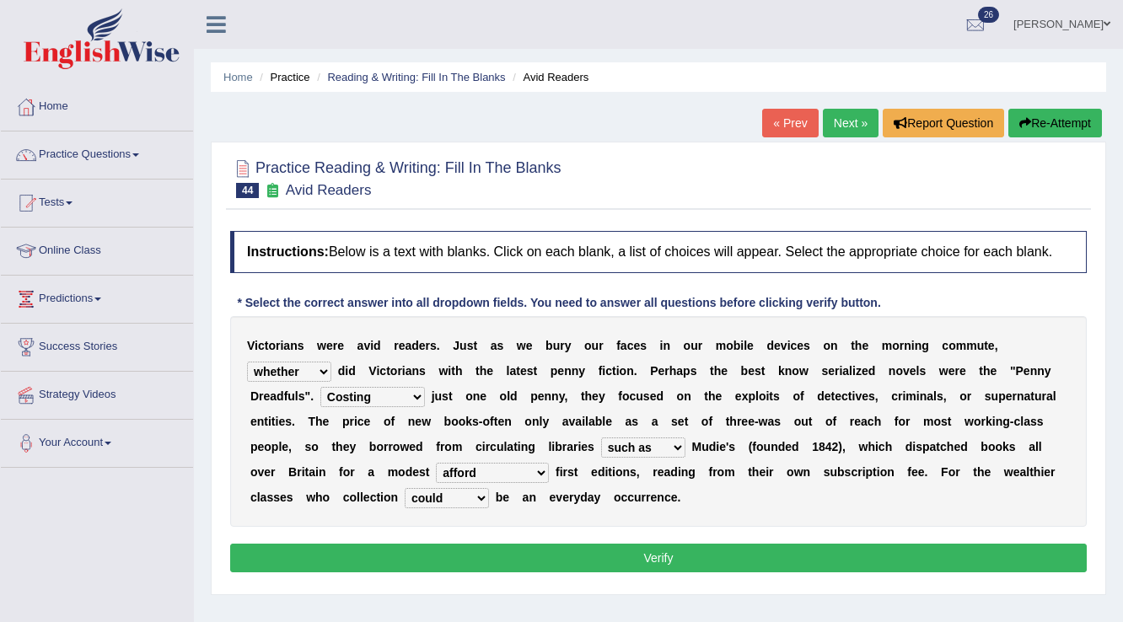
click at [515, 468] on select "could afford afford having afforded affording" at bounding box center [492, 473] width 113 height 20
click at [516, 467] on select "could afford afford having afforded affording" at bounding box center [492, 473] width 113 height 20
click at [659, 563] on button "Verify" at bounding box center [658, 558] width 857 height 29
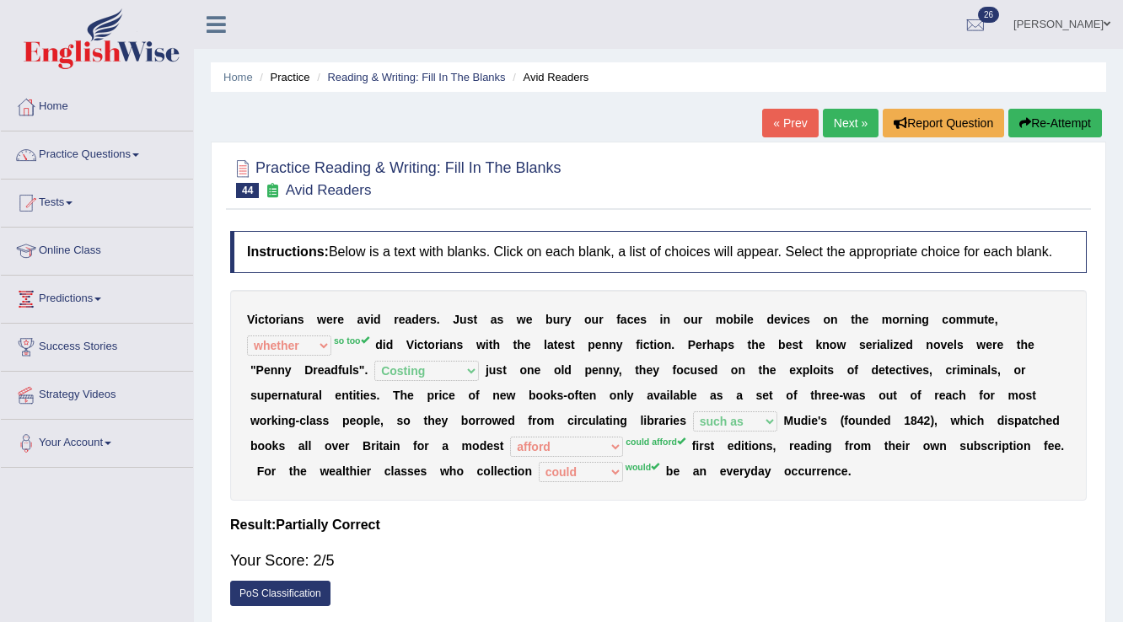
click at [862, 132] on link "Next »" at bounding box center [851, 123] width 56 height 29
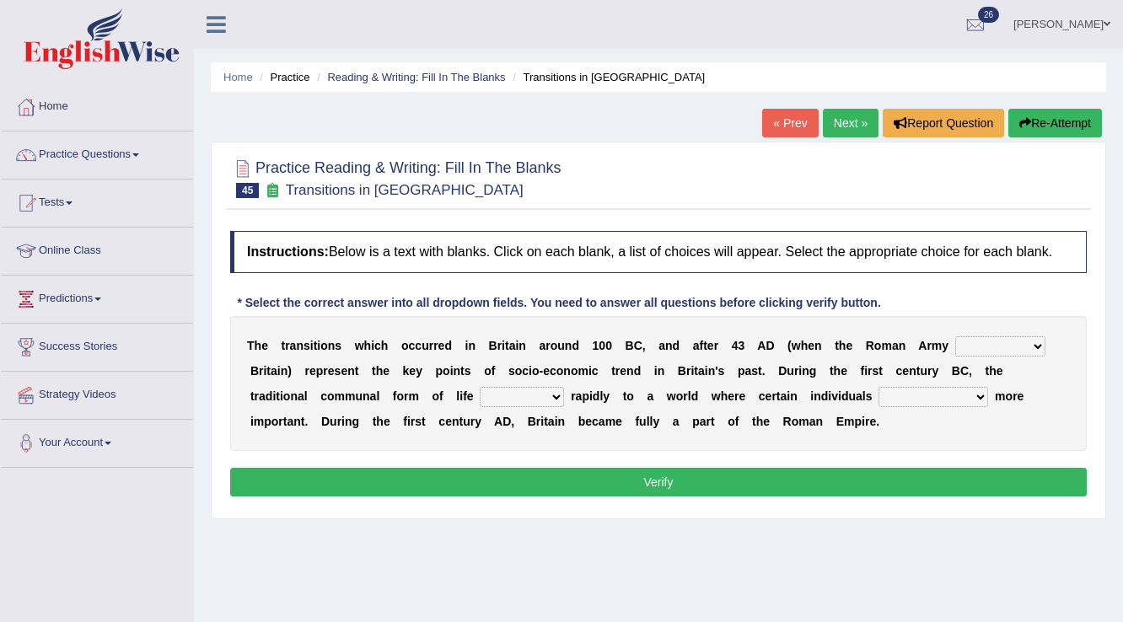
click at [1035, 347] on select "purported pursued enlightened invaded" at bounding box center [1000, 346] width 90 height 20
select select "invaded"
click at [955, 336] on select "purported pursued enlightened invaded" at bounding box center [1000, 346] width 90 height 20
click at [534, 391] on select "withdrew shaped awarded shifted" at bounding box center [522, 397] width 84 height 20
select select "shifted"
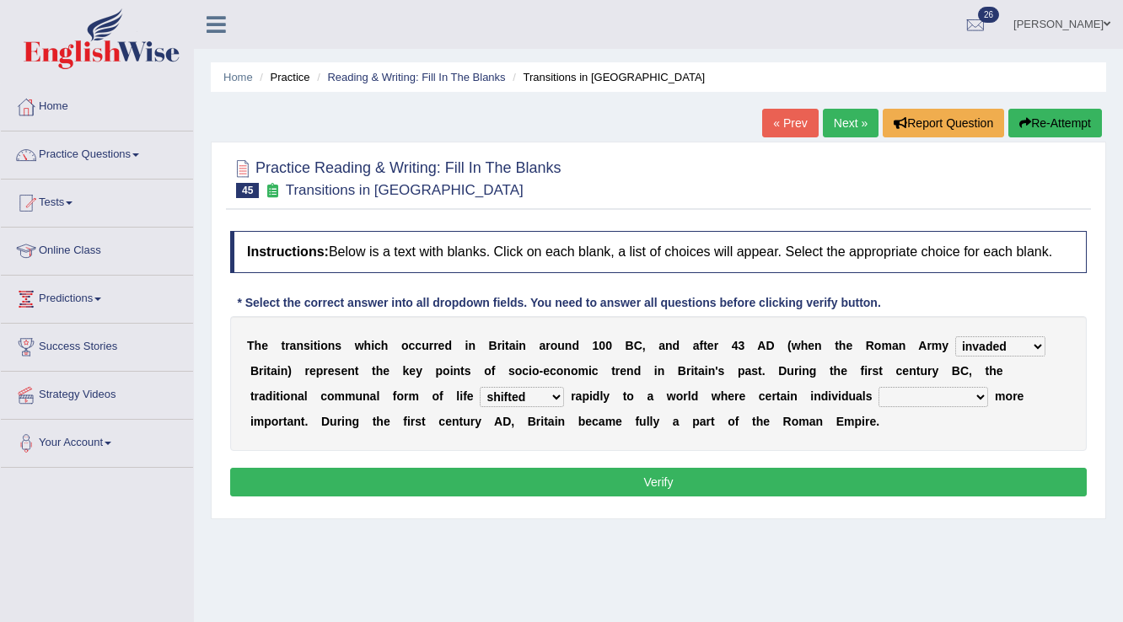
click at [480, 387] on select "withdrew shaped awarded shifted" at bounding box center [522, 397] width 84 height 20
click at [964, 395] on select "became become having become becoming" at bounding box center [934, 397] width 110 height 20
select select "become"
click at [879, 387] on select "became become having become becoming" at bounding box center [934, 397] width 110 height 20
click at [696, 476] on button "Verify" at bounding box center [658, 482] width 857 height 29
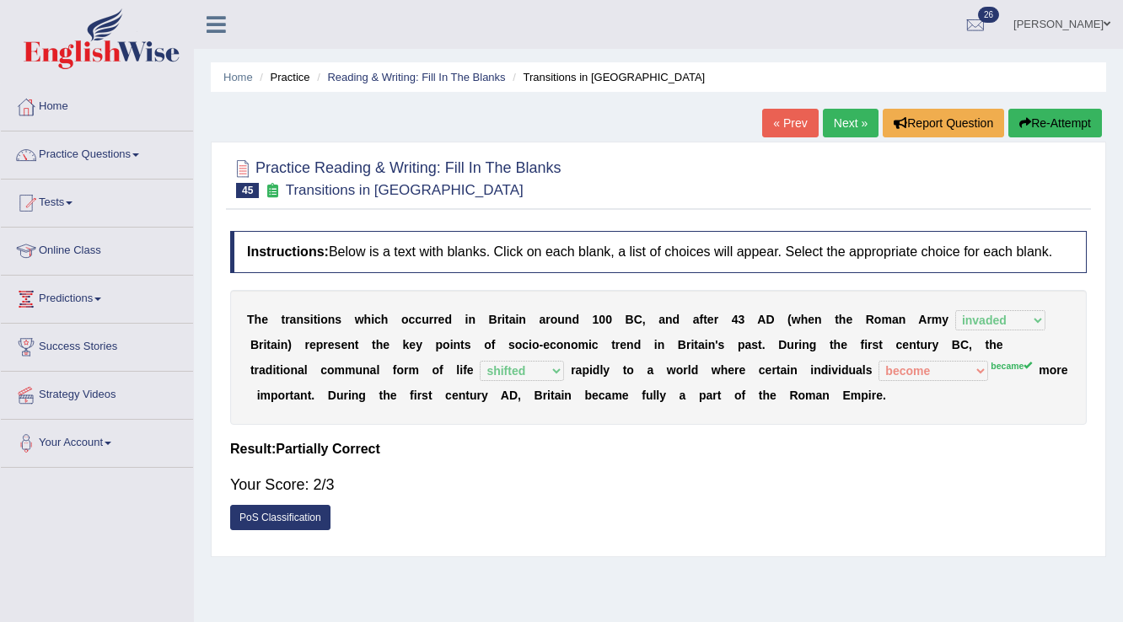
click at [848, 126] on link "Next »" at bounding box center [851, 123] width 56 height 29
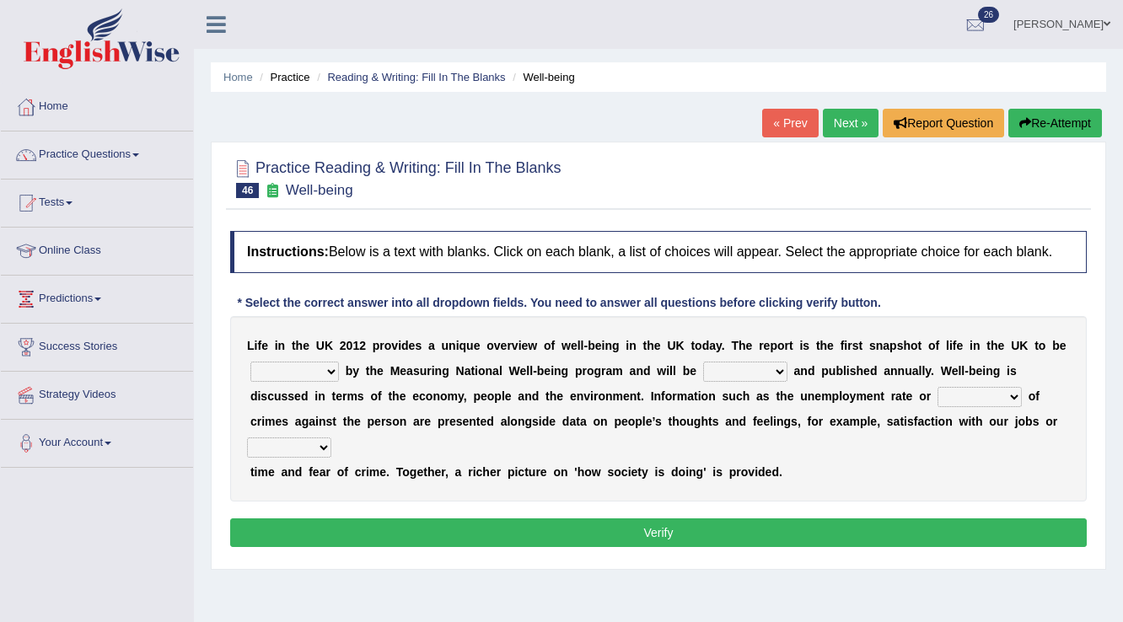
click at [324, 366] on select "delivered protected demanded overviewed" at bounding box center [294, 372] width 89 height 20
click at [250, 362] on select "delivered protected demanded overviewed" at bounding box center [294, 372] width 89 height 20
click at [333, 369] on select "delivered protected demanded overviewed" at bounding box center [294, 372] width 89 height 20
select select "overviewed"
click at [250, 362] on select "delivered protected demanded overviewed" at bounding box center [294, 372] width 89 height 20
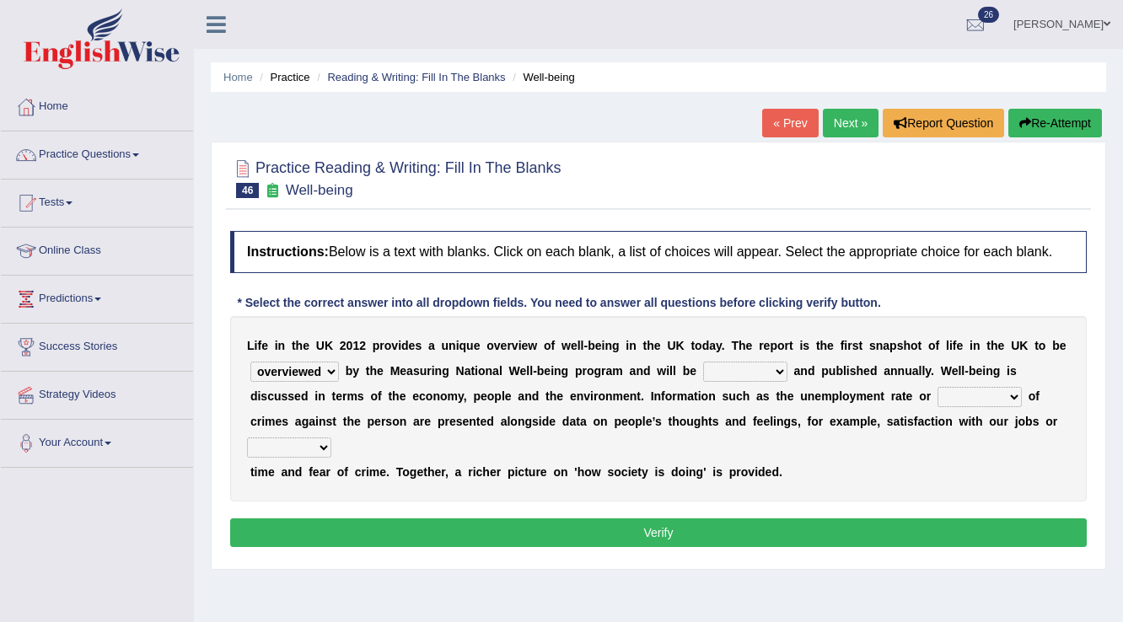
click at [754, 372] on select "distorted charted updated arranged" at bounding box center [745, 372] width 84 height 20
select select "updated"
click at [703, 362] on select "distorted charted updated arranged" at bounding box center [745, 372] width 84 height 20
click at [959, 396] on select "velocity weight span number" at bounding box center [980, 397] width 84 height 20
select select "number"
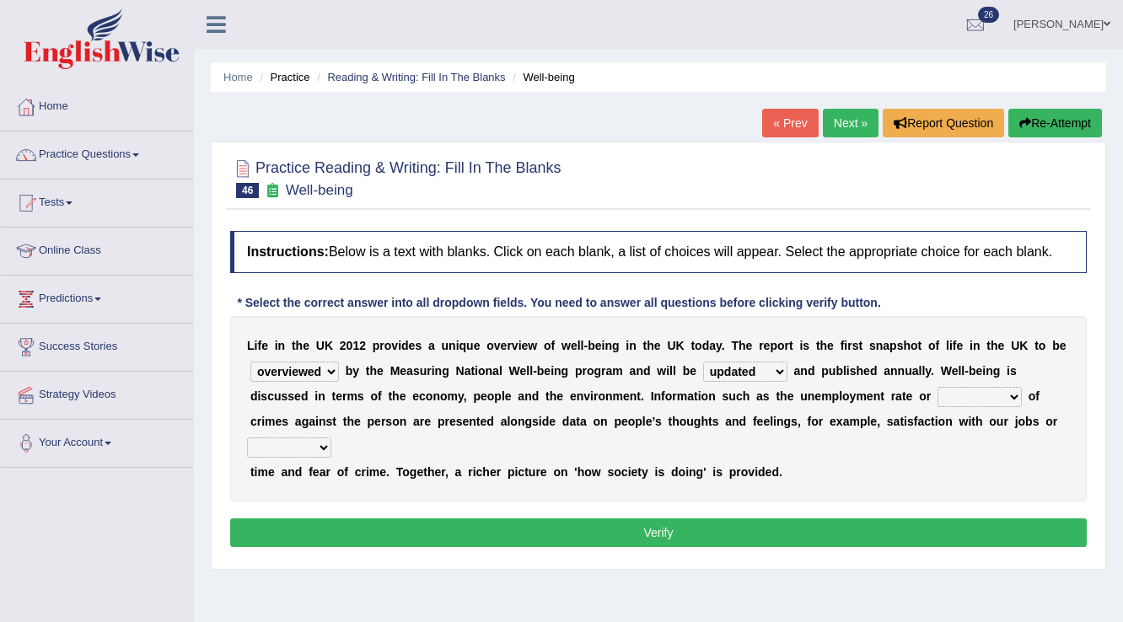
click at [938, 387] on select "velocity weight span number" at bounding box center [980, 397] width 84 height 20
click at [298, 447] on select "pressure plea fancy leisure" at bounding box center [289, 448] width 84 height 20
select select "leisure"
click at [247, 438] on select "pressure plea fancy leisure" at bounding box center [289, 448] width 84 height 20
click at [680, 538] on button "Verify" at bounding box center [658, 533] width 857 height 29
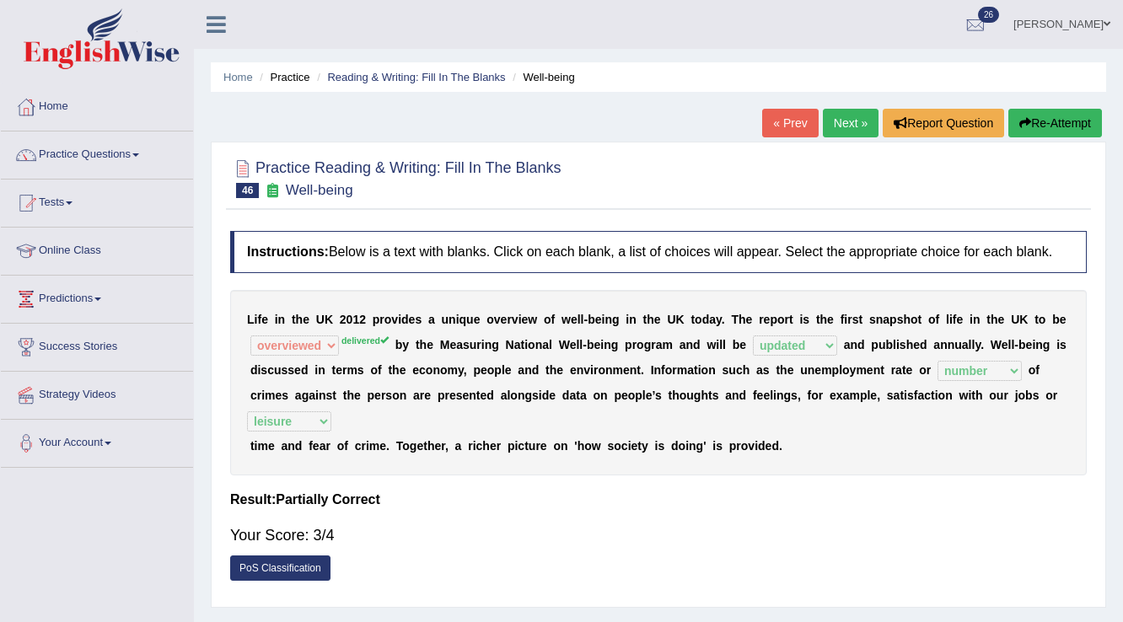
click at [843, 112] on link "Next »" at bounding box center [851, 123] width 56 height 29
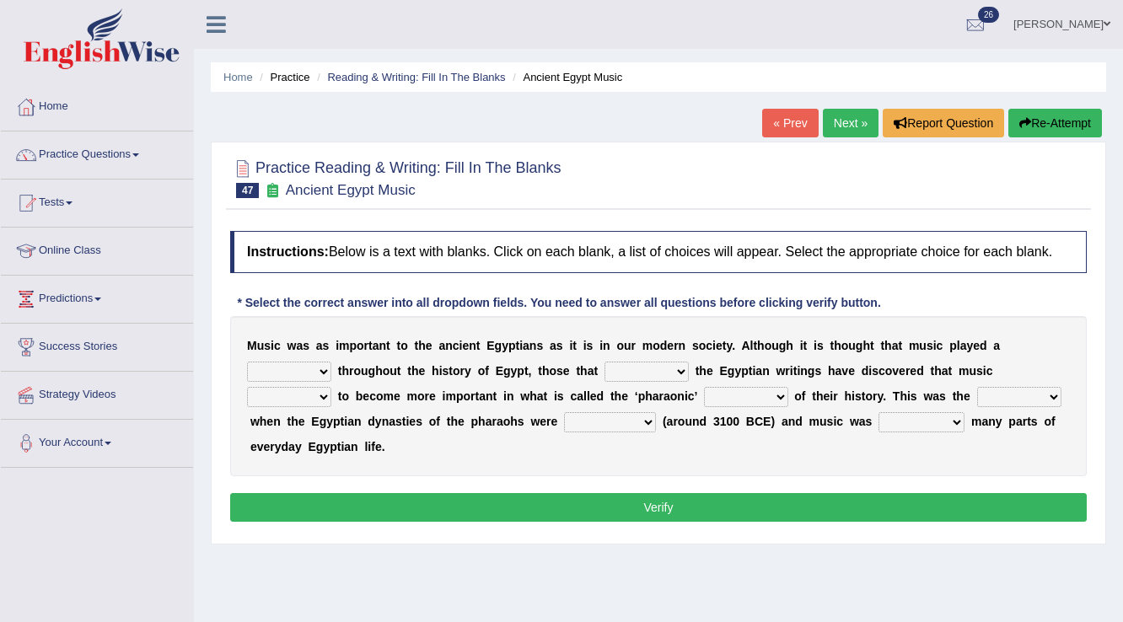
click at [320, 369] on select "role game response situation" at bounding box center [289, 372] width 84 height 20
select select "role"
click at [247, 362] on select "role game response situation" at bounding box center [289, 372] width 84 height 20
click at [648, 365] on select "need require confirm study" at bounding box center [646, 372] width 84 height 20
select select "need"
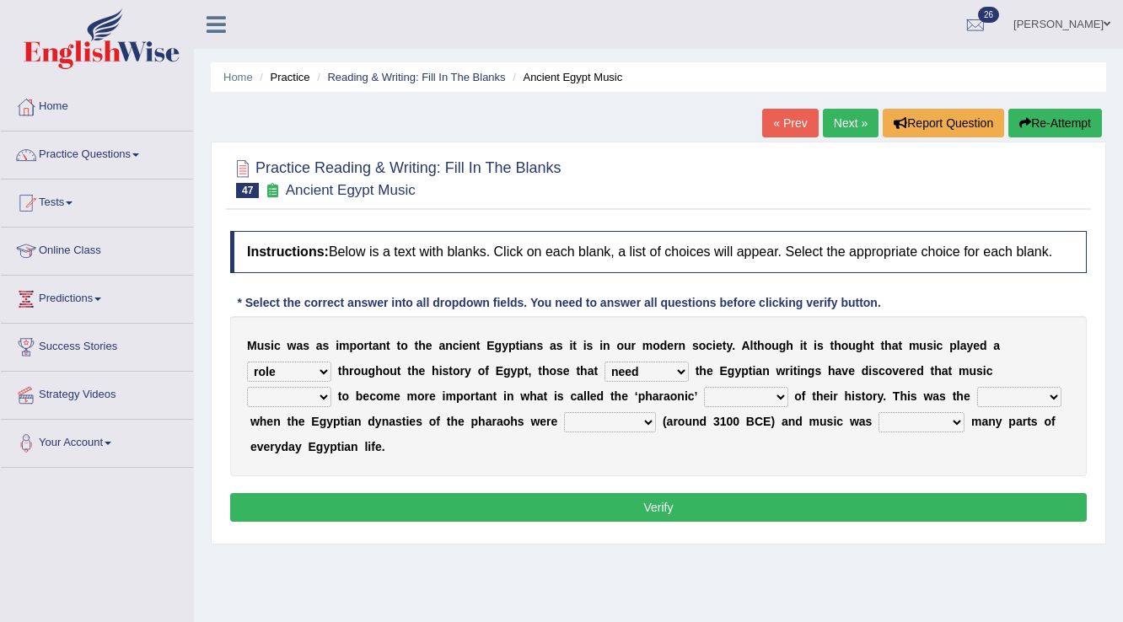
click at [604, 362] on select "need require confirm study" at bounding box center [646, 372] width 84 height 20
click at [309, 390] on select "predicted seemed like thought" at bounding box center [289, 397] width 84 height 20
select select "like"
click at [247, 387] on select "predicted seemed like thought" at bounding box center [289, 397] width 84 height 20
click at [765, 391] on select "period people place race" at bounding box center [746, 397] width 84 height 20
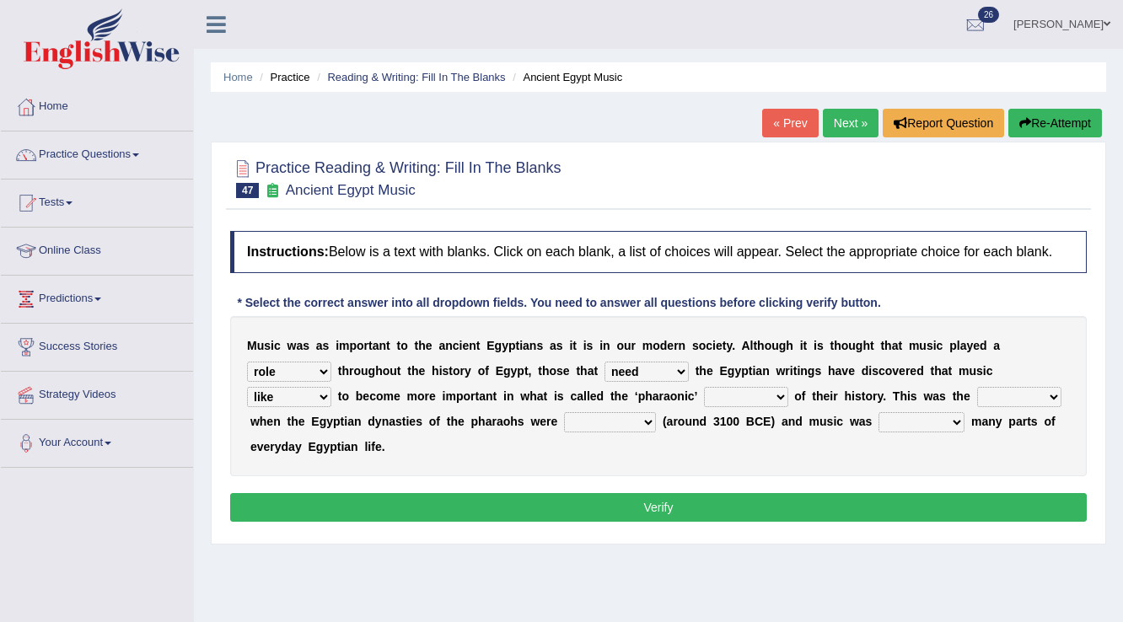
select select "people"
click at [704, 387] on select "period people place race" at bounding box center [746, 397] width 84 height 20
click at [1019, 395] on select "result range time group" at bounding box center [1019, 397] width 84 height 20
select select "time"
click at [977, 387] on select "result range time group" at bounding box center [1019, 397] width 84 height 20
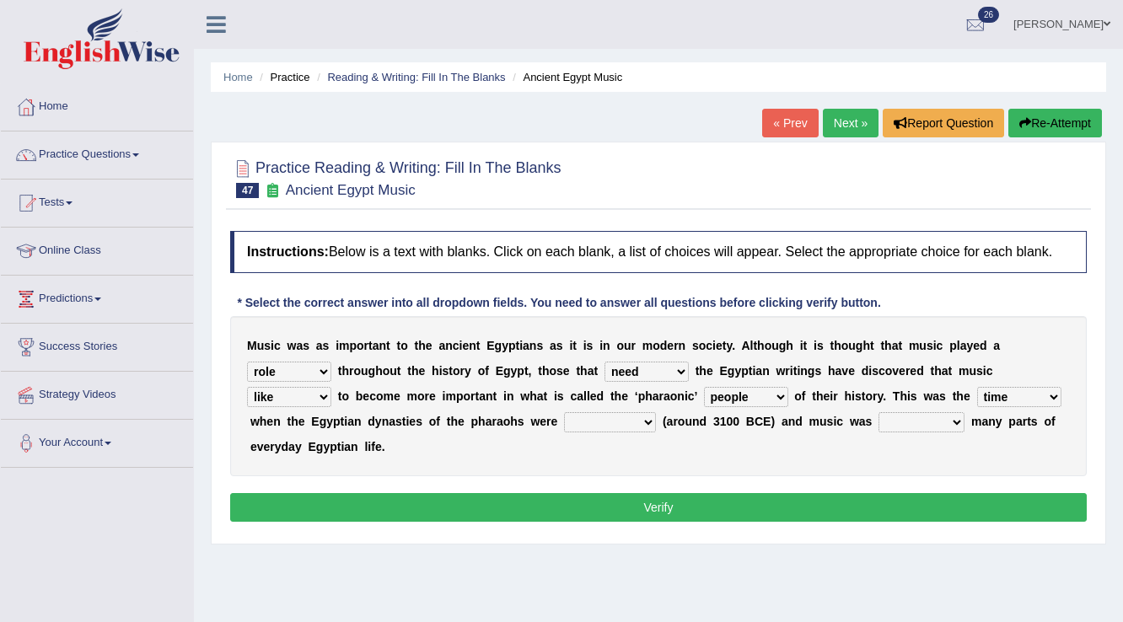
click at [634, 423] on select "contributed established constructed raised" at bounding box center [610, 422] width 92 height 20
select select "established"
click at [564, 412] on select "contributed established constructed raised" at bounding box center [610, 422] width 92 height 20
click at [944, 422] on select "found at found found from found in" at bounding box center [922, 422] width 86 height 20
select select "found in"
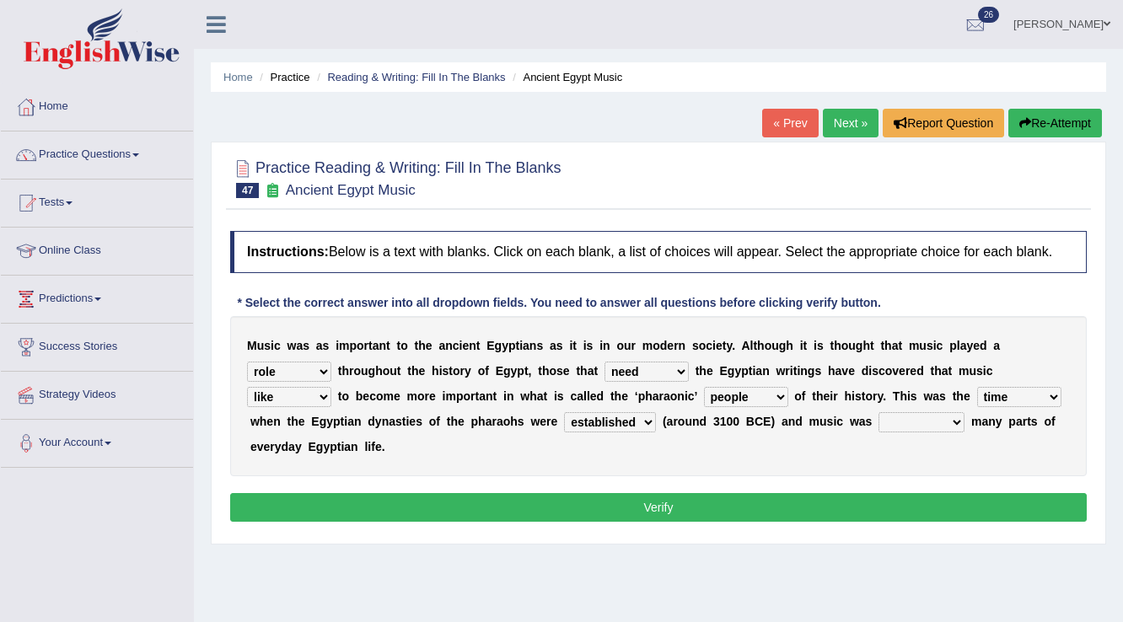
click at [879, 412] on select "found at found found from found in" at bounding box center [922, 422] width 86 height 20
click at [313, 366] on select "role game response situation" at bounding box center [289, 372] width 84 height 20
click at [314, 366] on select "role game response situation" at bounding box center [289, 372] width 84 height 20
click at [664, 499] on button "Verify" at bounding box center [658, 507] width 857 height 29
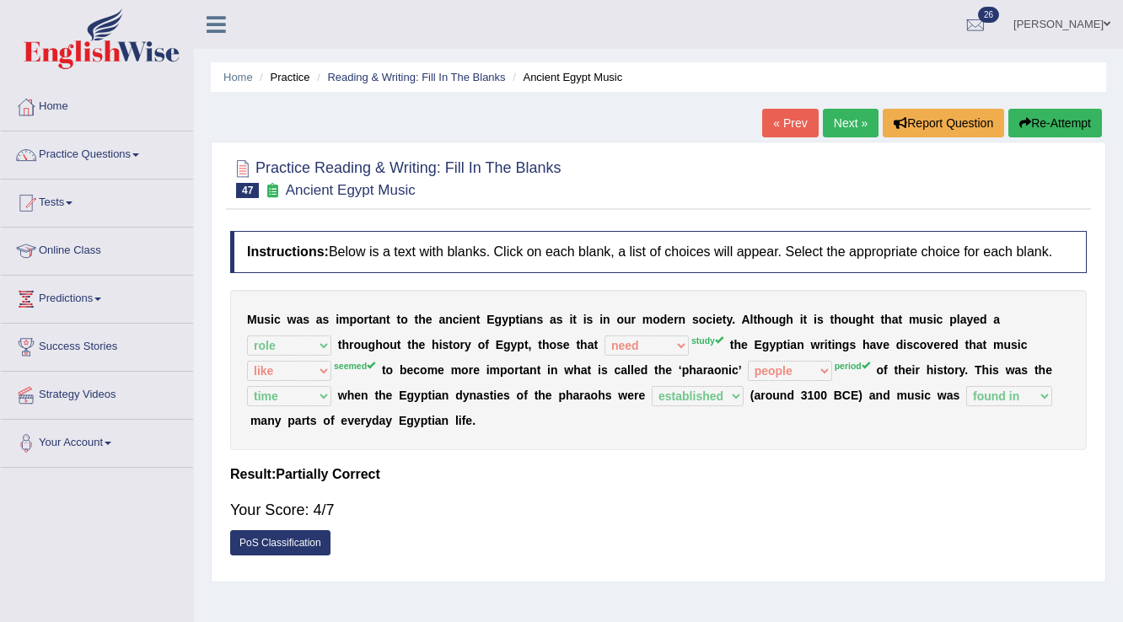
click at [860, 121] on link "Next »" at bounding box center [851, 123] width 56 height 29
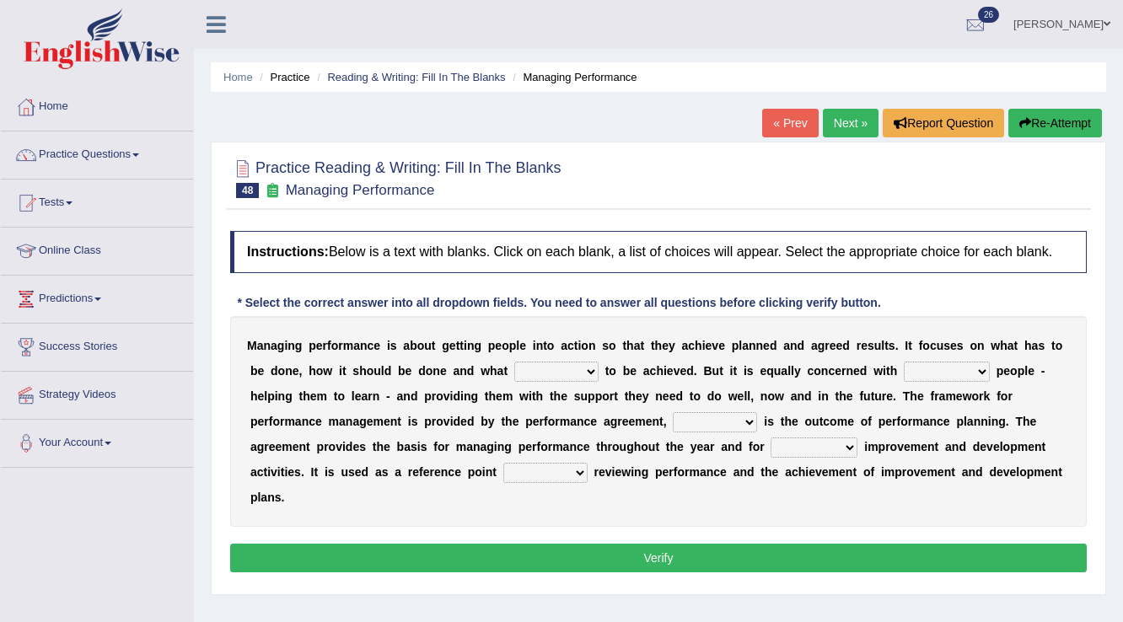
click at [540, 373] on select "is need must requires" at bounding box center [556, 372] width 84 height 20
select select "need"
click at [514, 362] on select "is need must requires" at bounding box center [556, 372] width 84 height 20
click at [943, 366] on select "developing evaluating recruiting alerting" at bounding box center [947, 372] width 86 height 20
click at [904, 362] on select "developing evaluating recruiting alerting" at bounding box center [947, 372] width 86 height 20
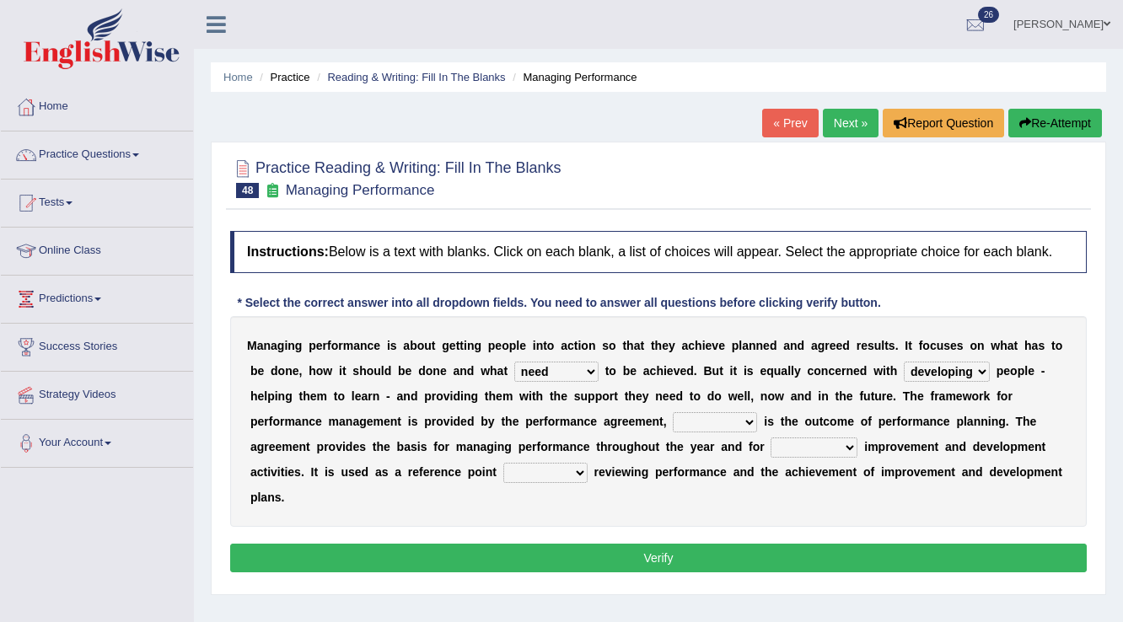
click at [974, 371] on select "developing evaluating recruiting alerting" at bounding box center [947, 372] width 86 height 20
select select "recruiting"
click at [904, 362] on select "developing evaluating recruiting alerting" at bounding box center [947, 372] width 86 height 20
click at [730, 420] on select "what this which of which" at bounding box center [715, 422] width 84 height 20
select select "what"
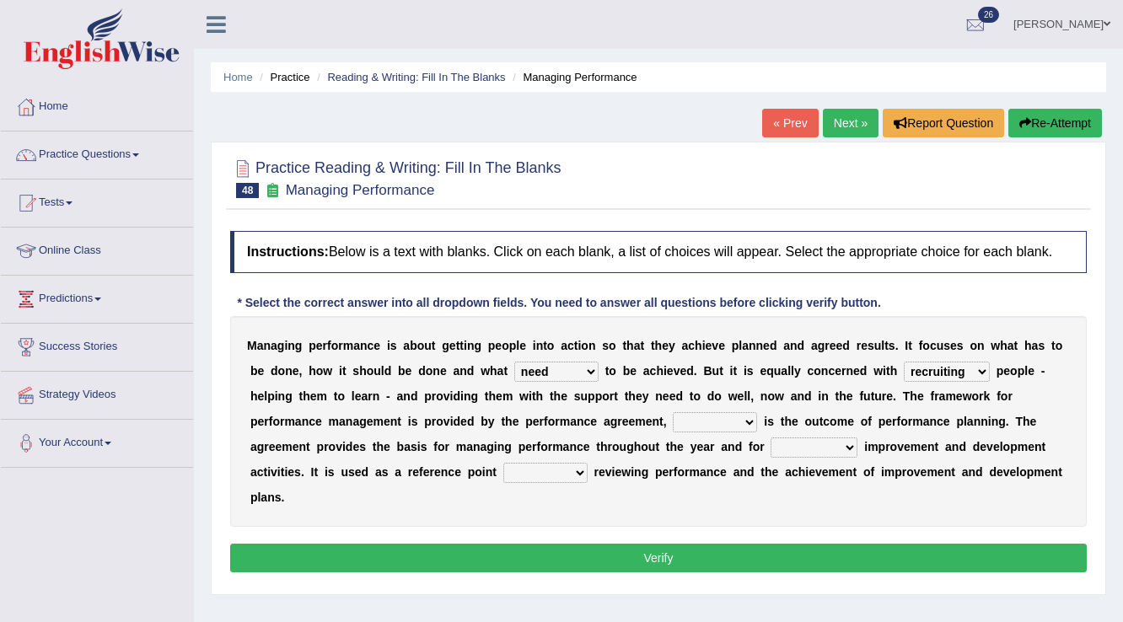
click at [673, 412] on select "what this which of which" at bounding box center [715, 422] width 84 height 20
click at [840, 444] on select "guiding reassuring heralding concluding" at bounding box center [814, 448] width 87 height 20
select select "guiding"
click at [771, 438] on select "guiding reassuring heralding concluding" at bounding box center [814, 448] width 87 height 20
click at [546, 470] on select "when as until since" at bounding box center [545, 473] width 84 height 20
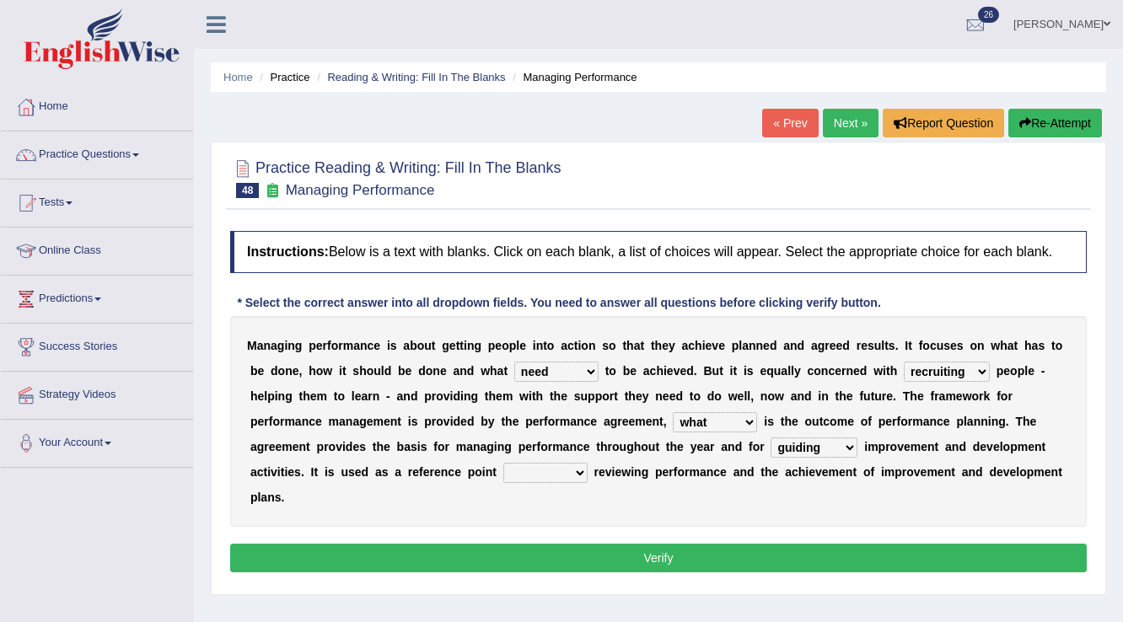
select select "until"
click at [503, 463] on select "when as until since" at bounding box center [545, 473] width 84 height 20
click at [674, 551] on button "Verify" at bounding box center [658, 558] width 857 height 29
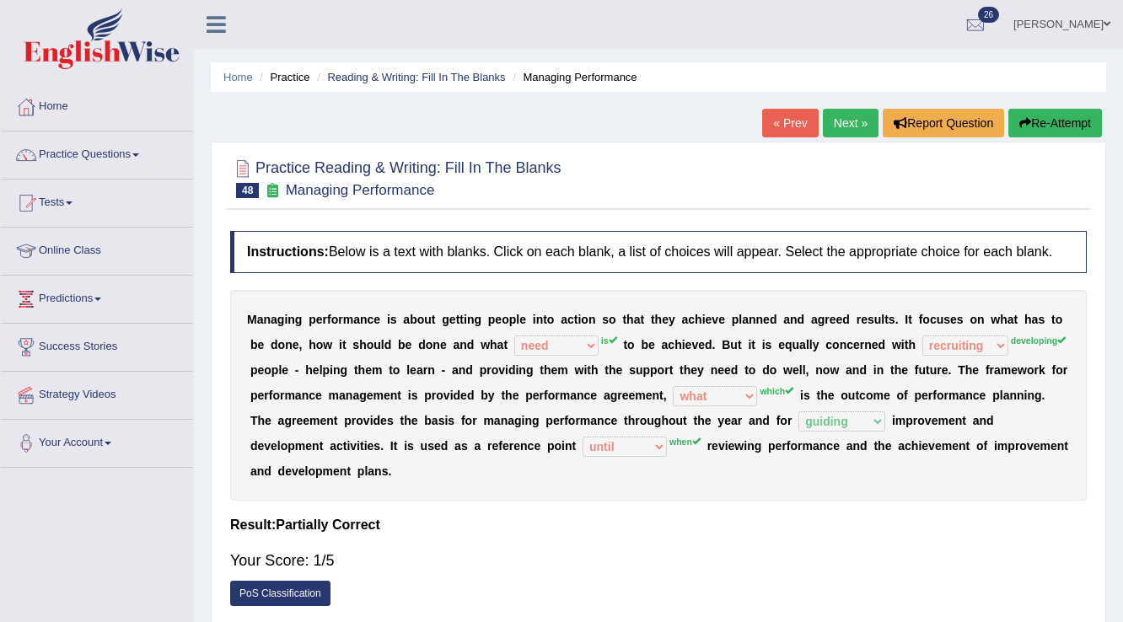
click at [852, 124] on link "Next »" at bounding box center [851, 123] width 56 height 29
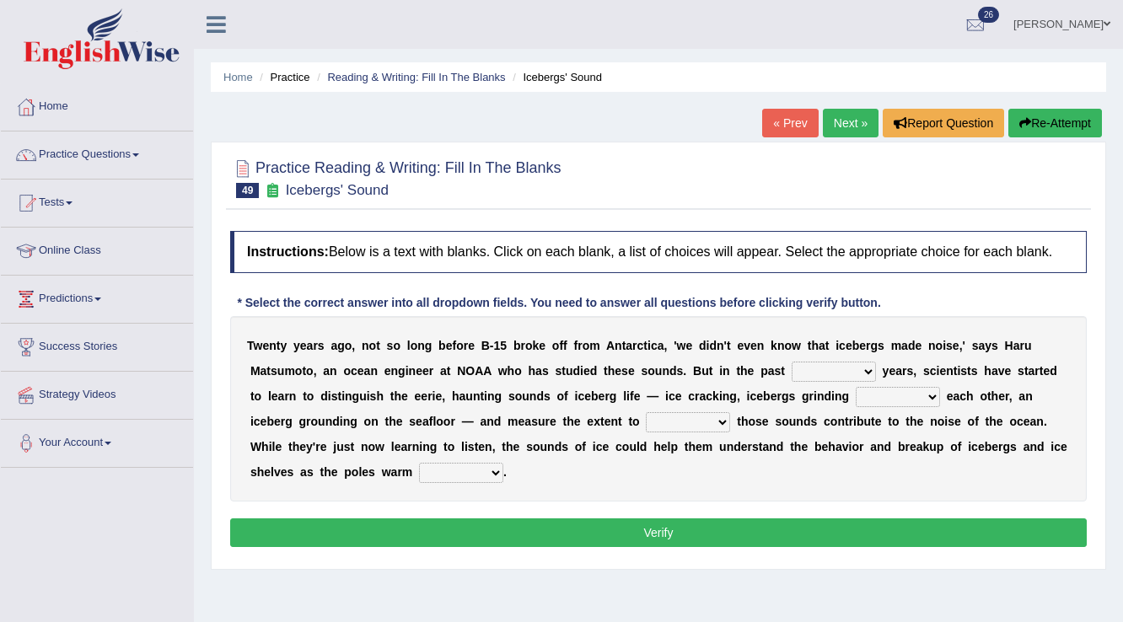
click at [828, 373] on select "for more much few" at bounding box center [834, 372] width 84 height 20
select select "few"
click at [792, 362] on select "for more much few" at bounding box center [834, 372] width 84 height 20
click at [836, 368] on select "for more much few" at bounding box center [834, 372] width 84 height 20
click at [837, 368] on select "for more much few" at bounding box center [834, 372] width 84 height 20
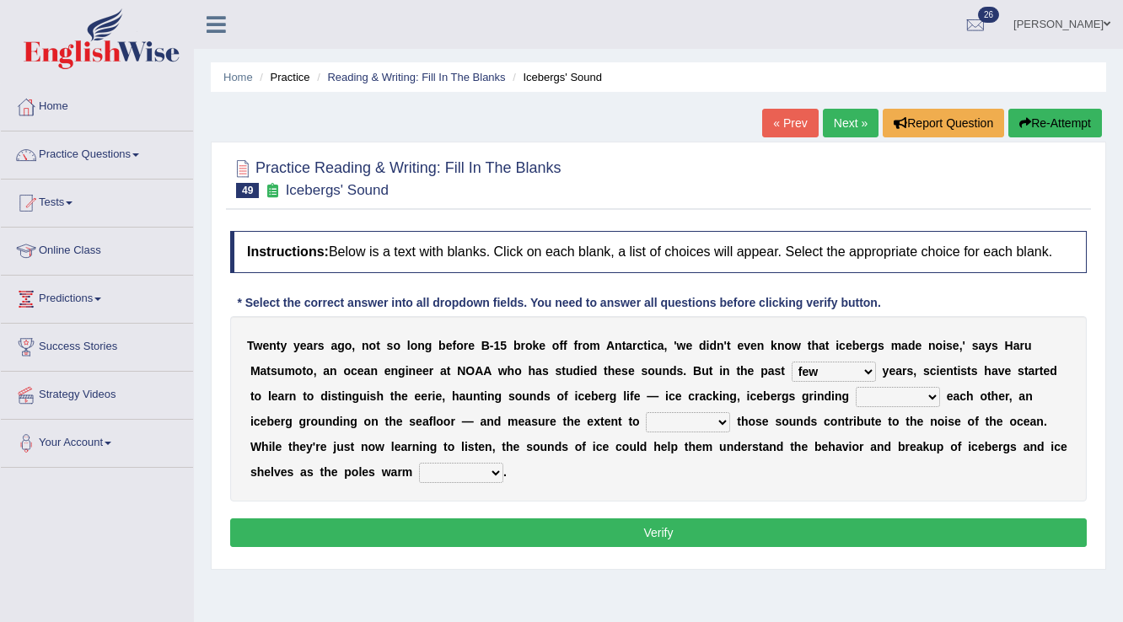
click at [921, 391] on select "within about through against" at bounding box center [898, 397] width 84 height 20
click at [990, 563] on div "Practice Reading & Writing: Fill In The Blanks 49 Icebergs' Sound Instructions:…" at bounding box center [658, 356] width 895 height 428
click at [905, 396] on select "within about through against" at bounding box center [898, 397] width 84 height 20
select select "through"
click at [856, 387] on select "within about through against" at bounding box center [898, 397] width 84 height 20
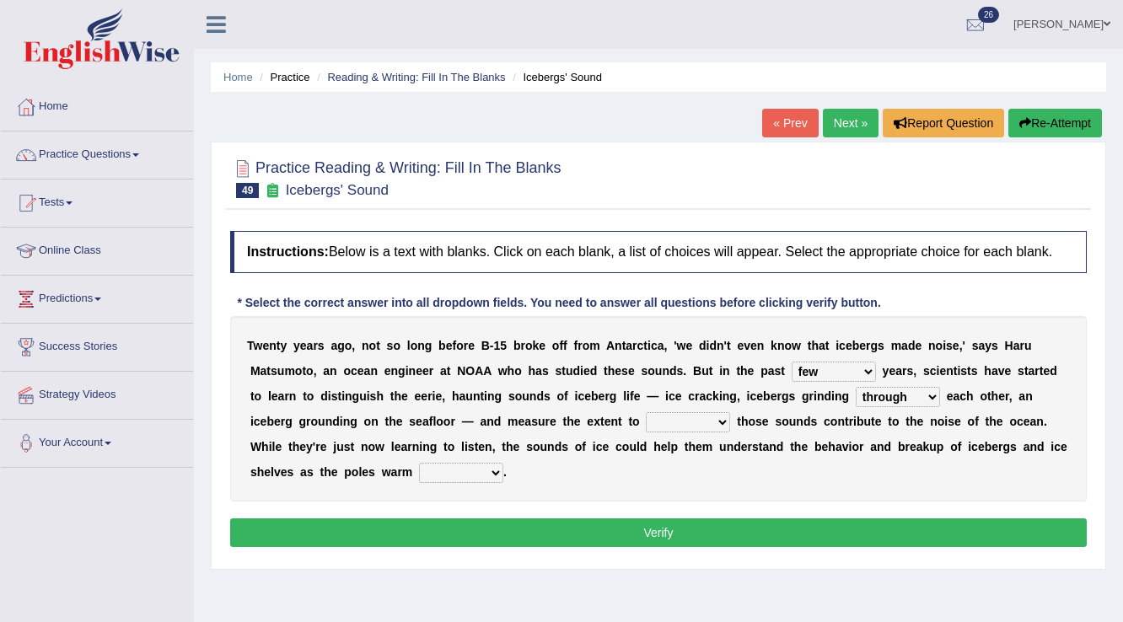
click at [688, 419] on select "which why what whether" at bounding box center [688, 422] width 84 height 20
click at [862, 496] on div "T w e n t y y e a r s a g o , n o t s o l o n g b e f o r e B - 1 5 b r o k e o…" at bounding box center [658, 408] width 857 height 185
click at [689, 423] on select "which why what whether" at bounding box center [688, 422] width 84 height 20
select select "whether"
click at [646, 412] on select "which why what whether" at bounding box center [688, 422] width 84 height 20
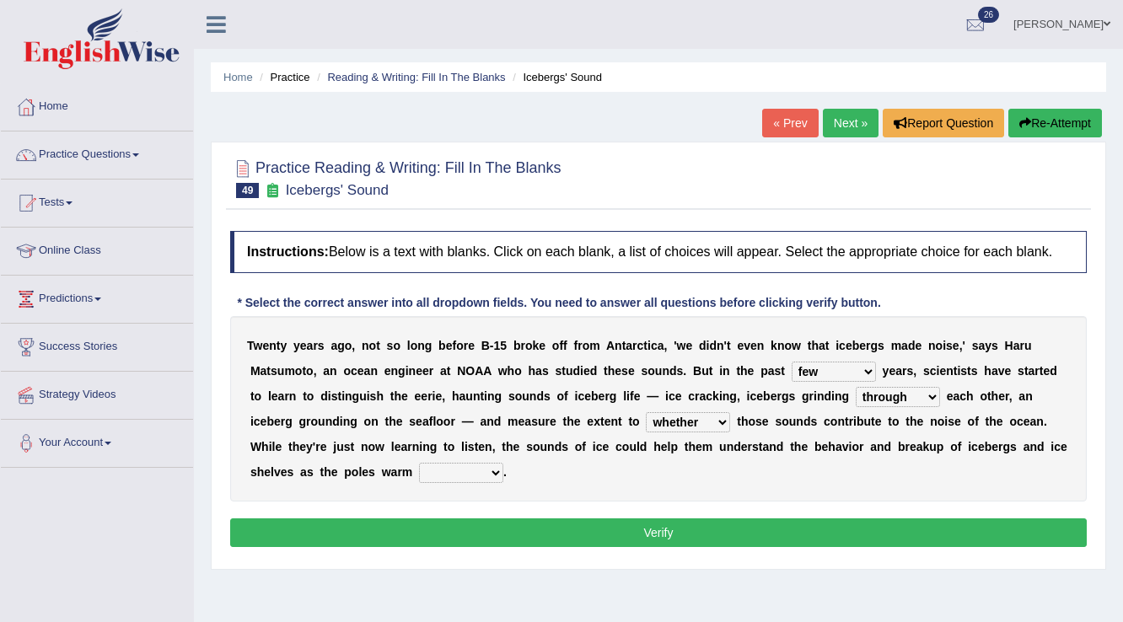
click at [464, 469] on select "away out up off" at bounding box center [461, 473] width 84 height 20
select select "up"
click at [419, 463] on select "away out up off" at bounding box center [461, 473] width 84 height 20
click at [643, 533] on button "Verify" at bounding box center [658, 533] width 857 height 29
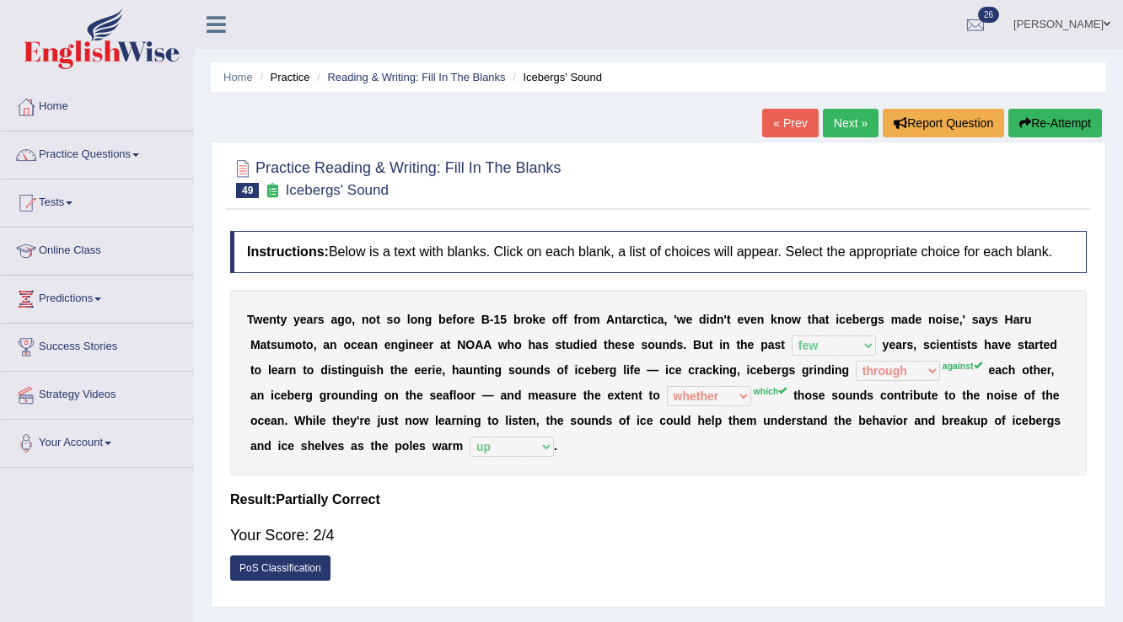
click at [833, 121] on link "Next »" at bounding box center [851, 123] width 56 height 29
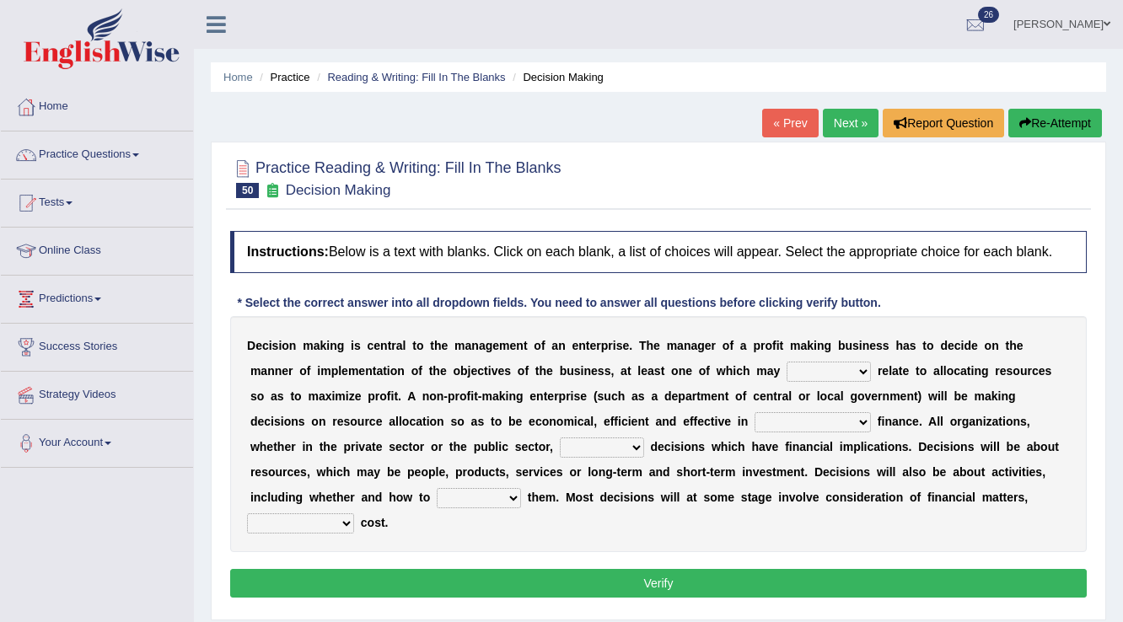
click at [823, 371] on select "better well best thereby" at bounding box center [829, 372] width 84 height 20
select select "well"
click at [787, 362] on select "better well best thereby" at bounding box center [829, 372] width 84 height 20
click at [828, 364] on select "better well best thereby" at bounding box center [829, 372] width 84 height 20
click at [787, 362] on select "better well best thereby" at bounding box center [829, 372] width 84 height 20
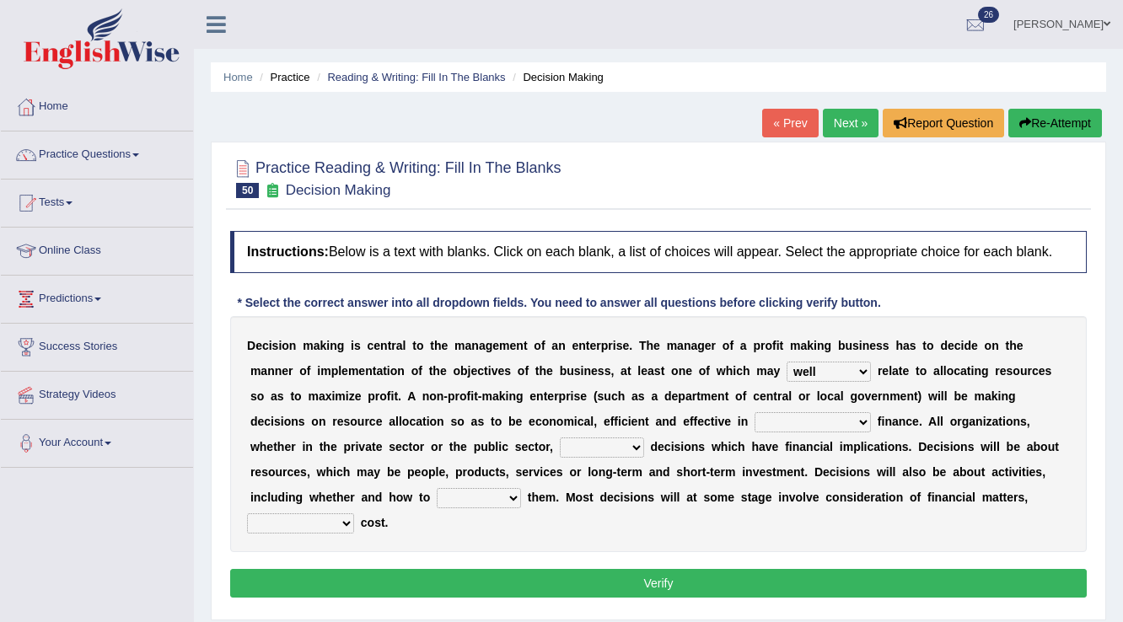
click at [809, 418] on select "its use of its using of using of accordance with" at bounding box center [813, 422] width 116 height 20
select select "accordance with"
click at [755, 412] on select "its use of its using of using of accordance with" at bounding box center [813, 422] width 116 height 20
click at [611, 444] on select "do adapt take beget" at bounding box center [602, 448] width 84 height 20
click at [560, 438] on select "do adapt take beget" at bounding box center [602, 448] width 84 height 20
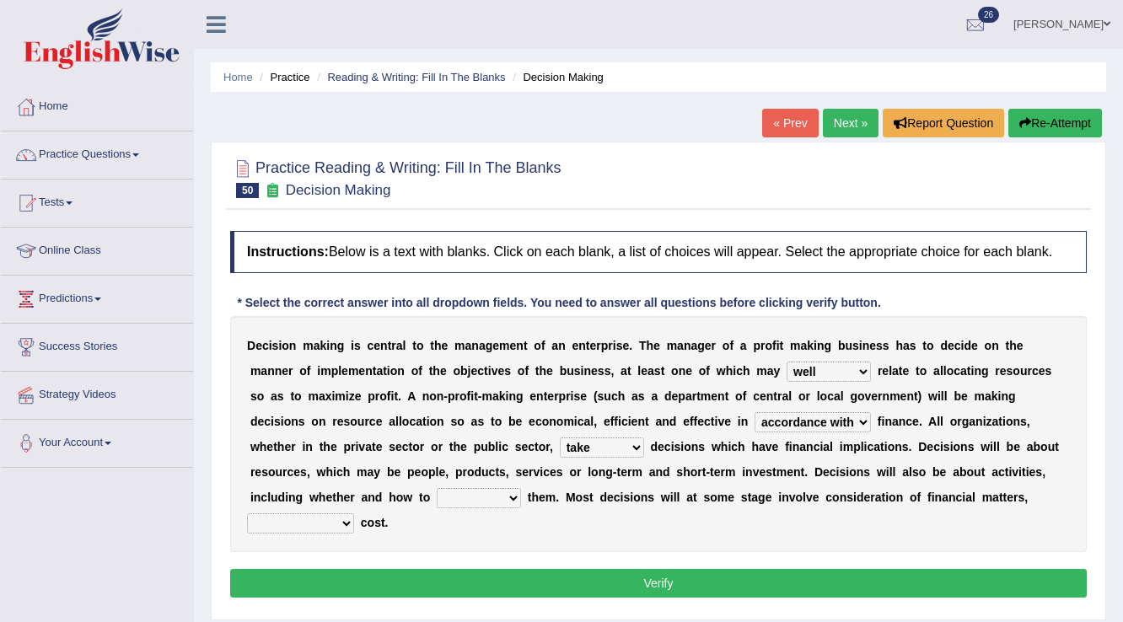
click at [621, 443] on select "do adapt take beget" at bounding box center [602, 448] width 84 height 20
select select "adapt"
click at [560, 438] on select "do adapt take beget" at bounding box center [602, 448] width 84 height 20
click at [477, 494] on select "overload overlook undertake underpin" at bounding box center [479, 498] width 84 height 20
select select "overlook"
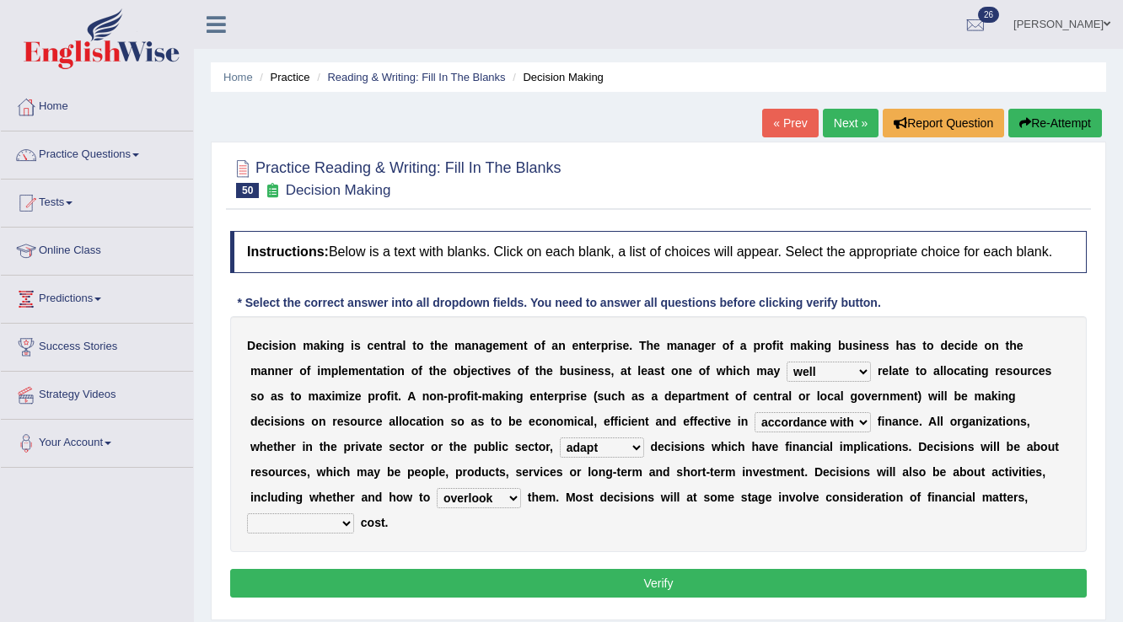
click at [437, 488] on select "overload overlook undertake underpin" at bounding box center [479, 498] width 84 height 20
click at [288, 520] on select "eventually consequently particularly spontaneously" at bounding box center [300, 523] width 107 height 20
click at [288, 525] on select "eventually consequently particularly spontaneously" at bounding box center [300, 523] width 107 height 20
click at [486, 533] on div "D e c i s i o n m a k i n g i s c e n t r a l t o t h e m a n a g e m e n t o f…" at bounding box center [658, 434] width 857 height 236
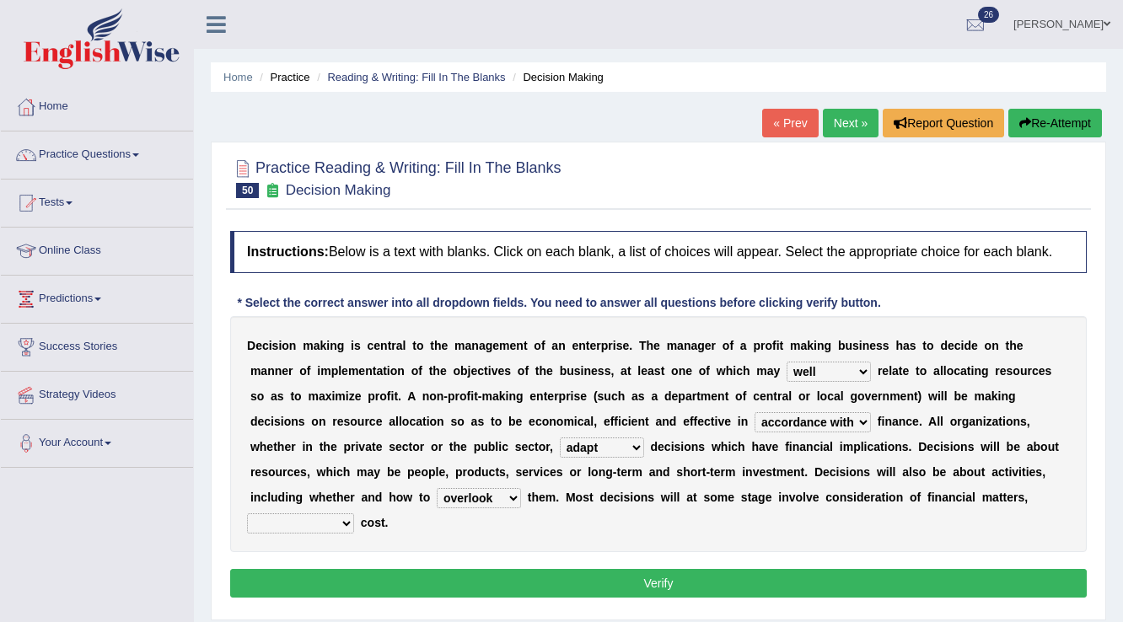
click at [343, 519] on select "eventually consequently particularly spontaneously" at bounding box center [300, 523] width 107 height 20
select select "eventually"
click at [247, 513] on select "eventually consequently particularly spontaneously" at bounding box center [300, 523] width 107 height 20
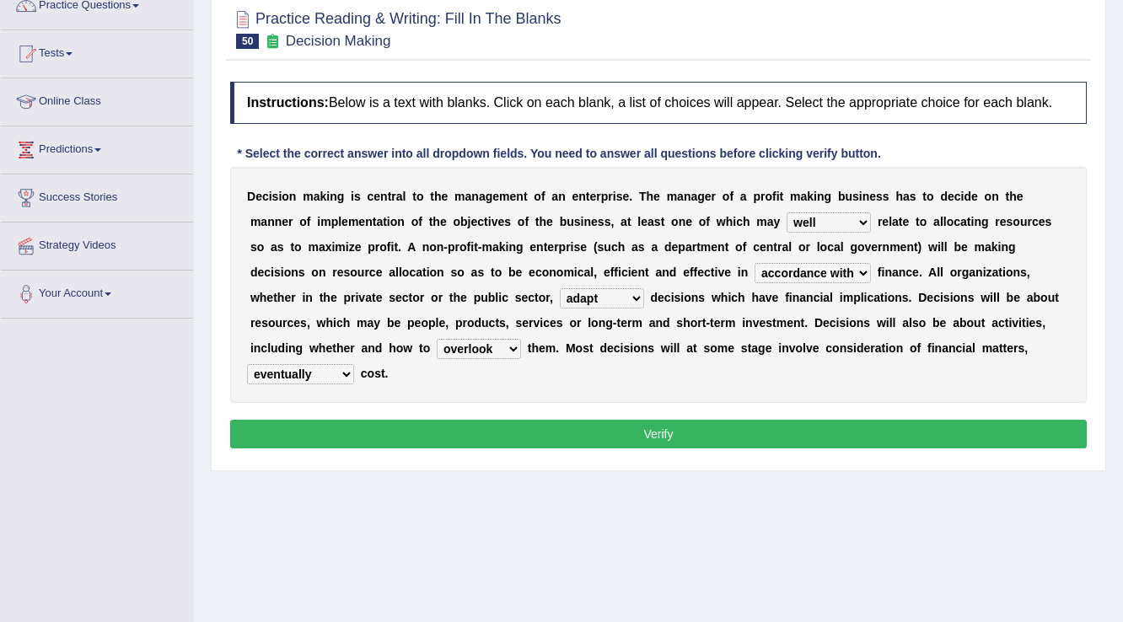
scroll to position [202, 0]
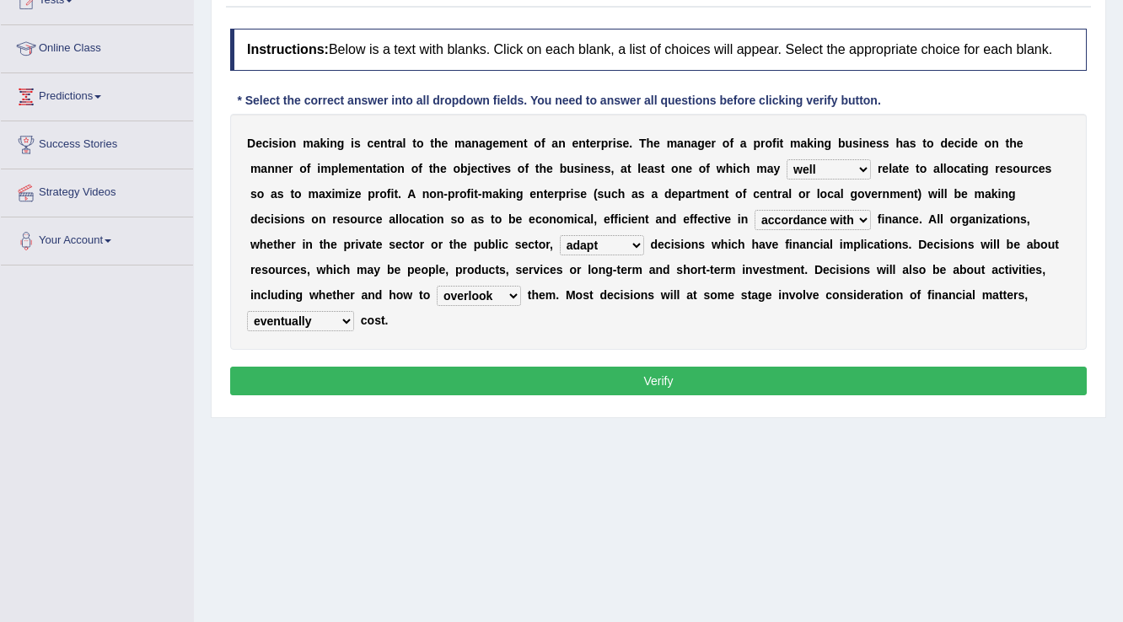
click at [679, 382] on button "Verify" at bounding box center [658, 381] width 857 height 29
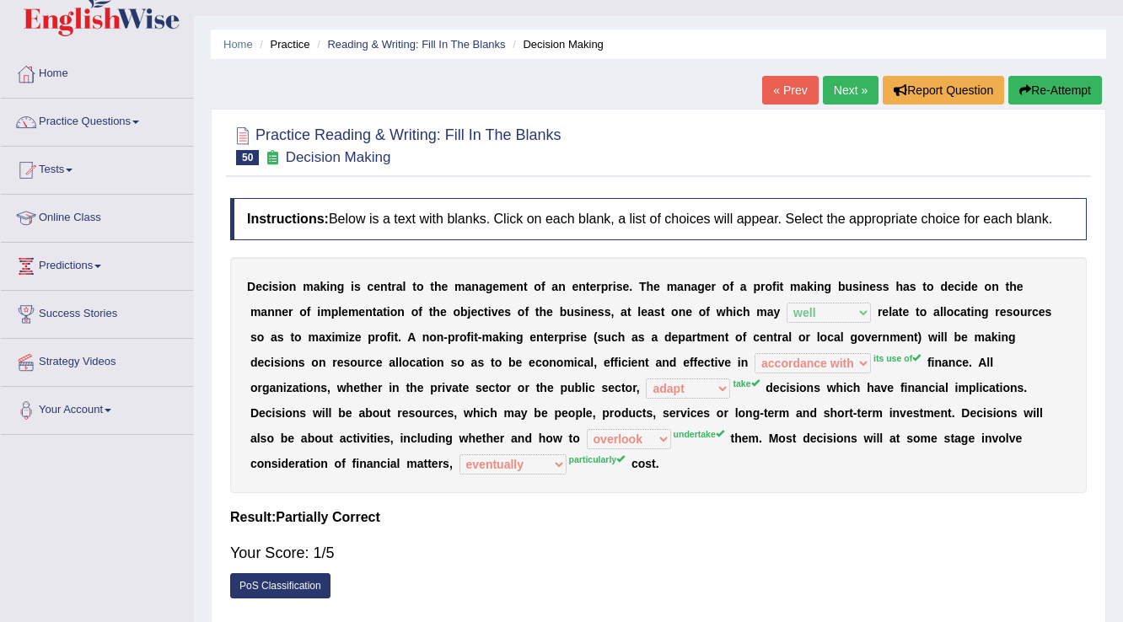
scroll to position [0, 0]
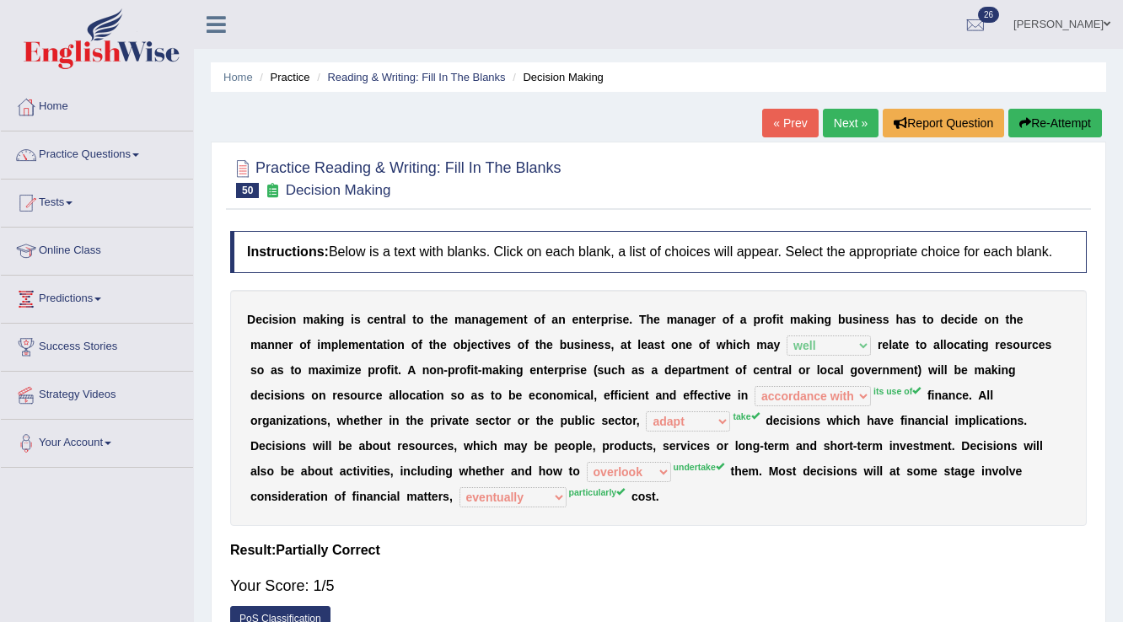
click at [782, 121] on link "« Prev" at bounding box center [790, 123] width 56 height 29
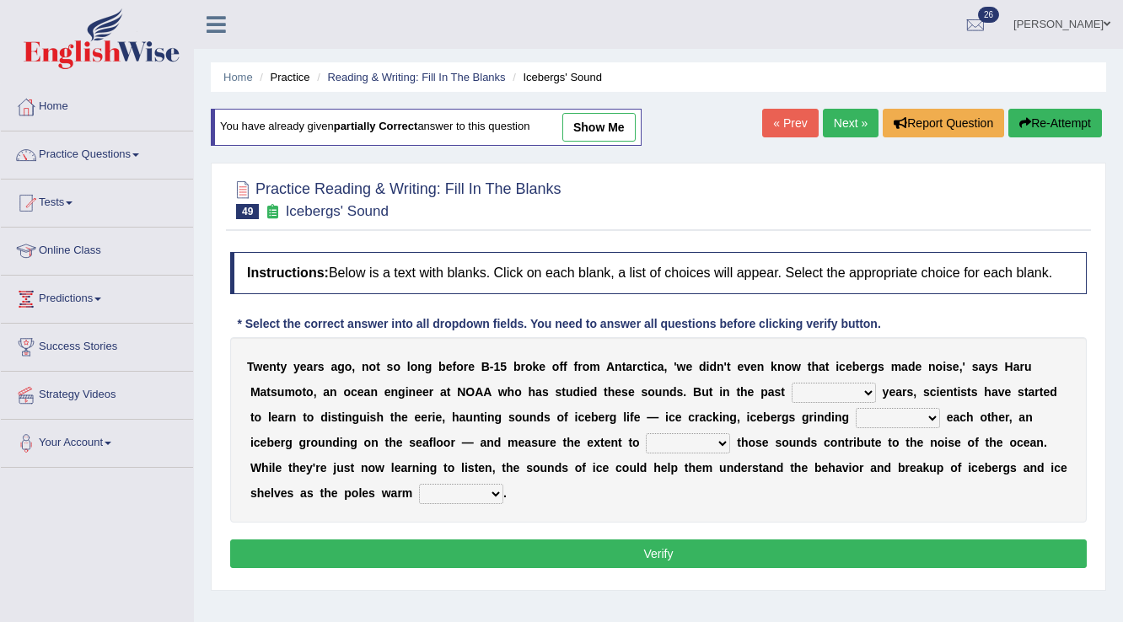
click at [623, 130] on link "show me" at bounding box center [598, 127] width 73 height 29
select select "few"
select select "through"
select select "whether"
select select "up"
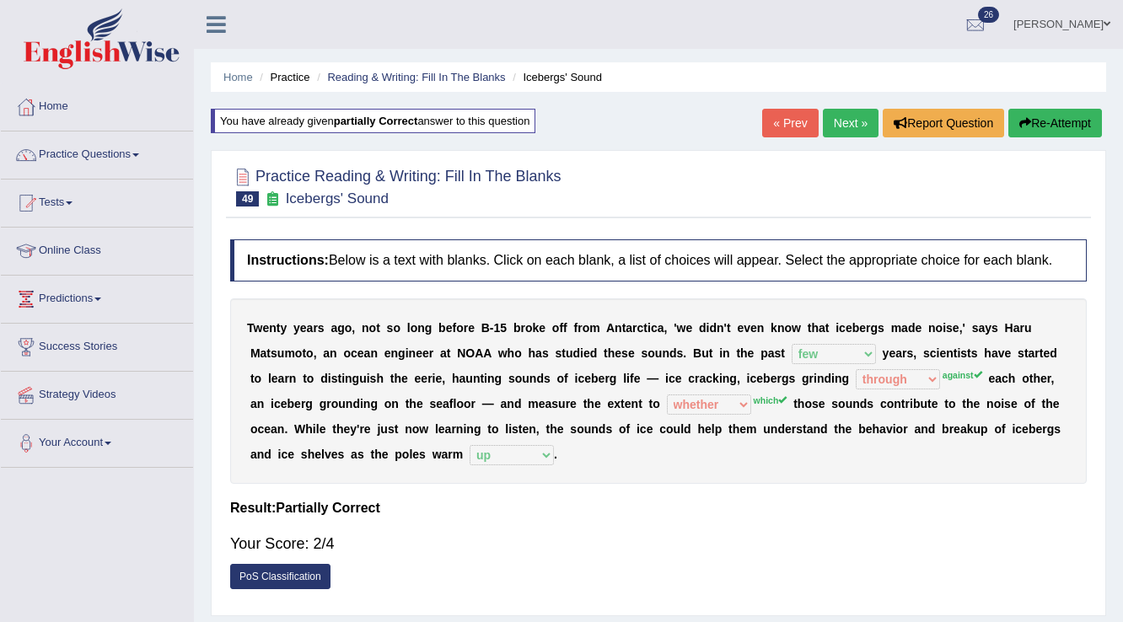
click at [772, 126] on link "« Prev" at bounding box center [790, 123] width 56 height 29
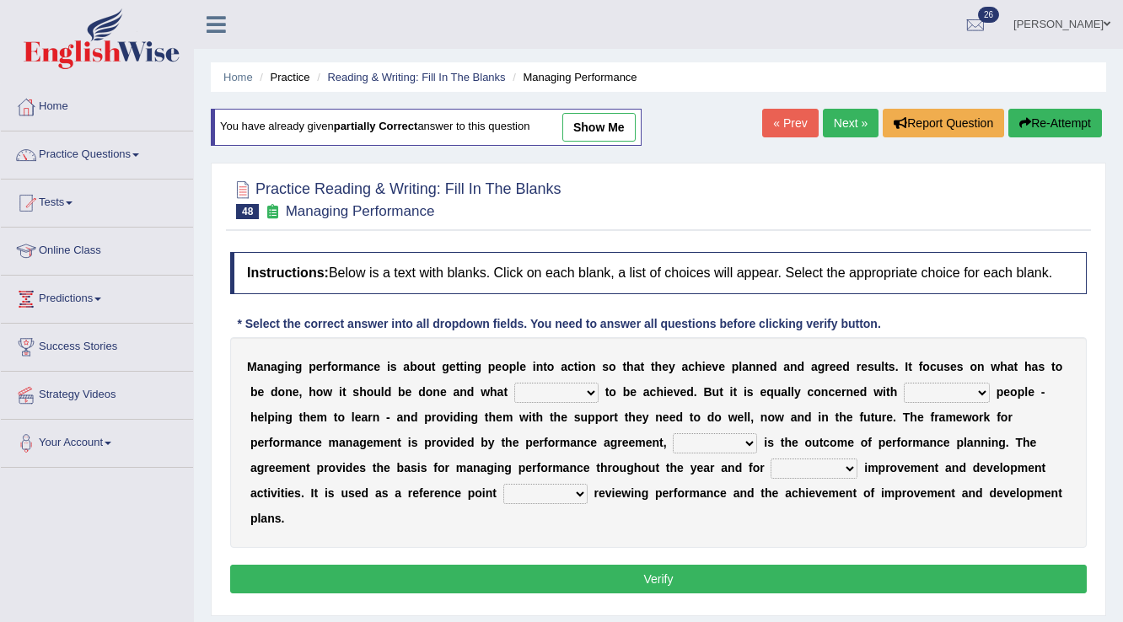
click at [590, 132] on link "show me" at bounding box center [598, 127] width 73 height 29
select select "need"
select select "recruiting"
select select "what"
select select "guiding"
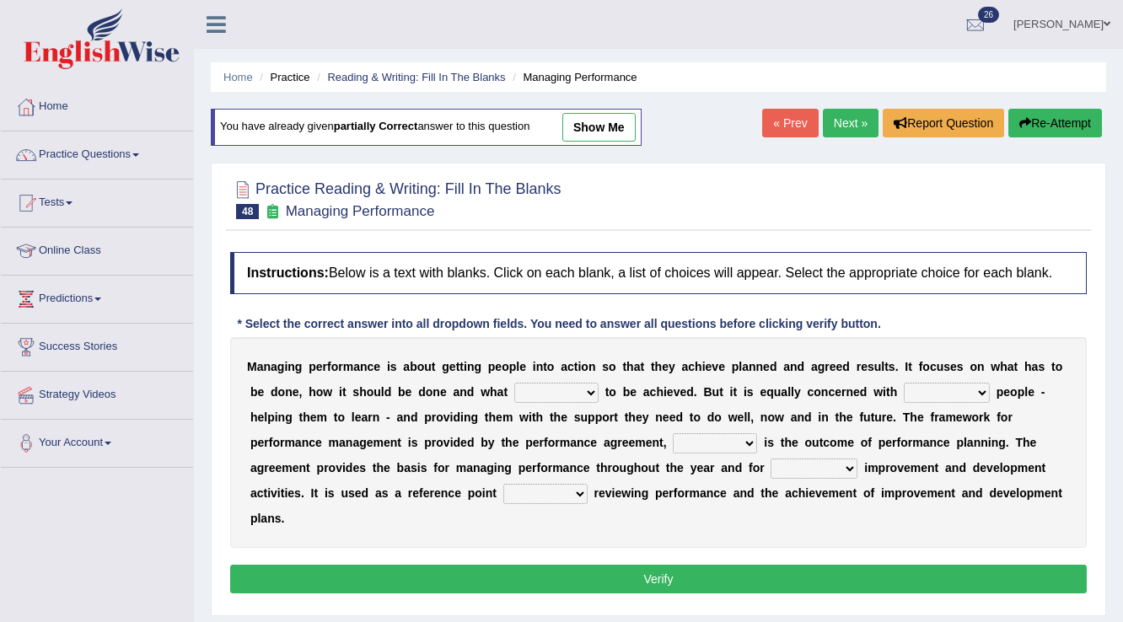
select select "until"
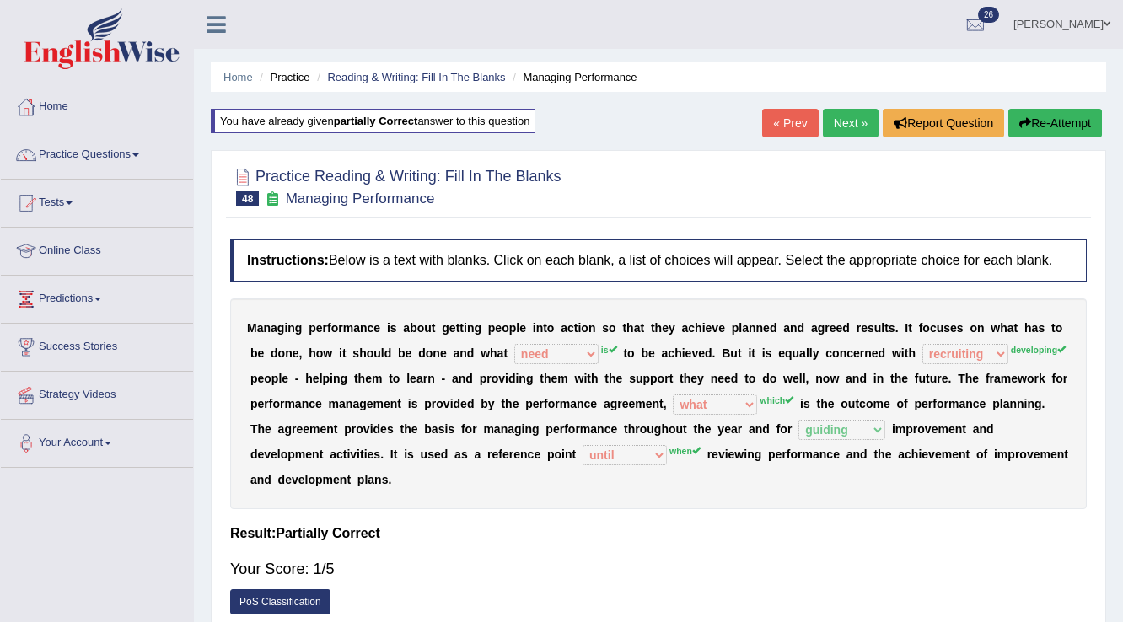
click at [762, 121] on link "« Prev" at bounding box center [790, 123] width 56 height 29
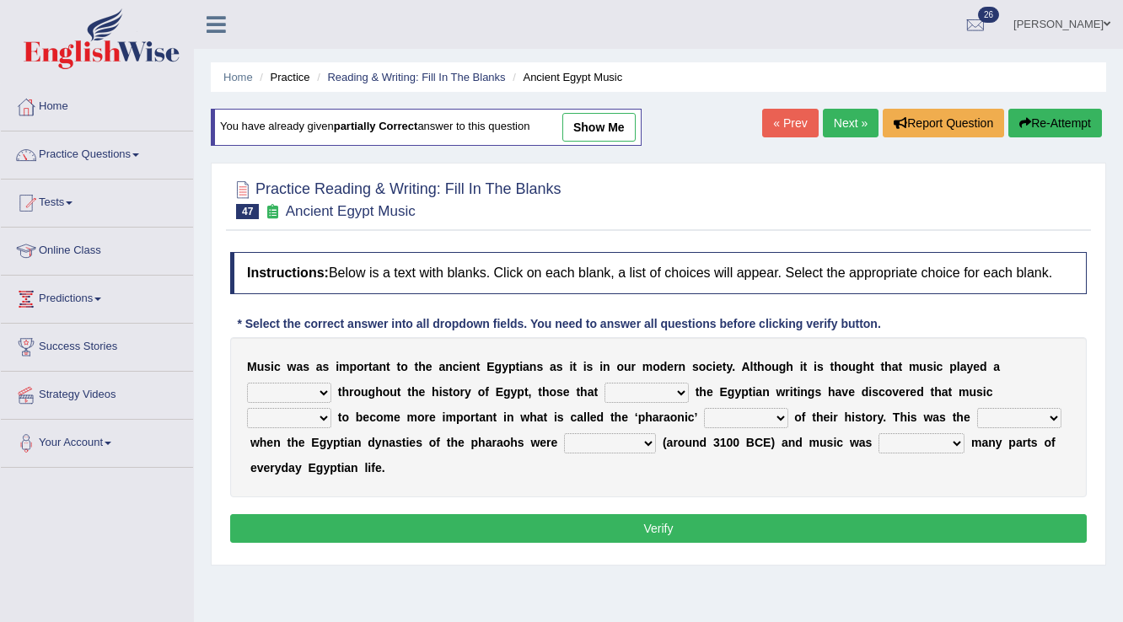
click at [598, 134] on link "show me" at bounding box center [598, 127] width 73 height 29
select select "role"
select select "need"
select select "like"
select select "people"
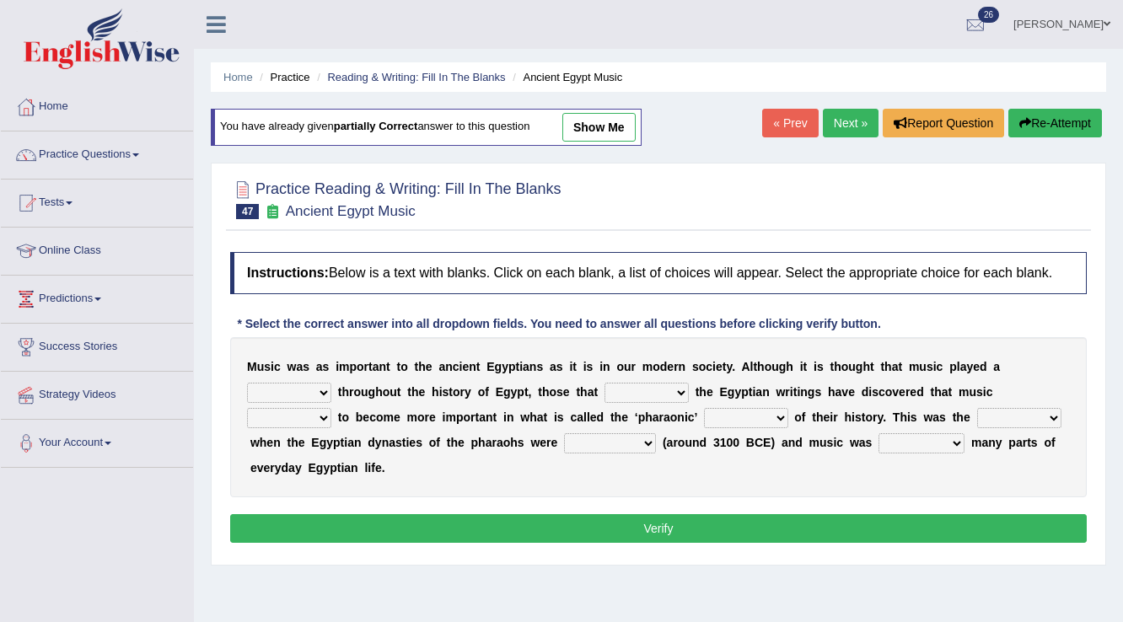
select select "time"
select select "established"
select select "found in"
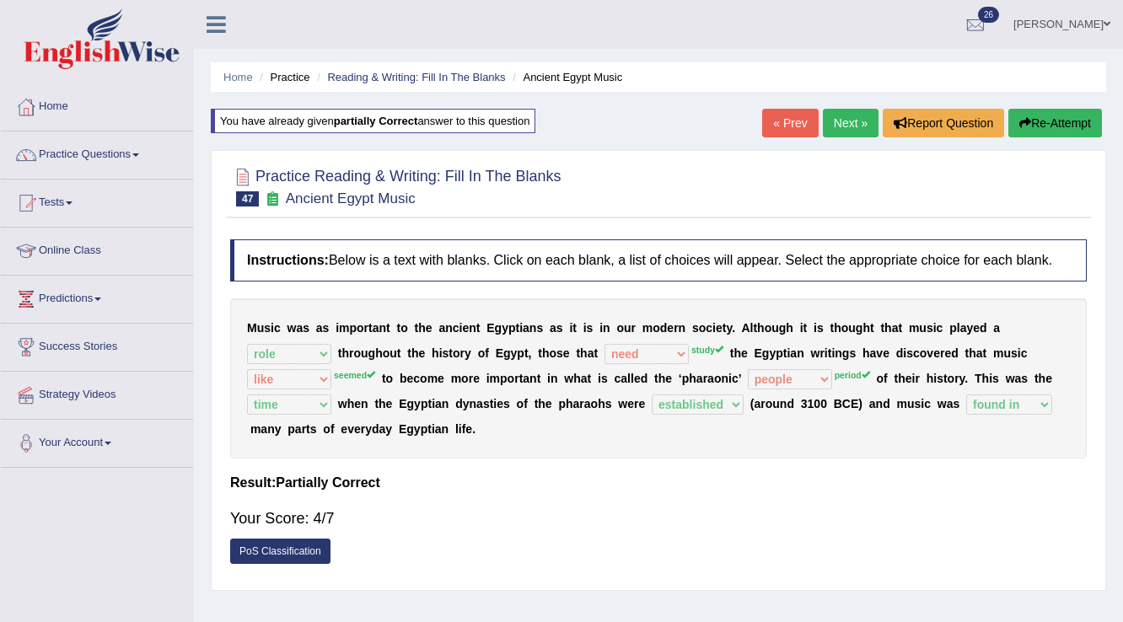
click at [843, 132] on link "Next »" at bounding box center [851, 123] width 56 height 29
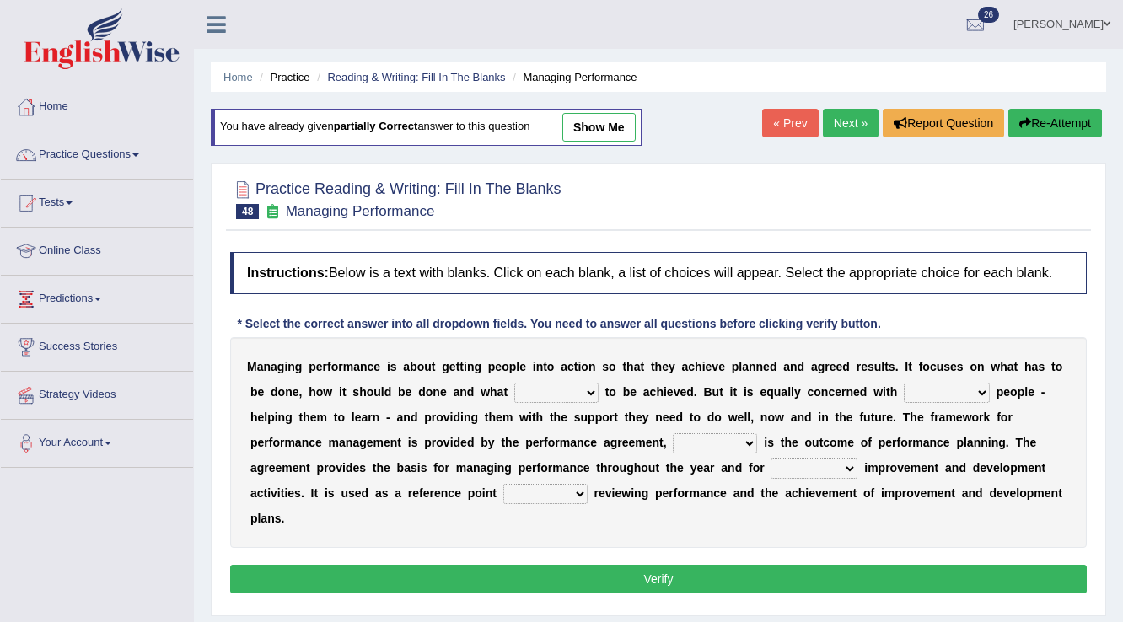
click at [843, 132] on link "Next »" at bounding box center [851, 123] width 56 height 29
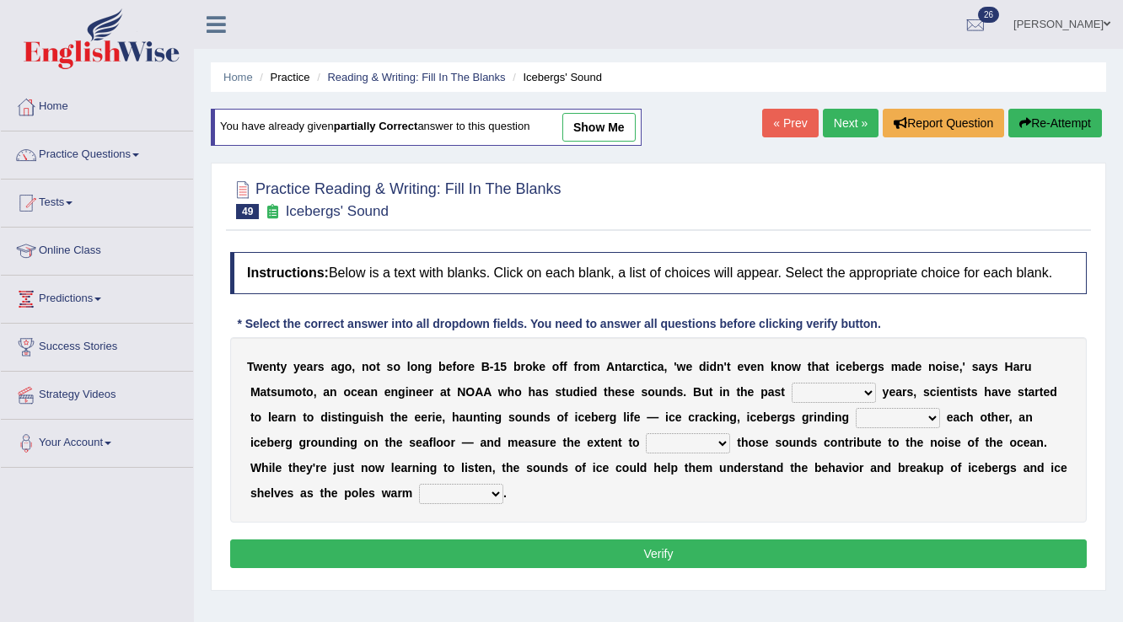
click at [587, 122] on link "show me" at bounding box center [598, 127] width 73 height 29
select select "few"
select select "through"
select select "whether"
select select "up"
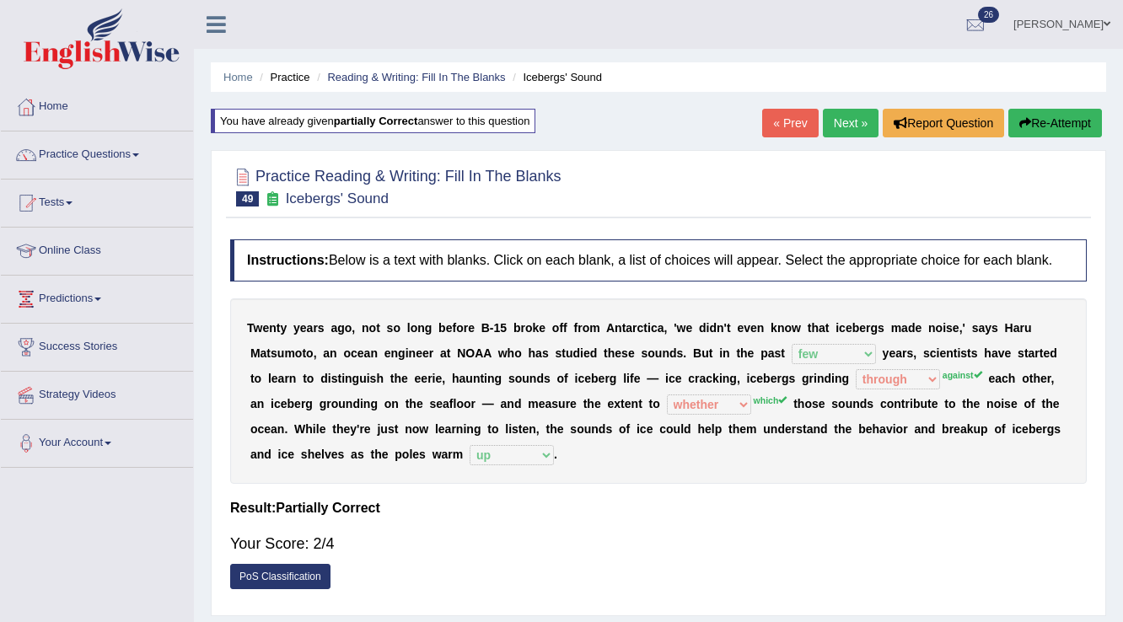
click at [791, 120] on link "« Prev" at bounding box center [790, 123] width 56 height 29
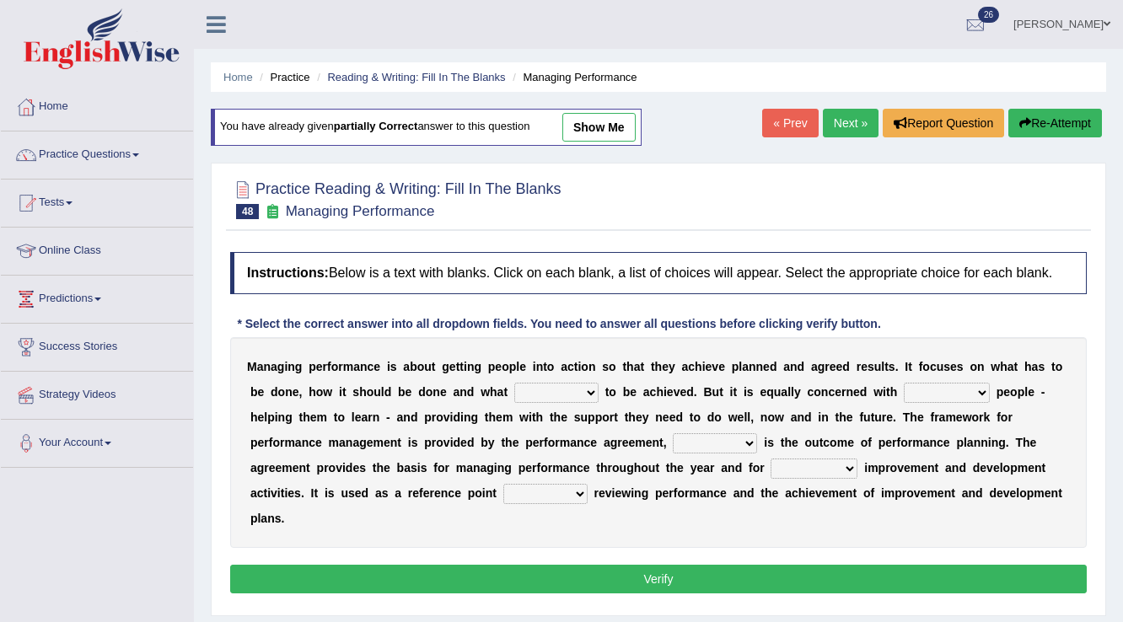
click at [608, 113] on link "show me" at bounding box center [598, 127] width 73 height 29
select select "need"
select select "recruiting"
select select "what"
select select "guiding"
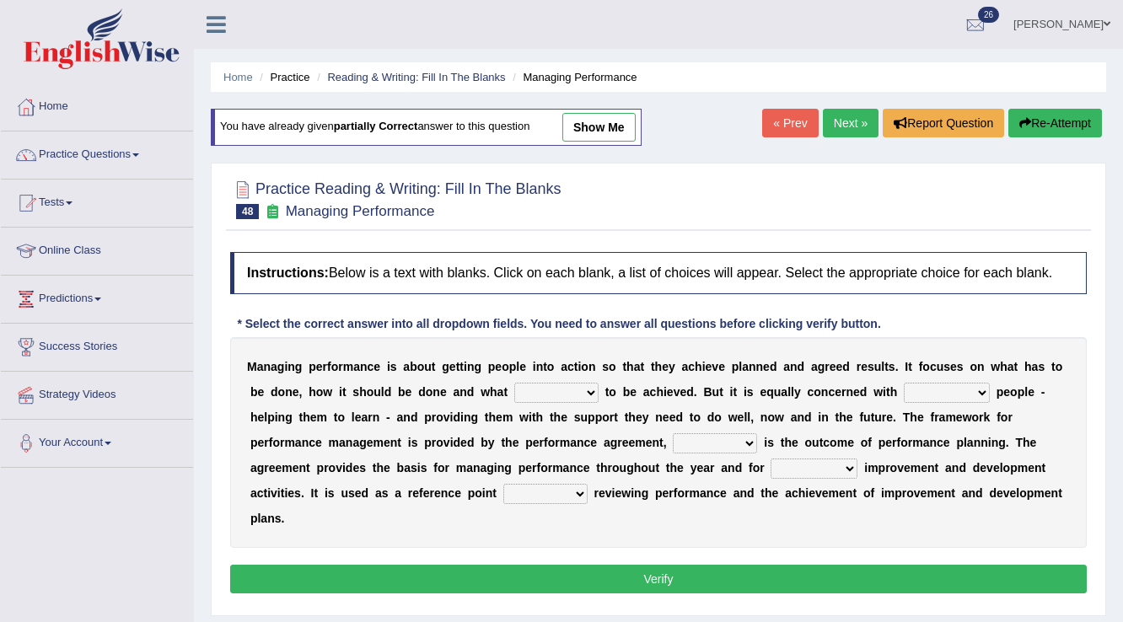
select select "until"
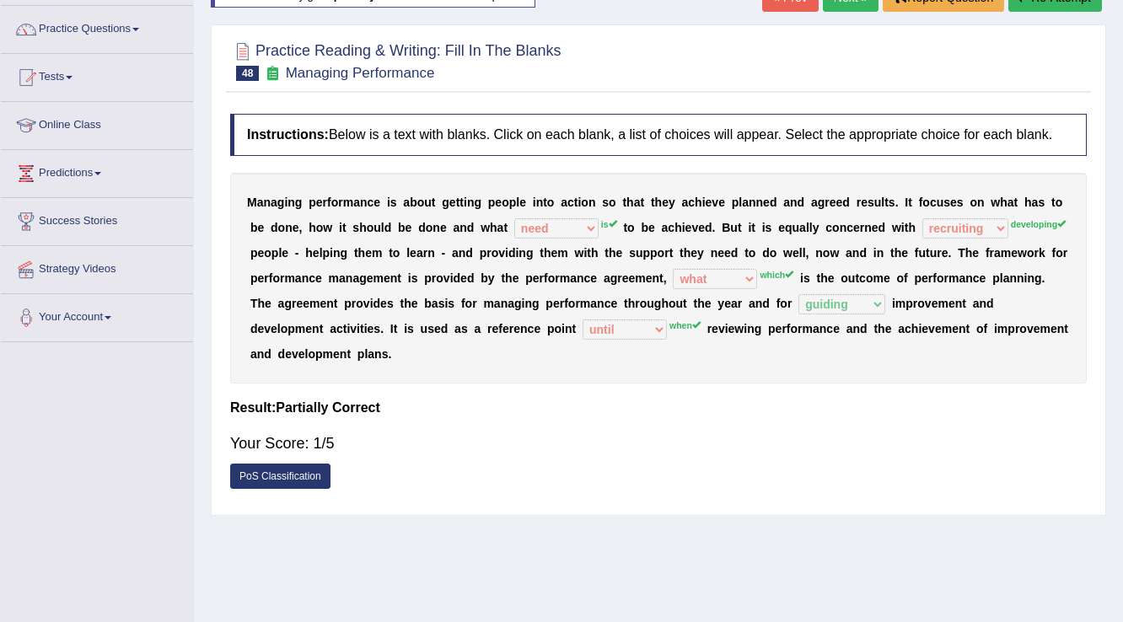
scroll to position [67, 0]
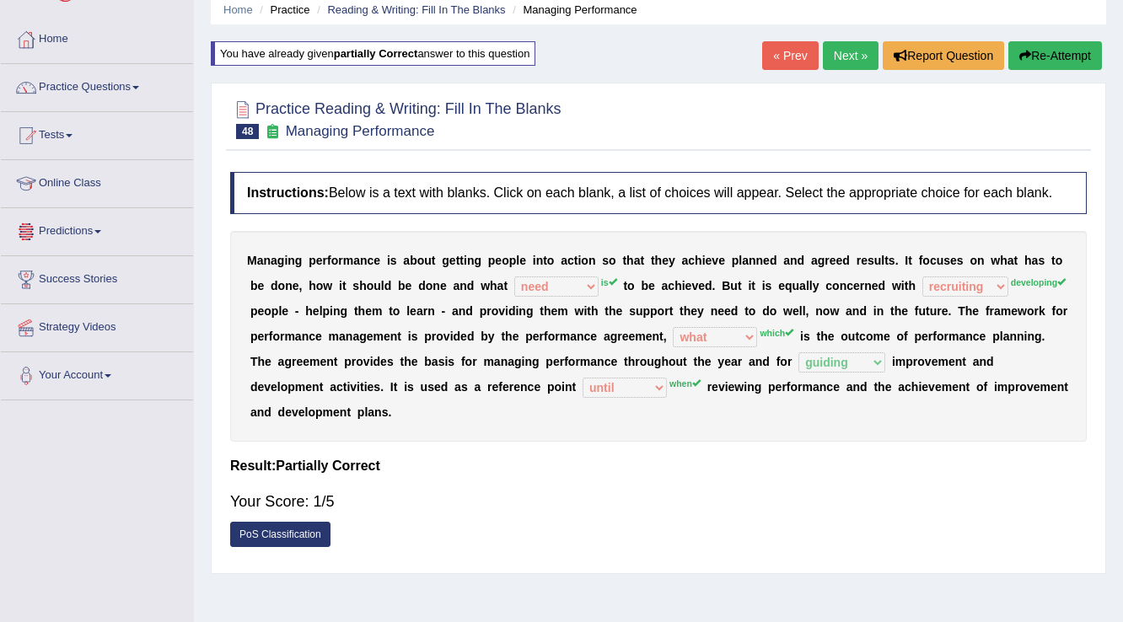
click at [766, 52] on link "« Prev" at bounding box center [790, 55] width 56 height 29
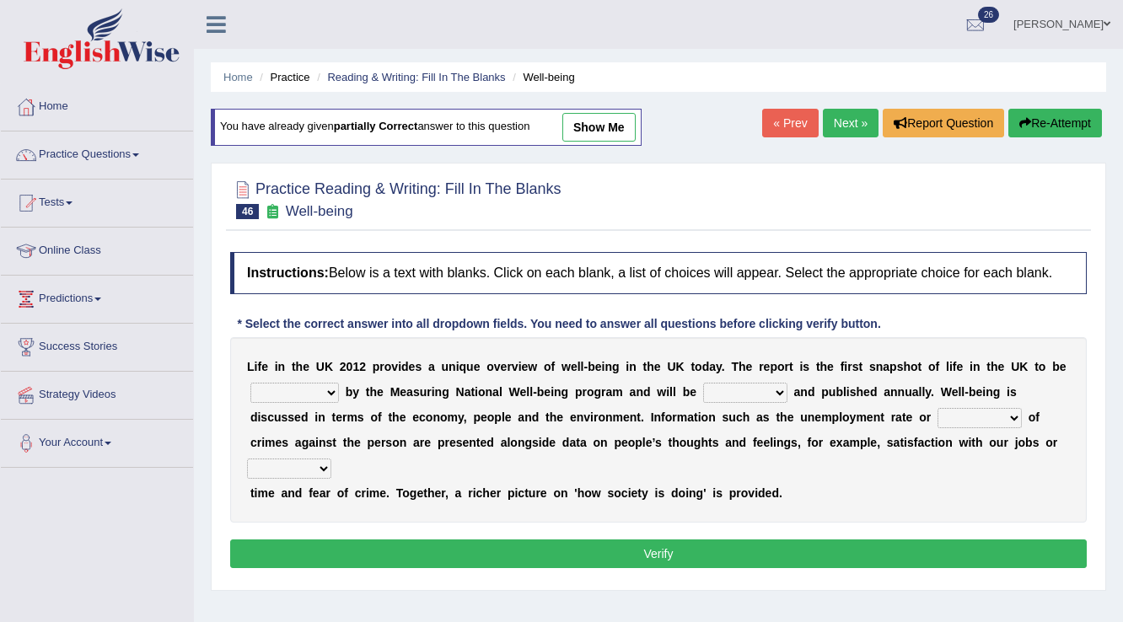
click at [624, 121] on link "show me" at bounding box center [598, 127] width 73 height 29
select select "overviewed"
select select "updated"
select select "number"
select select "leisure"
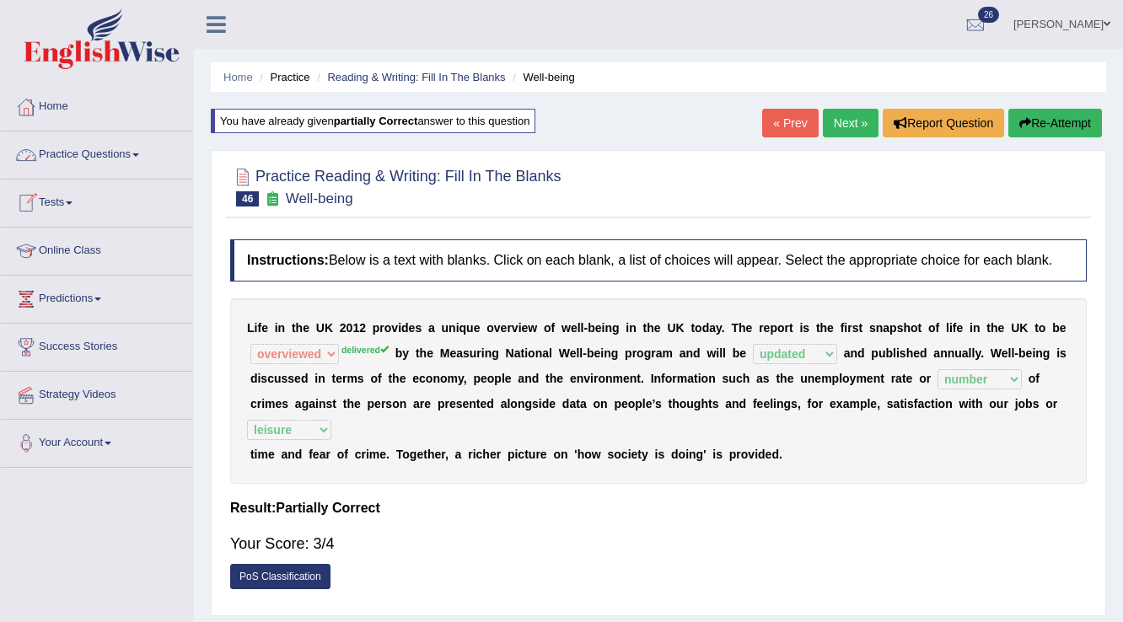
click at [90, 150] on link "Practice Questions" at bounding box center [97, 153] width 192 height 42
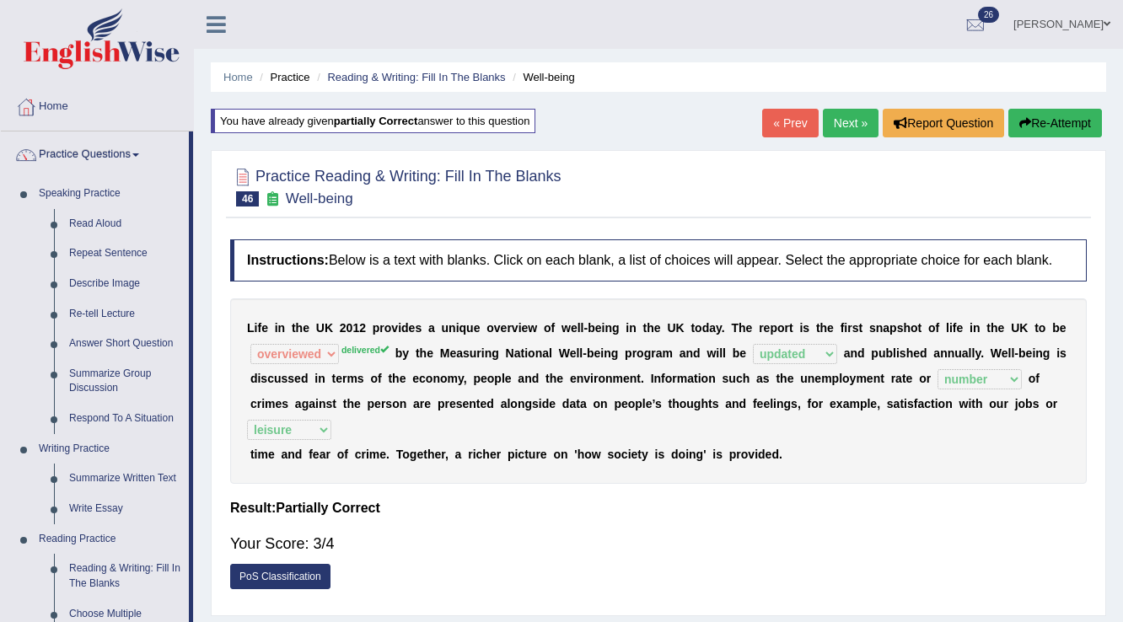
click at [89, 149] on link "Practice Questions" at bounding box center [95, 153] width 188 height 42
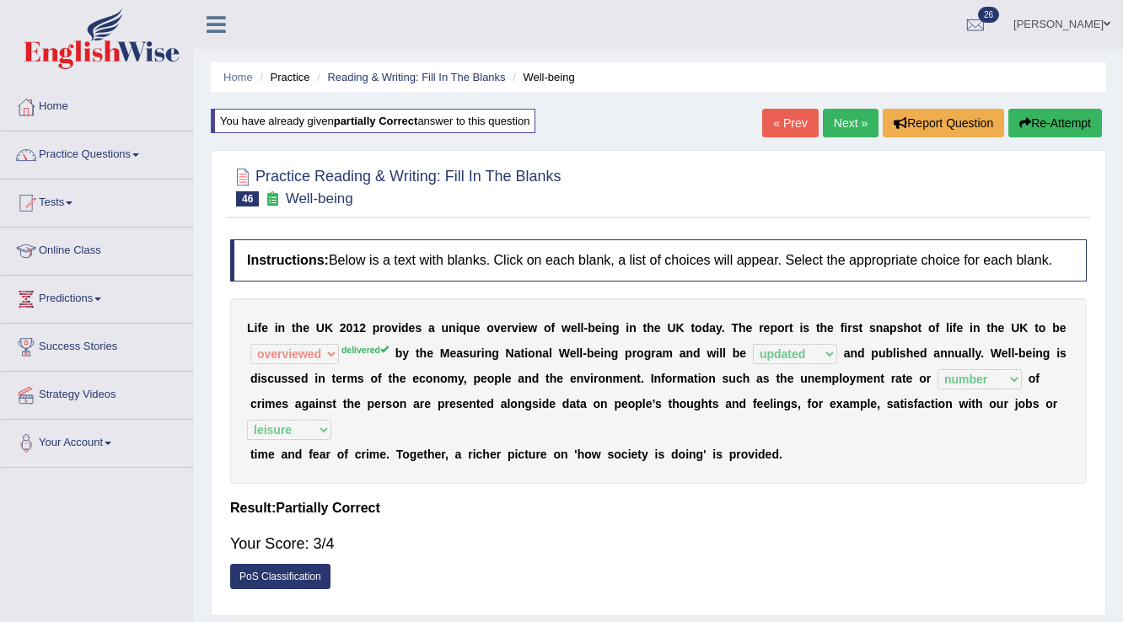
click at [89, 149] on link "Practice Questions" at bounding box center [97, 153] width 192 height 42
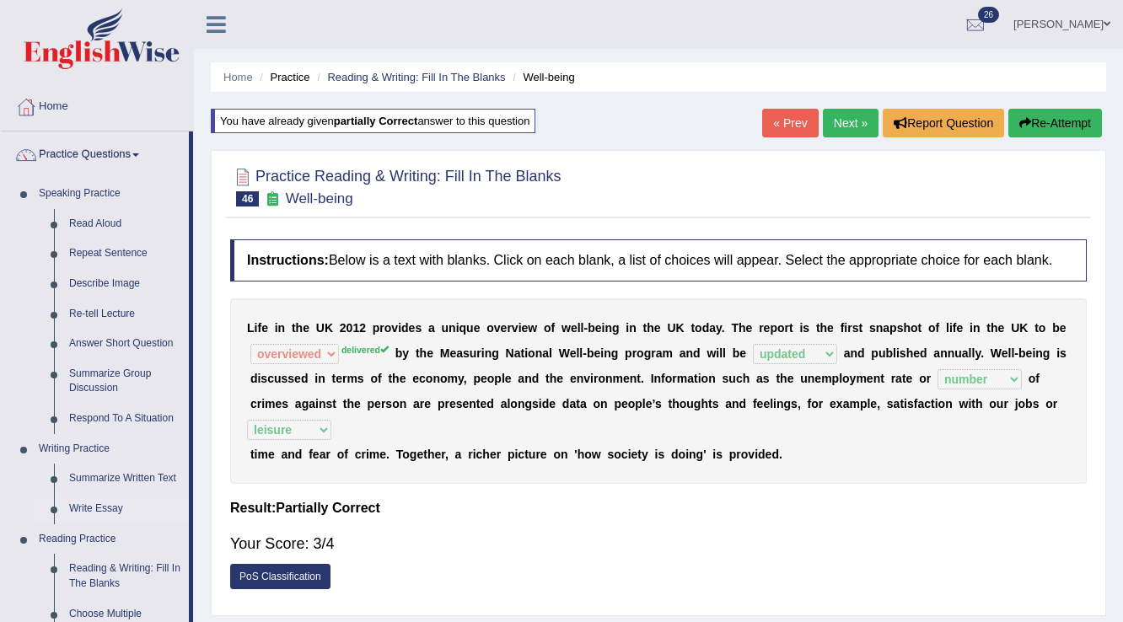
click at [94, 509] on link "Write Essay" at bounding box center [125, 509] width 127 height 30
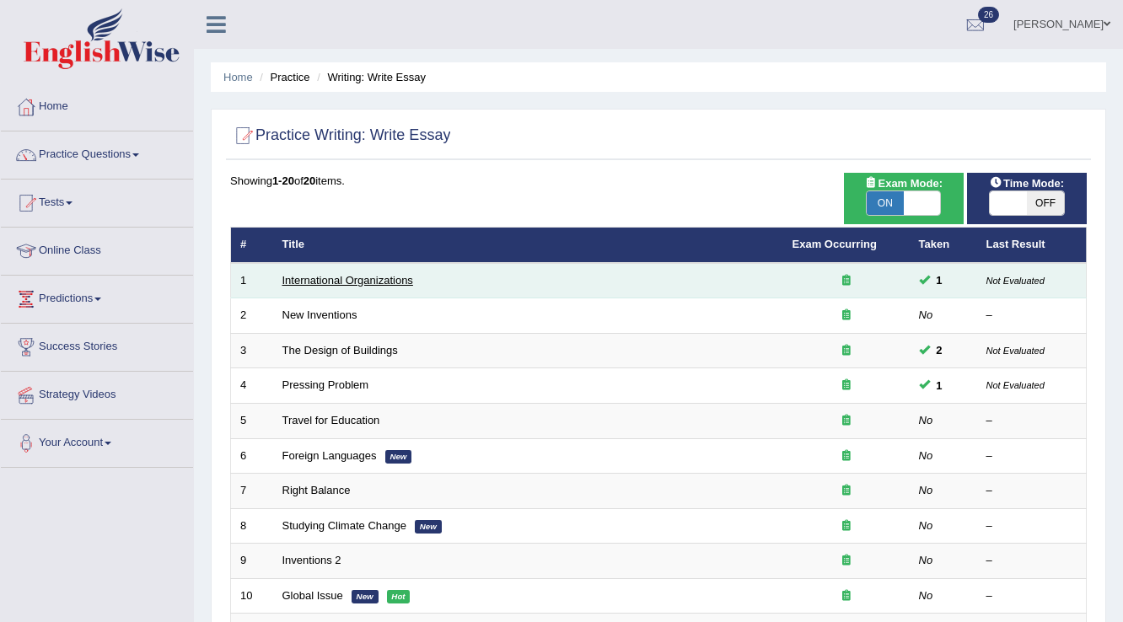
click at [355, 282] on link "International Organizations" at bounding box center [347, 280] width 131 height 13
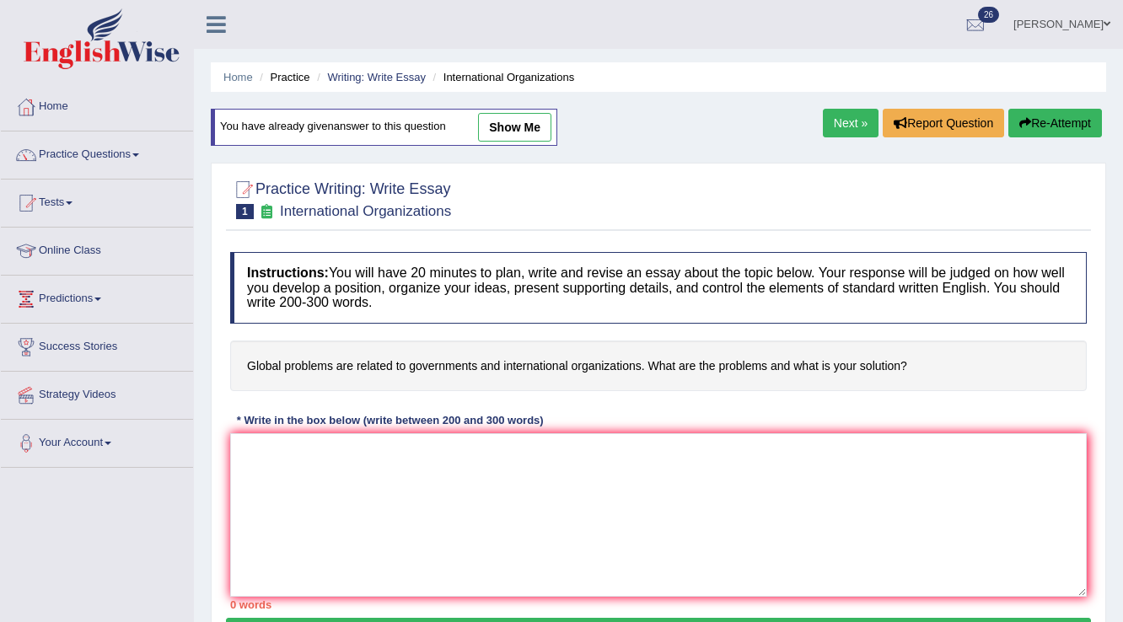
click at [533, 123] on link "show me" at bounding box center [514, 127] width 73 height 29
type textarea "The increasing influence of global problems are related to governments on our l…"
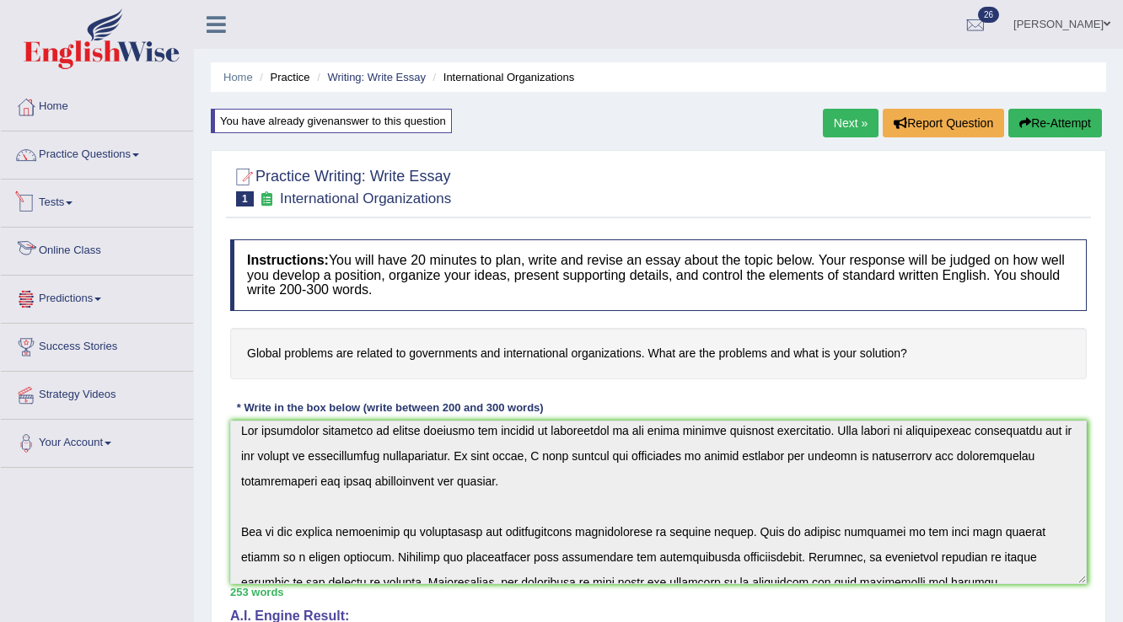
click at [53, 201] on link "Tests" at bounding box center [97, 201] width 192 height 42
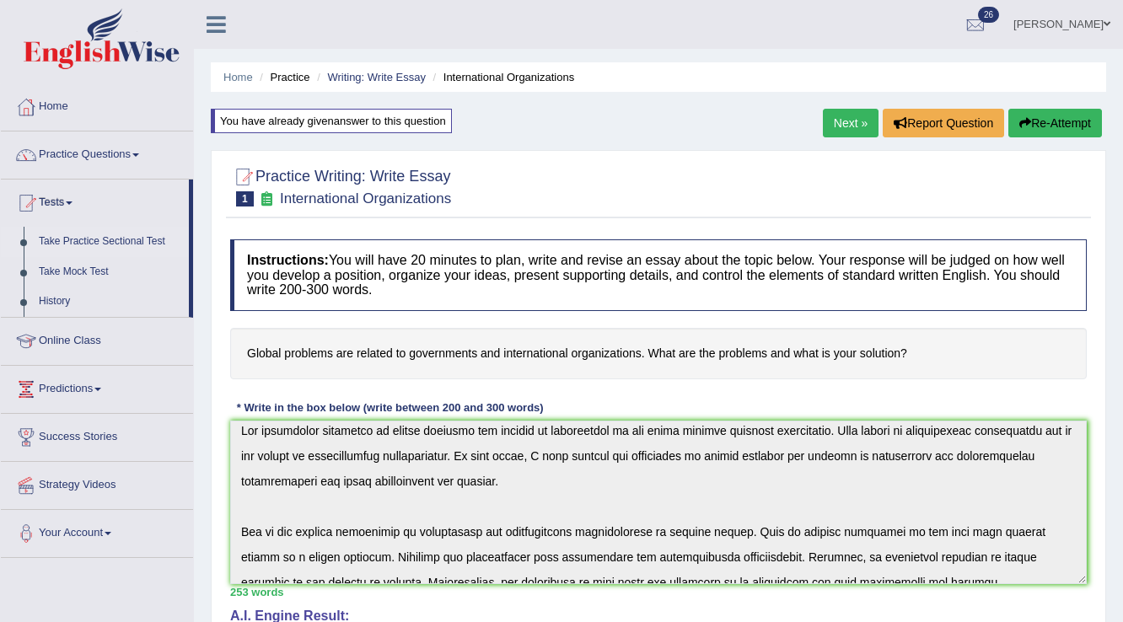
click at [86, 241] on link "Take Practice Sectional Test" at bounding box center [110, 242] width 158 height 30
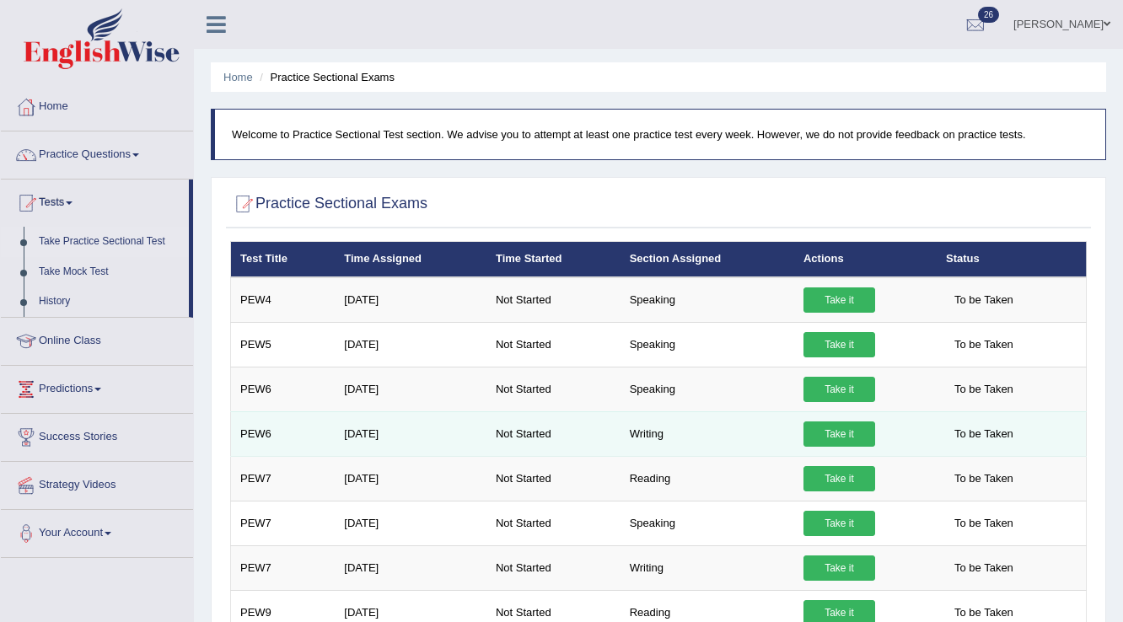
click at [836, 424] on link "Take it" at bounding box center [839, 434] width 72 height 25
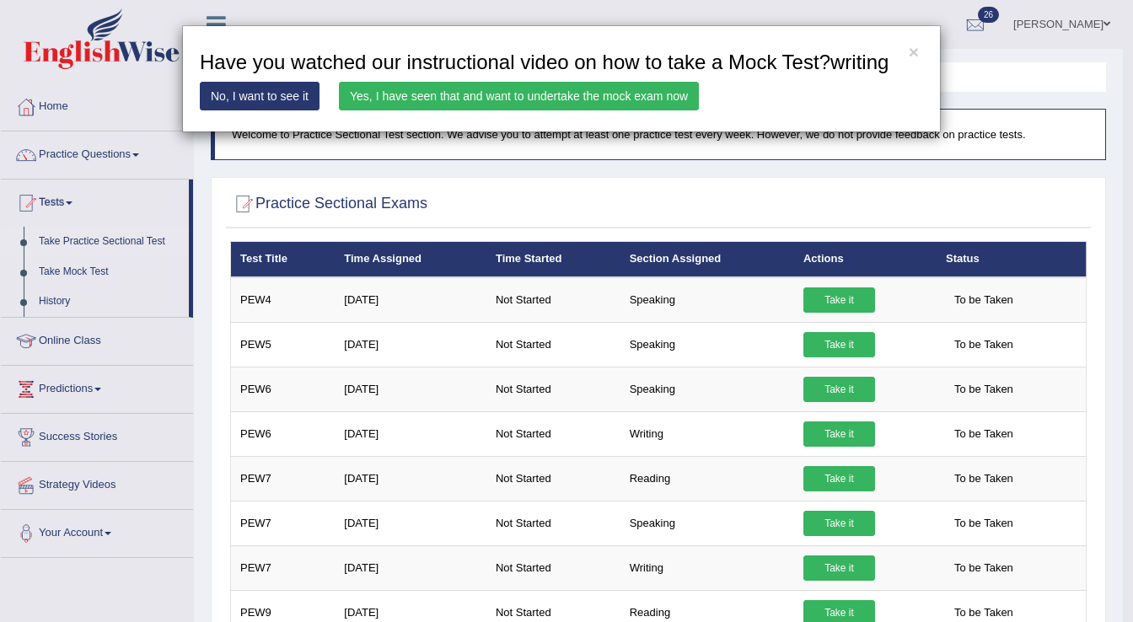
click at [657, 87] on link "Yes, I have seen that and want to undertake the mock exam now" at bounding box center [519, 96] width 360 height 29
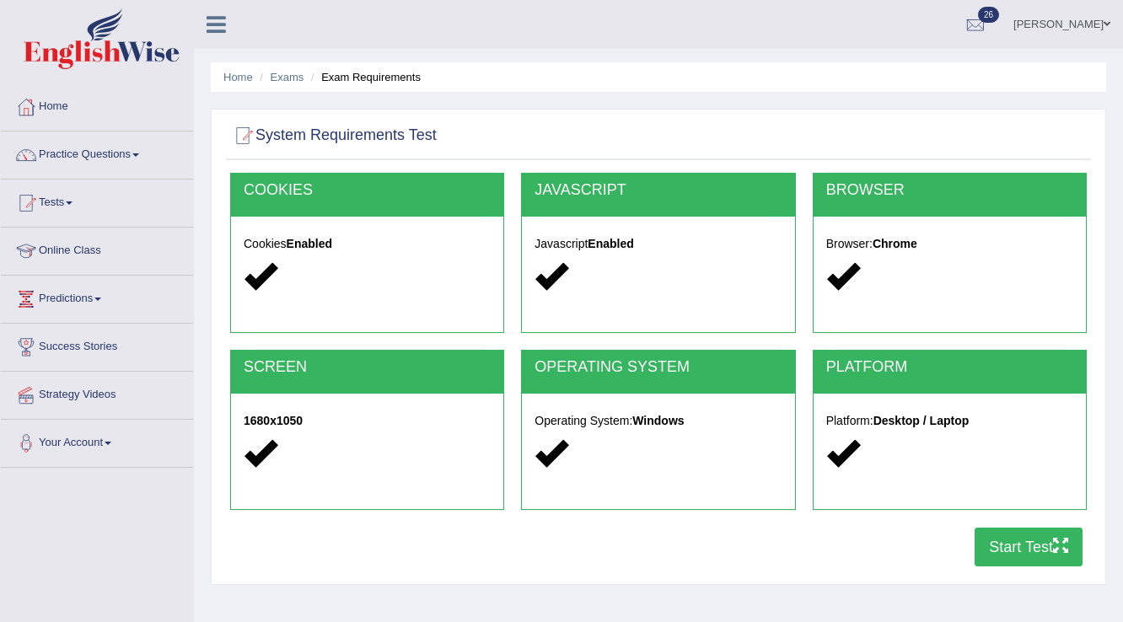
click at [975, 537] on button "Start Test" at bounding box center [1029, 547] width 108 height 39
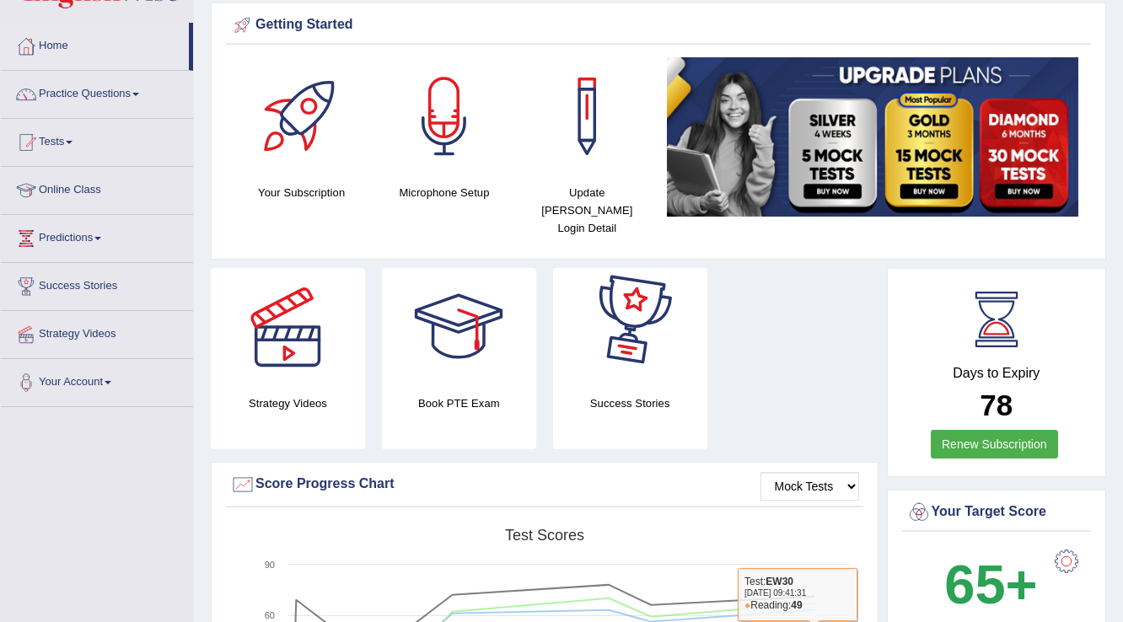
scroll to position [270, 0]
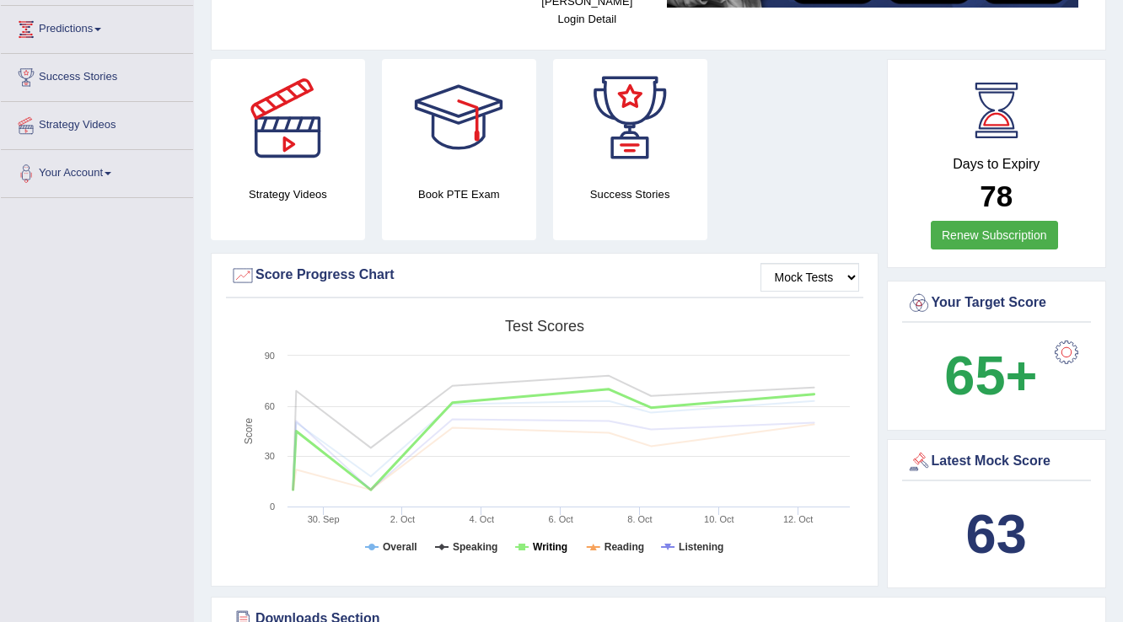
click at [553, 541] on tspan "Writing" at bounding box center [550, 547] width 35 height 12
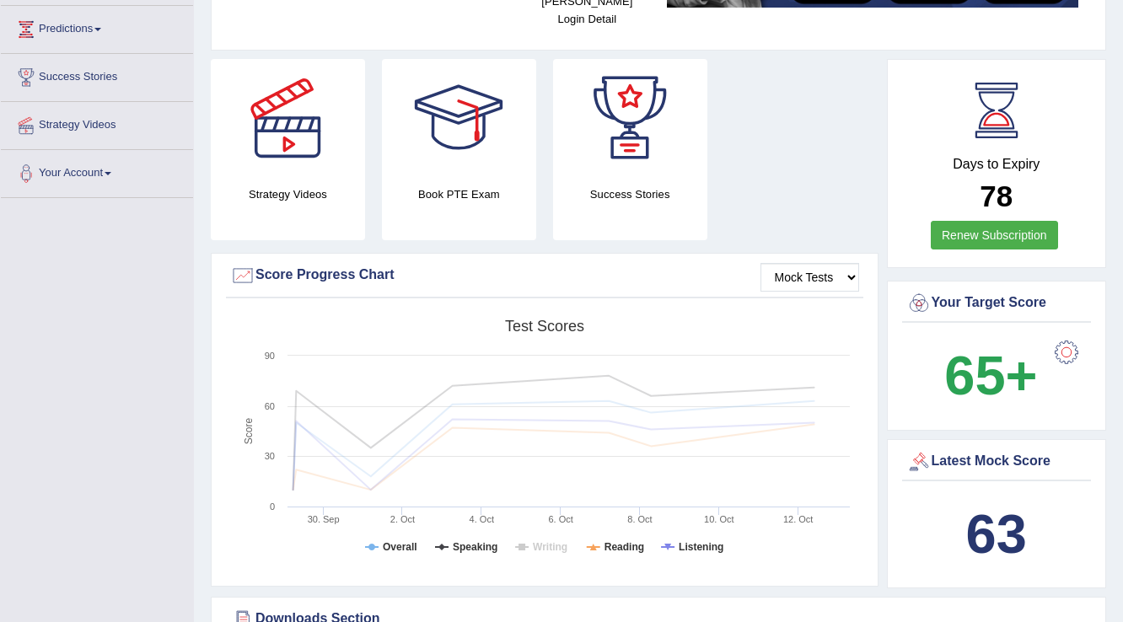
click at [553, 541] on tspan "Writing" at bounding box center [550, 547] width 35 height 12
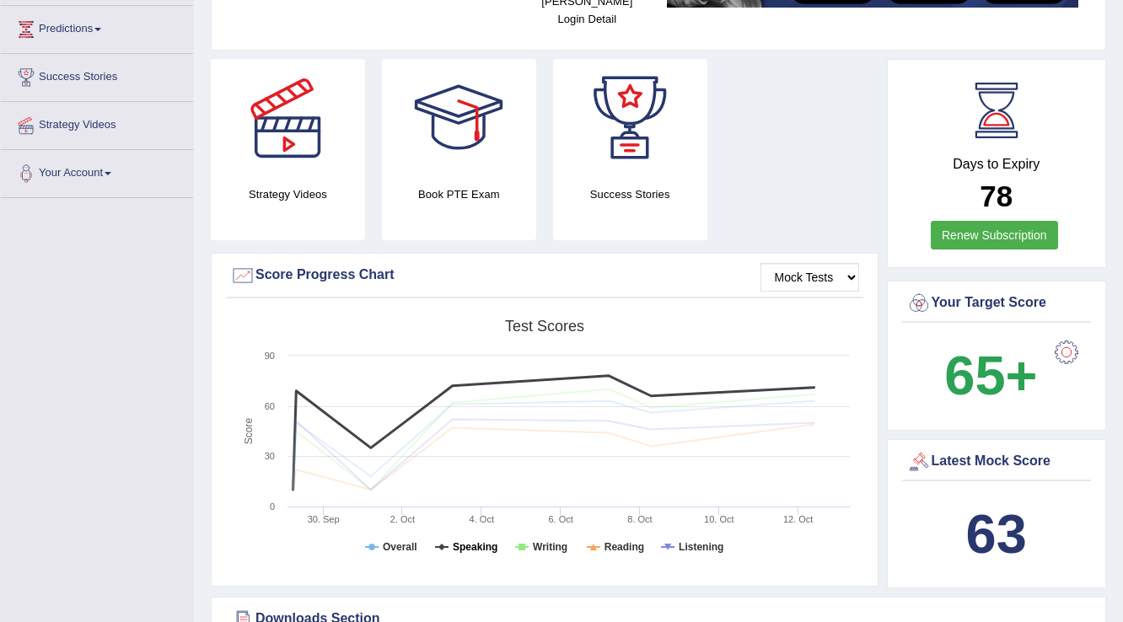
click at [461, 541] on tspan "Speaking" at bounding box center [475, 547] width 45 height 12
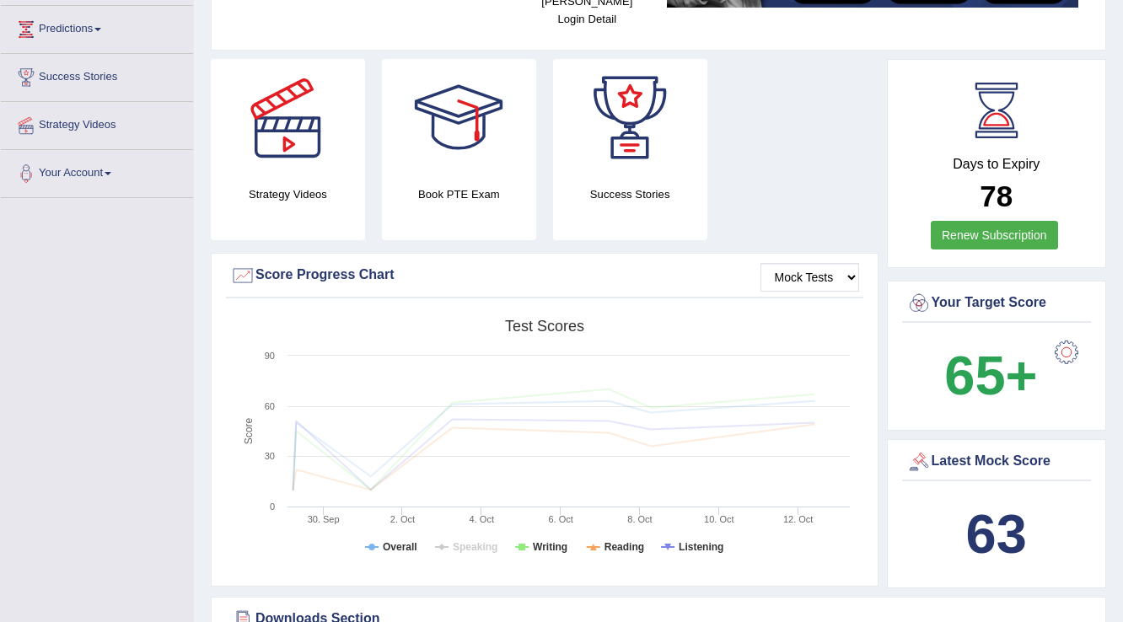
click at [461, 541] on tspan "Speaking" at bounding box center [475, 547] width 45 height 12
click at [612, 541] on tspan "Reading" at bounding box center [624, 547] width 40 height 12
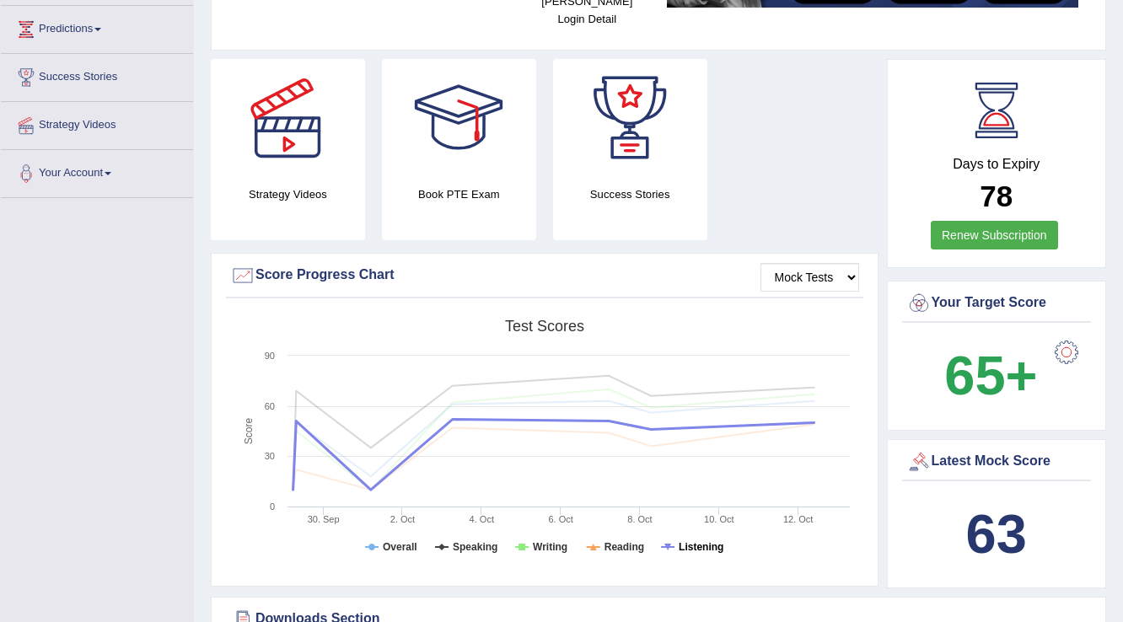
click at [716, 541] on tspan "Listening" at bounding box center [701, 547] width 45 height 12
click at [711, 541] on tspan "Listening" at bounding box center [701, 547] width 45 height 12
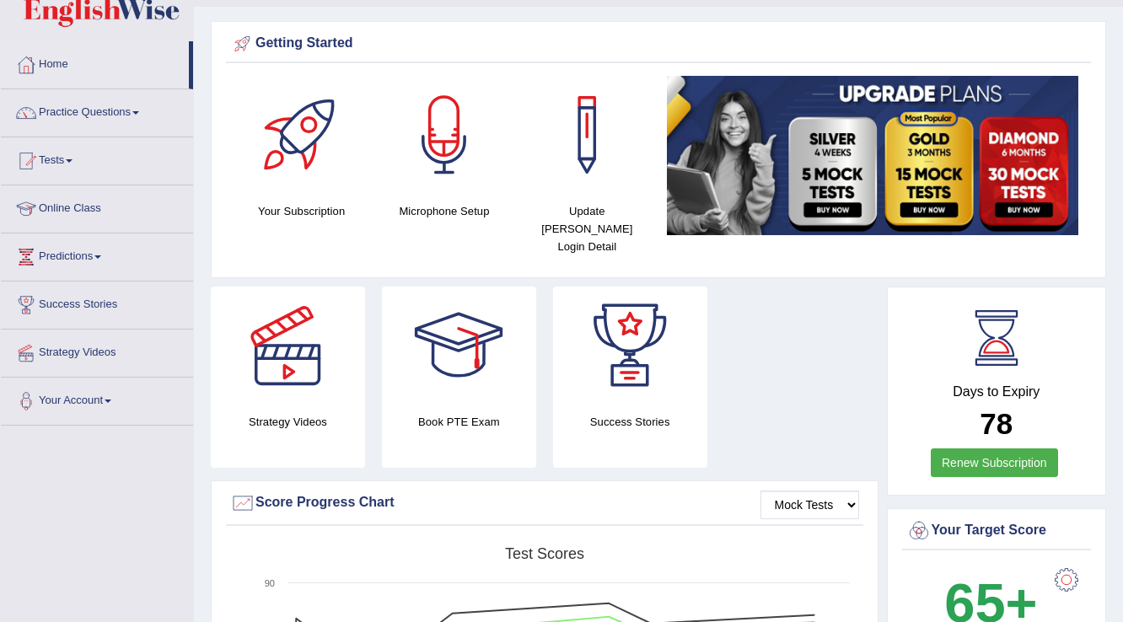
scroll to position [135, 0]
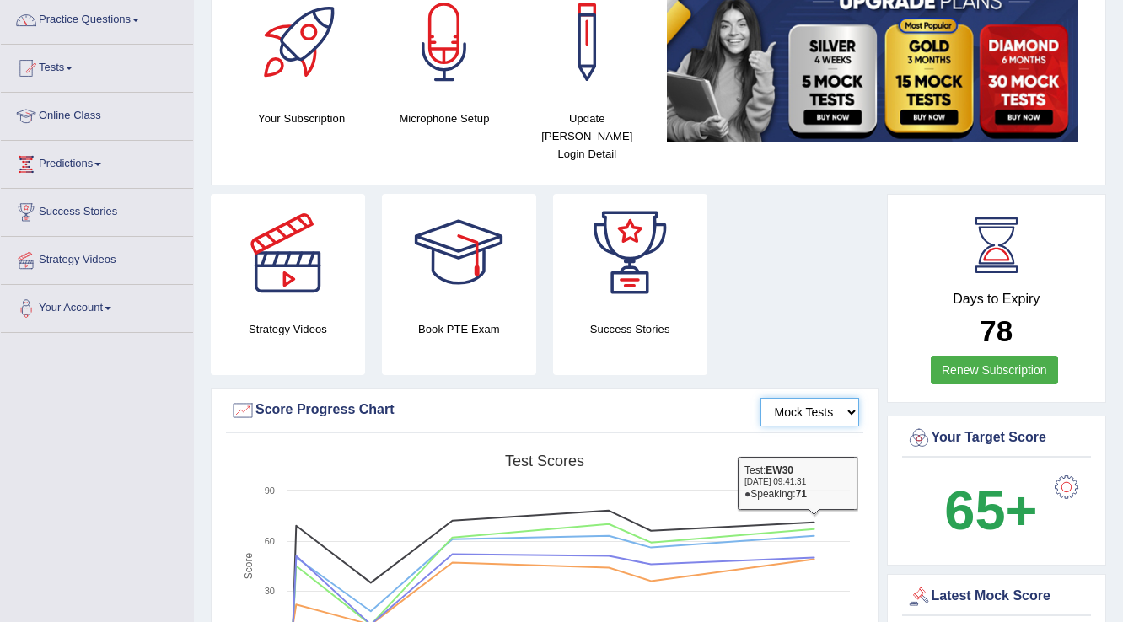
click at [829, 398] on select "Mock Tests" at bounding box center [809, 412] width 99 height 29
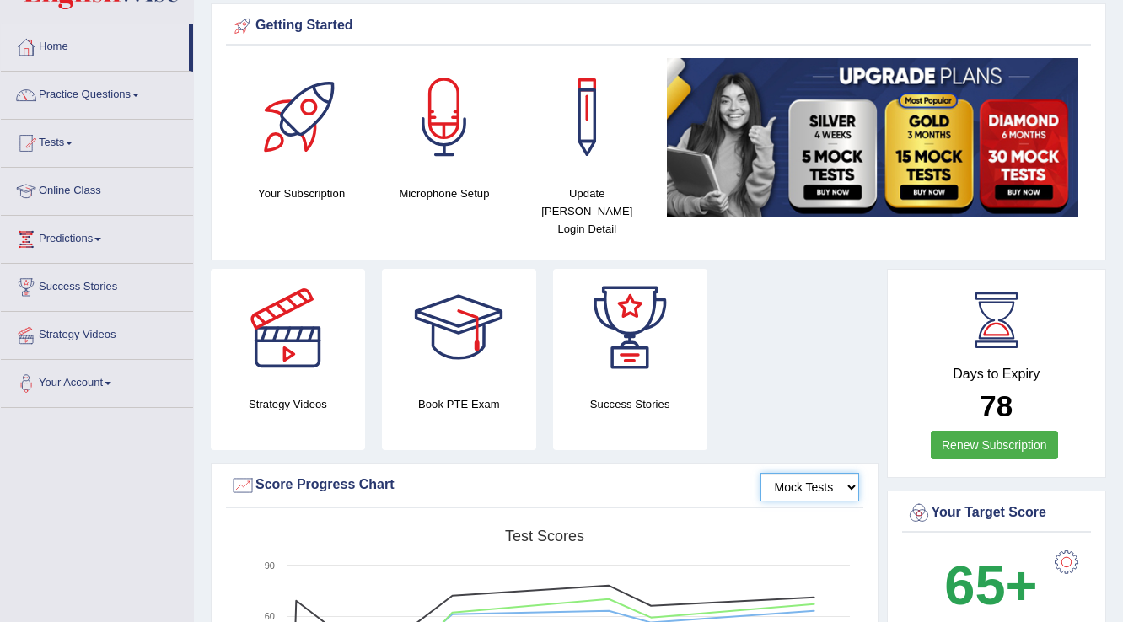
scroll to position [0, 0]
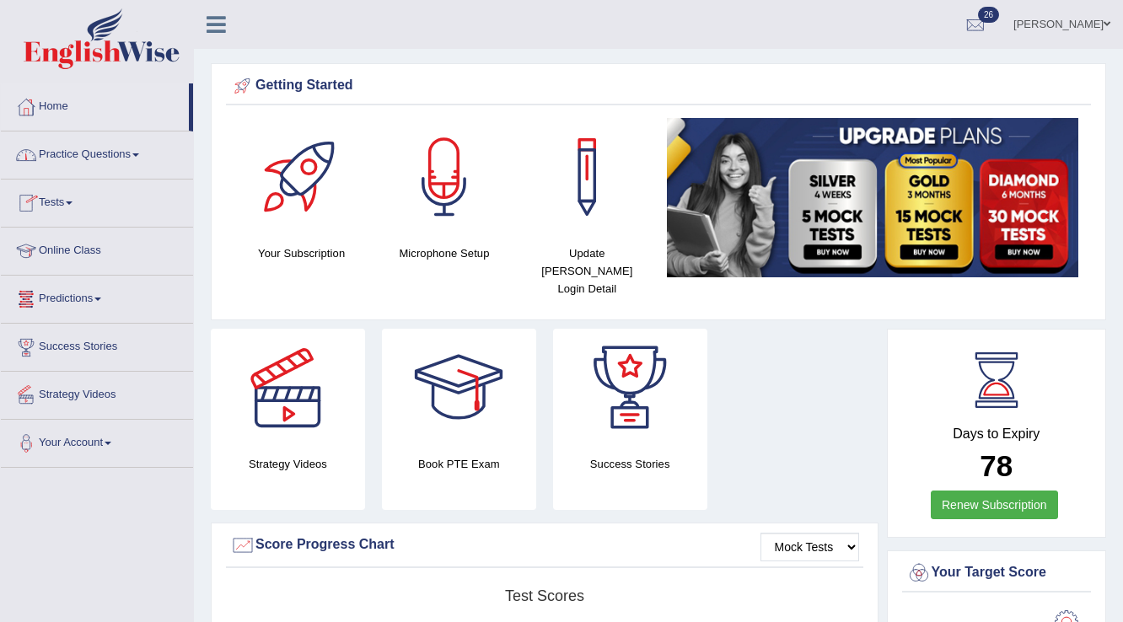
click at [54, 200] on link "Tests" at bounding box center [97, 201] width 192 height 42
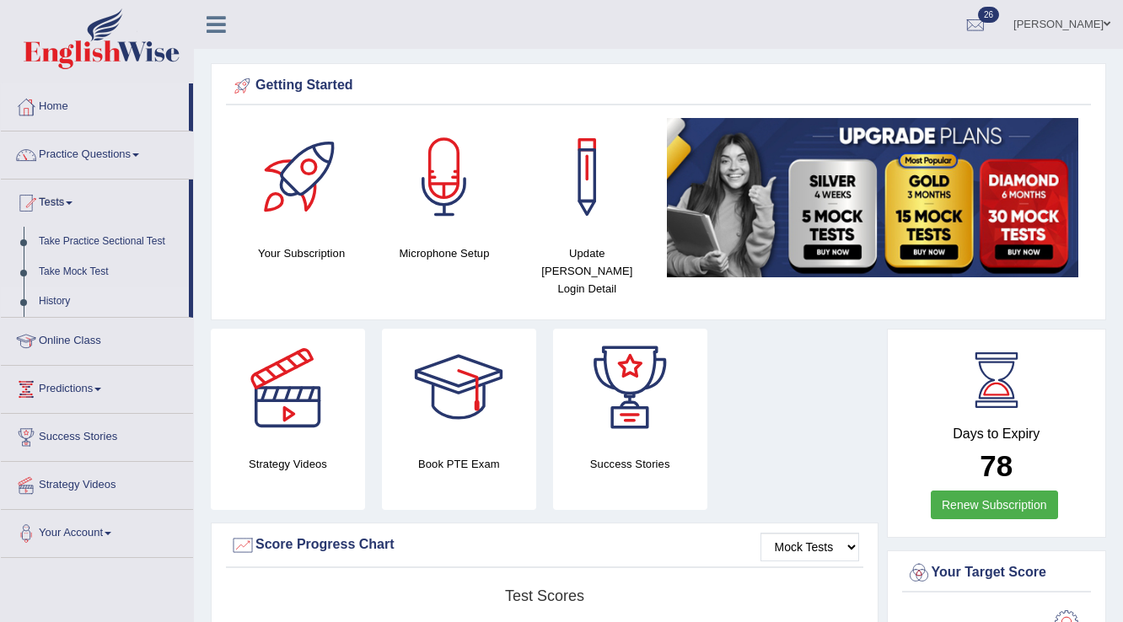
click at [53, 297] on link "History" at bounding box center [110, 302] width 158 height 30
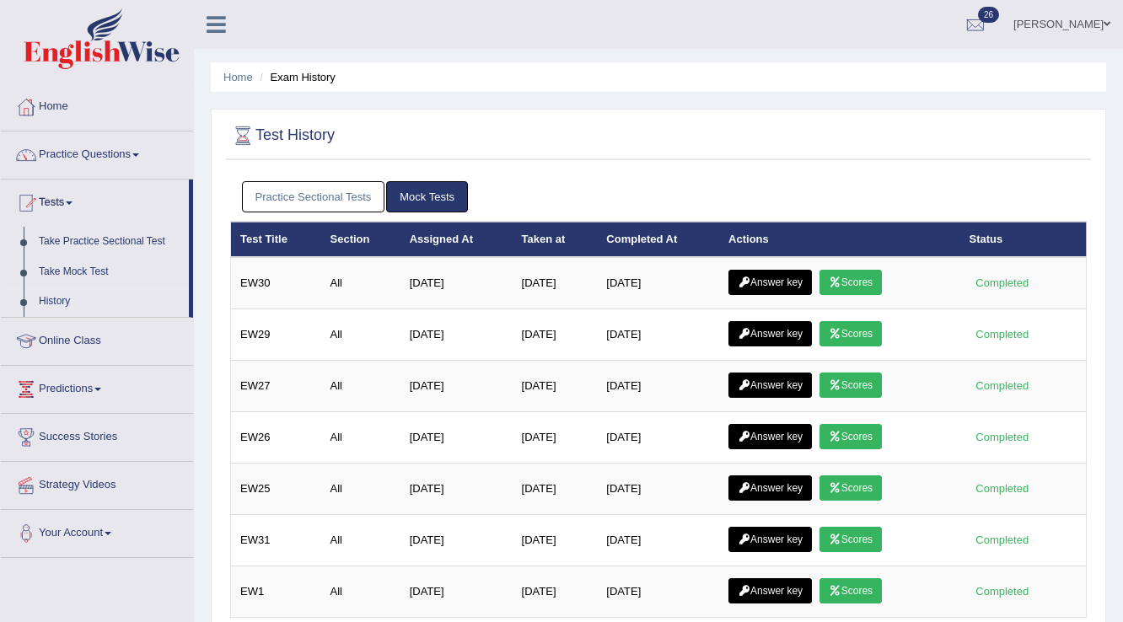
click at [344, 192] on link "Practice Sectional Tests" at bounding box center [313, 196] width 143 height 31
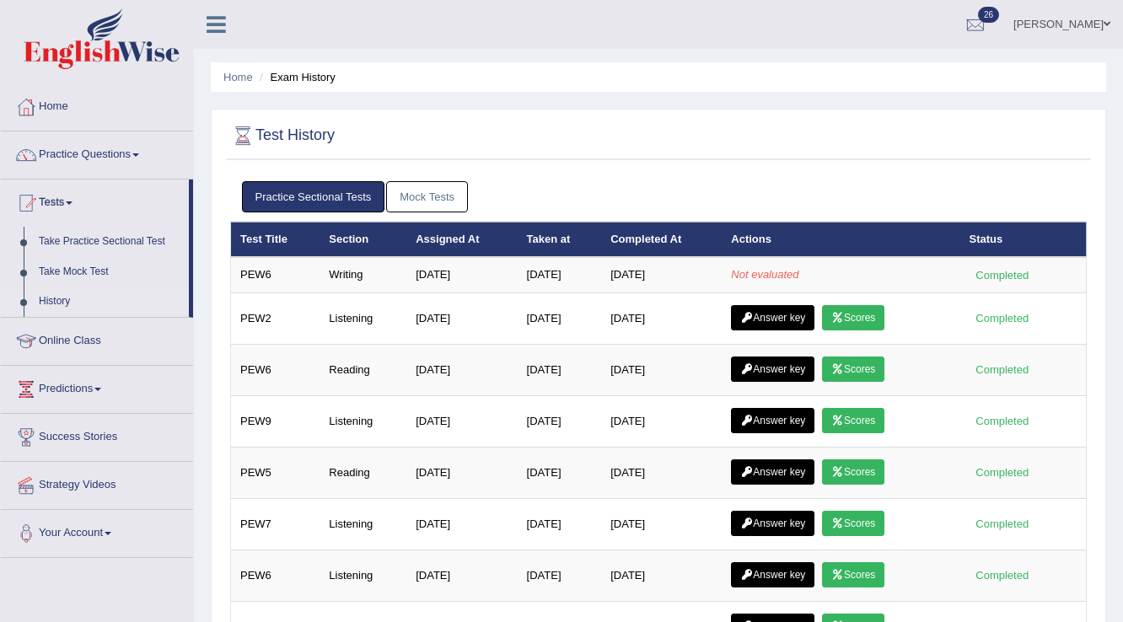
click at [344, 192] on link "Practice Sectional Tests" at bounding box center [313, 196] width 143 height 31
click at [452, 199] on link "Mock Tests" at bounding box center [427, 196] width 82 height 31
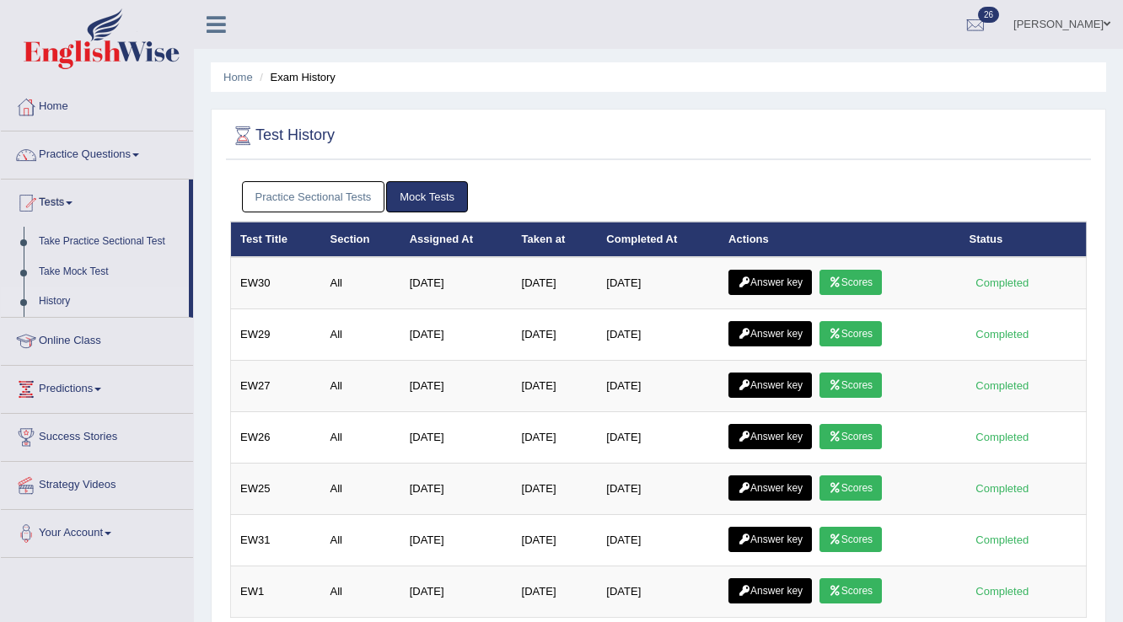
click at [317, 193] on link "Practice Sectional Tests" at bounding box center [313, 196] width 143 height 31
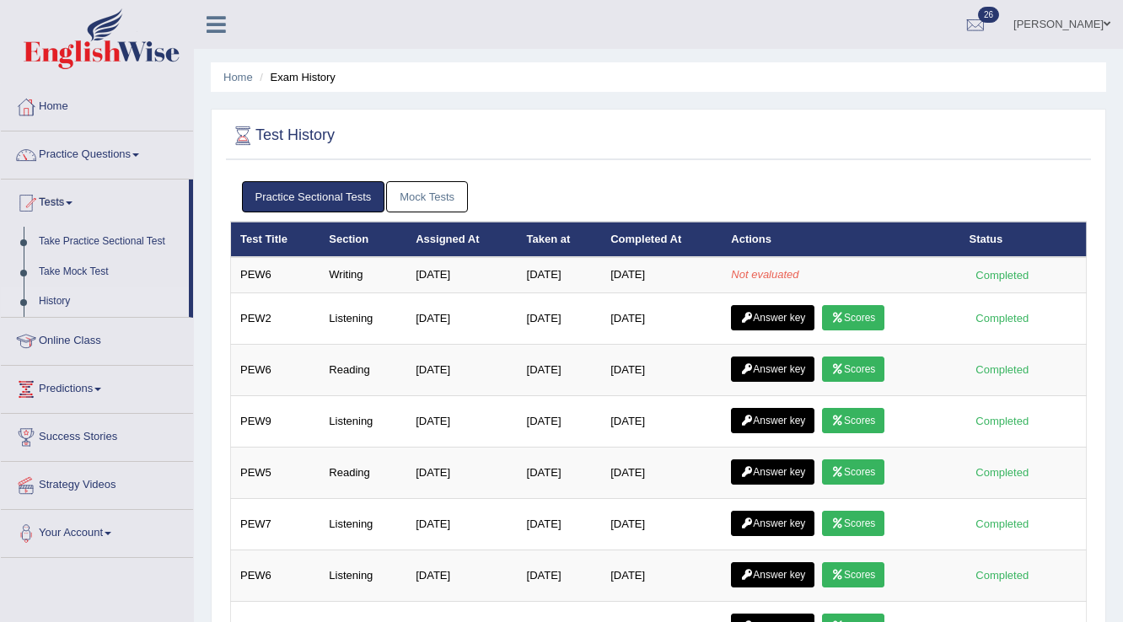
click at [443, 197] on link "Mock Tests" at bounding box center [427, 196] width 82 height 31
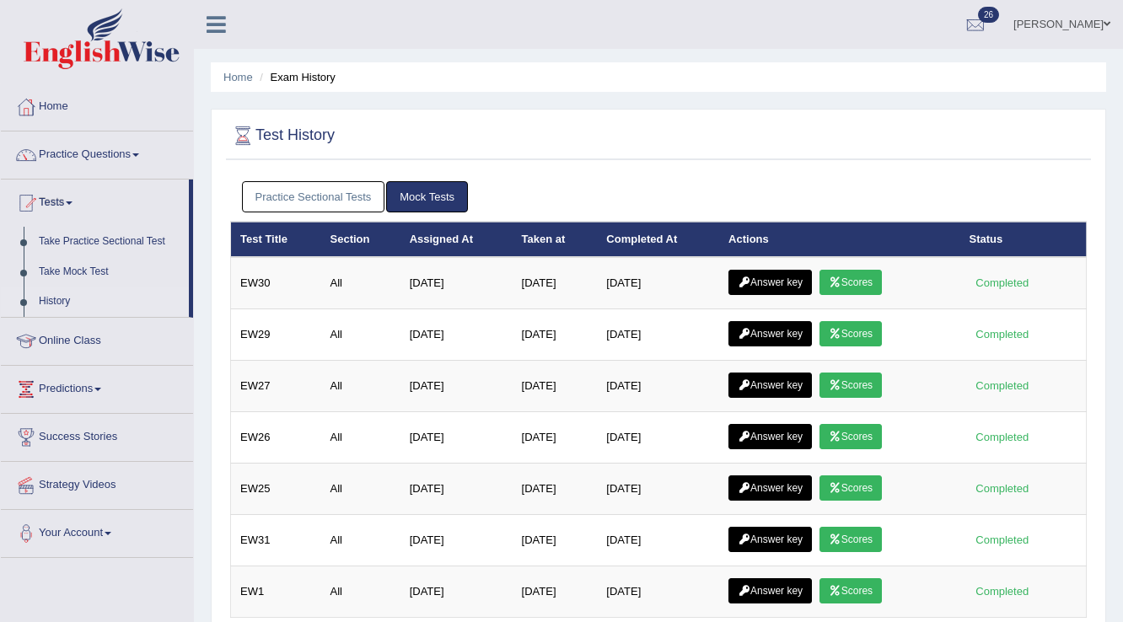
click at [347, 203] on link "Practice Sectional Tests" at bounding box center [313, 196] width 143 height 31
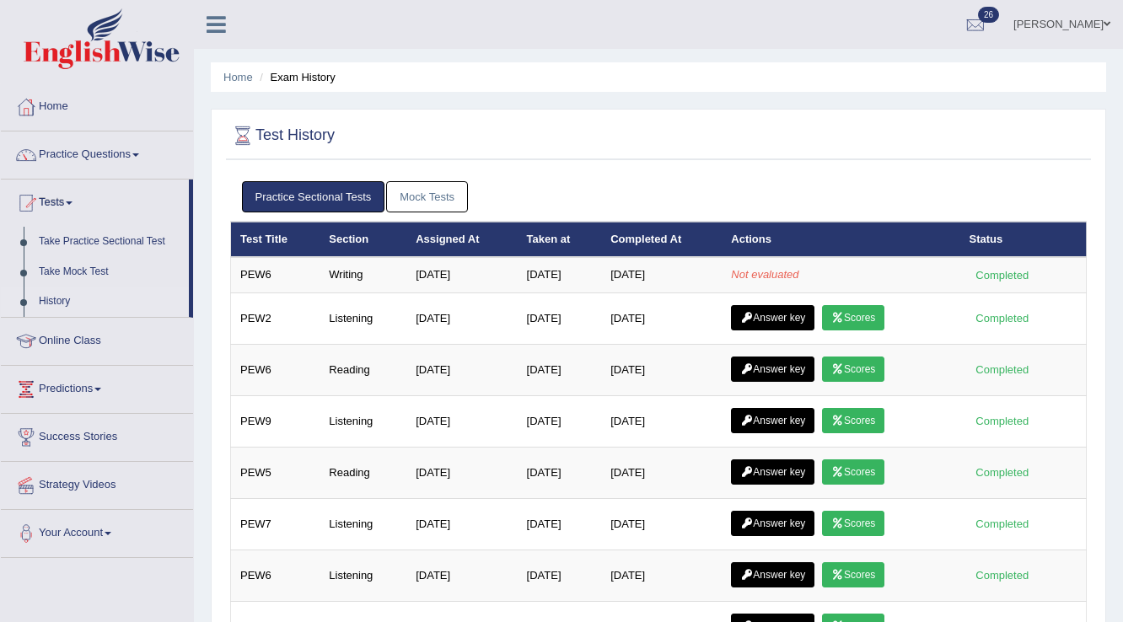
click at [464, 194] on link "Mock Tests" at bounding box center [427, 196] width 82 height 31
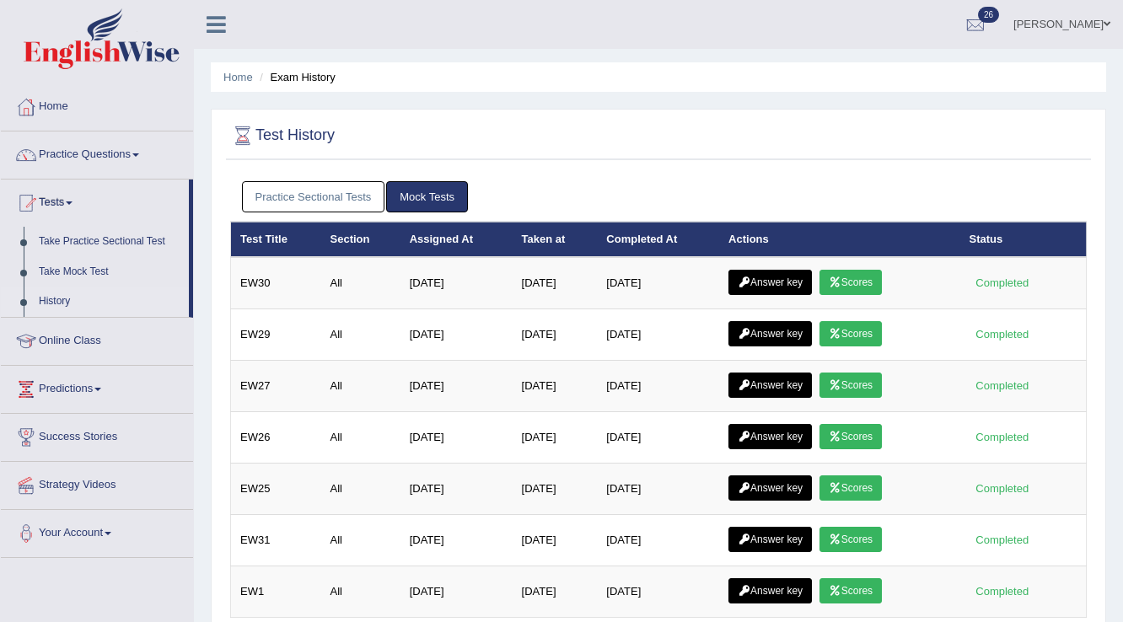
click at [317, 189] on link "Practice Sectional Tests" at bounding box center [313, 196] width 143 height 31
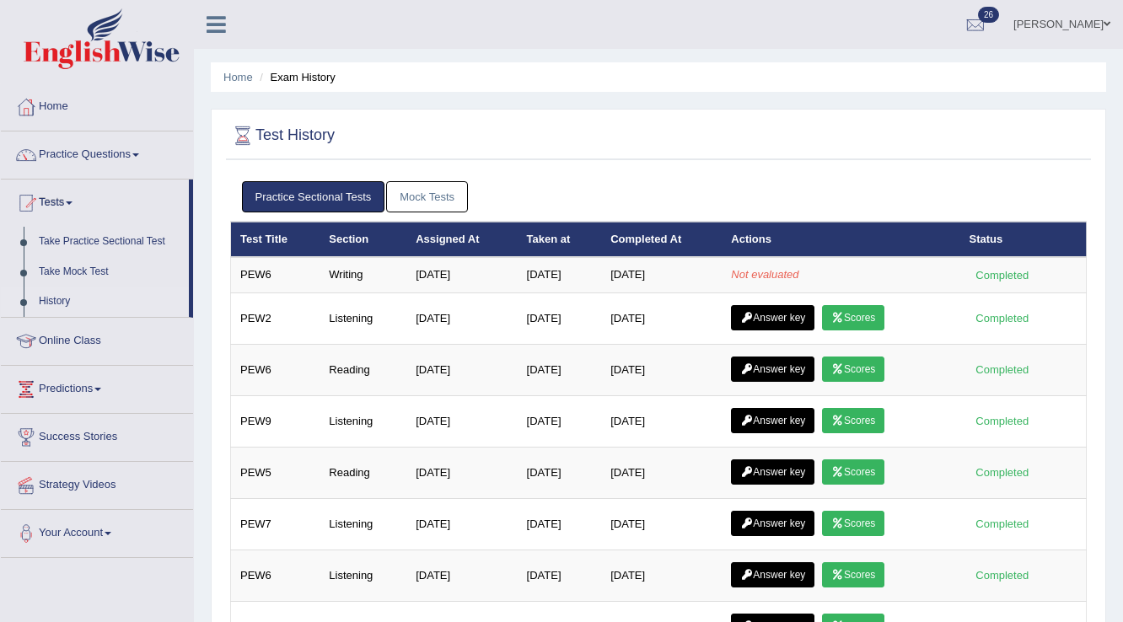
click at [440, 198] on link "Mock Tests" at bounding box center [427, 196] width 82 height 31
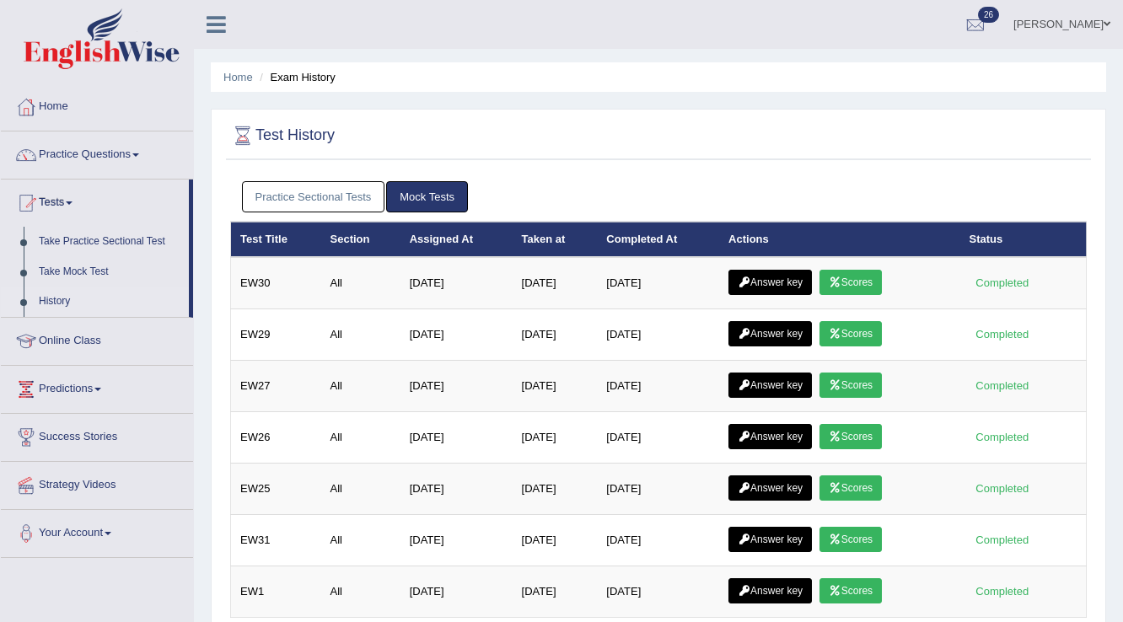
click at [320, 192] on link "Practice Sectional Tests" at bounding box center [313, 196] width 143 height 31
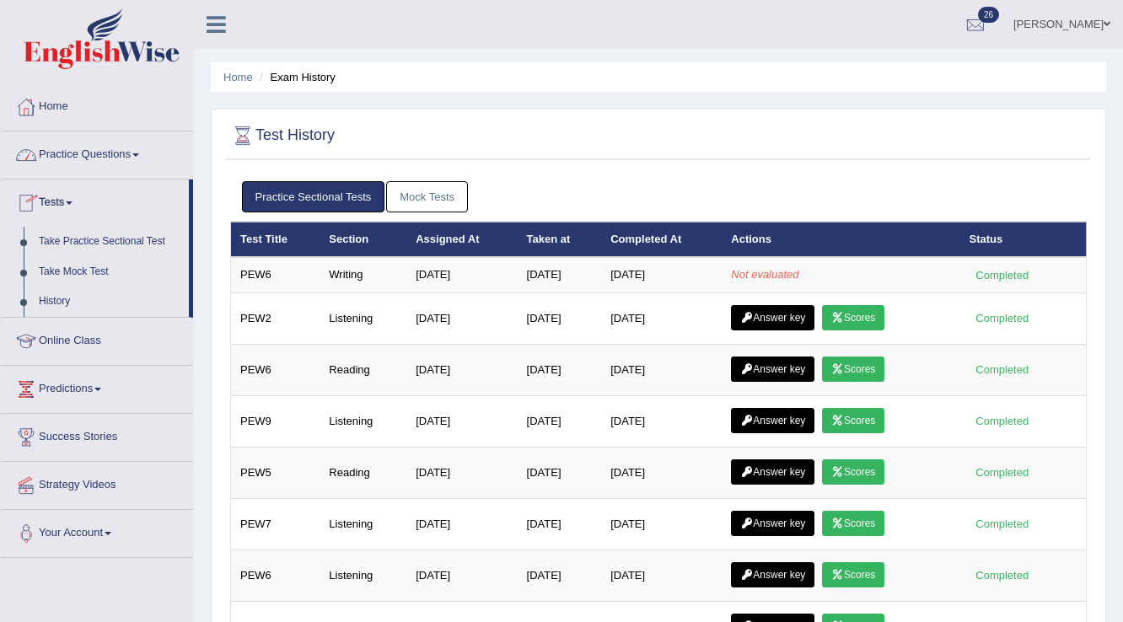
click at [448, 192] on link "Mock Tests" at bounding box center [427, 196] width 82 height 31
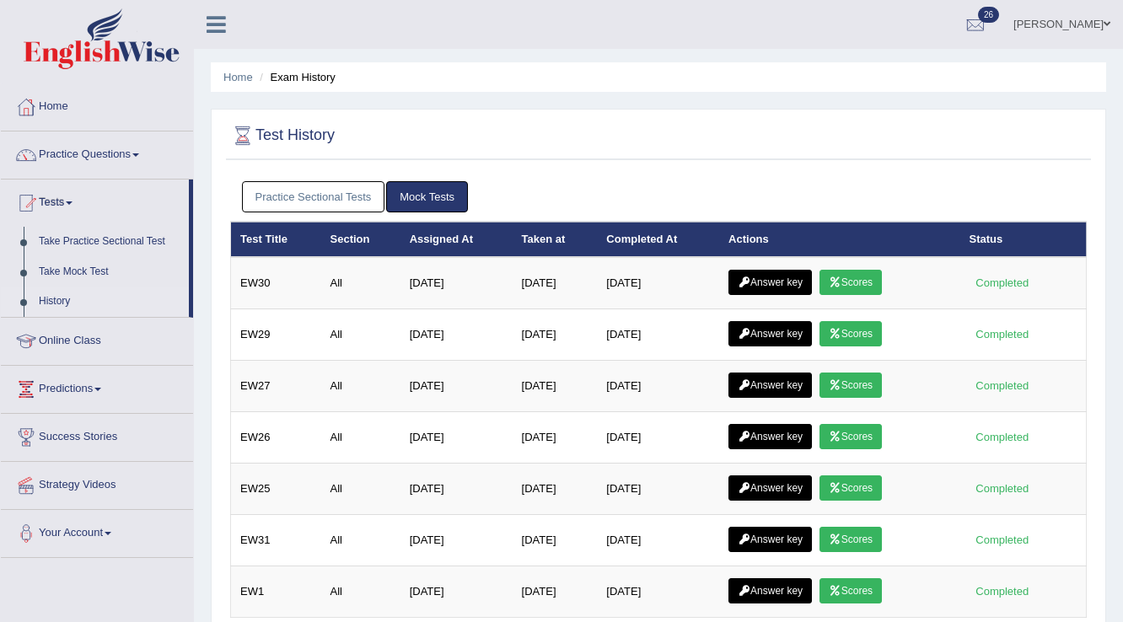
click at [320, 196] on link "Practice Sectional Tests" at bounding box center [313, 196] width 143 height 31
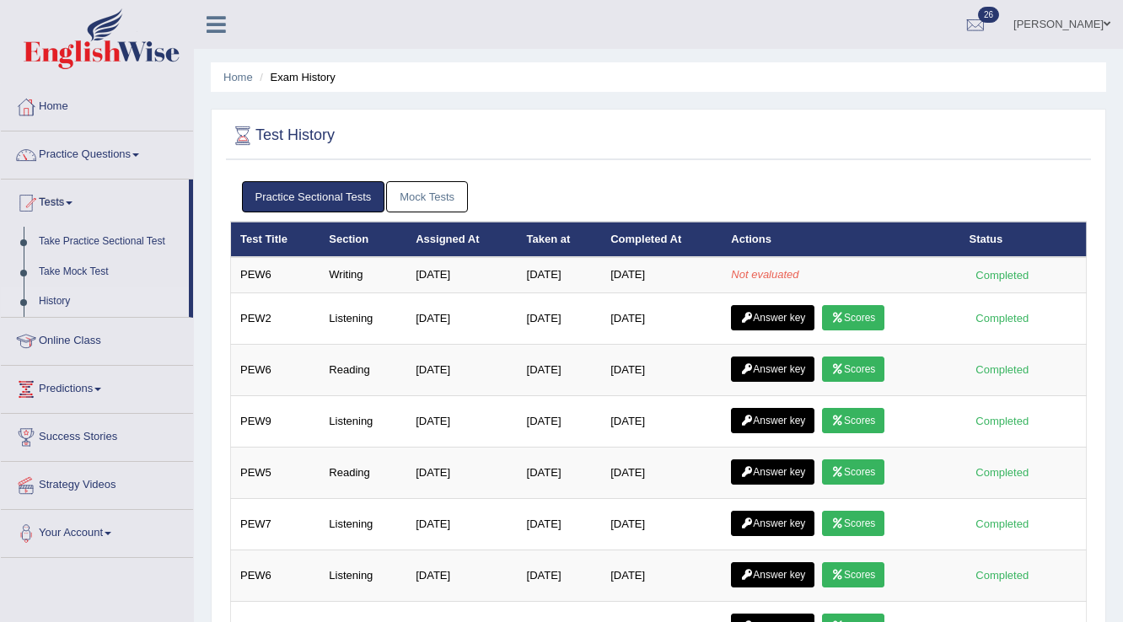
click at [446, 192] on link "Mock Tests" at bounding box center [427, 196] width 82 height 31
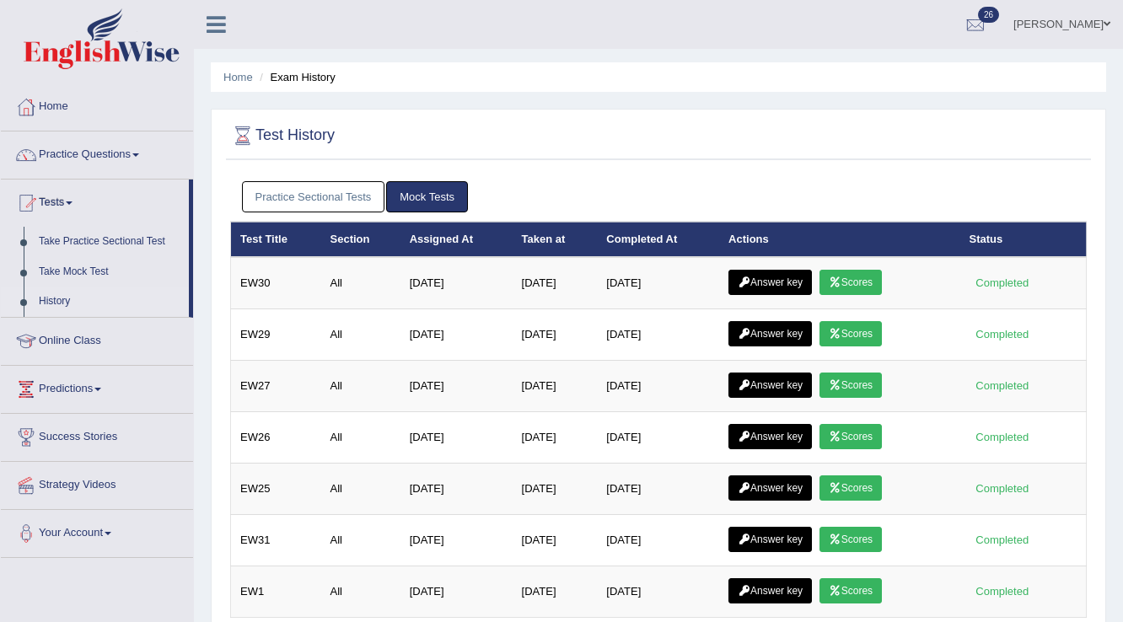
click at [350, 202] on link "Practice Sectional Tests" at bounding box center [313, 196] width 143 height 31
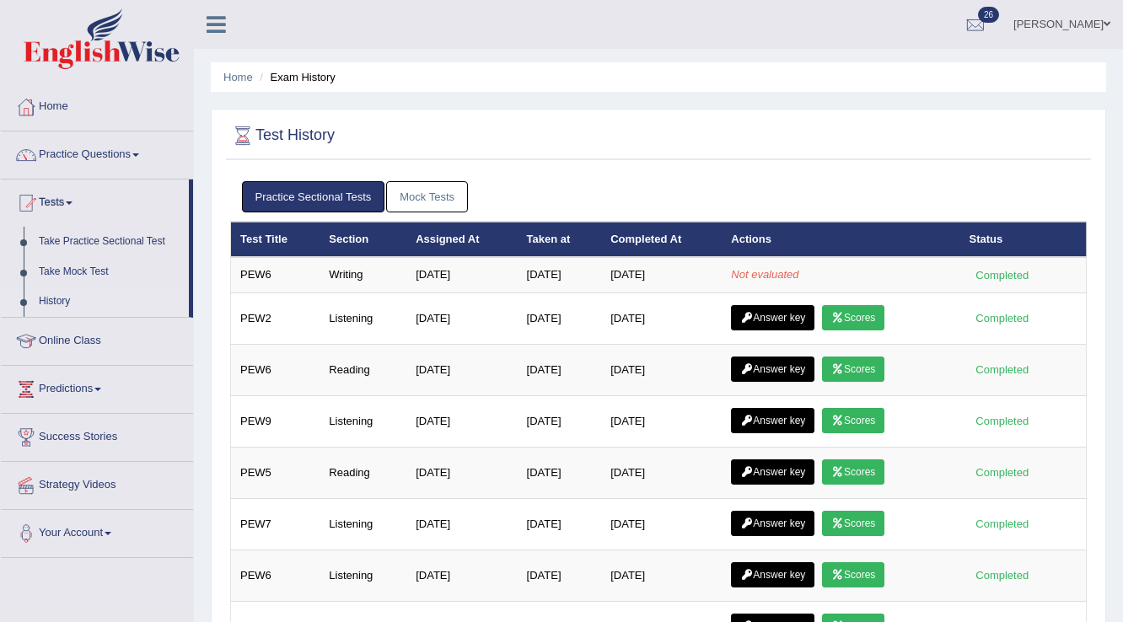
click at [408, 196] on link "Mock Tests" at bounding box center [427, 196] width 82 height 31
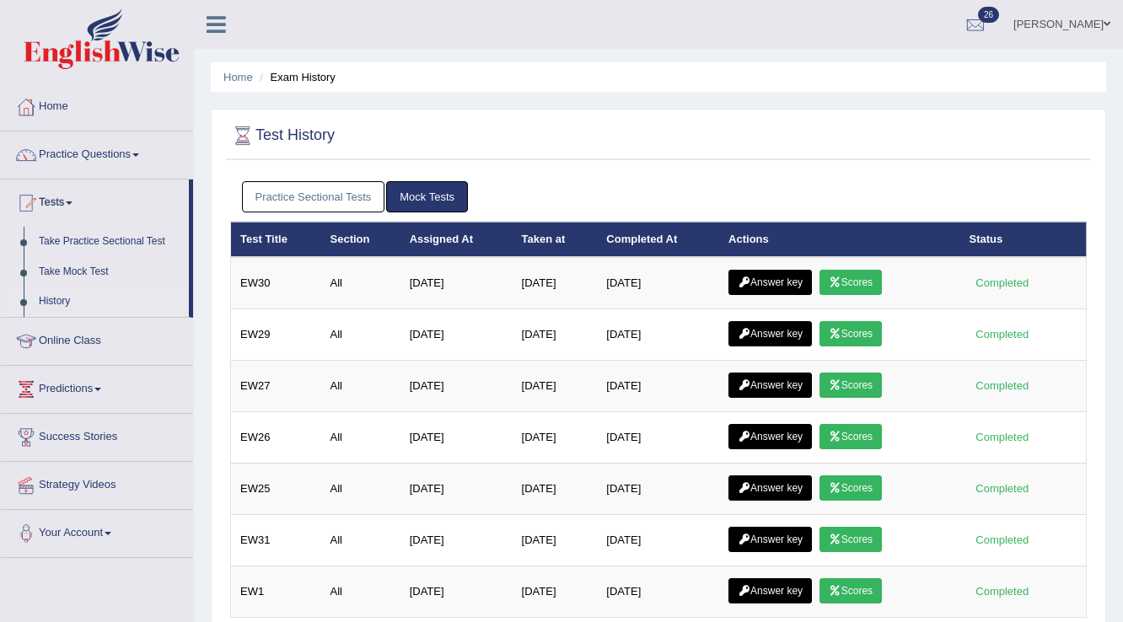
click at [364, 201] on link "Practice Sectional Tests" at bounding box center [313, 196] width 143 height 31
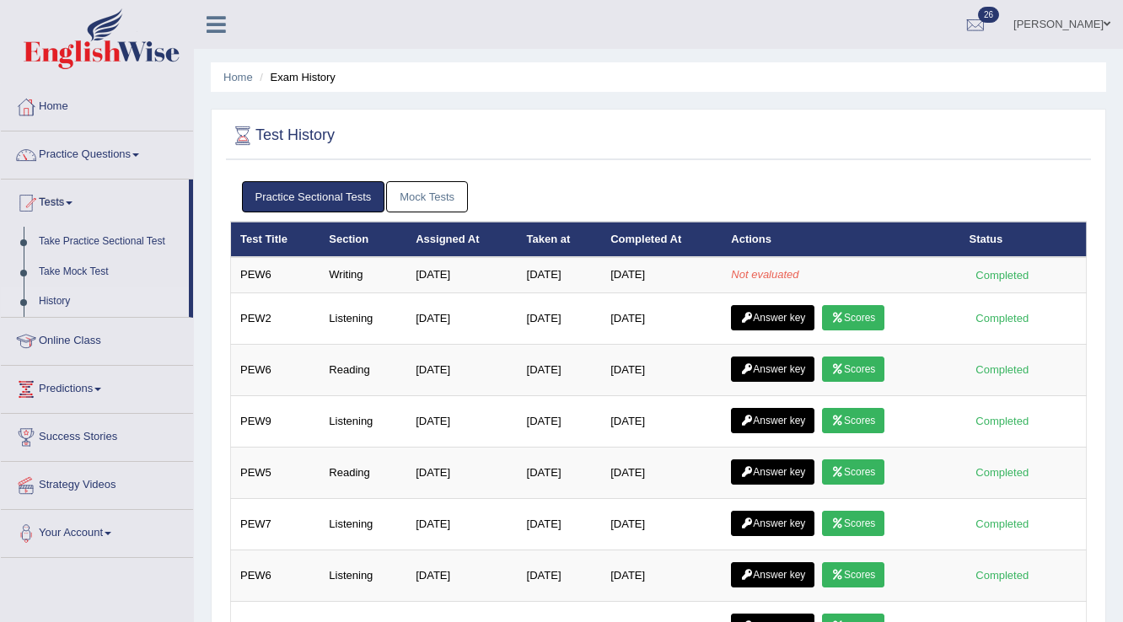
click at [401, 197] on link "Mock Tests" at bounding box center [427, 196] width 82 height 31
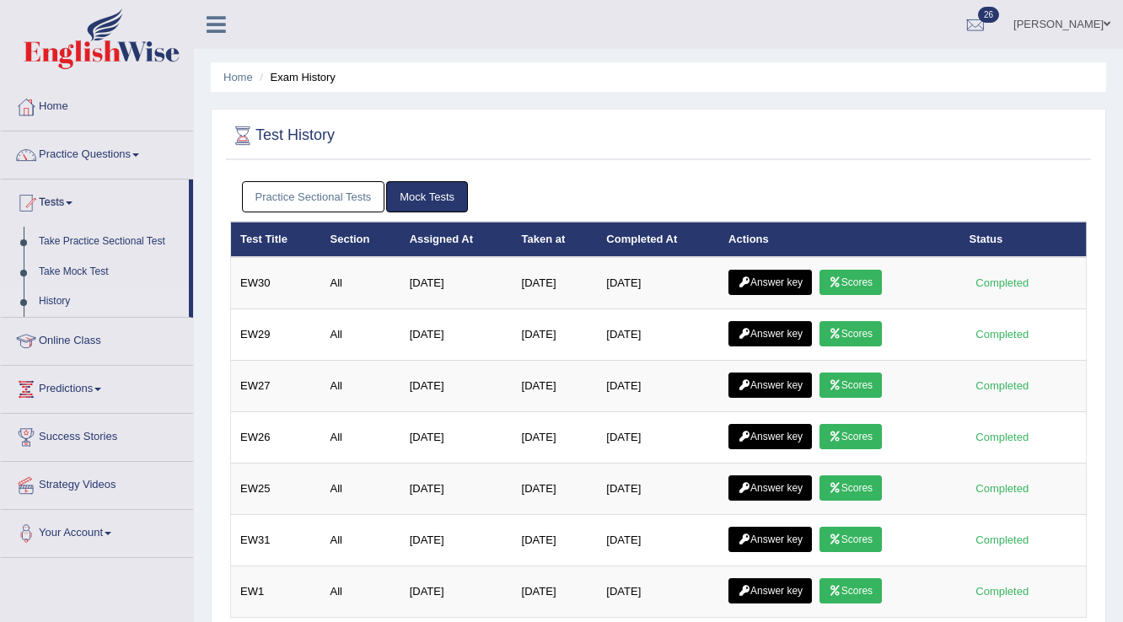
click at [372, 196] on link "Practice Sectional Tests" at bounding box center [313, 196] width 143 height 31
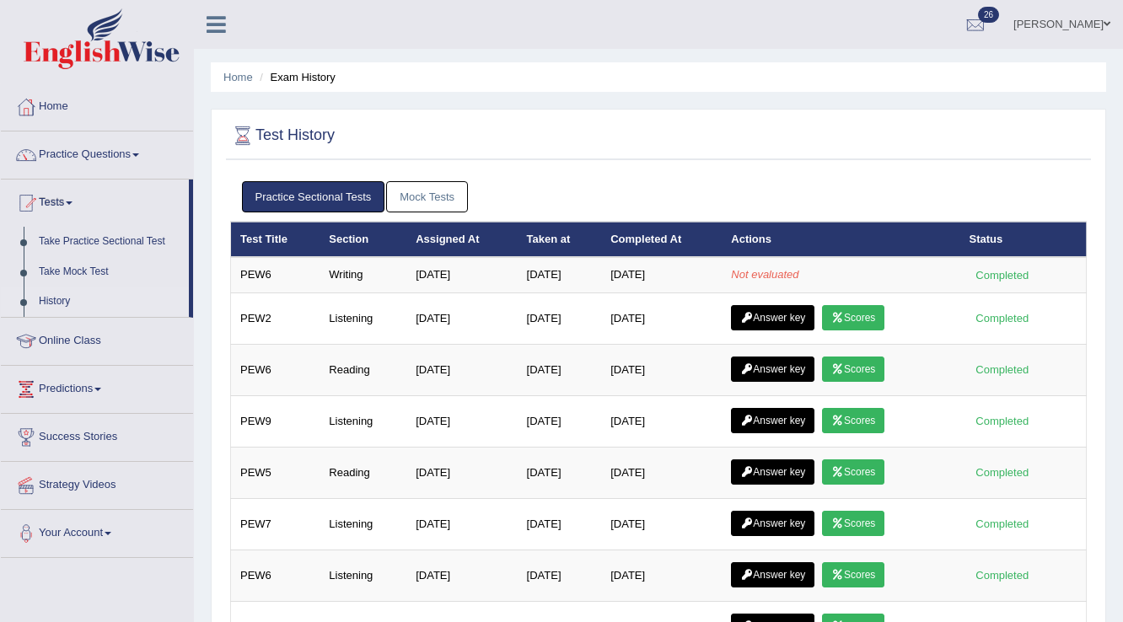
click at [404, 196] on link "Mock Tests" at bounding box center [427, 196] width 82 height 31
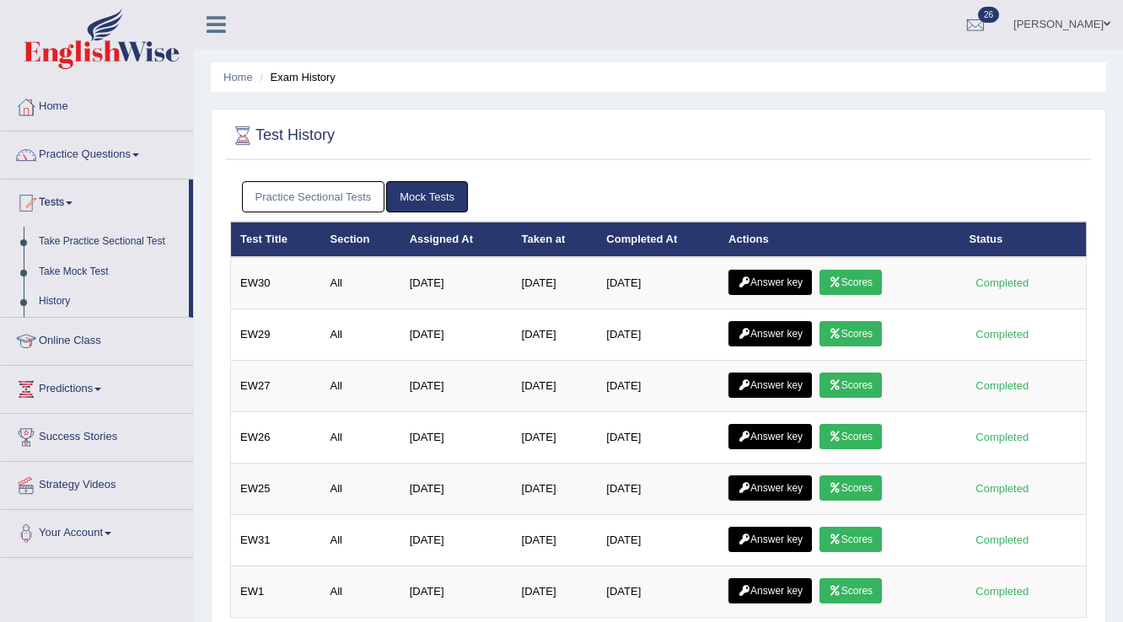
click at [355, 192] on link "Practice Sectional Tests" at bounding box center [313, 196] width 143 height 31
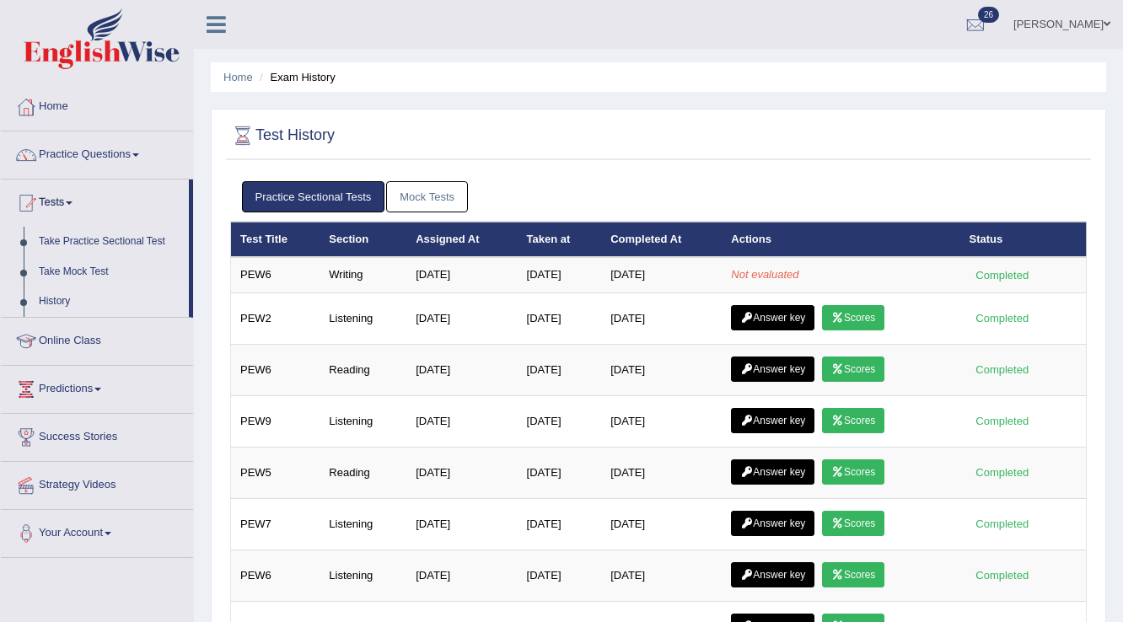
click at [419, 196] on link "Mock Tests" at bounding box center [427, 196] width 82 height 31
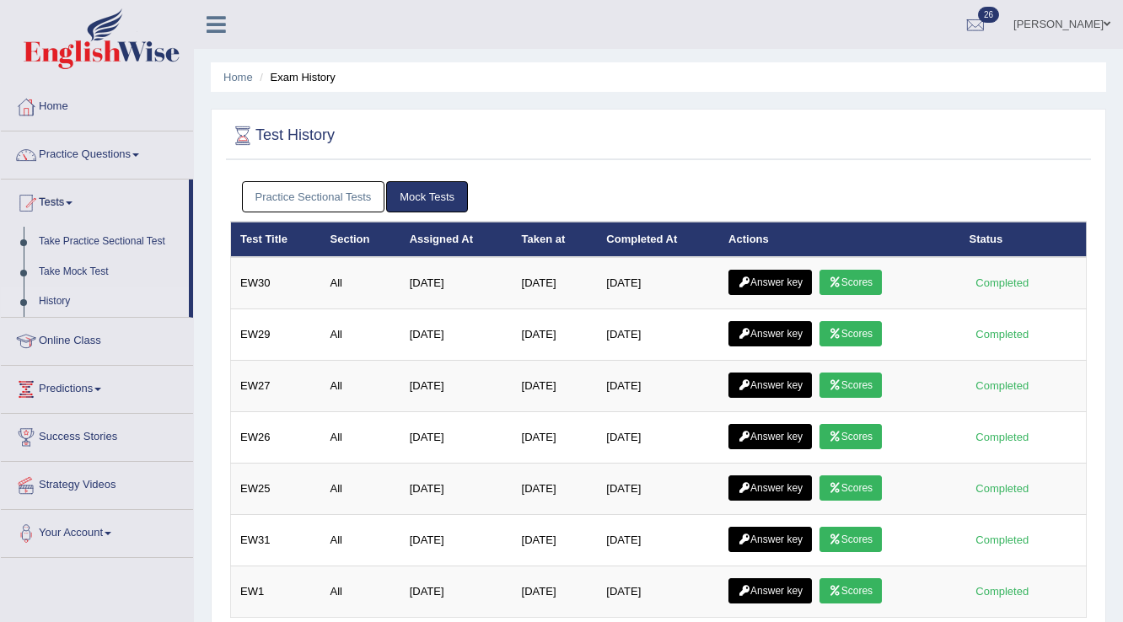
click at [368, 206] on link "Practice Sectional Tests" at bounding box center [313, 196] width 143 height 31
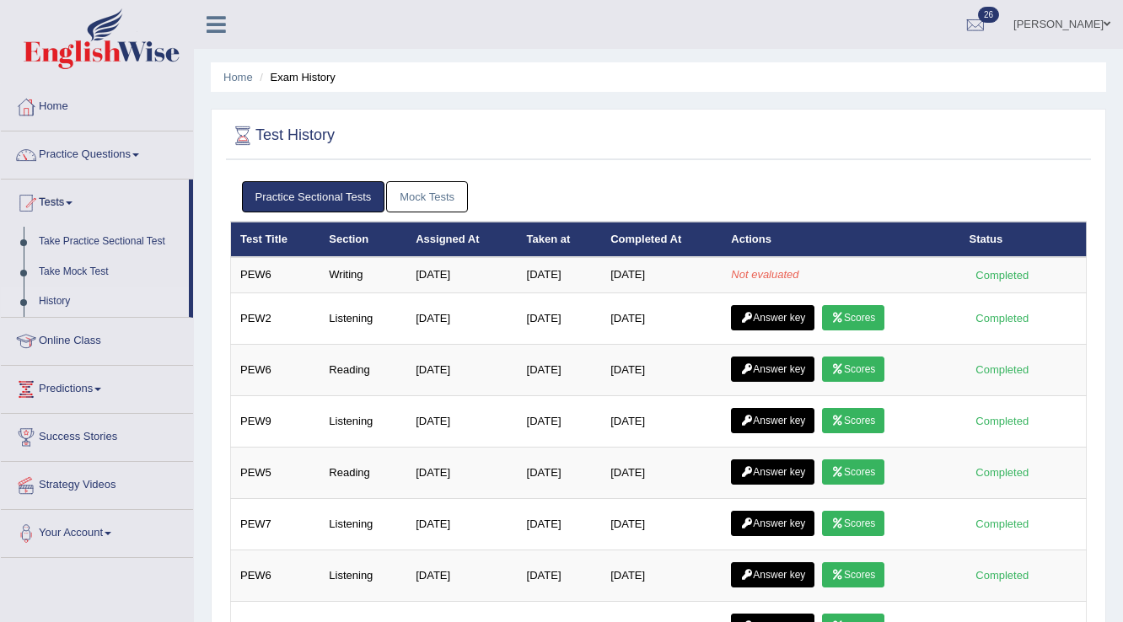
click at [415, 199] on link "Mock Tests" at bounding box center [427, 196] width 82 height 31
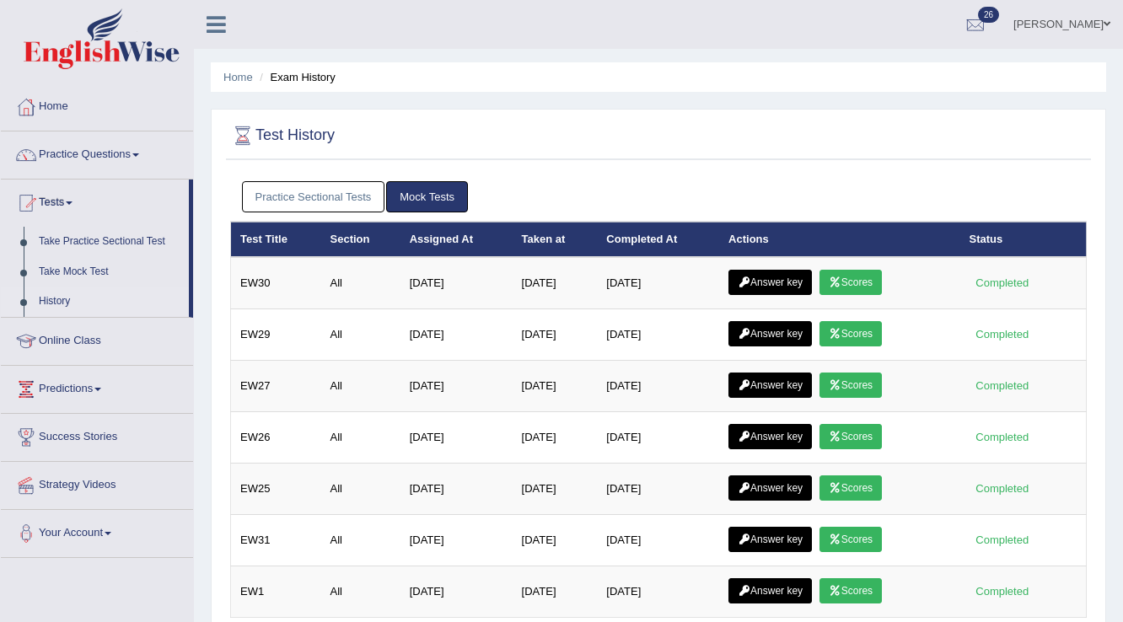
click at [341, 207] on link "Practice Sectional Tests" at bounding box center [313, 196] width 143 height 31
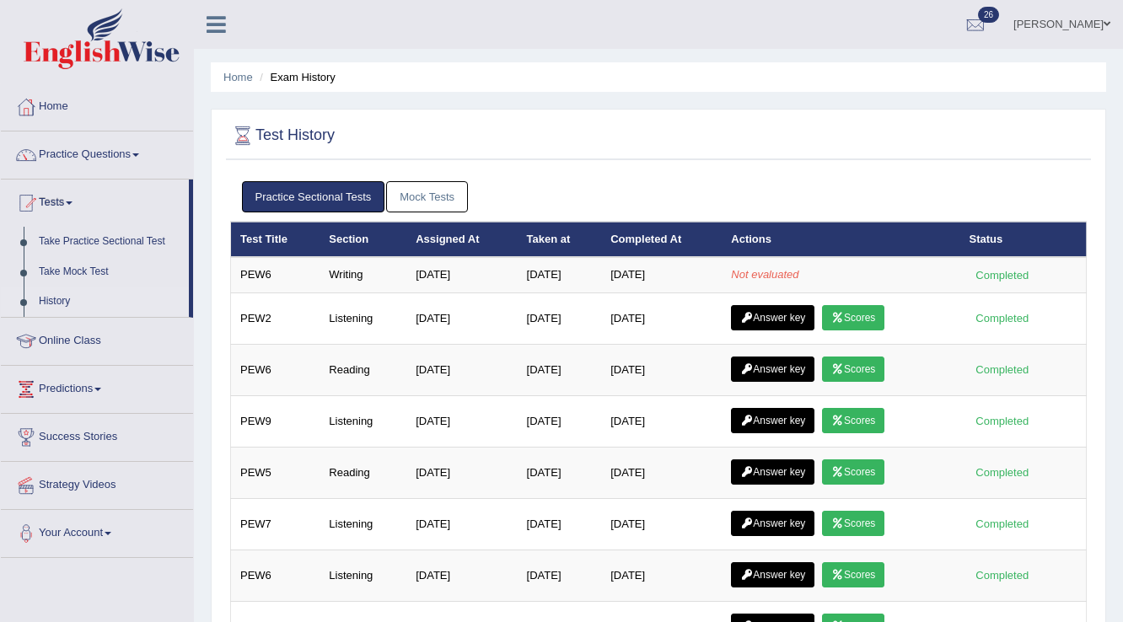
click at [443, 195] on link "Mock Tests" at bounding box center [427, 196] width 82 height 31
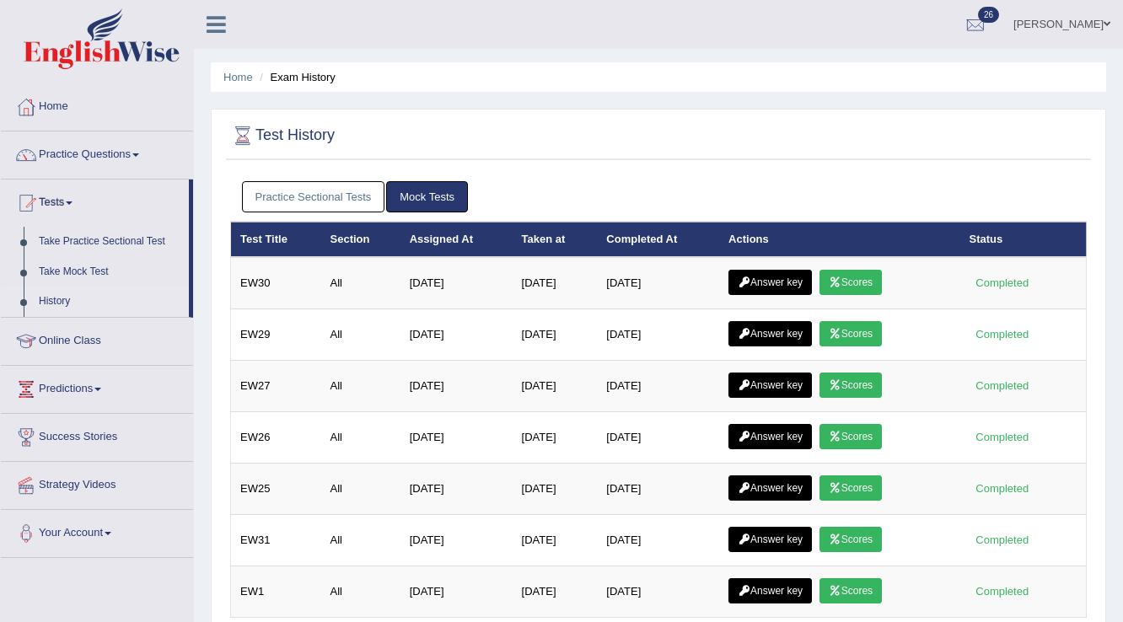
click at [354, 193] on link "Practice Sectional Tests" at bounding box center [313, 196] width 143 height 31
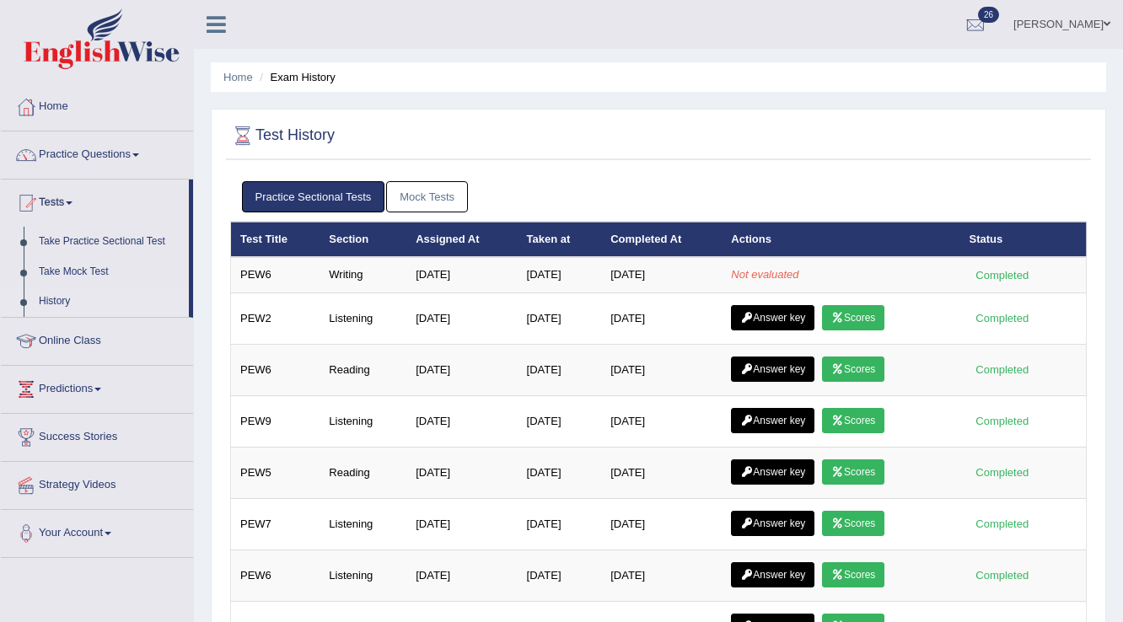
click at [416, 196] on link "Mock Tests" at bounding box center [427, 196] width 82 height 31
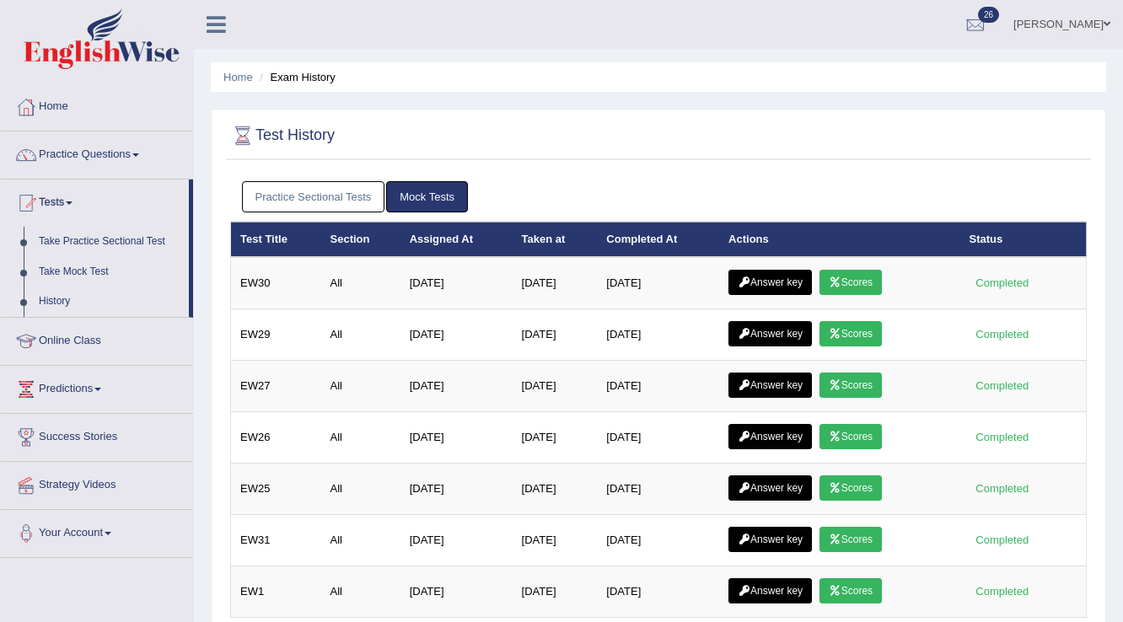
click at [350, 199] on link "Practice Sectional Tests" at bounding box center [313, 196] width 143 height 31
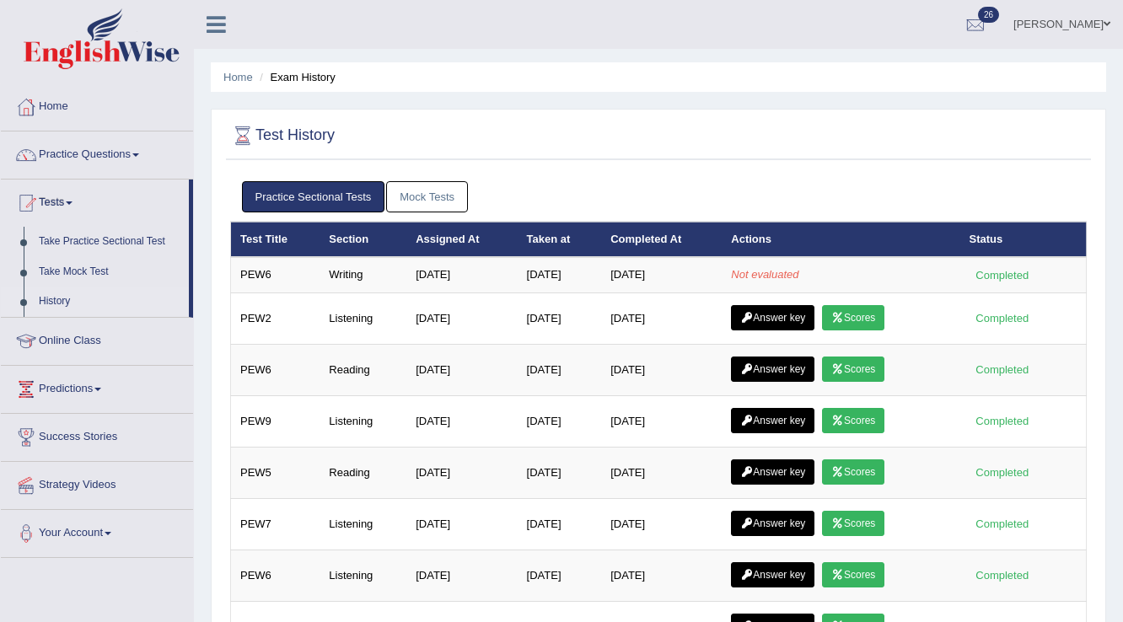
click at [442, 196] on link "Mock Tests" at bounding box center [427, 196] width 82 height 31
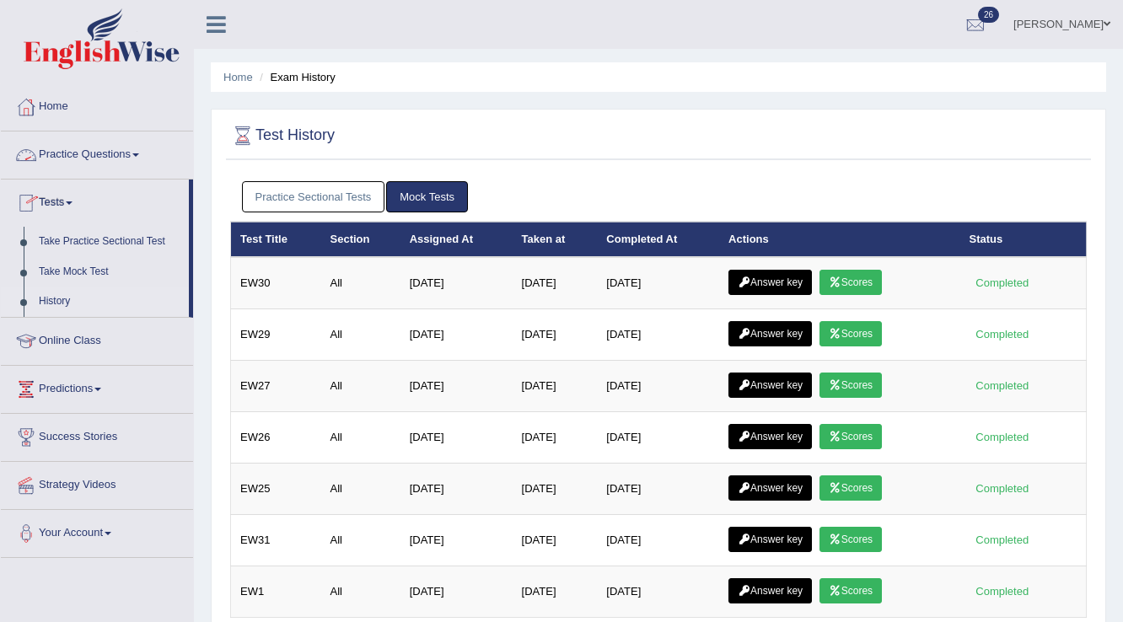
click at [94, 153] on link "Practice Questions" at bounding box center [97, 153] width 192 height 42
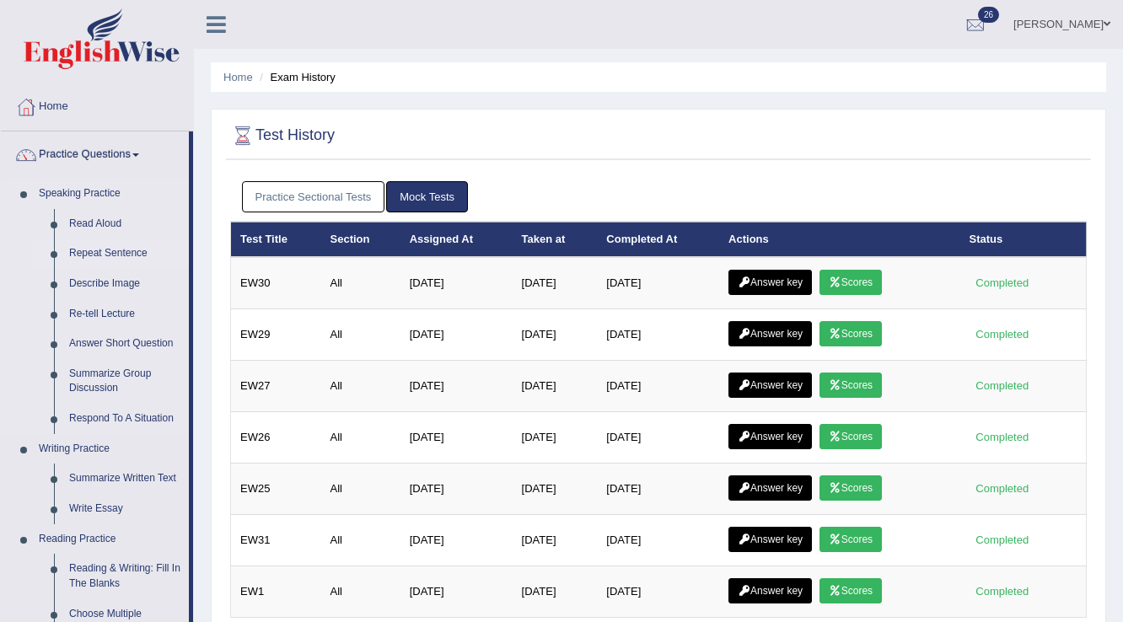
click at [131, 250] on link "Repeat Sentence" at bounding box center [125, 254] width 127 height 30
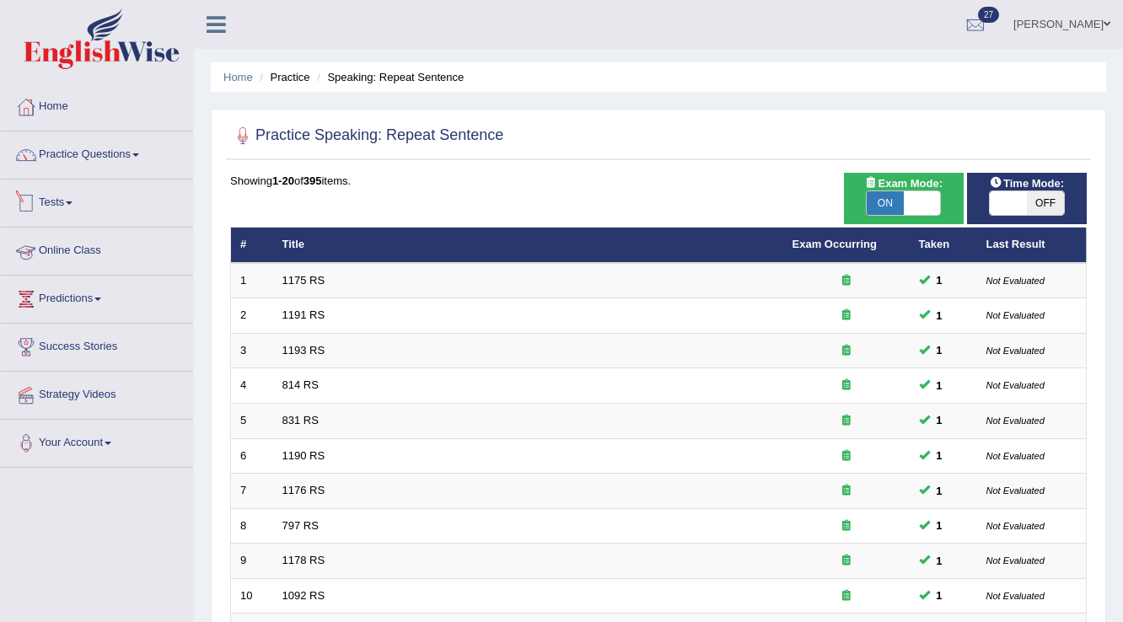
click at [48, 197] on link "Tests" at bounding box center [97, 201] width 192 height 42
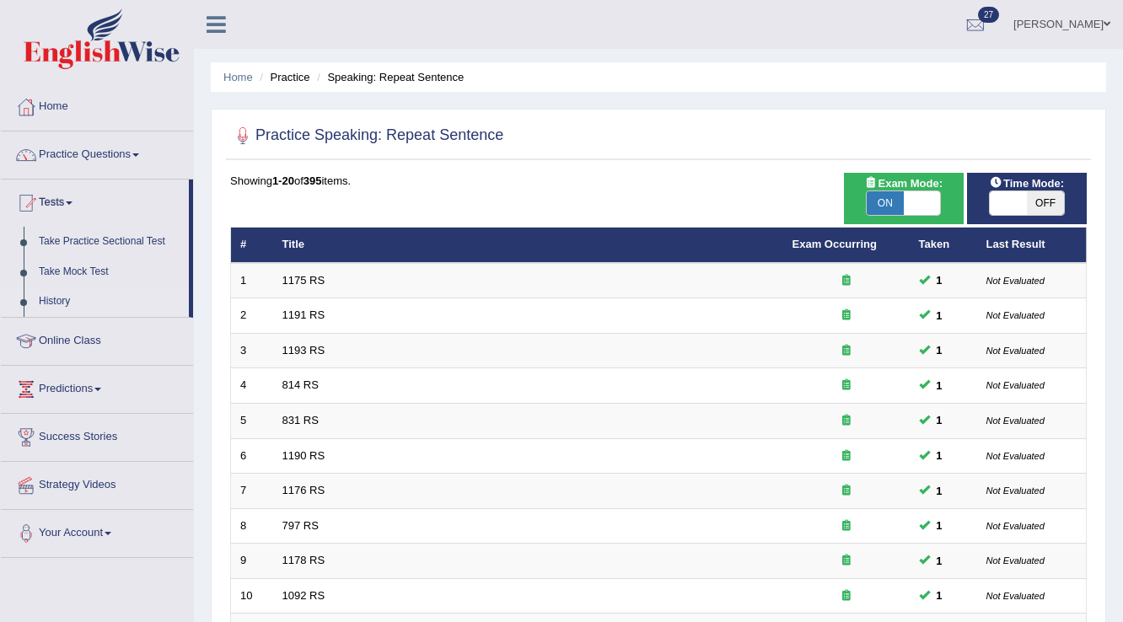
click at [63, 304] on link "History" at bounding box center [110, 302] width 158 height 30
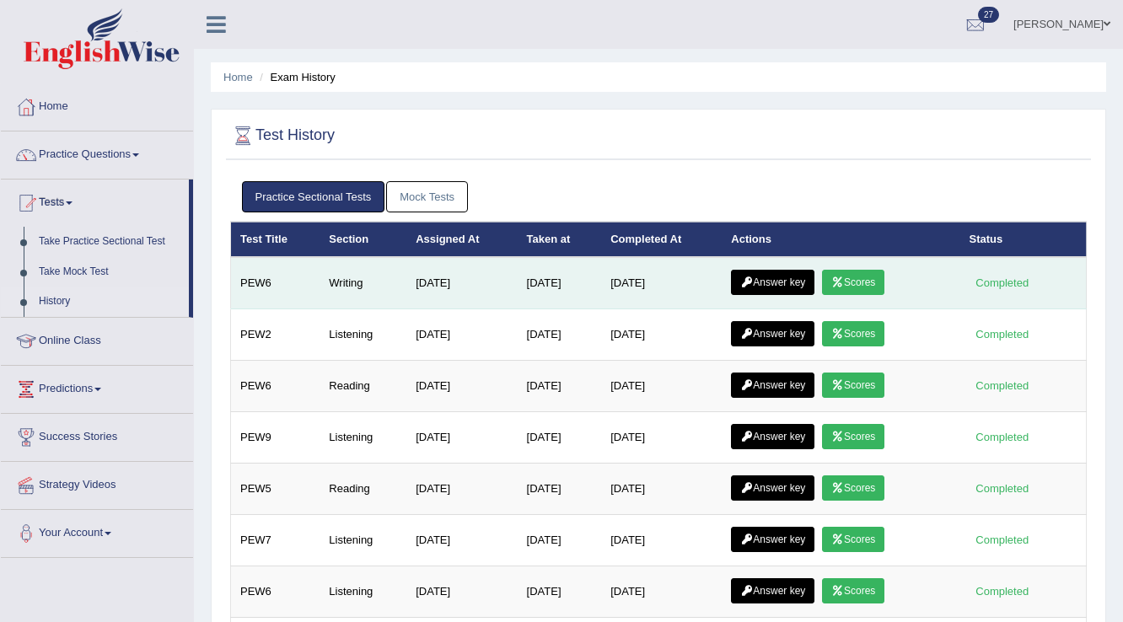
click at [868, 287] on link "Scores" at bounding box center [853, 282] width 62 height 25
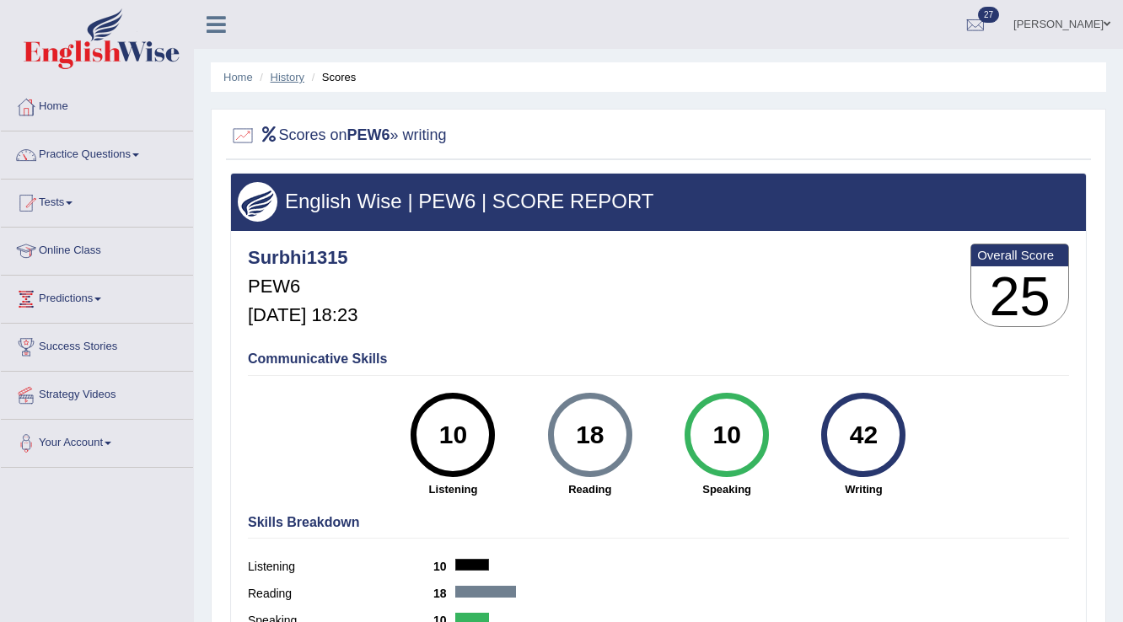
click at [282, 76] on link "History" at bounding box center [288, 77] width 34 height 13
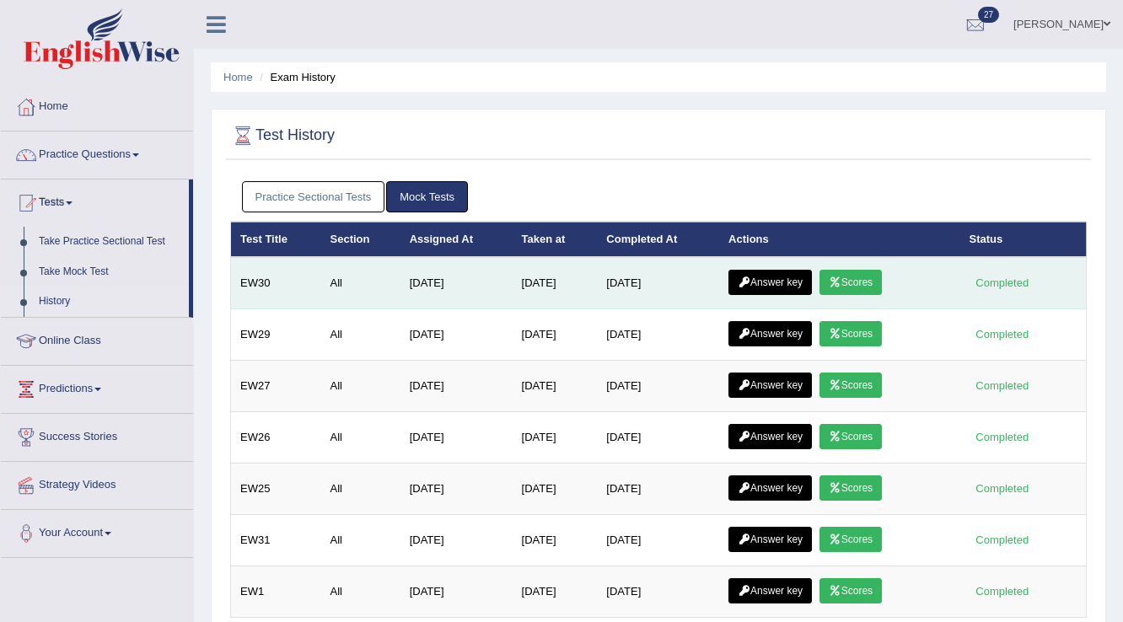
click at [771, 283] on link "Answer key" at bounding box center [769, 282] width 83 height 25
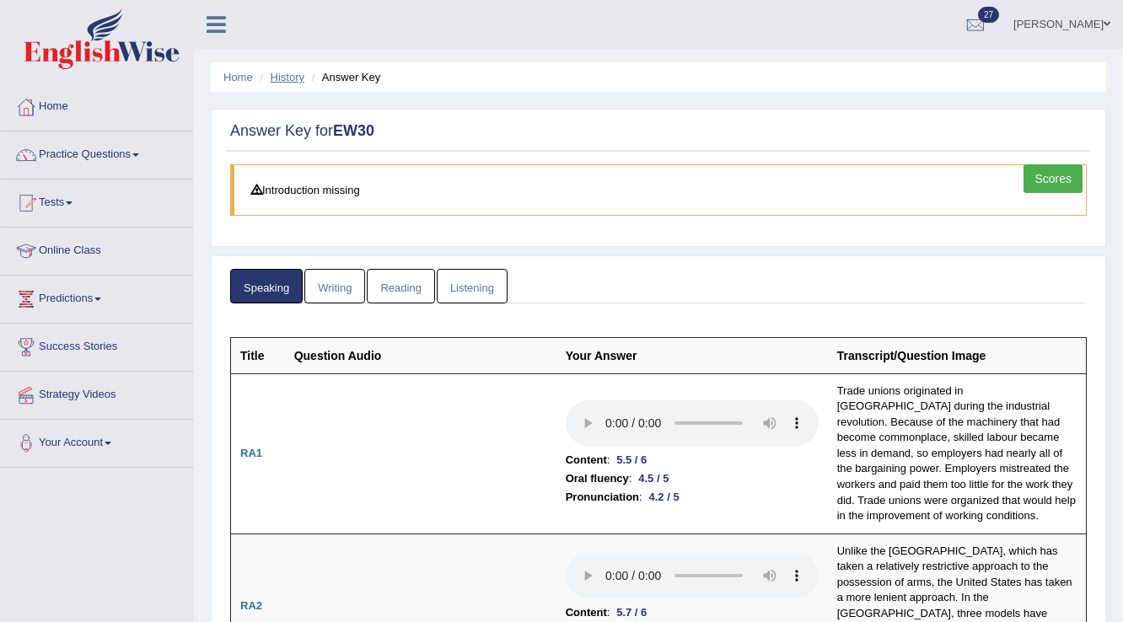
click at [277, 74] on link "History" at bounding box center [288, 77] width 34 height 13
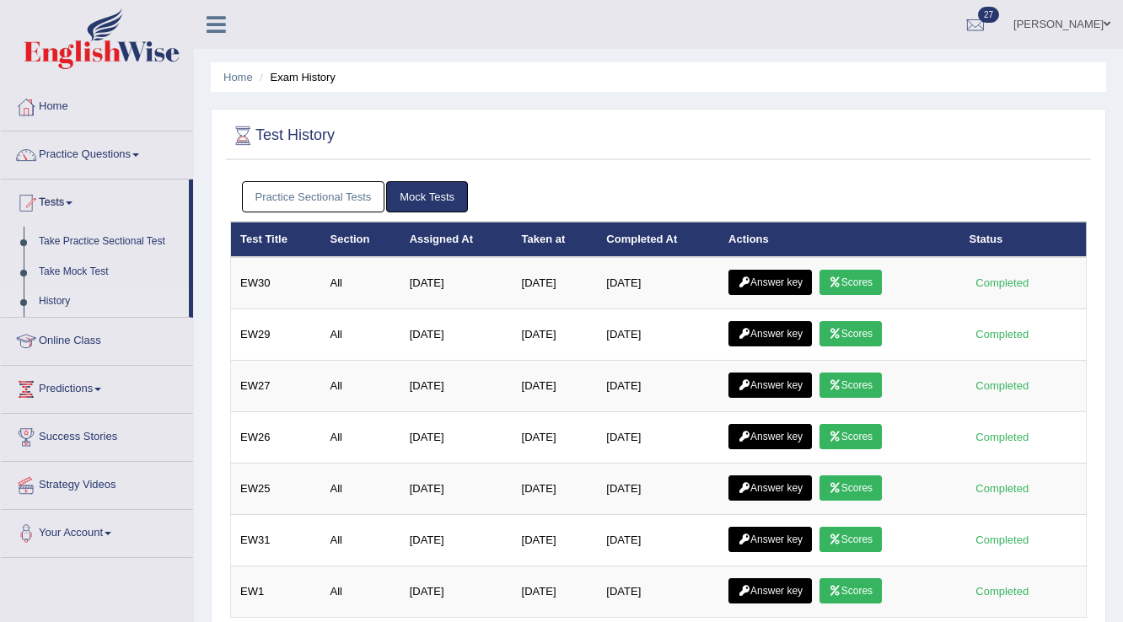
click at [314, 199] on link "Practice Sectional Tests" at bounding box center [313, 196] width 143 height 31
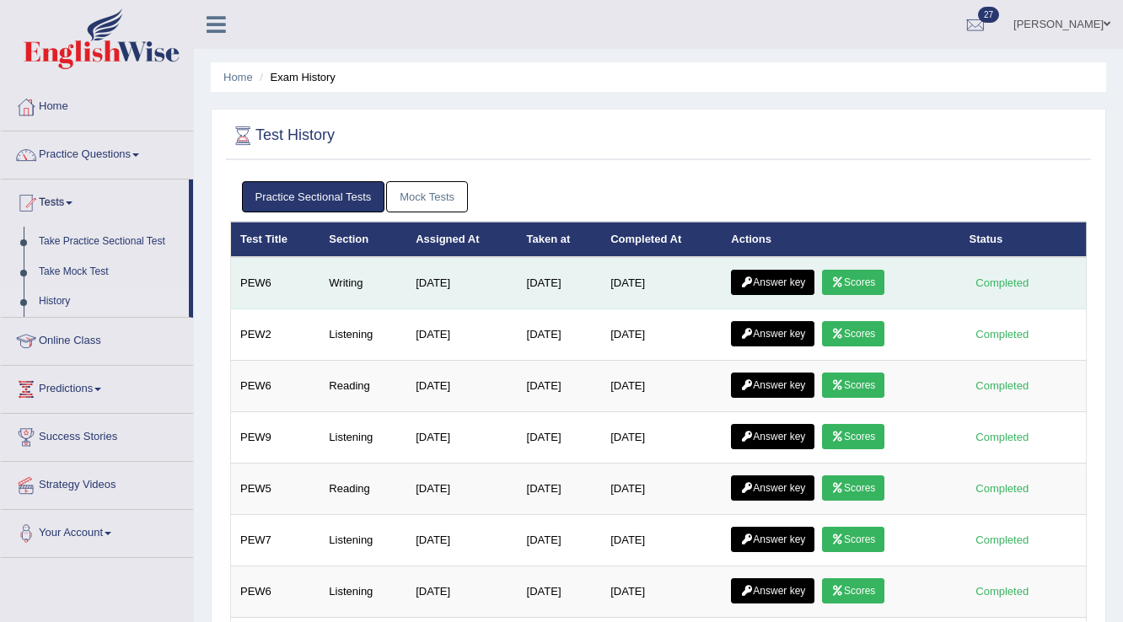
click at [766, 278] on link "Answer key" at bounding box center [772, 282] width 83 height 25
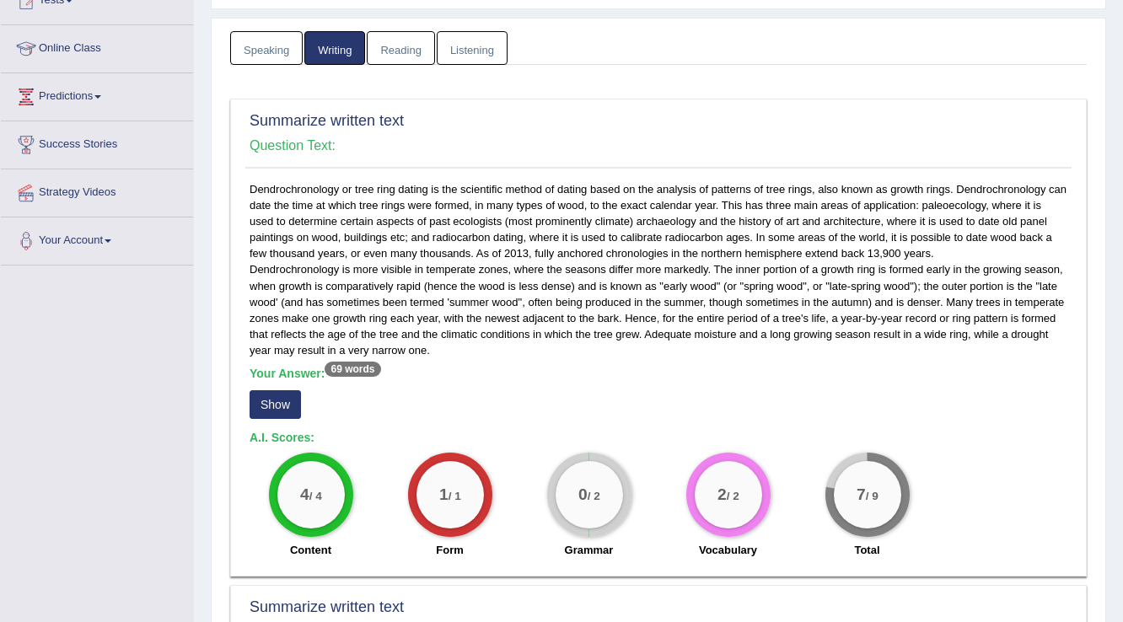
scroll to position [270, 0]
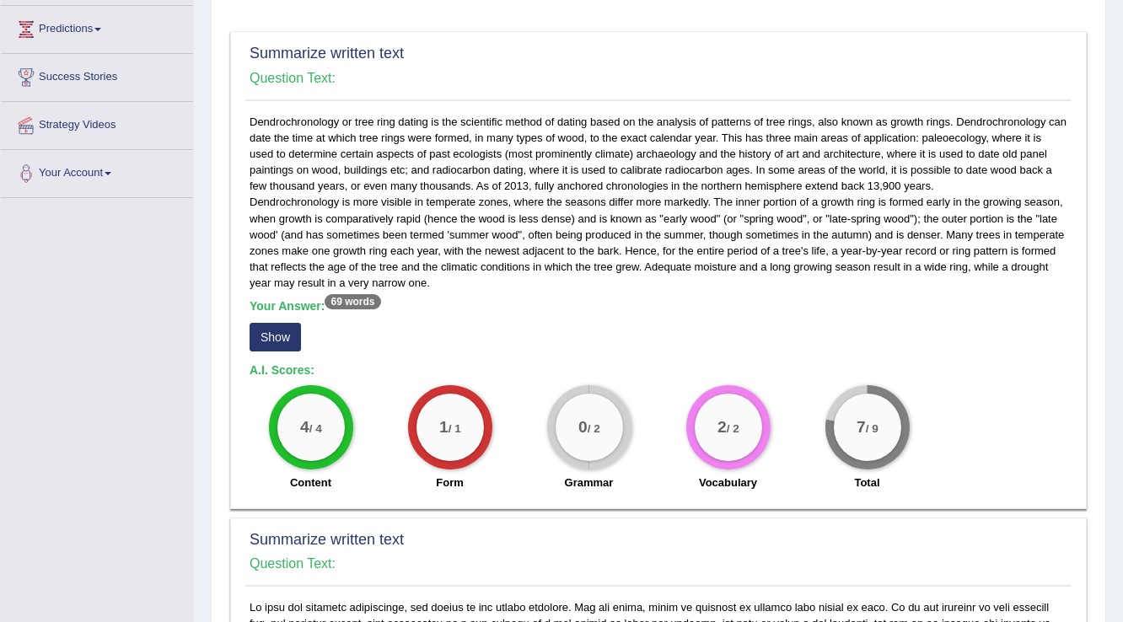
click at [262, 327] on button "Show" at bounding box center [275, 337] width 51 height 29
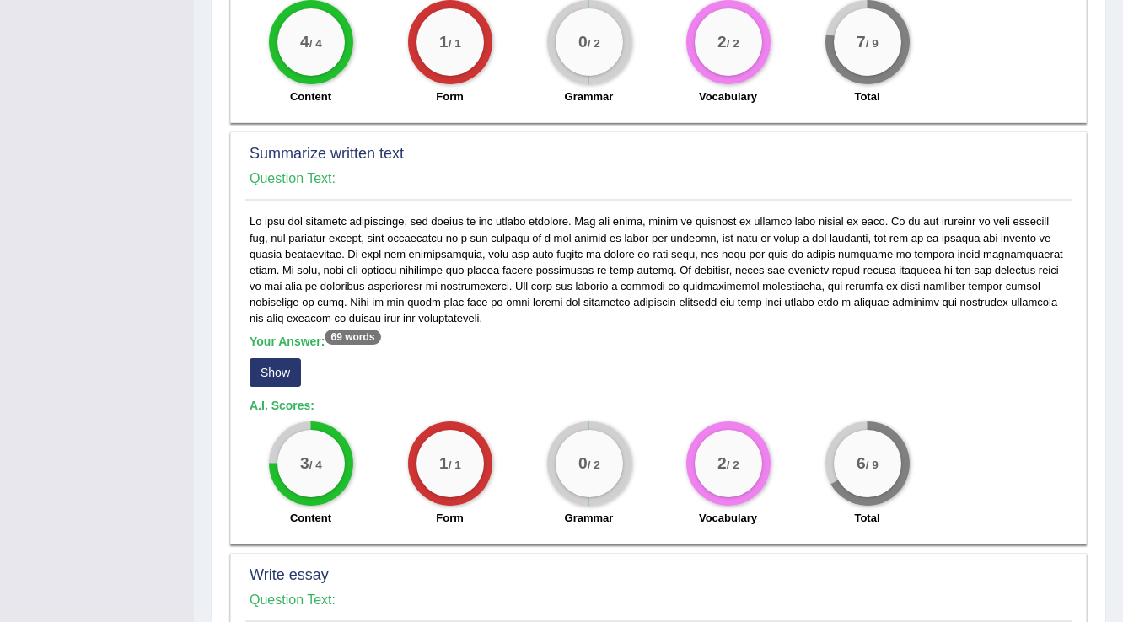
scroll to position [674, 0]
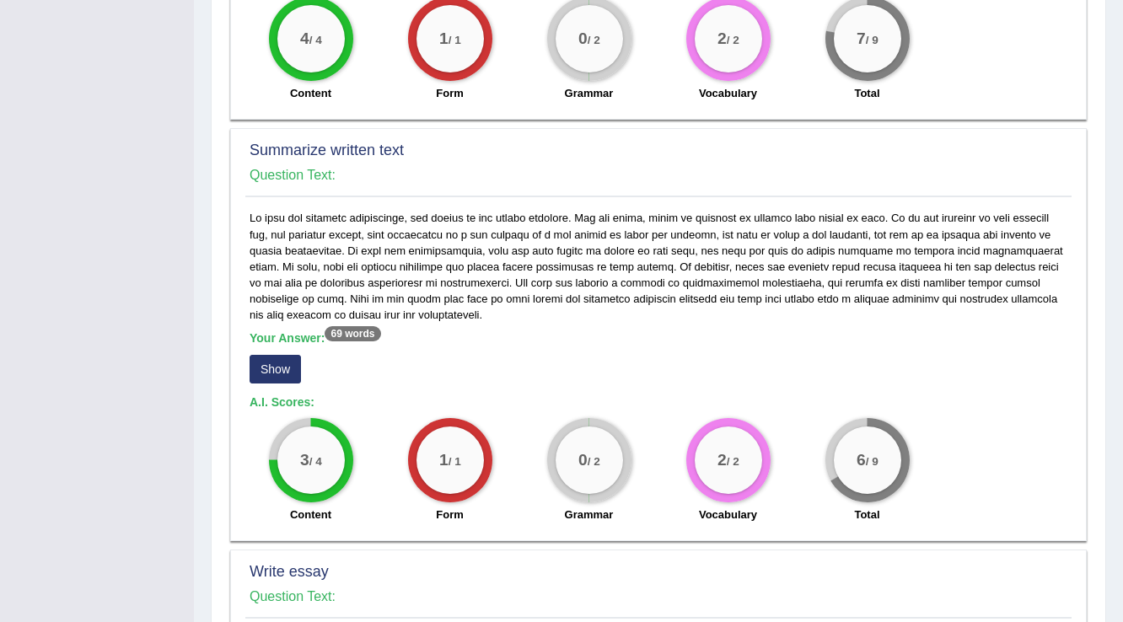
click at [286, 363] on button "Show" at bounding box center [275, 369] width 51 height 29
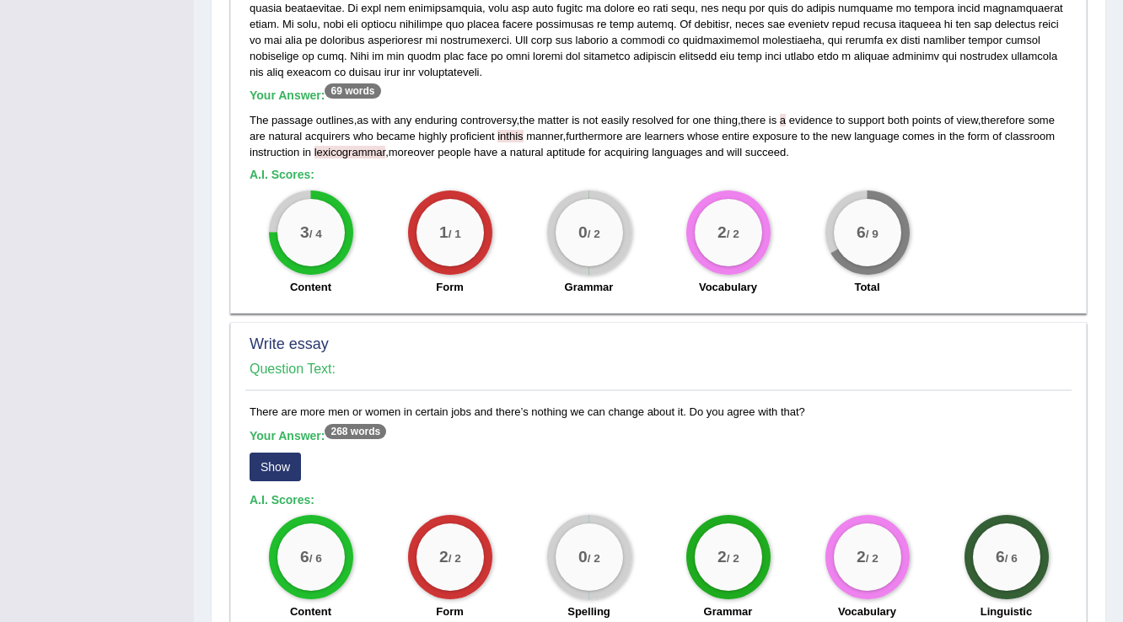
scroll to position [1012, 0]
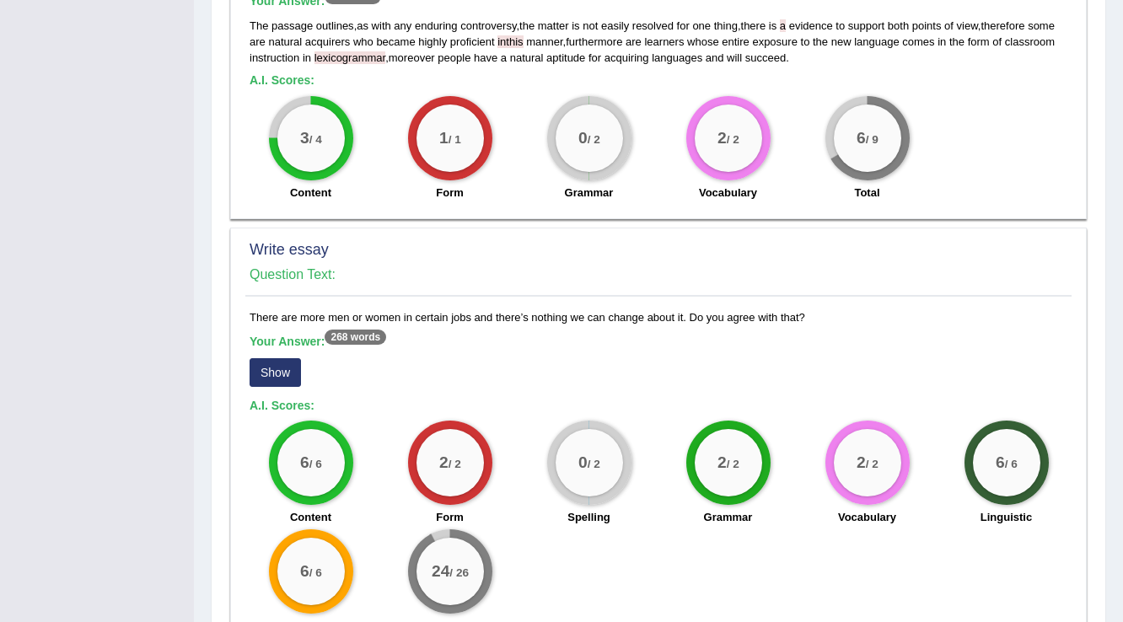
click at [270, 377] on button "Show" at bounding box center [275, 372] width 51 height 29
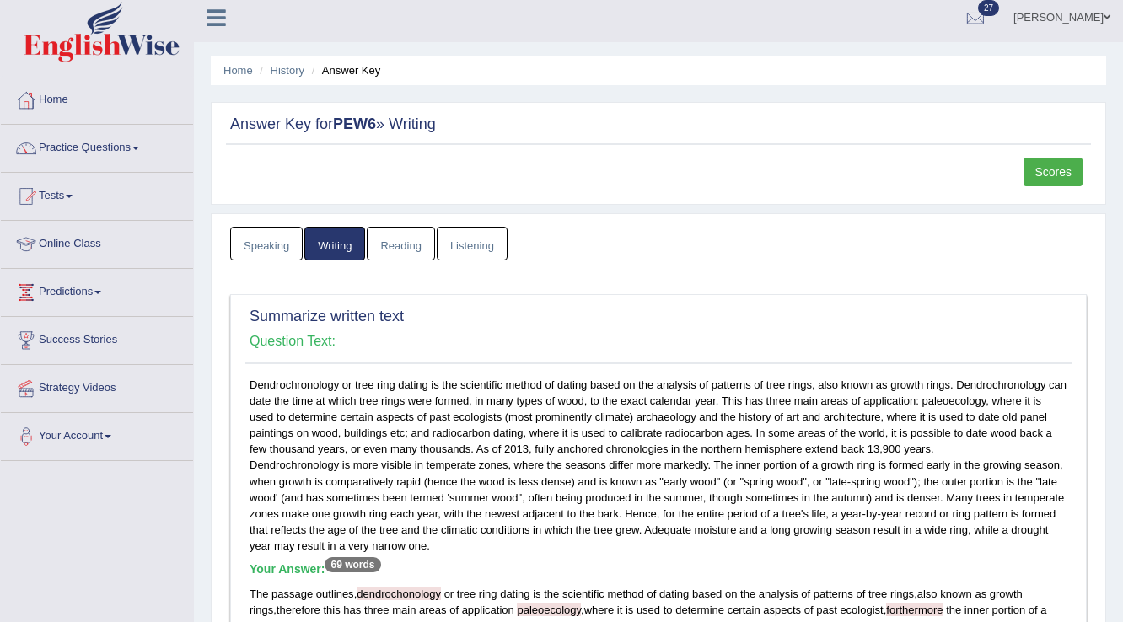
scroll to position [0, 0]
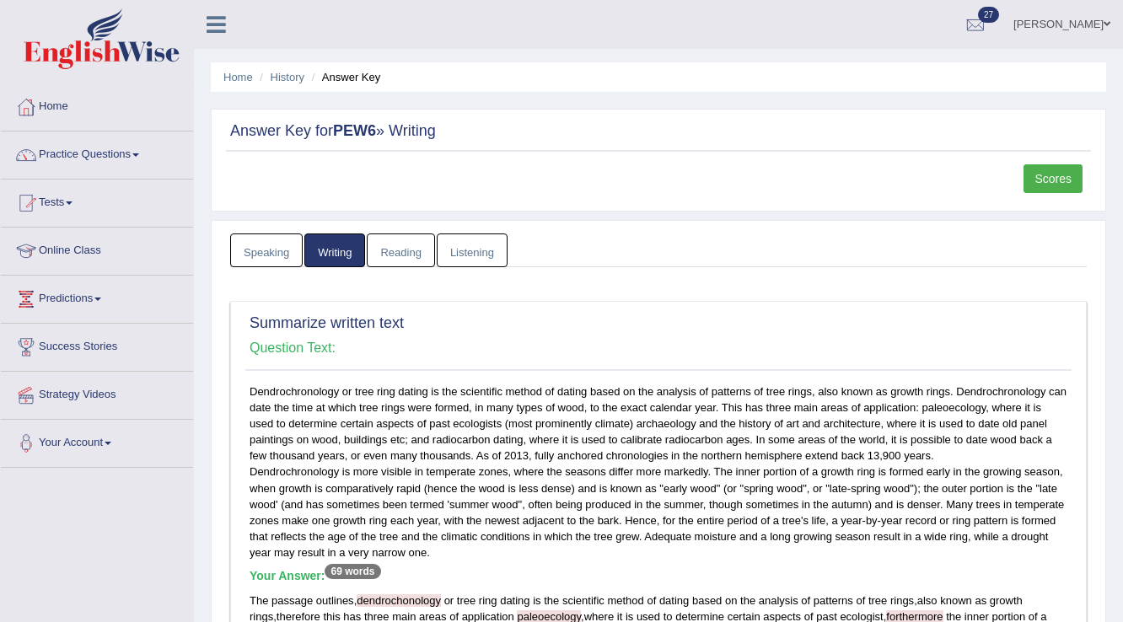
click at [1084, 27] on link "Surbhi" at bounding box center [1062, 22] width 122 height 44
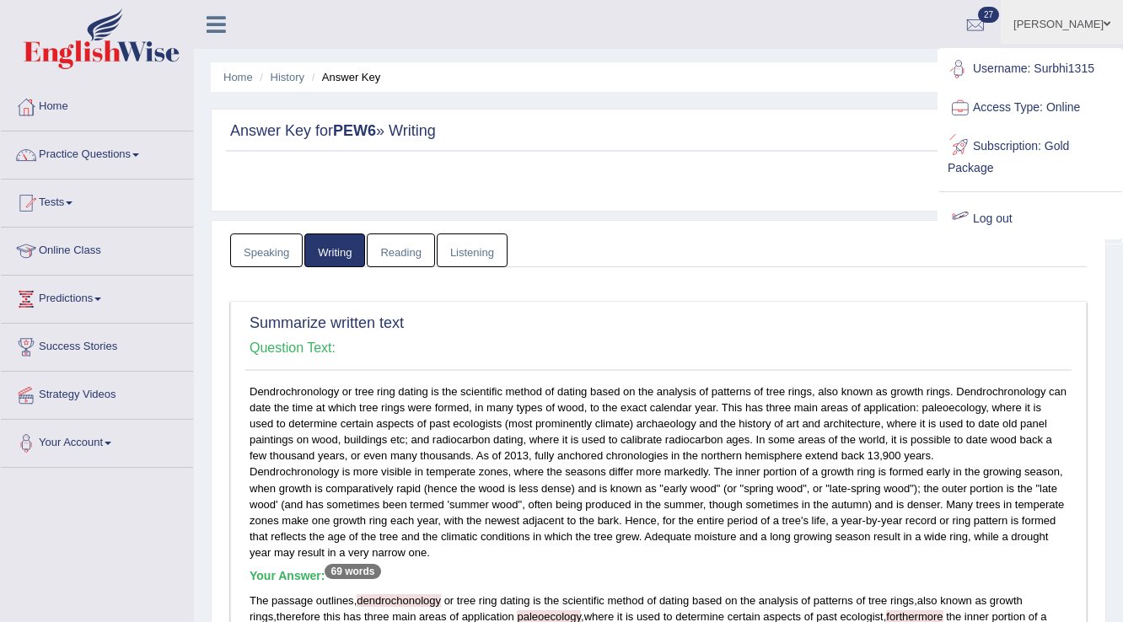
click at [1007, 217] on link "Log out" at bounding box center [1030, 219] width 182 height 39
